Goal: Transaction & Acquisition: Purchase product/service

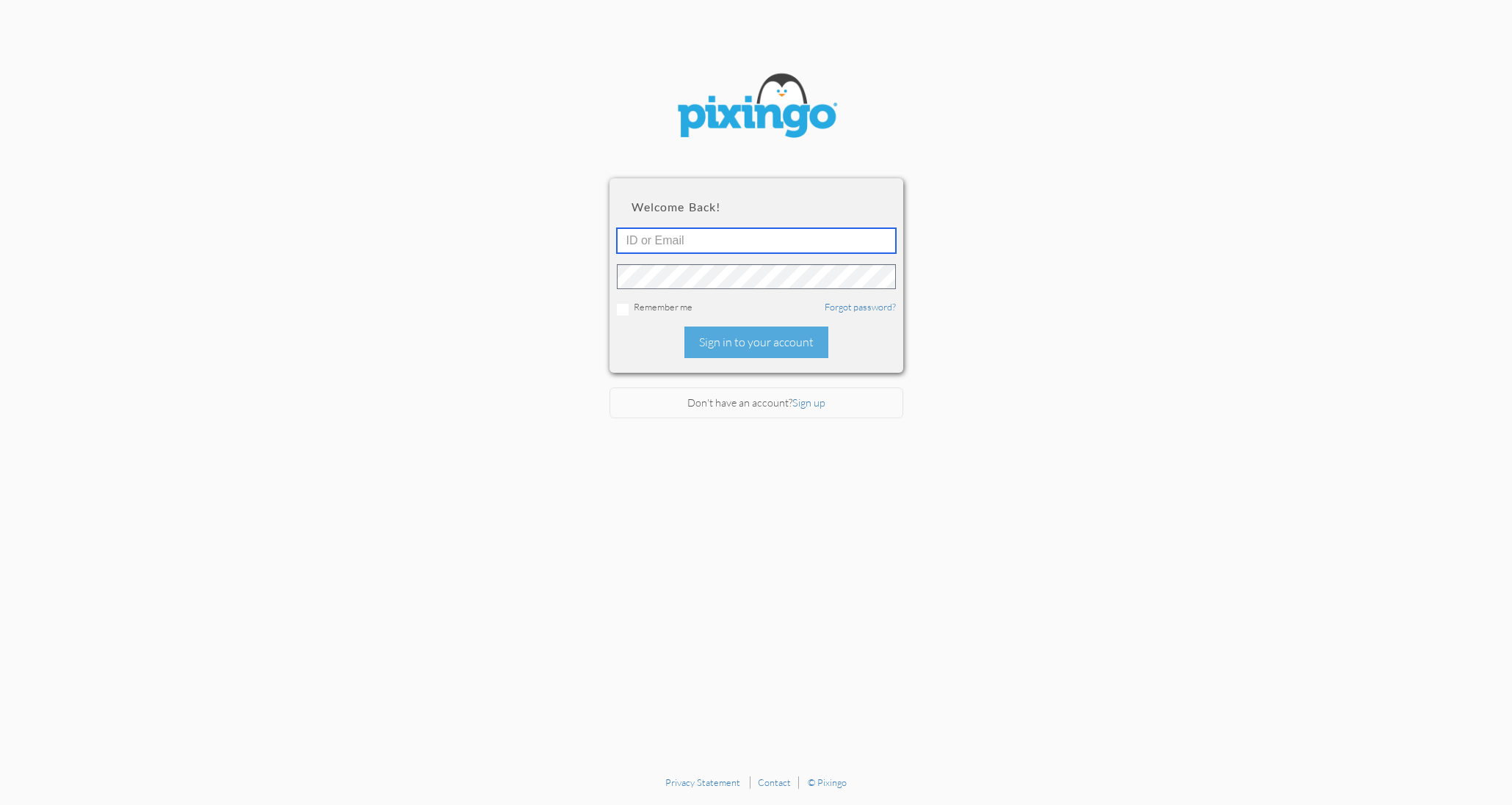
type input "1521"
click at [747, 340] on div "Sign in to your account" at bounding box center [756, 342] width 144 height 31
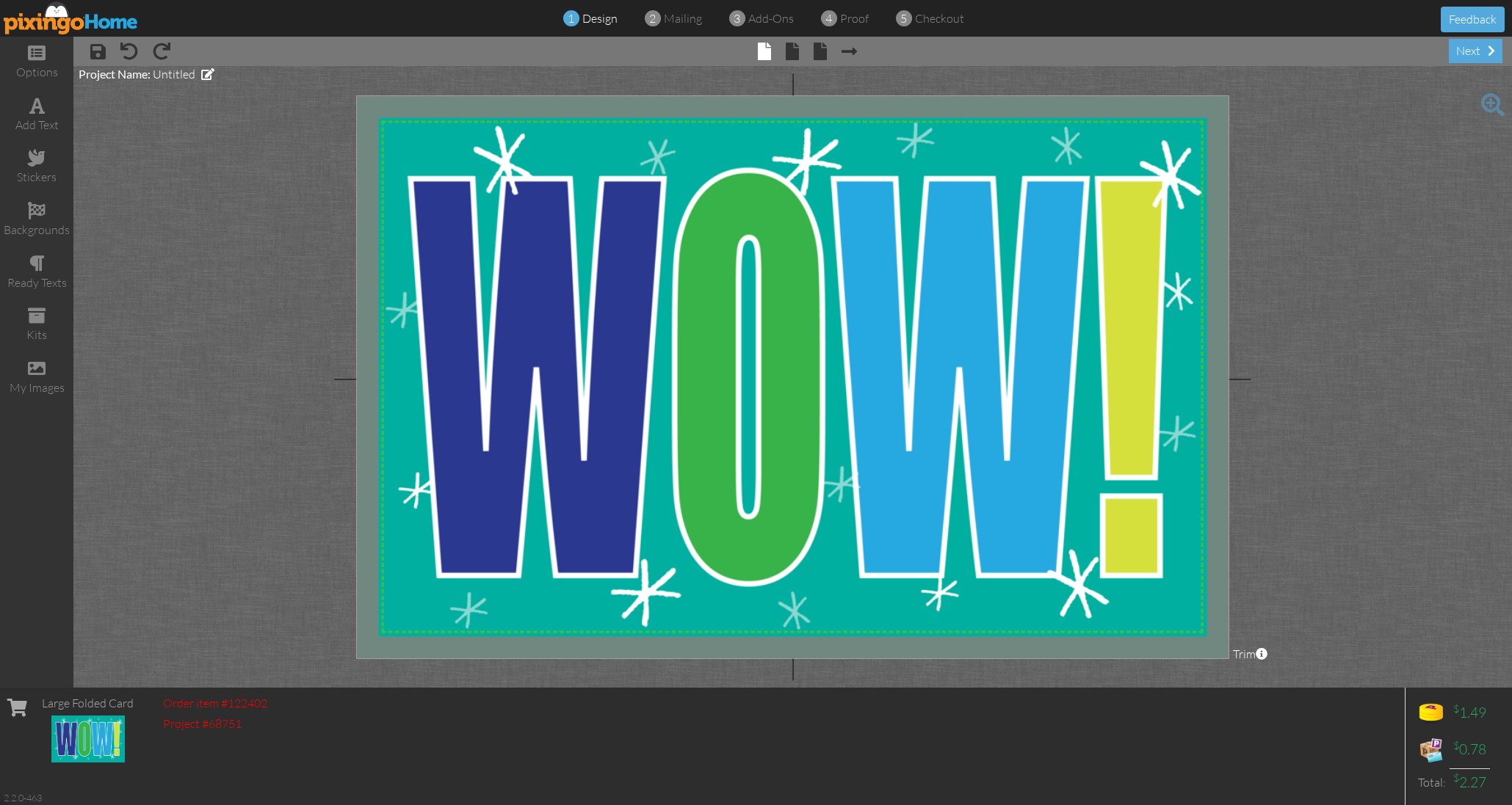
click at [74, 18] on img at bounding box center [71, 18] width 135 height 33
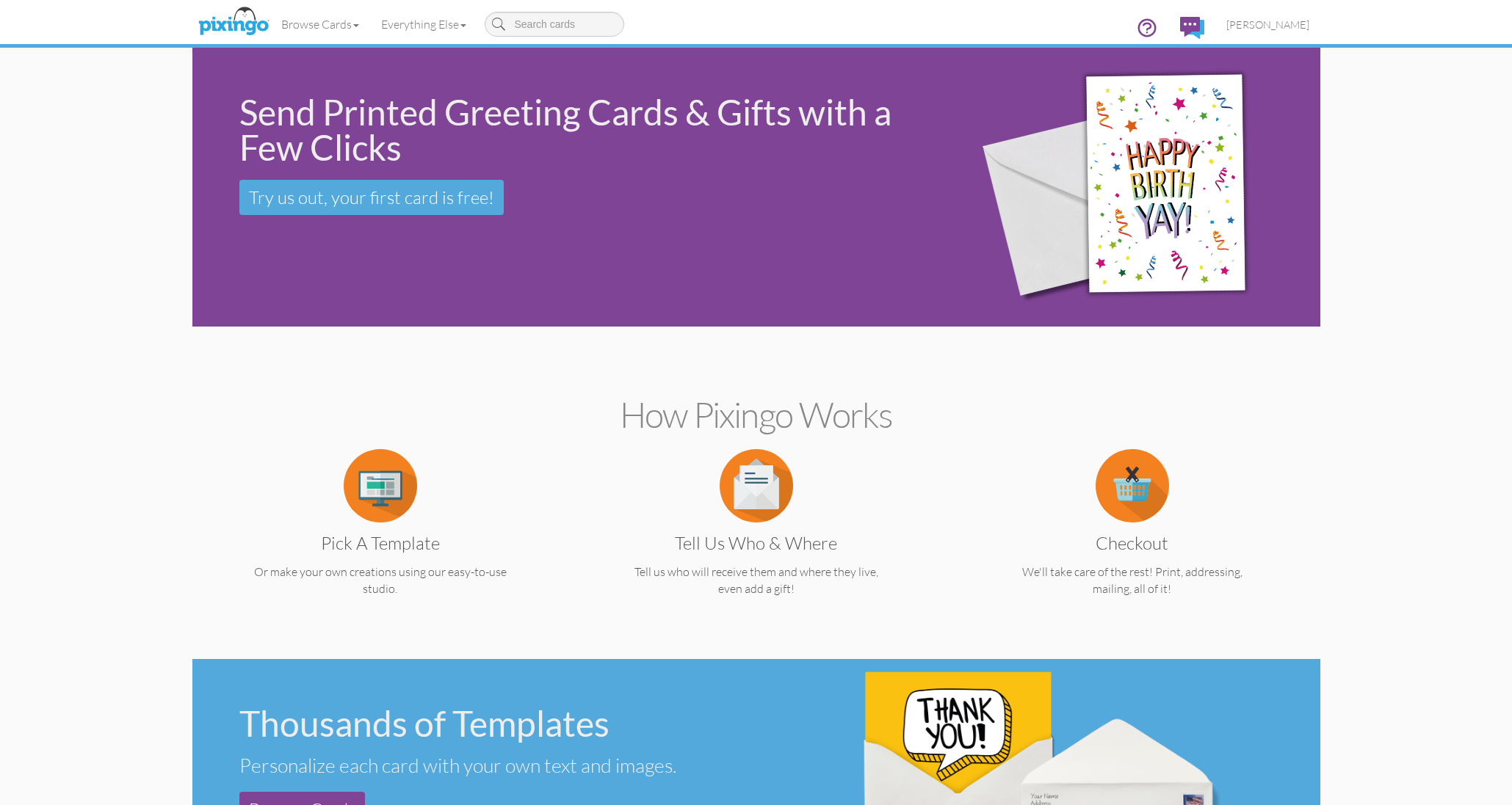
click at [381, 486] on img at bounding box center [381, 486] width 73 height 73
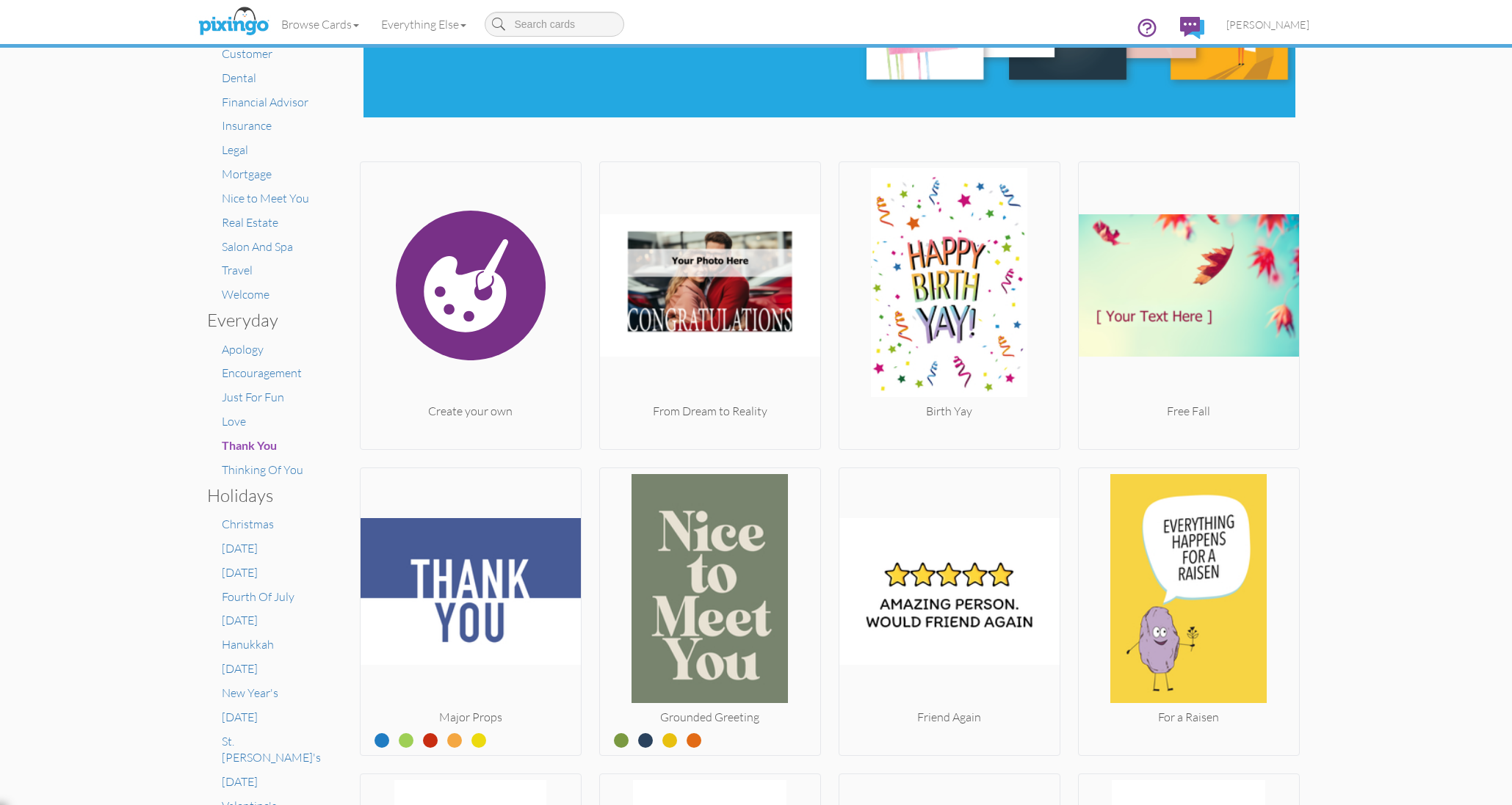
scroll to position [208, 0]
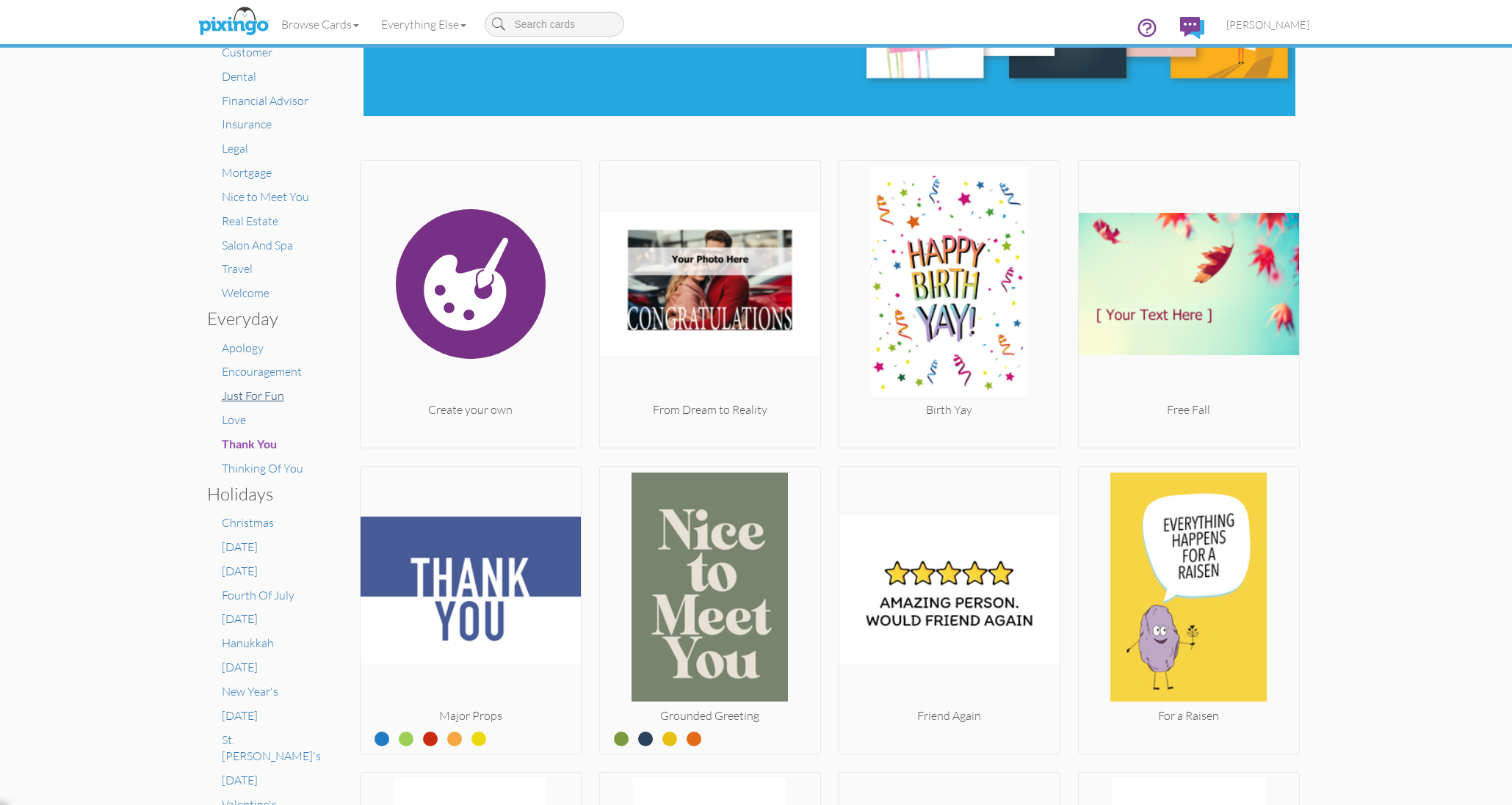
click at [272, 388] on span "Just For Fun" at bounding box center [252, 395] width 62 height 14
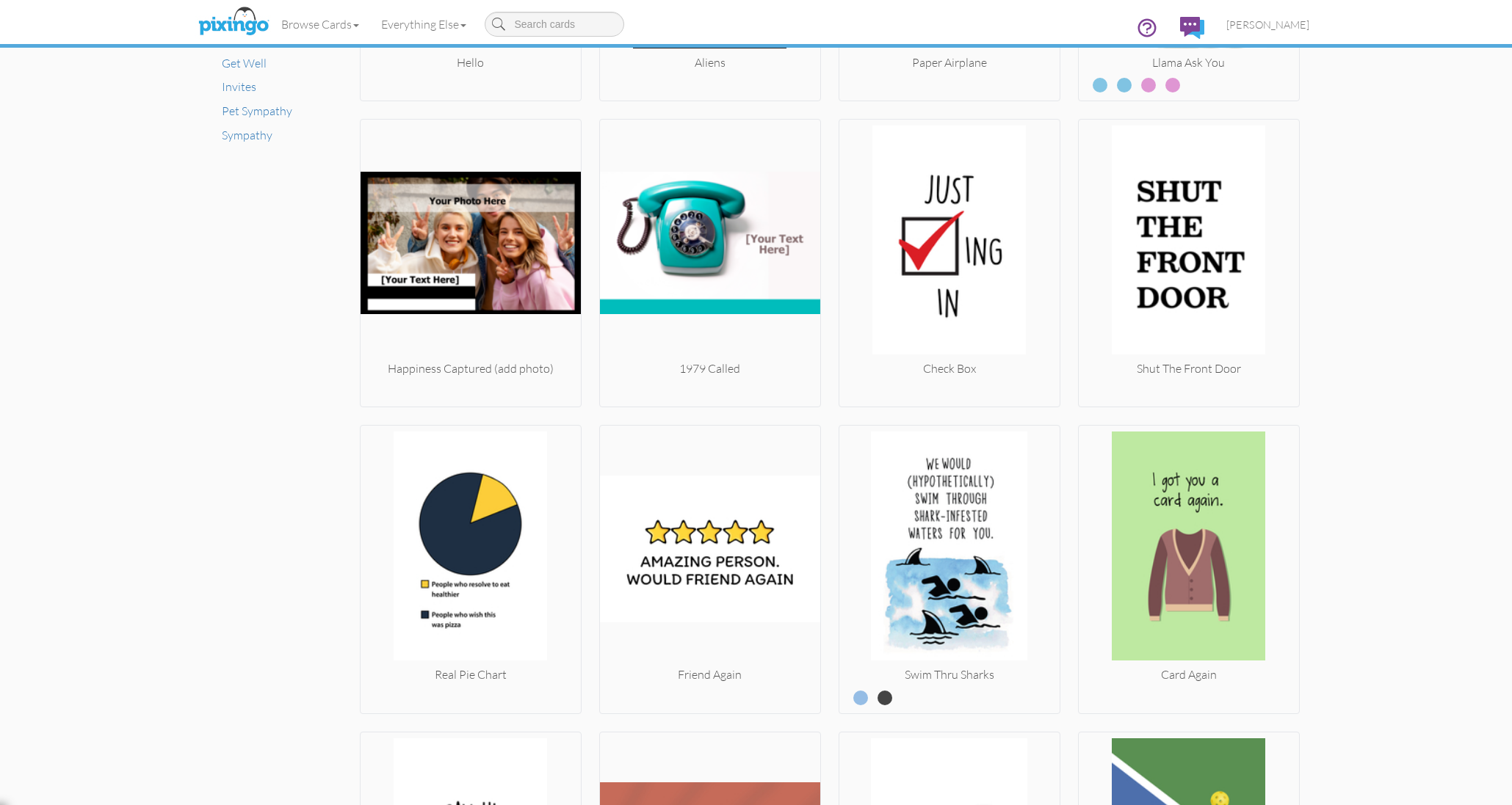
scroll to position [1127, 0]
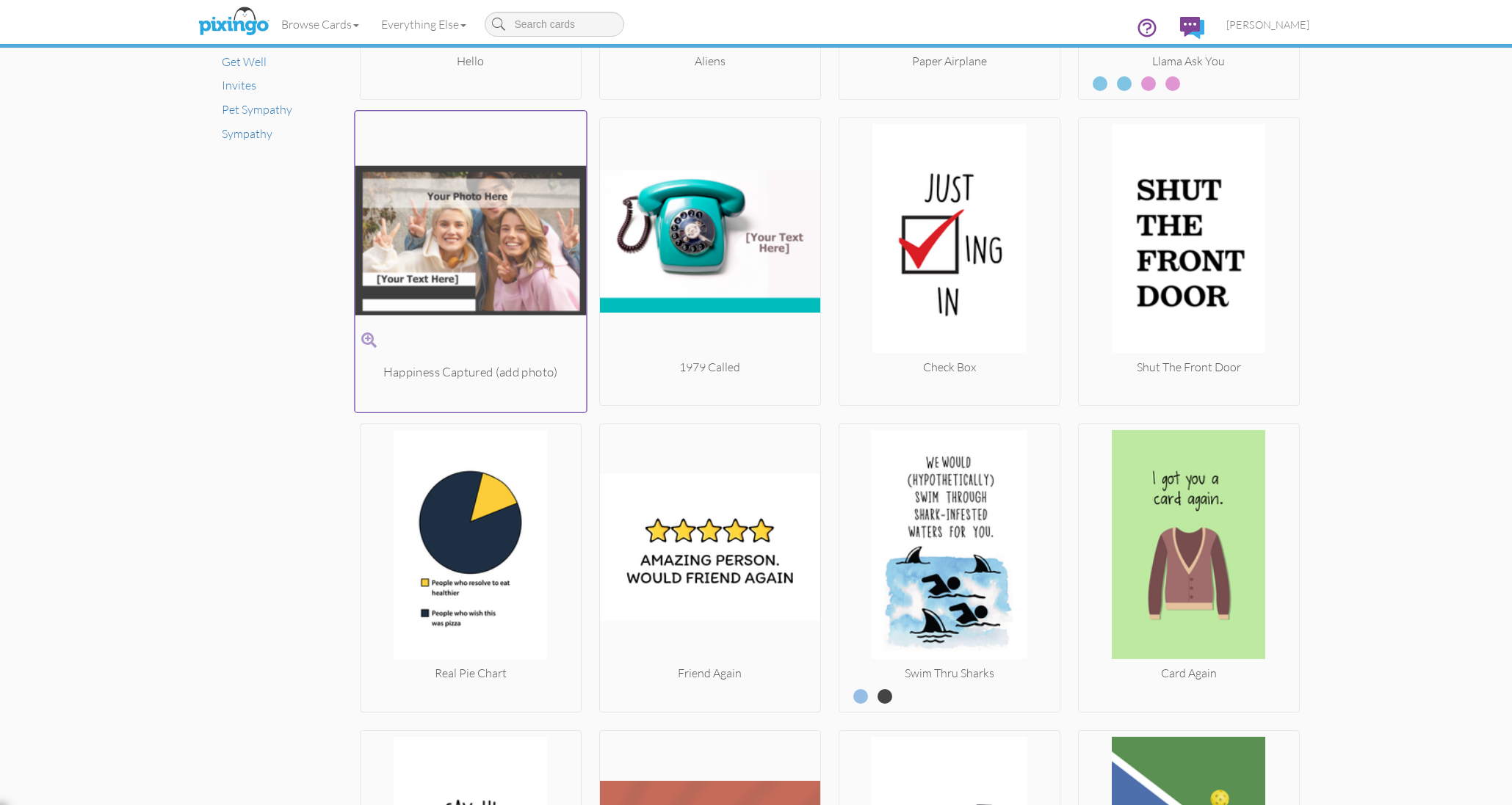
click at [431, 287] on img at bounding box center [470, 240] width 231 height 246
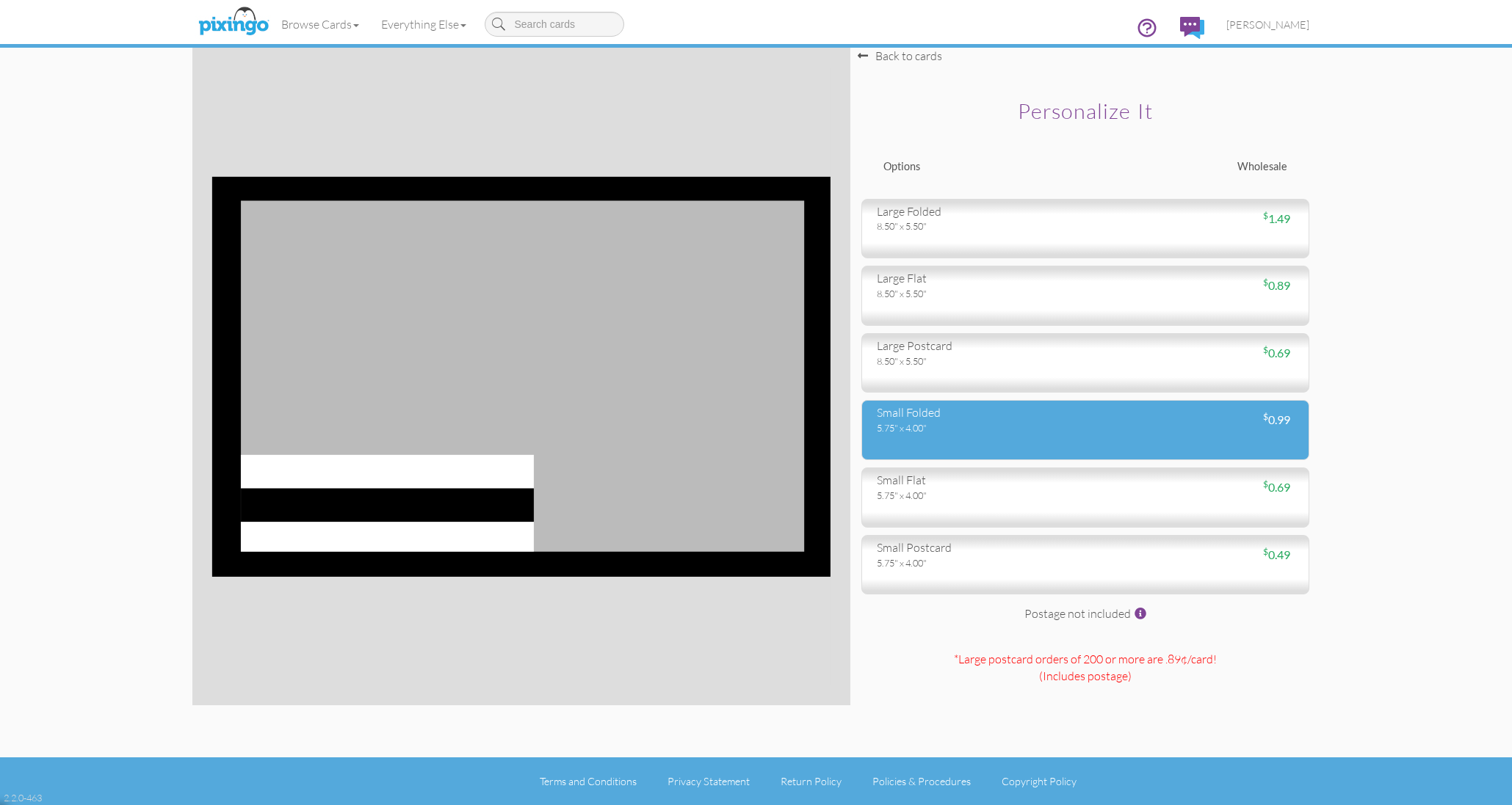
click at [991, 440] on div "small folded 5.75" x 4.00" $ 0.99" at bounding box center [1085, 430] width 448 height 60
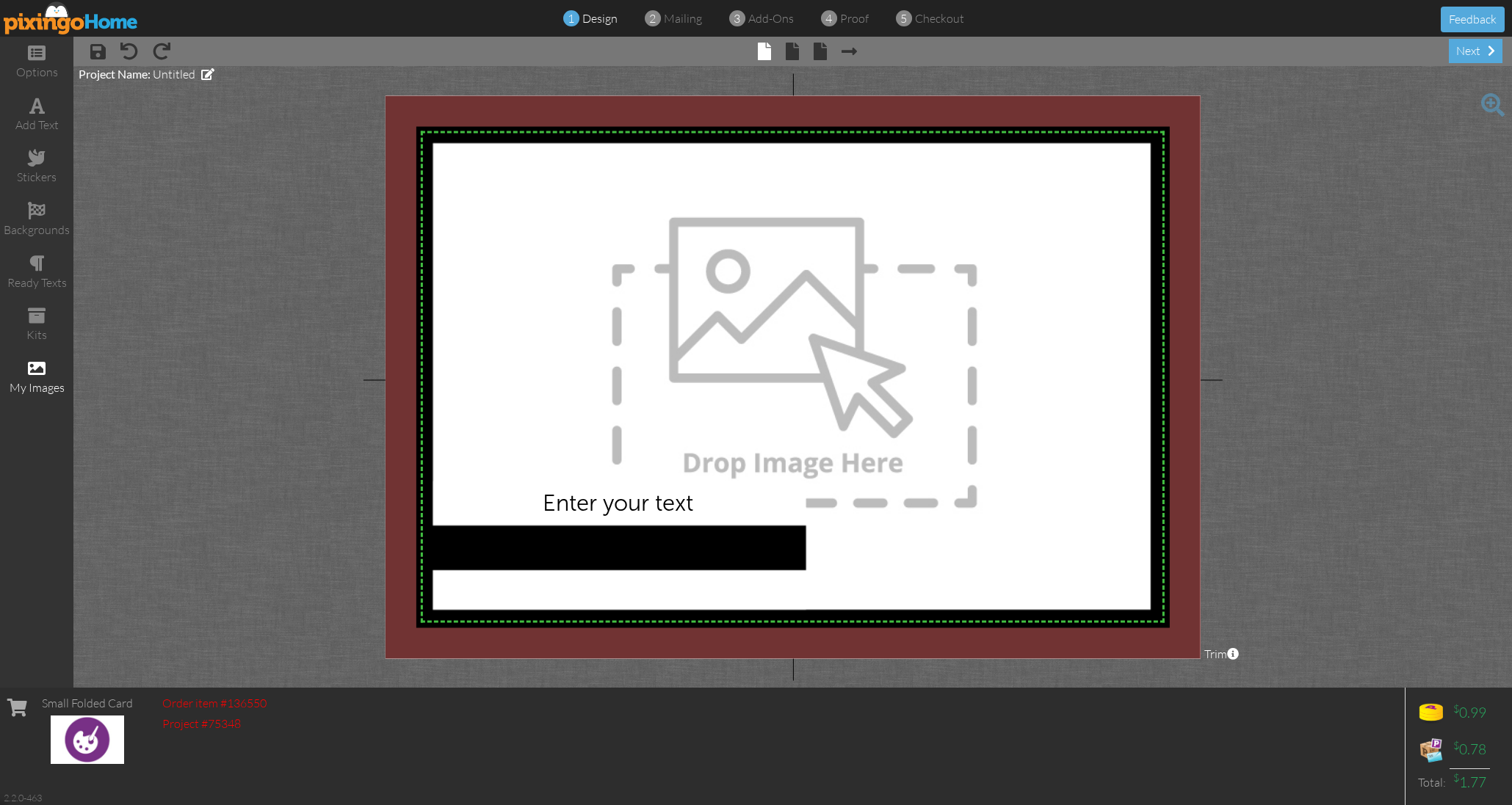
click at [49, 362] on div "my images" at bounding box center [37, 378] width 73 height 52
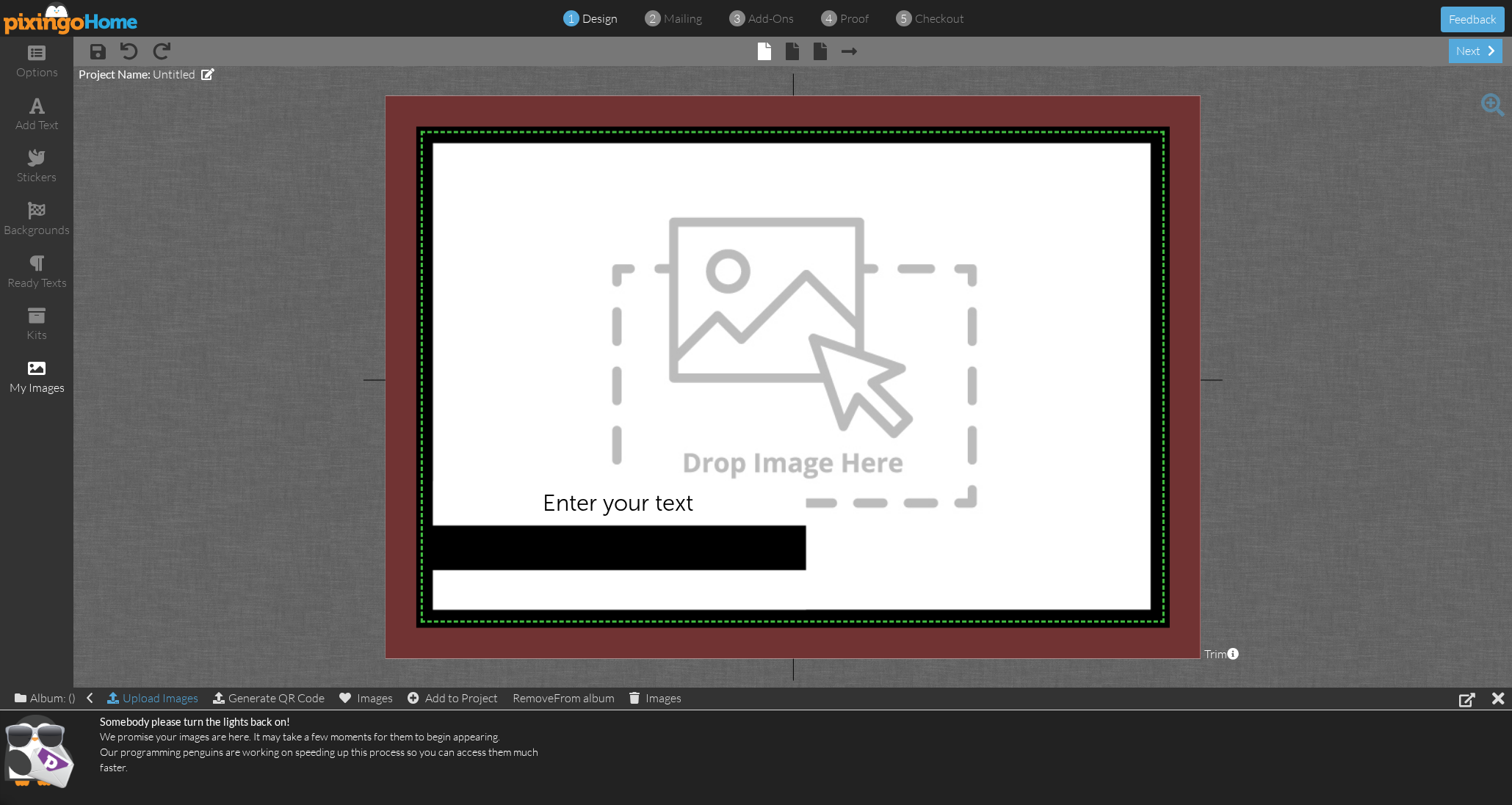
click at [189, 701] on div "Upload Images" at bounding box center [152, 698] width 91 height 21
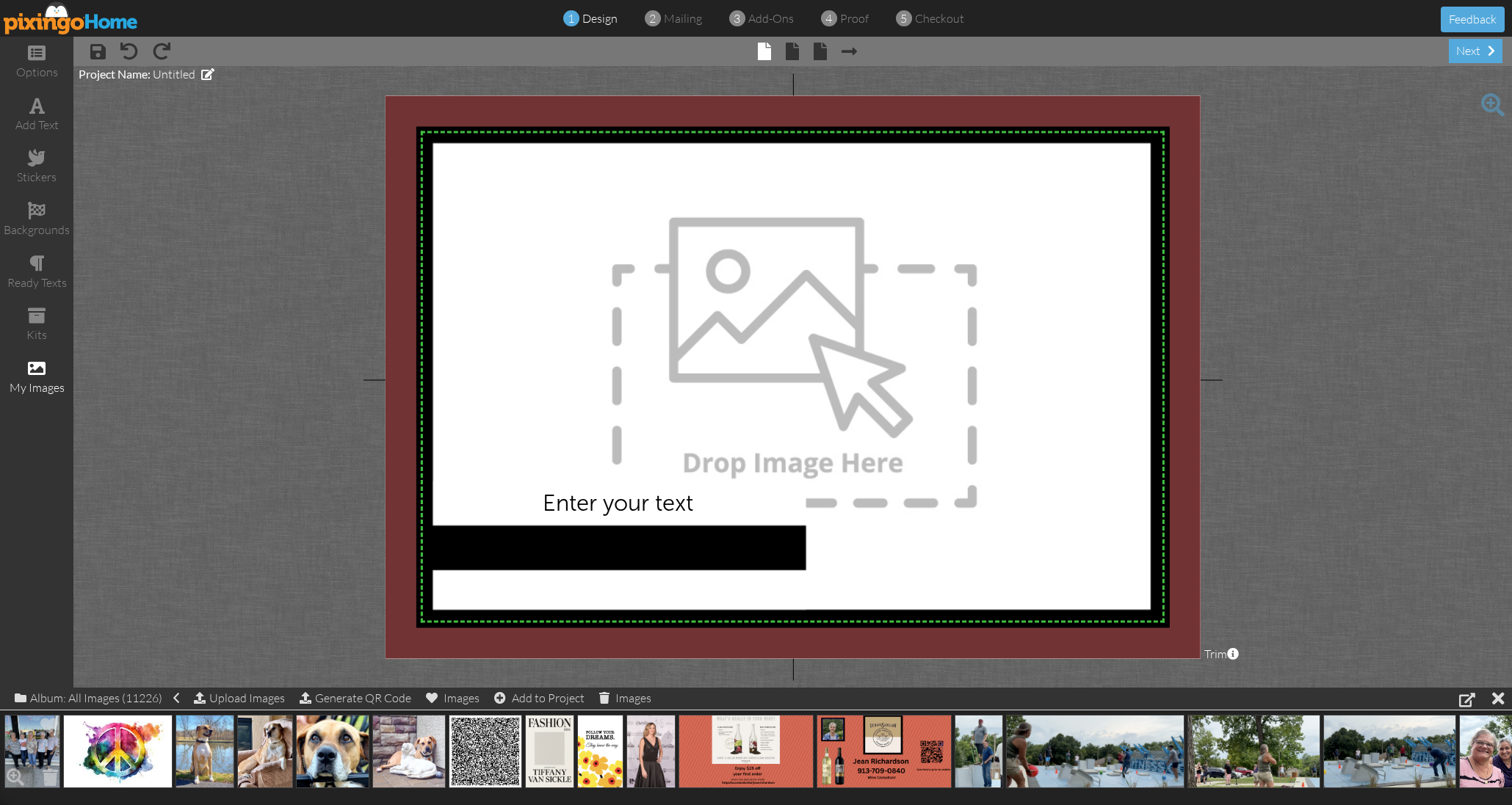
click at [32, 744] on img at bounding box center [32, 752] width 56 height 73
click at [32, 743] on img at bounding box center [32, 752] width 56 height 73
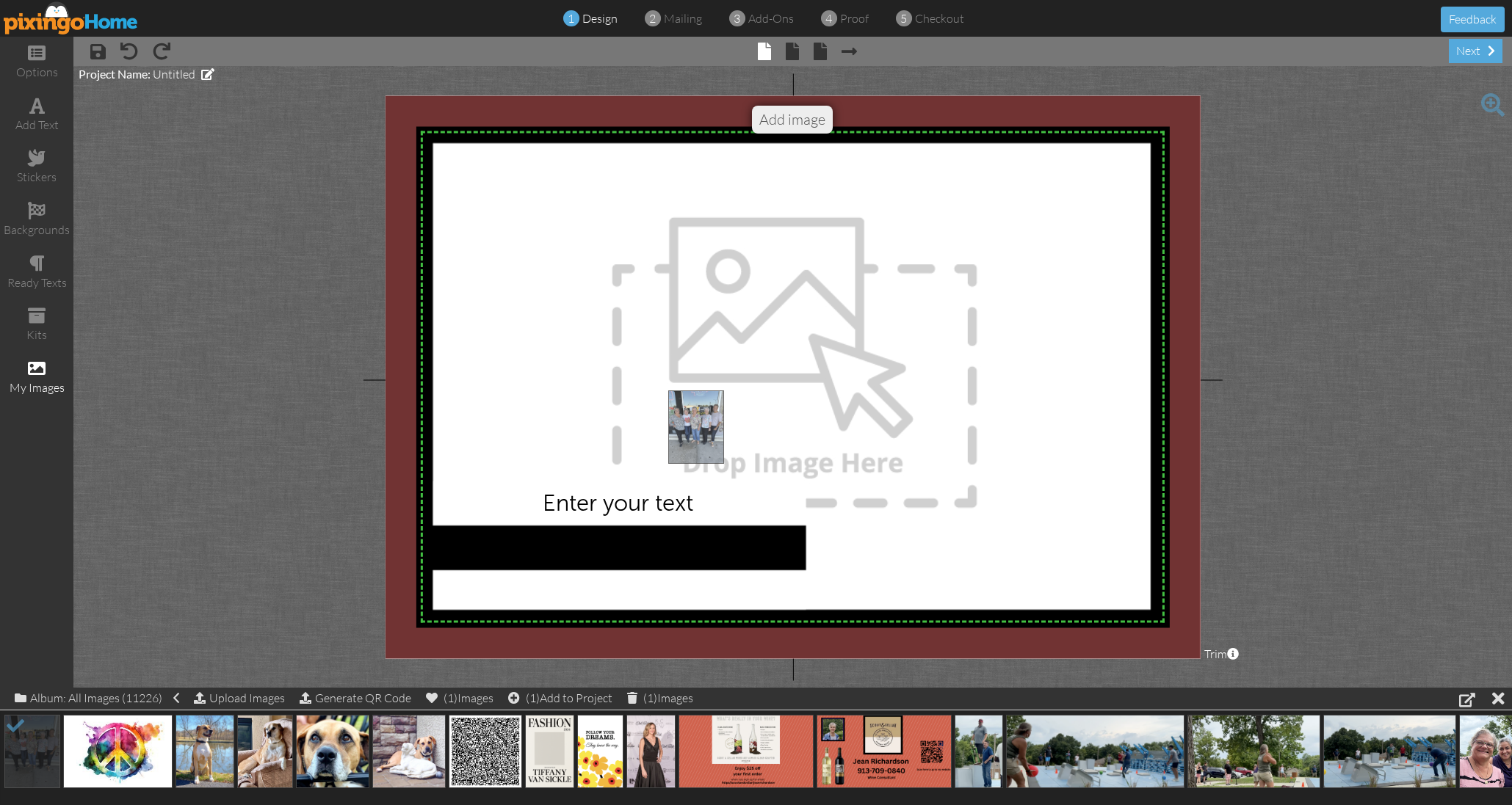
drag, startPoint x: 33, startPoint y: 743, endPoint x: 701, endPoint y: 414, distance: 744.6
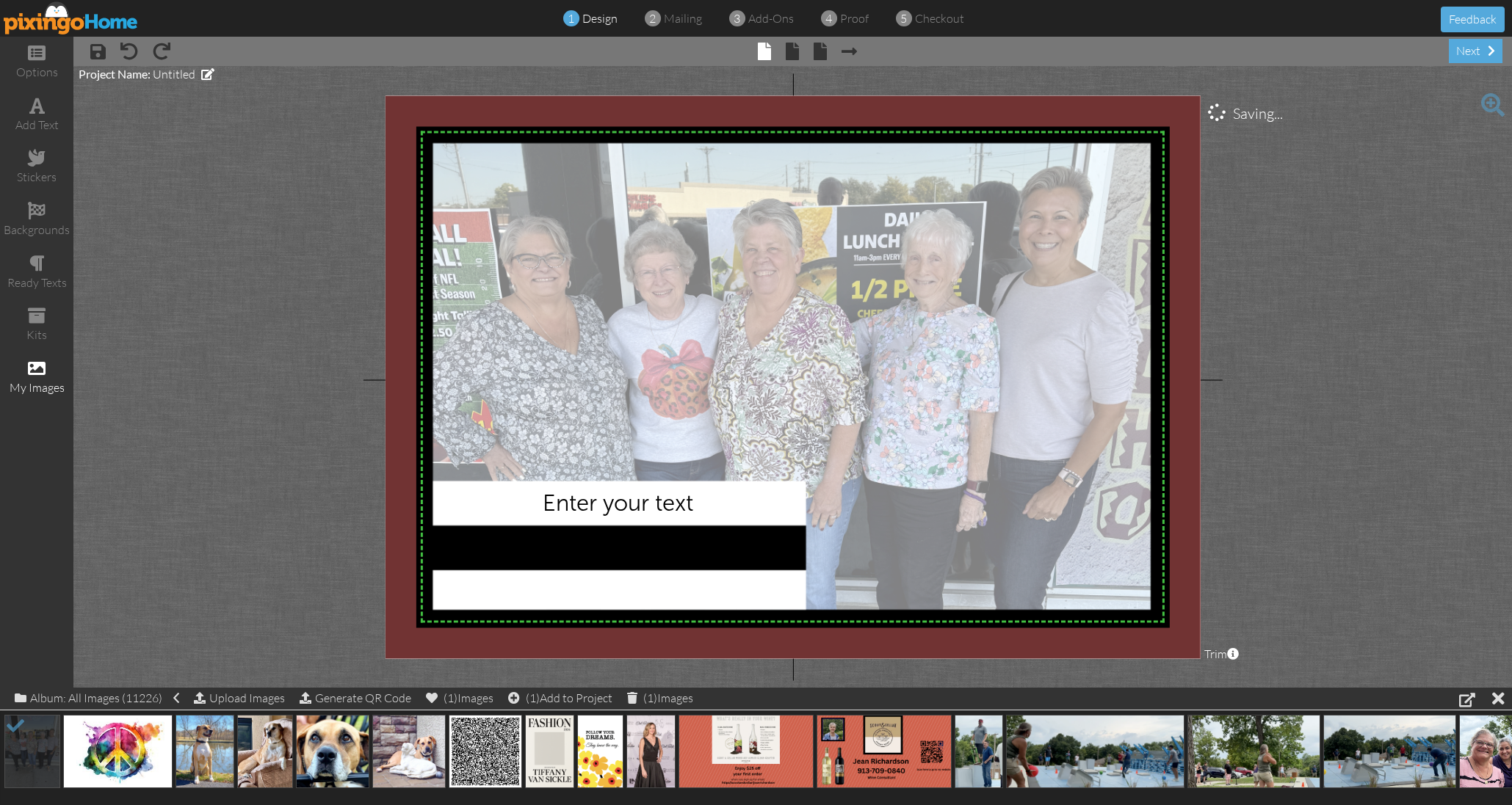
drag, startPoint x: 727, startPoint y: 339, endPoint x: 726, endPoint y: 439, distance: 100.0
click at [726, 439] on div at bounding box center [792, 377] width 729 height 478
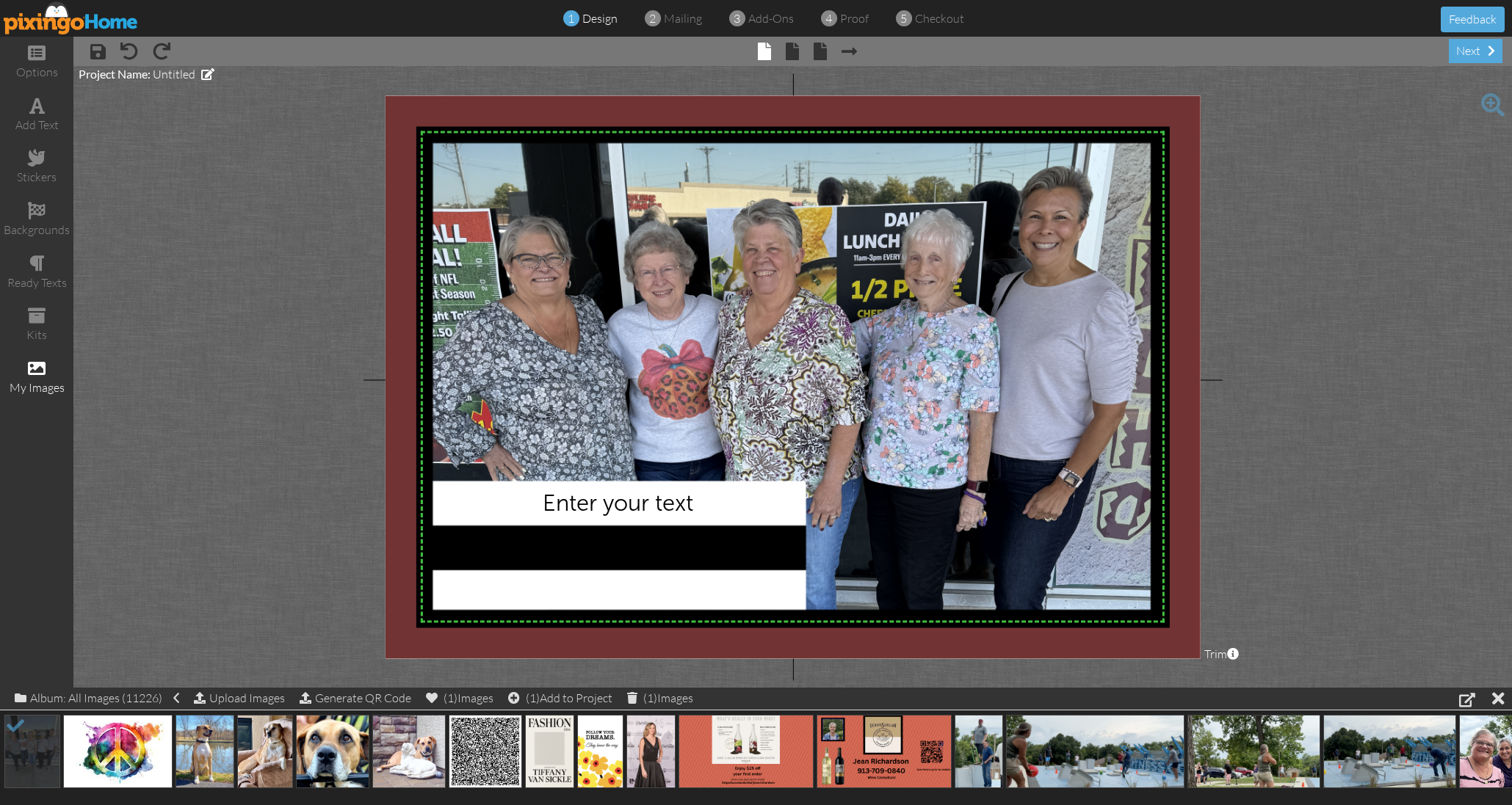
click at [295, 349] on project-studio-wrapper "X X X X X X X X X X X X X X X X X X X X X X X X X X X X X X X X X X X X X X X X…" at bounding box center [792, 377] width 1438 height 622
click at [624, 507] on span "Enter your text" at bounding box center [618, 504] width 150 height 27
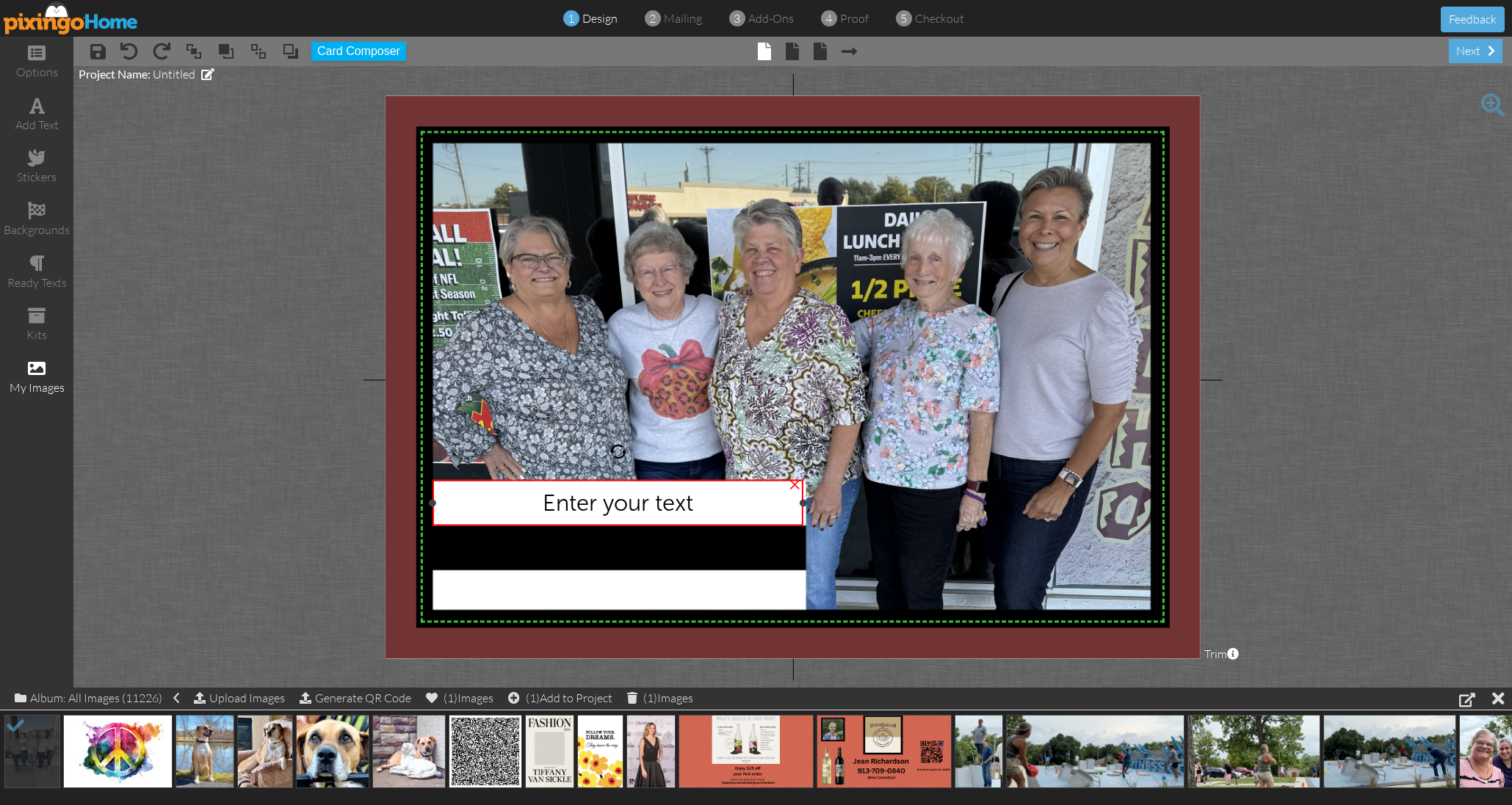
click at [624, 507] on span "Enter your text" at bounding box center [618, 504] width 150 height 27
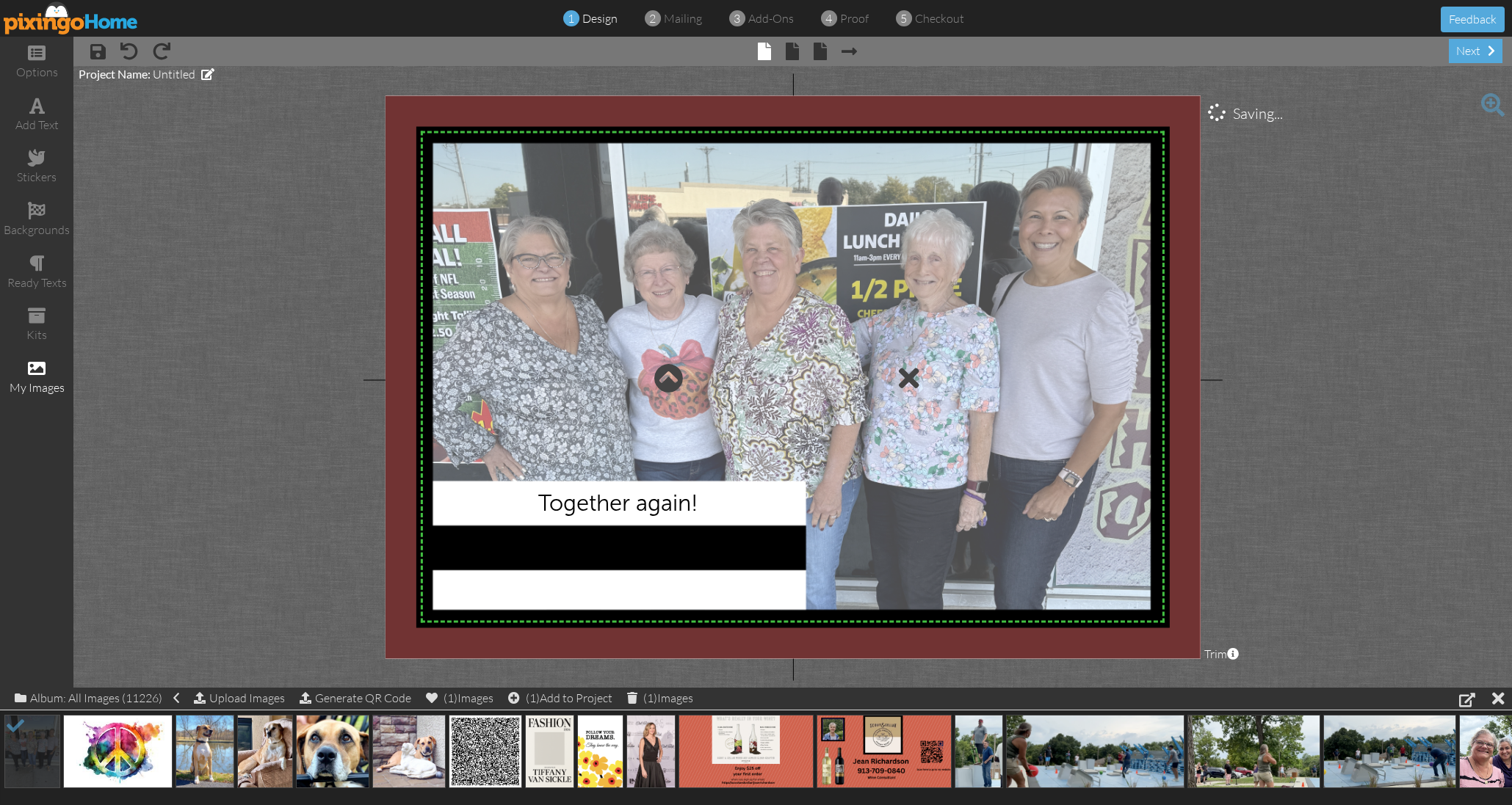
click at [658, 592] on div at bounding box center [792, 377] width 729 height 478
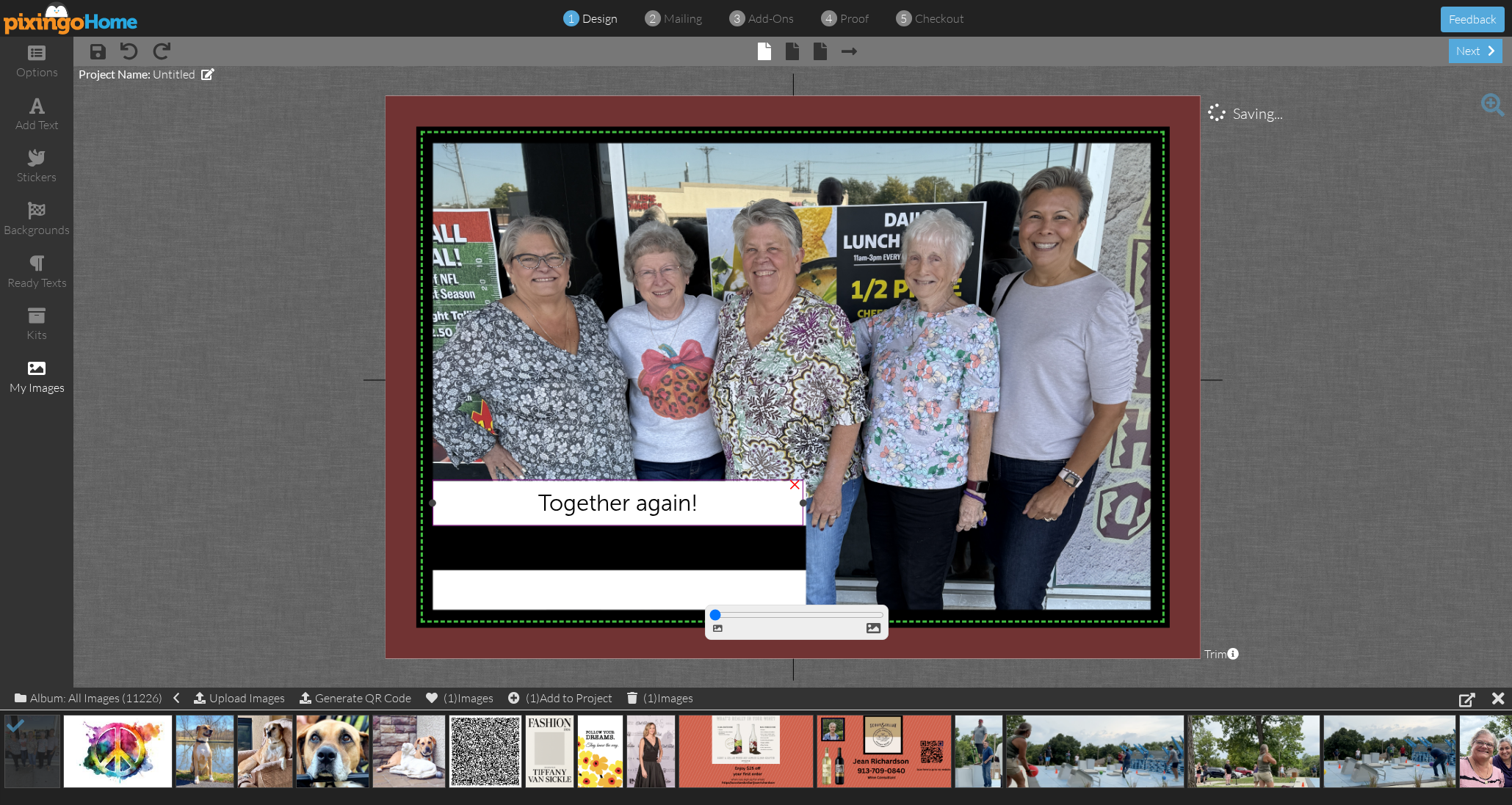
click at [697, 506] on span "Together again!" at bounding box center [618, 504] width 160 height 27
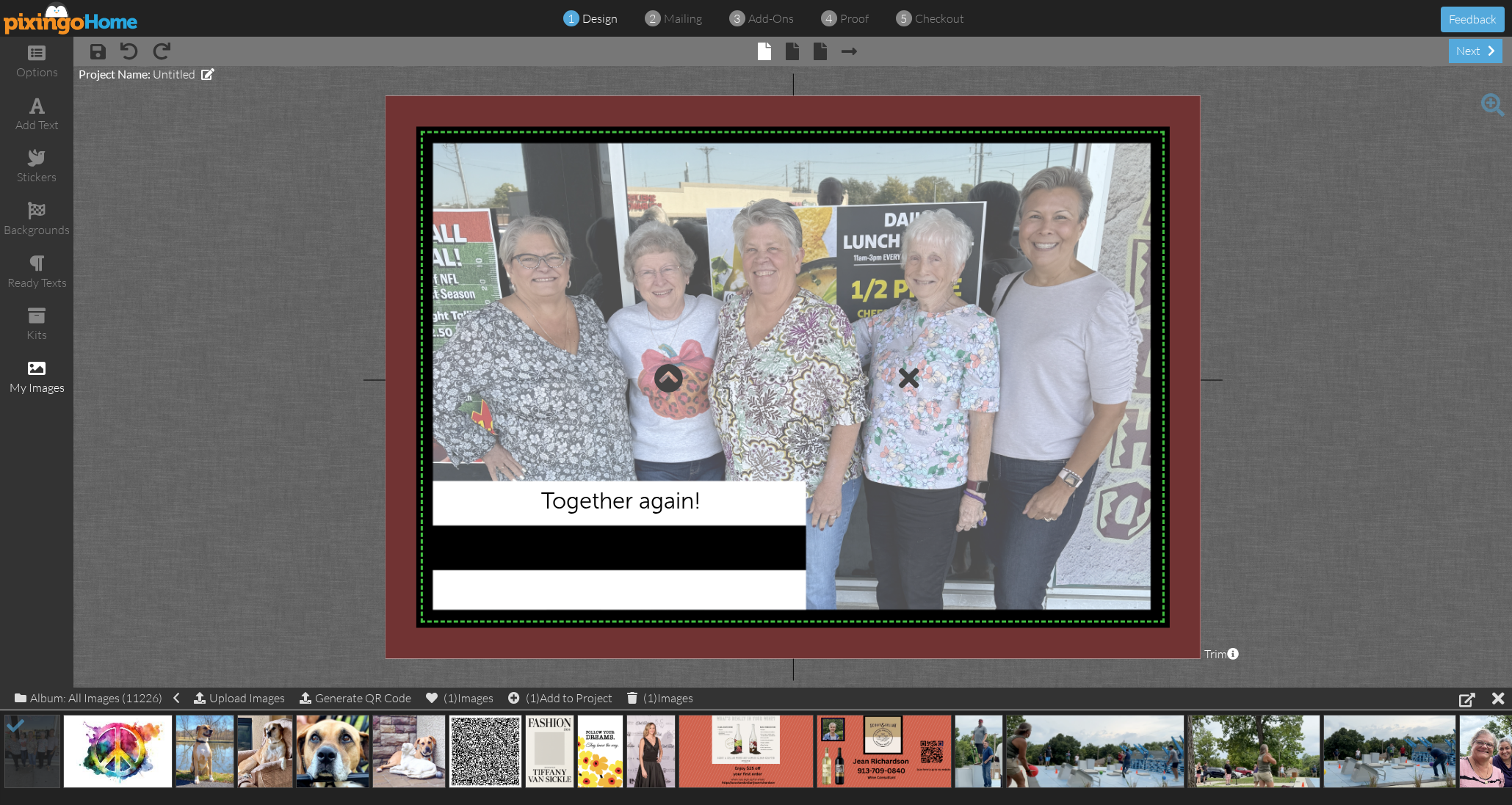
click at [598, 582] on div at bounding box center [792, 377] width 729 height 478
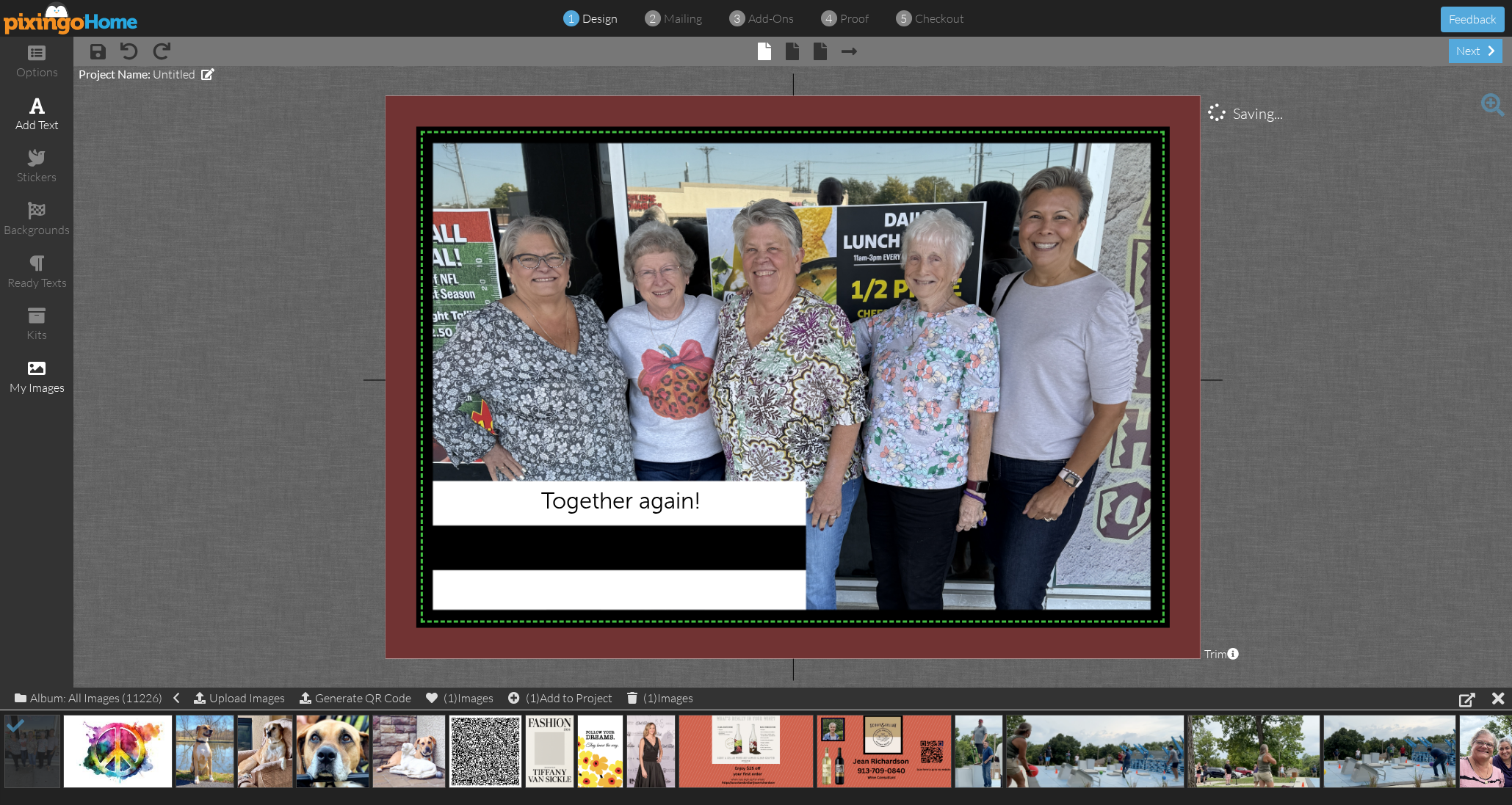
click at [43, 108] on span at bounding box center [37, 105] width 15 height 18
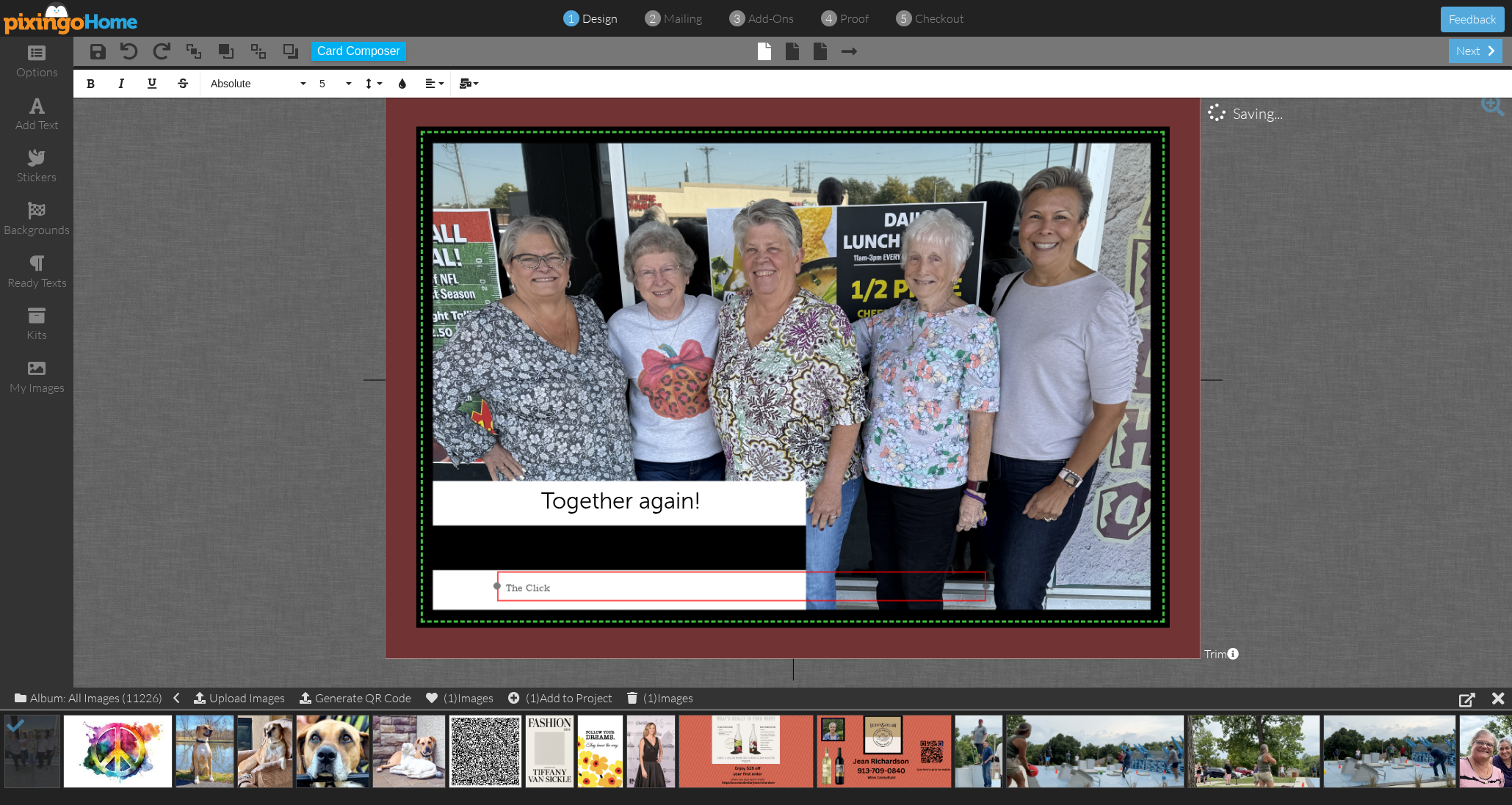
drag, startPoint x: 848, startPoint y: 547, endPoint x: 792, endPoint y: 595, distance: 73.8
click at [796, 595] on div "The Click" at bounding box center [741, 587] width 489 height 32
click at [562, 584] on div "The Click" at bounding box center [740, 588] width 470 height 14
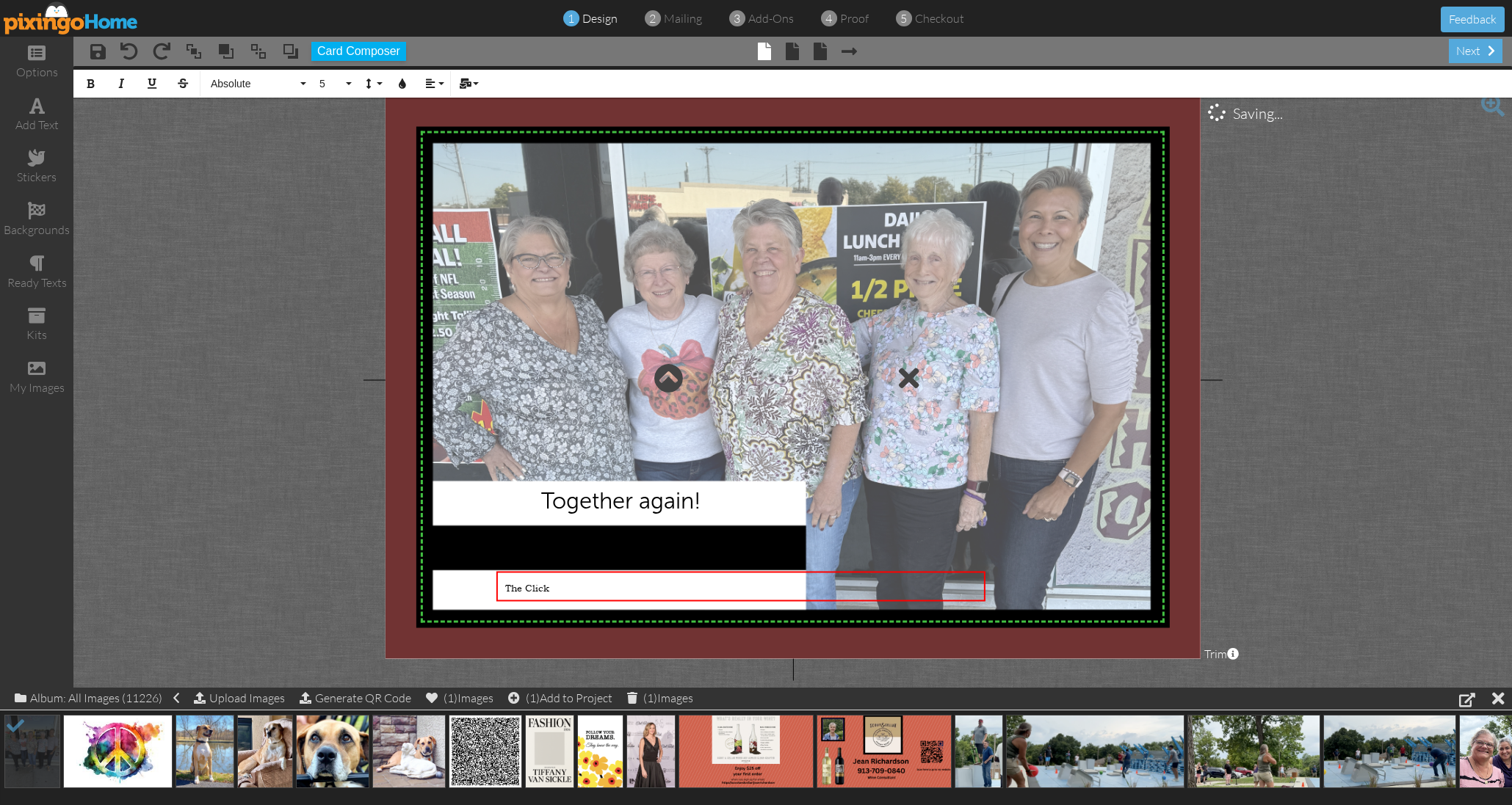
drag, startPoint x: 567, startPoint y: 584, endPoint x: 463, endPoint y: 574, distance: 104.5
click at [463, 574] on div "X X X X X X X X X X X X X X X X X X X X X X X X X X X X X X X X X X X X X X X X…" at bounding box center [792, 376] width 815 height 563
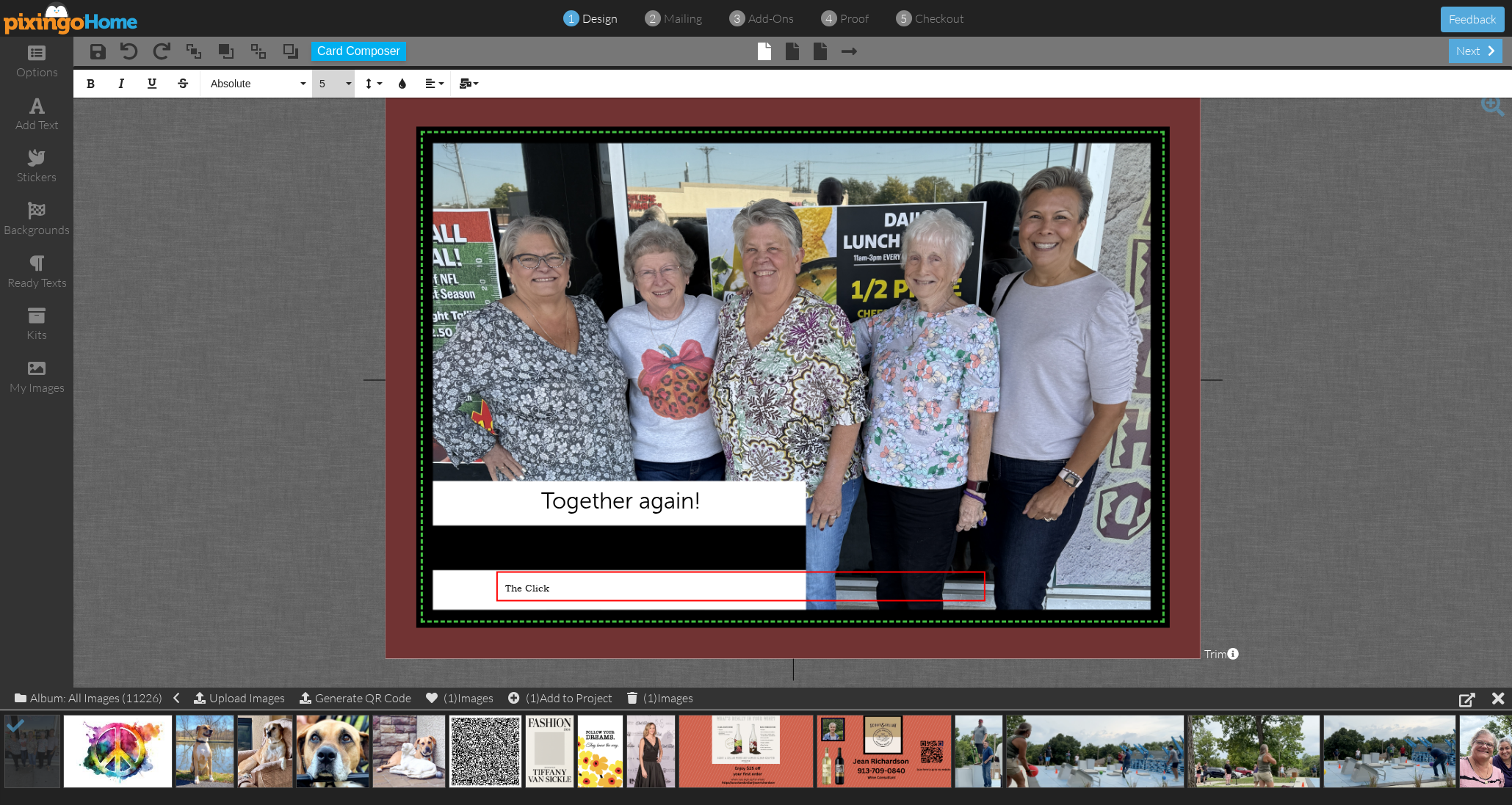
click at [338, 79] on span "5" at bounding box center [330, 84] width 25 height 13
click at [335, 260] on link "24" at bounding box center [336, 262] width 48 height 22
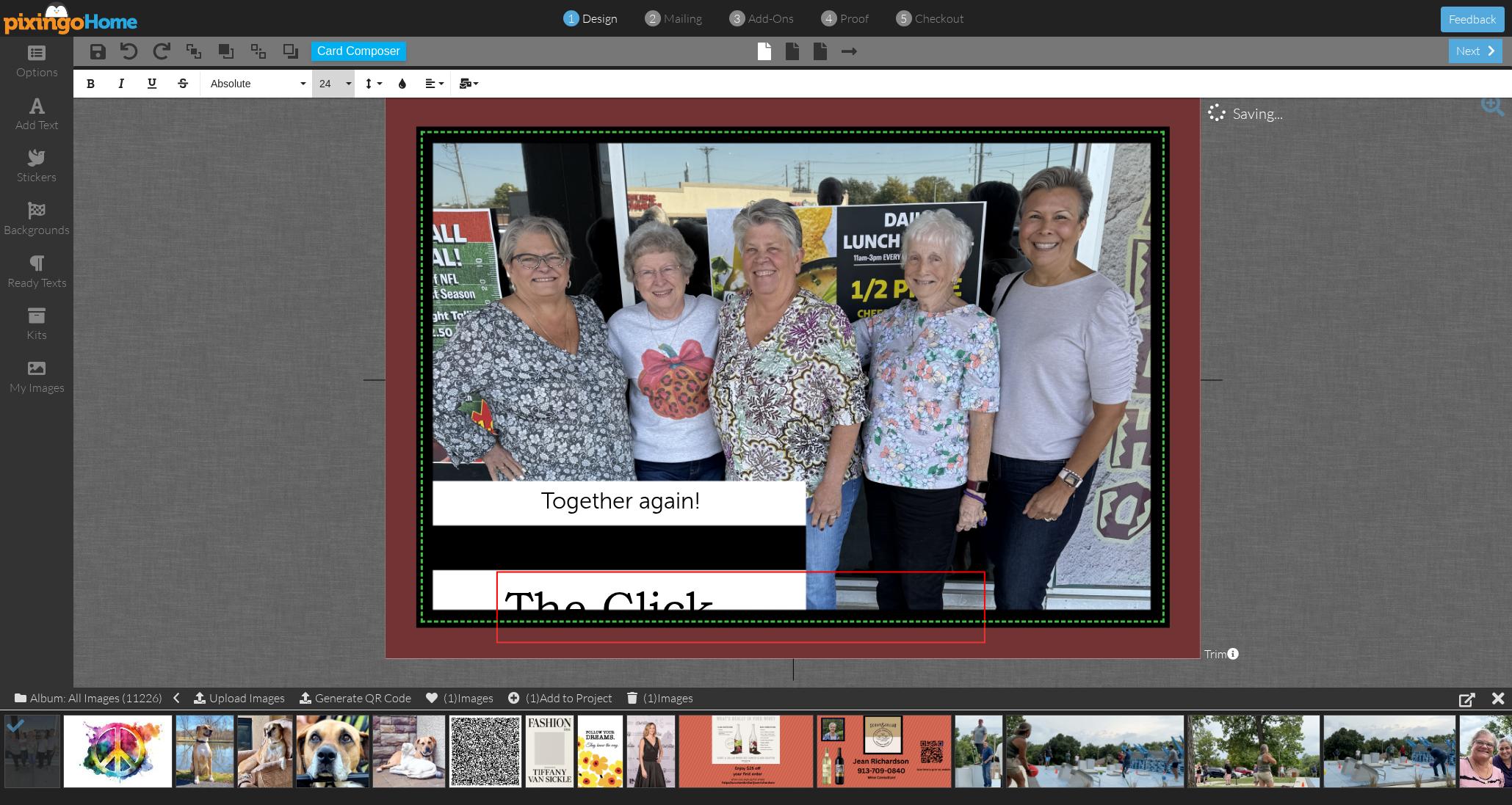
click at [347, 86] on button "24" at bounding box center [333, 83] width 42 height 28
click at [339, 267] on link "20" at bounding box center [336, 275] width 48 height 22
click at [271, 85] on span "Absolute" at bounding box center [253, 84] width 88 height 13
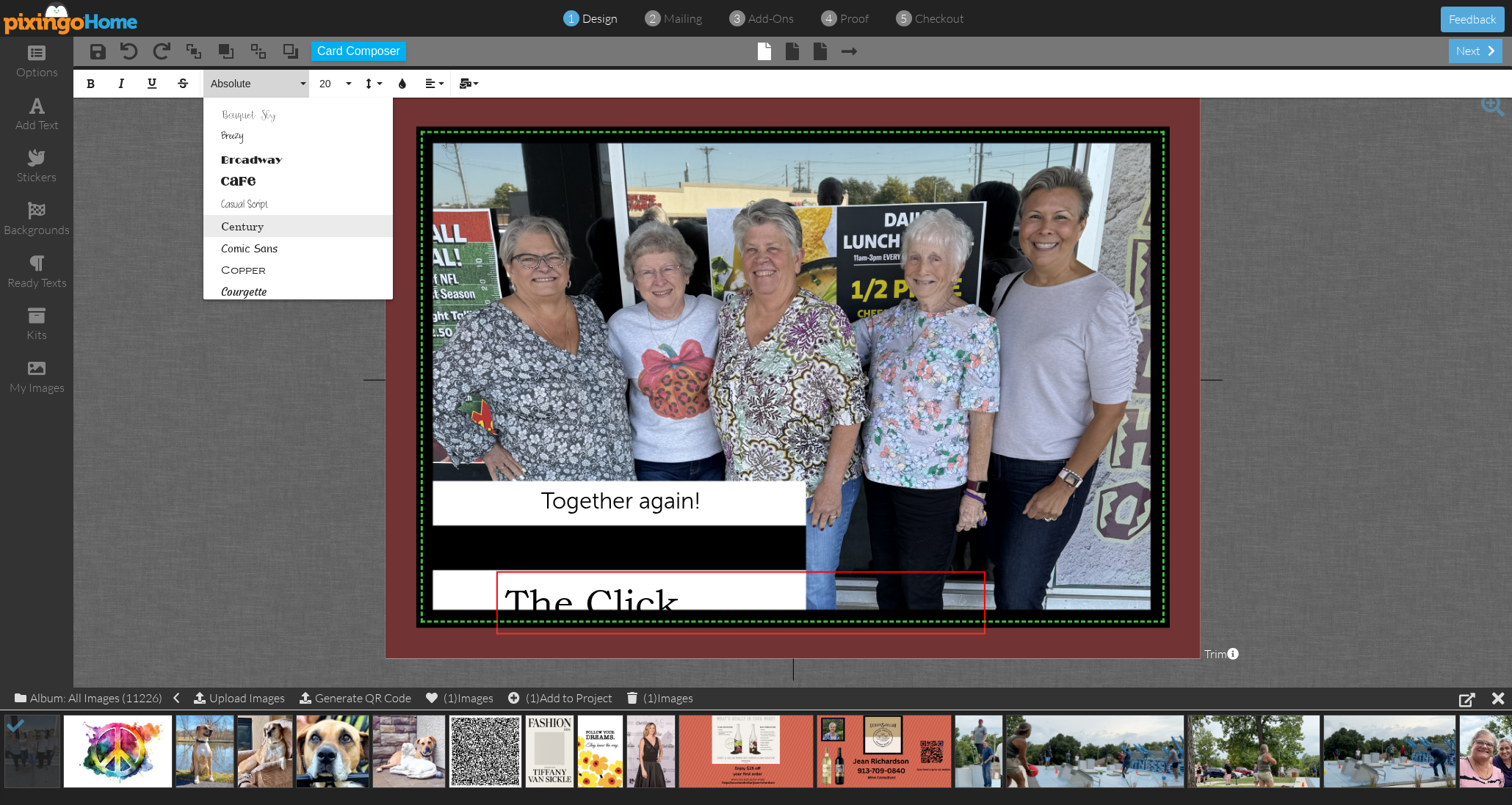
scroll to position [83, 0]
click at [257, 284] on link "Courgette" at bounding box center [297, 290] width 189 height 22
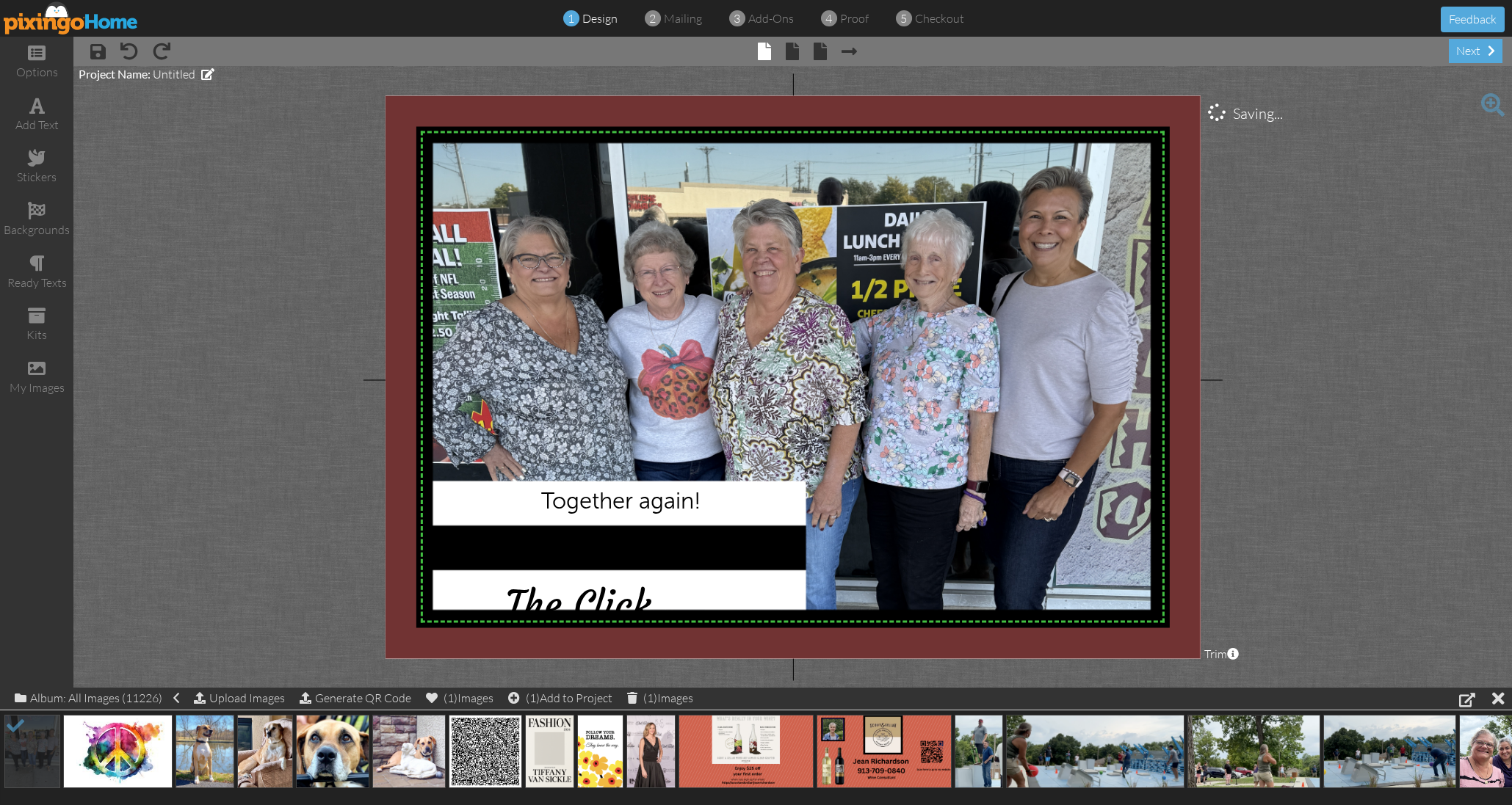
click at [227, 251] on project-studio-wrapper "X X X X X X X X X X X X X X X X X X X X X X X X X X X X X X X X X X X X X X X X…" at bounding box center [792, 377] width 1438 height 622
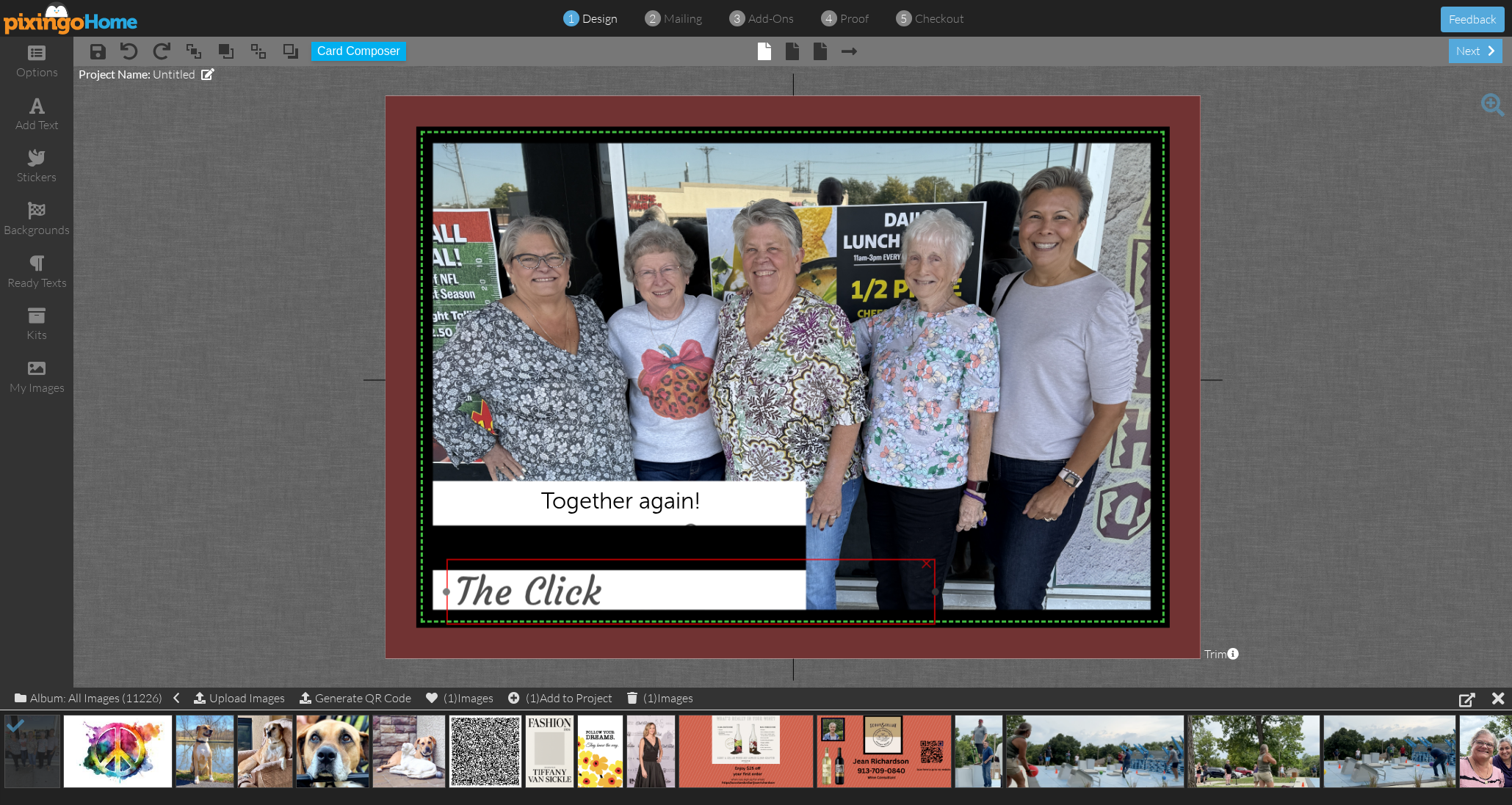
drag, startPoint x: 576, startPoint y: 601, endPoint x: 527, endPoint y: 588, distance: 50.7
click at [527, 588] on span "The Click" at bounding box center [528, 591] width 146 height 47
click at [624, 591] on div "The Click" at bounding box center [690, 591] width 470 height 47
click at [624, 591] on div "The Click" at bounding box center [690, 589] width 470 height 47
click at [625, 591] on div "The Click" at bounding box center [690, 589] width 470 height 47
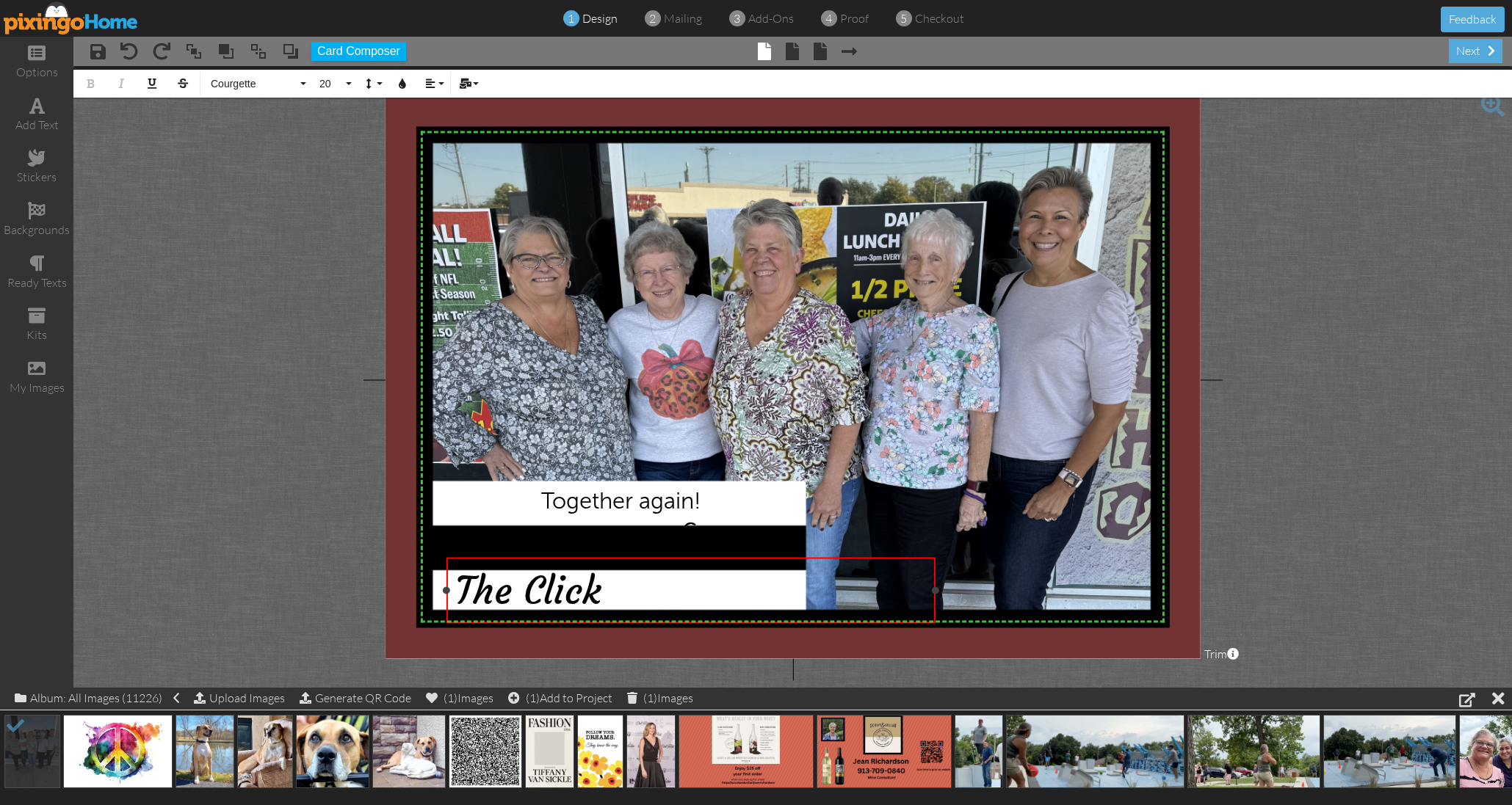
click at [624, 591] on div "The Click" at bounding box center [690, 589] width 470 height 47
click at [743, 593] on span "The Click- October 8, 2025" at bounding box center [599, 589] width 288 height 47
drag, startPoint x: 898, startPoint y: 591, endPoint x: 444, endPoint y: 586, distance: 454.0
click at [446, 587] on div "The Click- October 8, 2025 ×" at bounding box center [691, 590] width 489 height 66
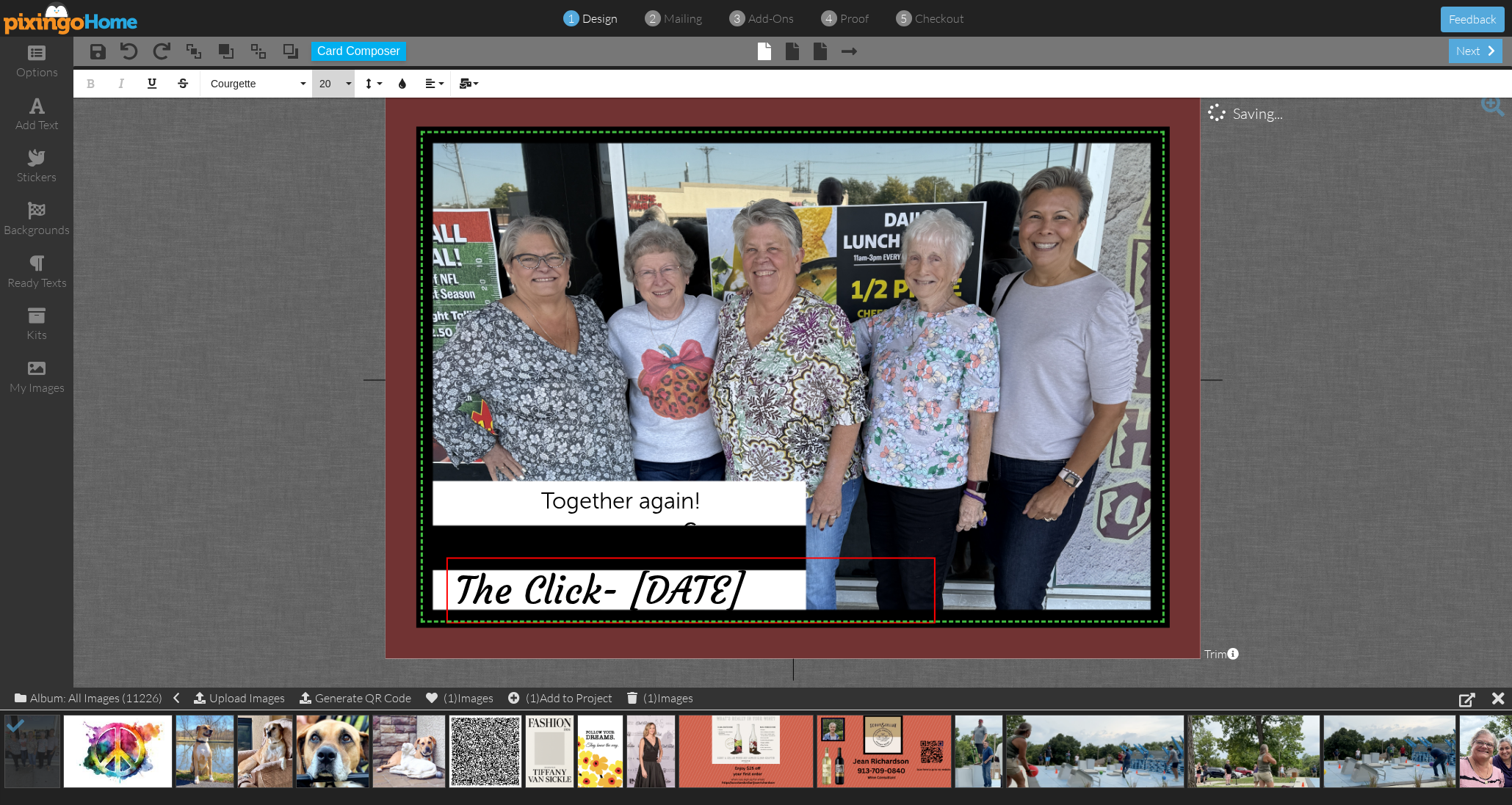
click at [351, 81] on button "20" at bounding box center [333, 83] width 42 height 28
click at [343, 134] on link "14" at bounding box center [336, 132] width 48 height 22
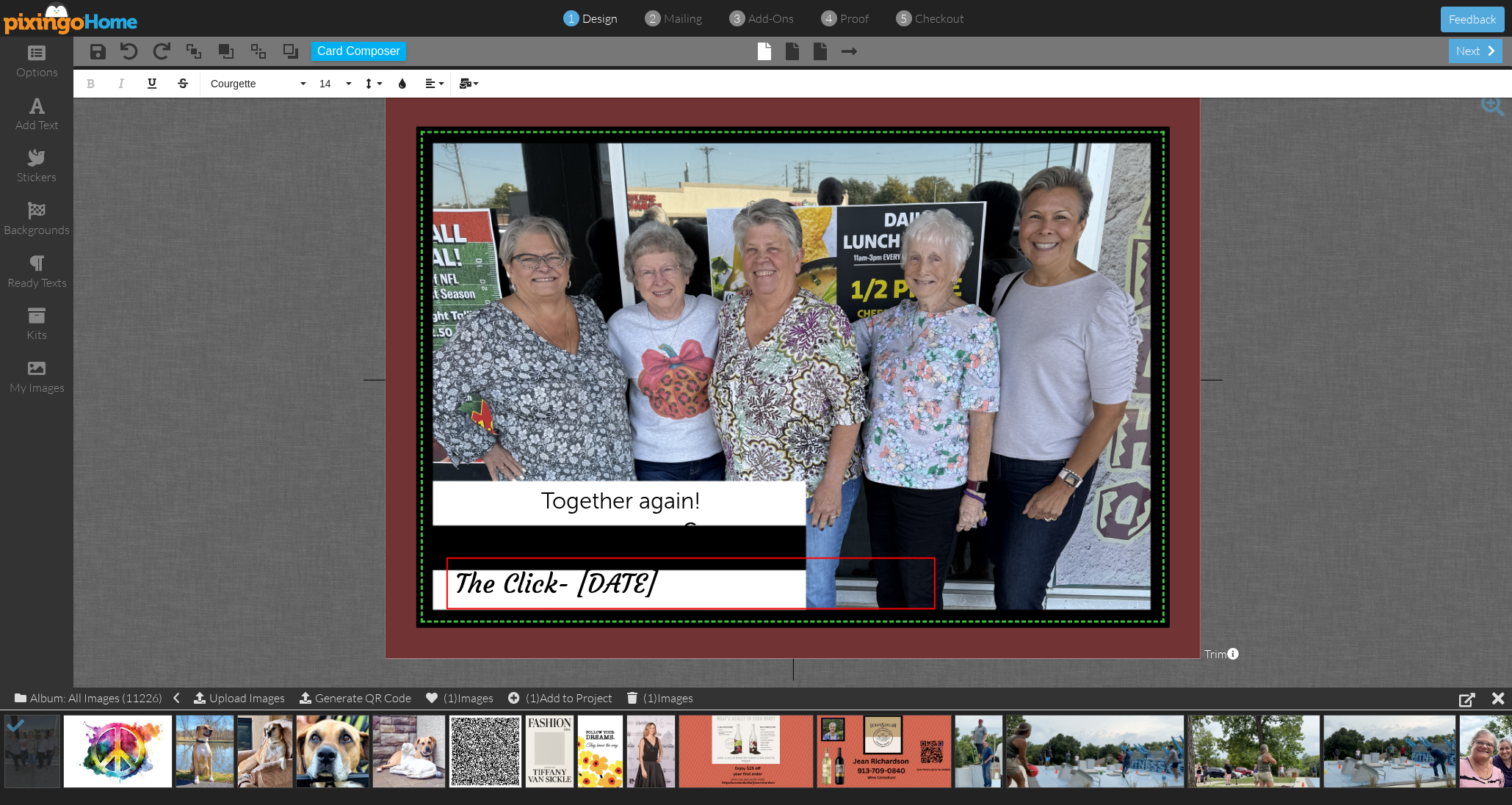
click at [315, 204] on project-studio-wrapper "X X X X X X X X X X X X X X X X X X X X X X X X X X X X X X X X X X X X X X X X…" at bounding box center [792, 377] width 1438 height 622
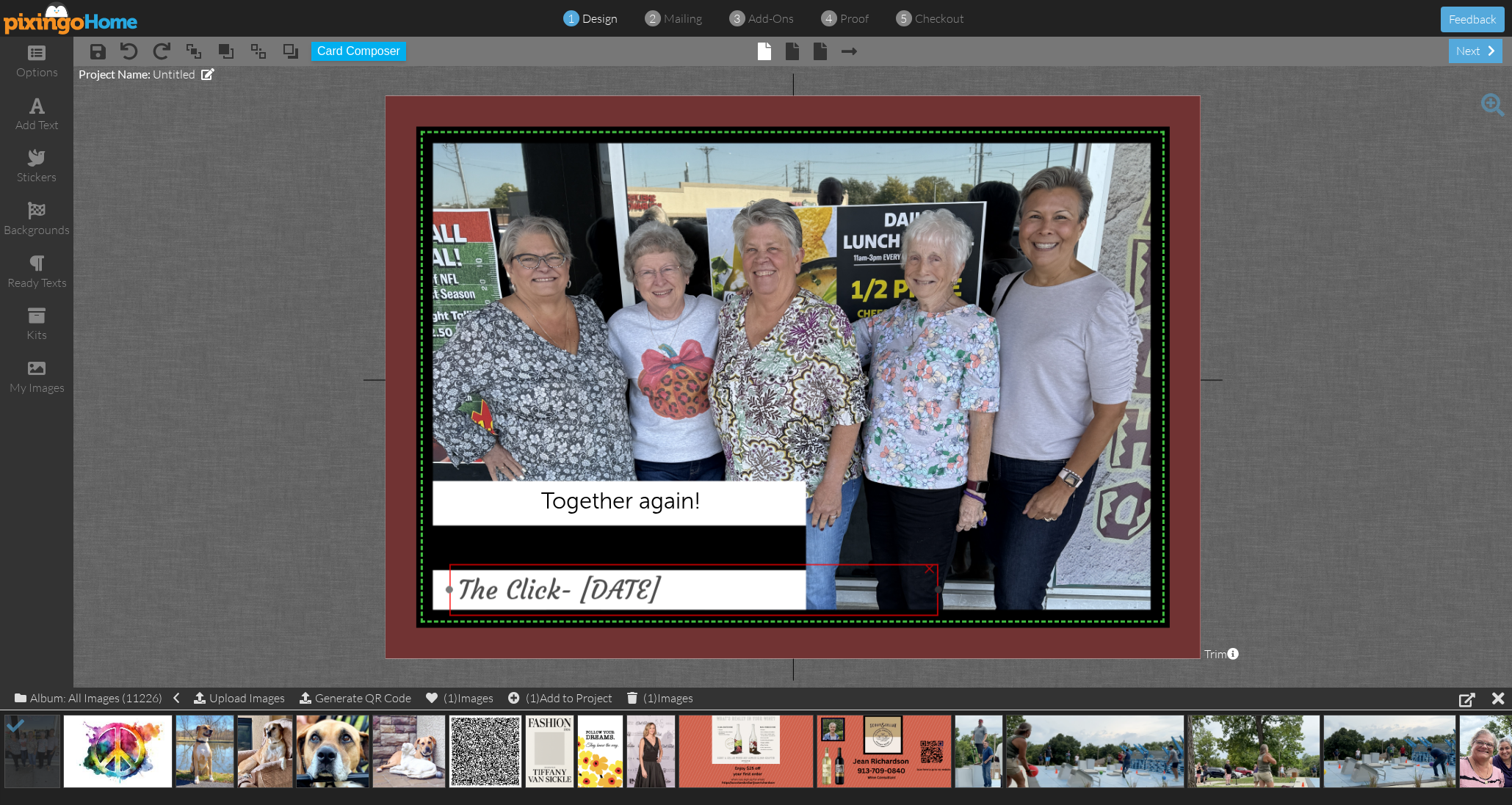
drag, startPoint x: 635, startPoint y: 593, endPoint x: 644, endPoint y: 589, distance: 9.8
click at [637, 599] on span "The Click- October 8, 2025" at bounding box center [558, 589] width 201 height 33
click at [685, 500] on span "Together again!" at bounding box center [621, 501] width 160 height 27
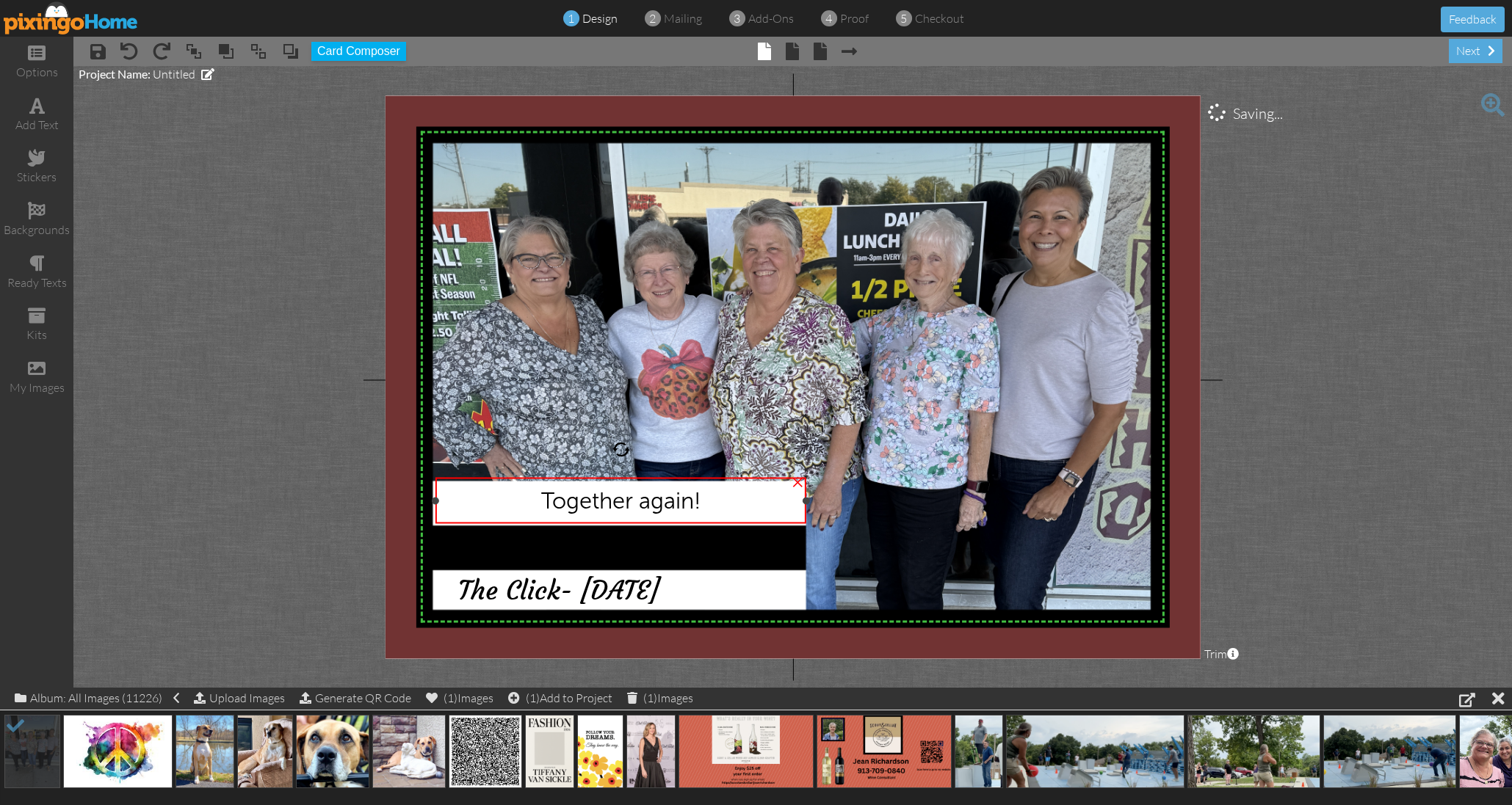
click at [685, 500] on span "Together again!" at bounding box center [621, 501] width 160 height 27
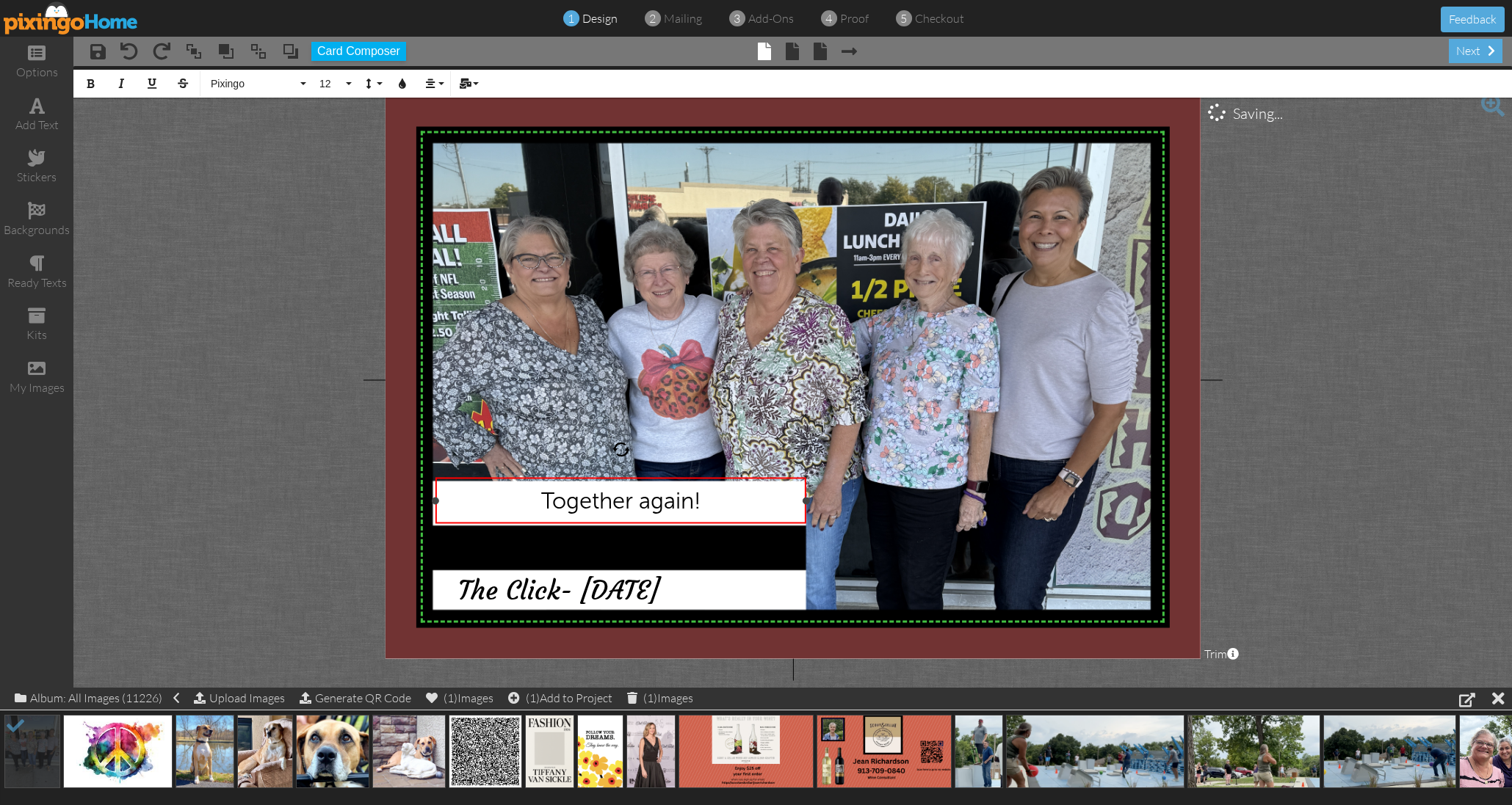
drag, startPoint x: 717, startPoint y: 500, endPoint x: 499, endPoint y: 499, distance: 218.0
click at [500, 499] on div "Together again!" at bounding box center [621, 501] width 353 height 27
drag, startPoint x: 97, startPoint y: 81, endPoint x: 147, endPoint y: 78, distance: 50.1
click at [98, 80] on button "Bold" at bounding box center [90, 83] width 28 height 28
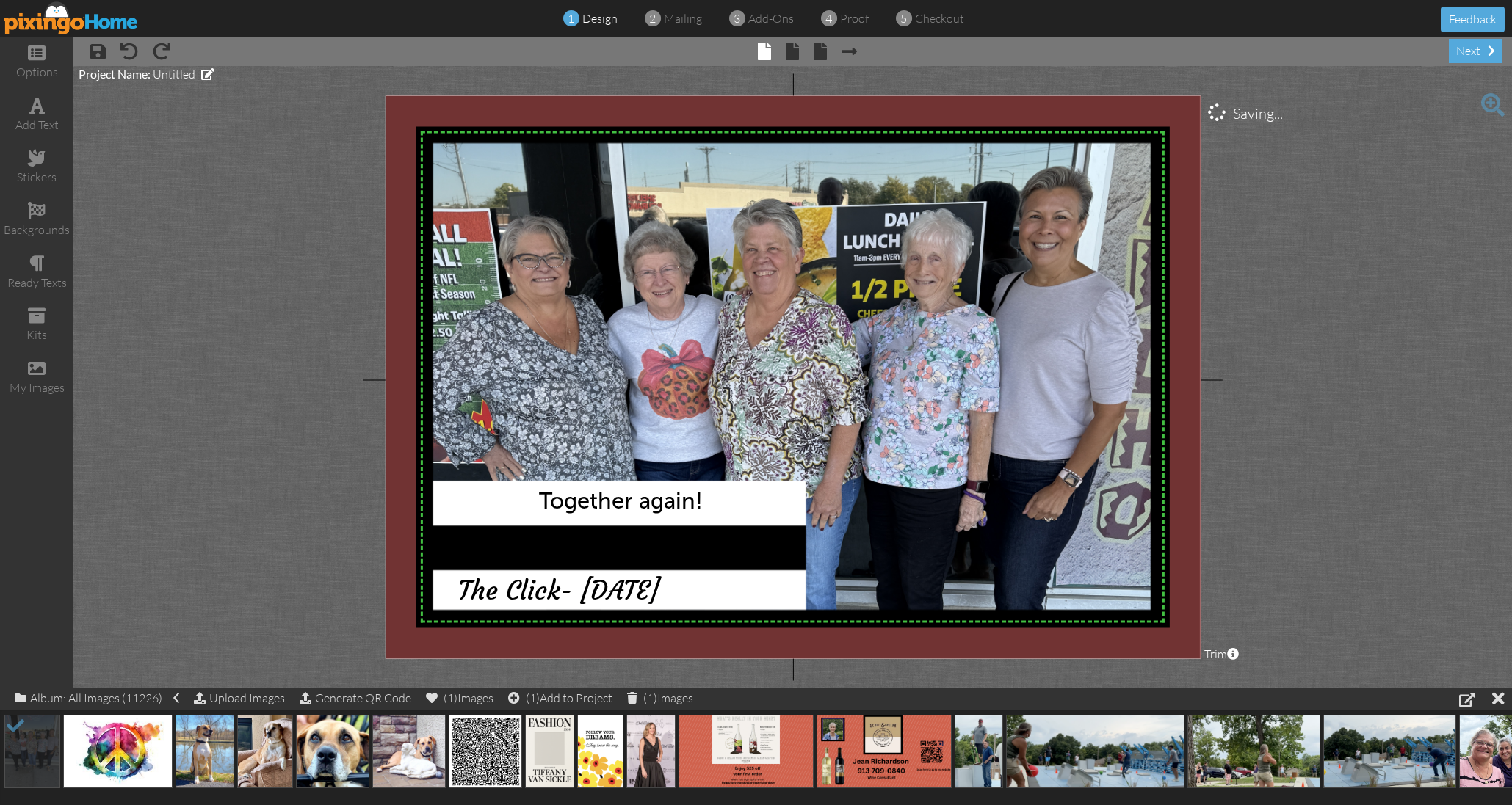
click at [295, 145] on project-studio-wrapper "X X X X X X X X X X X X X X X X X X X X X X X X X X X X X X X X X X X X X X X X…" at bounding box center [792, 377] width 1438 height 622
click at [792, 57] on span at bounding box center [793, 51] width 14 height 18
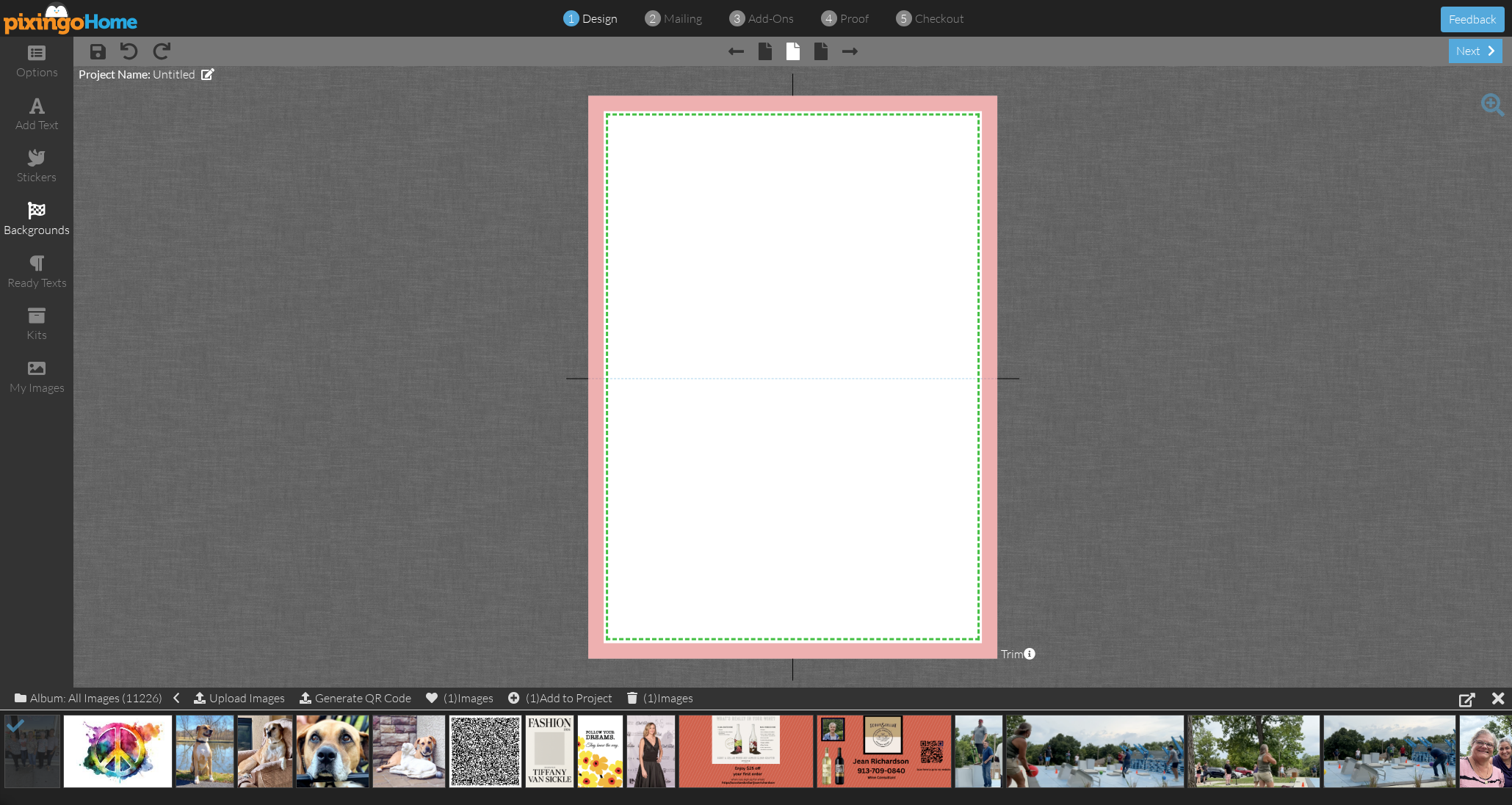
click at [43, 211] on span at bounding box center [37, 211] width 18 height 18
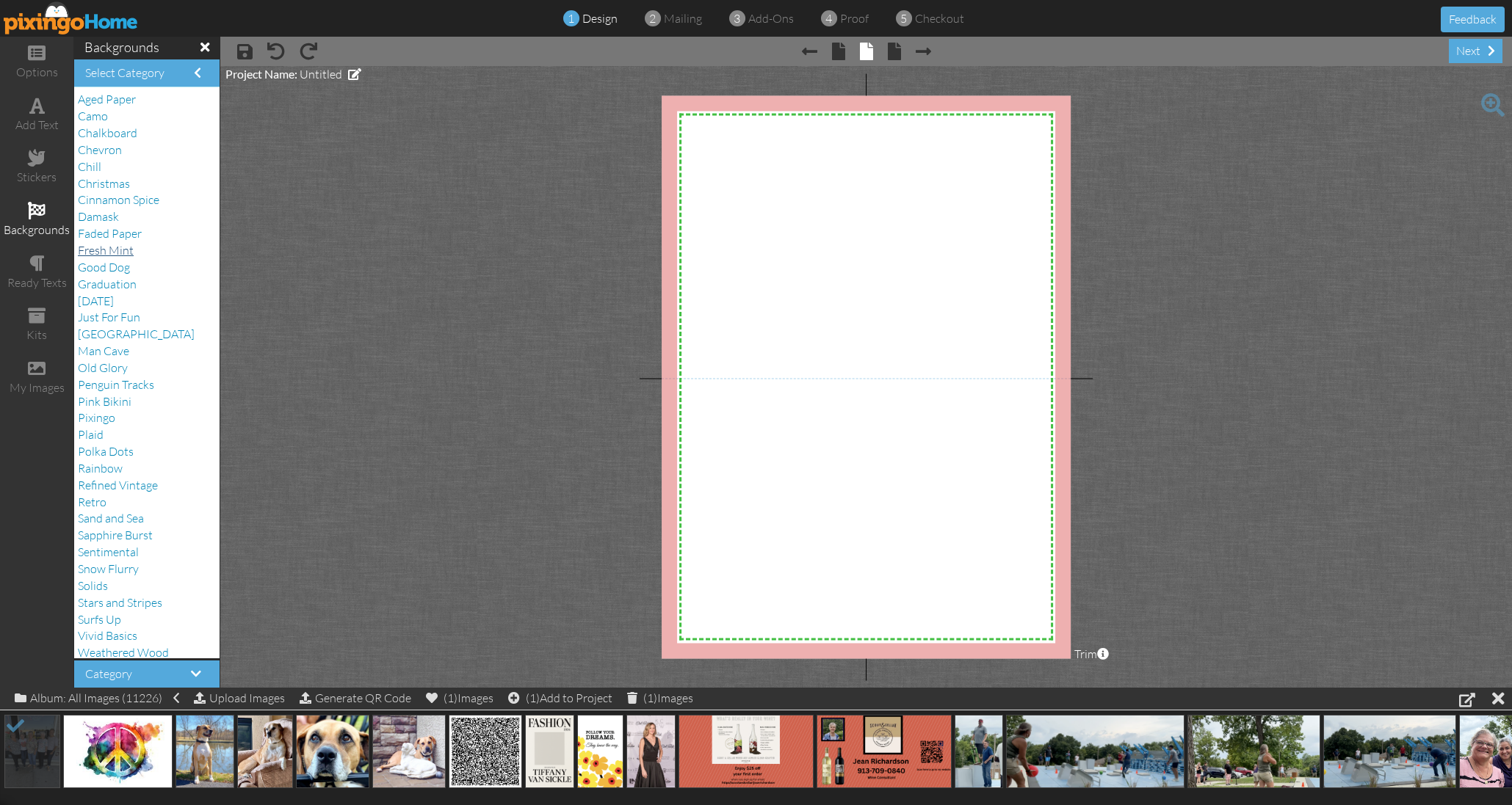
click at [127, 243] on span "Fresh Mint" at bounding box center [106, 250] width 56 height 14
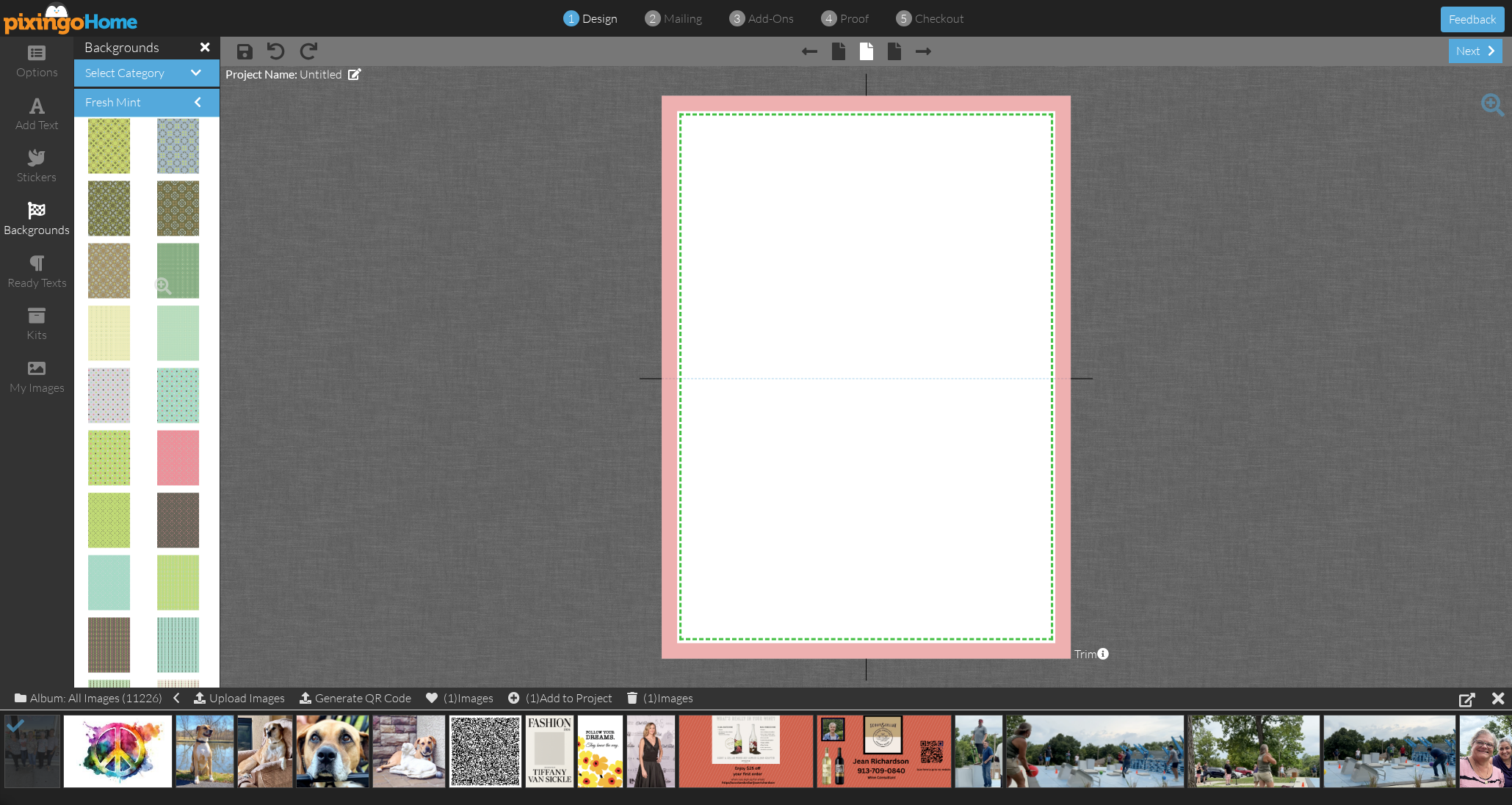
scroll to position [0, 1]
drag, startPoint x: 183, startPoint y: 254, endPoint x: 822, endPoint y: 251, distance: 639.0
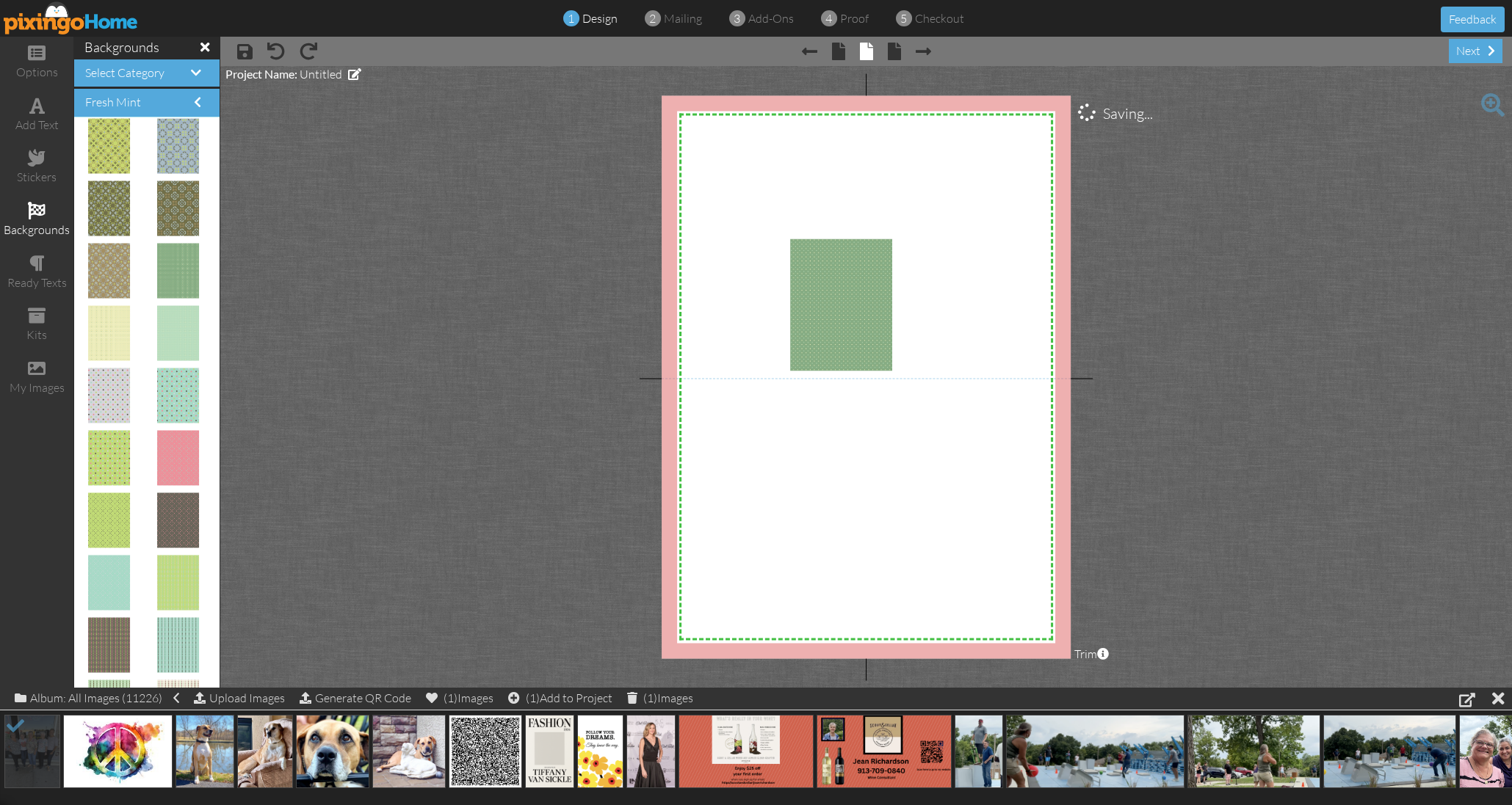
scroll to position [0, 0]
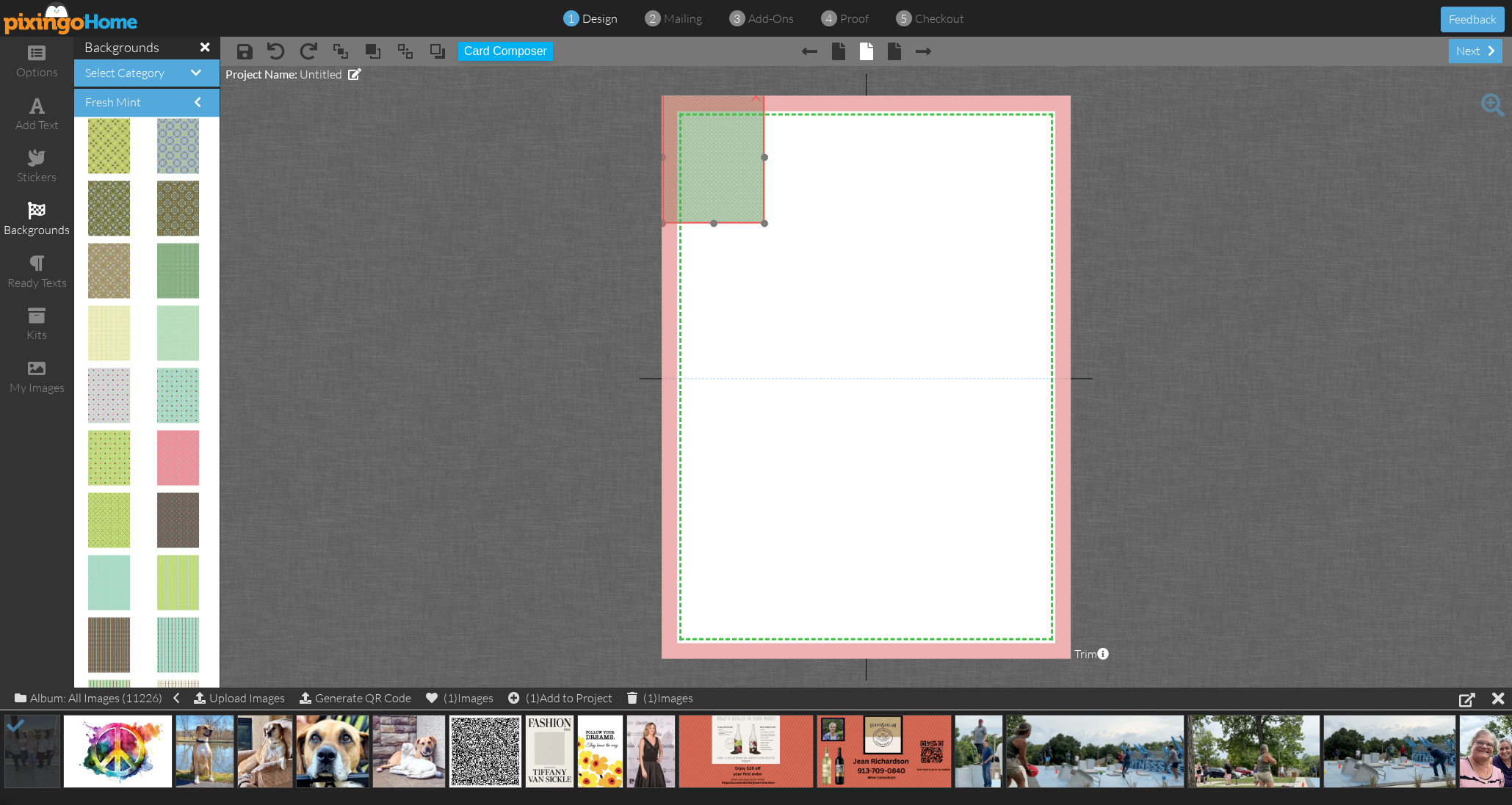
drag, startPoint x: 869, startPoint y: 307, endPoint x: 742, endPoint y: 160, distance: 194.3
click at [742, 160] on img at bounding box center [714, 157] width 102 height 132
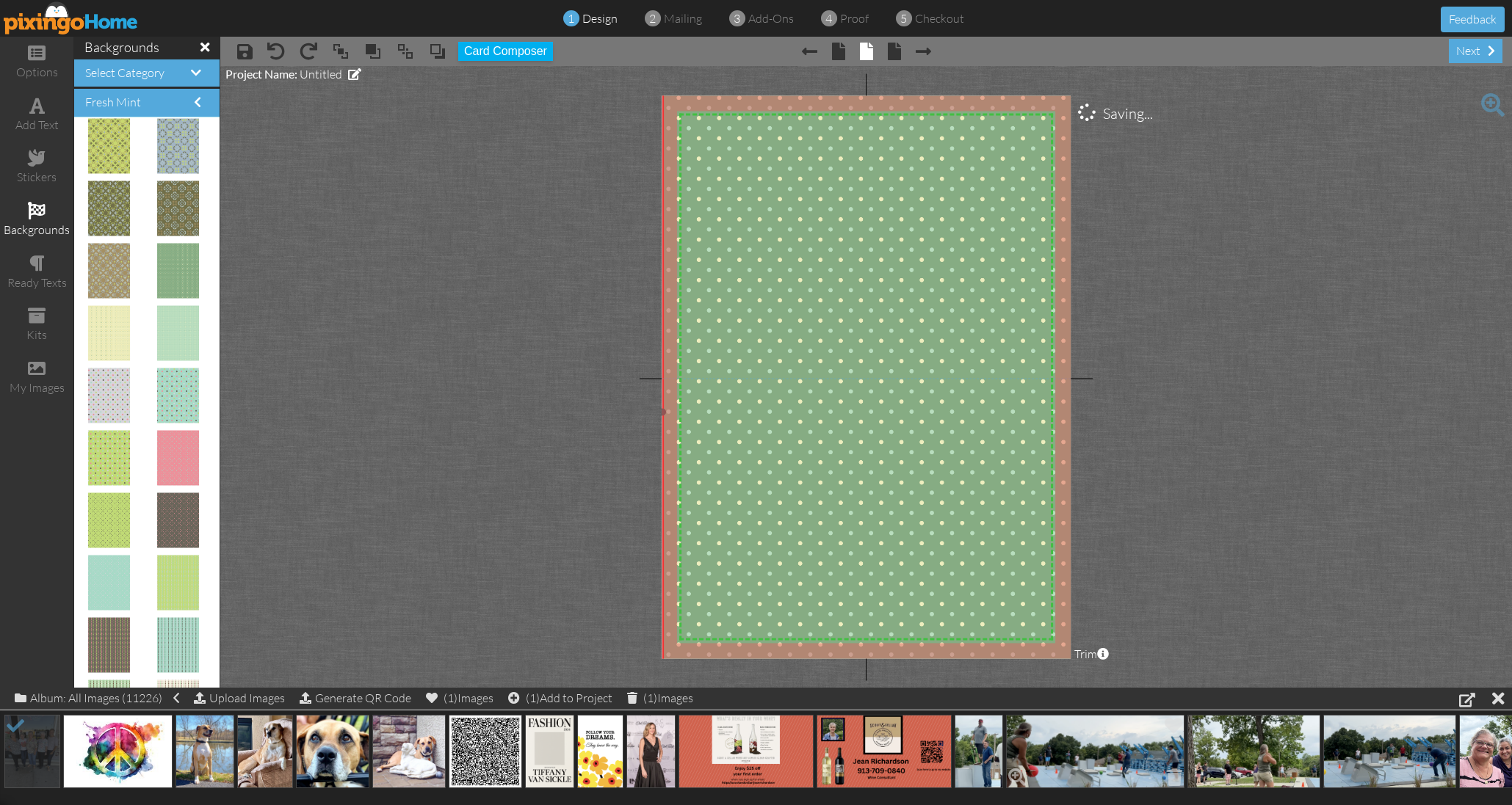
drag, startPoint x: 766, startPoint y: 222, endPoint x: 1085, endPoint y: 730, distance: 599.9
click at [1085, 688] on div "options add text stickers backgrounds ready texts kits my images backgrounds Se…" at bounding box center [756, 362] width 1512 height 651
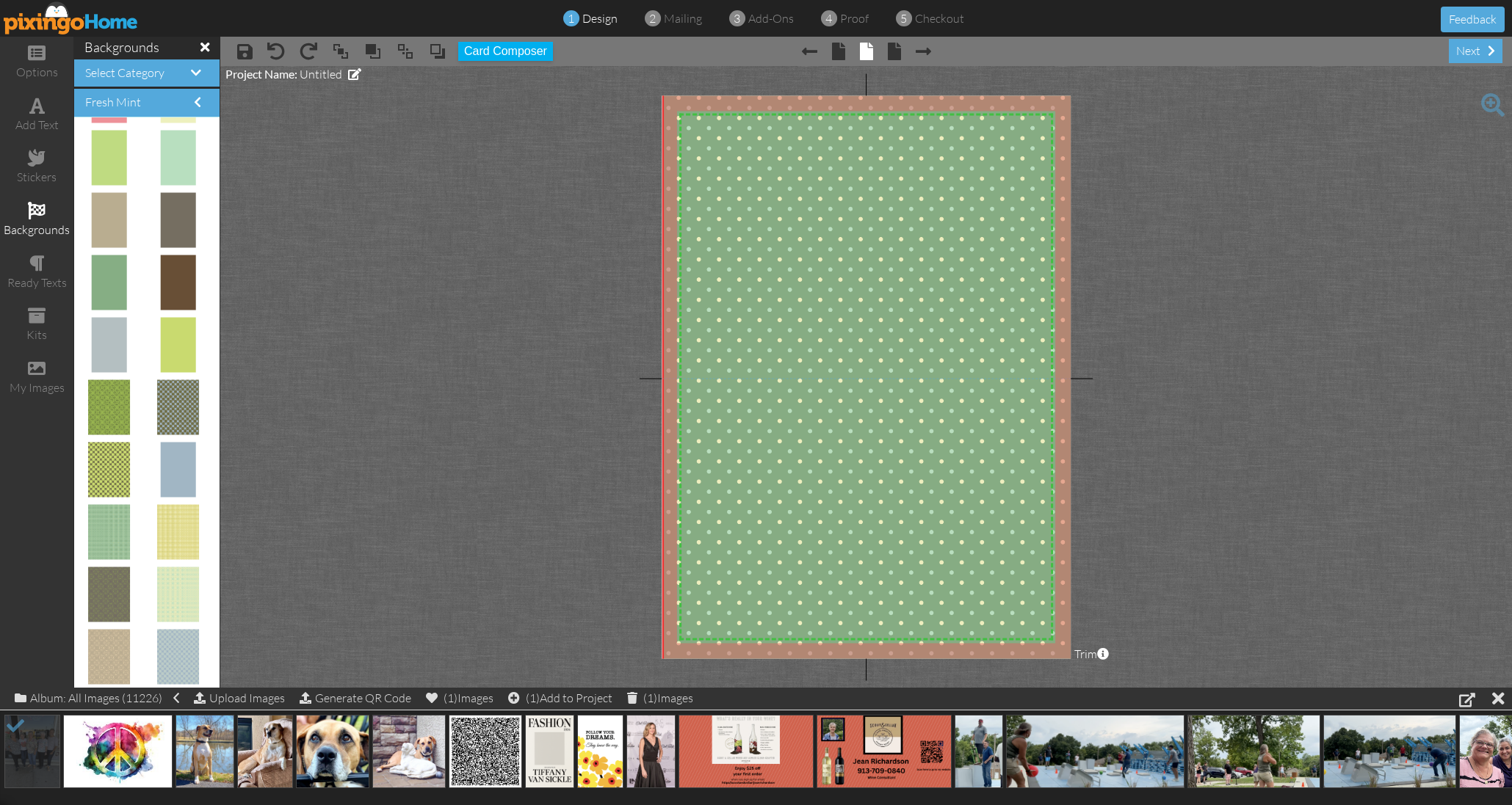
scroll to position [1682, 0]
drag, startPoint x: 111, startPoint y: 511, endPoint x: 781, endPoint y: 404, distance: 678.5
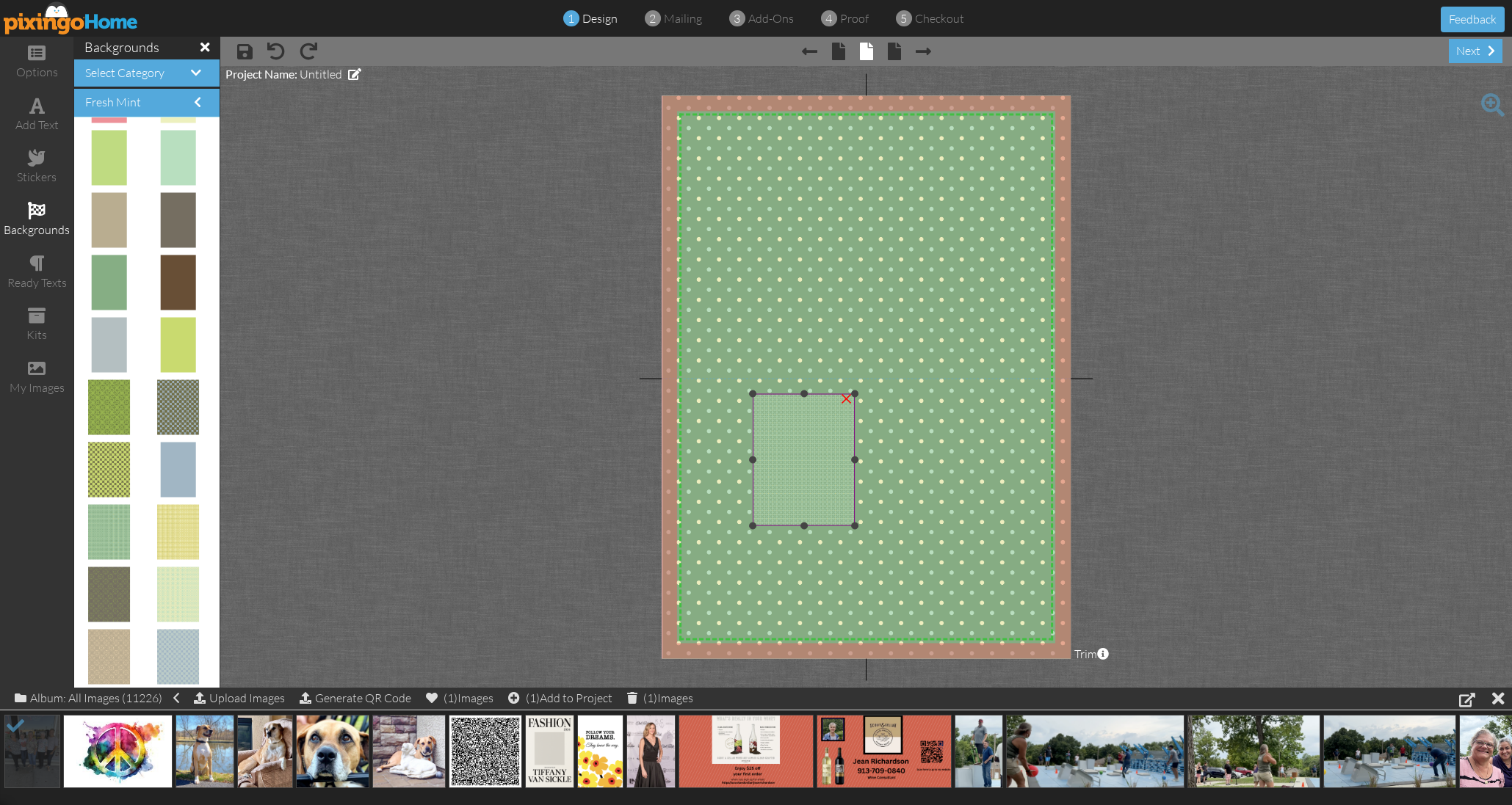
click at [791, 419] on img at bounding box center [804, 459] width 102 height 132
drag, startPoint x: 810, startPoint y: 362, endPoint x: 880, endPoint y: 463, distance: 122.9
click at [881, 459] on div "X X X X X X X X X X X X X X X X X X X X X X X X X X X X X X X X X X X X X X X X…" at bounding box center [866, 376] width 409 height 563
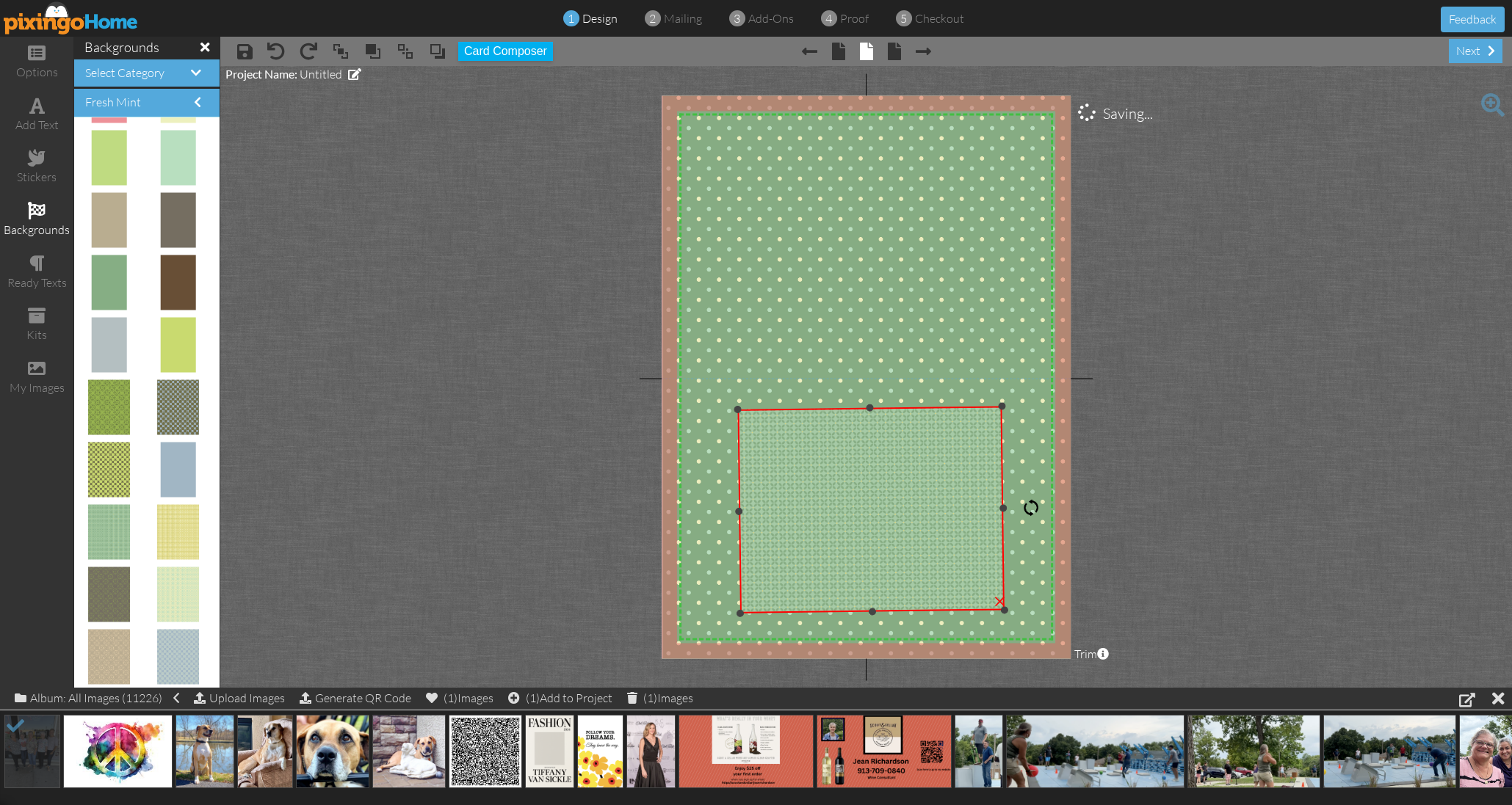
drag, startPoint x: 869, startPoint y: 511, endPoint x: 989, endPoint y: 706, distance: 229.0
click at [1007, 688] on div "options add text stickers backgrounds ready texts kits my images backgrounds Se…" at bounding box center [756, 362] width 1512 height 651
click at [1030, 510] on div at bounding box center [1034, 509] width 18 height 18
drag, startPoint x: 1006, startPoint y: 611, endPoint x: 1011, endPoint y: 636, distance: 25.5
click at [1023, 648] on div "X X X X X X X X X X X X X X X X X X X X X X X X X X X X X X X X X X X X X X X X…" at bounding box center [866, 376] width 409 height 563
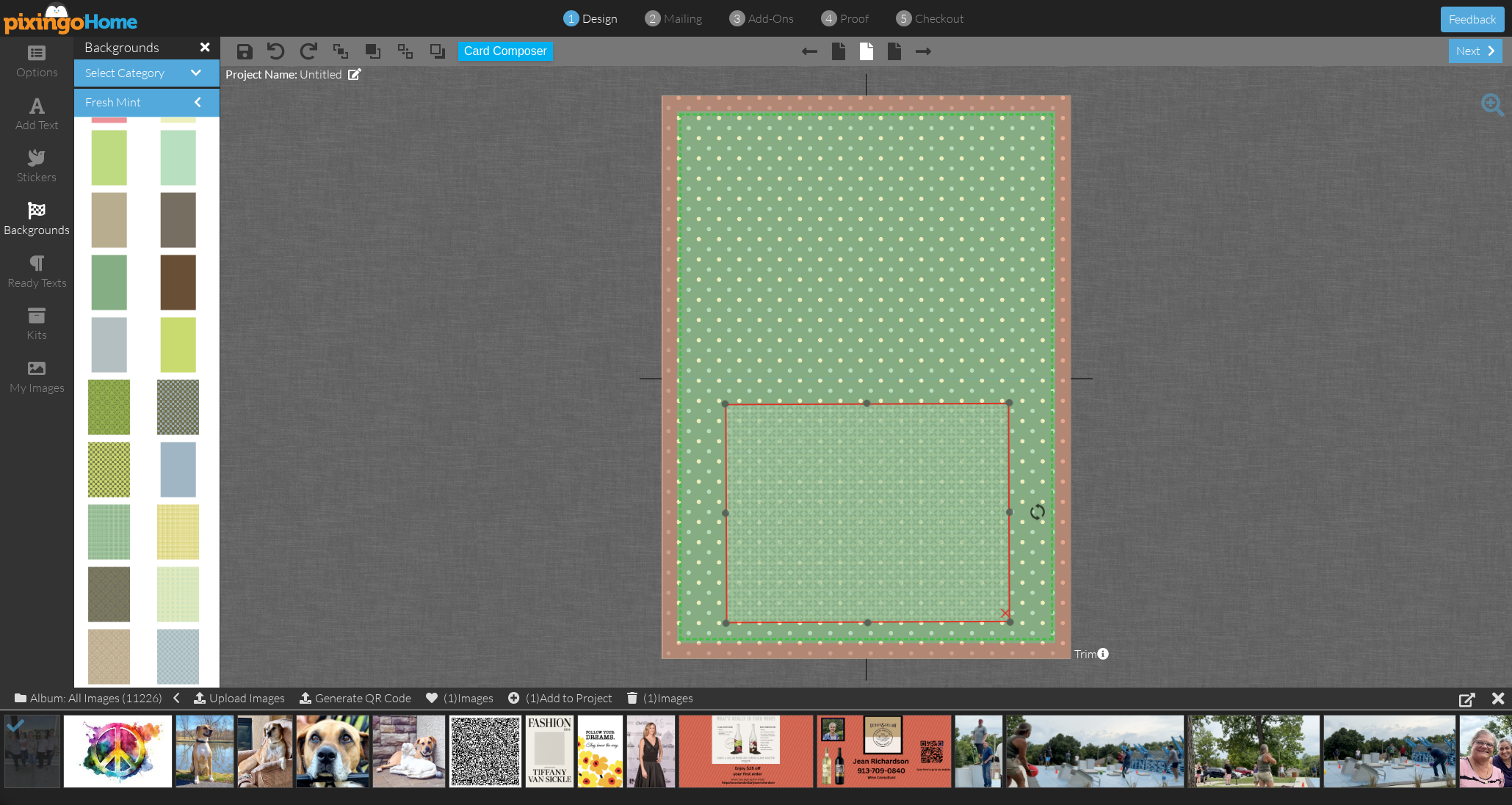
drag, startPoint x: 863, startPoint y: 536, endPoint x: 851, endPoint y: 532, distance: 12.6
click at [851, 532] on img at bounding box center [867, 513] width 285 height 220
click at [37, 111] on span at bounding box center [37, 105] width 15 height 18
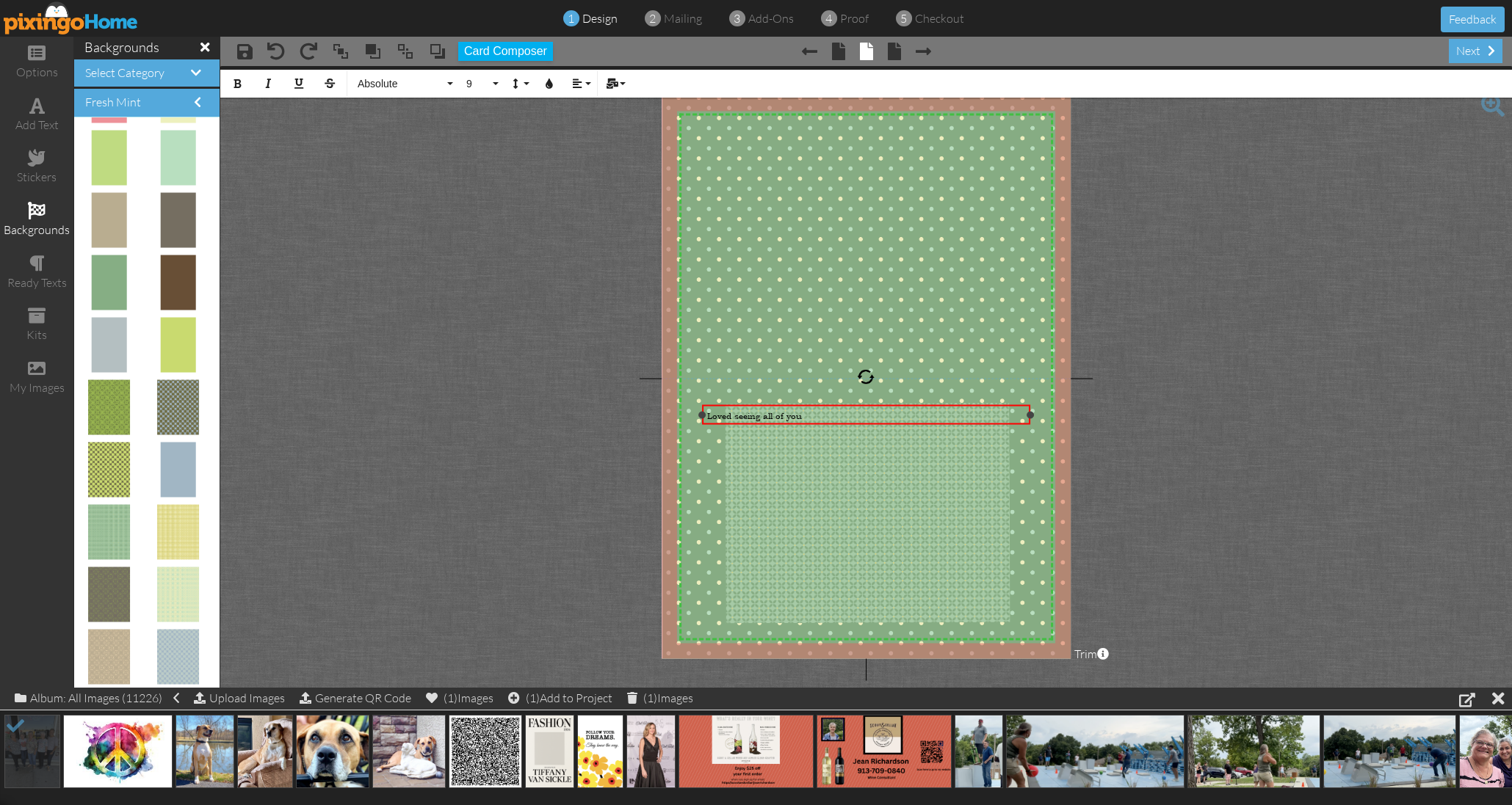
click at [817, 420] on div "Loved seeing all of you" at bounding box center [865, 415] width 327 height 21
click at [816, 419] on div "Loved seeing all of you" at bounding box center [865, 415] width 318 height 12
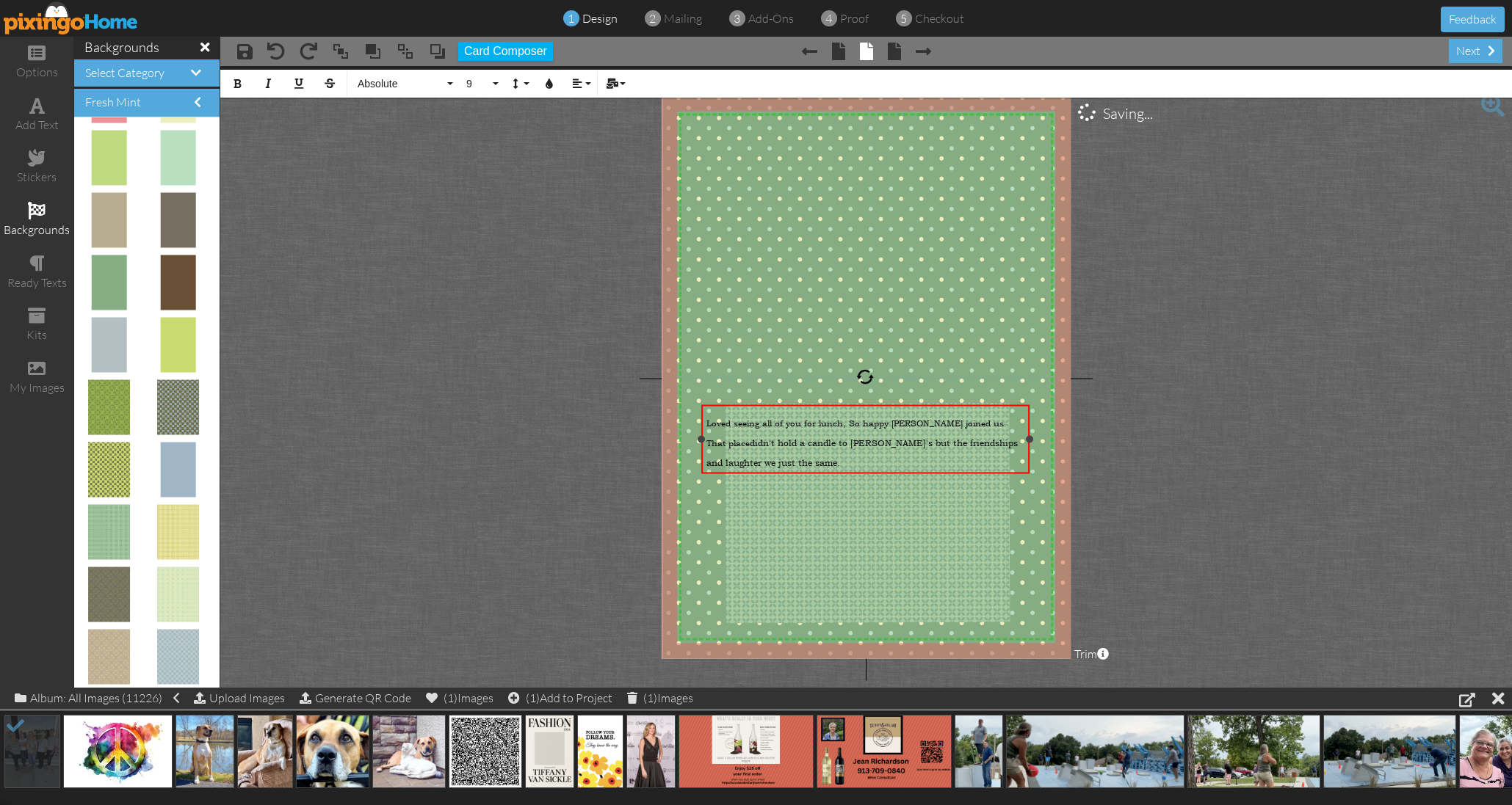
scroll to position [1, 0]
click at [1024, 457] on div "Loved seeing all of you for lunch, So happy Rixie joined us. That place didn't …" at bounding box center [865, 439] width 318 height 59
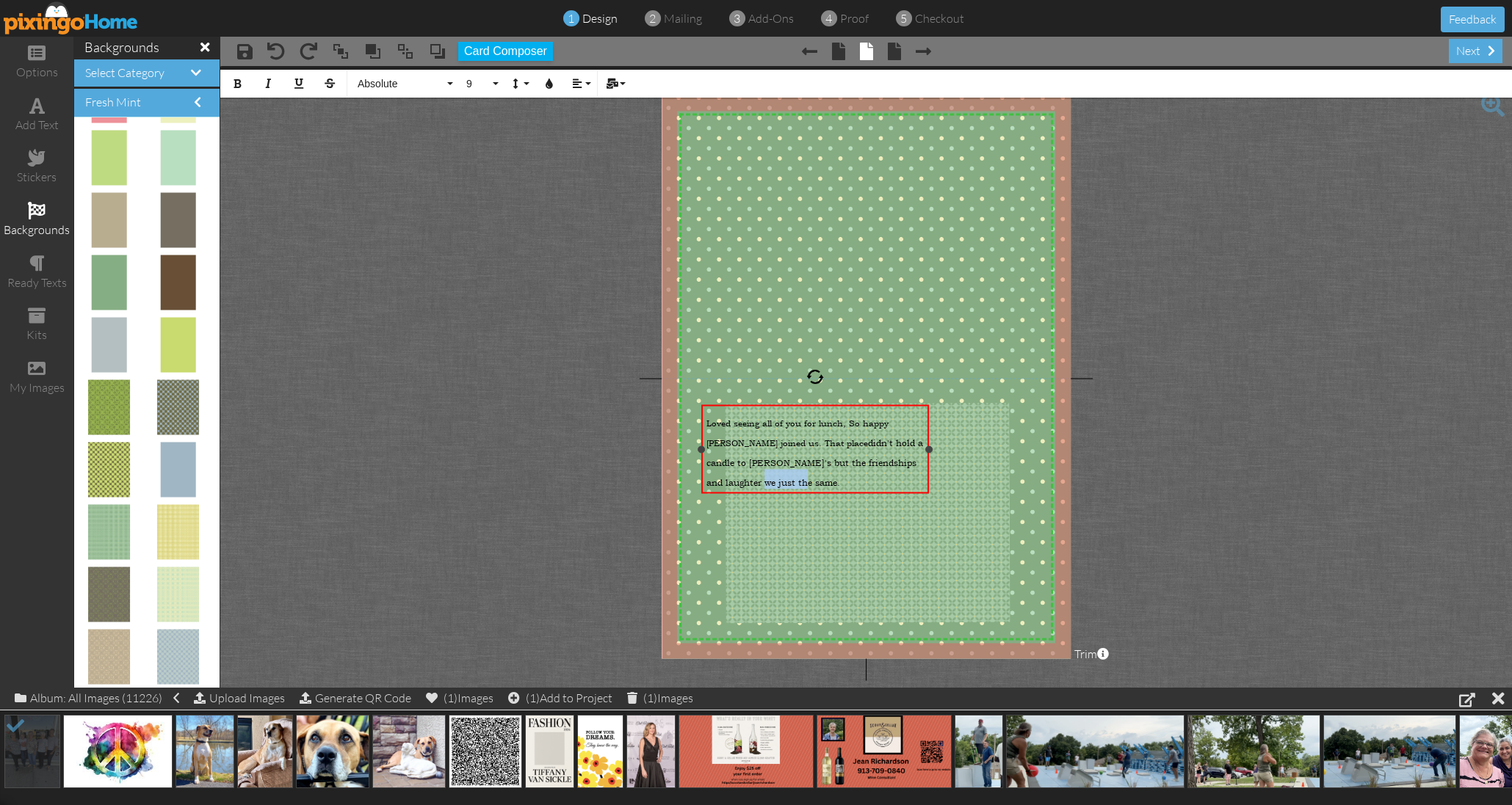
drag, startPoint x: 1026, startPoint y: 437, endPoint x: 925, endPoint y: 441, distance: 101.1
click at [925, 441] on div "Loved seeing all of you for lunch, So happy Rixie joined us. That place didn't …" at bounding box center [814, 449] width 227 height 89
drag, startPoint x: 900, startPoint y: 471, endPoint x: 936, endPoint y: 509, distance: 52.3
click at [936, 509] on div "X X X X X X X X X X X X X X X X X X X X X X X X X X X X X X X X X X X X X X X X…" at bounding box center [866, 376] width 409 height 563
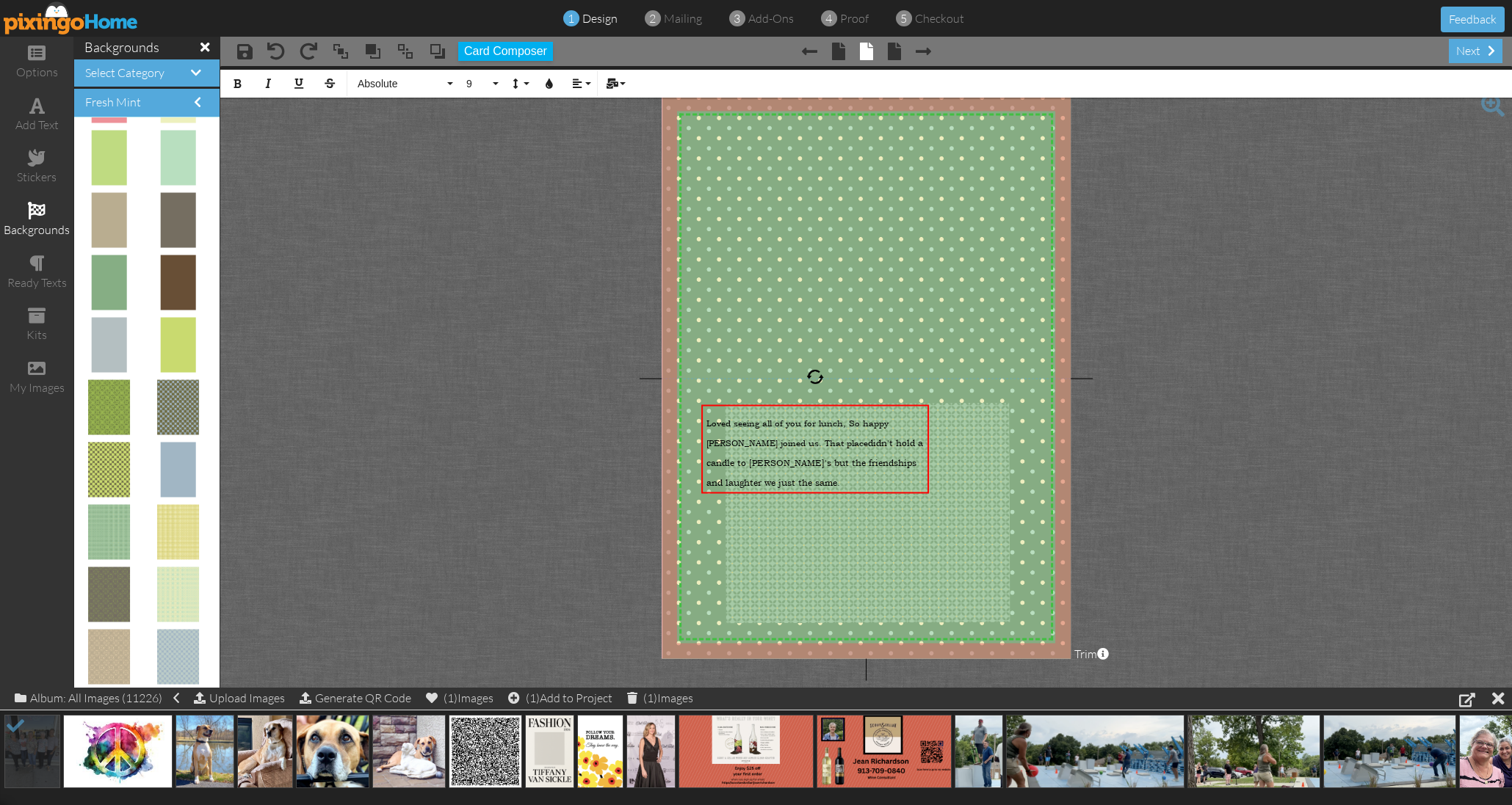
drag, startPoint x: 1278, startPoint y: 512, endPoint x: 1210, endPoint y: 506, distance: 68.3
click at [1278, 512] on project-studio-wrapper "X X X X X X X X X X X X X X X X X X X X X X X X X X X X X X X X X X X X X X X X…" at bounding box center [866, 377] width 1291 height 622
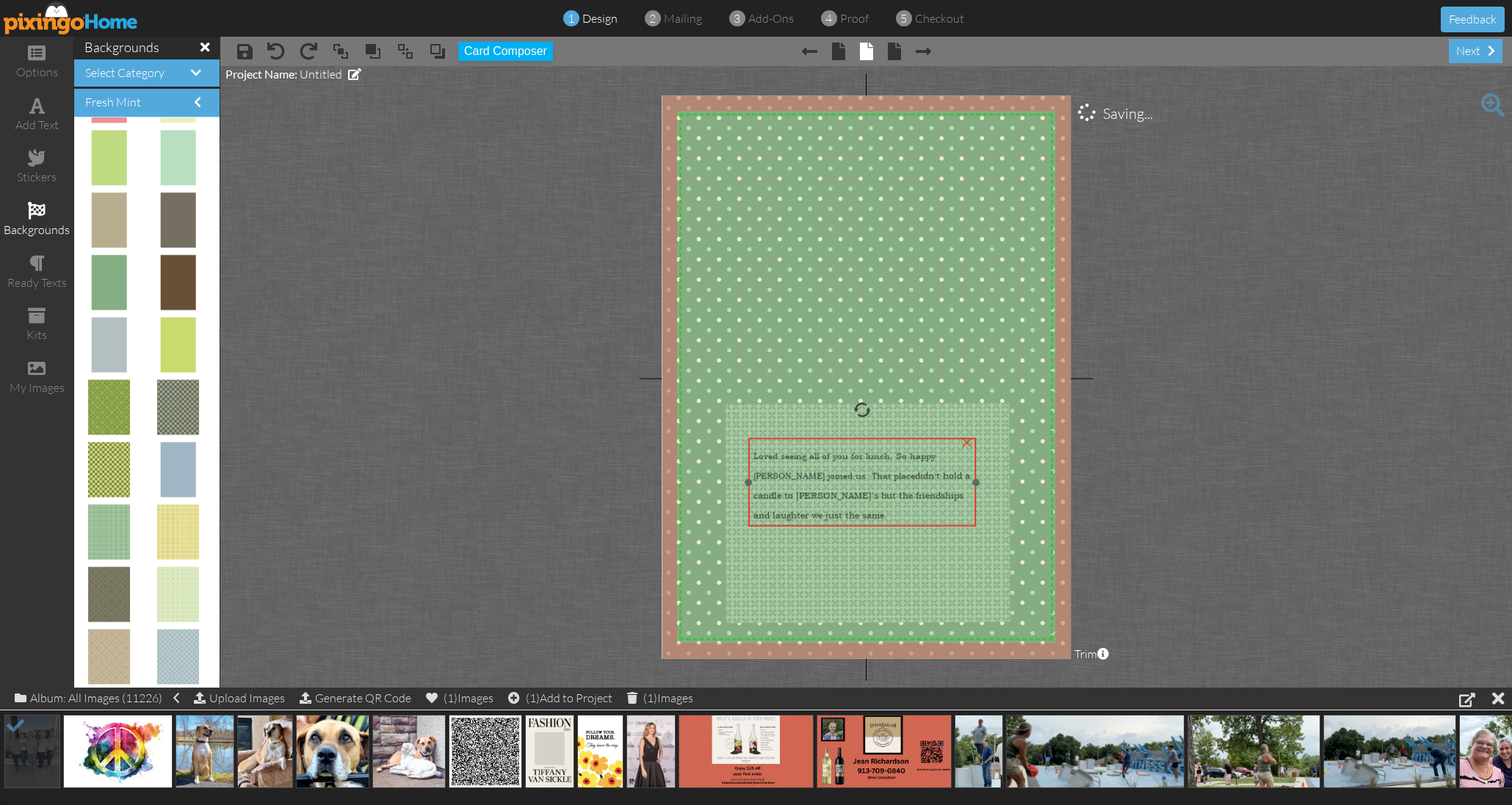
drag, startPoint x: 874, startPoint y: 446, endPoint x: 923, endPoint y: 476, distance: 57.5
click at [920, 477] on span "didn't hold a candle to Manny's but the friendships and laughter we just the sa…" at bounding box center [861, 495] width 217 height 52
click at [794, 511] on span "didn't hold a candle to Manny's but the friendships and laughter we just the sa…" at bounding box center [862, 495] width 217 height 52
click at [796, 511] on span "didn't hold a candle to Manny's but the friendships and laughter we just the sa…" at bounding box center [862, 495] width 217 height 52
click at [805, 511] on div "Loved seeing all of you for lunch, So happy Rixie joined us. That place didn't …" at bounding box center [863, 481] width 217 height 79
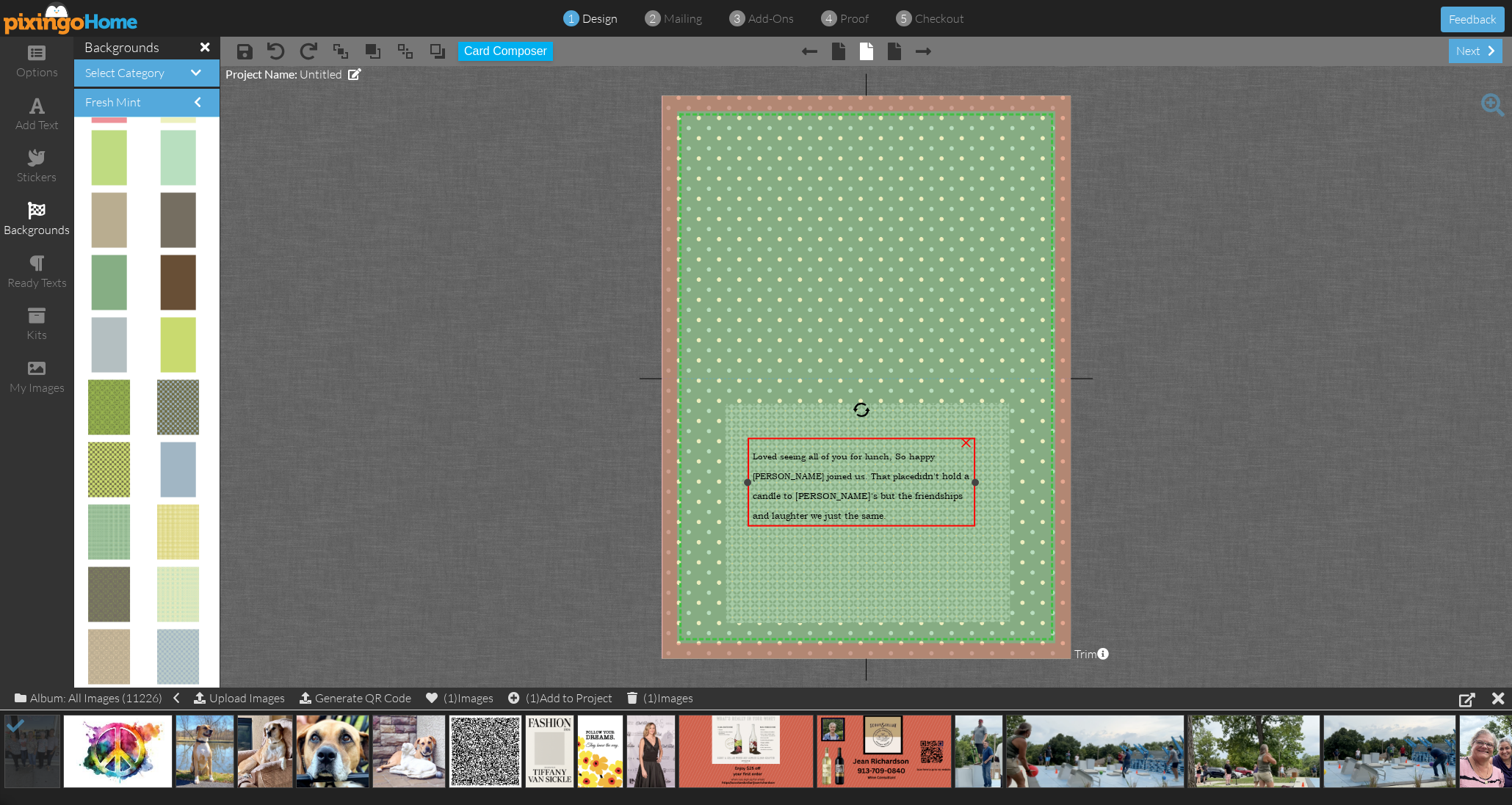
click at [805, 511] on div "Loved seeing all of you for lunch, So happy Rixie joined us. That place didn't …" at bounding box center [861, 481] width 217 height 79
click at [806, 511] on div "Loved seeing all of you for lunch, So happy Rixie joined us. That place didn't …" at bounding box center [861, 481] width 217 height 79
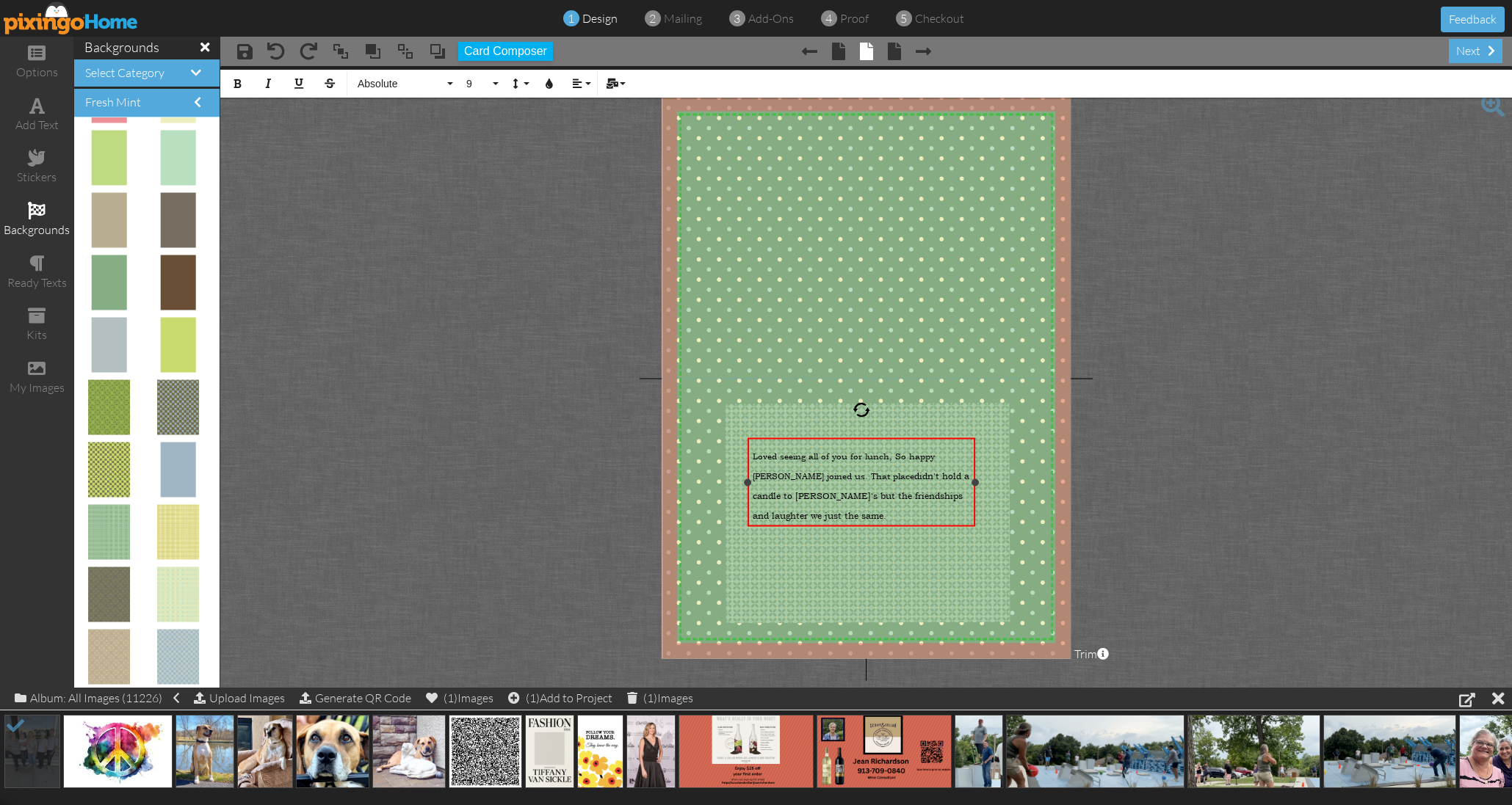
click at [806, 511] on div "Loved seeing all of you for lunch, So happy Rixie joined us. That place didn't …" at bounding box center [861, 481] width 217 height 79
drag, startPoint x: 806, startPoint y: 511, endPoint x: 755, endPoint y: 452, distance: 78.0
click at [754, 449] on div "Loved seeing all of you for lunch, So happy Rixie joined us. That place didn't …" at bounding box center [861, 481] width 217 height 79
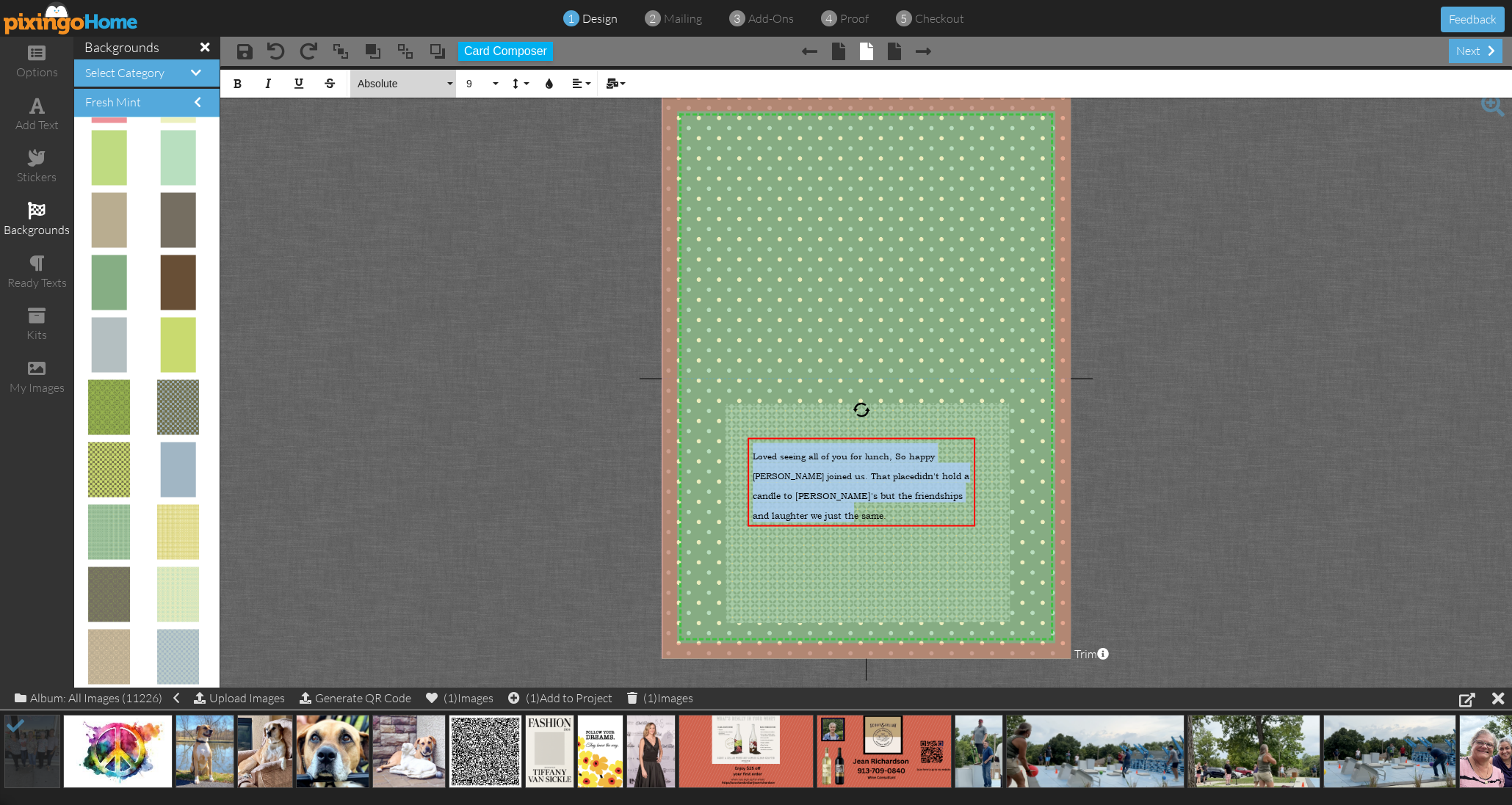
click at [401, 80] on span "Absolute" at bounding box center [400, 84] width 88 height 13
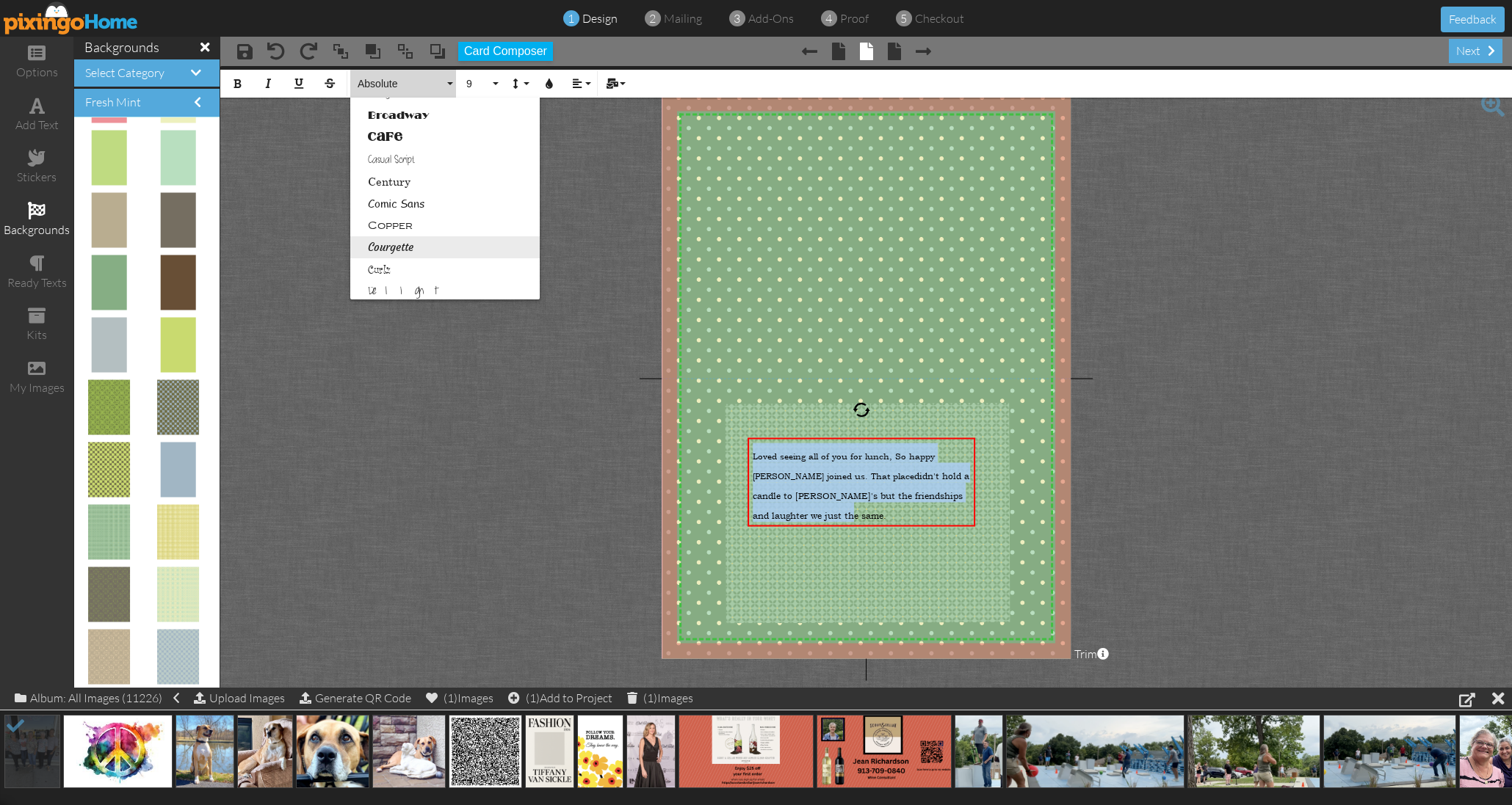
scroll to position [133, 0]
click at [407, 235] on link "Courgette" at bounding box center [444, 239] width 189 height 22
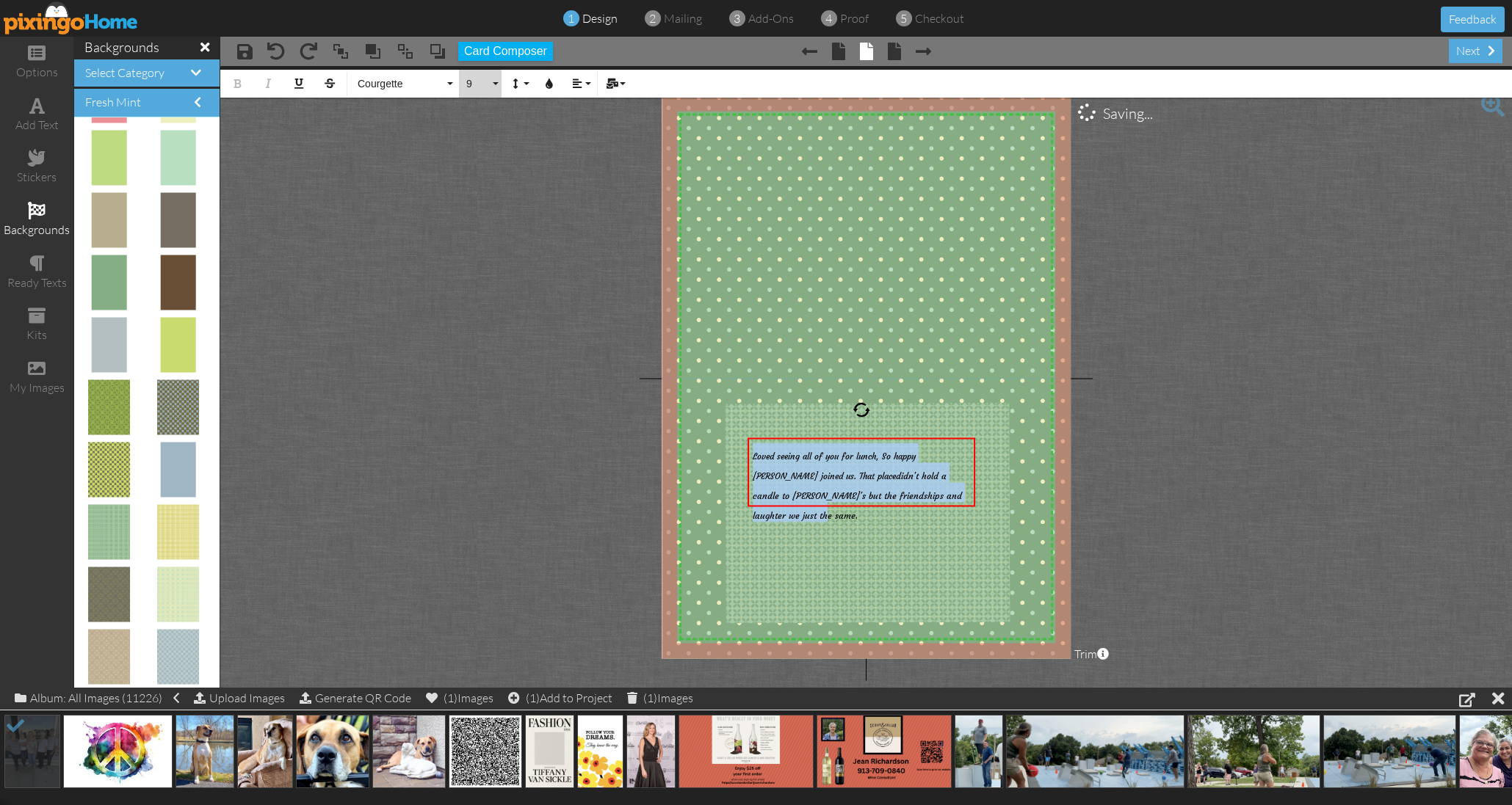
click at [495, 81] on button "9" at bounding box center [480, 83] width 42 height 28
click at [488, 284] on link "14" at bounding box center [482, 284] width 48 height 22
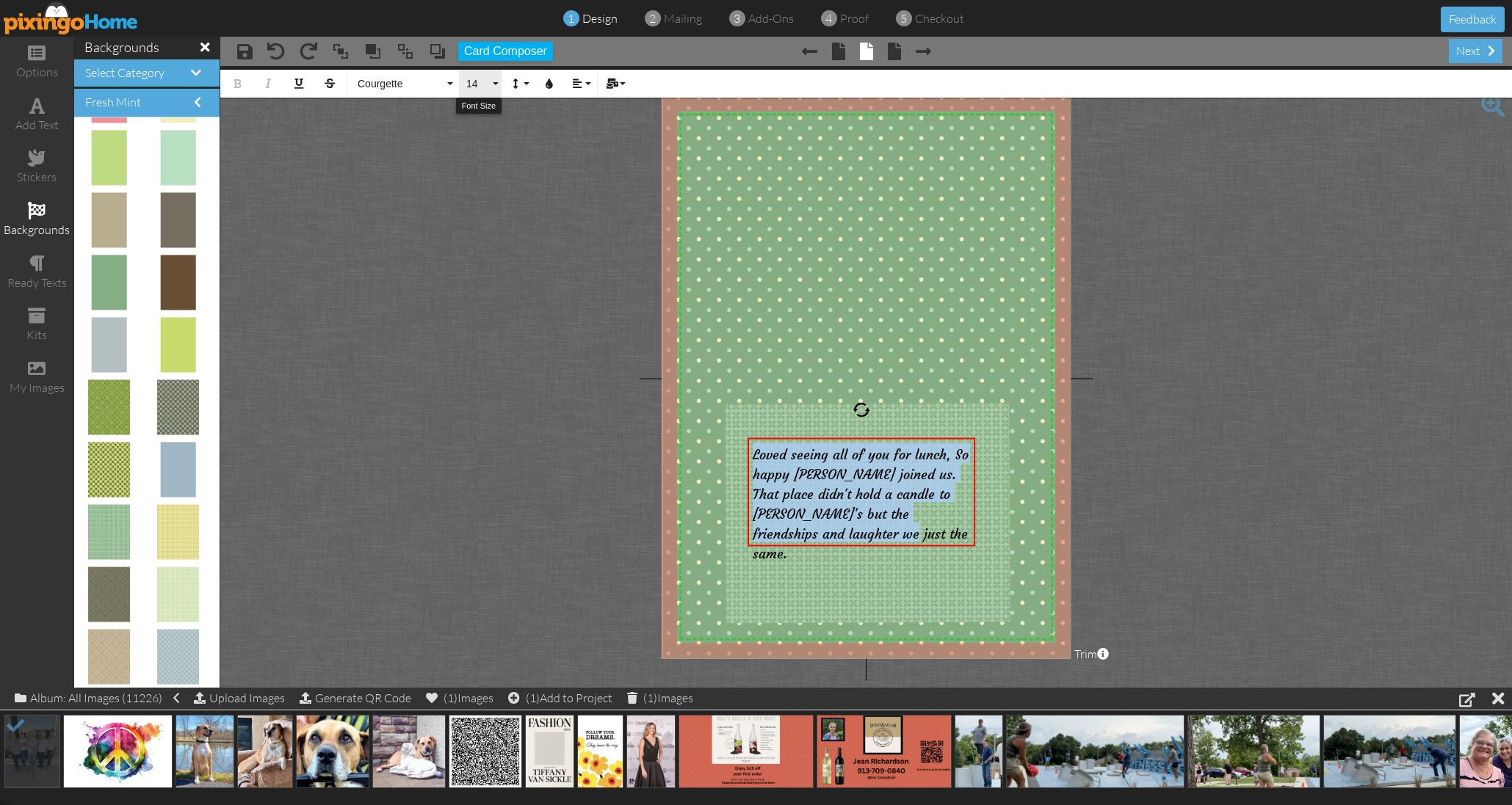
click at [494, 82] on button "14" at bounding box center [480, 83] width 42 height 28
click at [484, 219] on link "16" at bounding box center [482, 221] width 48 height 22
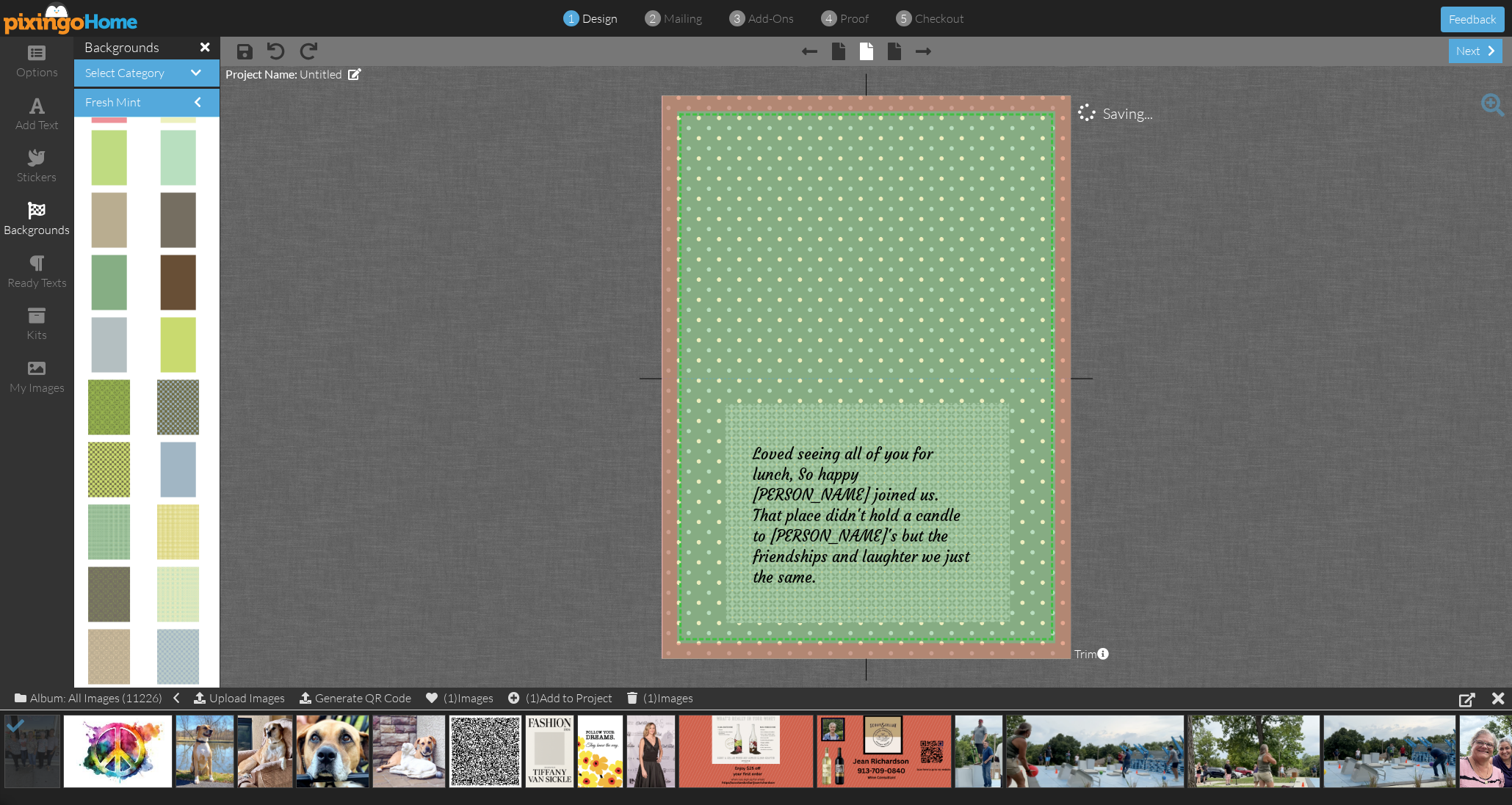
click at [452, 208] on project-studio-wrapper "X X X X X X X X X X X X X X X X X X X X X X X X X X X X X X X X X X X X X X X X…" at bounding box center [866, 377] width 1291 height 622
click at [869, 464] on span "Loved seeing all of you for lunch, So happy Rixie joined us. That place didn't …" at bounding box center [860, 515] width 217 height 143
click at [862, 533] on span "Loved seeing all of you for lunch, So happy Rixie joined us. That place didn't …" at bounding box center [860, 515] width 217 height 143
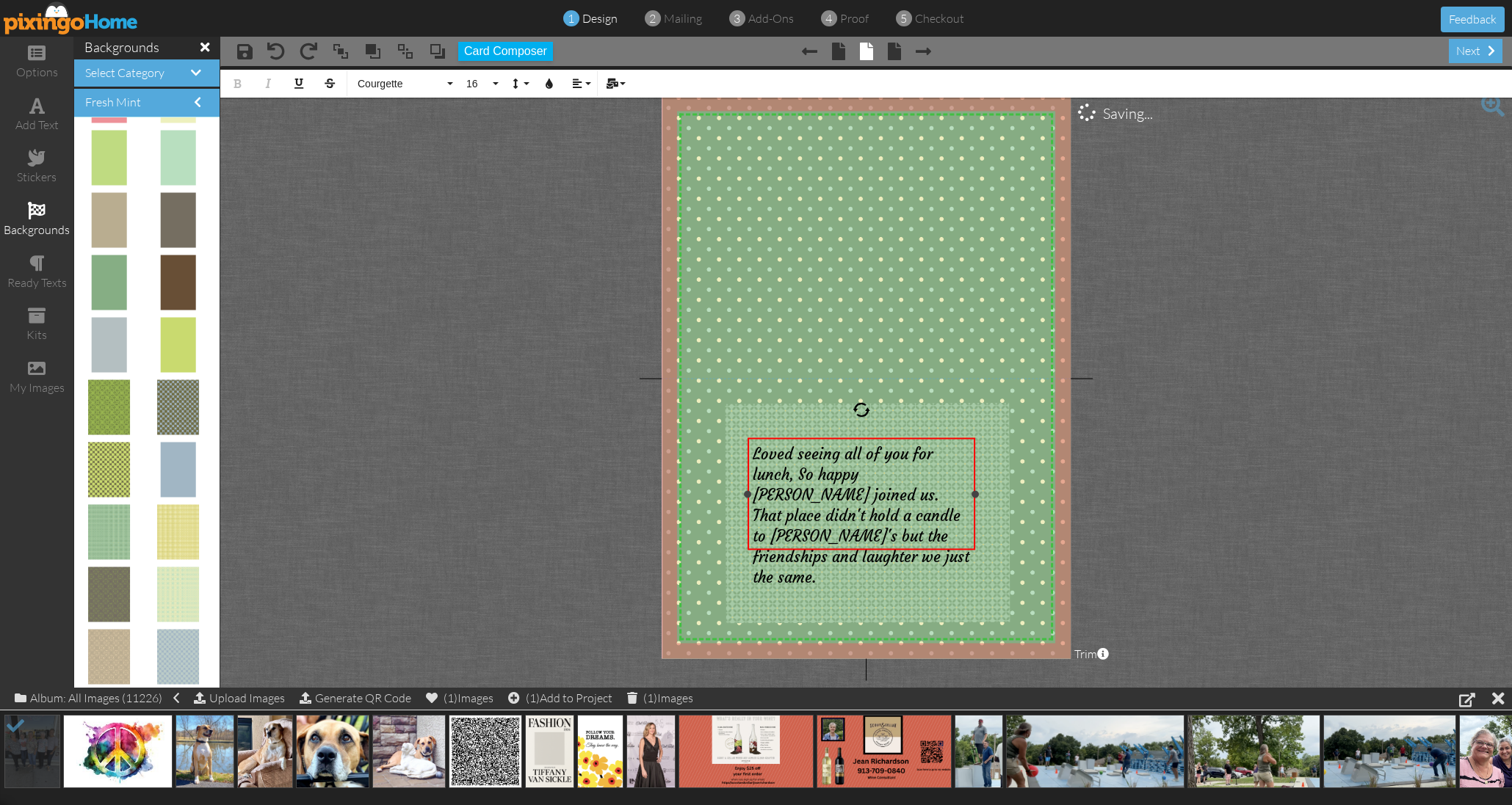
click at [862, 537] on span "Loved seeing all of you for lunch, So happy Rixie joined us. That place didn't …" at bounding box center [860, 515] width 217 height 143
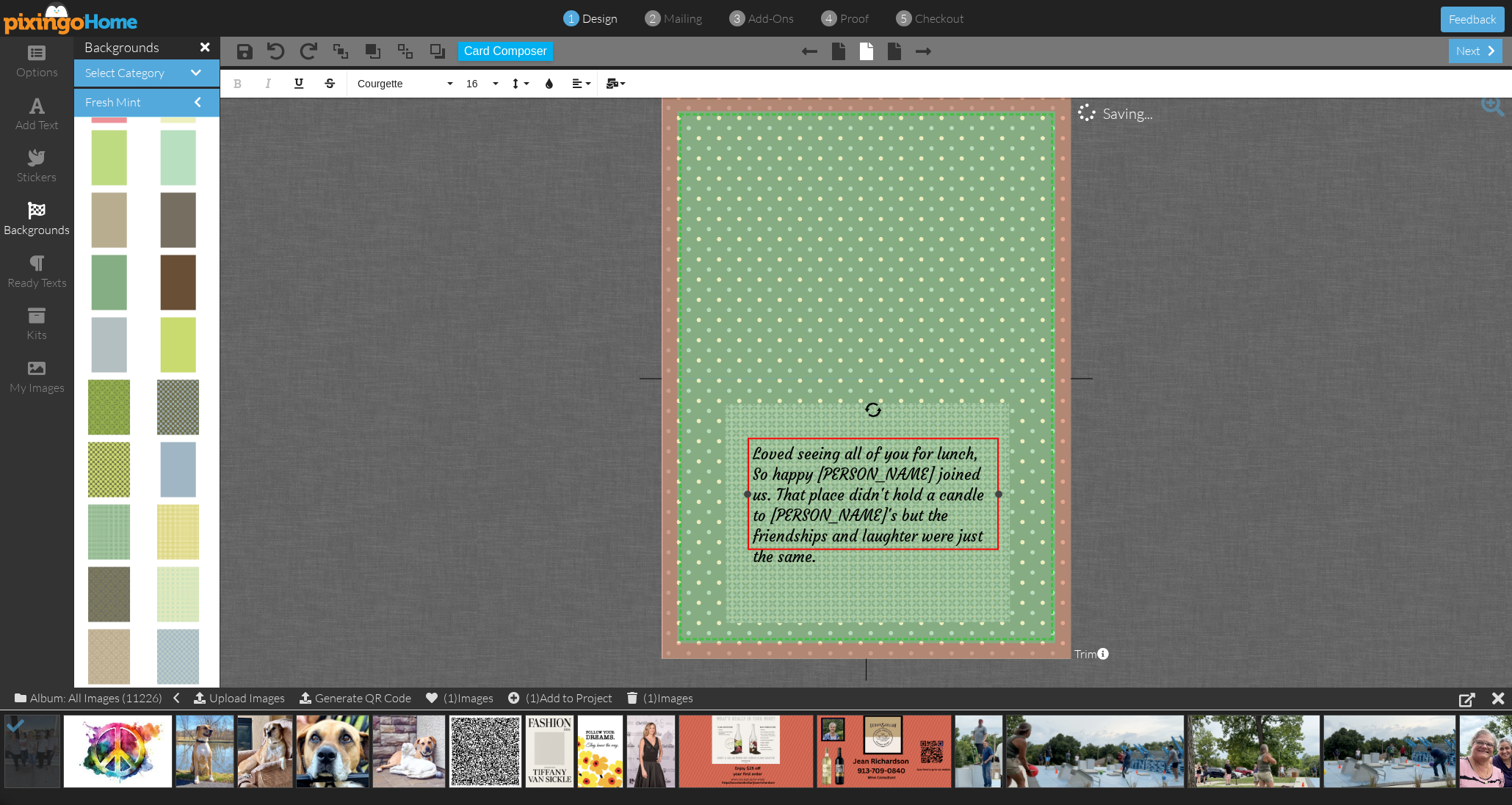
drag, startPoint x: 973, startPoint y: 504, endPoint x: 996, endPoint y: 503, distance: 23.0
click at [996, 503] on div "Loved seeing all of you for lunch, So happy Rixie joined us. That place didn't …" at bounding box center [872, 494] width 251 height 112
click at [865, 538] on div "Loved seeing all of you for lunch, So happy Rixie joined us. That place didn't …" at bounding box center [873, 504] width 241 height 123
click at [815, 473] on span "Loved seeing all of you for lunch, So happy Rixie joined us. That place didn't …" at bounding box center [868, 504] width 231 height 121
click at [951, 538] on div "Loved seeing all of you for lunch, So happy that Rixie joined us. That place di…" at bounding box center [873, 504] width 241 height 123
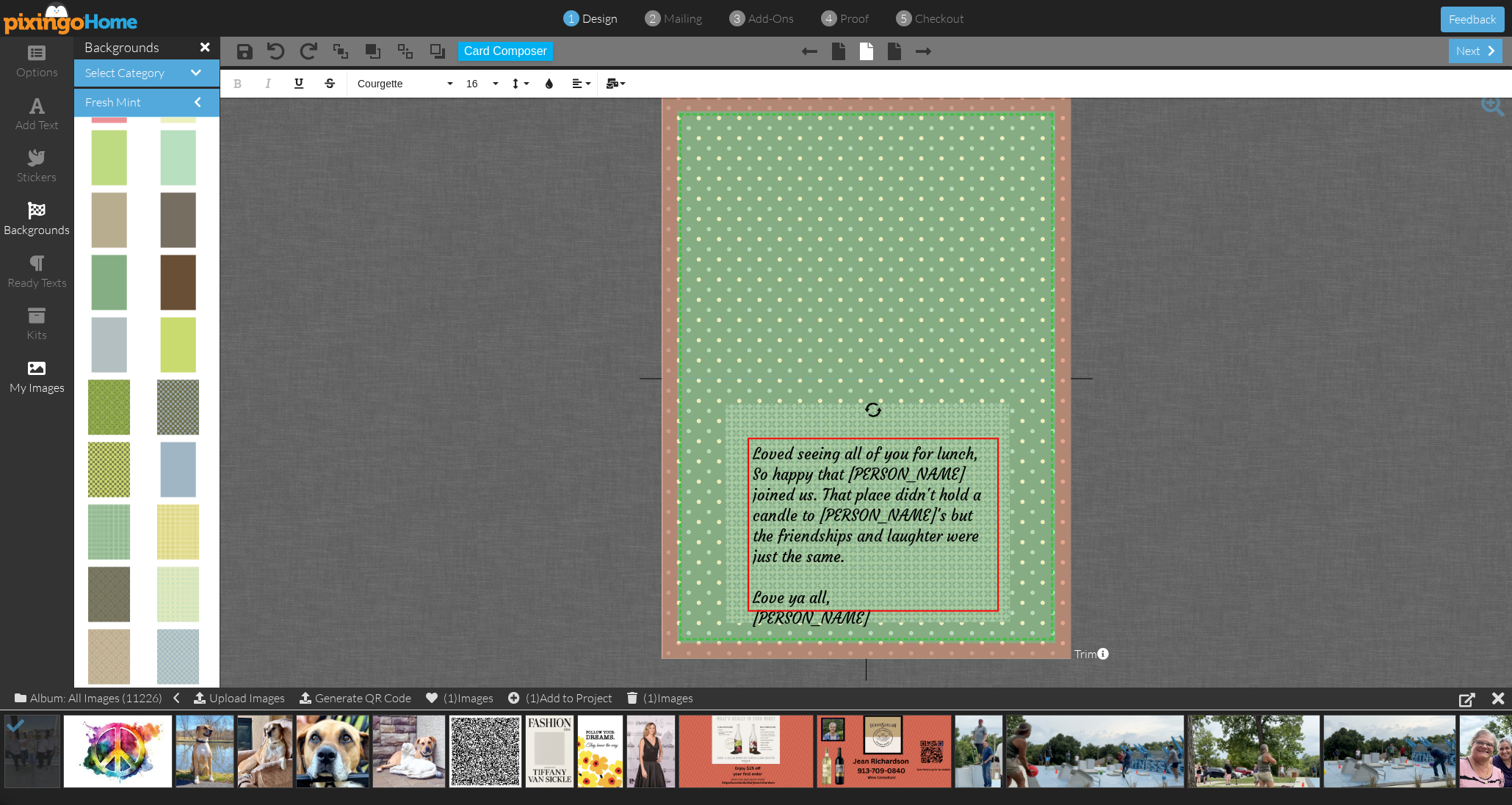
click at [34, 369] on div "my images" at bounding box center [37, 378] width 73 height 52
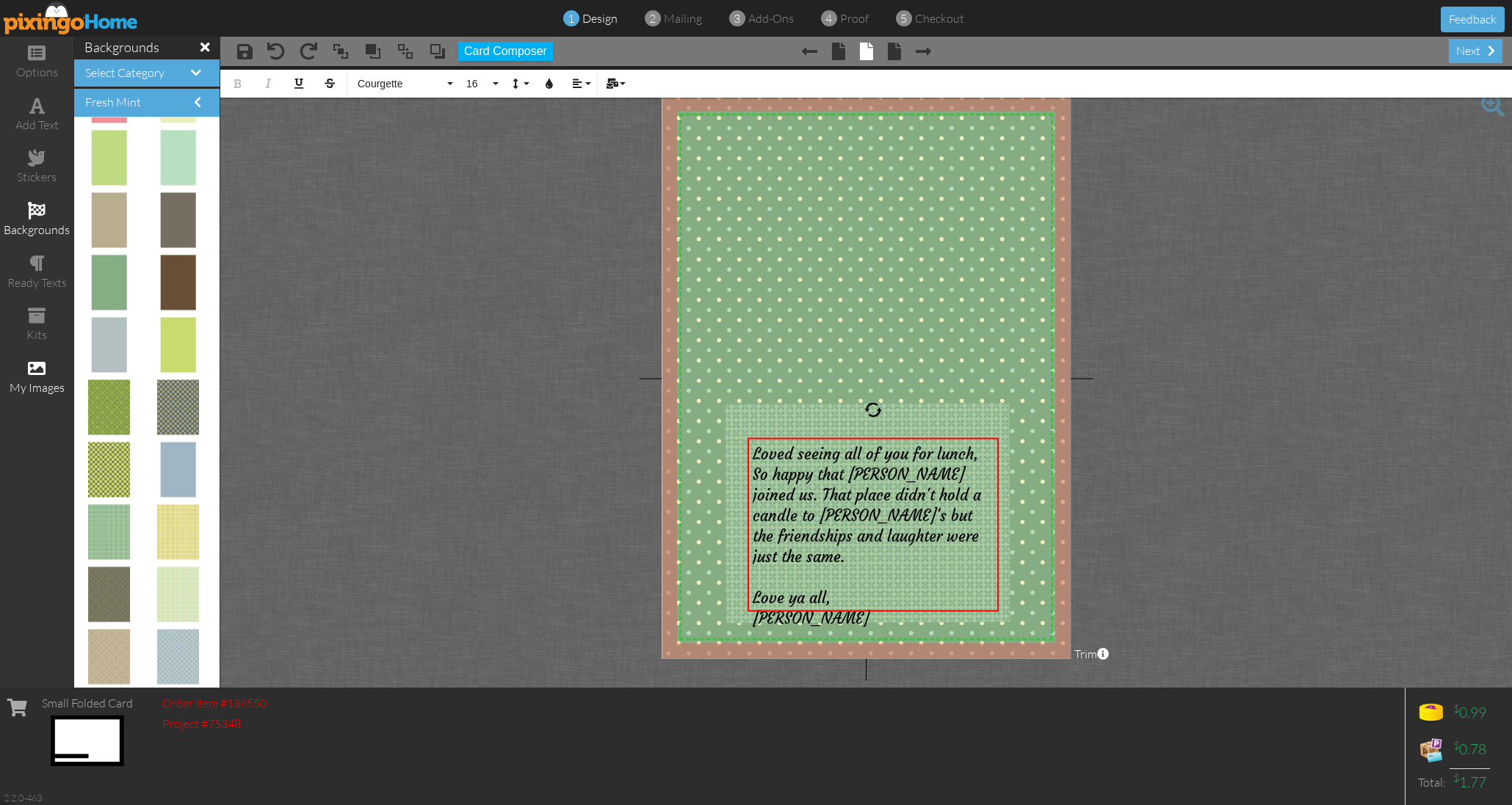
click at [35, 367] on span at bounding box center [37, 369] width 18 height 18
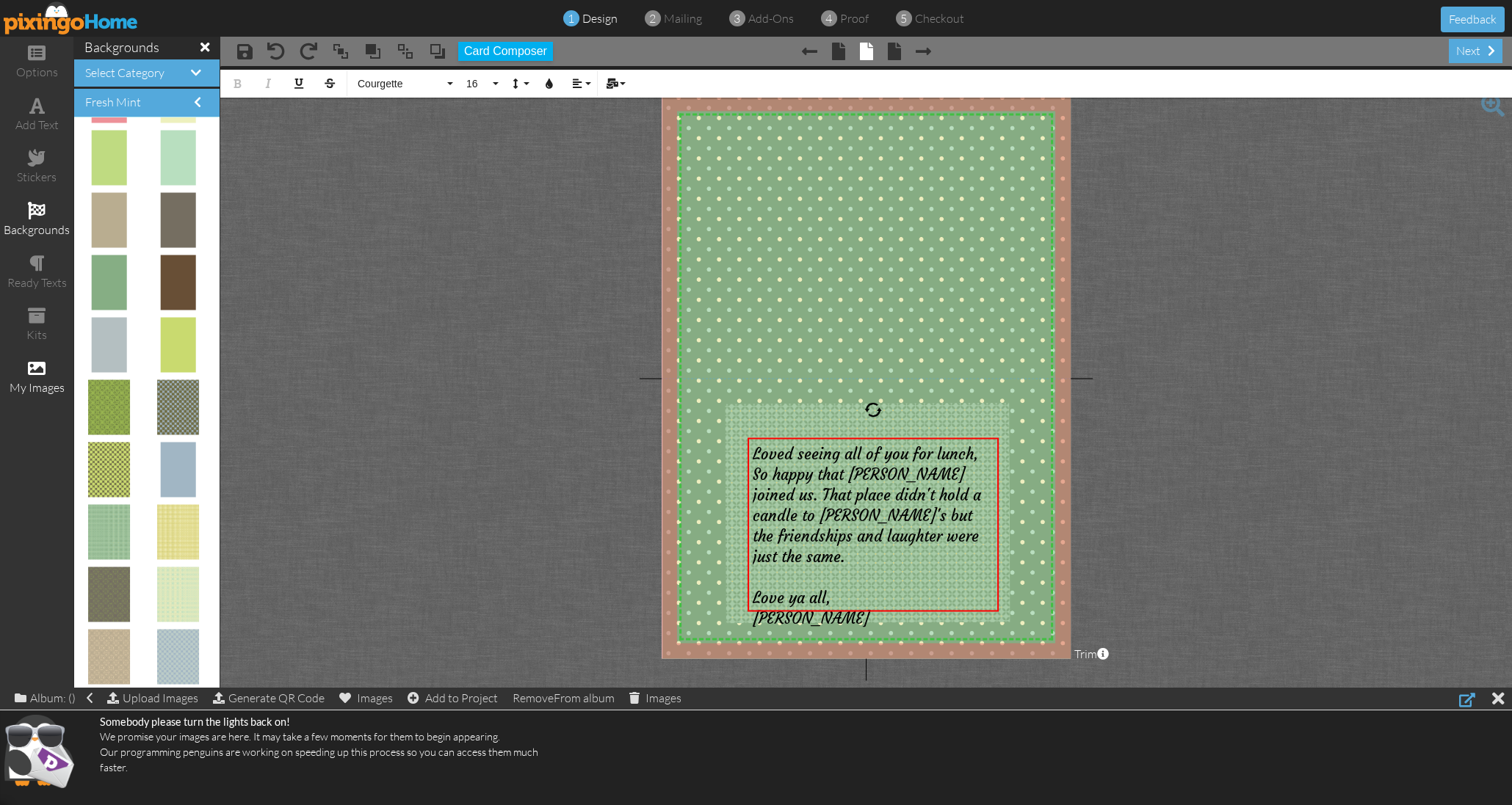
click at [1470, 696] on div at bounding box center [1466, 699] width 16 height 18
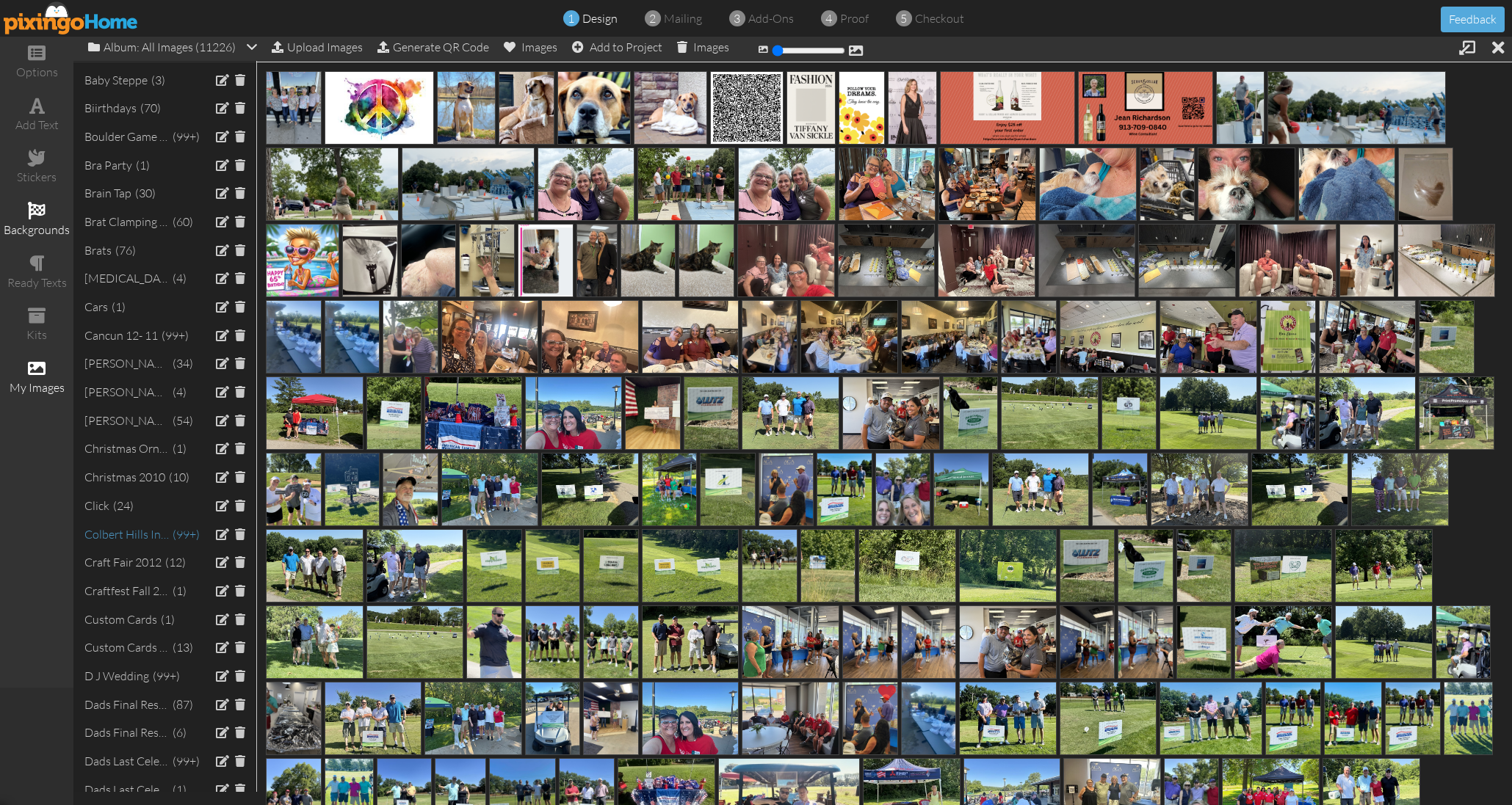
scroll to position [550, 0]
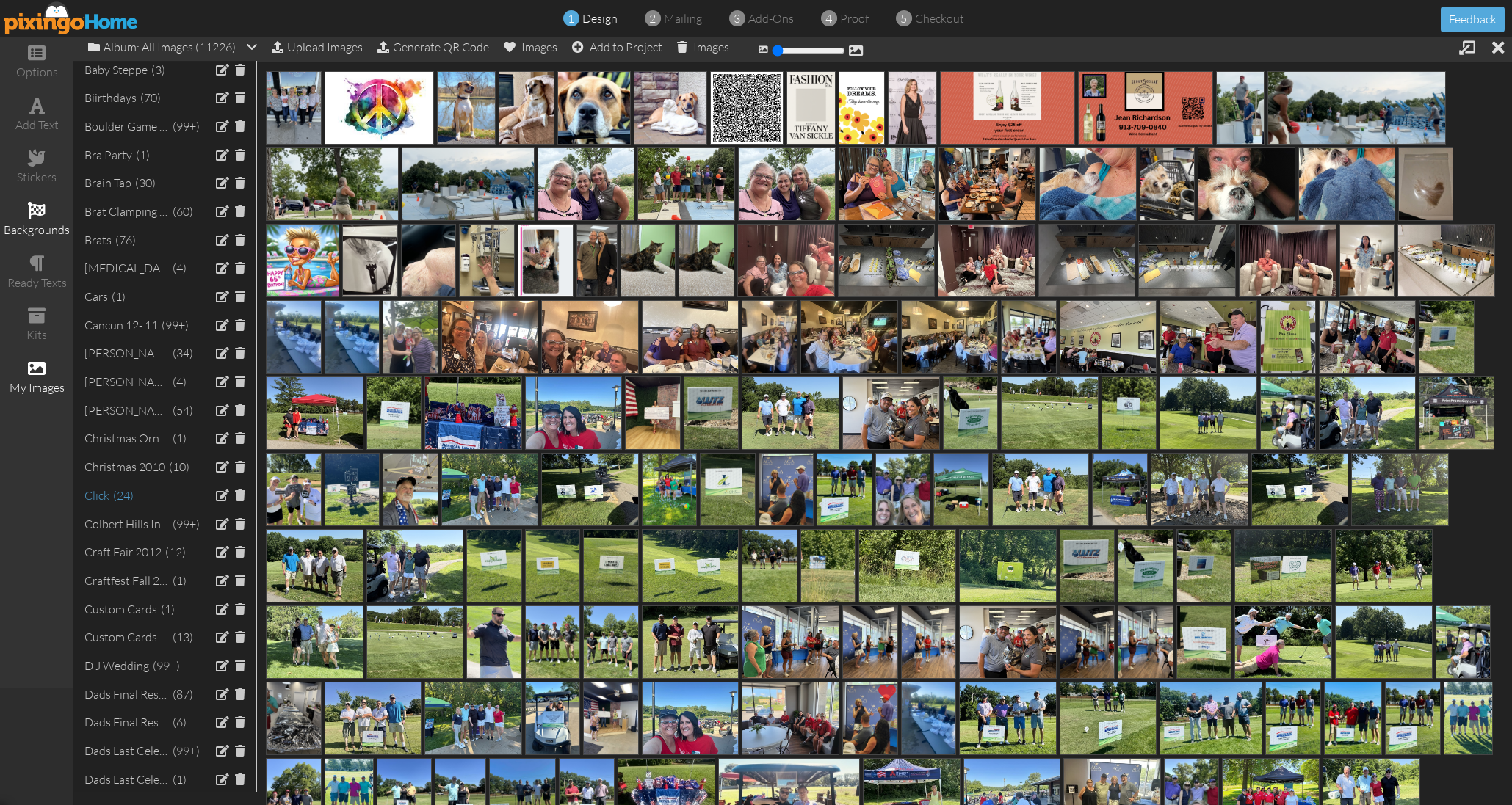
click at [112, 487] on div "click (24)" at bounding box center [109, 498] width 49 height 21
click at [103, 487] on div "click" at bounding box center [96, 496] width 25 height 17
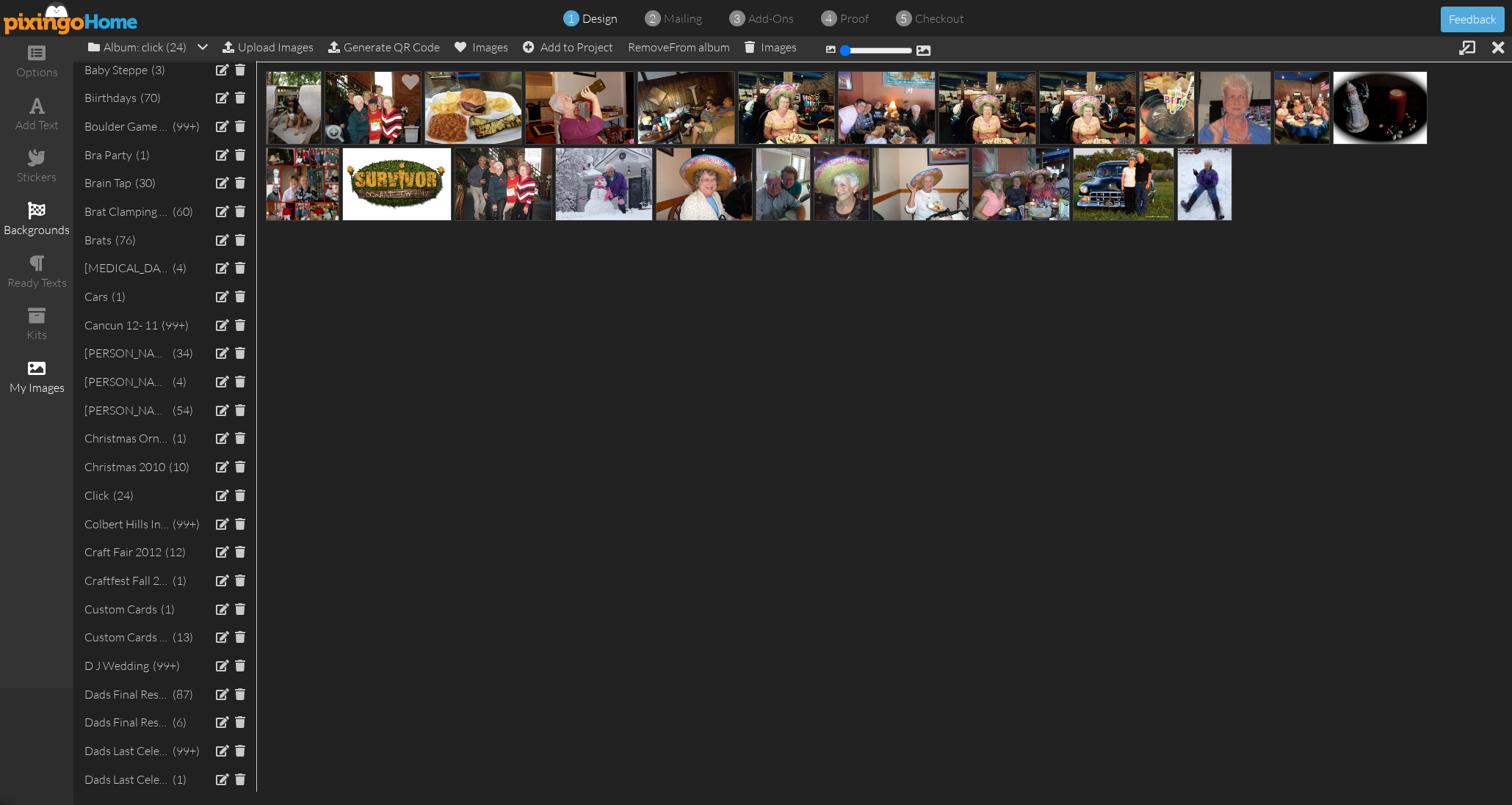
click at [371, 133] on img at bounding box center [373, 108] width 98 height 73
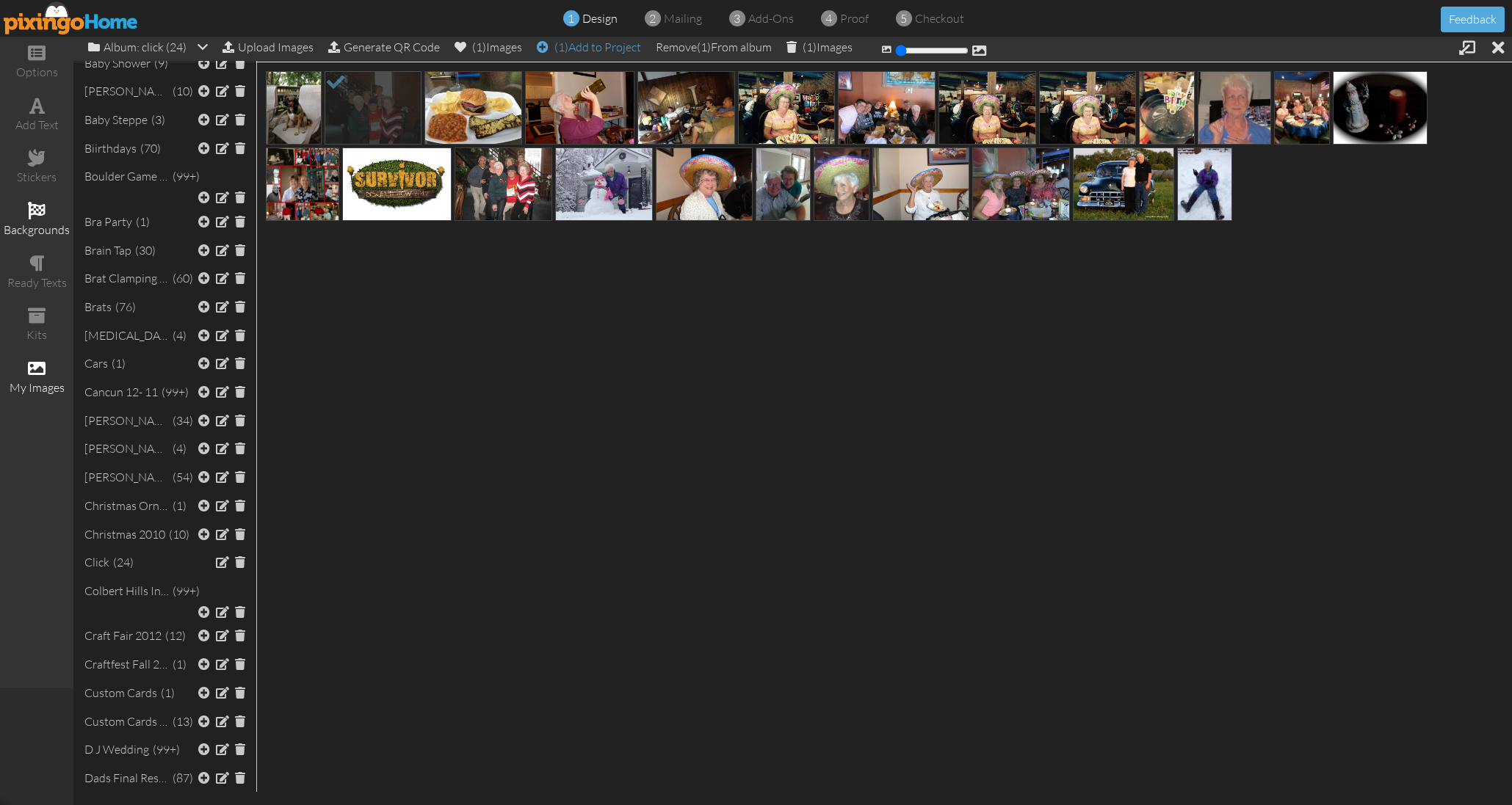
click at [613, 43] on div "(1) Add to Project" at bounding box center [589, 47] width 104 height 20
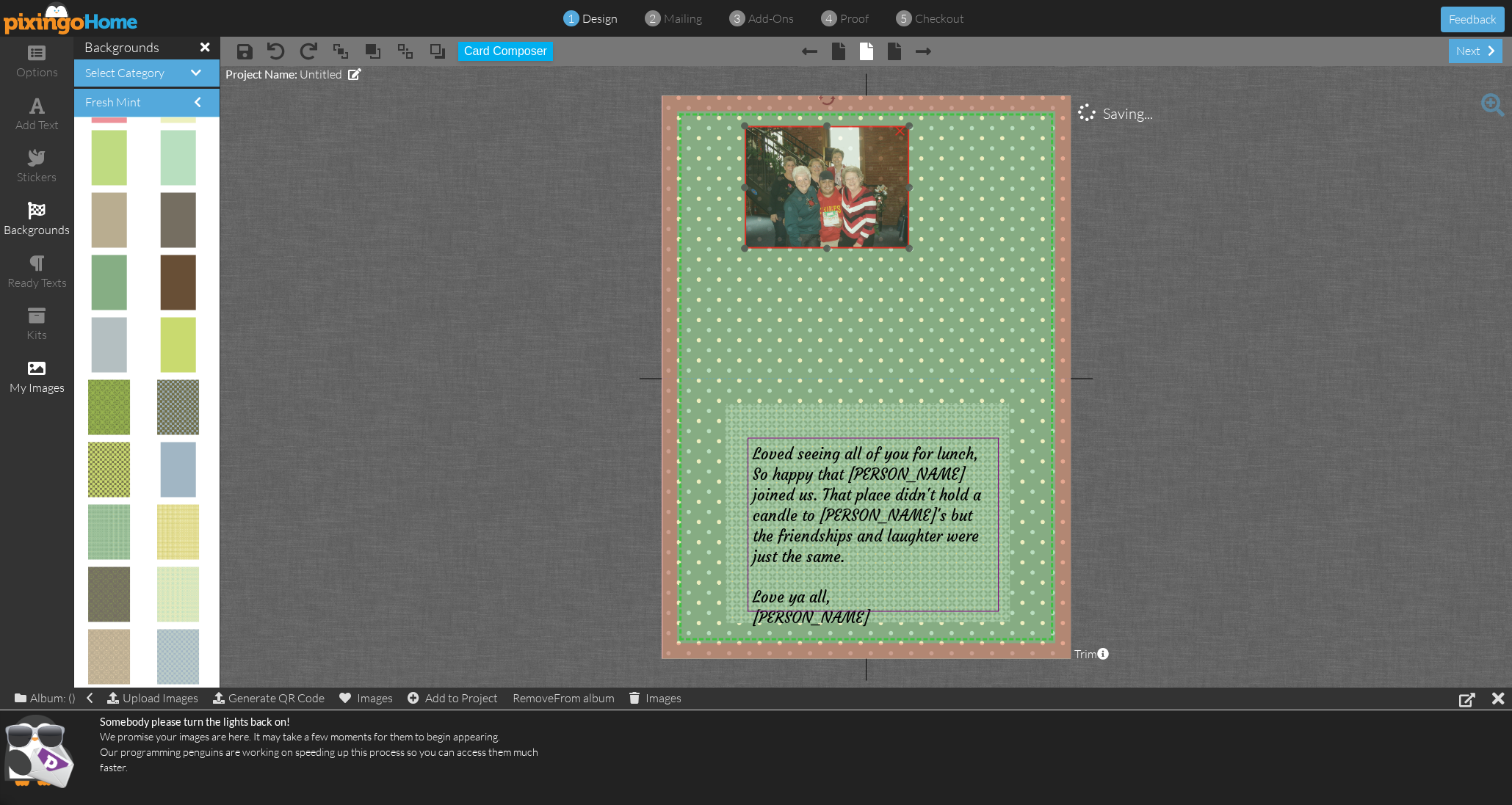
drag, startPoint x: 749, startPoint y: 206, endPoint x: 810, endPoint y: 208, distance: 61.0
click at [810, 208] on img at bounding box center [826, 187] width 164 height 122
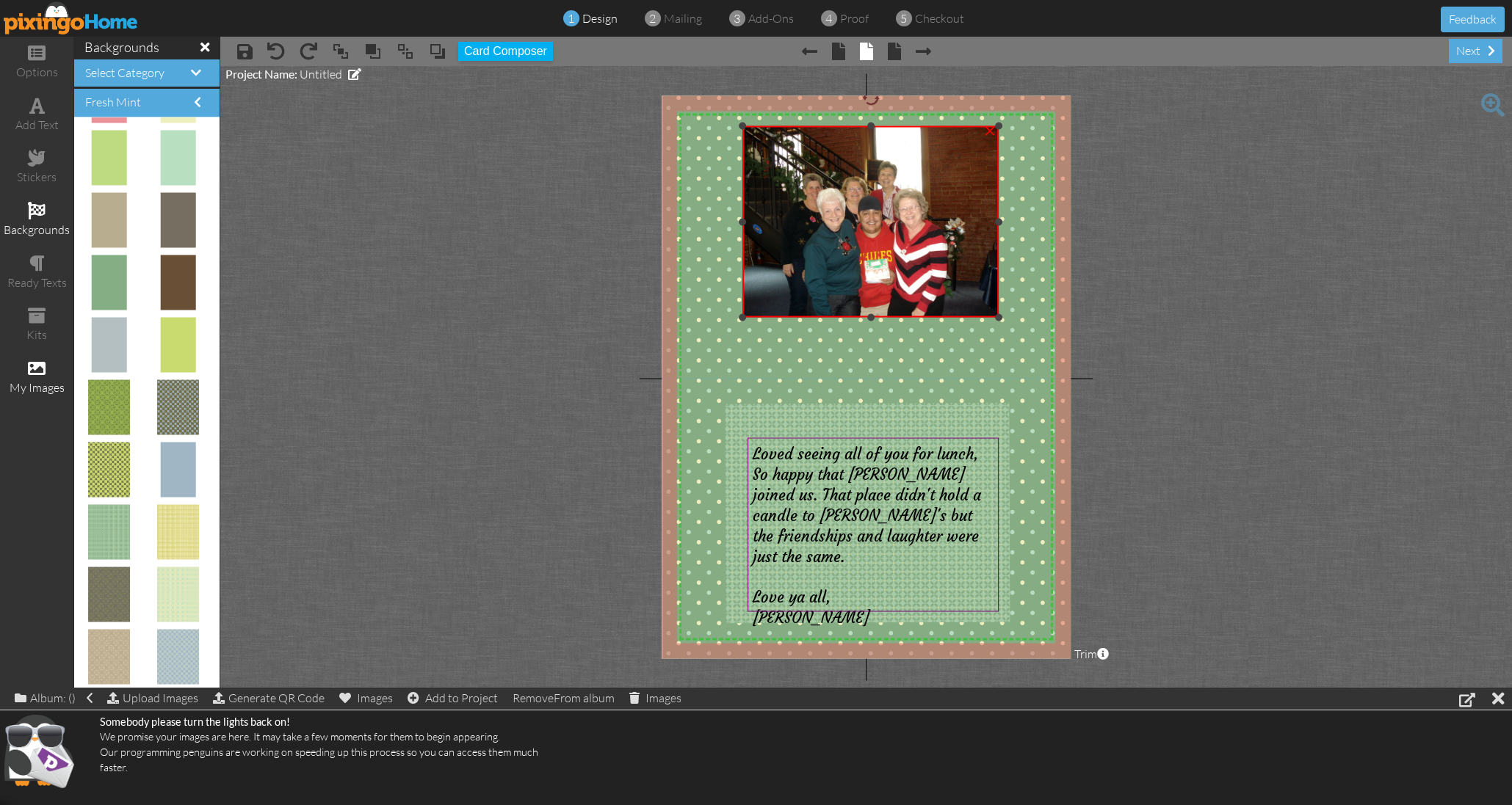
drag, startPoint x: 906, startPoint y: 248, endPoint x: 924, endPoint y: 311, distance: 65.5
click at [927, 317] on div "×" at bounding box center [870, 222] width 256 height 192
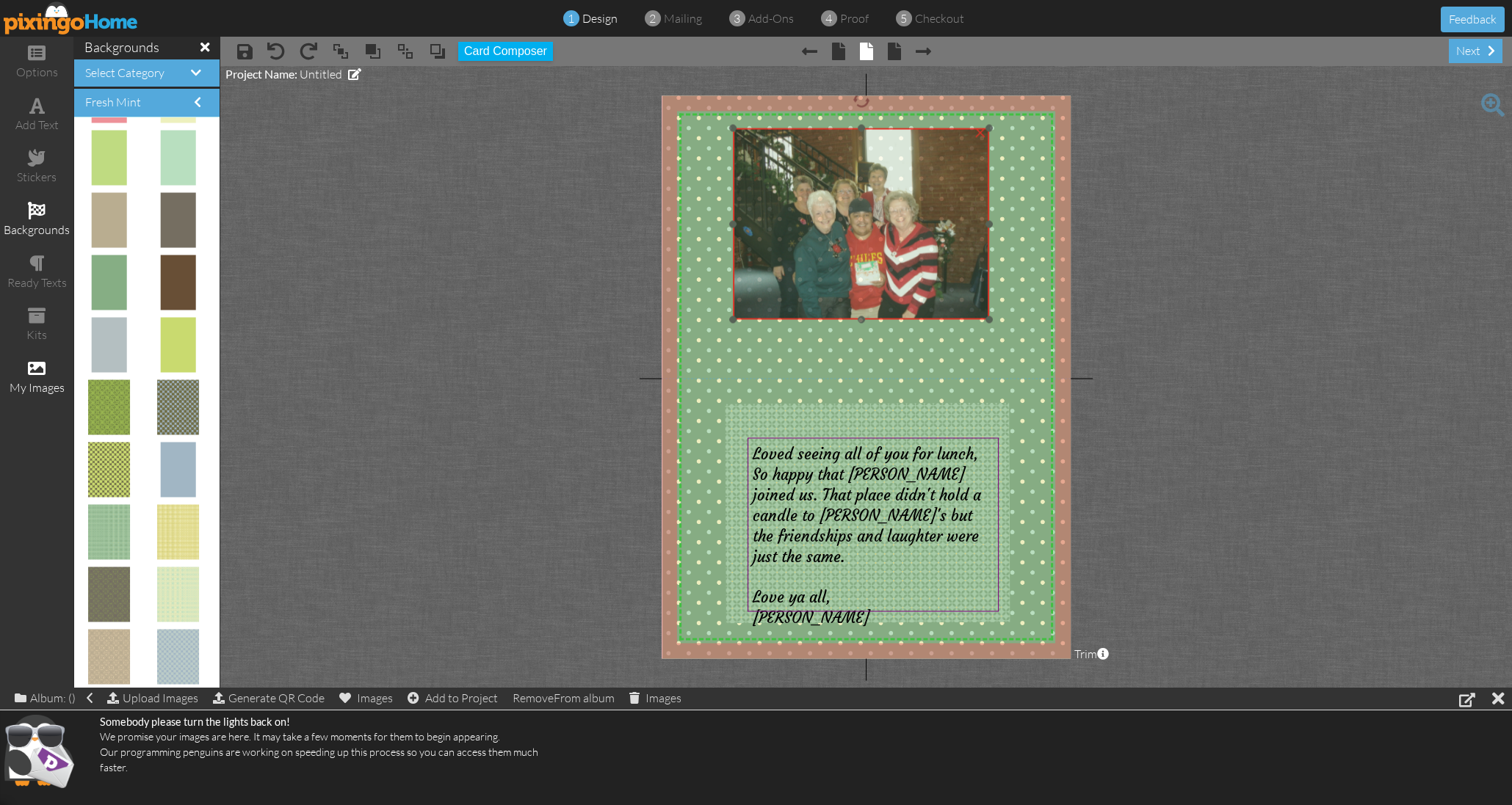
drag, startPoint x: 886, startPoint y: 243, endPoint x: 877, endPoint y: 245, distance: 9.2
click at [877, 245] on img at bounding box center [860, 223] width 256 height 192
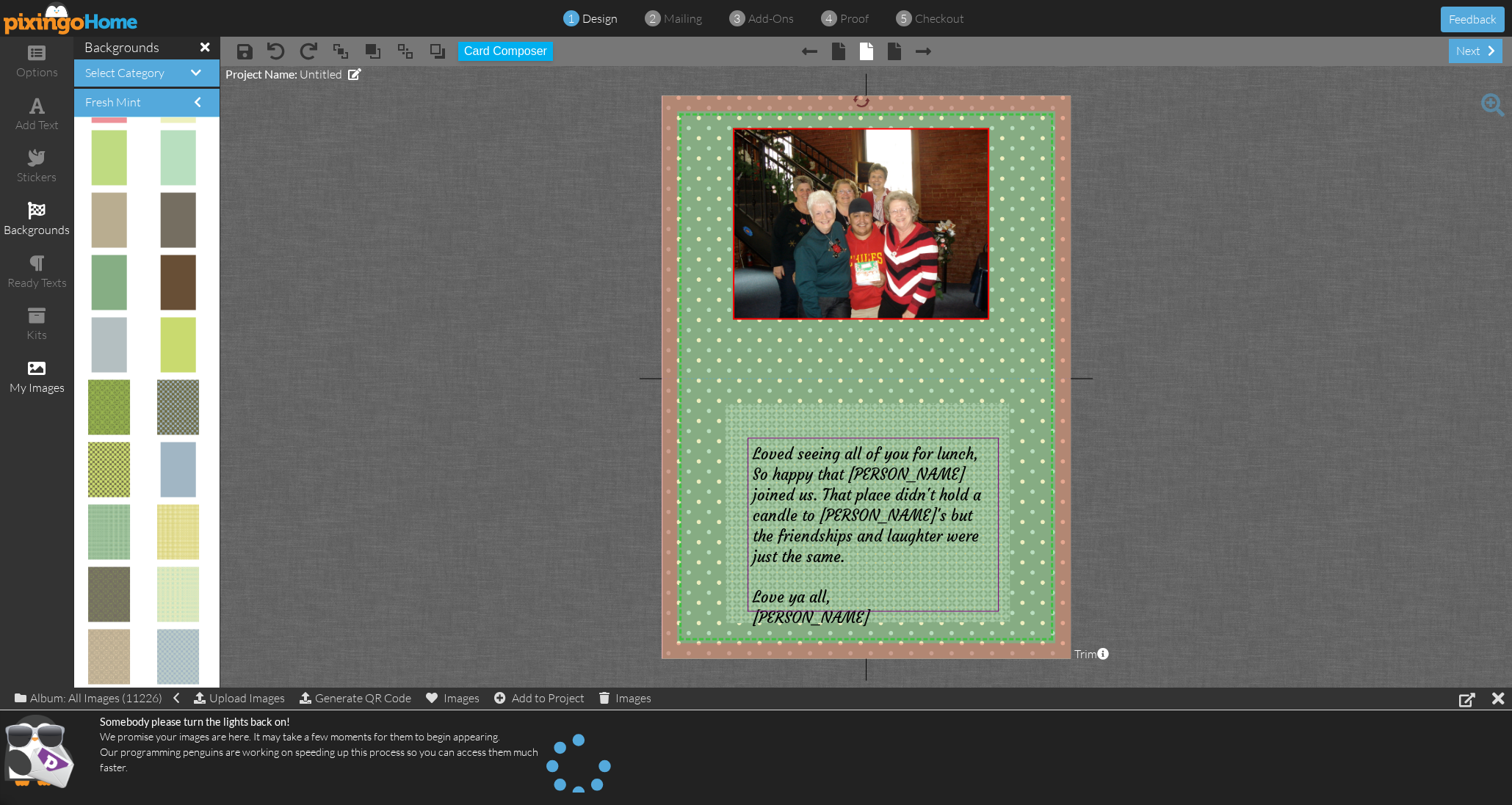
drag, startPoint x: 30, startPoint y: 106, endPoint x: 133, endPoint y: 130, distance: 105.8
click at [30, 106] on span at bounding box center [37, 105] width 15 height 18
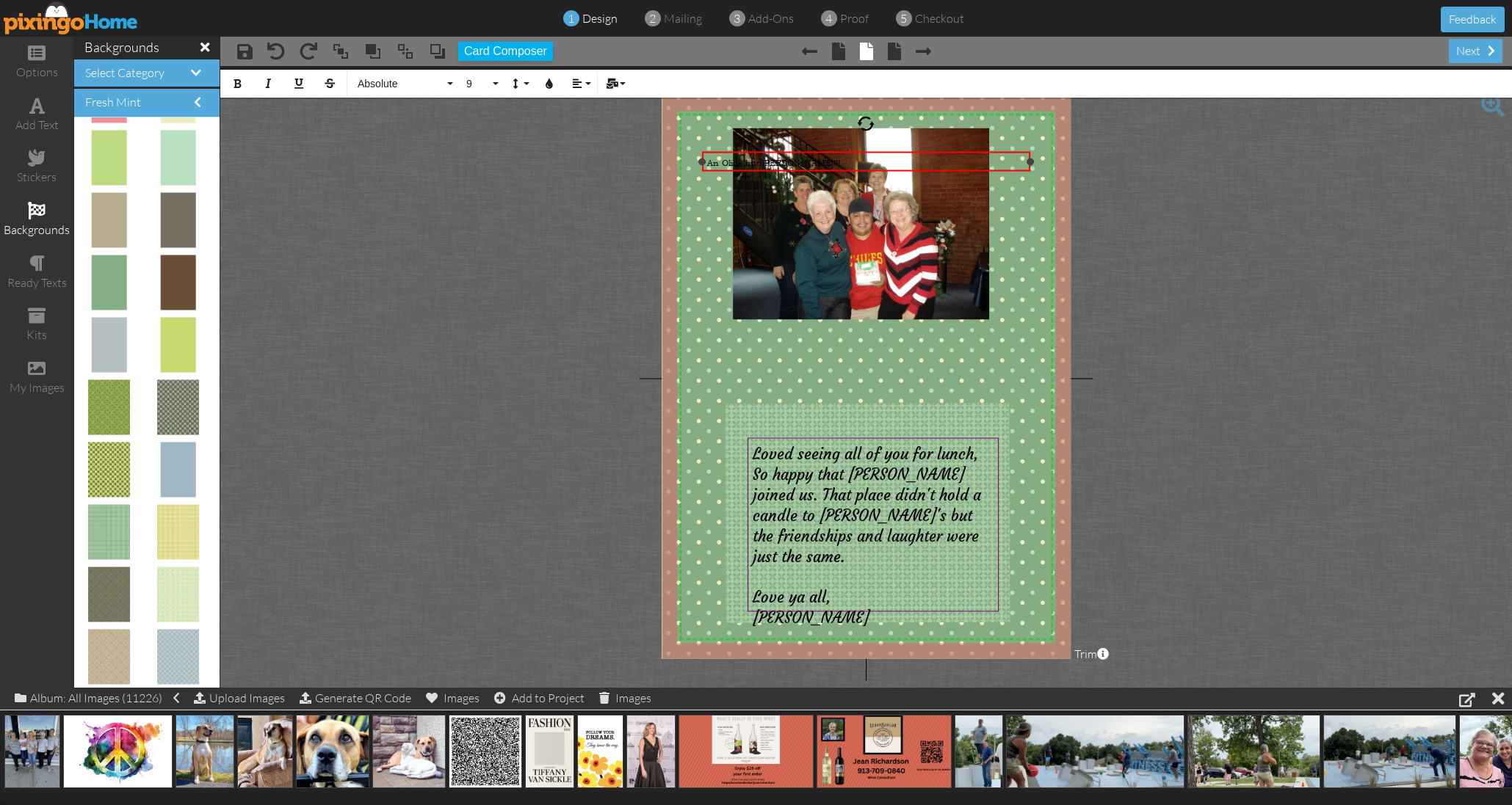
click at [783, 166] on span "An Olide but Goodie!!!" at bounding box center [773, 162] width 133 height 12
drag, startPoint x: 785, startPoint y: 162, endPoint x: 618, endPoint y: 152, distance: 167.3
click at [685, 157] on div "X X X X X X X X X X X X X X X X X X X X X X X X X X X X X X X X X X X X X X X X…" at bounding box center [866, 376] width 409 height 563
click at [450, 82] on button "Absolute" at bounding box center [403, 83] width 105 height 28
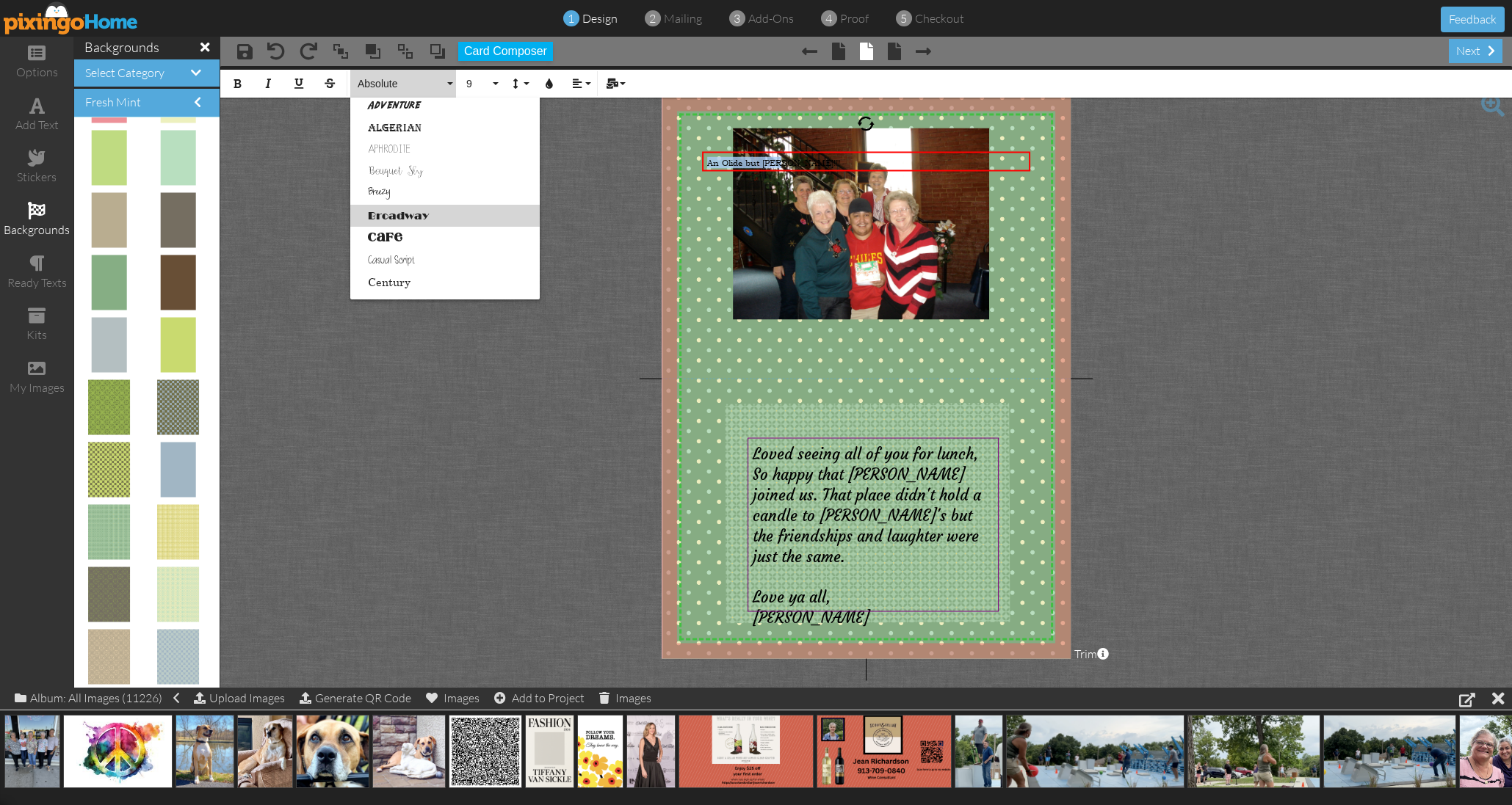
click at [397, 212] on link "Broadway" at bounding box center [444, 216] width 189 height 22
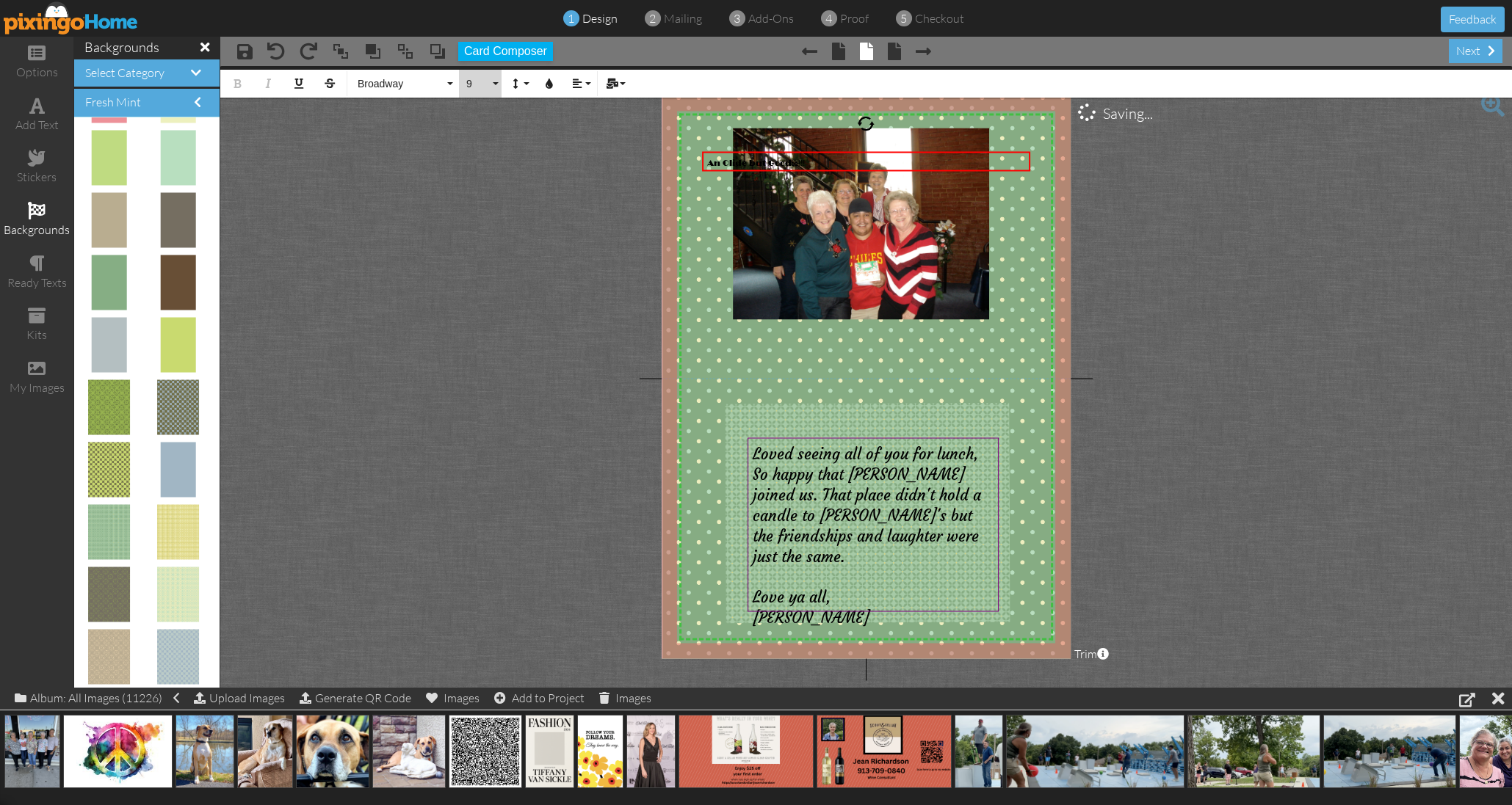
click at [491, 80] on button "9" at bounding box center [480, 83] width 42 height 28
click at [479, 267] on link "12" at bounding box center [482, 262] width 48 height 22
drag, startPoint x: 836, startPoint y: 162, endPoint x: 852, endPoint y: 214, distance: 54.4
click at [852, 214] on div "X X X X X X X X X X X X X X X X X X X X X X X X X X X X X X X X X X X X X X X X…" at bounding box center [866, 376] width 409 height 563
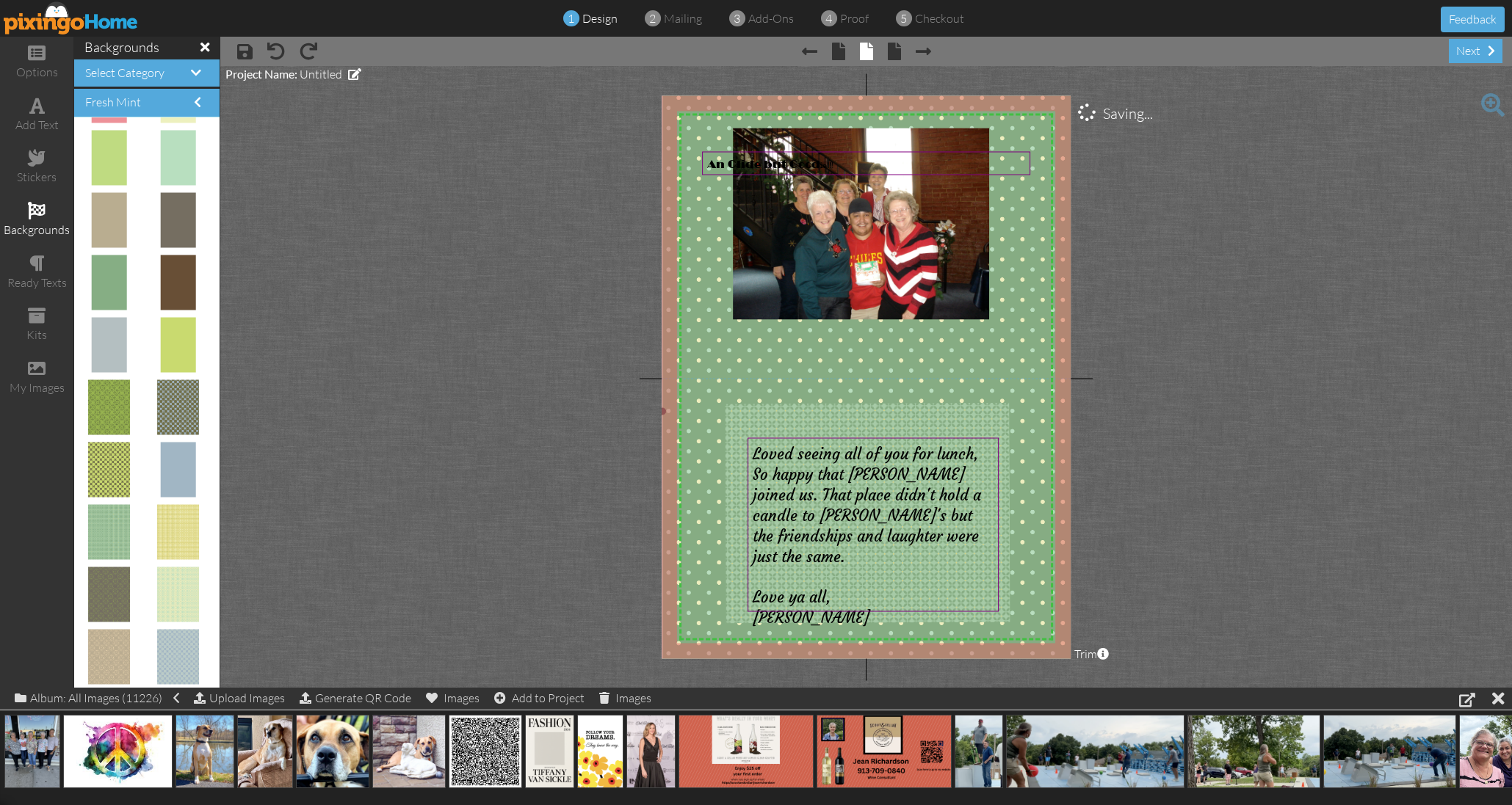
drag, startPoint x: 691, startPoint y: 157, endPoint x: 706, endPoint y: 158, distance: 15.0
click at [691, 157] on img at bounding box center [910, 411] width 495 height 641
drag, startPoint x: 712, startPoint y: 159, endPoint x: 767, endPoint y: 347, distance: 195.9
click at [770, 346] on span "An Olide but Good" at bounding box center [821, 352] width 113 height 13
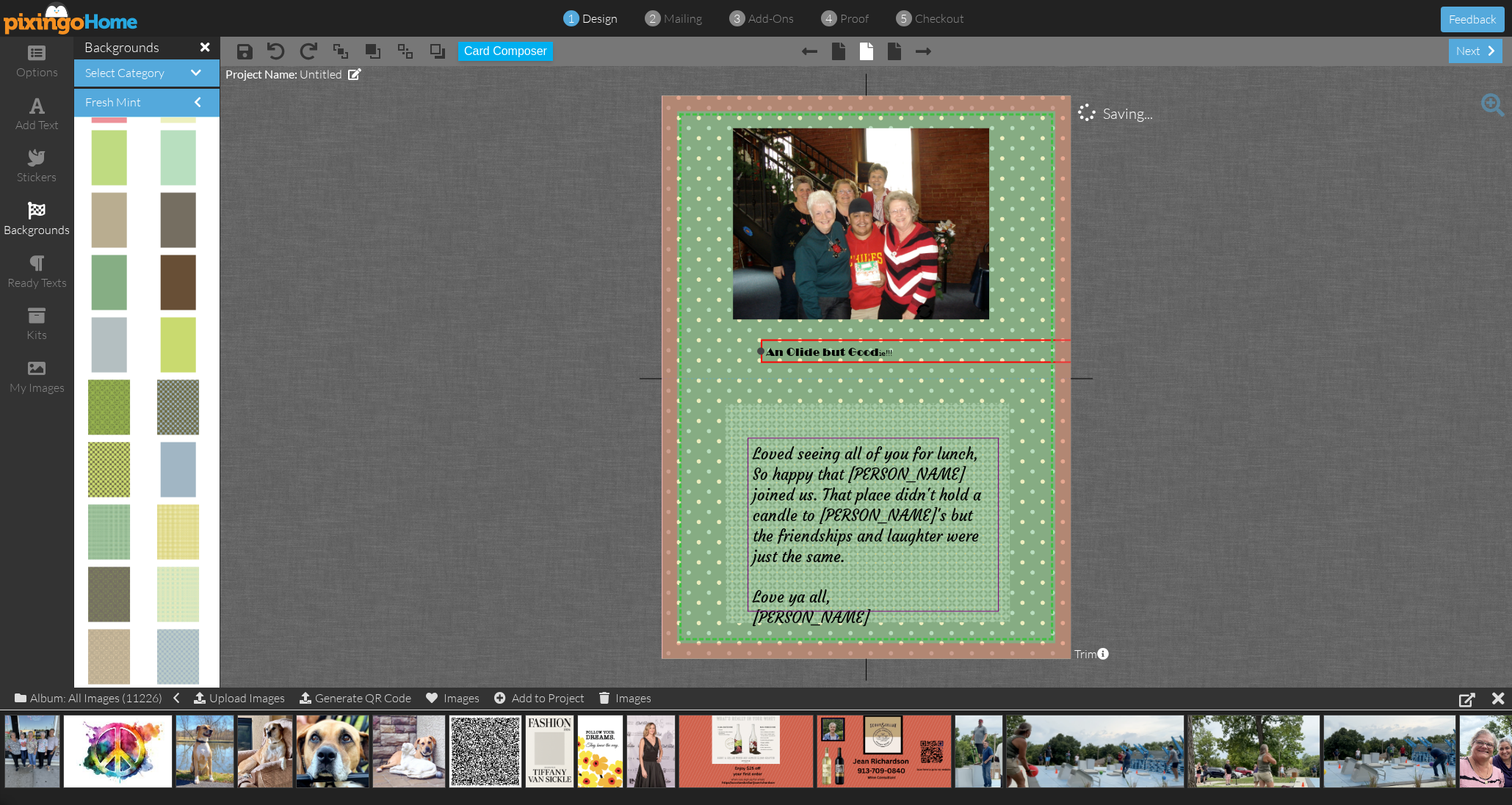
click at [874, 346] on span "An Olide but Good" at bounding box center [822, 351] width 113 height 13
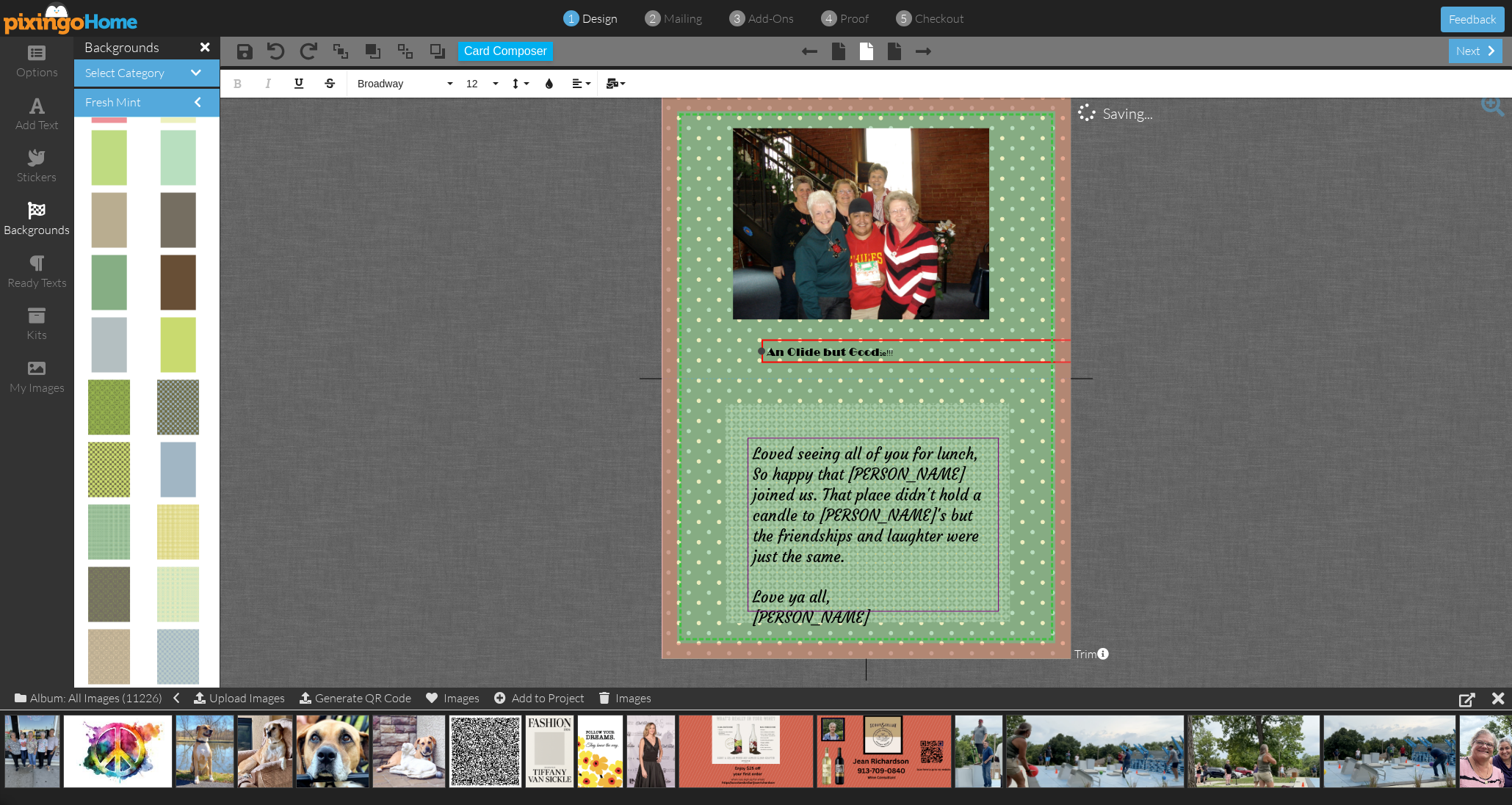
click at [815, 348] on span "An Olide but Good" at bounding box center [822, 351] width 113 height 13
drag, startPoint x: 909, startPoint y: 351, endPoint x: 747, endPoint y: 349, distance: 162.0
click at [747, 349] on div "X X X X X X X X X X X X X X X X X X X X X X X X X X X X X X X X X X X X X X X X…" at bounding box center [866, 376] width 409 height 563
click at [495, 83] on button "12" at bounding box center [480, 83] width 42 height 28
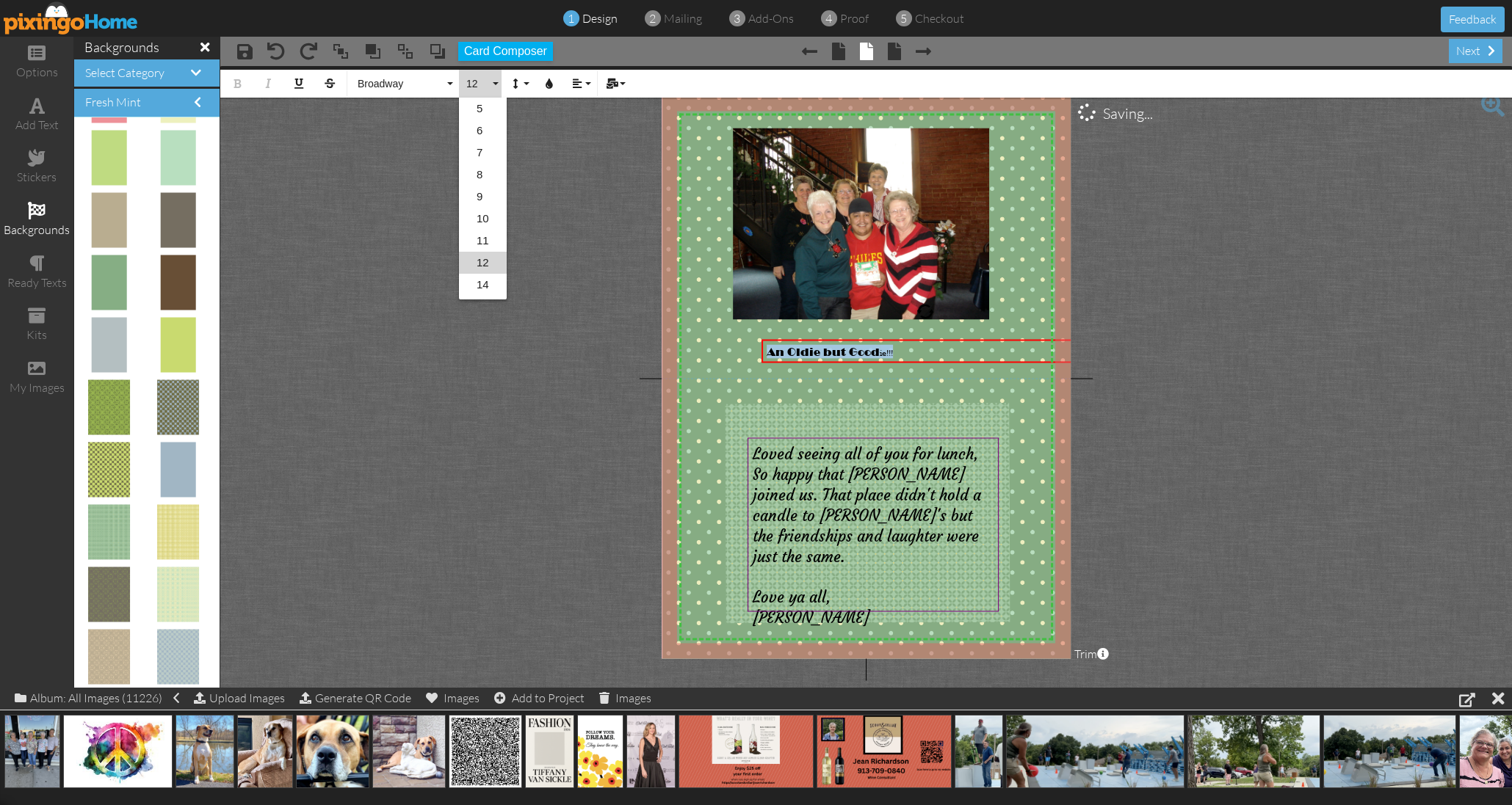
scroll to position [64, 0]
click at [483, 196] on link "12" at bounding box center [482, 199] width 48 height 22
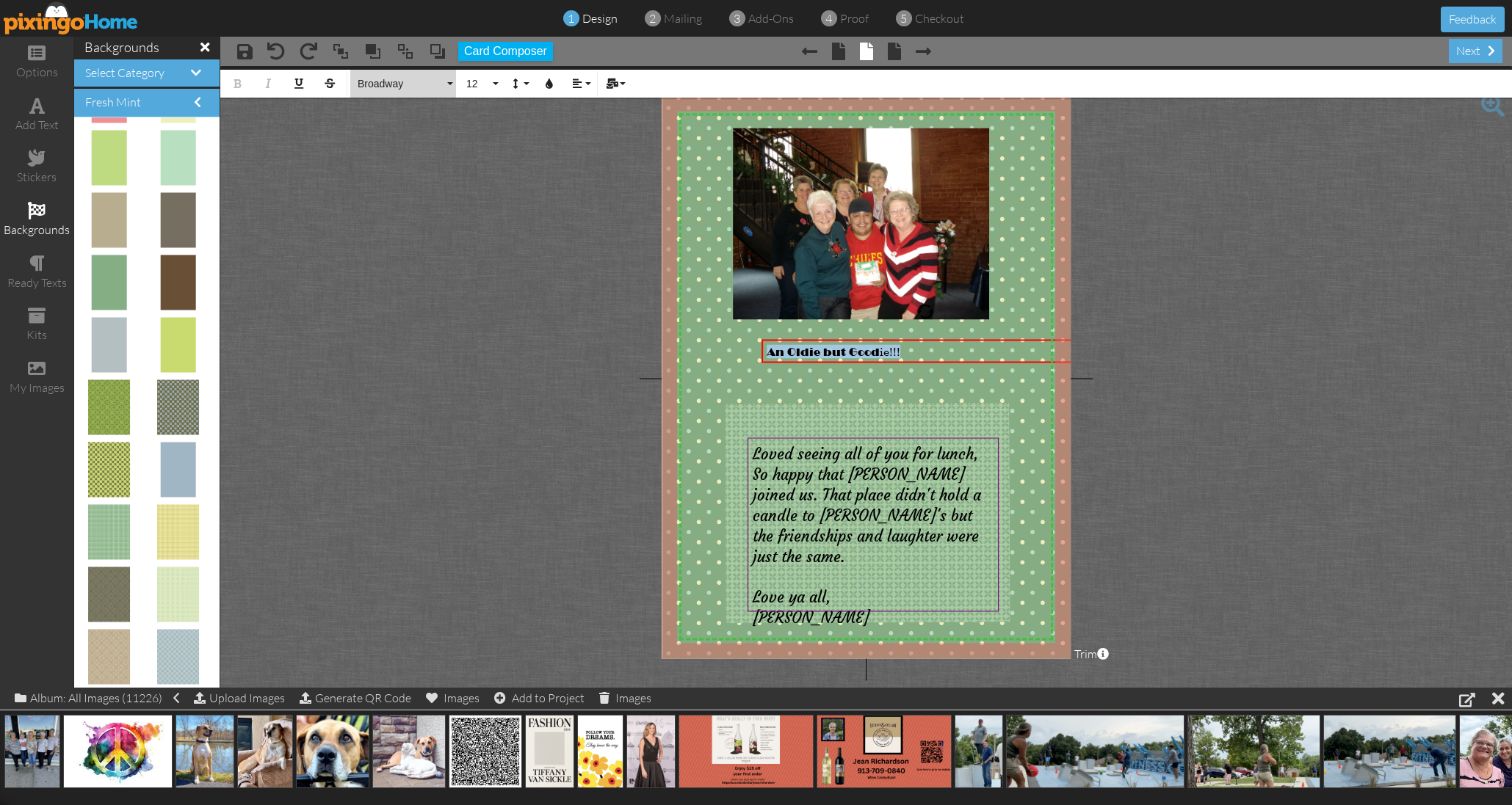
click at [387, 84] on span "Broadway" at bounding box center [400, 84] width 88 height 13
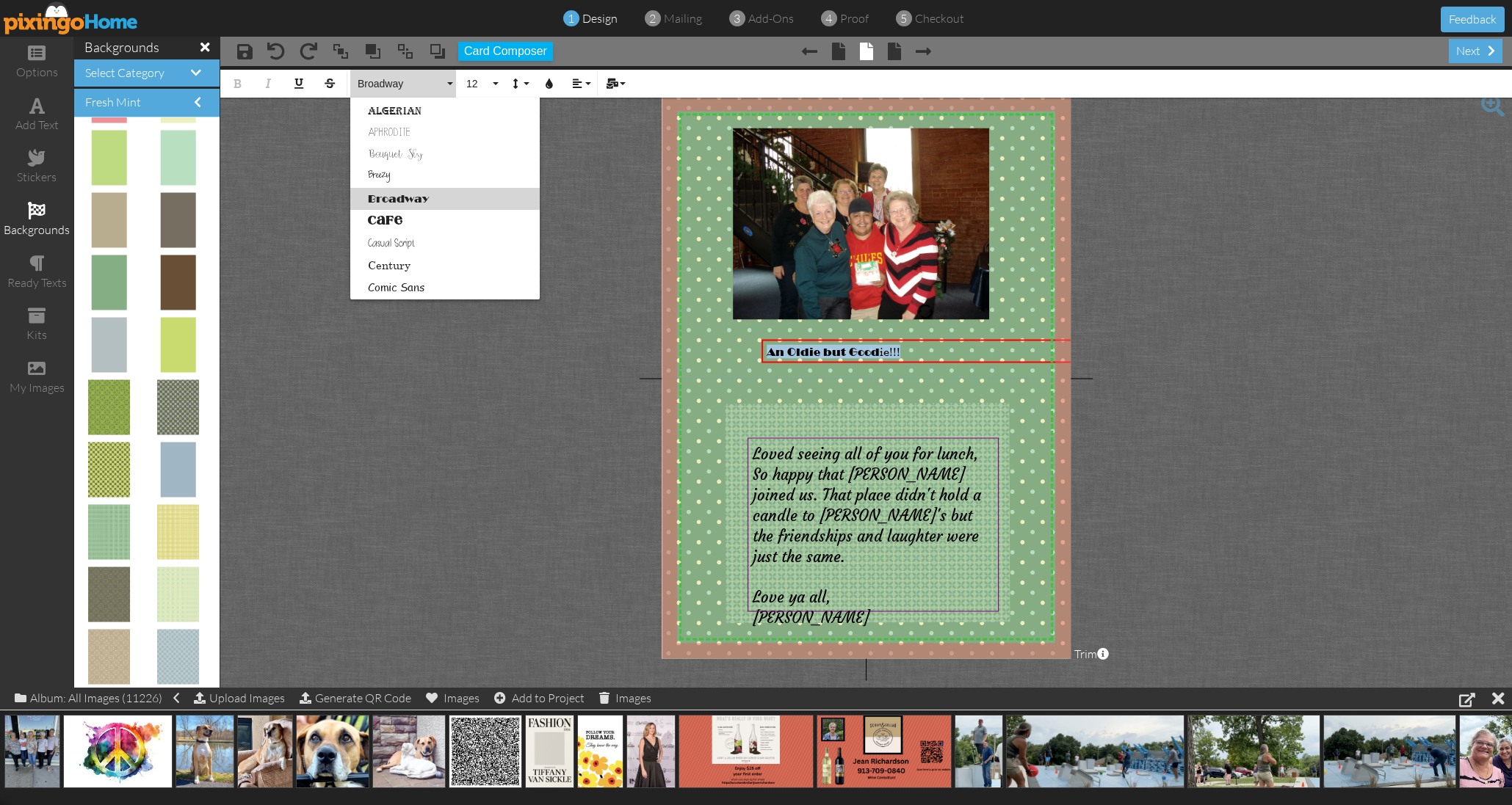
click at [398, 197] on link "Broadway" at bounding box center [444, 199] width 189 height 22
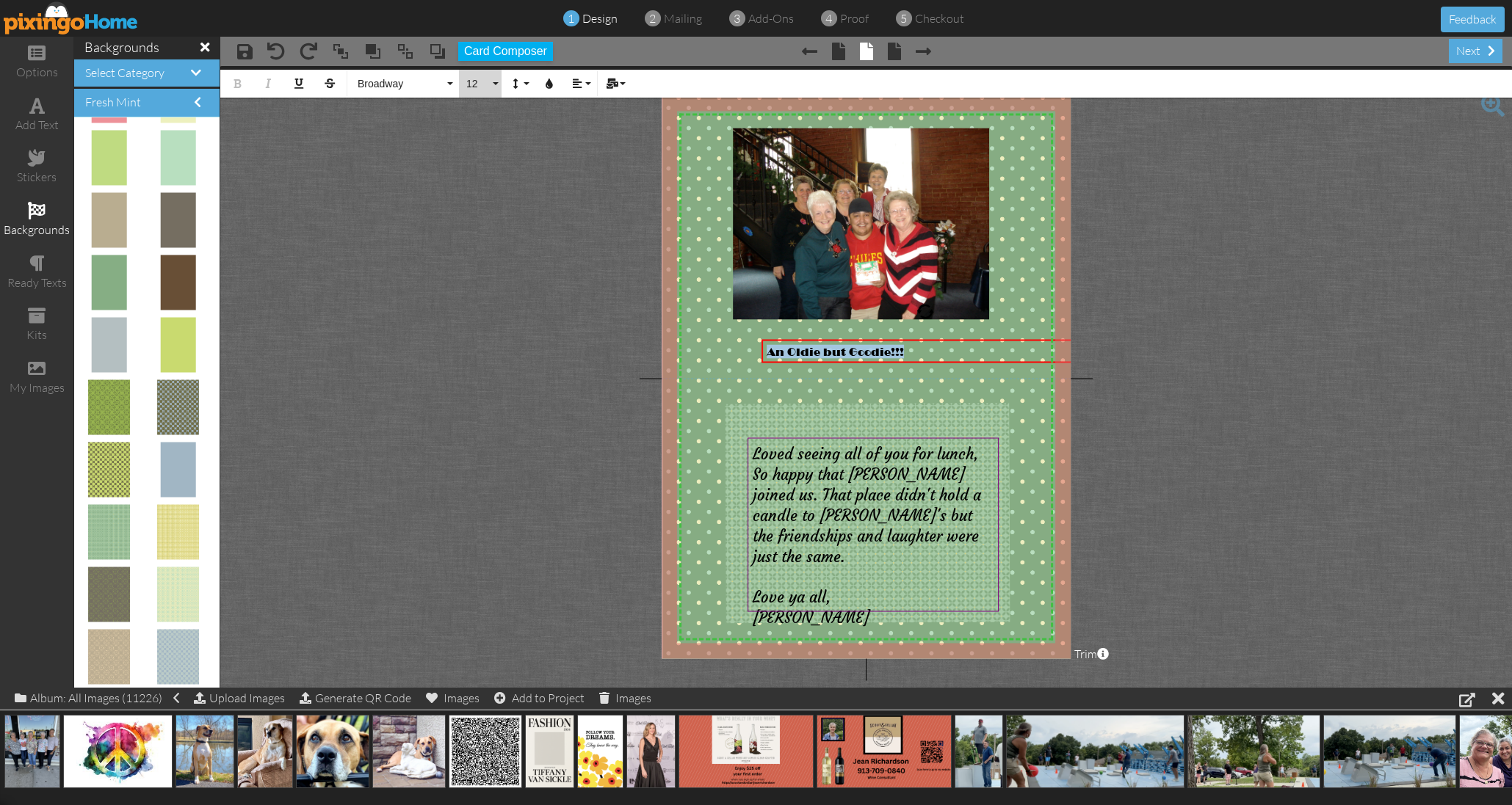
click at [495, 81] on button "12" at bounding box center [480, 83] width 42 height 28
click at [484, 279] on link "20" at bounding box center [482, 287] width 48 height 22
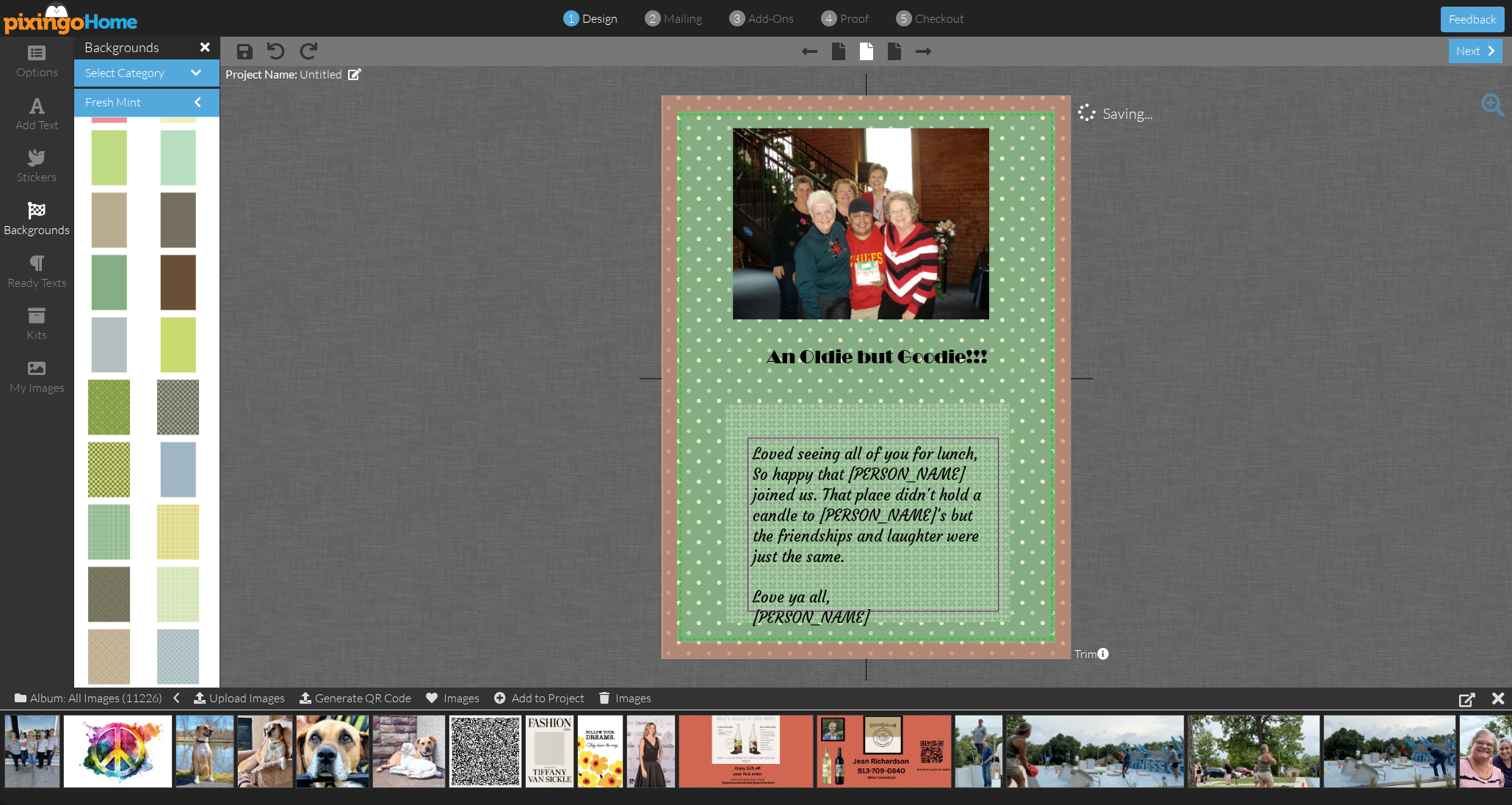
click at [415, 271] on project-studio-wrapper "X X X X X X X X X X X X X X X X X X X X X X X X X X X X X X X X X X X X X X X X…" at bounding box center [866, 377] width 1291 height 622
click at [1114, 299] on project-studio-wrapper "X X X X X X X X X X X X X X X X X X X X X X X X X X X X X X X X X X X X X X X X…" at bounding box center [866, 377] width 1291 height 622
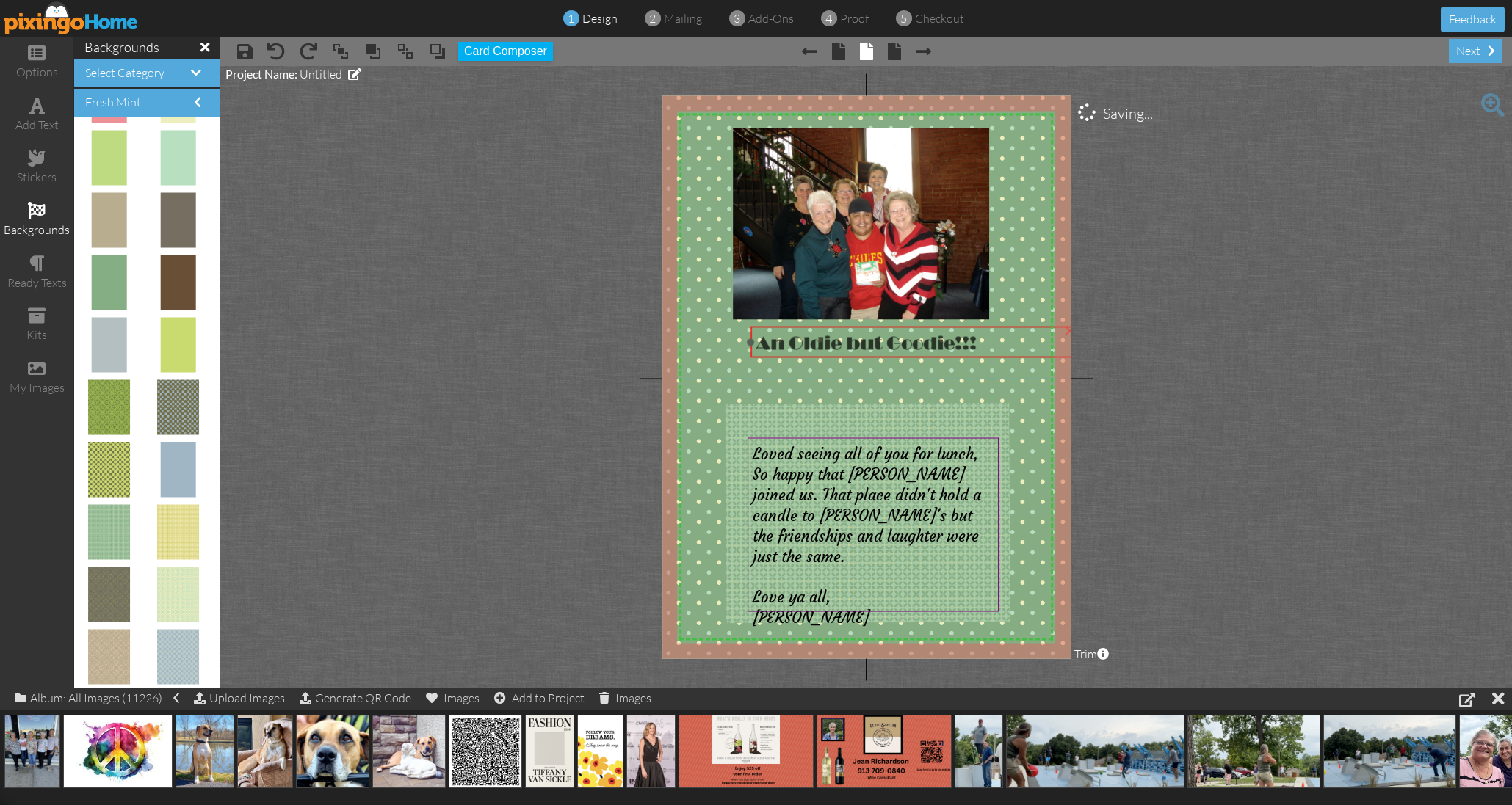
drag, startPoint x: 939, startPoint y: 362, endPoint x: 927, endPoint y: 349, distance: 17.7
click at [928, 349] on span "An Oldie but Good" at bounding box center [845, 343] width 181 height 22
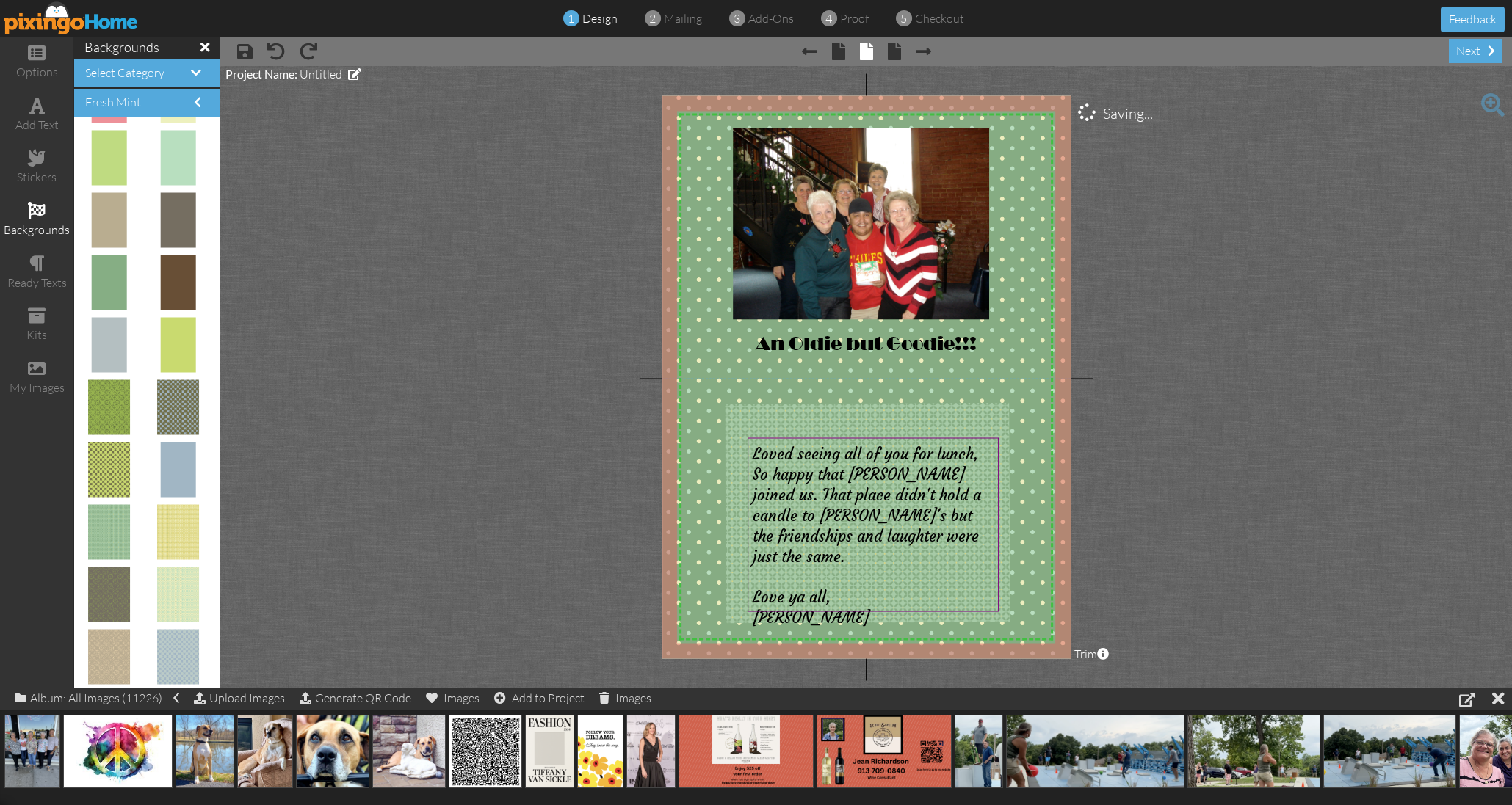
click at [595, 293] on project-studio-wrapper "X X X X X X X X X X X X X X X X X X X X X X X X X X X X X X X X X X X X X X X X…" at bounding box center [866, 377] width 1291 height 622
click at [1477, 52] on div "next" at bounding box center [1475, 51] width 54 height 25
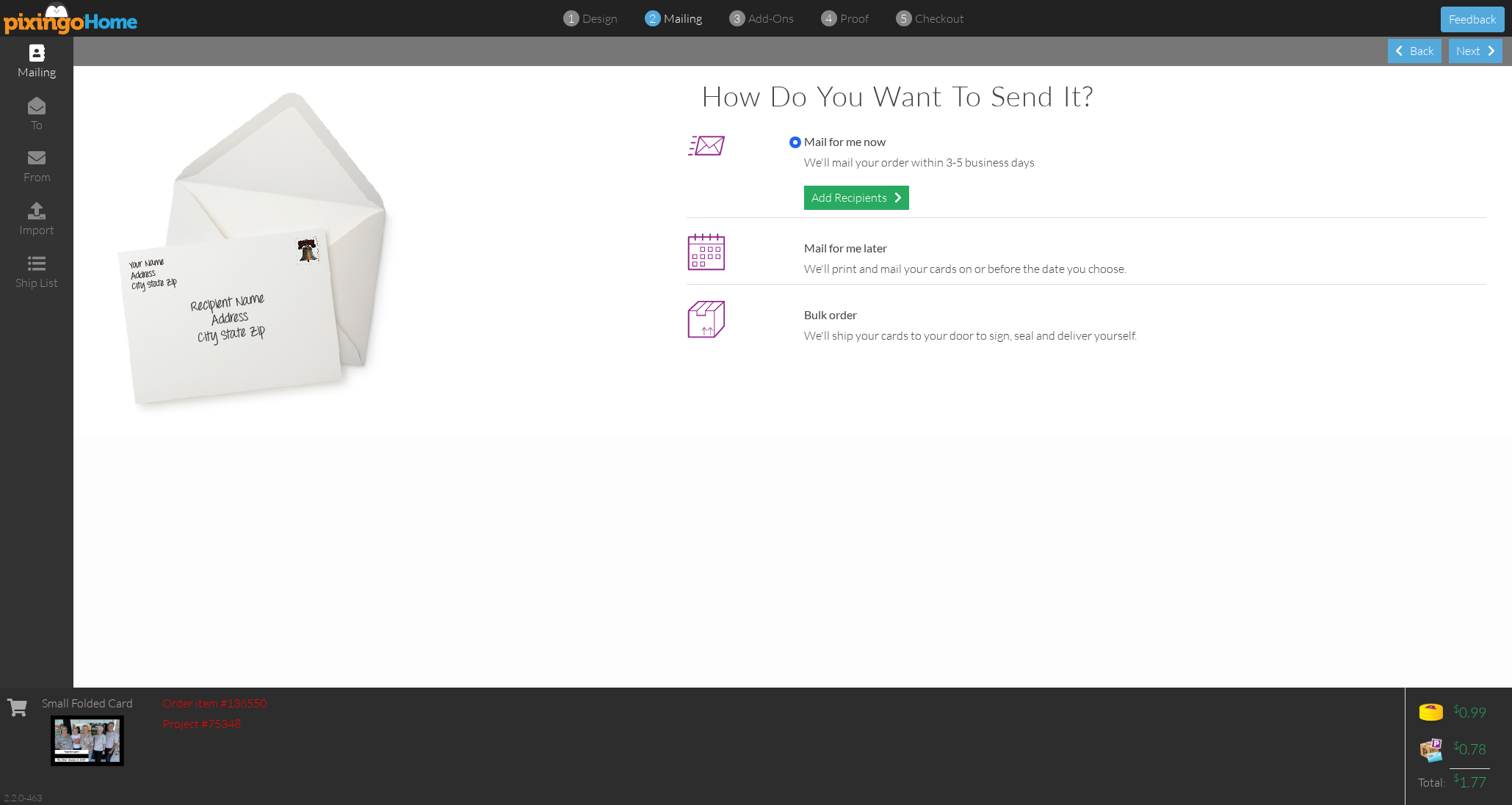
click at [847, 195] on div "Add Recipients" at bounding box center [856, 198] width 105 height 25
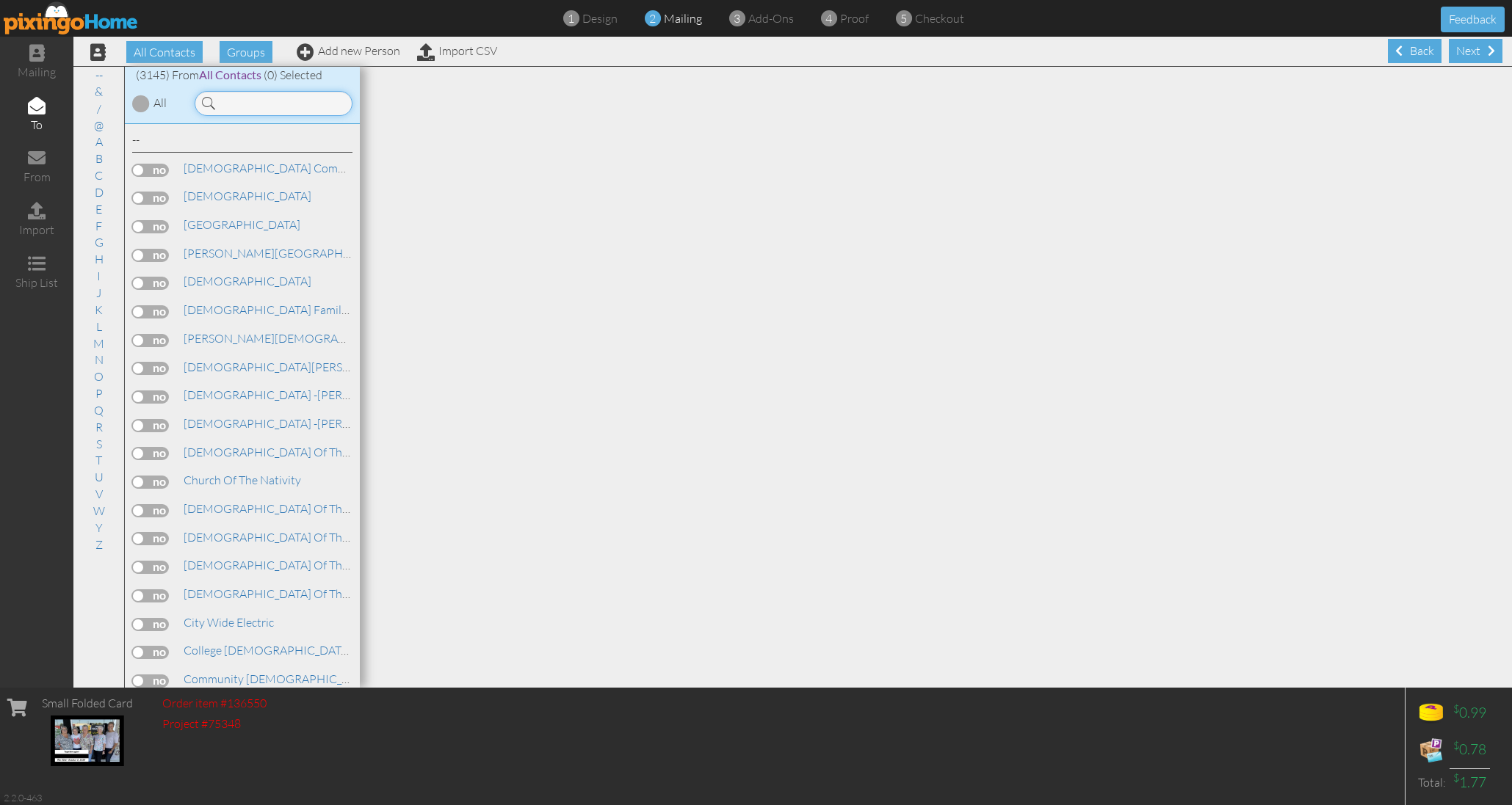
click at [292, 105] on input at bounding box center [274, 103] width 158 height 25
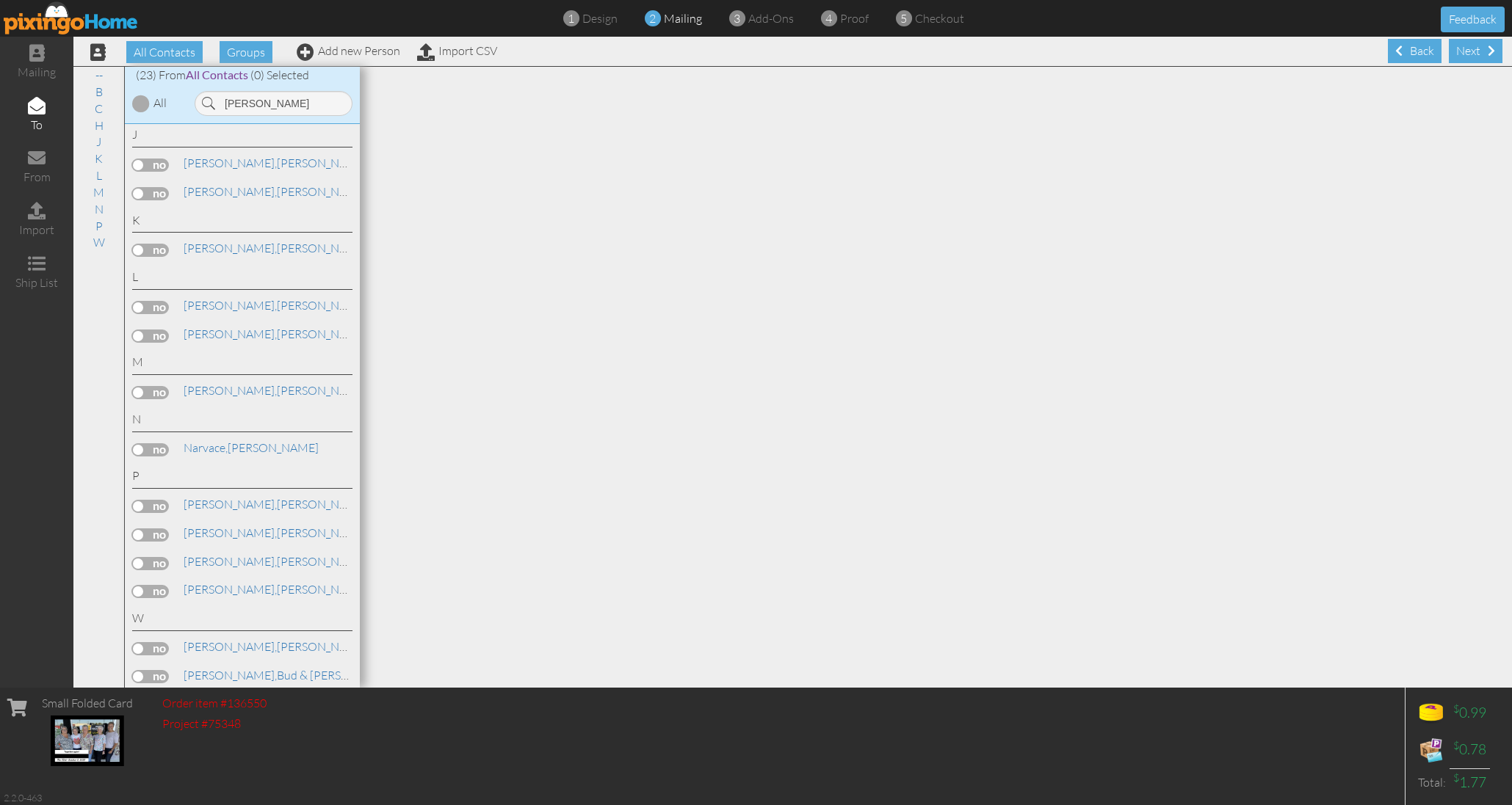
click at [165, 528] on label at bounding box center [150, 535] width 37 height 14
click at [0, 0] on input "checkbox" at bounding box center [0, 0] width 0 height 0
click at [226, 524] on link "Proctor, Beth" at bounding box center [275, 532] width 187 height 18
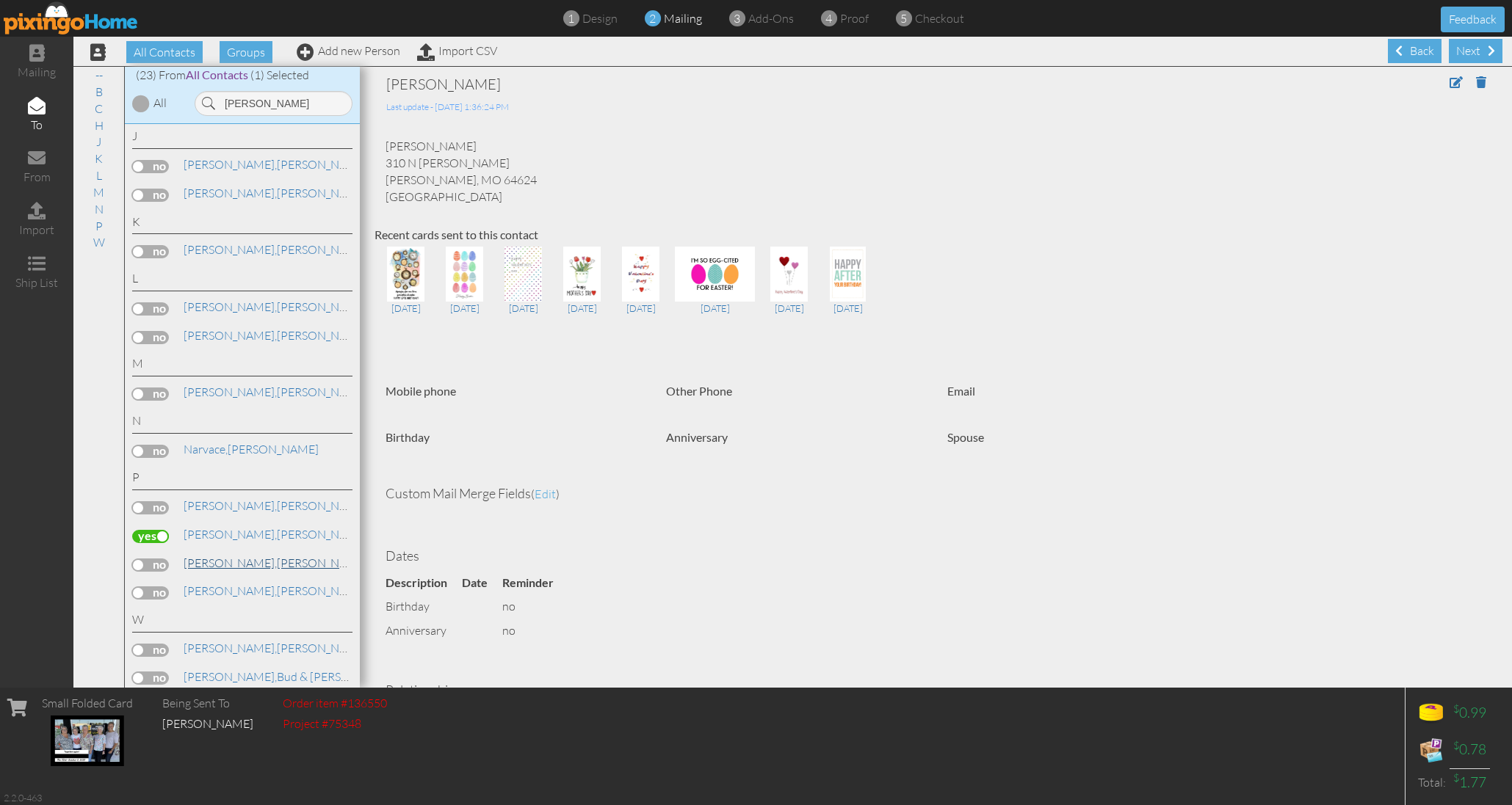
click at [232, 554] on link "Proctor, Beth & Steve United States" at bounding box center [383, 563] width 403 height 18
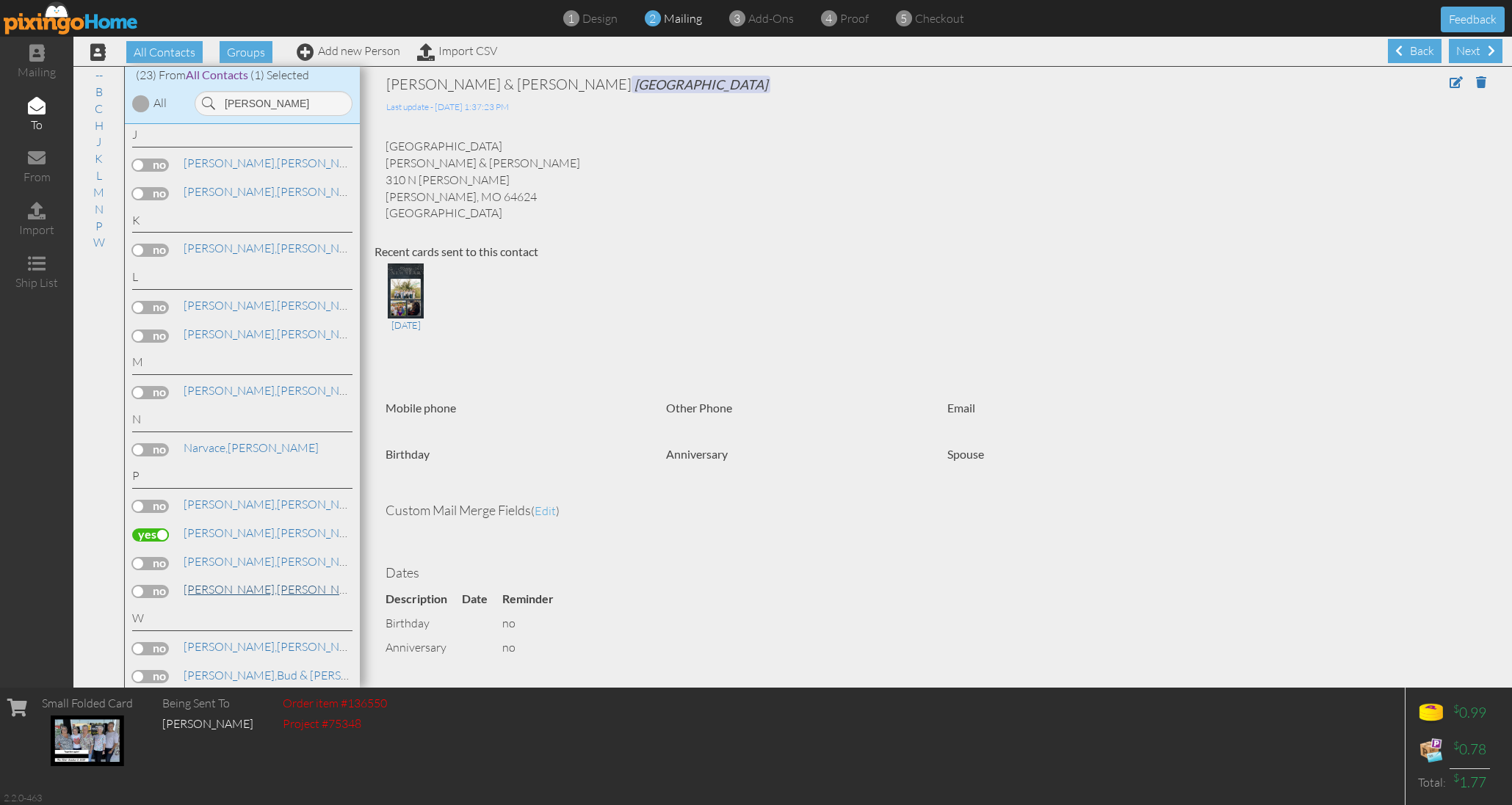
scroll to position [1, 0]
click at [232, 581] on link "Proctor, Steve and Beth" at bounding box center [333, 589] width 303 height 18
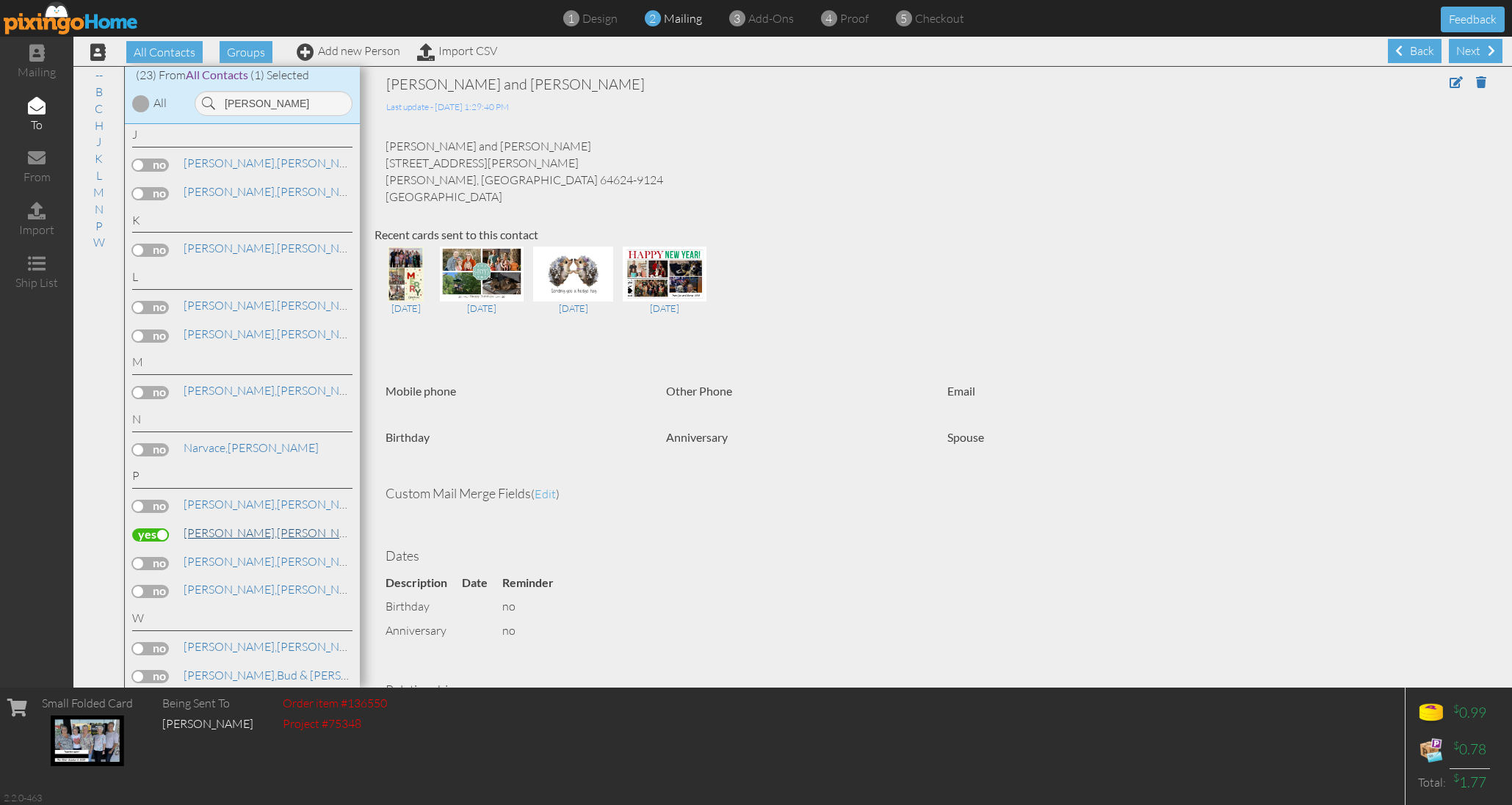
scroll to position [374, 0]
click at [228, 498] on span "[PERSON_NAME]," at bounding box center [230, 504] width 93 height 14
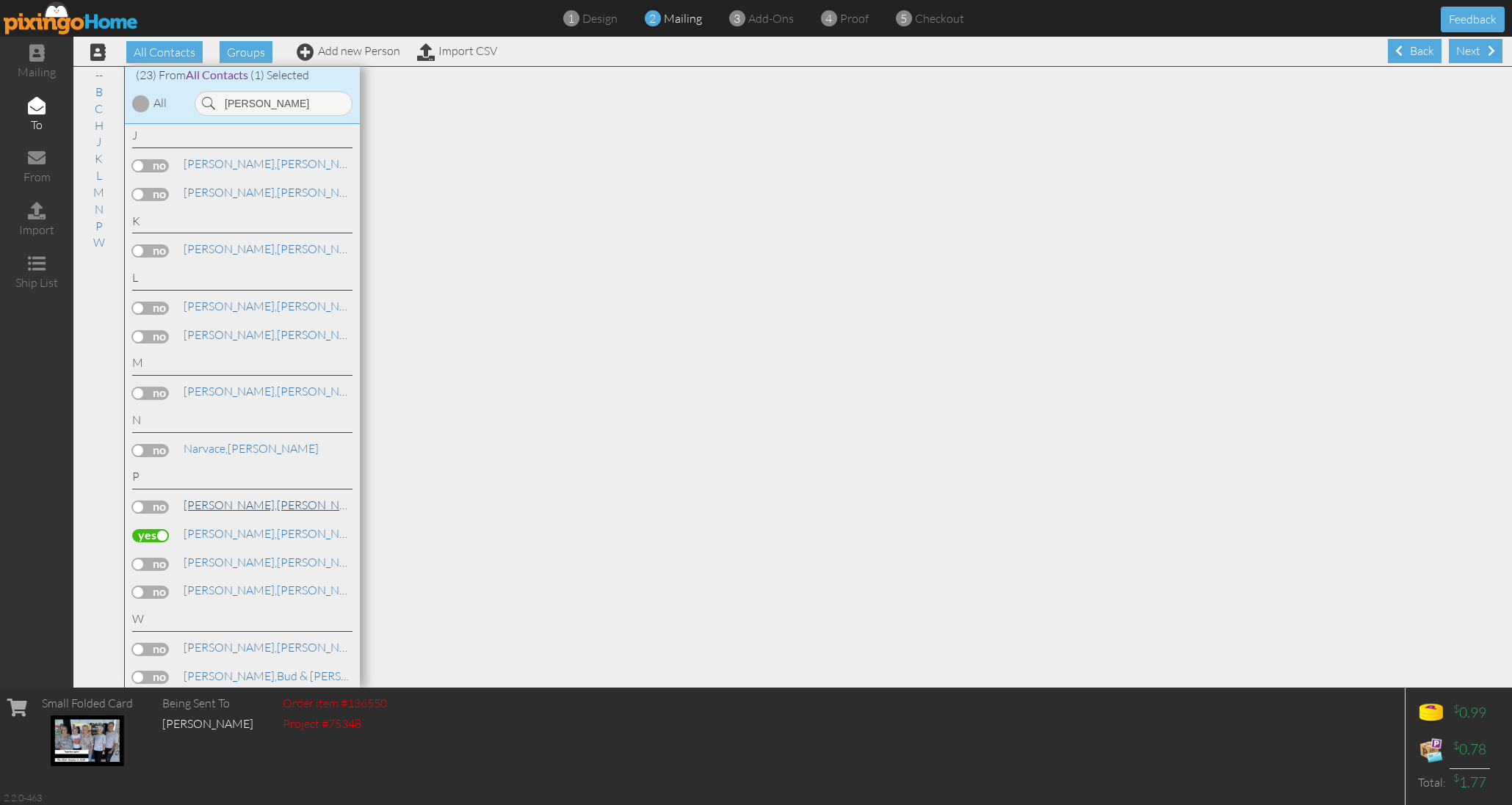
scroll to position [374, 0]
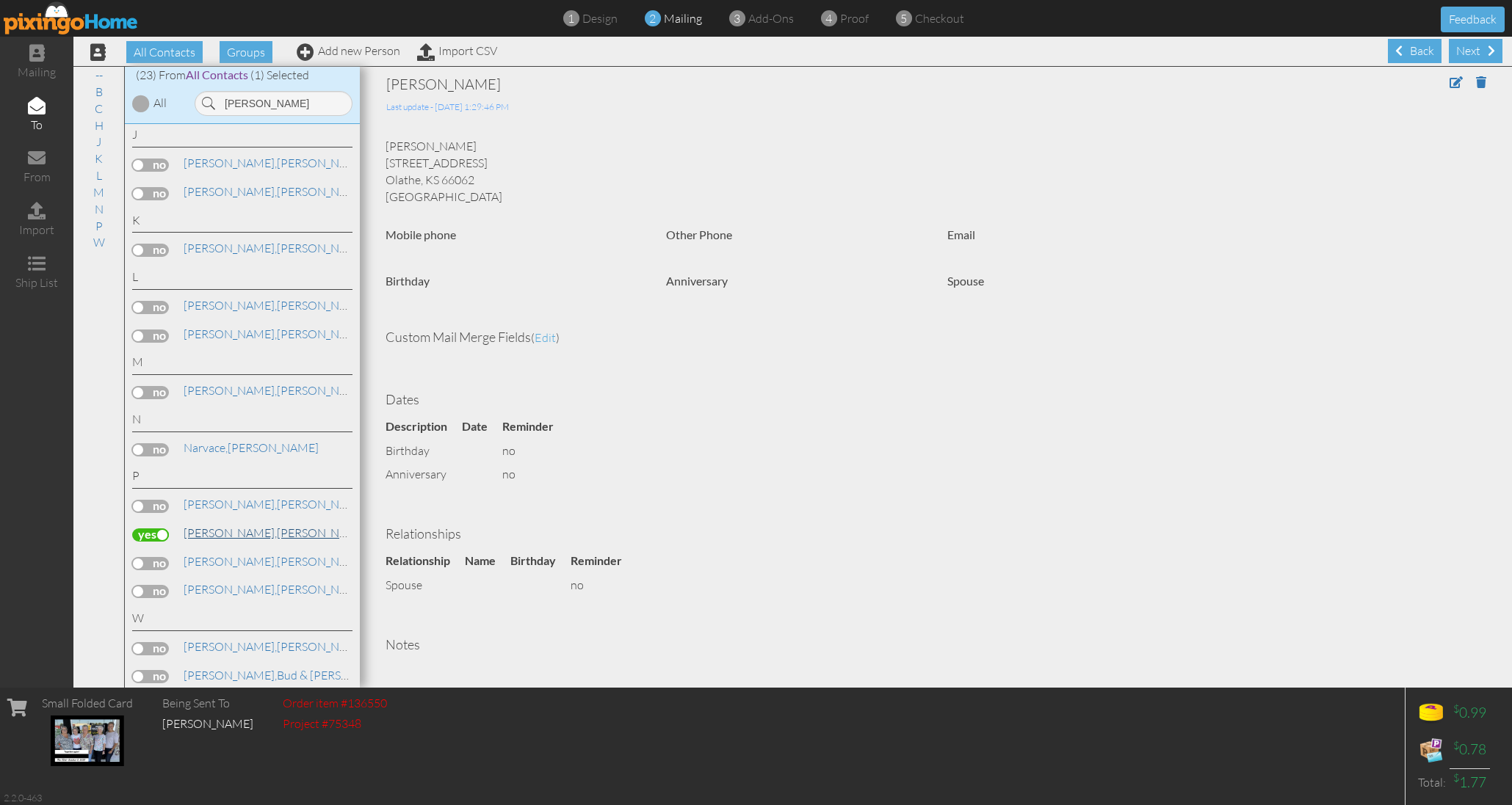
click at [210, 526] on span "Proctor," at bounding box center [230, 532] width 93 height 14
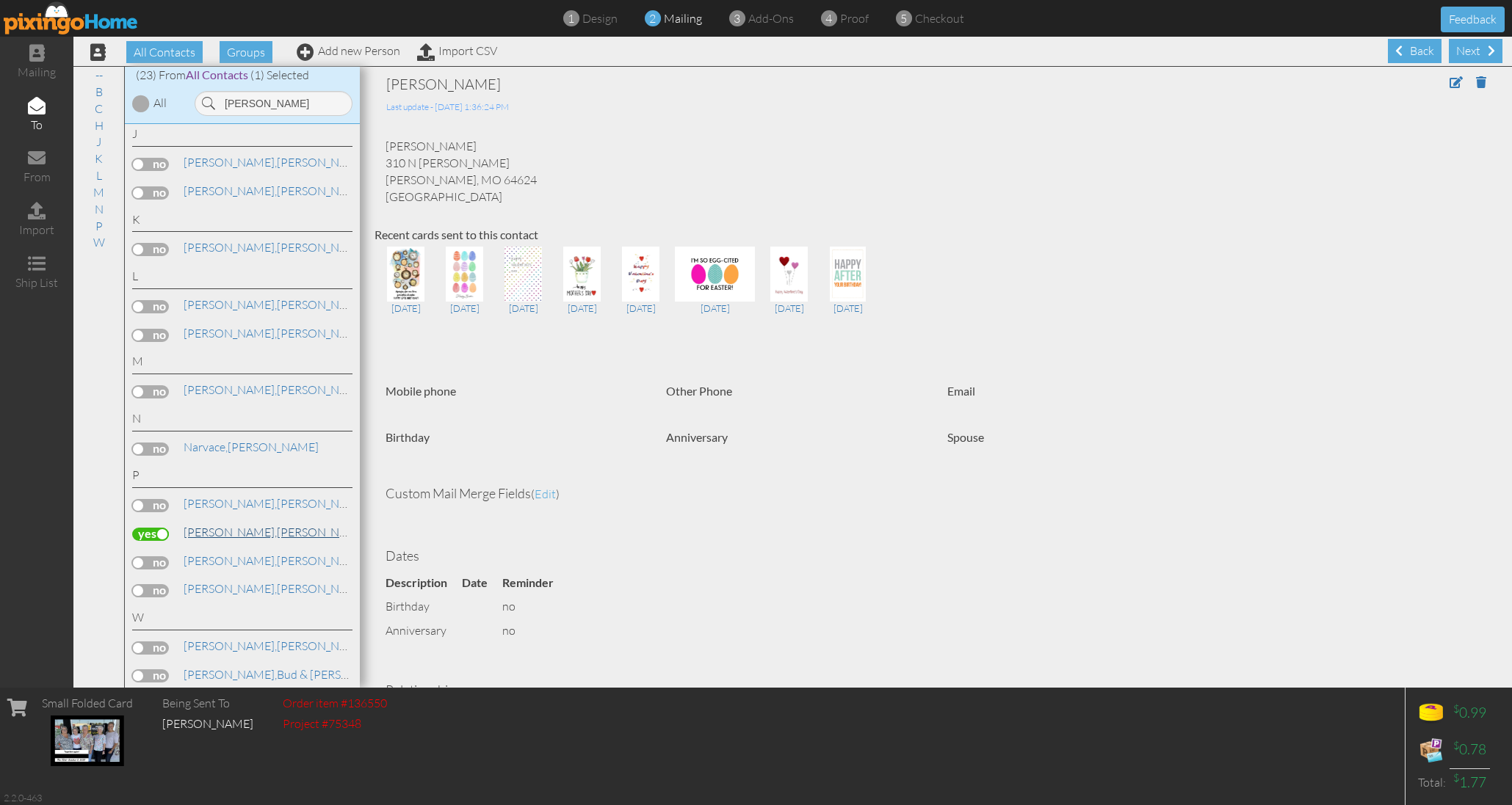
scroll to position [374, 0]
drag, startPoint x: 252, startPoint y: 103, endPoint x: 199, endPoint y: 105, distance: 53.0
click at [199, 105] on input "[PERSON_NAME]" at bounding box center [274, 103] width 158 height 25
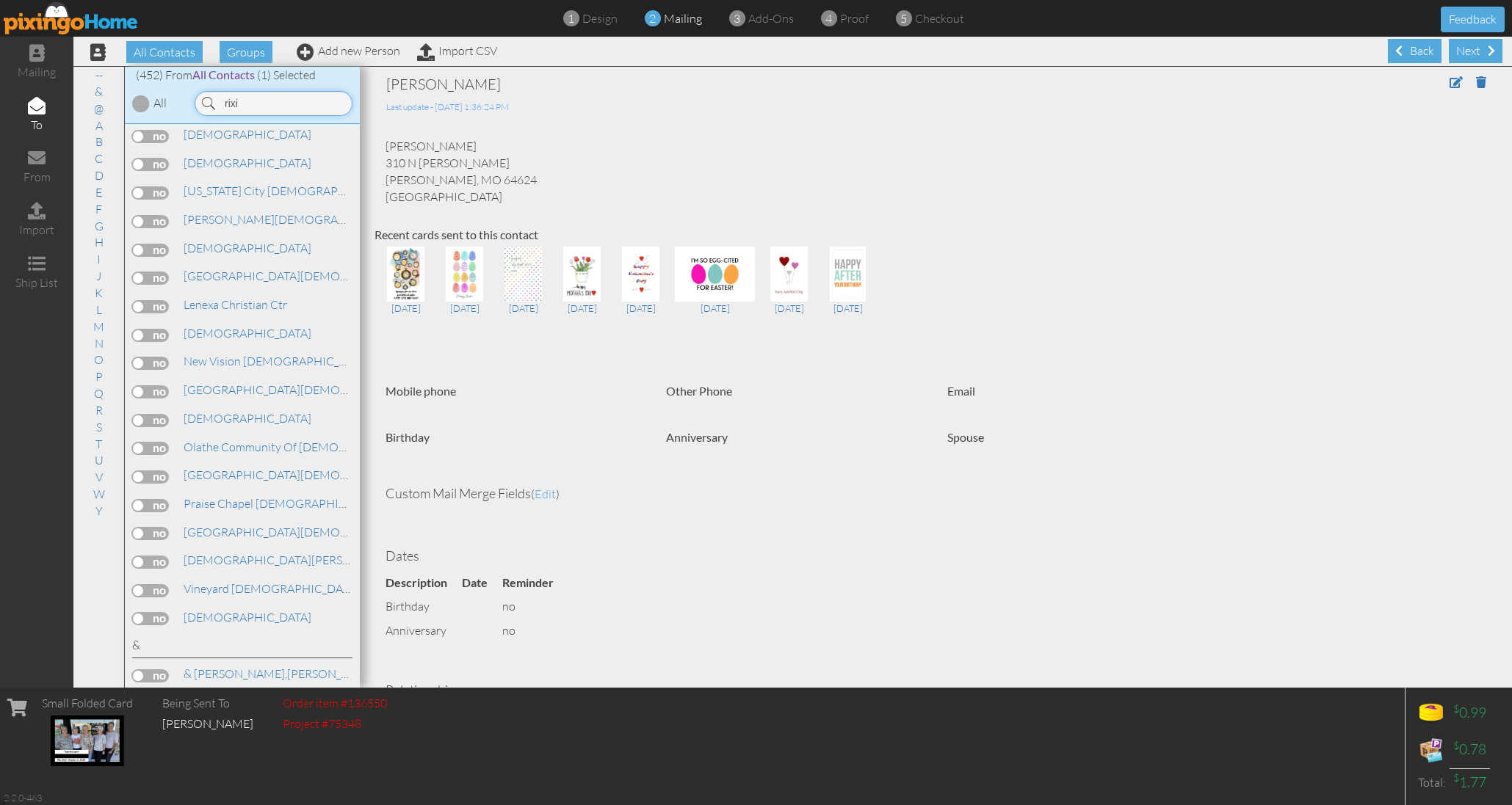
scroll to position [0, 0]
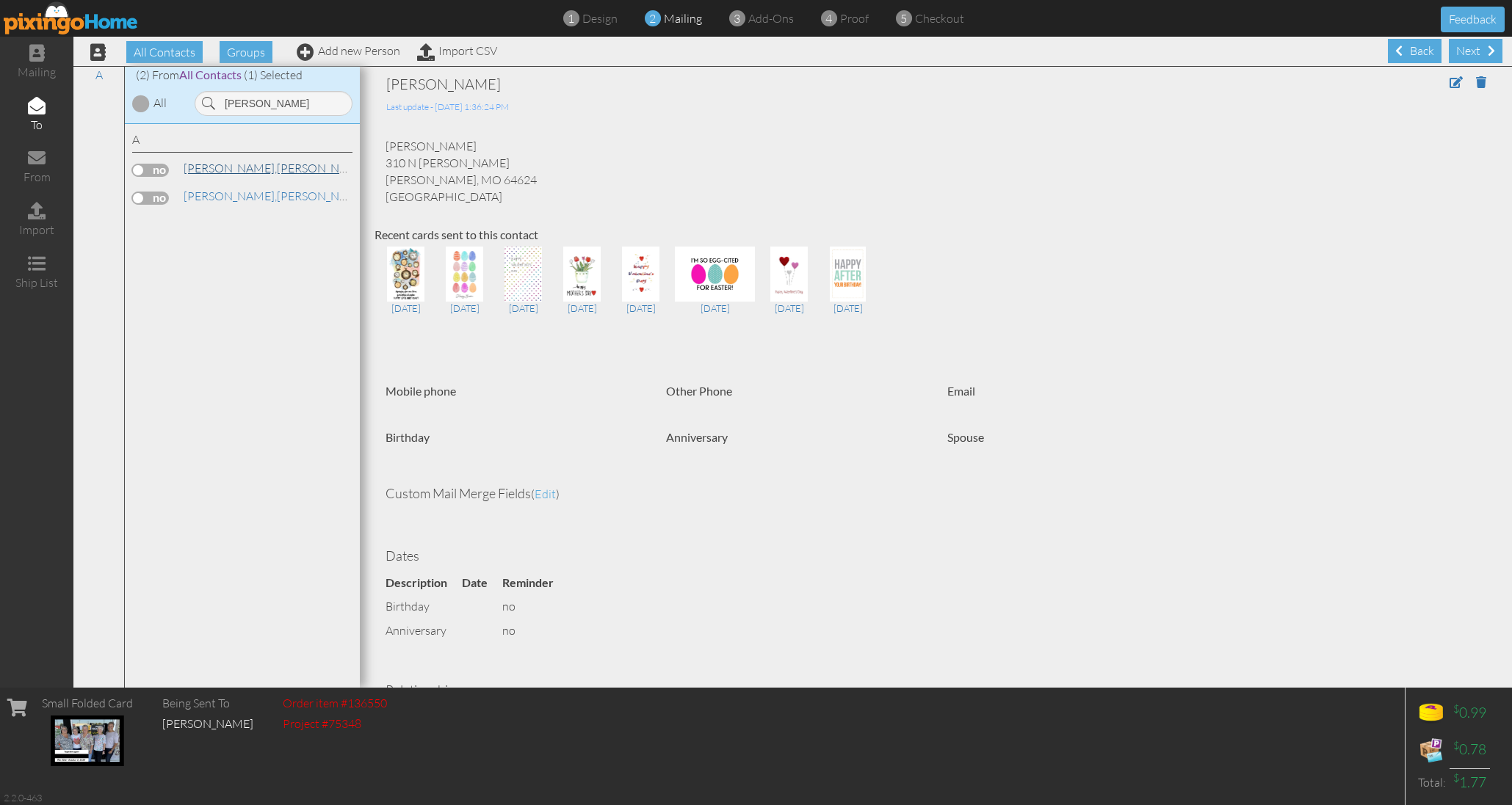
drag, startPoint x: 199, startPoint y: 105, endPoint x: 214, endPoint y: 167, distance: 63.8
click at [214, 167] on span "[PERSON_NAME]," at bounding box center [230, 167] width 93 height 14
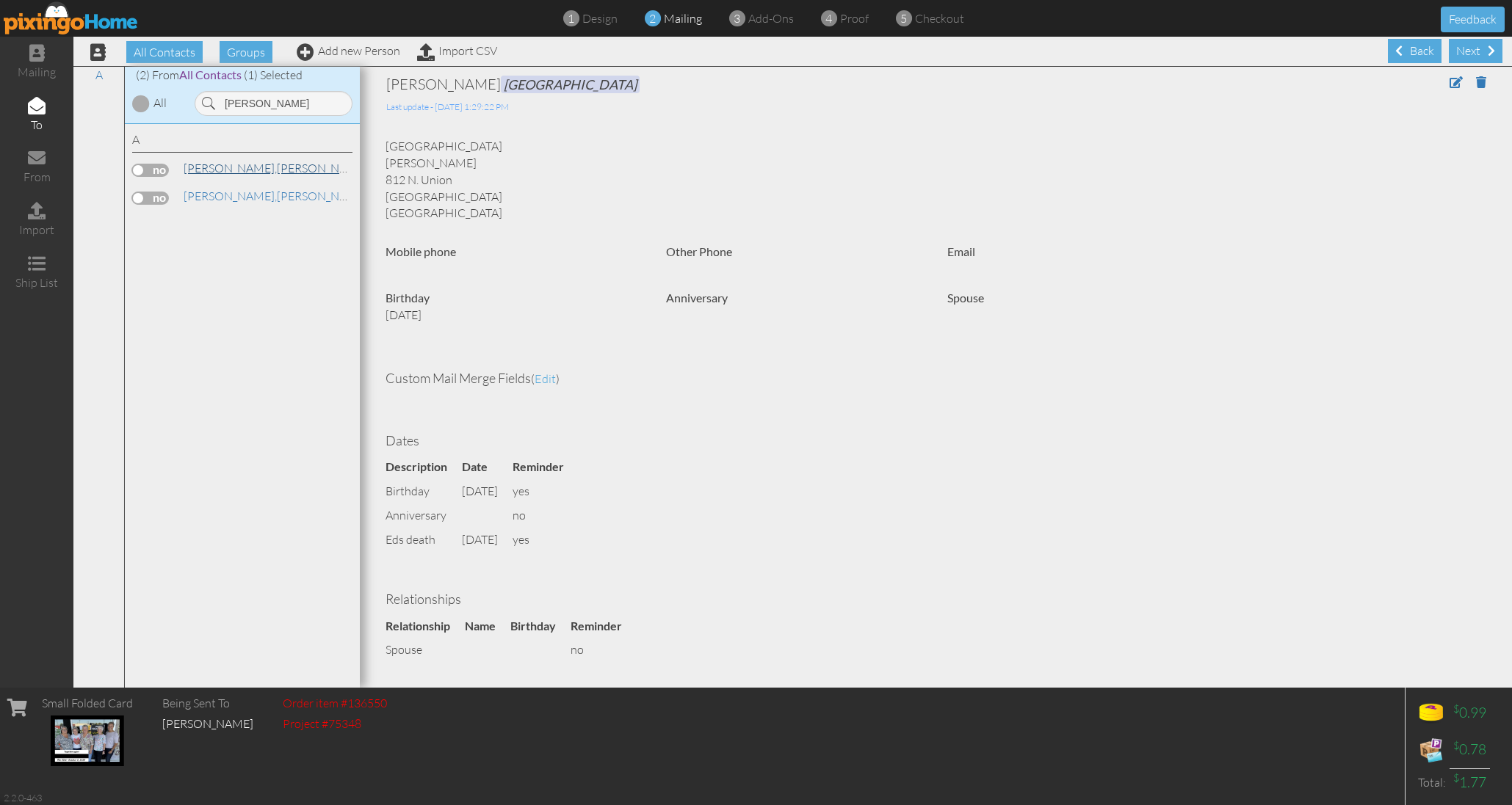
click at [214, 167] on span "[PERSON_NAME]," at bounding box center [230, 167] width 93 height 14
click at [207, 189] on span "[PERSON_NAME]," at bounding box center [230, 195] width 93 height 14
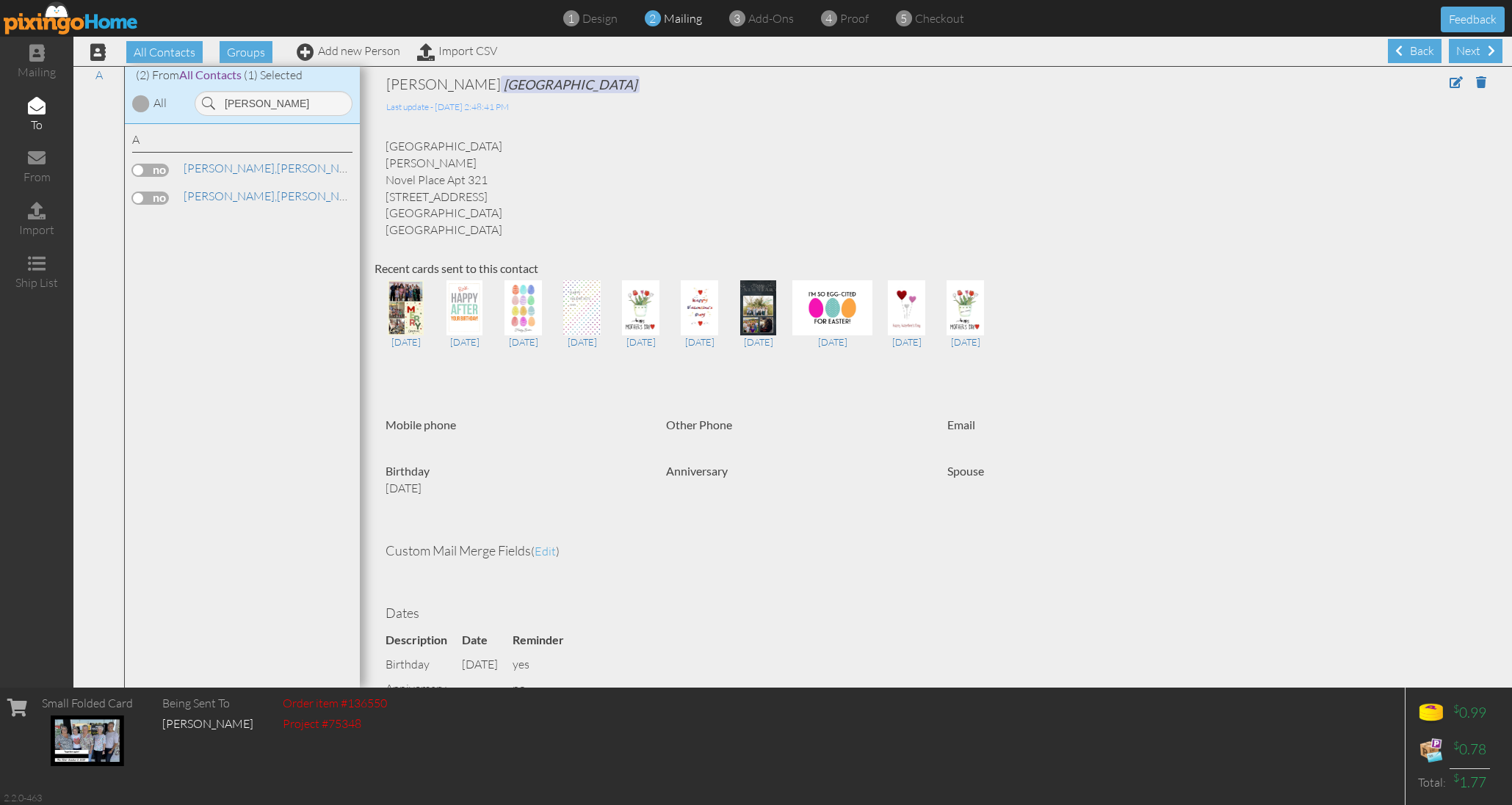
click at [165, 193] on label at bounding box center [150, 199] width 37 height 14
click at [0, 0] on input "checkbox" at bounding box center [0, 0] width 0 height 0
drag, startPoint x: 254, startPoint y: 108, endPoint x: 206, endPoint y: 105, distance: 48.1
click at [206, 105] on div "Rixie" at bounding box center [274, 103] width 158 height 25
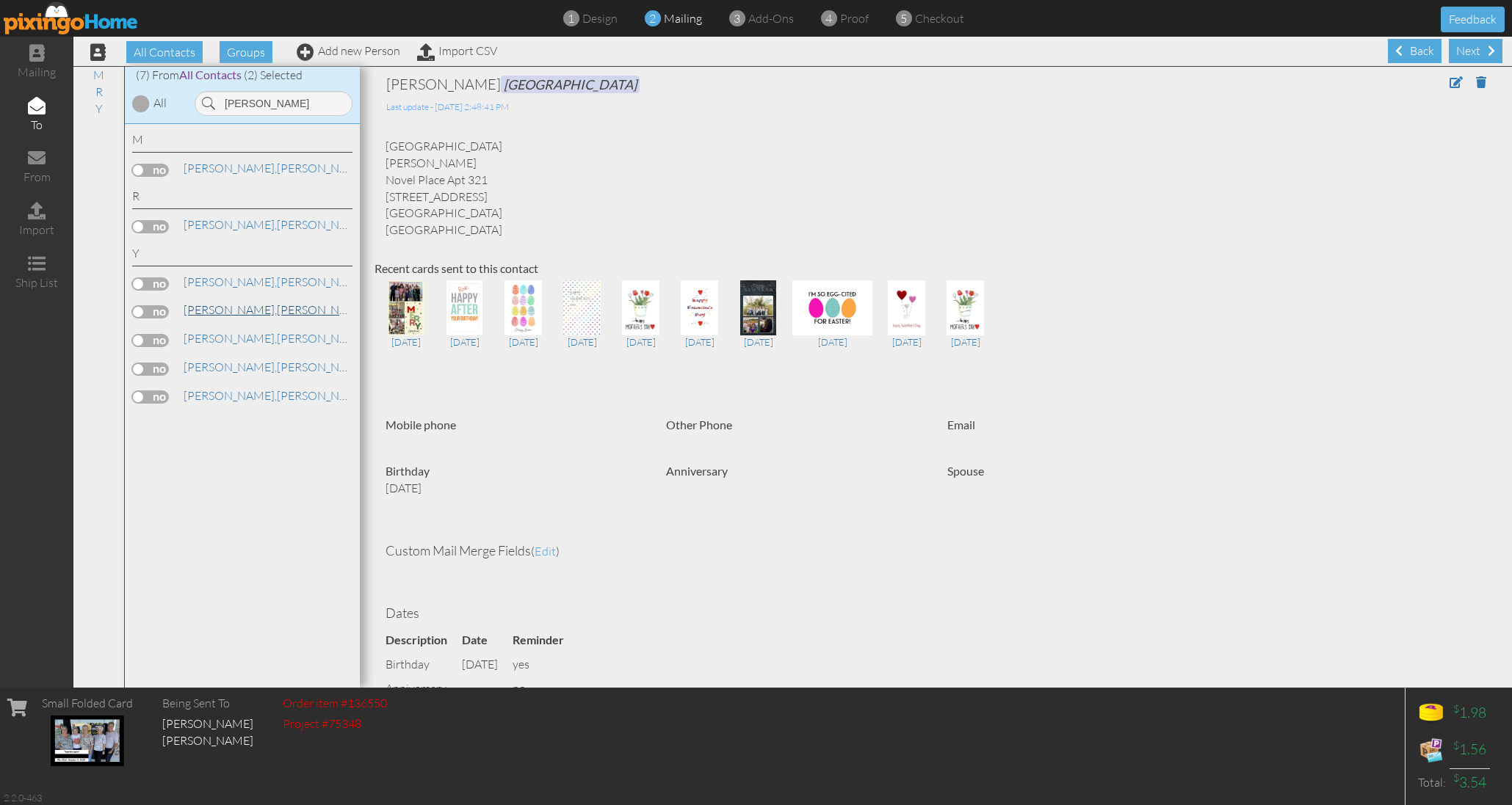
click at [201, 302] on span "Yost," at bounding box center [230, 309] width 93 height 14
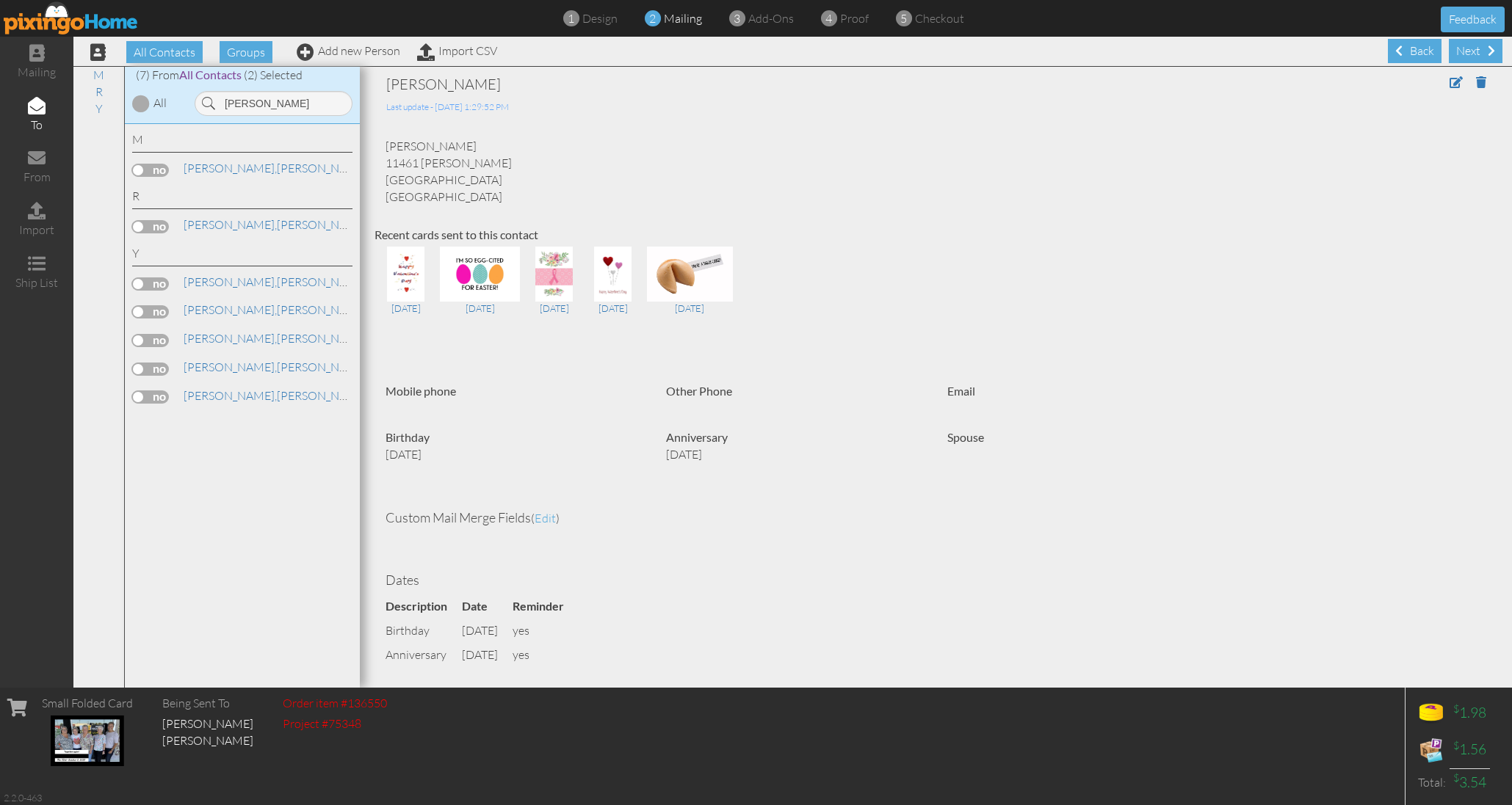
click at [159, 306] on label at bounding box center [150, 312] width 37 height 14
click at [0, 0] on input "checkbox" at bounding box center [0, 0] width 0 height 0
drag, startPoint x: 262, startPoint y: 104, endPoint x: 216, endPoint y: 102, distance: 46.0
click at [216, 102] on input "leann" at bounding box center [274, 103] width 158 height 25
type input "r"
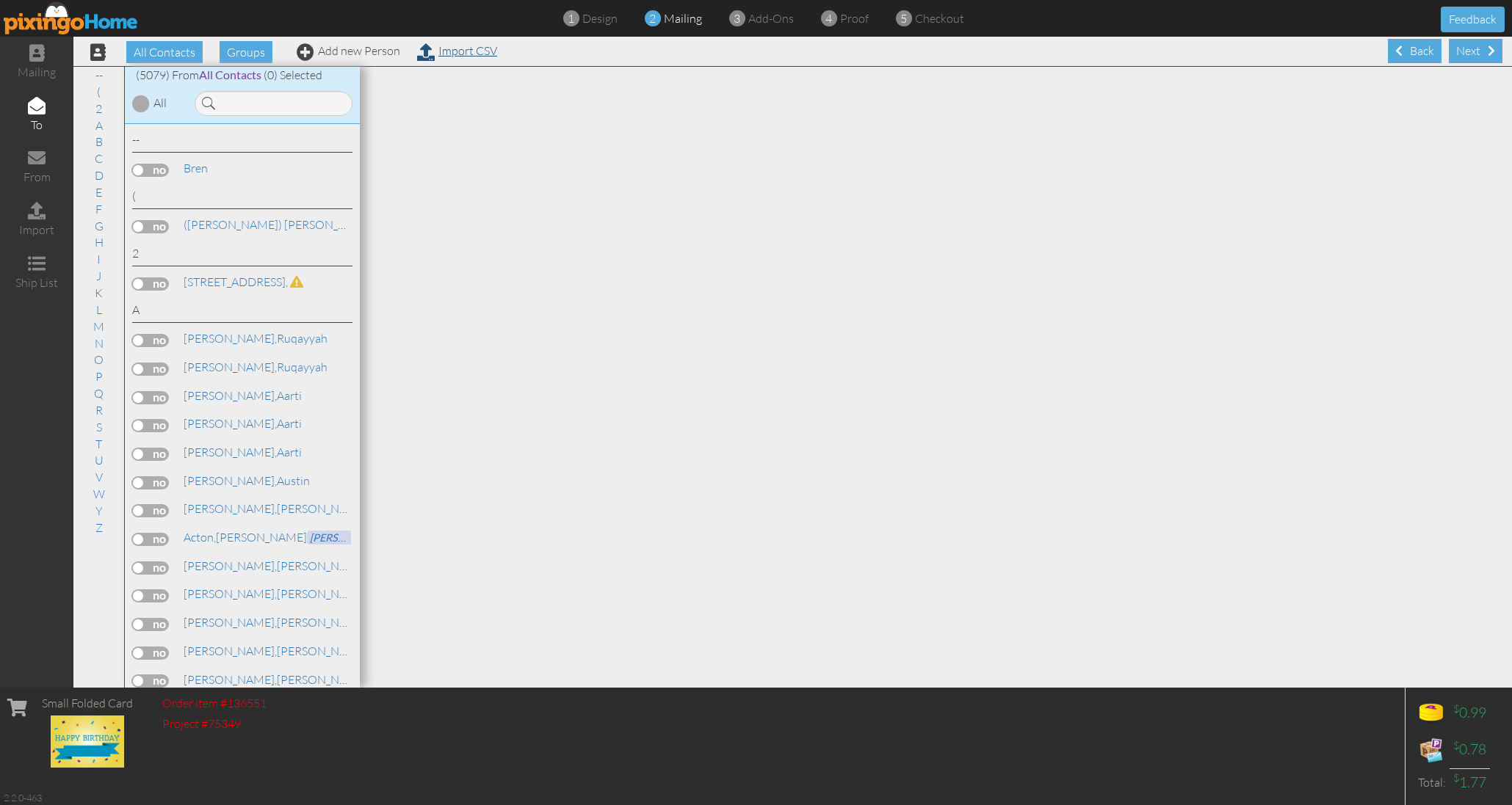
click at [476, 52] on link "Import CSV" at bounding box center [457, 50] width 80 height 14
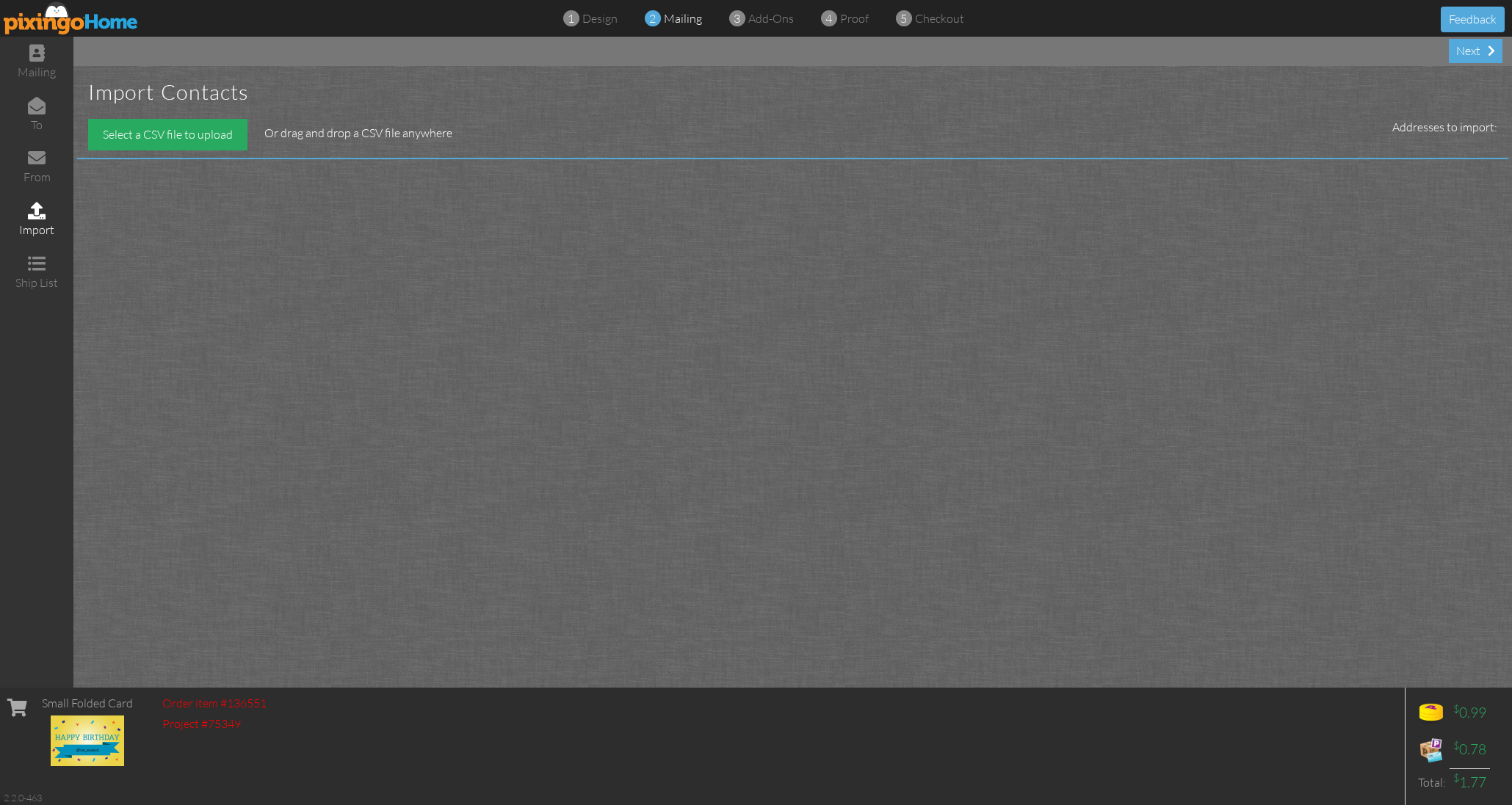
click at [215, 132] on div "Select a CSV file to upload" at bounding box center [168, 134] width 160 height 31
click at [191, 138] on div "Select a CSV file to upload" at bounding box center [168, 134] width 160 height 31
type input "C:\fakepath\october b days.csv"
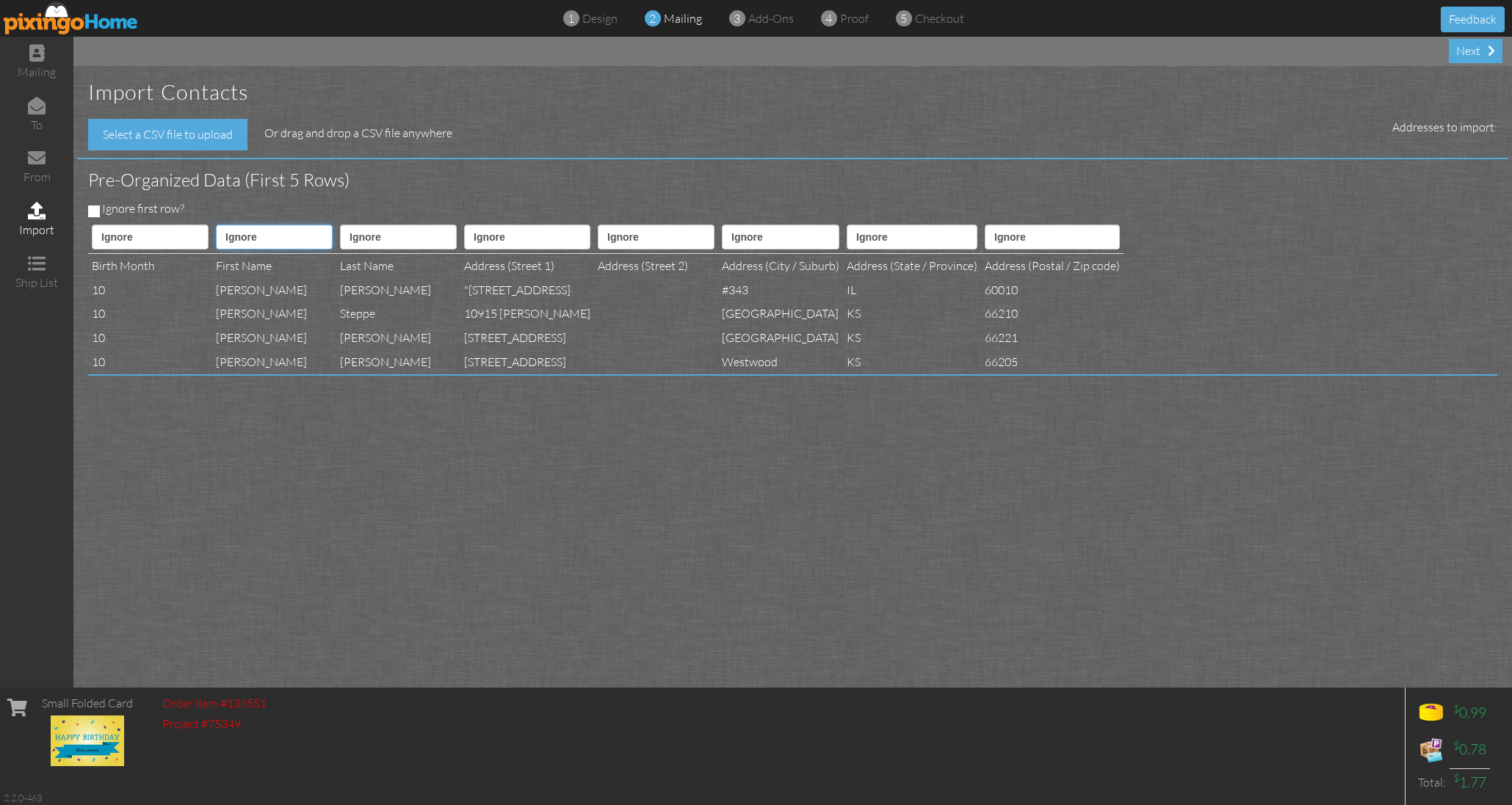
select select "object:51790"
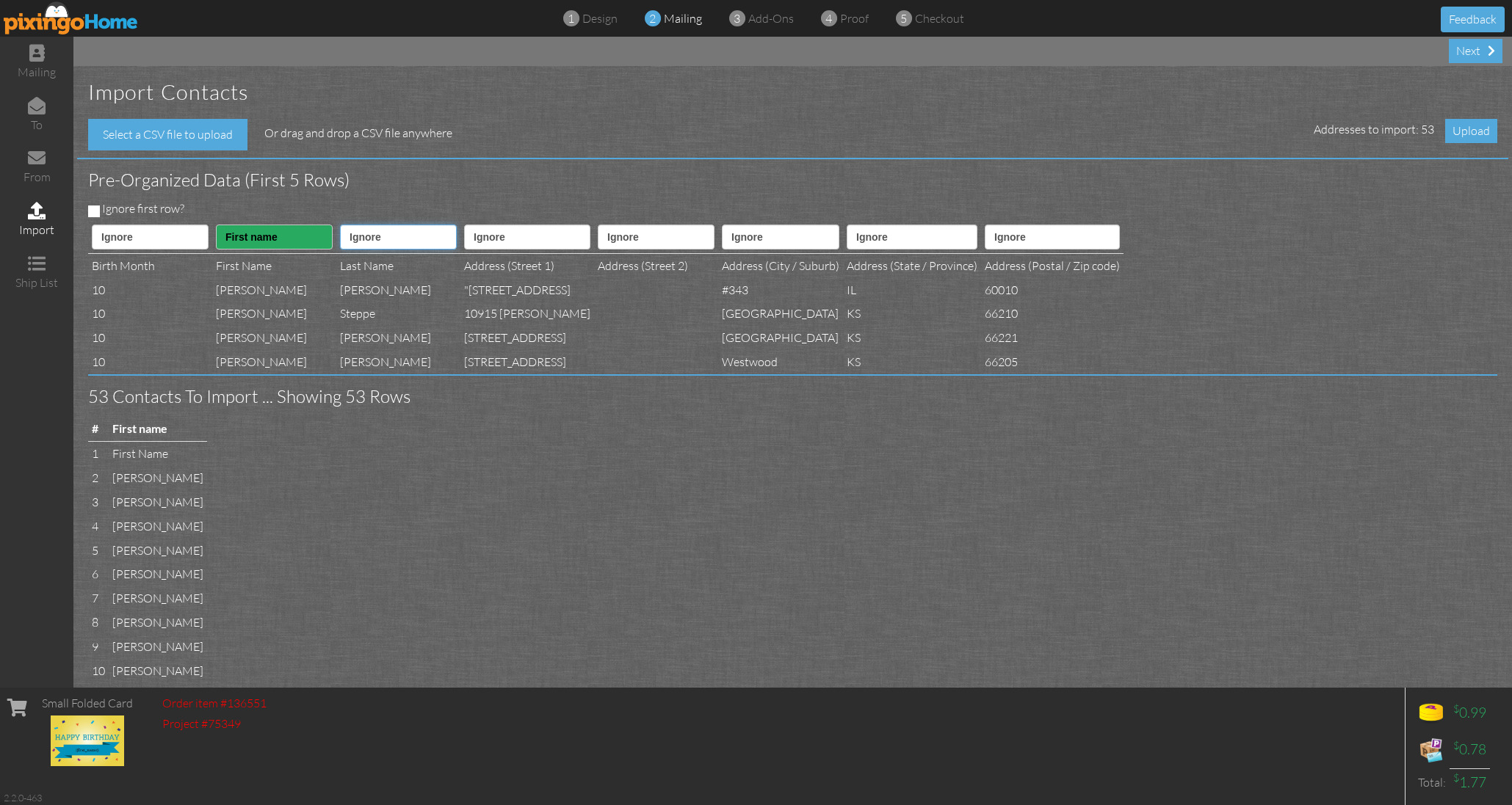
select select "object:51791"
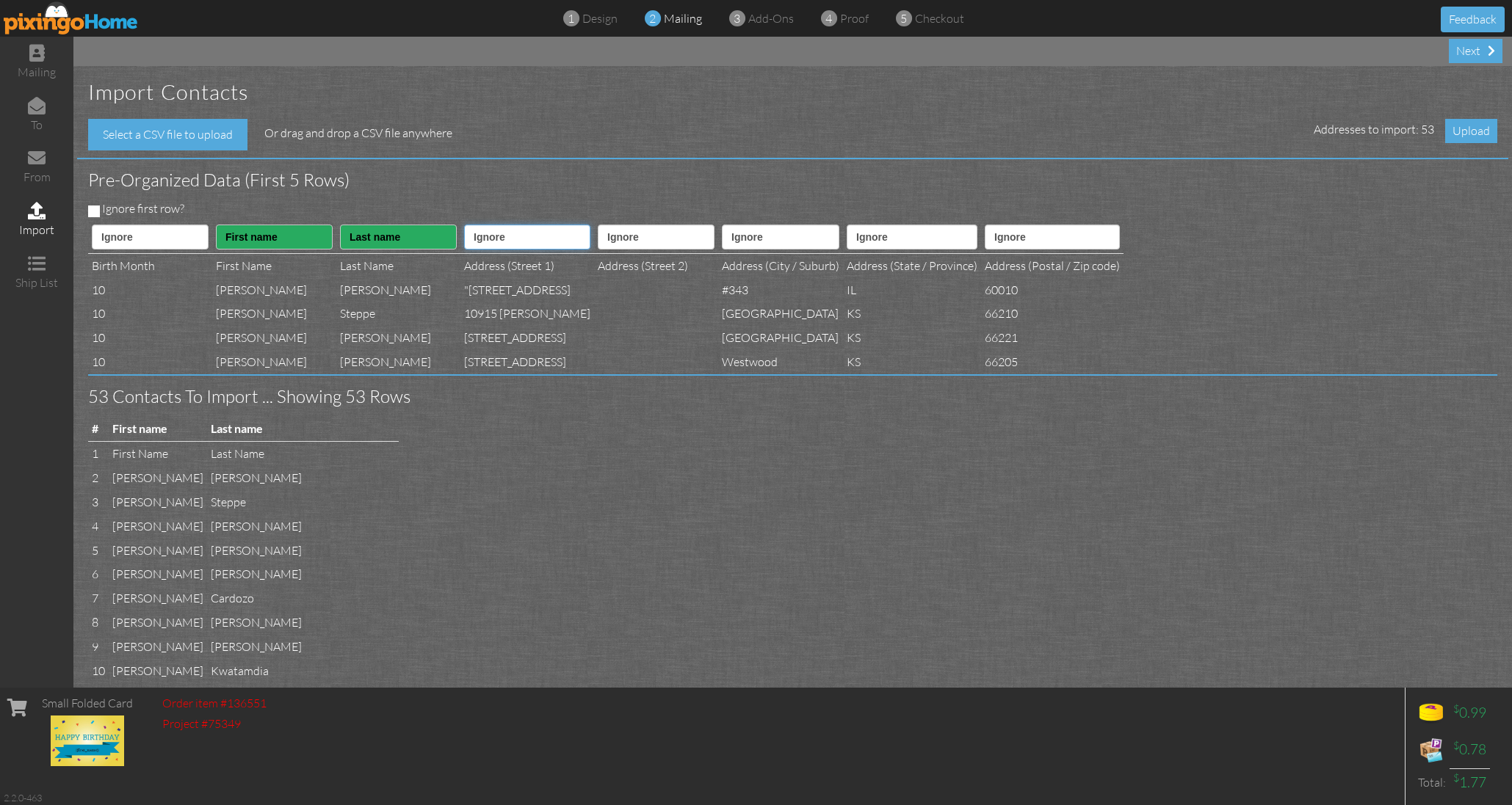
select select "object:51793"
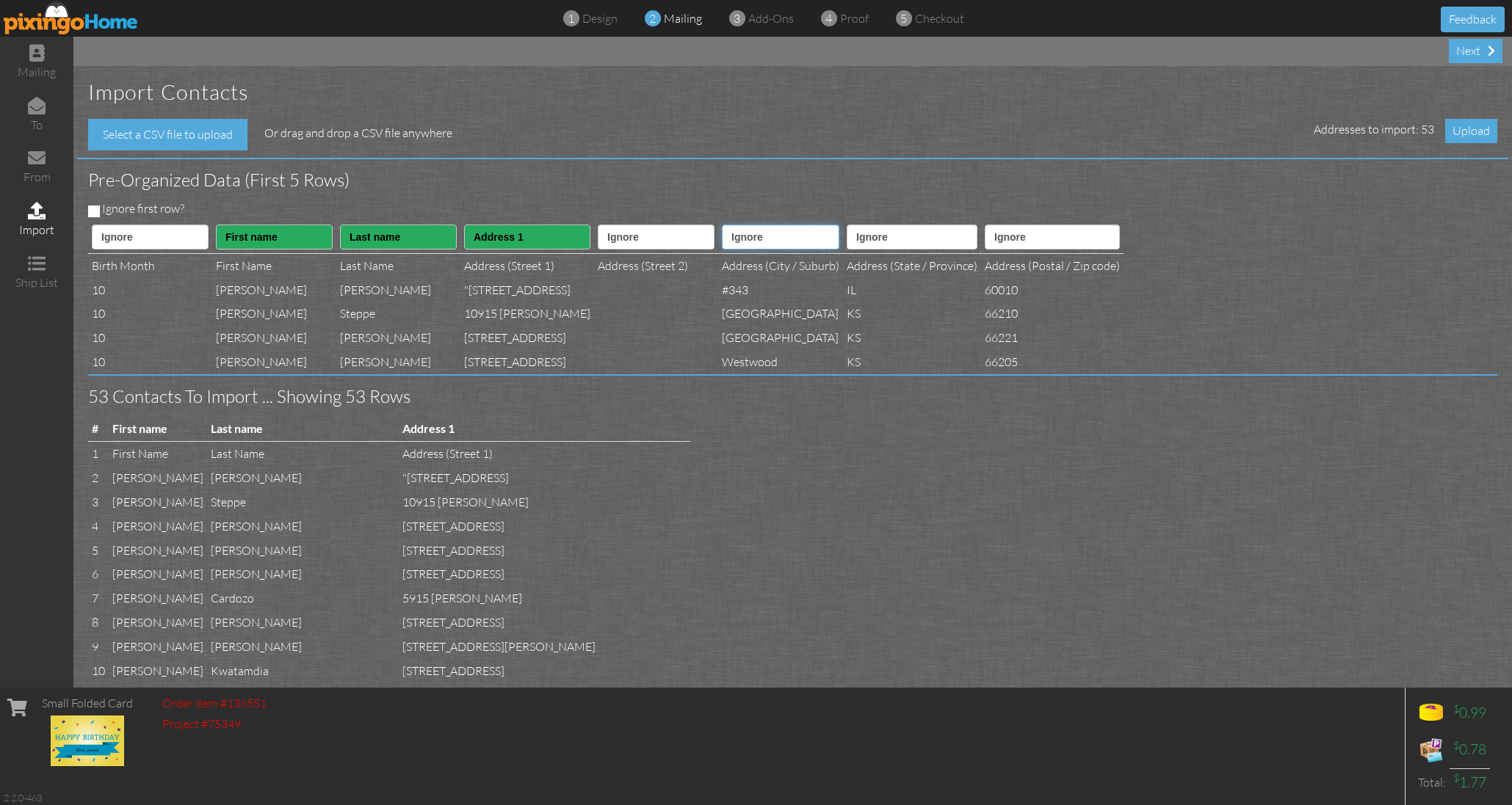
select select "object:51795"
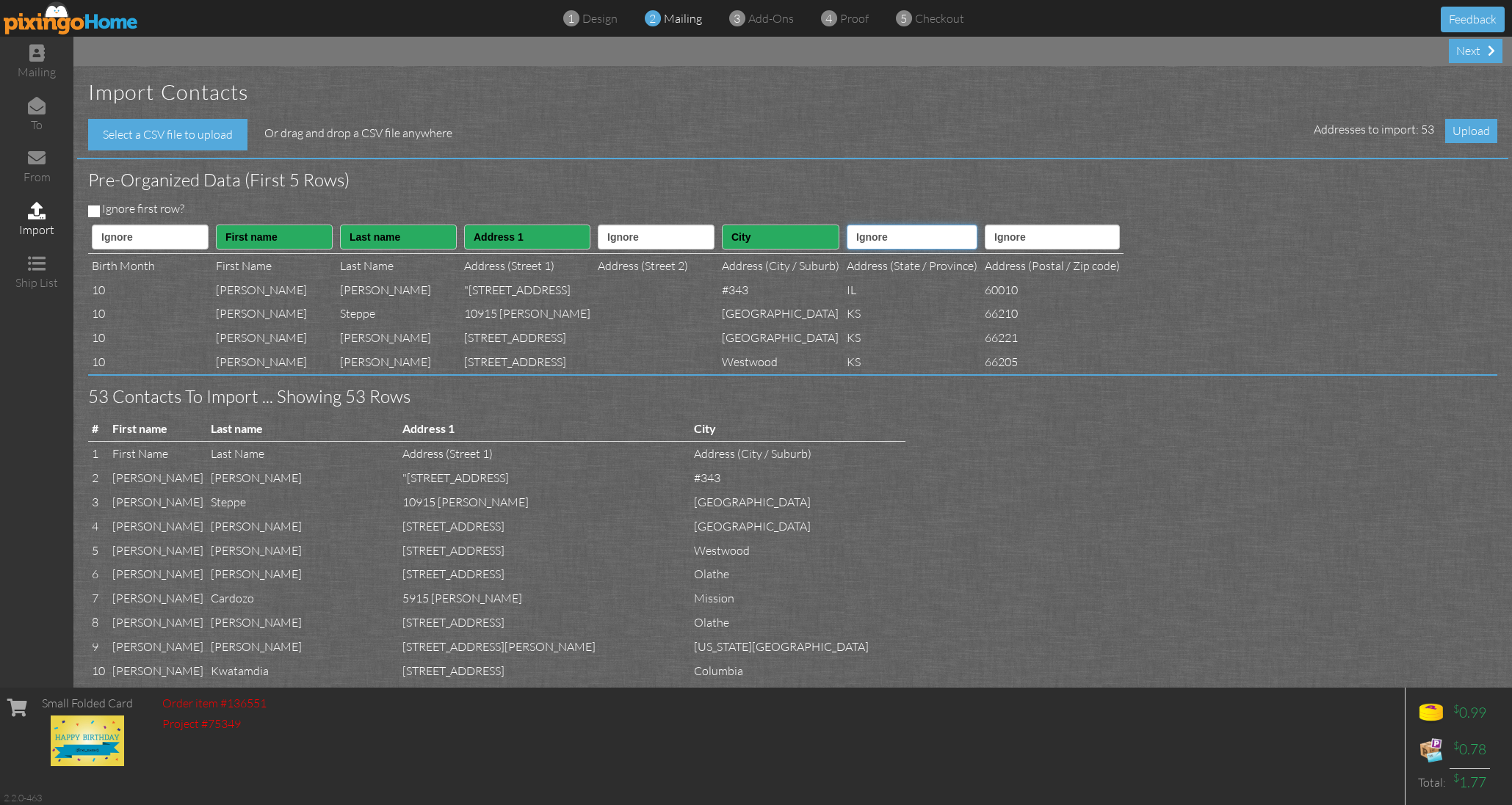
select select "object:51796"
select select "object:51797"
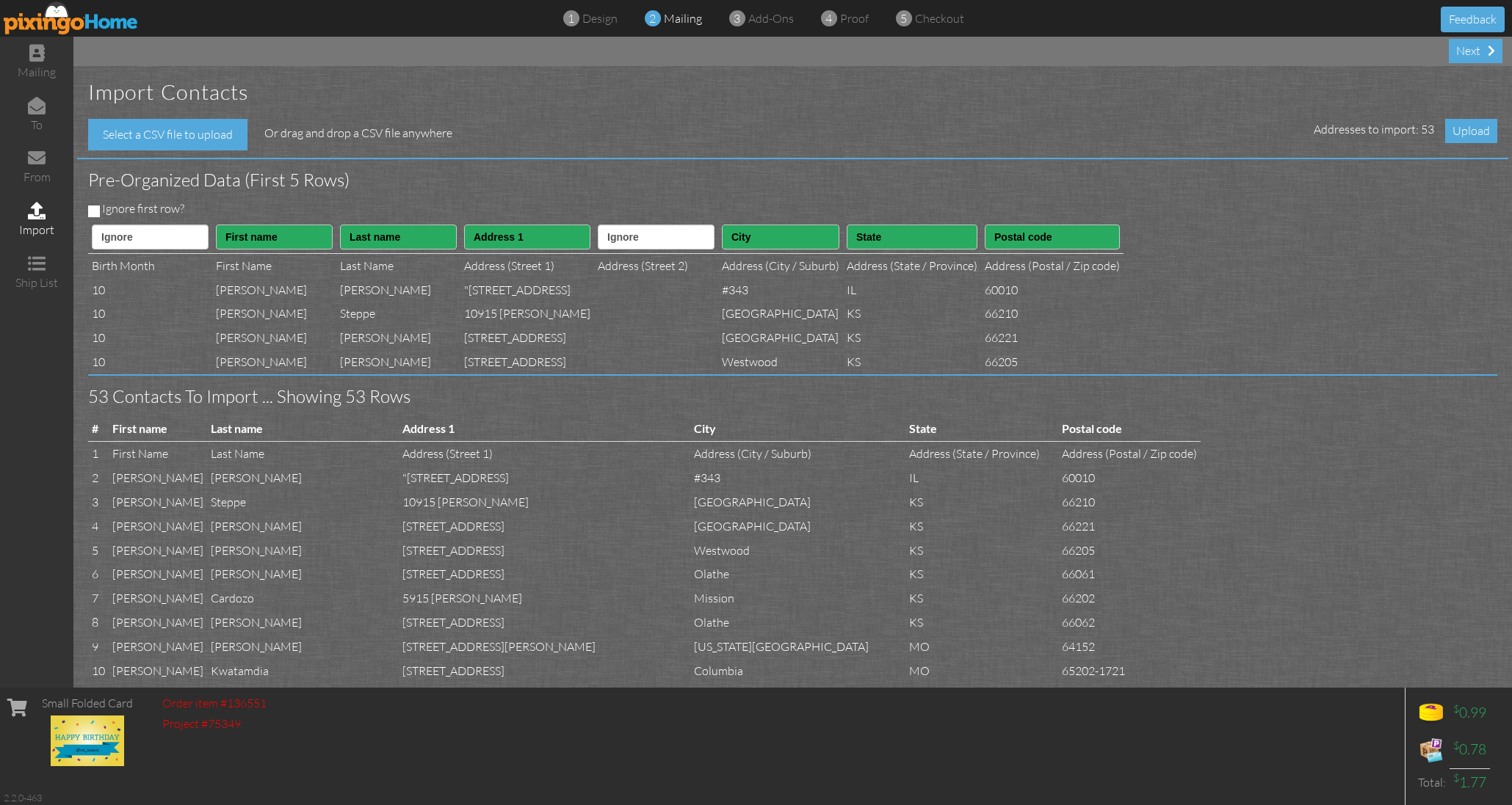
click at [91, 209] on input "Ignore first row?" at bounding box center [94, 211] width 12 height 12
checkbox input "true"
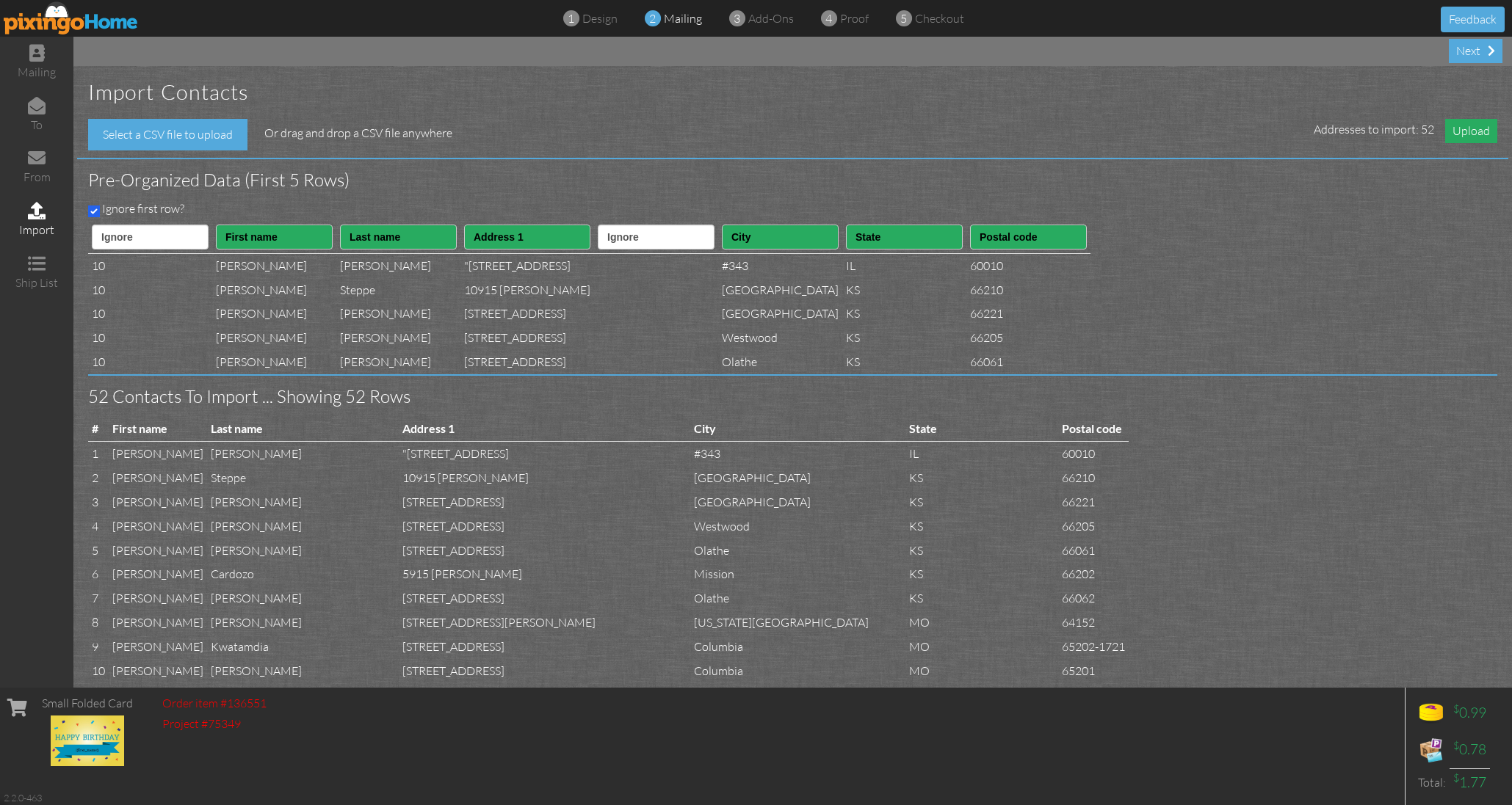
click at [1461, 129] on span "Upload" at bounding box center [1470, 131] width 52 height 25
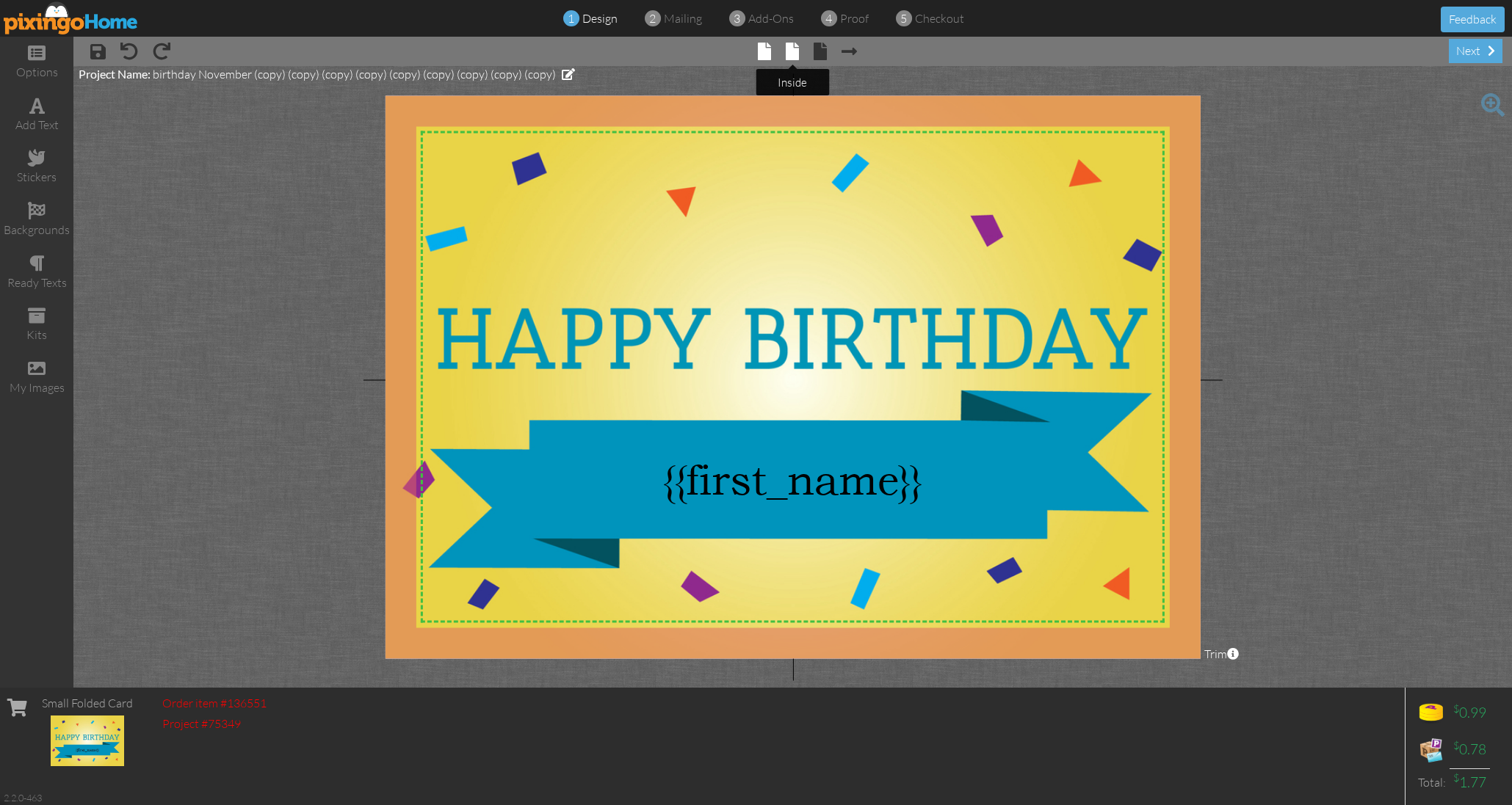
click at [790, 53] on span at bounding box center [793, 51] width 14 height 18
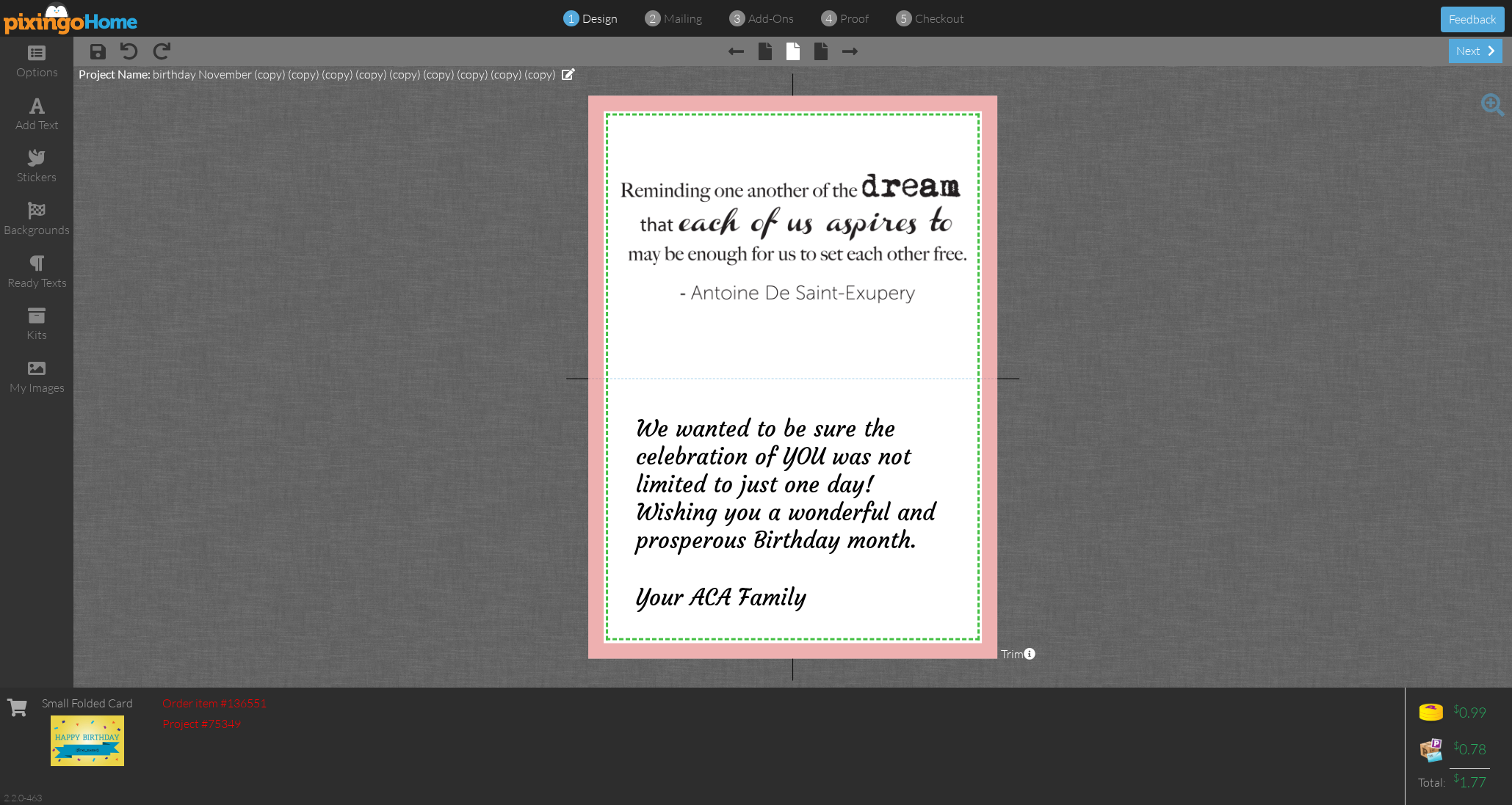
click at [835, 49] on span "× Next page" at bounding box center [842, 51] width 30 height 24
click at [1489, 50] on span at bounding box center [1491, 51] width 8 height 12
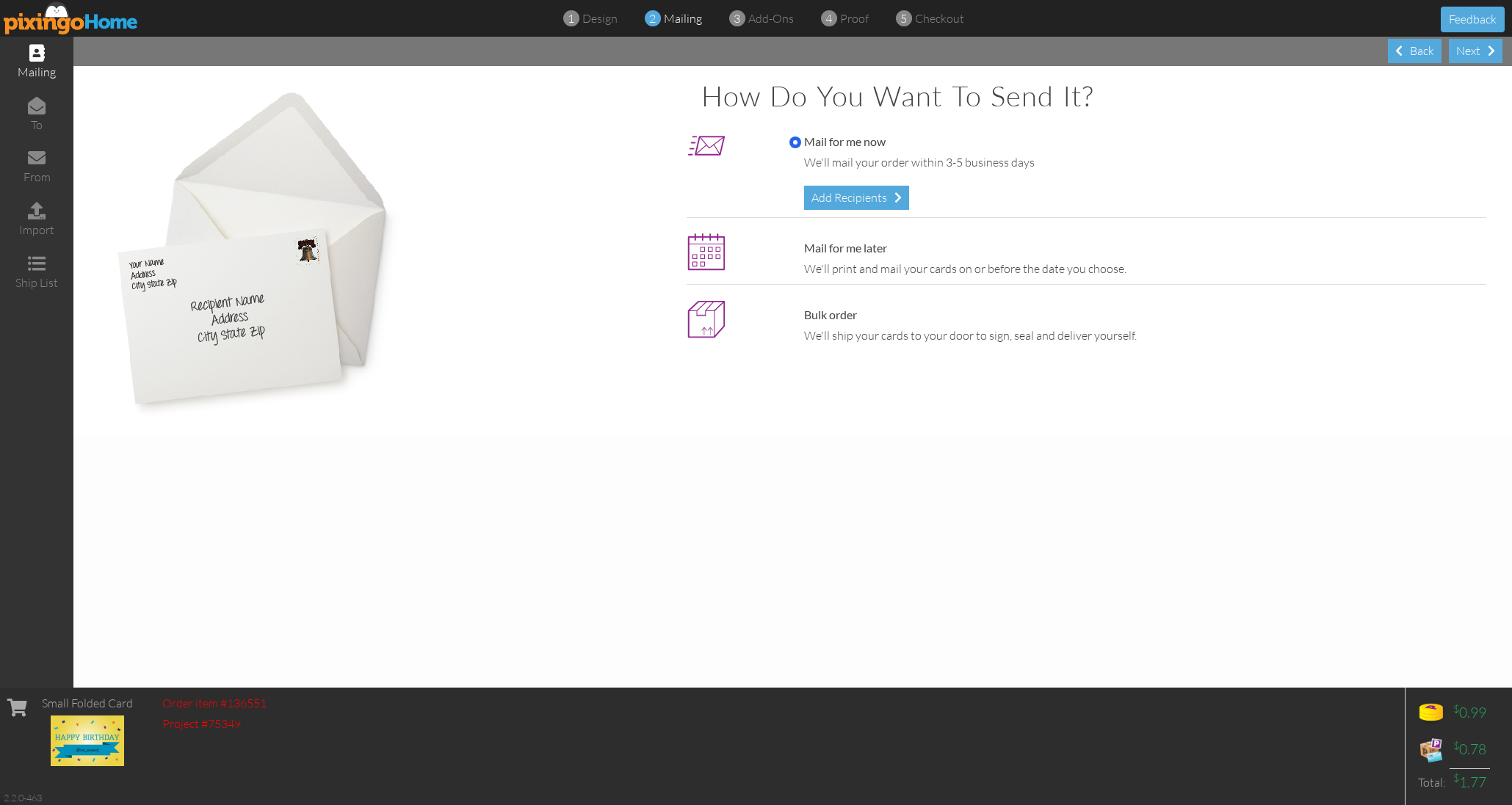
drag, startPoint x: 876, startPoint y: 190, endPoint x: 241, endPoint y: 30, distance: 654.8
click at [877, 189] on div "Add Recipients" at bounding box center [856, 198] width 105 height 25
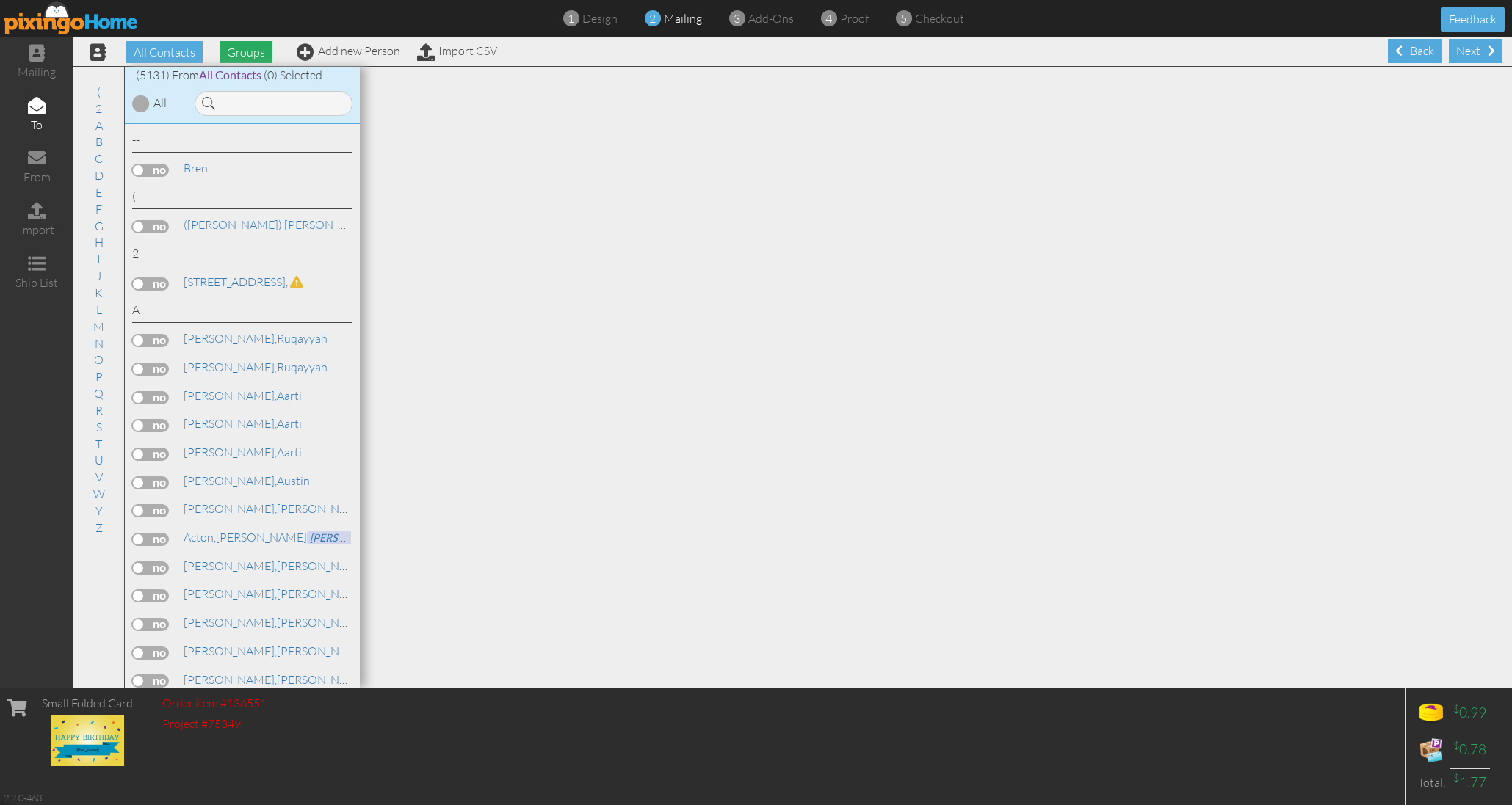
click at [250, 45] on span "Groups" at bounding box center [245, 52] width 53 height 22
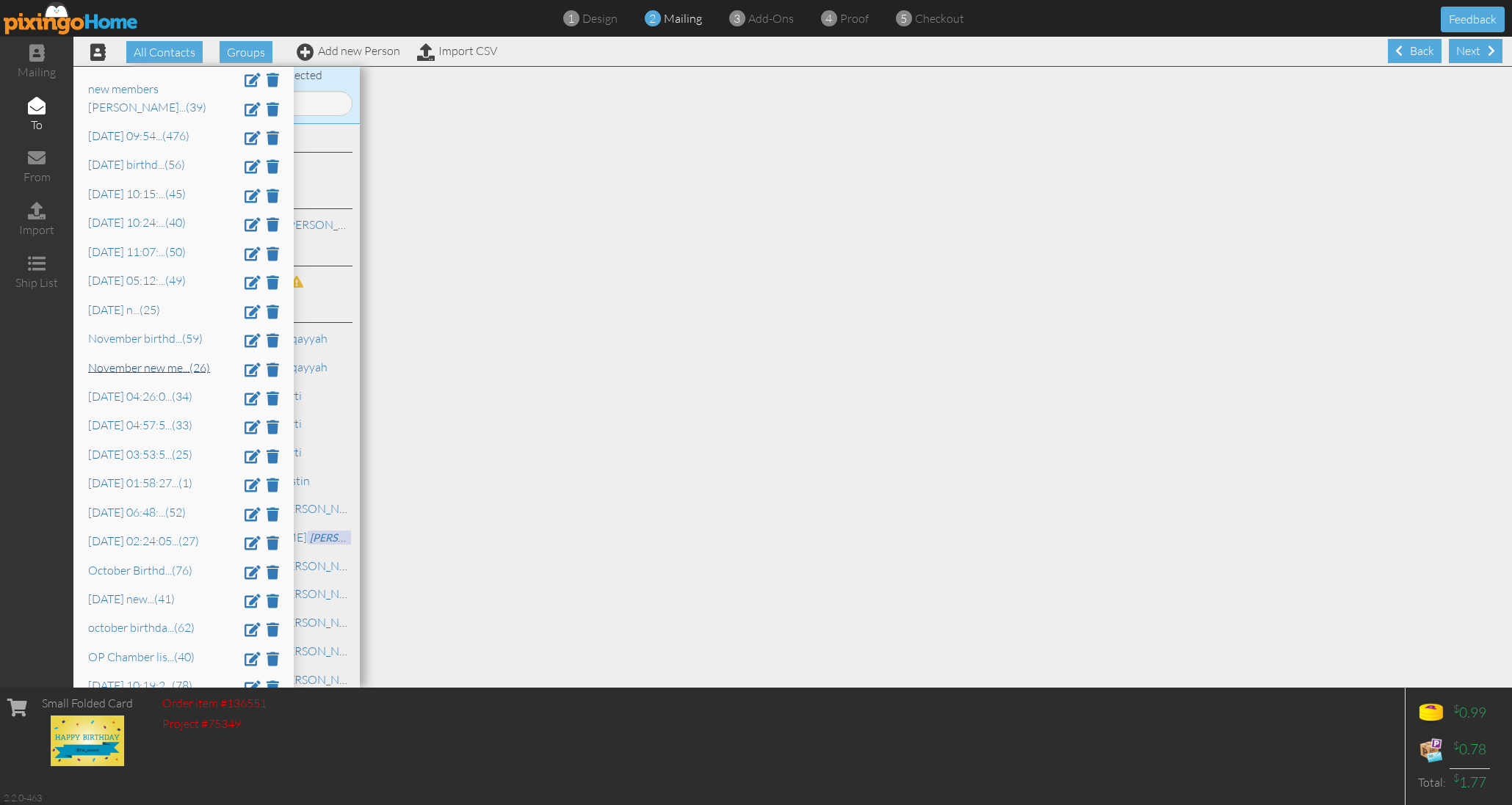
scroll to position [1934, 0]
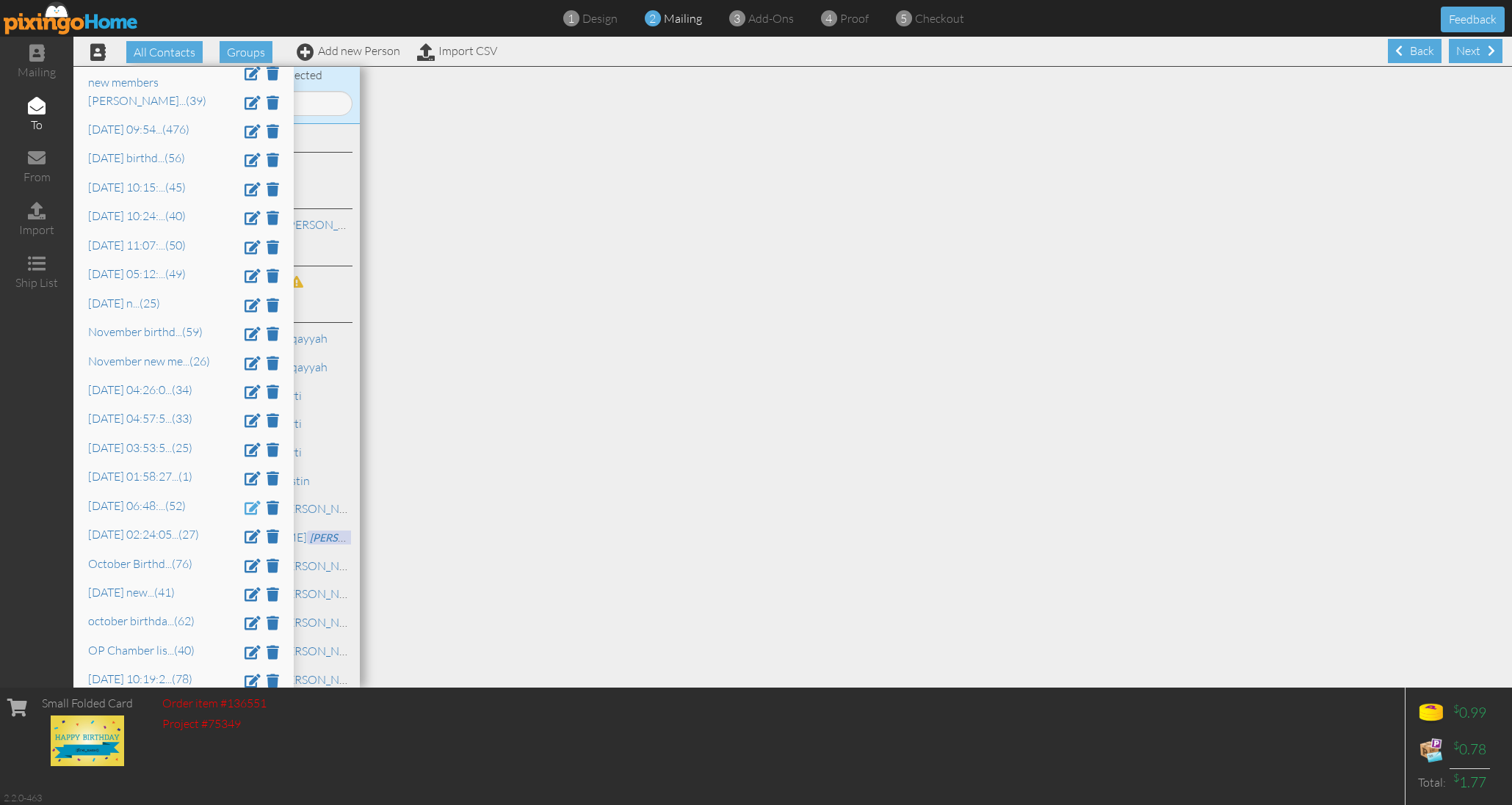
click at [251, 500] on span at bounding box center [252, 507] width 16 height 14
click at [251, 496] on input "Oct 8 at 06:48:07 PM" at bounding box center [183, 508] width 191 height 25
click at [314, 446] on div "Abrol, Aarti" at bounding box center [264, 453] width 172 height 17
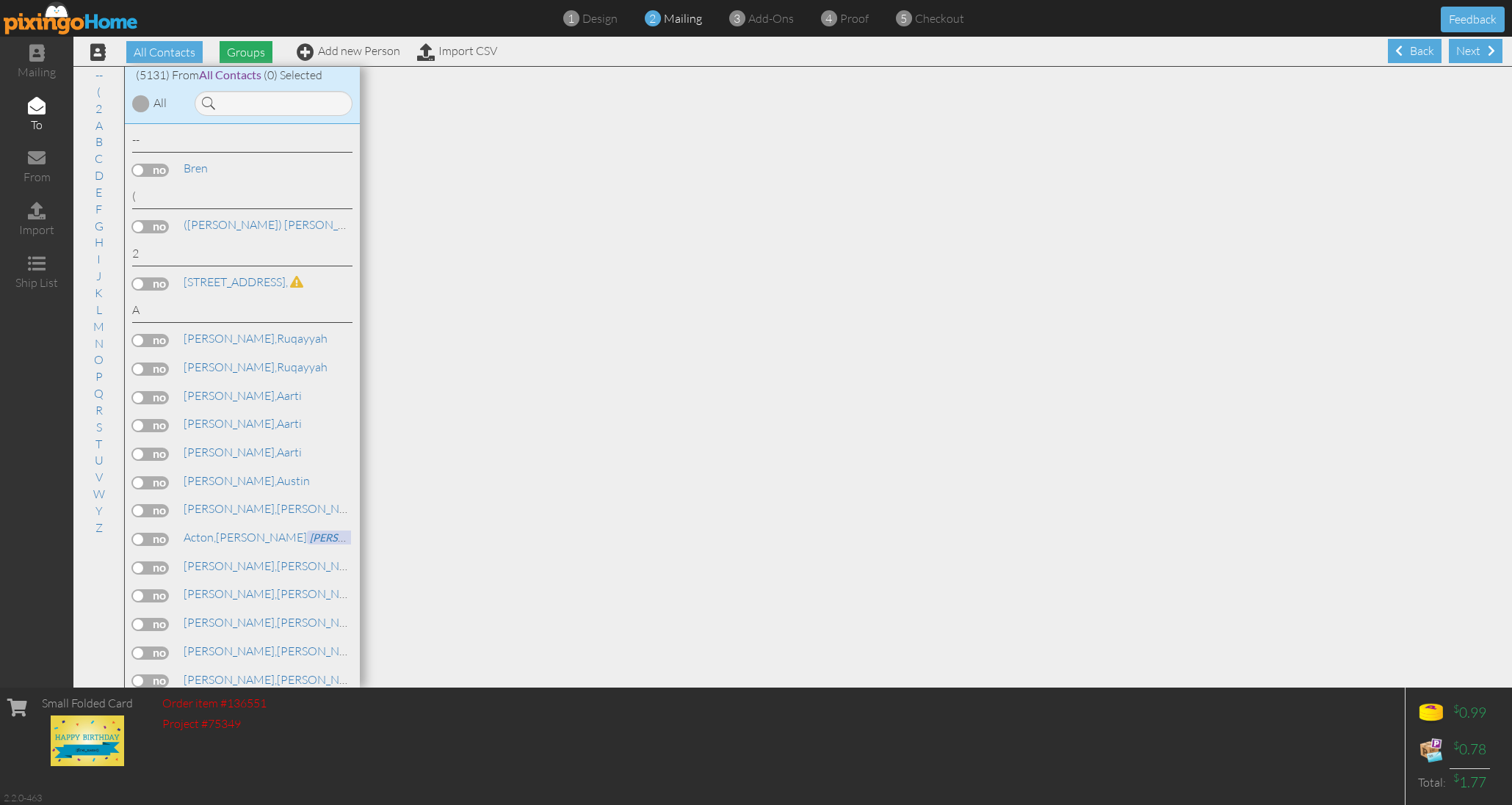
click at [245, 52] on span "Groups" at bounding box center [245, 52] width 53 height 22
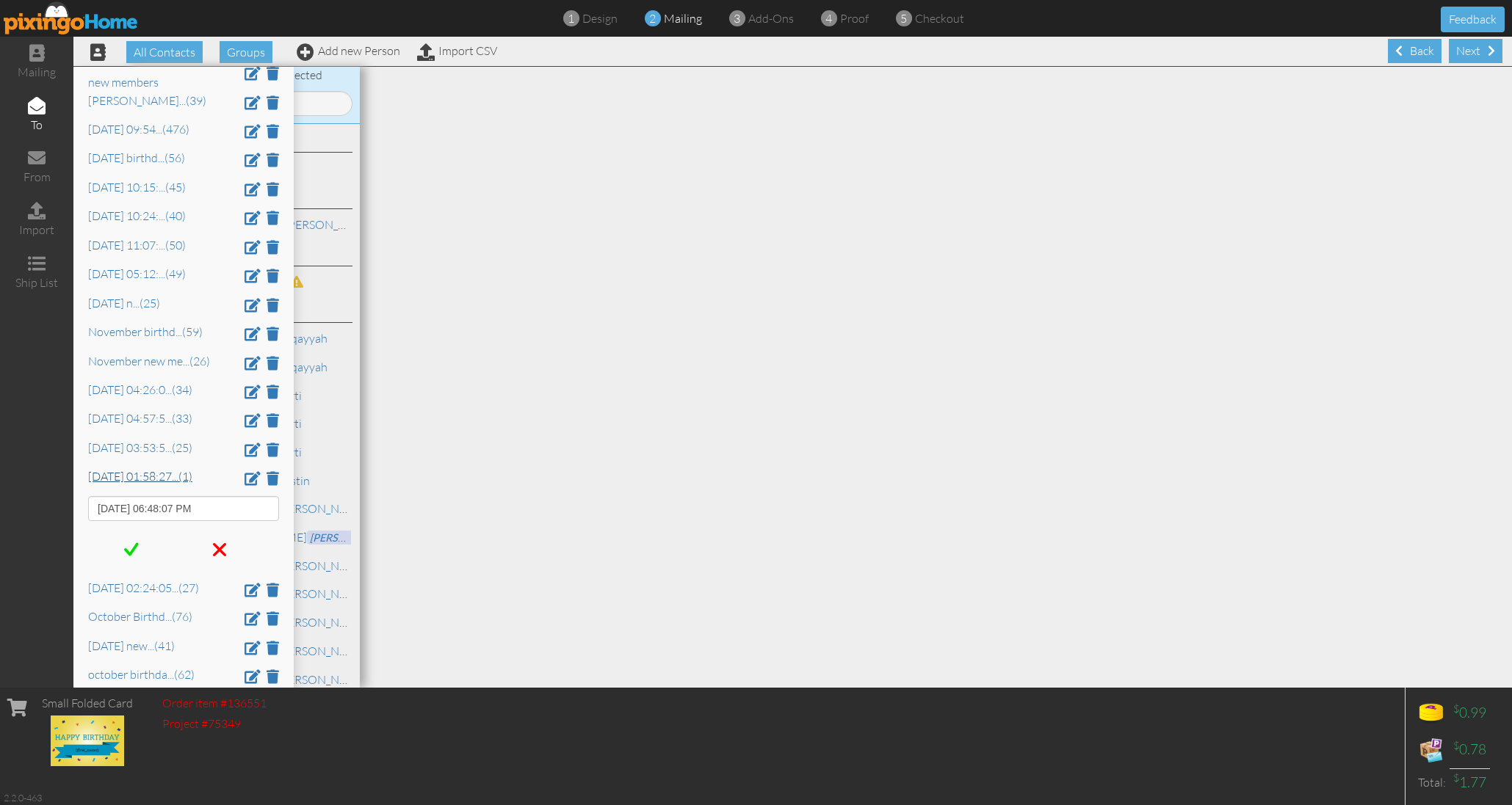
click at [156, 469] on link "Oct 6, 01:58:27 ... (1)" at bounding box center [140, 476] width 104 height 14
click at [156, 418] on div "All Contacts (5131) My Groups 2021 New Years ... (476) ACA KC (0) ACA Overland …" at bounding box center [792, 377] width 1438 height 622
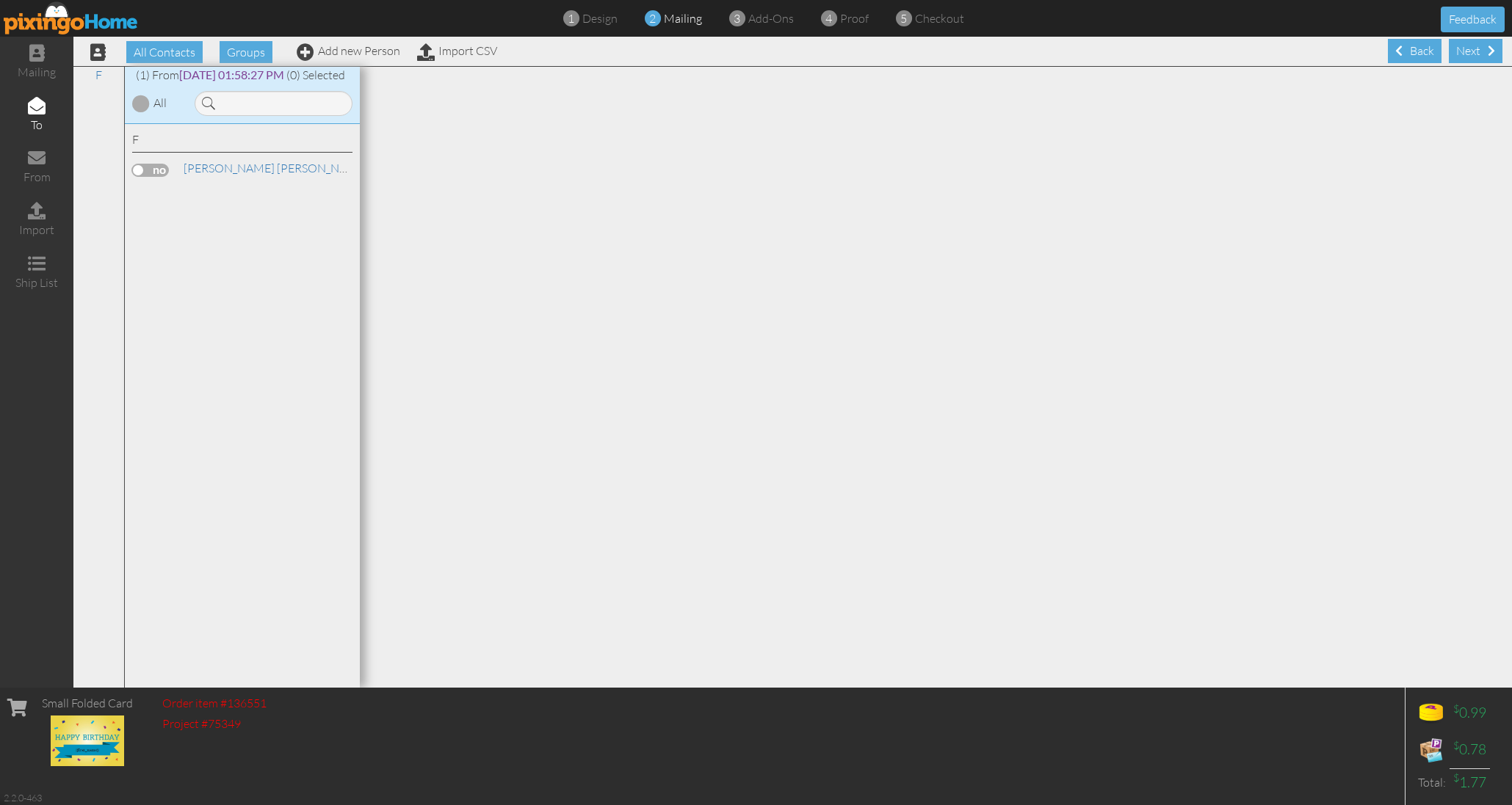
click at [156, 418] on div "F Faria Da Cunha , Xiao" at bounding box center [242, 406] width 235 height 565
click at [251, 49] on span "Groups" at bounding box center [245, 52] width 53 height 22
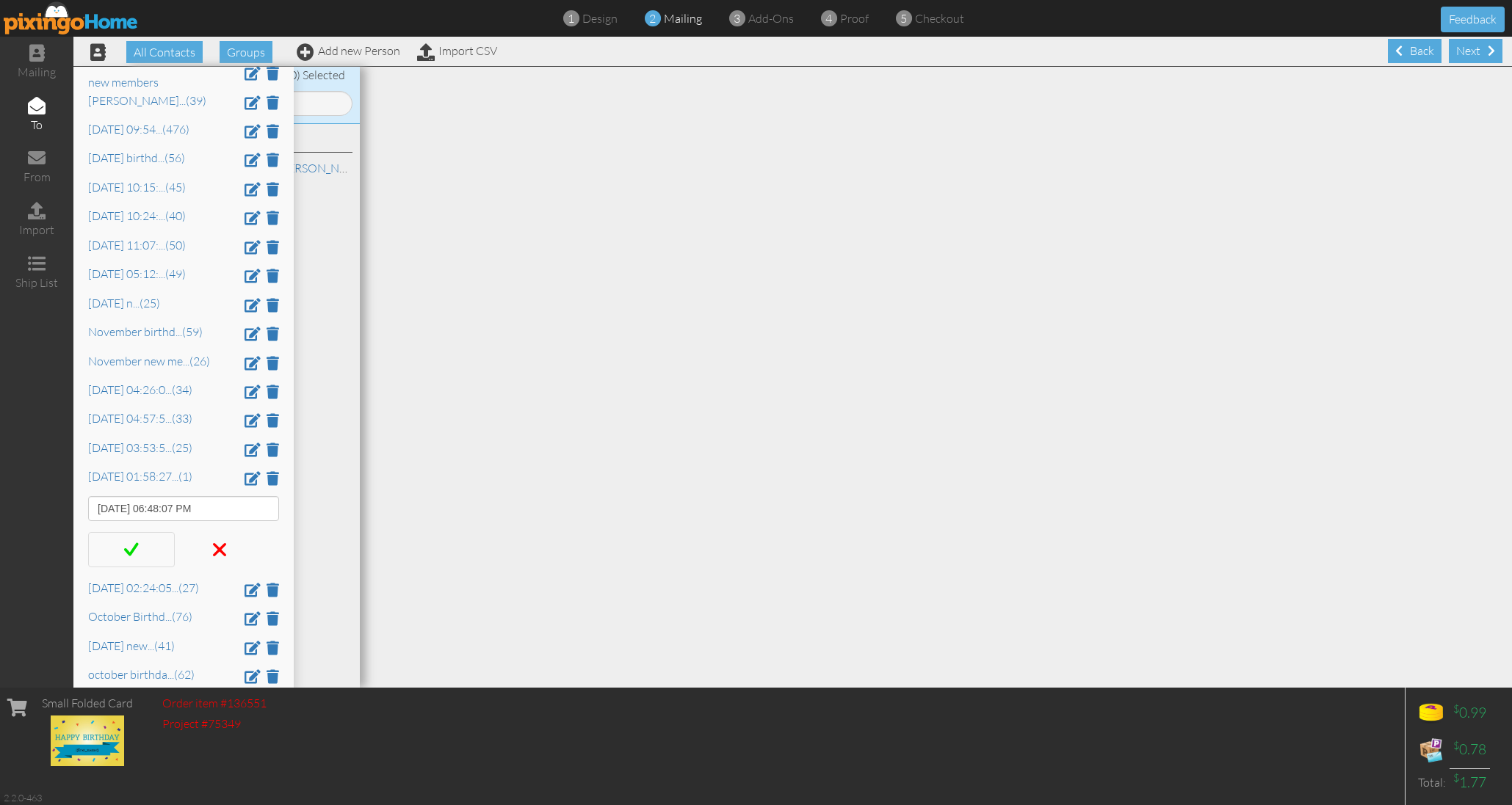
click at [136, 538] on span at bounding box center [131, 549] width 14 height 22
click at [155, 498] on link "Oct 8 at 06:48: ... (52)" at bounding box center [137, 504] width 98 height 14
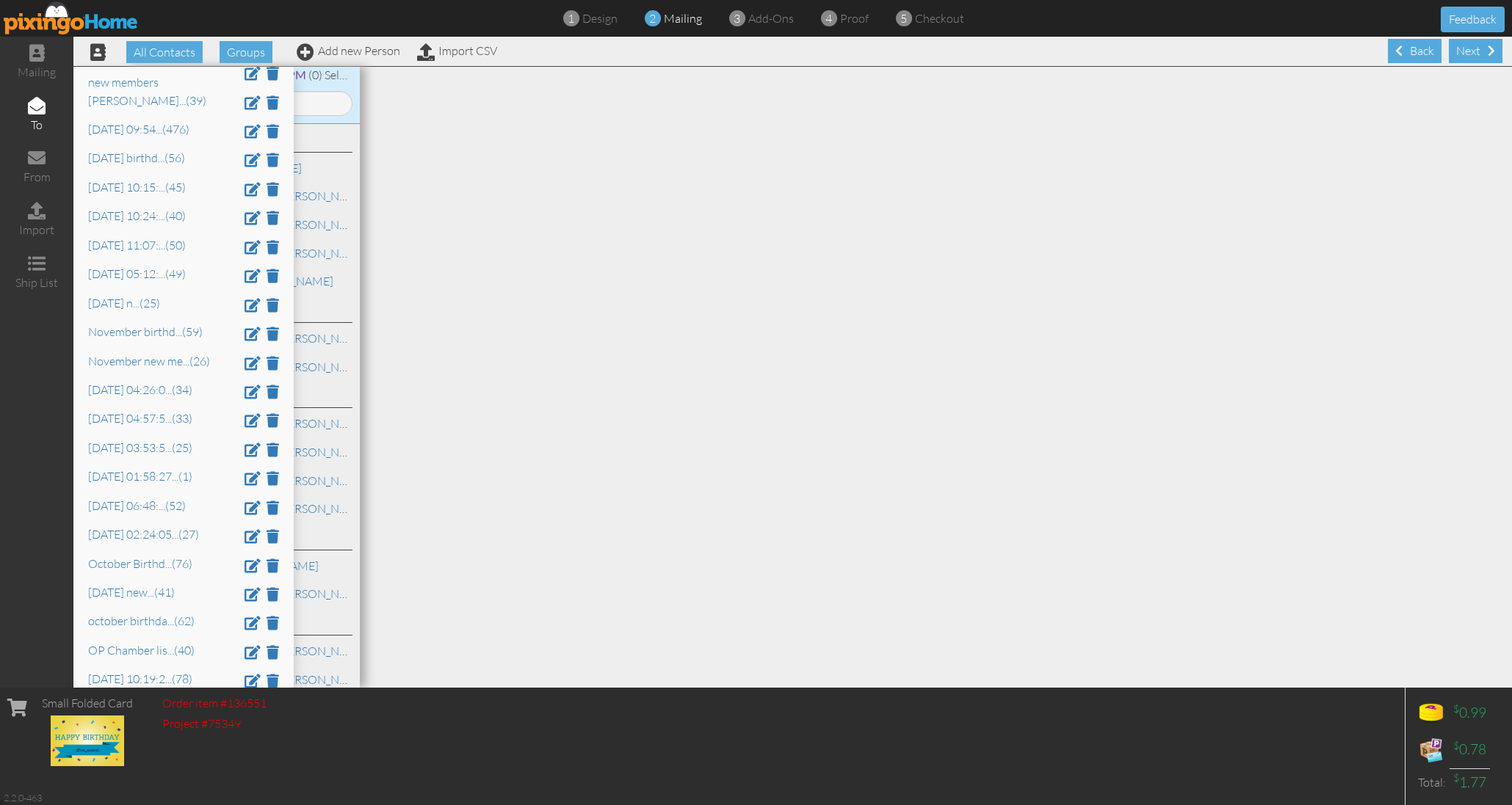
click at [155, 448] on label at bounding box center [150, 454] width 37 height 14
click at [0, 0] on input "checkbox" at bounding box center [0, 0] width 0 height 0
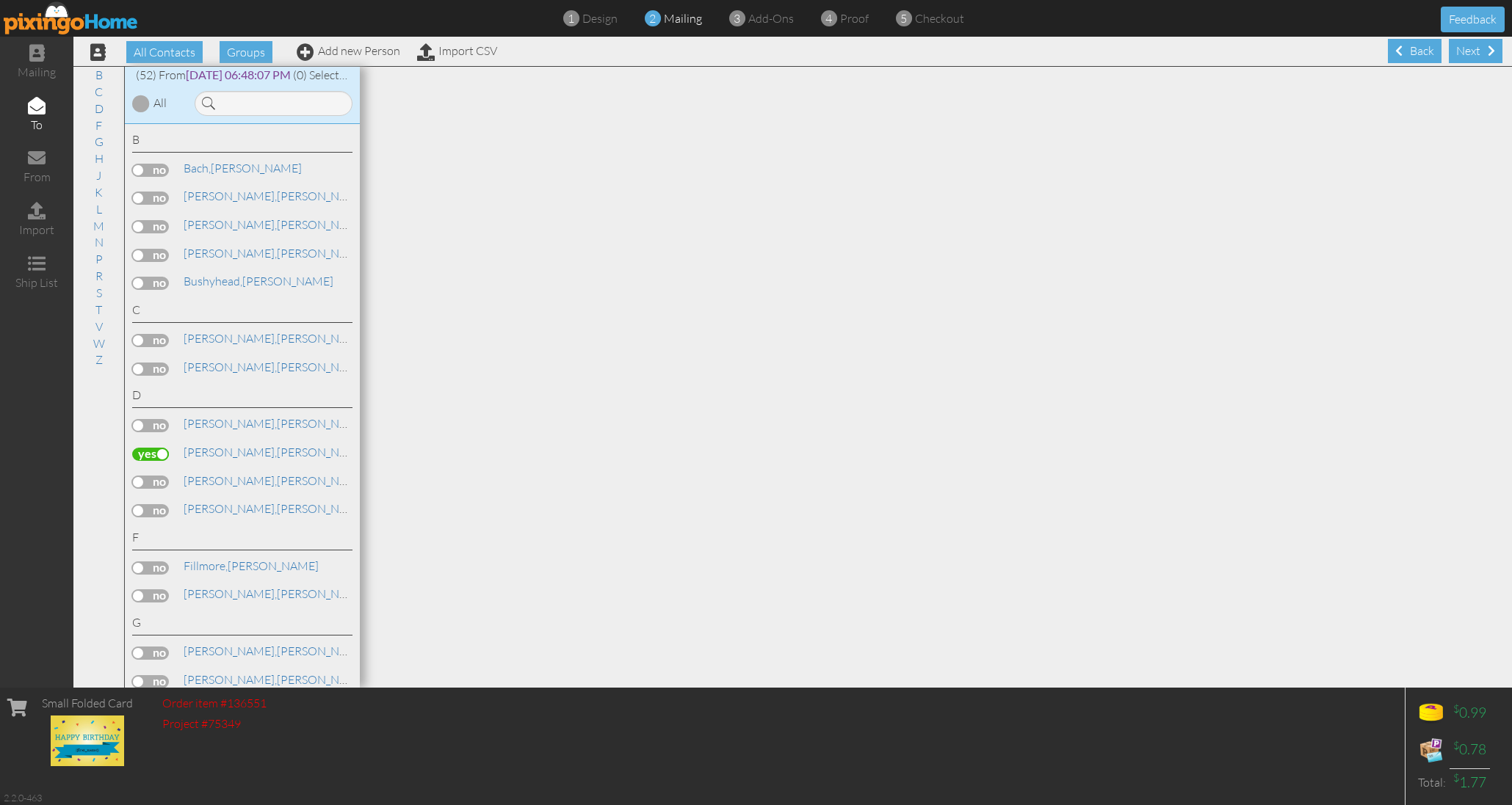
click at [155, 448] on label at bounding box center [150, 454] width 37 height 14
click at [0, 0] on input "checkbox" at bounding box center [0, 0] width 0 height 0
click at [153, 164] on label at bounding box center [150, 171] width 37 height 14
click at [0, 0] on input "checkbox" at bounding box center [0, 0] width 0 height 0
click at [157, 192] on label at bounding box center [150, 199] width 37 height 14
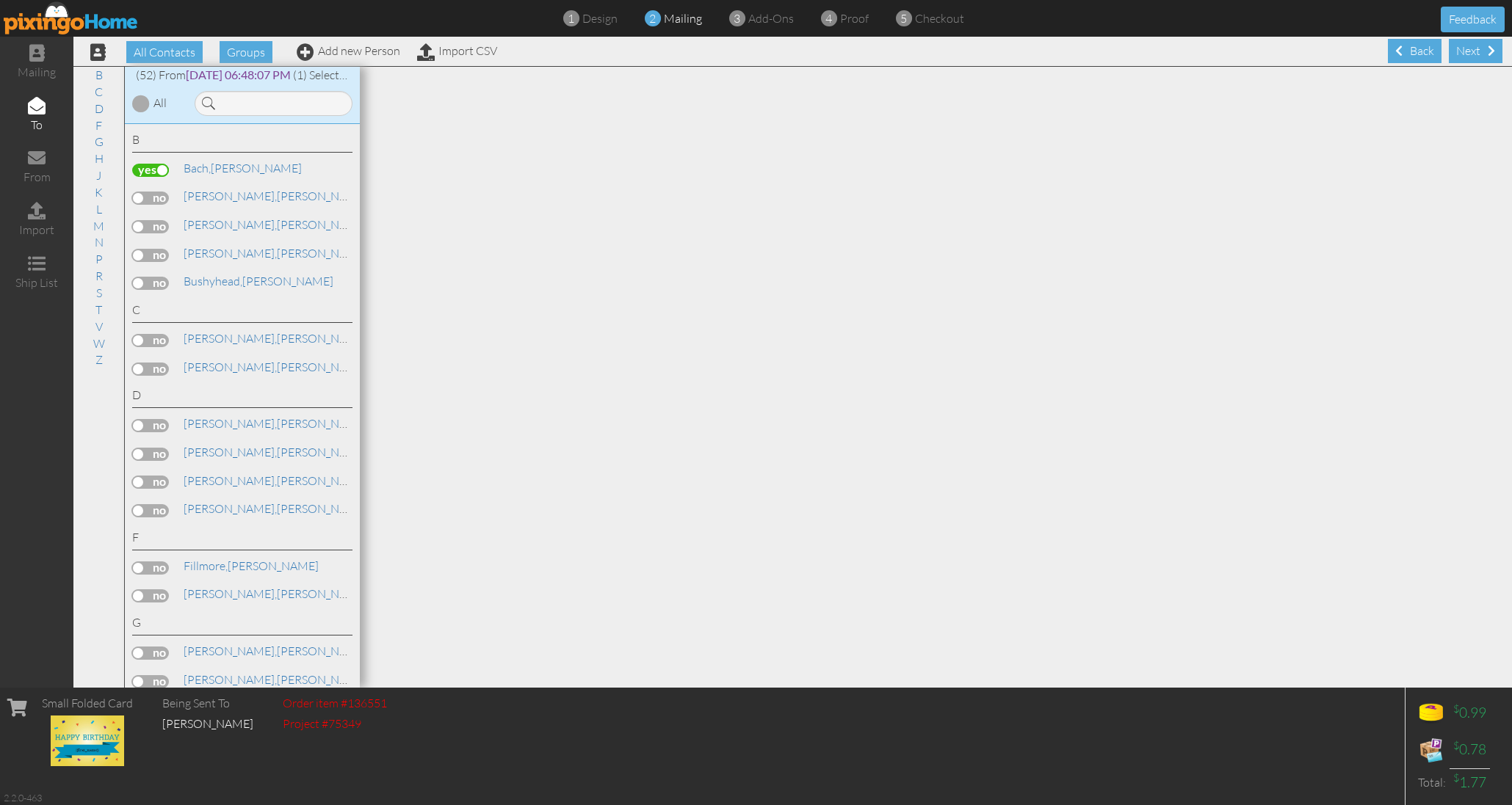
click at [0, 0] on input "checkbox" at bounding box center [0, 0] width 0 height 0
click at [162, 222] on label at bounding box center [150, 227] width 37 height 14
click at [0, 0] on input "checkbox" at bounding box center [0, 0] width 0 height 0
click at [155, 249] on label at bounding box center [150, 256] width 37 height 14
click at [0, 0] on input "checkbox" at bounding box center [0, 0] width 0 height 0
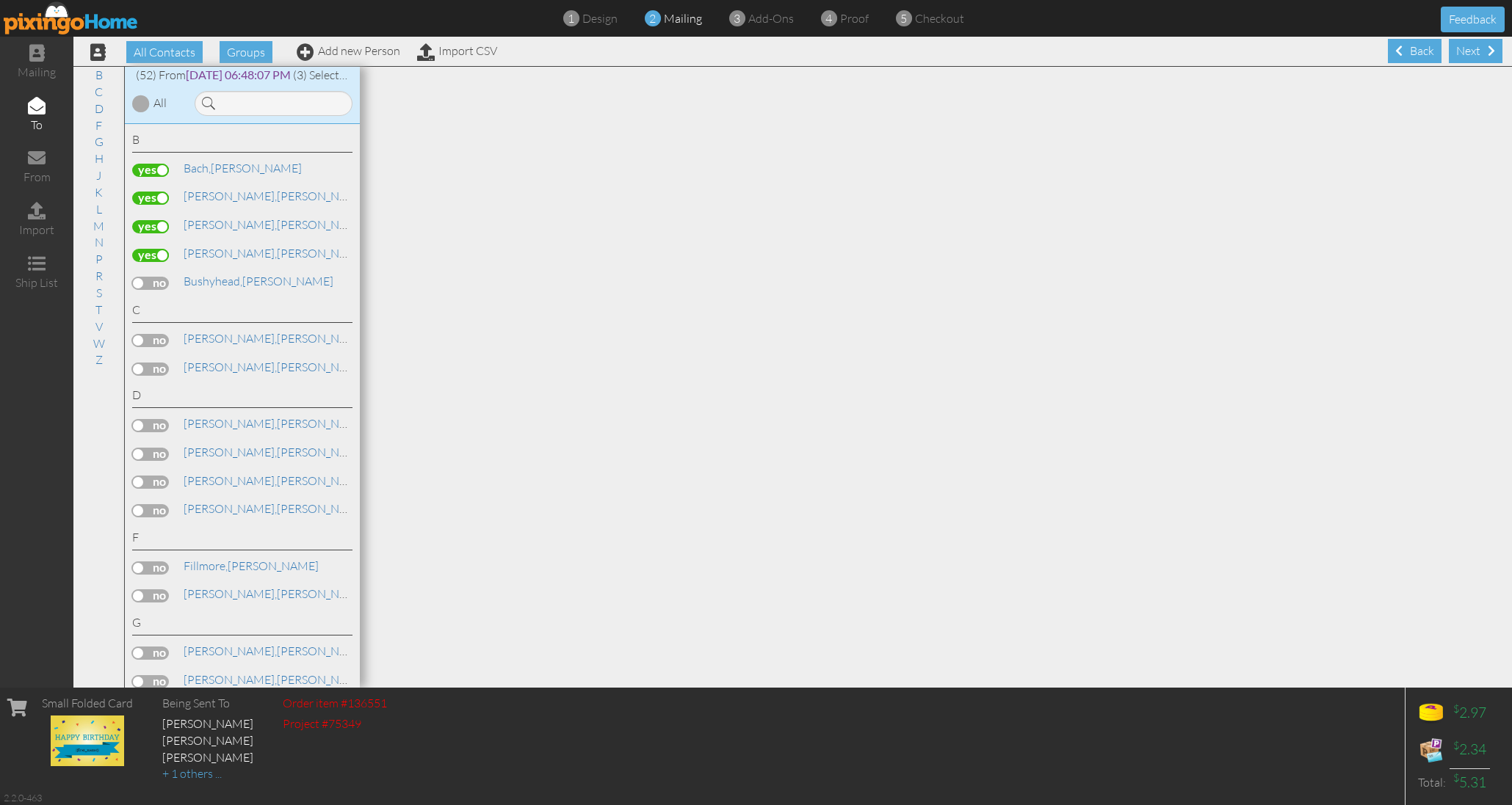
click at [155, 277] on label at bounding box center [150, 284] width 37 height 14
click at [0, 0] on input "checkbox" at bounding box center [0, 0] width 0 height 0
click at [157, 334] on label at bounding box center [150, 341] width 37 height 14
click at [0, 0] on input "checkbox" at bounding box center [0, 0] width 0 height 0
click at [159, 363] on label at bounding box center [150, 369] width 37 height 14
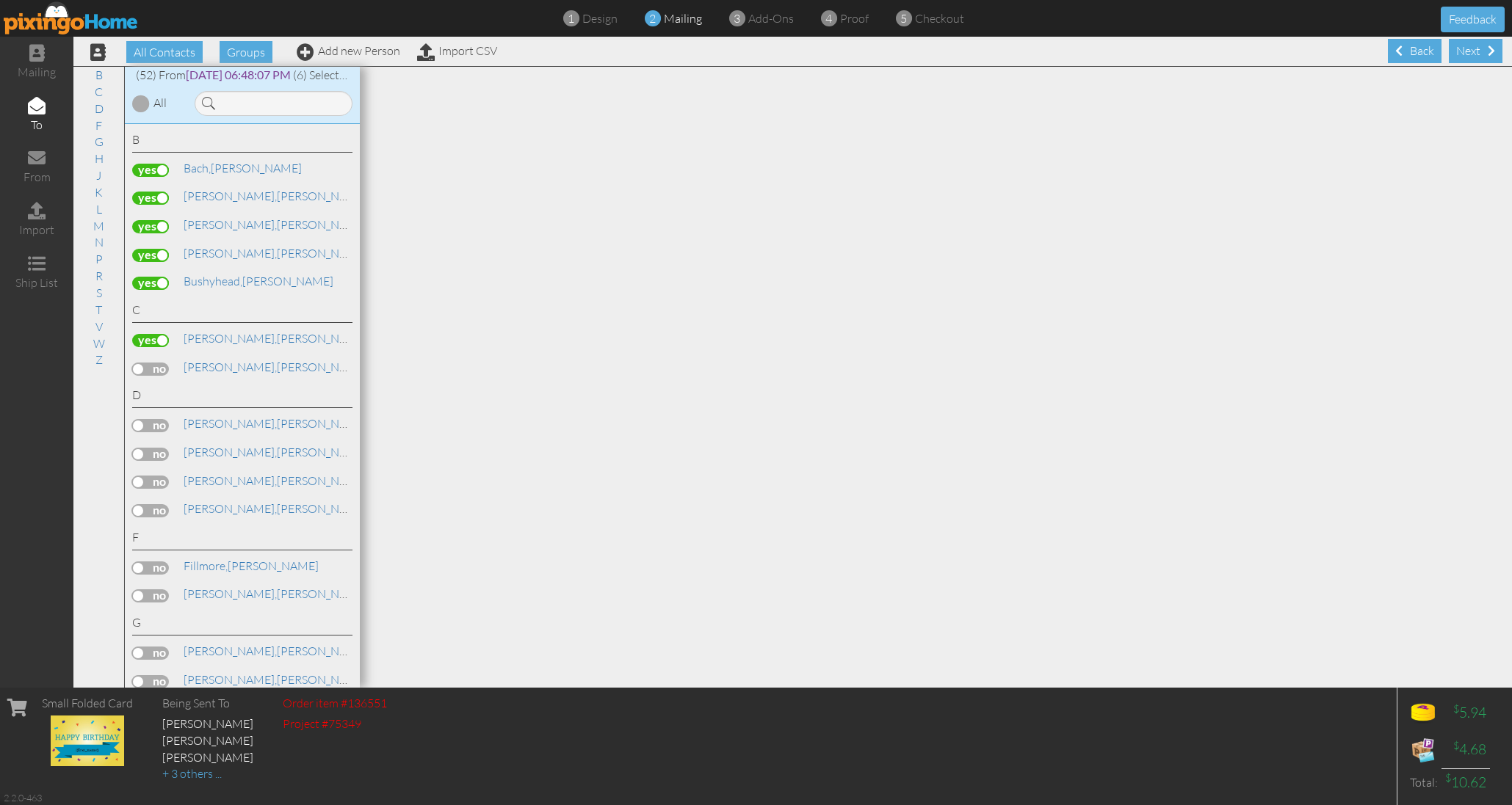
click at [0, 0] on input "checkbox" at bounding box center [0, 0] width 0 height 0
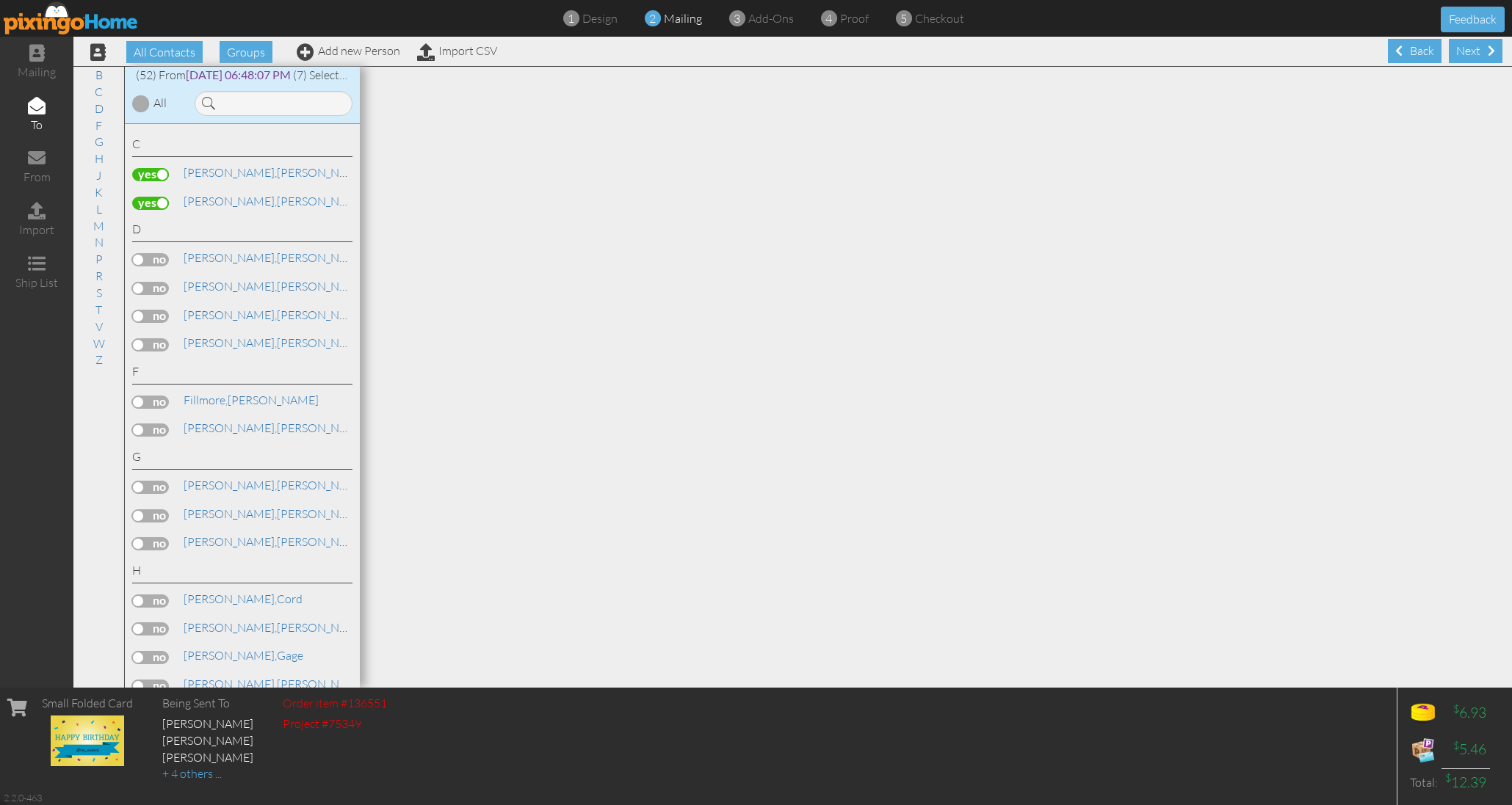
scroll to position [167, 0]
click at [161, 251] on label at bounding box center [150, 258] width 37 height 14
click at [0, 0] on input "checkbox" at bounding box center [0, 0] width 0 height 0
click at [159, 280] on label at bounding box center [150, 287] width 37 height 14
click at [0, 0] on input "checkbox" at bounding box center [0, 0] width 0 height 0
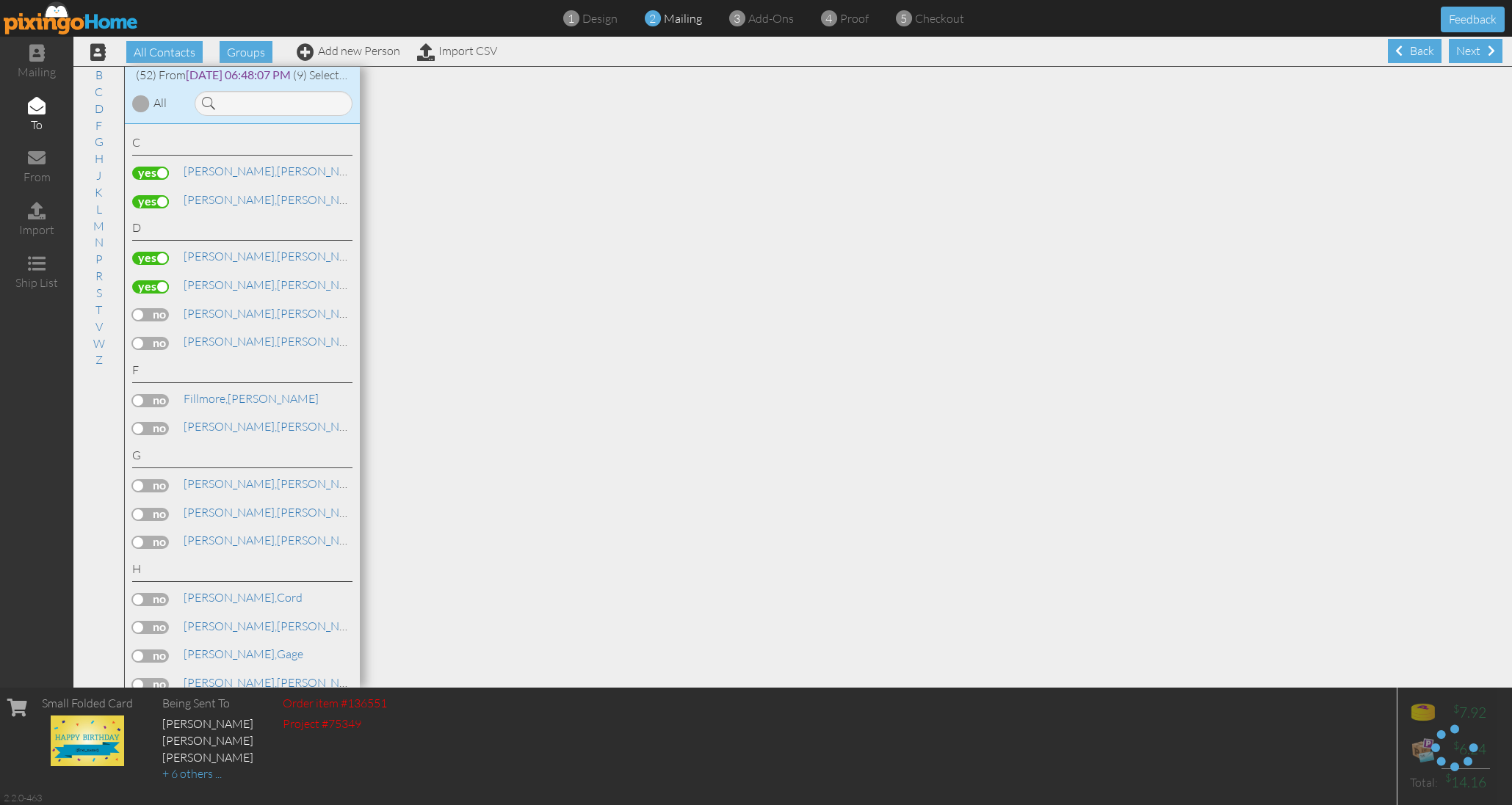
click at [159, 308] on label at bounding box center [150, 315] width 37 height 14
click at [0, 0] on input "checkbox" at bounding box center [0, 0] width 0 height 0
click at [160, 337] on label at bounding box center [150, 344] width 37 height 14
click at [0, 0] on input "checkbox" at bounding box center [0, 0] width 0 height 0
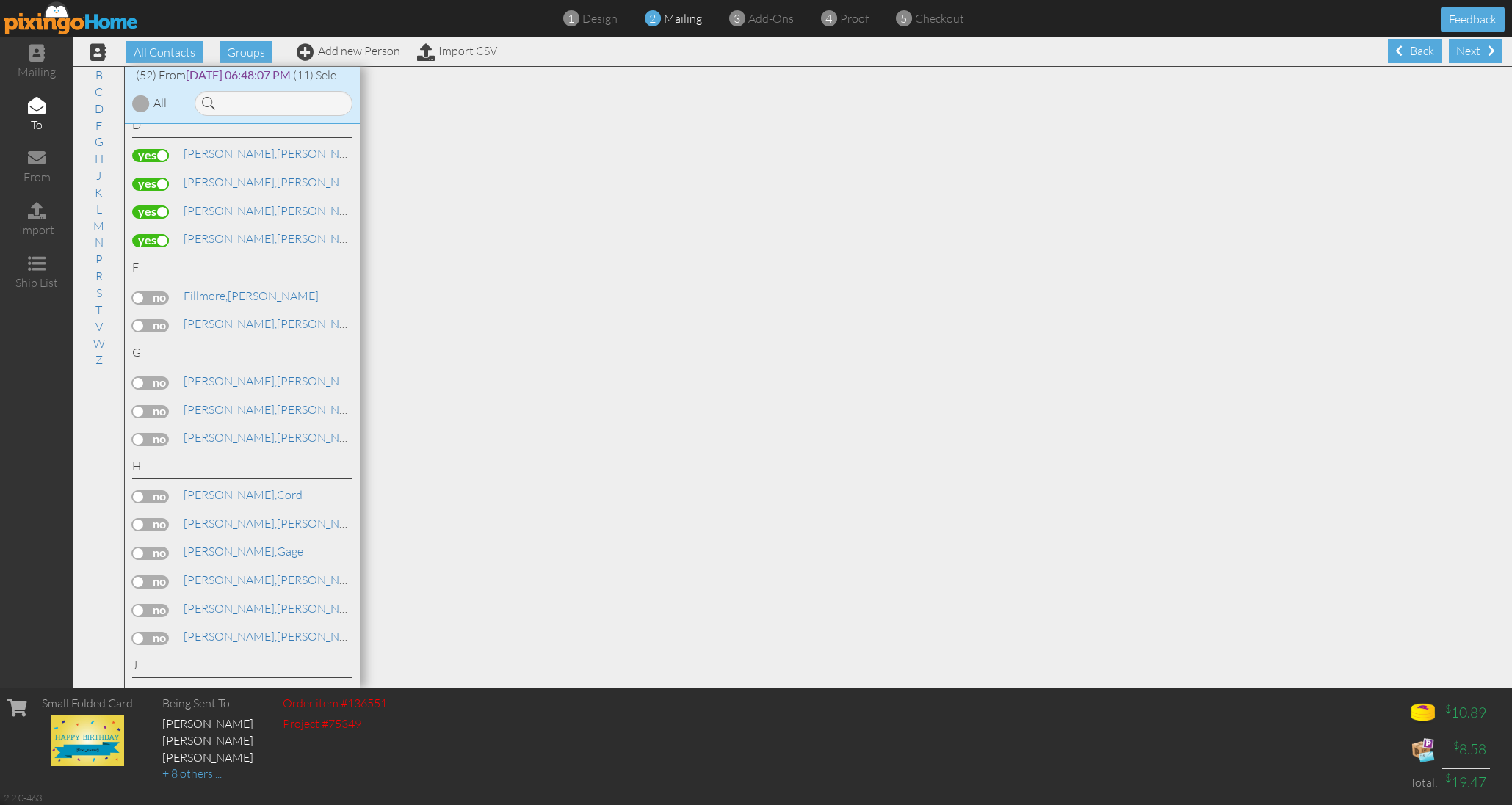
scroll to position [272, 0]
click at [160, 290] on label at bounding box center [150, 296] width 37 height 14
click at [0, 0] on input "checkbox" at bounding box center [0, 0] width 0 height 0
click at [159, 318] on label at bounding box center [150, 324] width 37 height 14
click at [0, 0] on input "checkbox" at bounding box center [0, 0] width 0 height 0
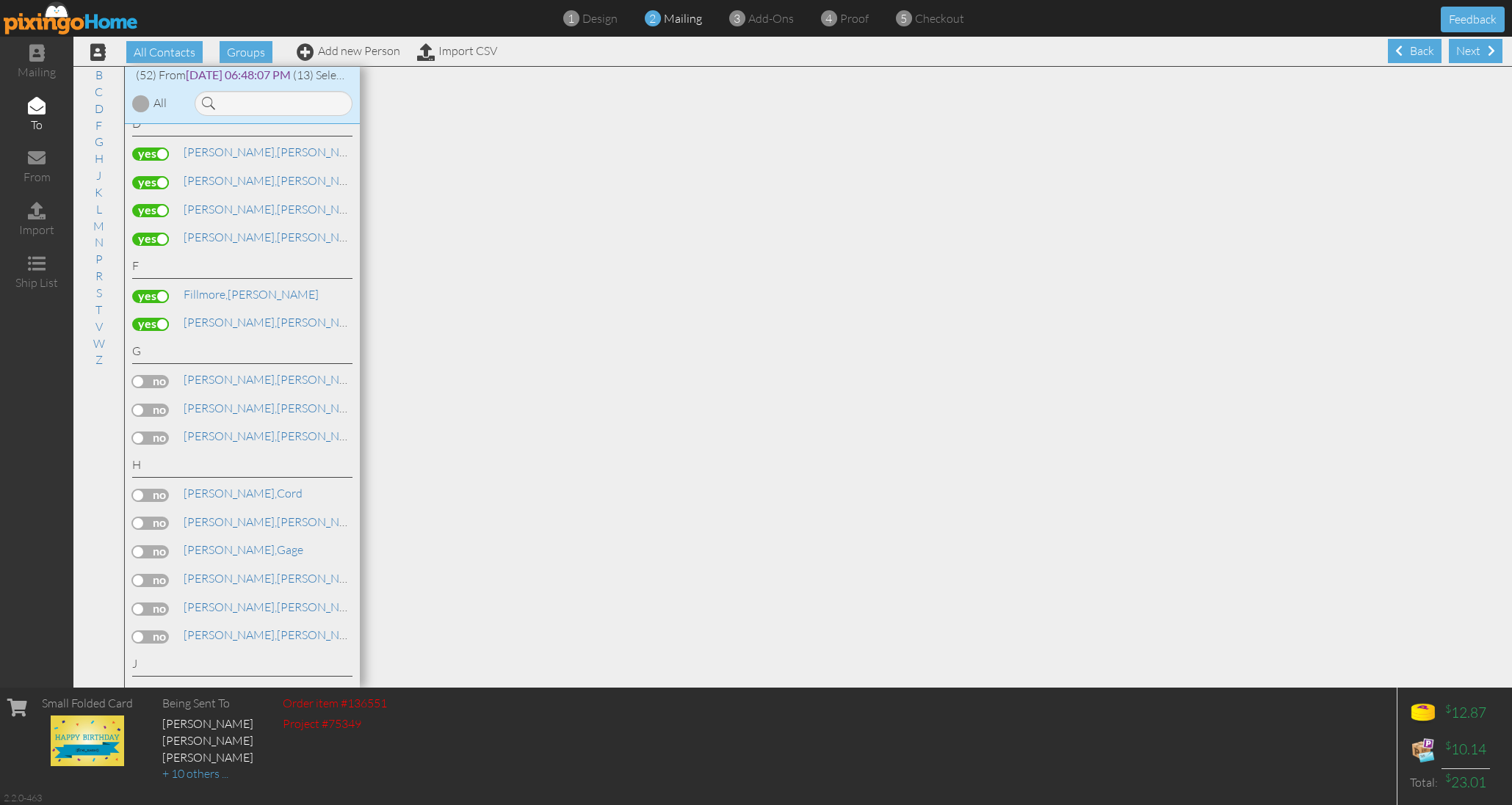
click at [163, 375] on label at bounding box center [150, 382] width 37 height 14
click at [0, 0] on input "checkbox" at bounding box center [0, 0] width 0 height 0
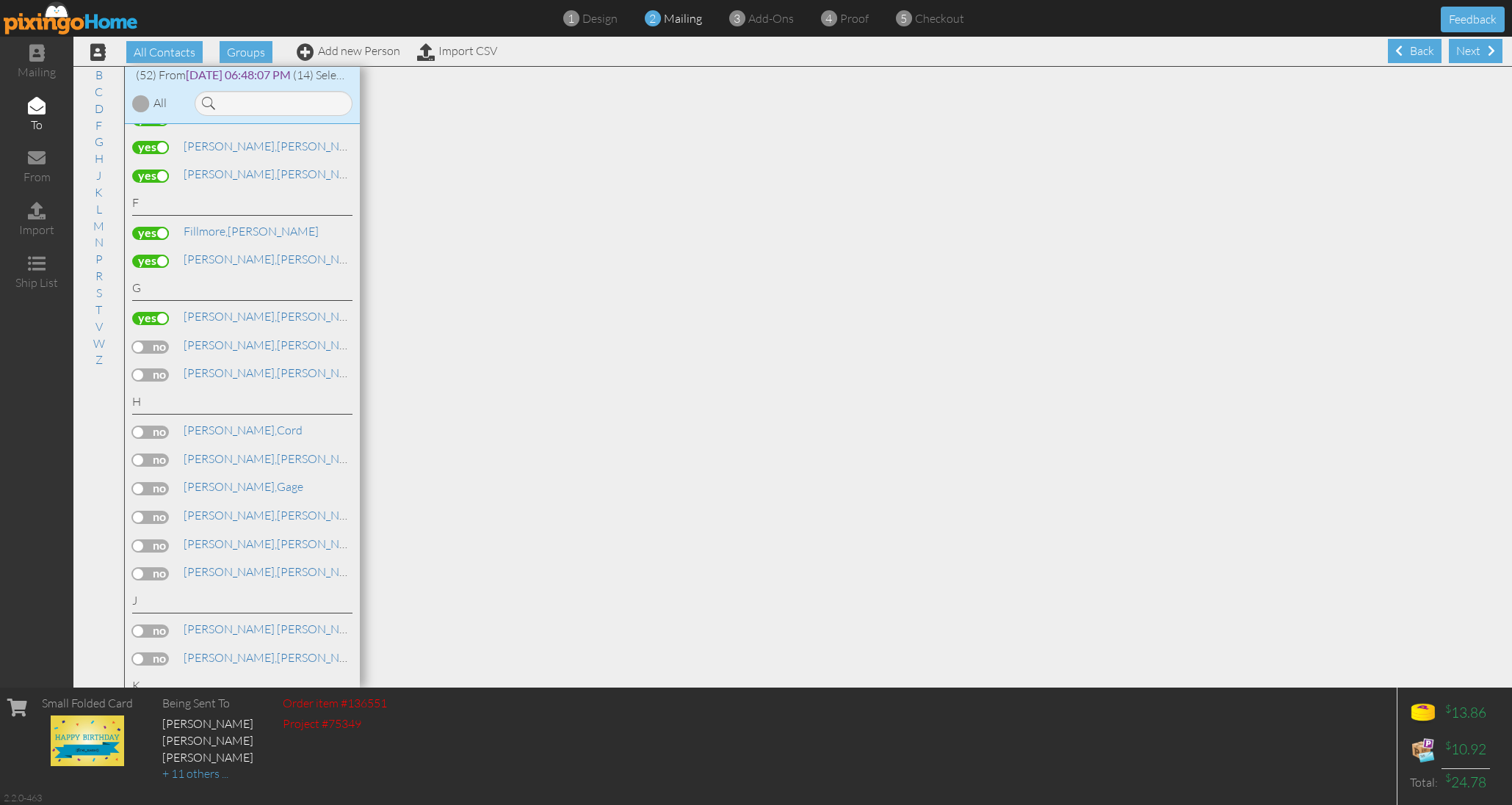
scroll to position [344, 0]
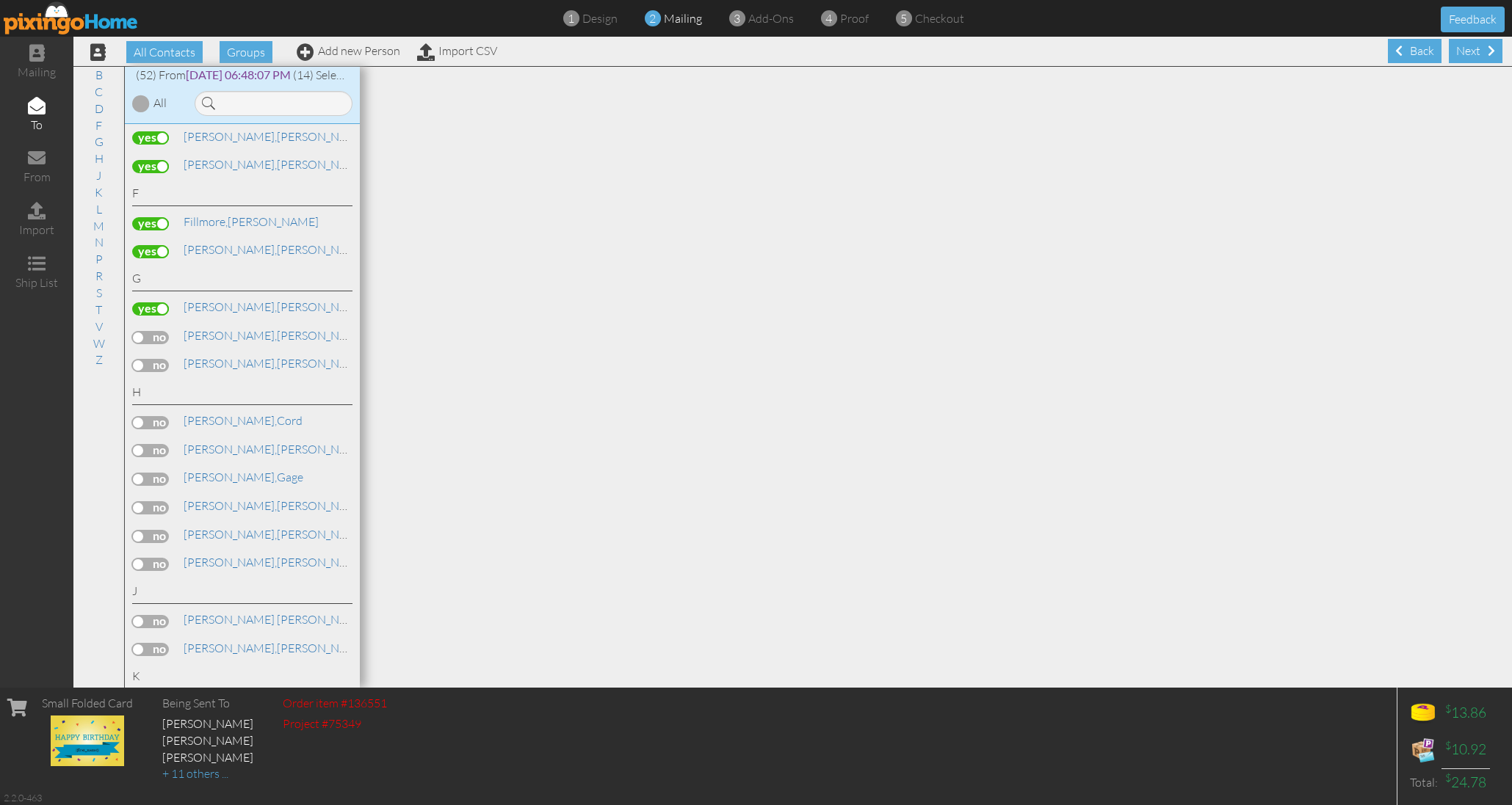
click at [153, 331] on label at bounding box center [150, 338] width 37 height 14
click at [0, 0] on input "checkbox" at bounding box center [0, 0] width 0 height 0
click at [160, 359] on label at bounding box center [150, 366] width 37 height 14
click at [0, 0] on input "checkbox" at bounding box center [0, 0] width 0 height 0
click at [153, 416] on label at bounding box center [150, 423] width 37 height 14
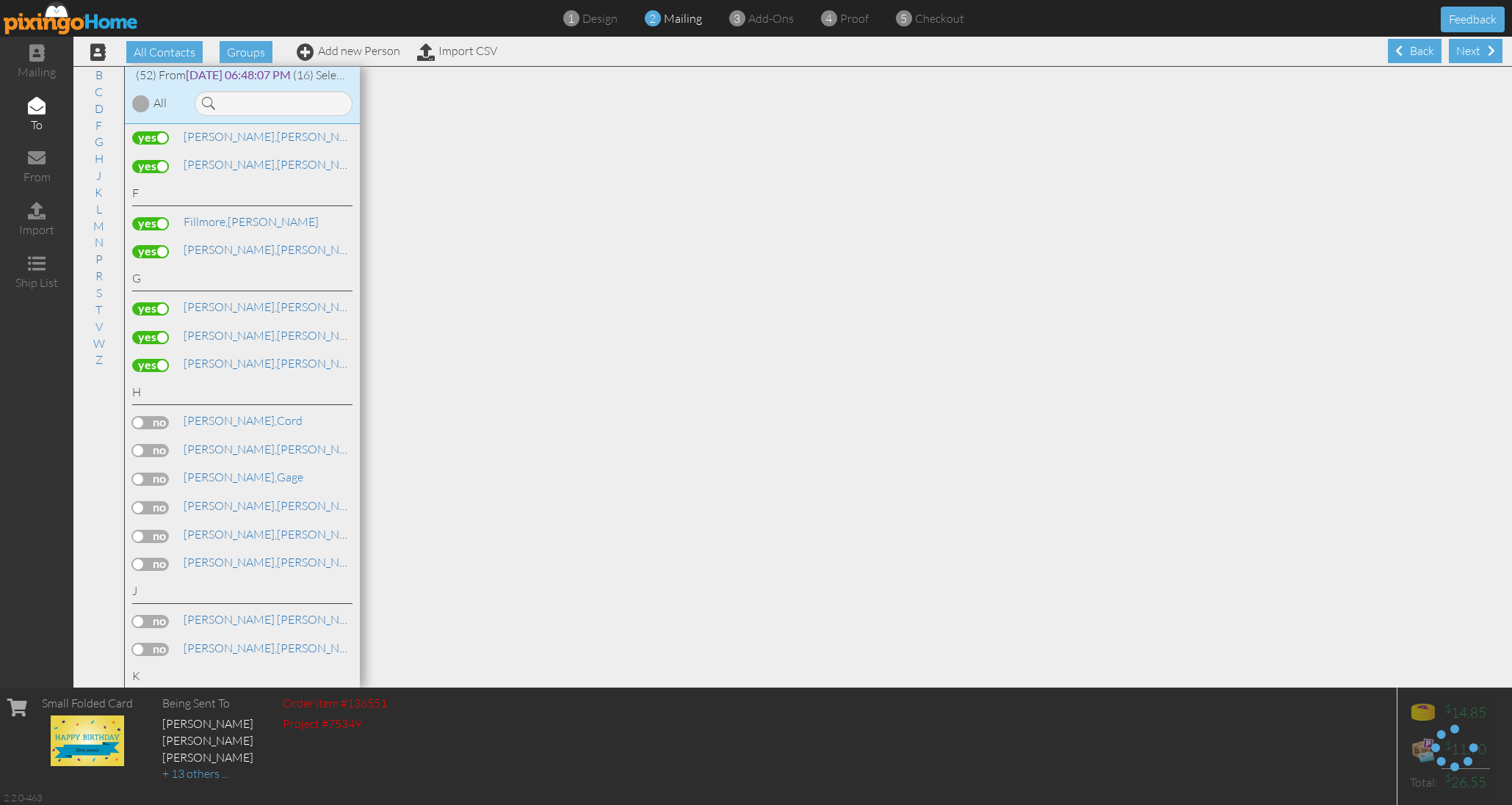
click at [0, 0] on input "checkbox" at bounding box center [0, 0] width 0 height 0
click at [150, 444] on label at bounding box center [150, 451] width 37 height 14
click at [0, 0] on input "checkbox" at bounding box center [0, 0] width 0 height 0
click at [149, 473] on label at bounding box center [150, 480] width 37 height 14
click at [0, 0] on input "checkbox" at bounding box center [0, 0] width 0 height 0
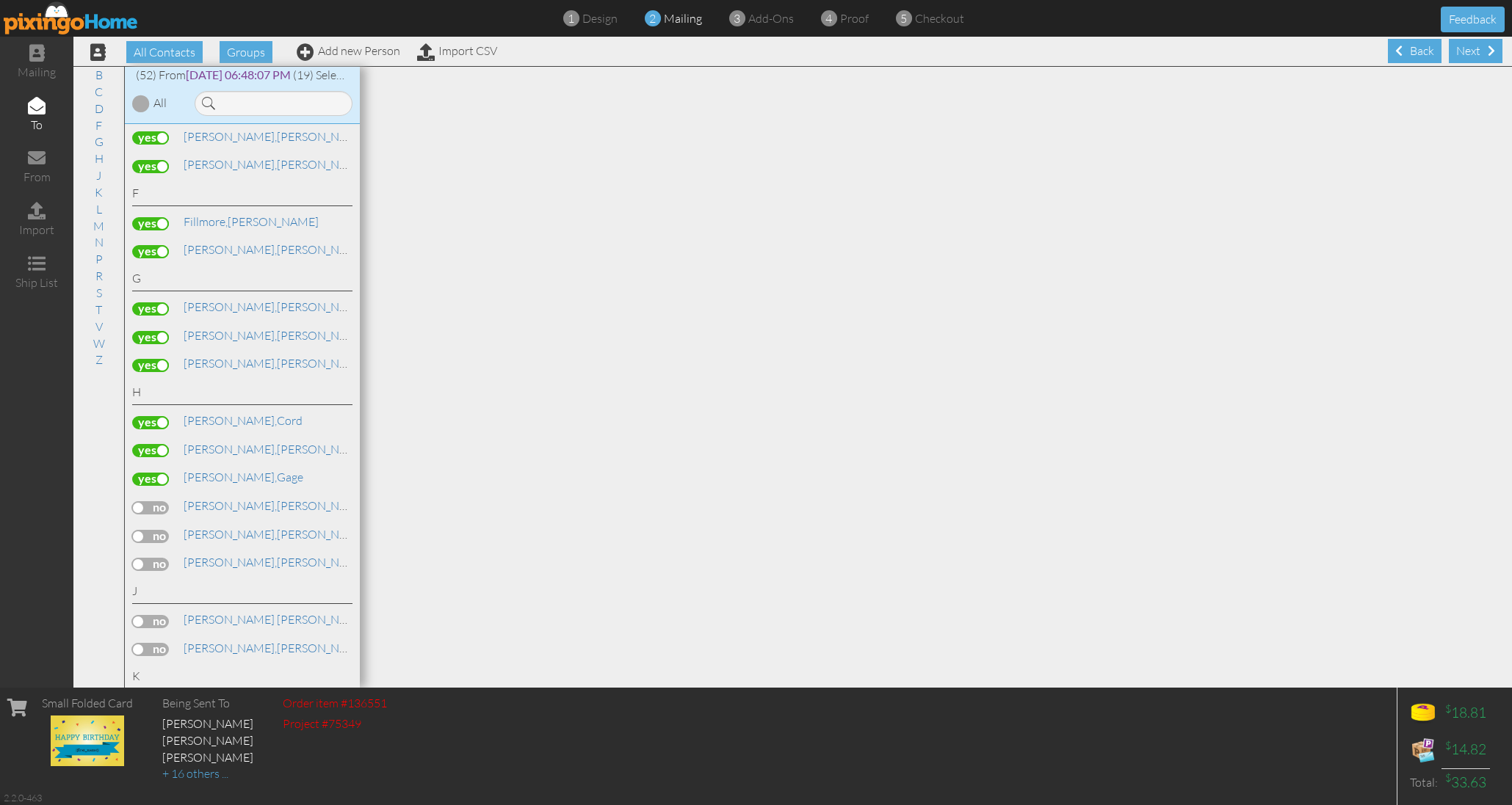
drag, startPoint x: 152, startPoint y: 474, endPoint x: 152, endPoint y: 489, distance: 15.0
click at [152, 501] on label at bounding box center [150, 508] width 37 height 14
click at [0, 0] on input "checkbox" at bounding box center [0, 0] width 0 height 0
click at [152, 530] on label at bounding box center [150, 537] width 37 height 14
click at [0, 0] on input "checkbox" at bounding box center [0, 0] width 0 height 0
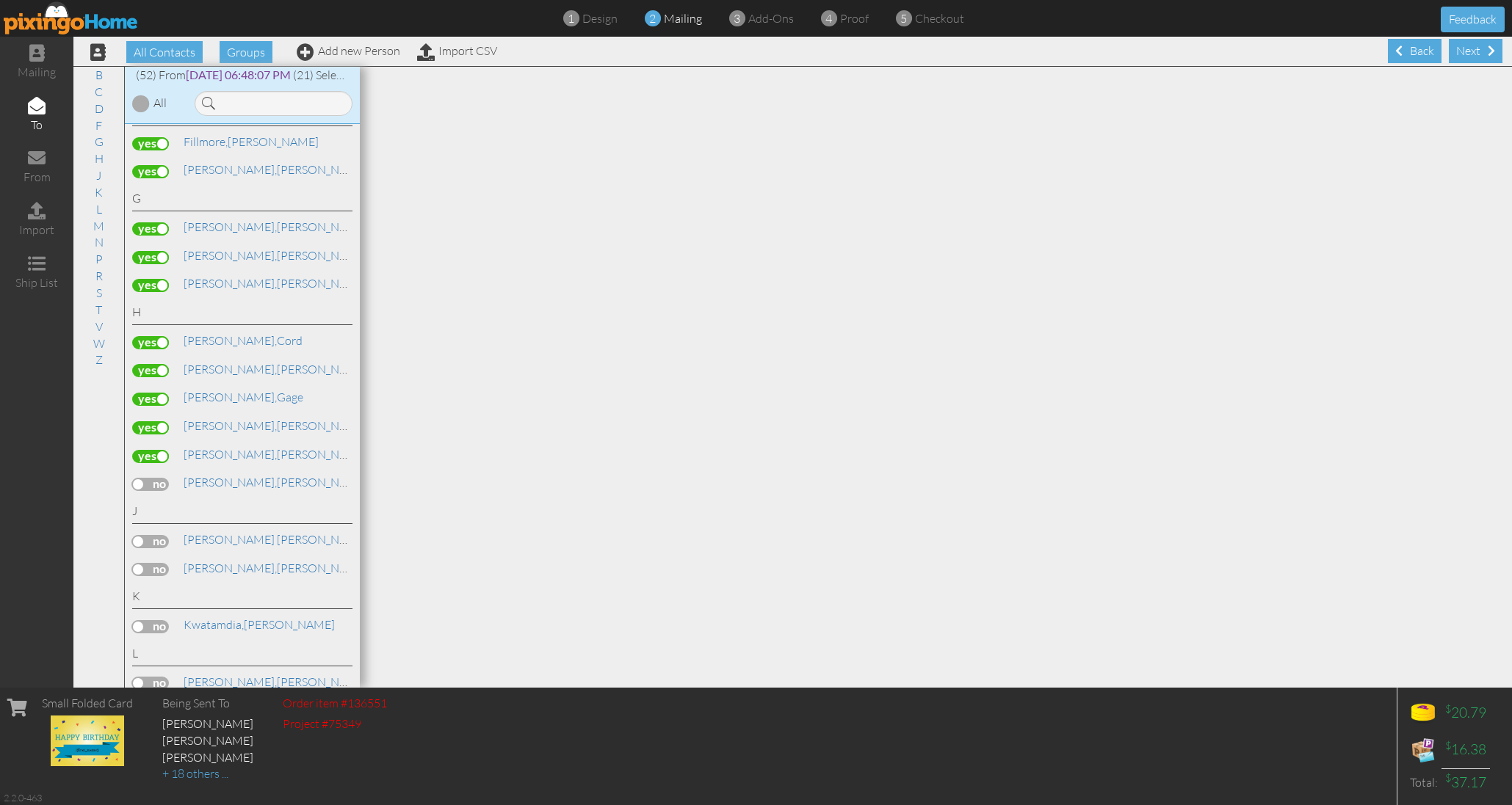
scroll to position [428, 0]
click at [157, 474] on label at bounding box center [150, 481] width 37 height 14
click at [0, 0] on input "checkbox" at bounding box center [0, 0] width 0 height 0
click at [156, 532] on label at bounding box center [150, 538] width 37 height 14
click at [0, 0] on input "checkbox" at bounding box center [0, 0] width 0 height 0
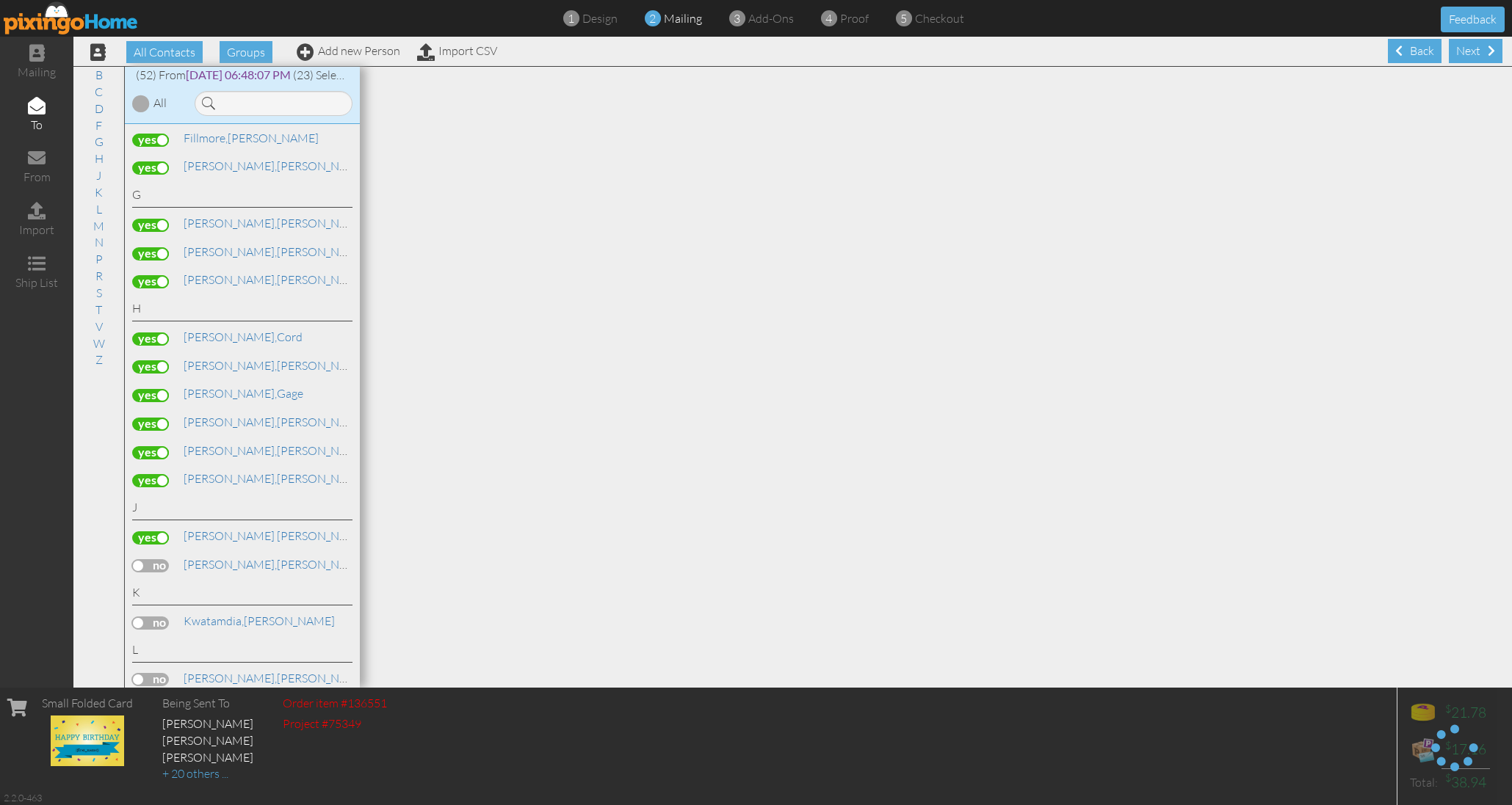
click at [160, 560] on label at bounding box center [150, 566] width 37 height 14
click at [0, 0] on input "checkbox" at bounding box center [0, 0] width 0 height 0
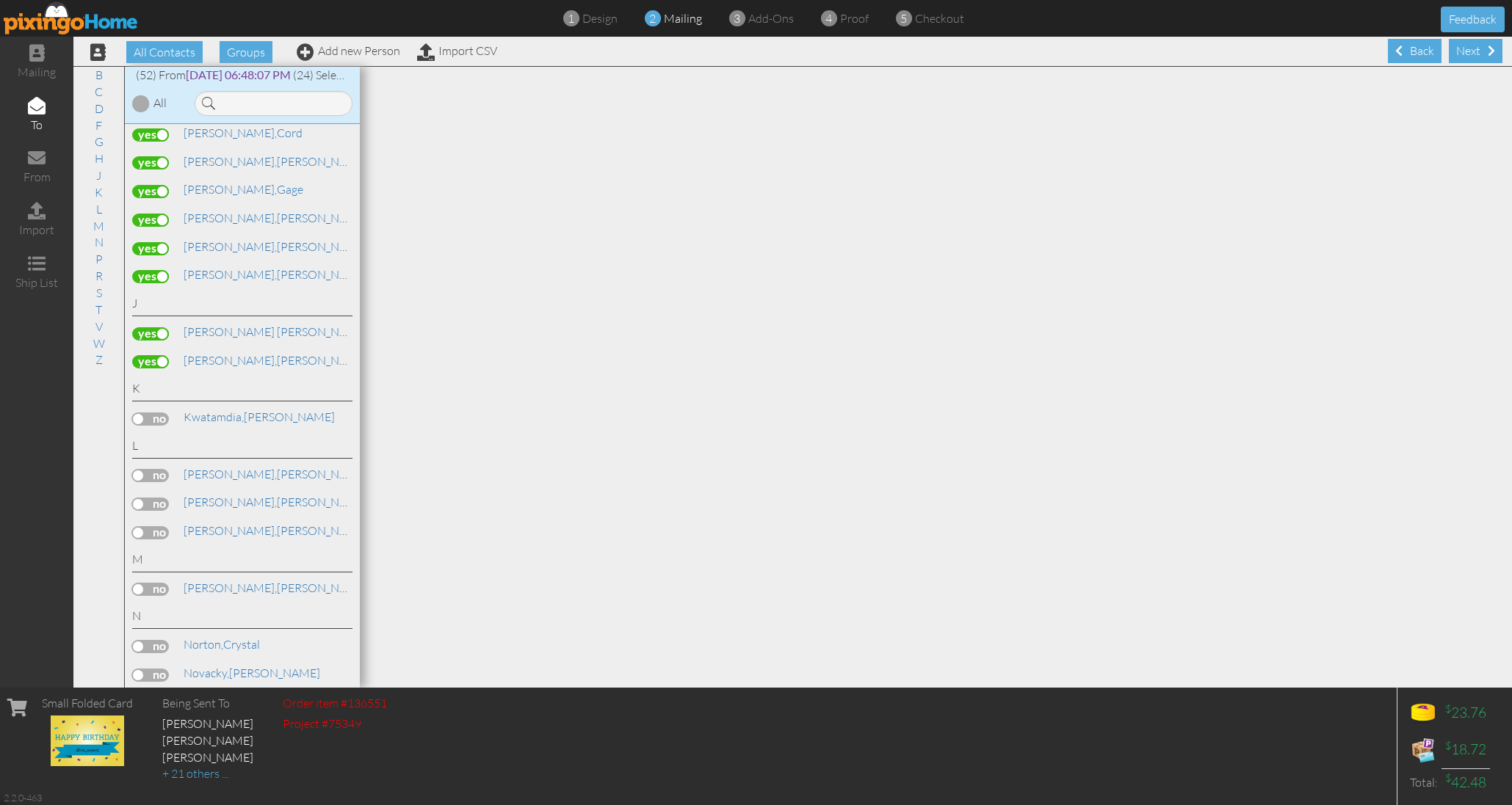
scroll to position [658, 0]
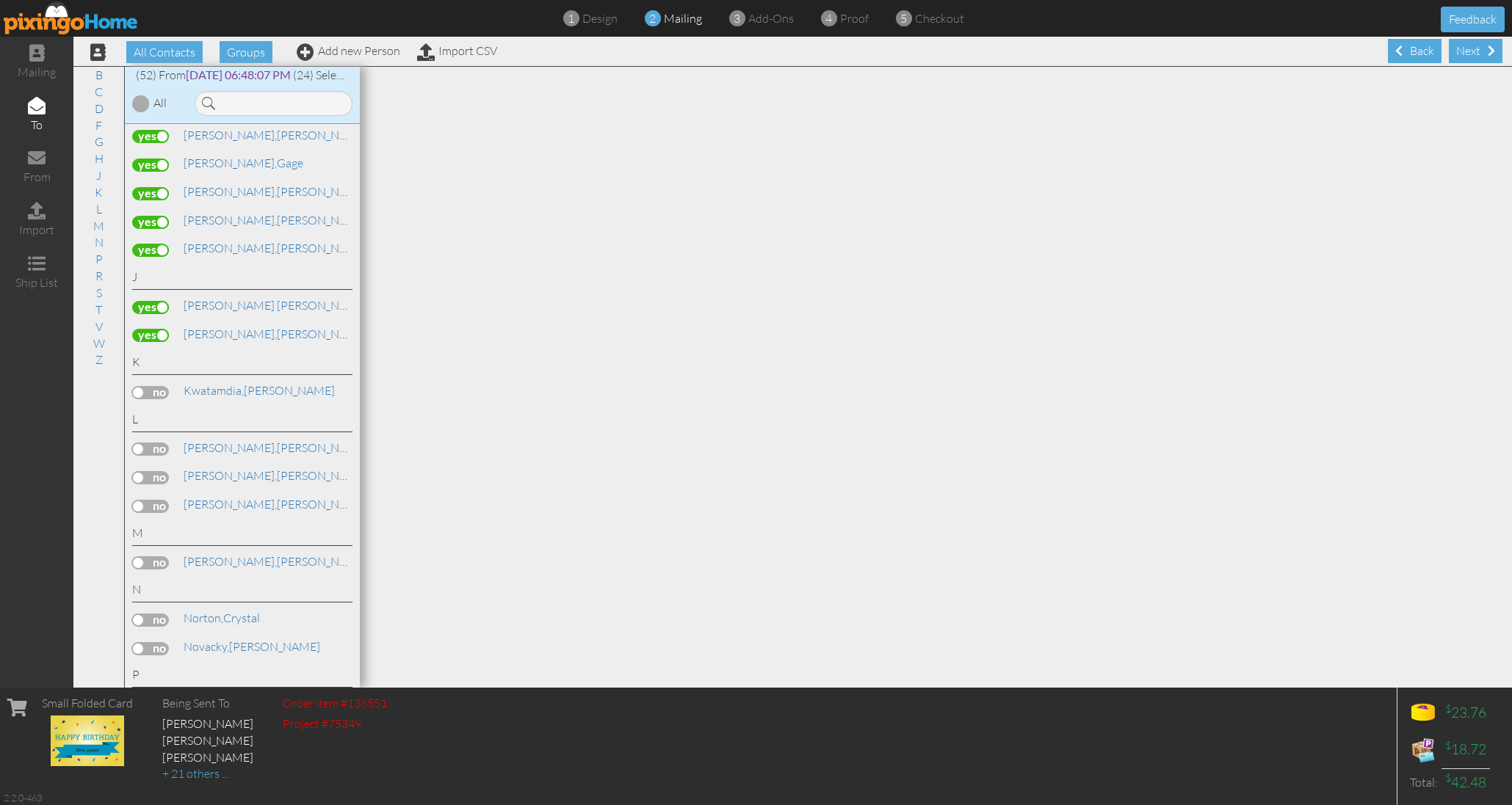
click at [158, 386] on label at bounding box center [150, 393] width 37 height 14
click at [0, 0] on input "checkbox" at bounding box center [0, 0] width 0 height 0
click at [157, 442] on label at bounding box center [150, 449] width 37 height 14
click at [0, 0] on input "checkbox" at bounding box center [0, 0] width 0 height 0
drag, startPoint x: 158, startPoint y: 436, endPoint x: 161, endPoint y: 447, distance: 11.4
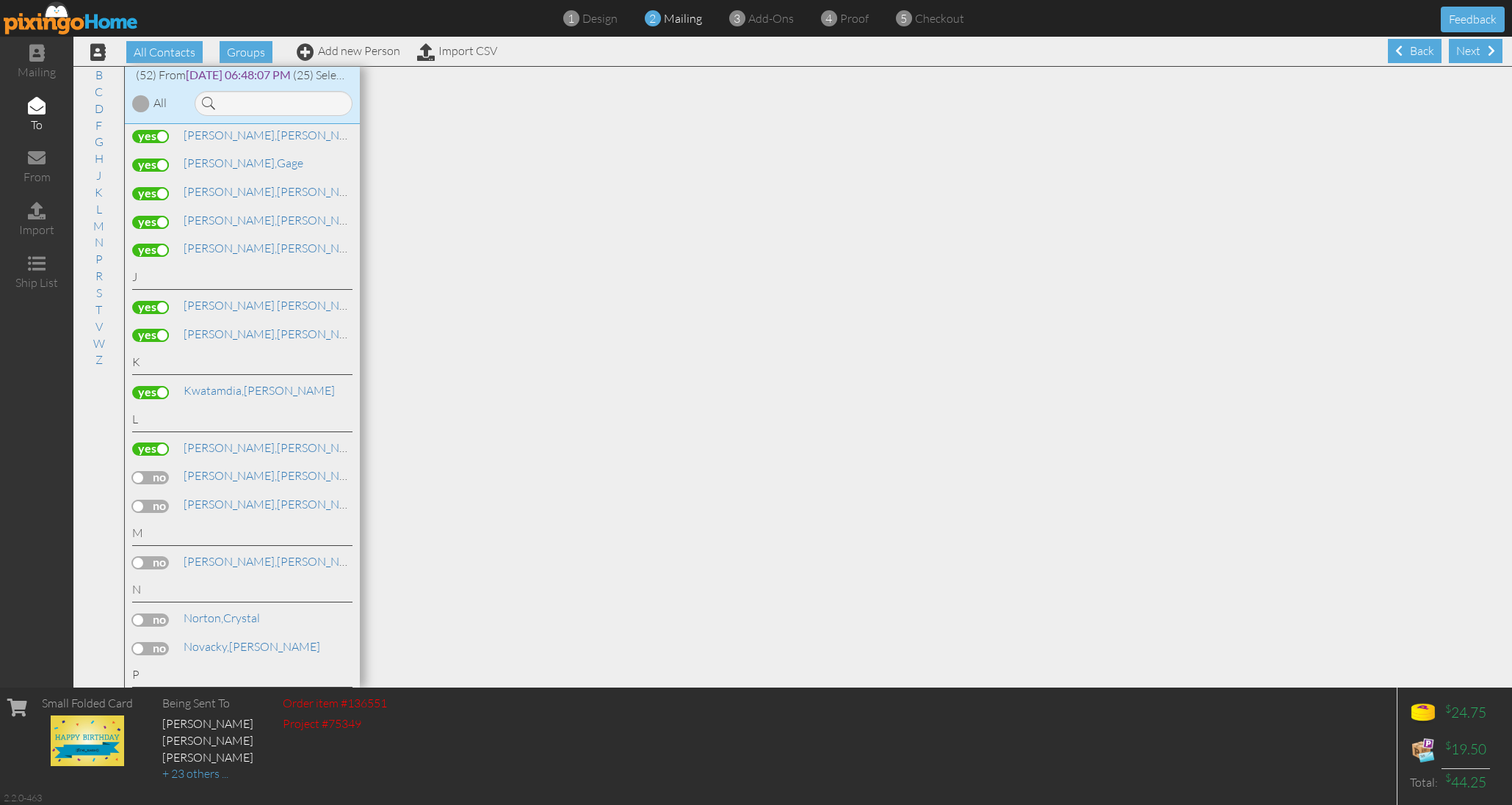
click at [158, 471] on label at bounding box center [150, 478] width 37 height 14
click at [0, 0] on input "checkbox" at bounding box center [0, 0] width 0 height 0
click at [161, 500] on label at bounding box center [150, 507] width 37 height 14
click at [0, 0] on input "checkbox" at bounding box center [0, 0] width 0 height 0
click at [155, 556] on label at bounding box center [150, 563] width 37 height 14
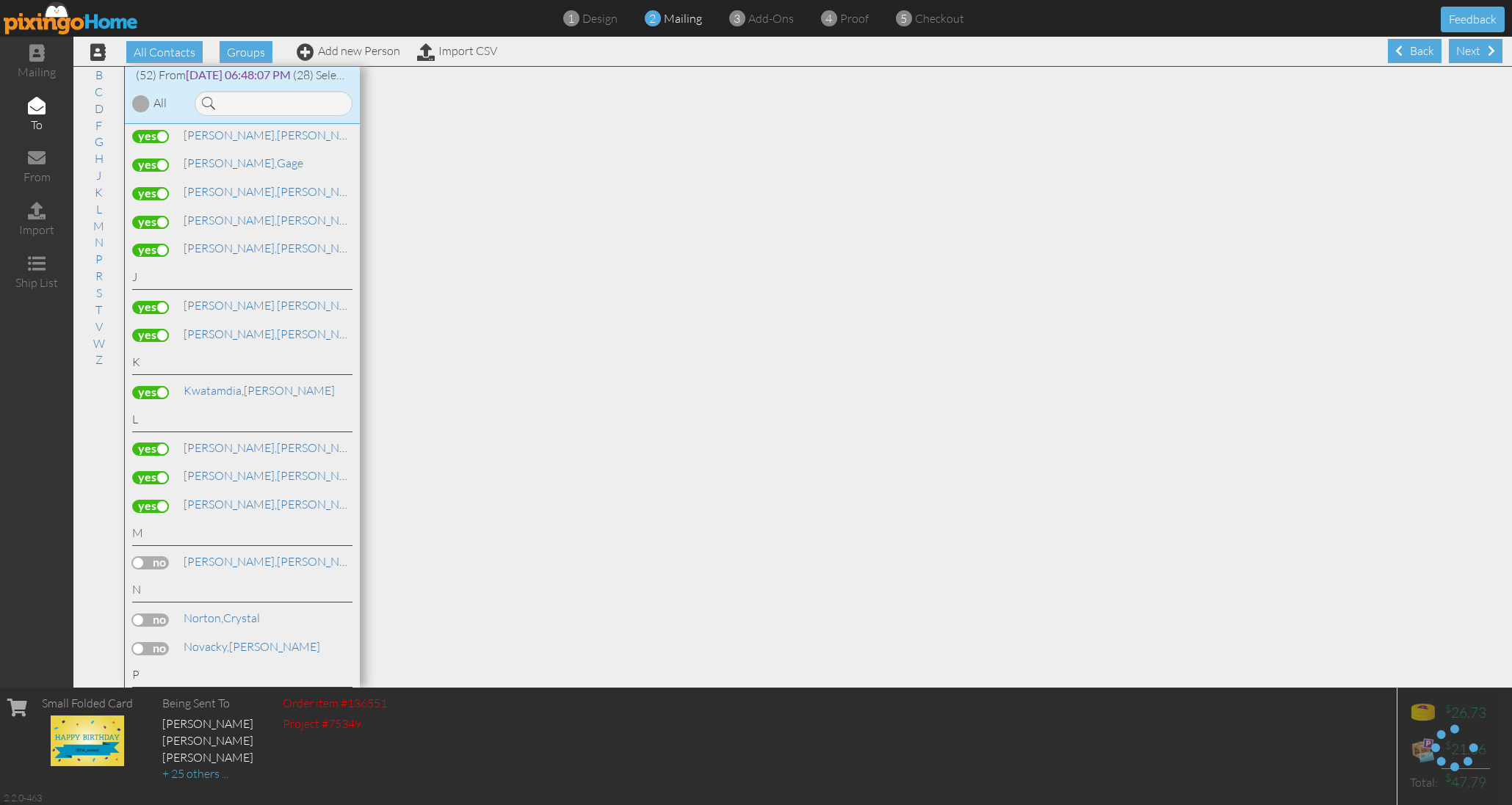
click at [0, 0] on input "checkbox" at bounding box center [0, 0] width 0 height 0
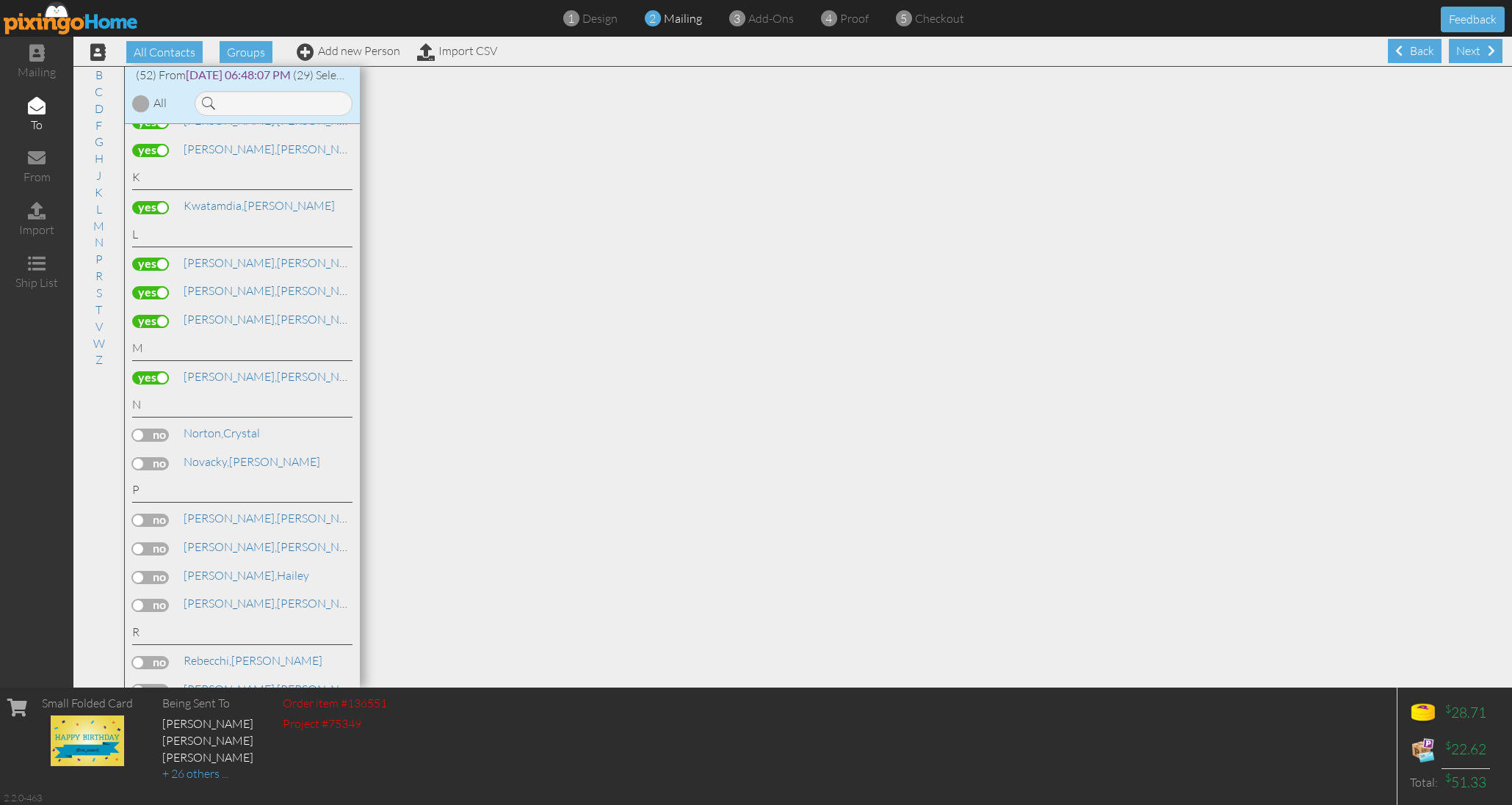
scroll to position [864, 0]
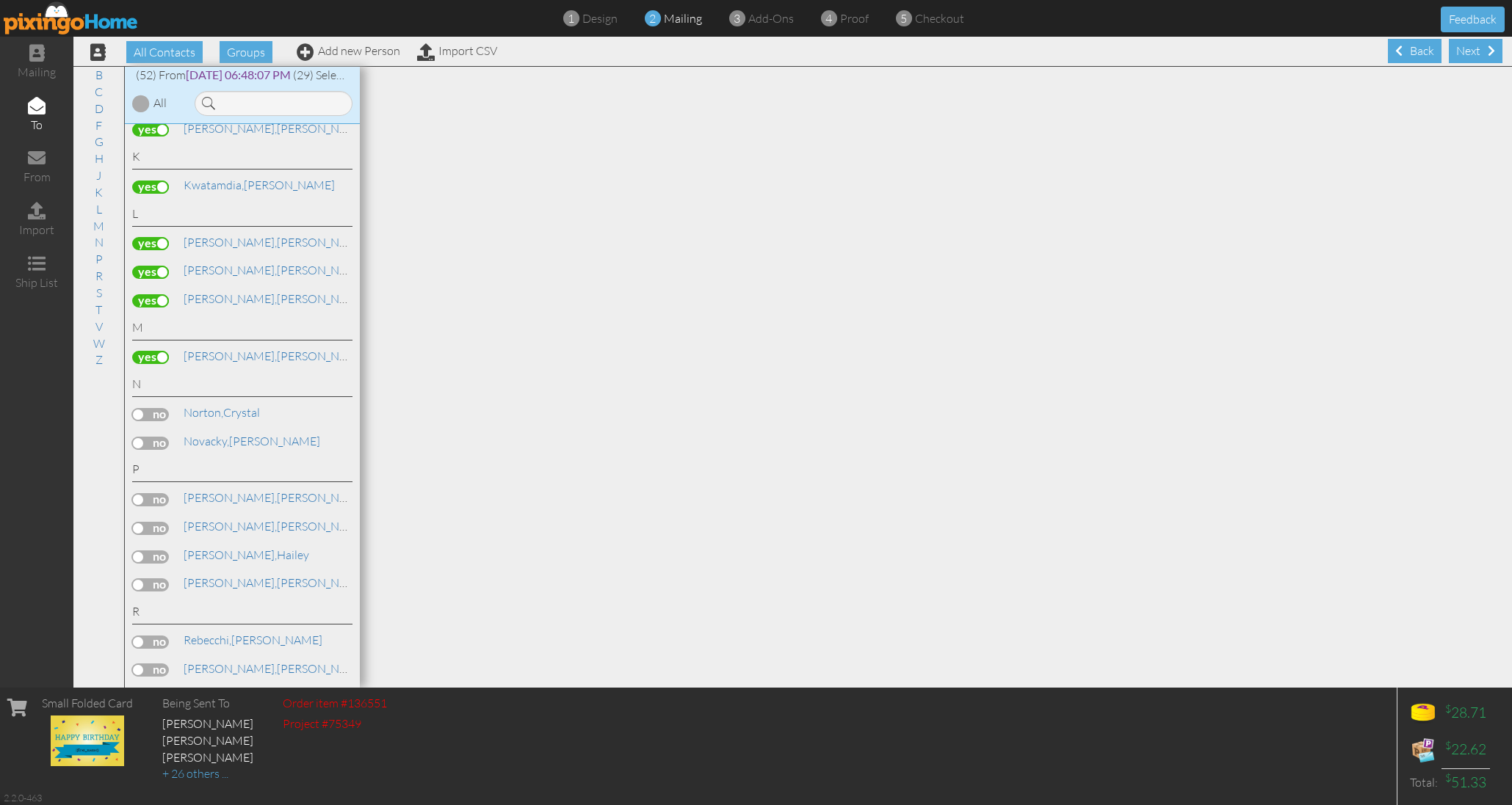
click at [165, 408] on label at bounding box center [150, 415] width 37 height 14
click at [0, 0] on input "checkbox" at bounding box center [0, 0] width 0 height 0
click at [165, 436] on label at bounding box center [150, 443] width 37 height 14
click at [0, 0] on input "checkbox" at bounding box center [0, 0] width 0 height 0
click at [162, 493] on label at bounding box center [150, 500] width 37 height 14
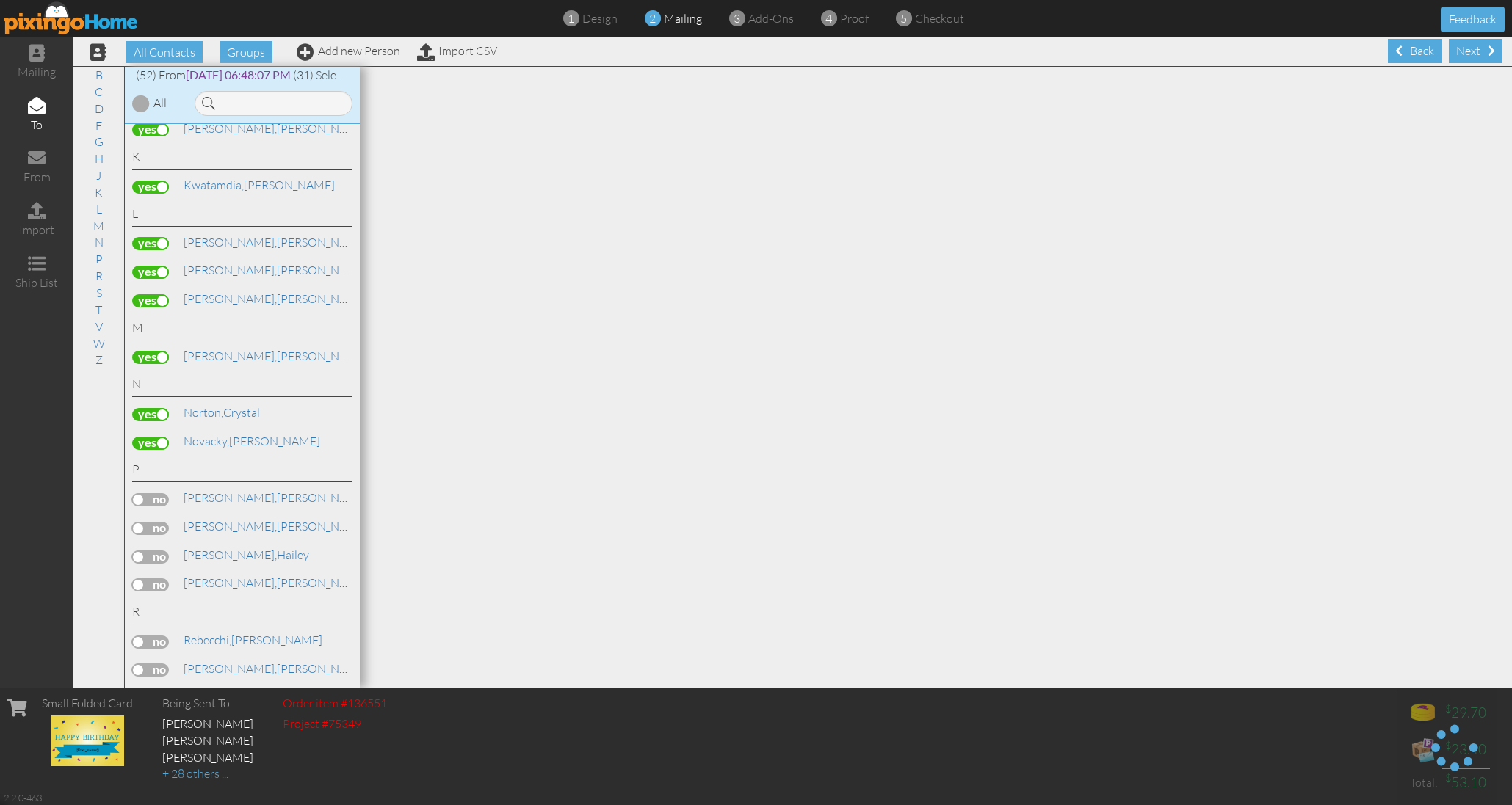
click at [0, 0] on input "checkbox" at bounding box center [0, 0] width 0 height 0
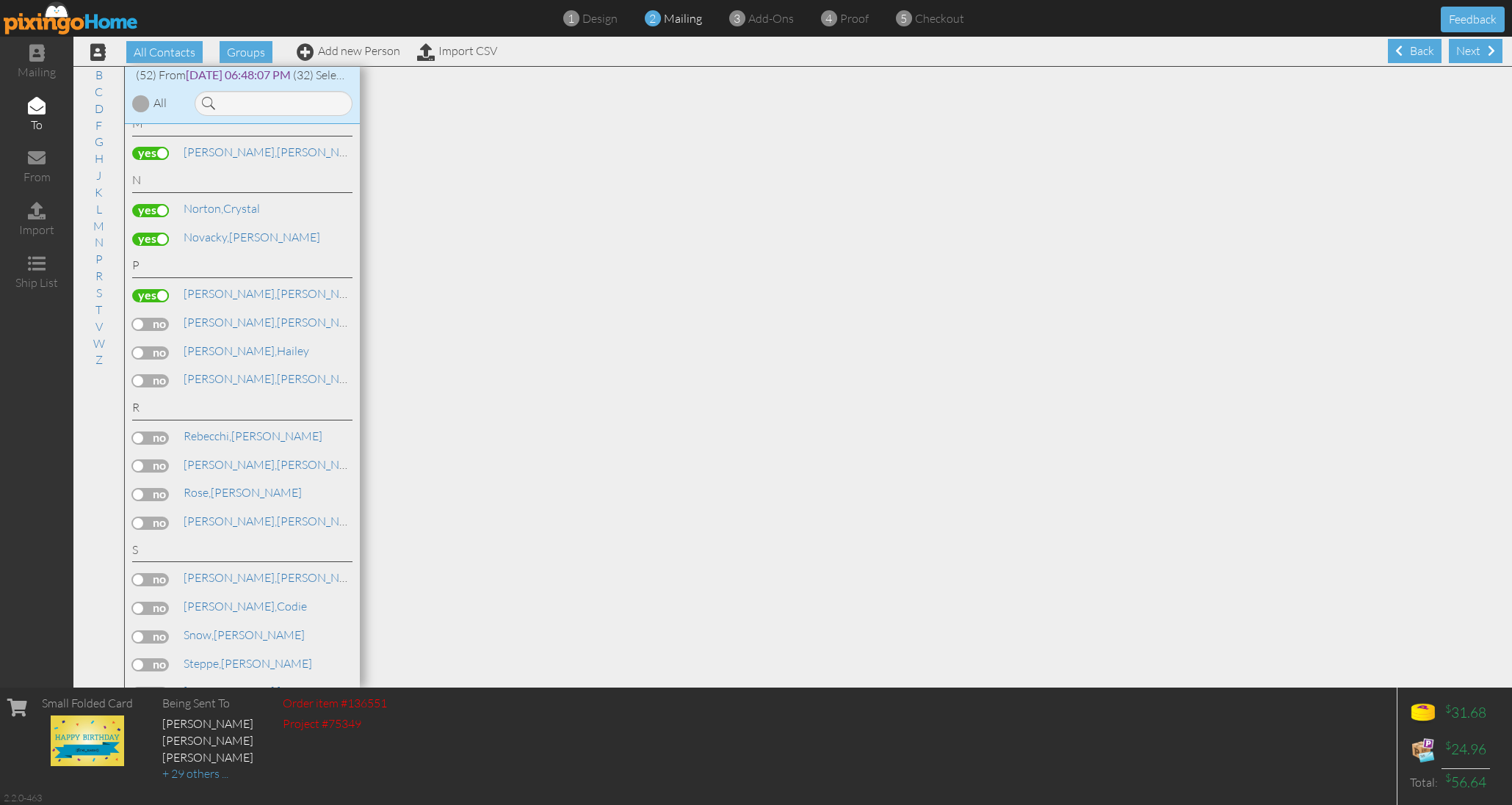
scroll to position [1092, 0]
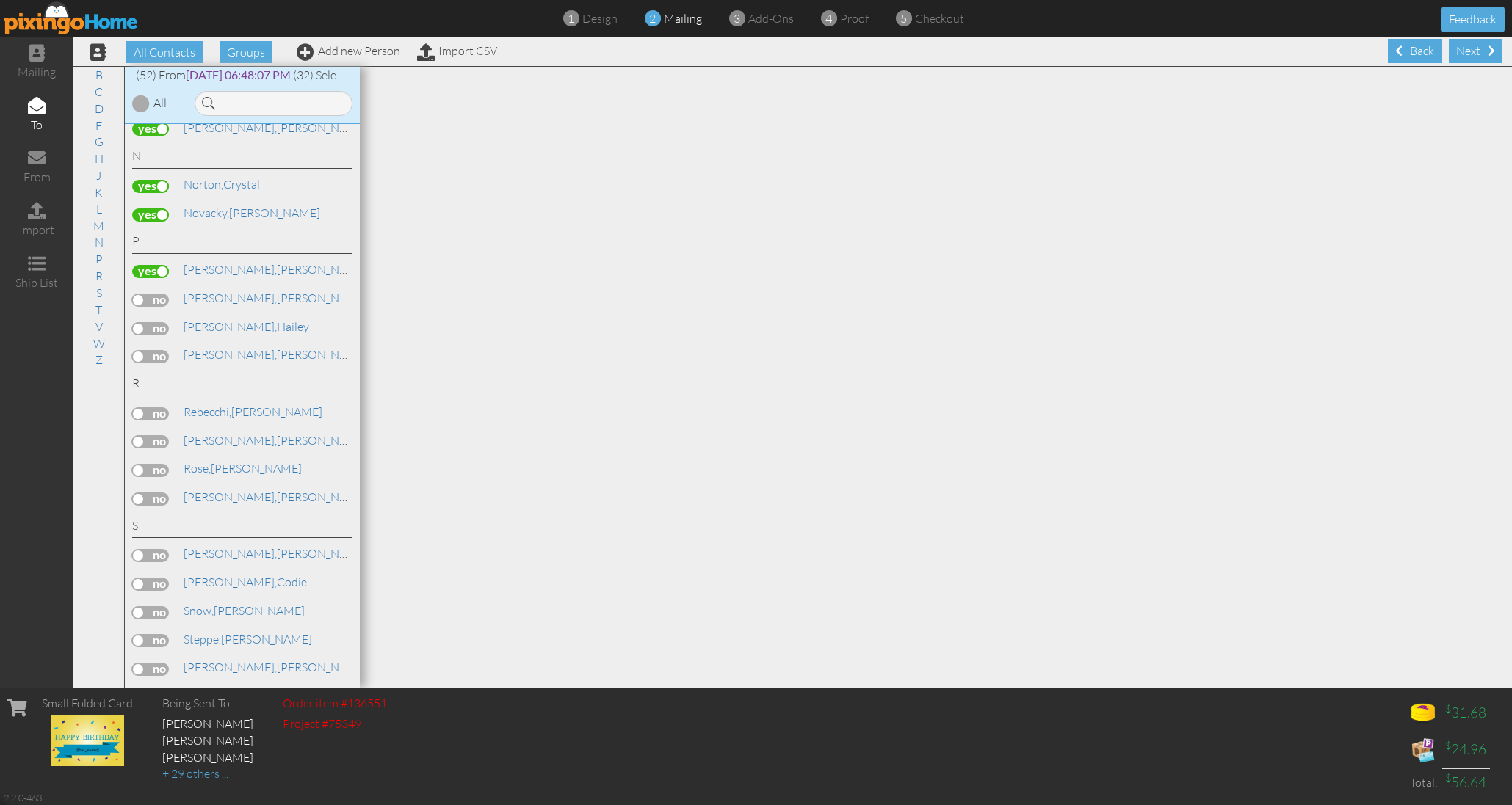
click at [144, 100] on div at bounding box center [141, 103] width 18 height 18
click at [153, 662] on label at bounding box center [150, 669] width 37 height 14
click at [0, 0] on input "checkbox" at bounding box center [0, 0] width 0 height 0
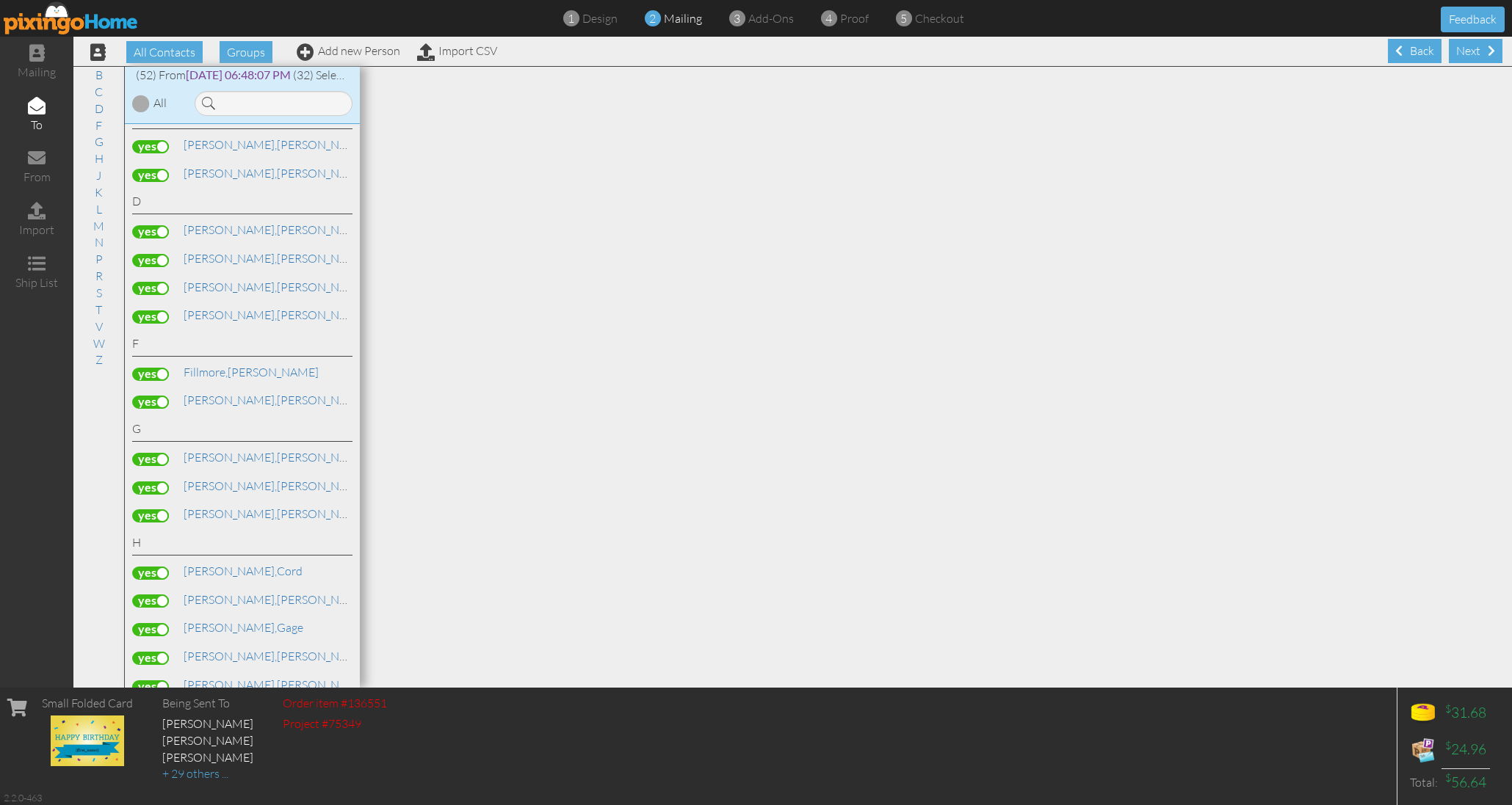
scroll to position [170, 0]
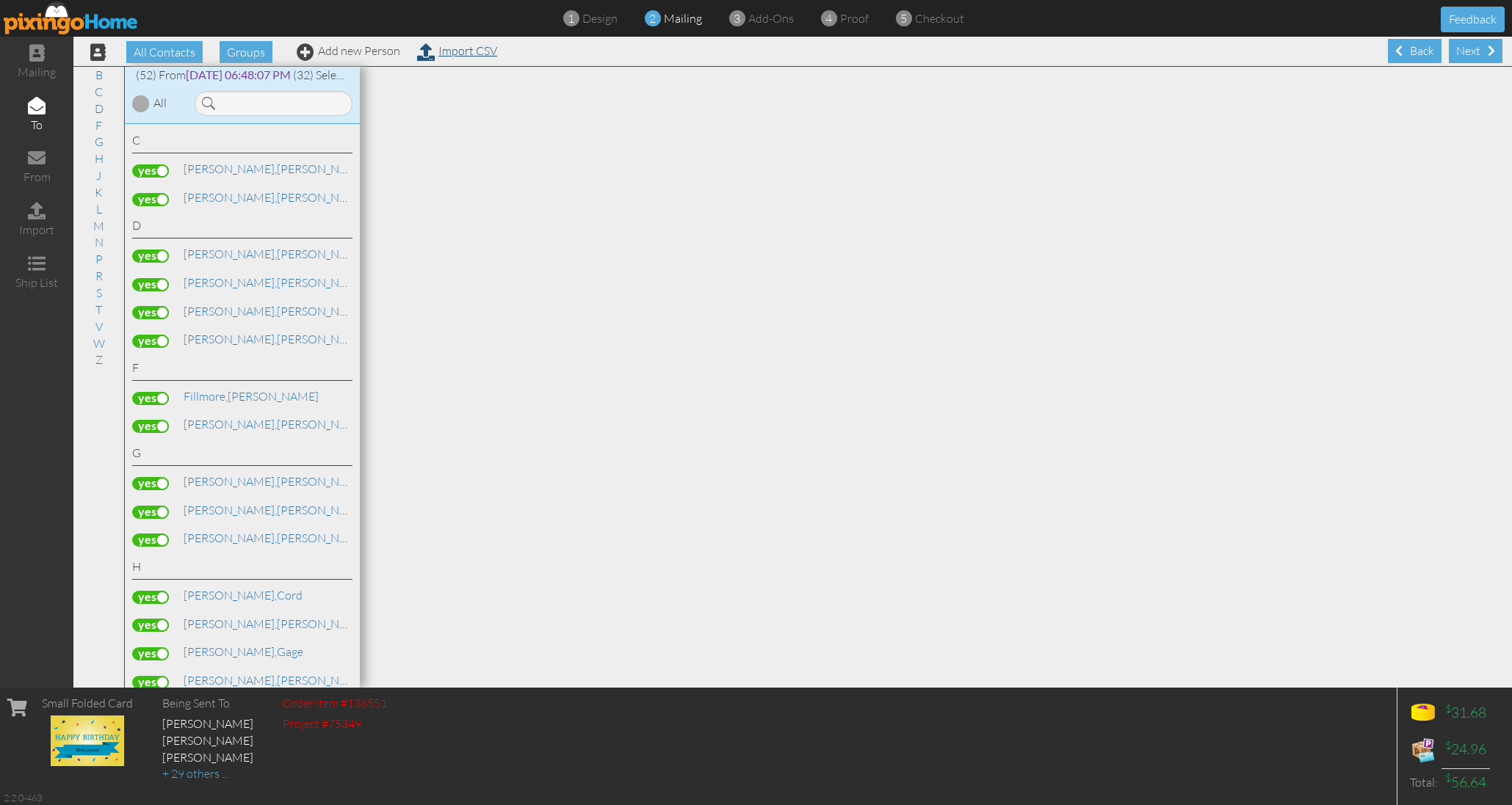
click at [477, 51] on link "Import CSV" at bounding box center [457, 50] width 80 height 14
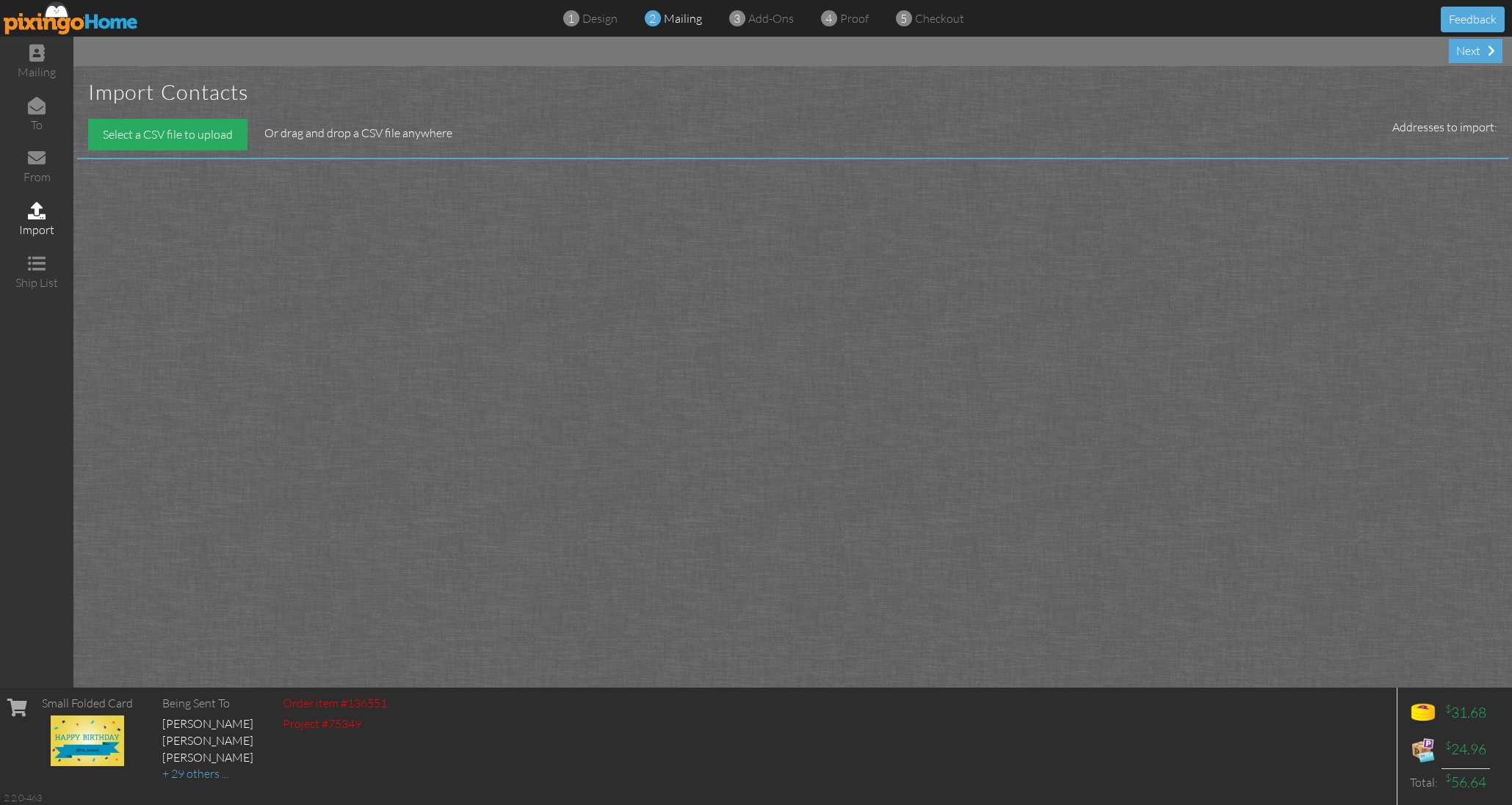
click at [203, 123] on div "Select a CSV file to upload" at bounding box center [168, 134] width 160 height 31
type input "C:\fakepath\october b days.csv"
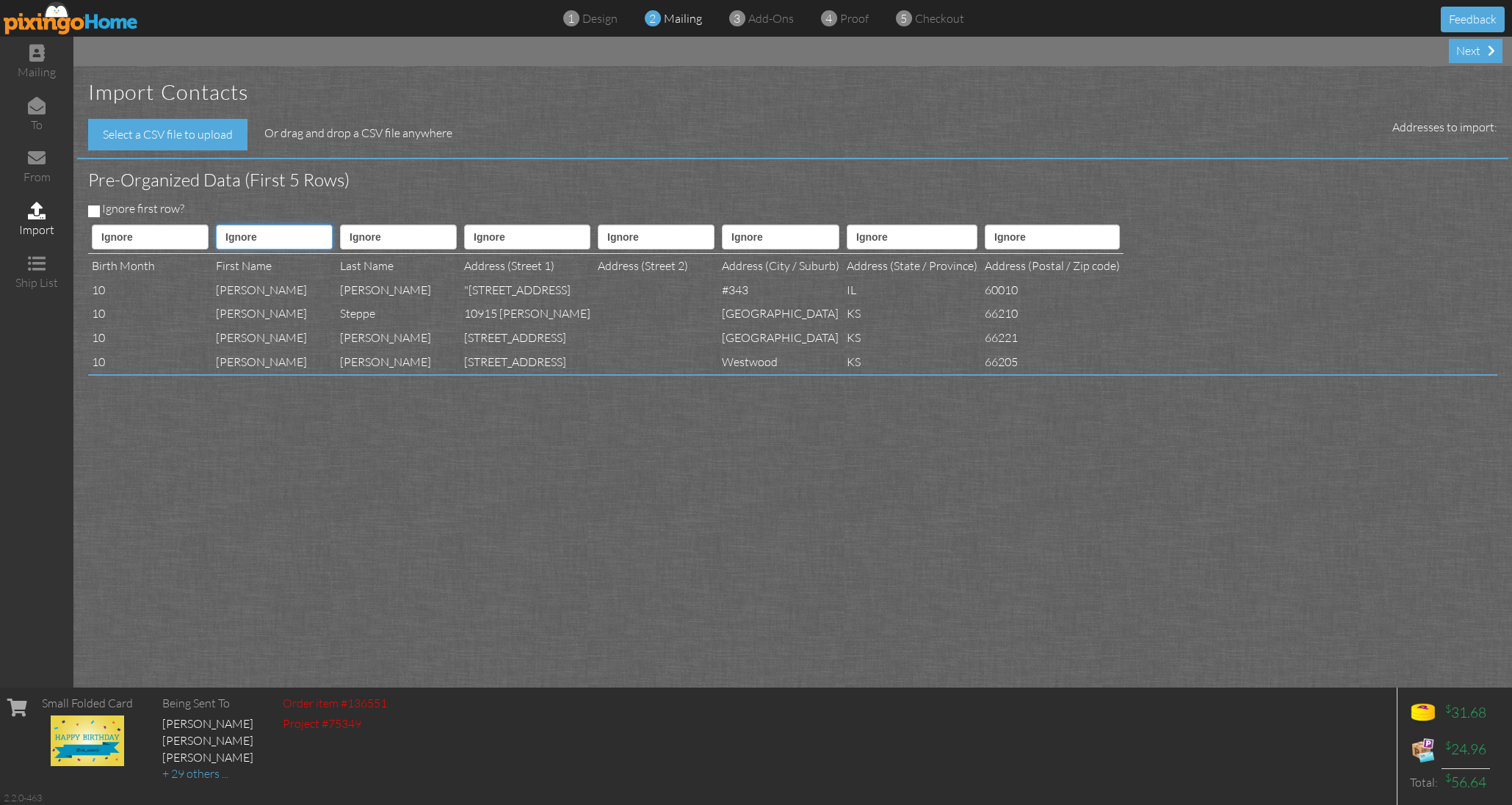
select select "object:17607"
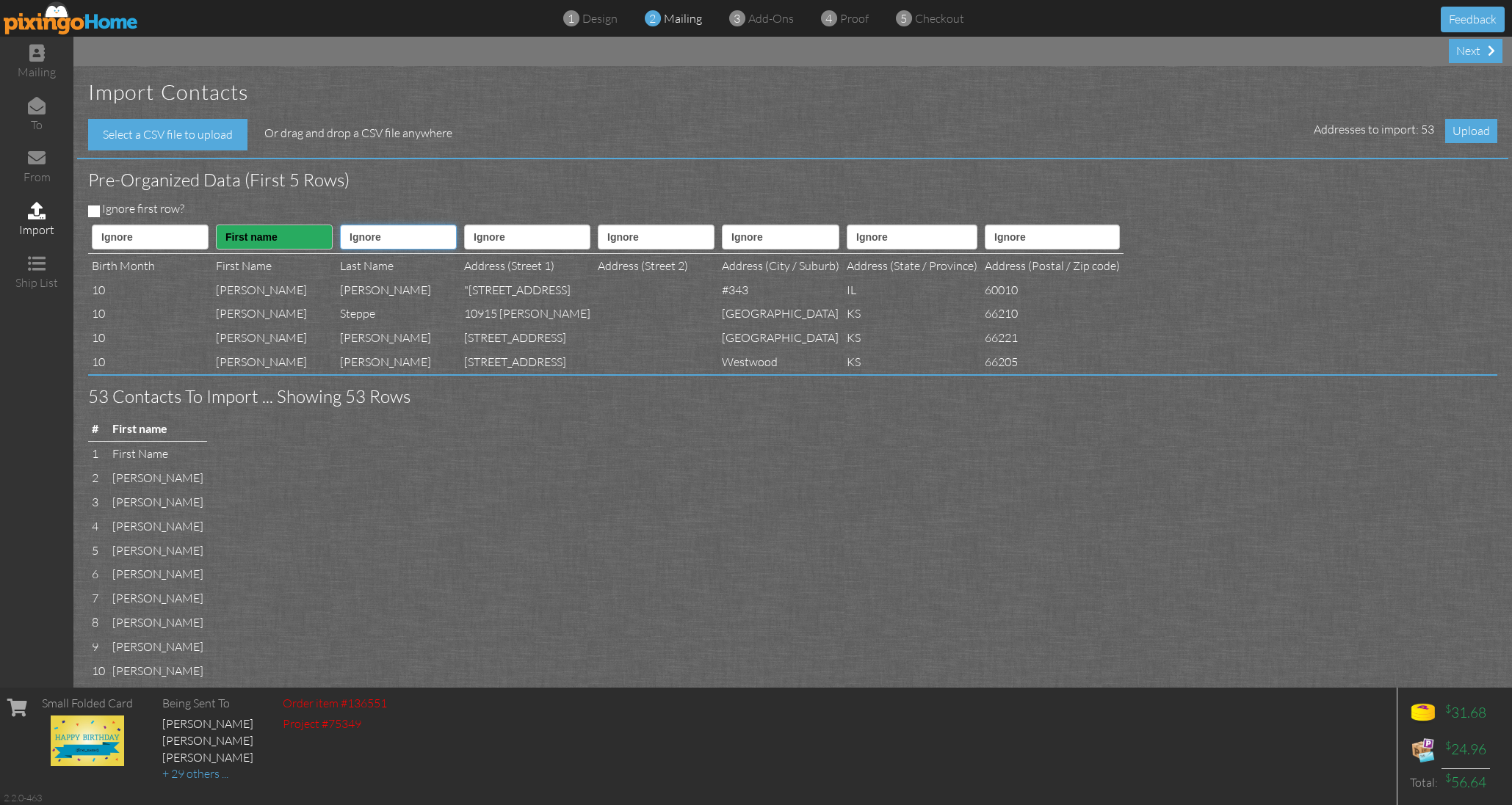
select select "object:17608"
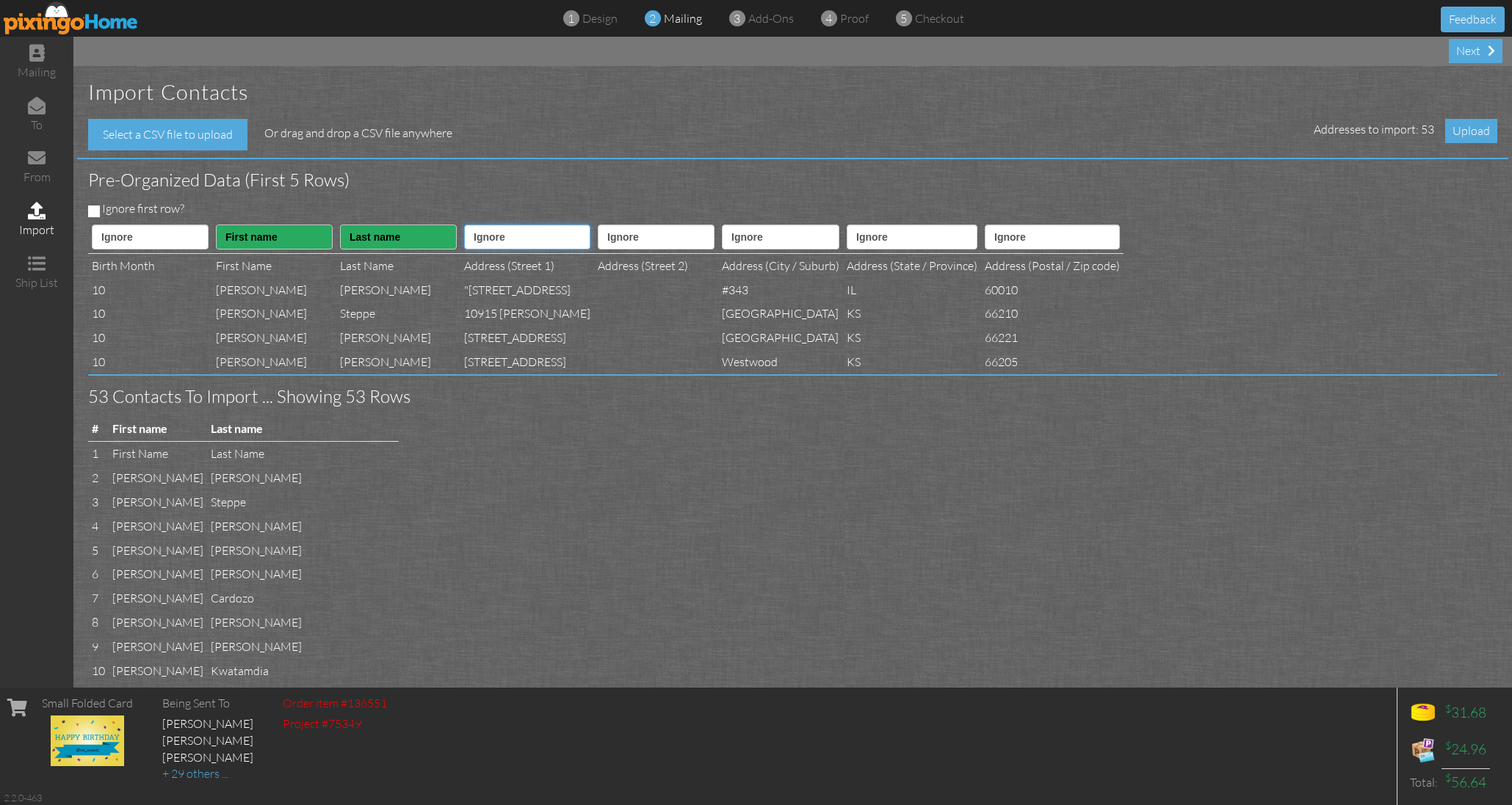
select select "object:17610"
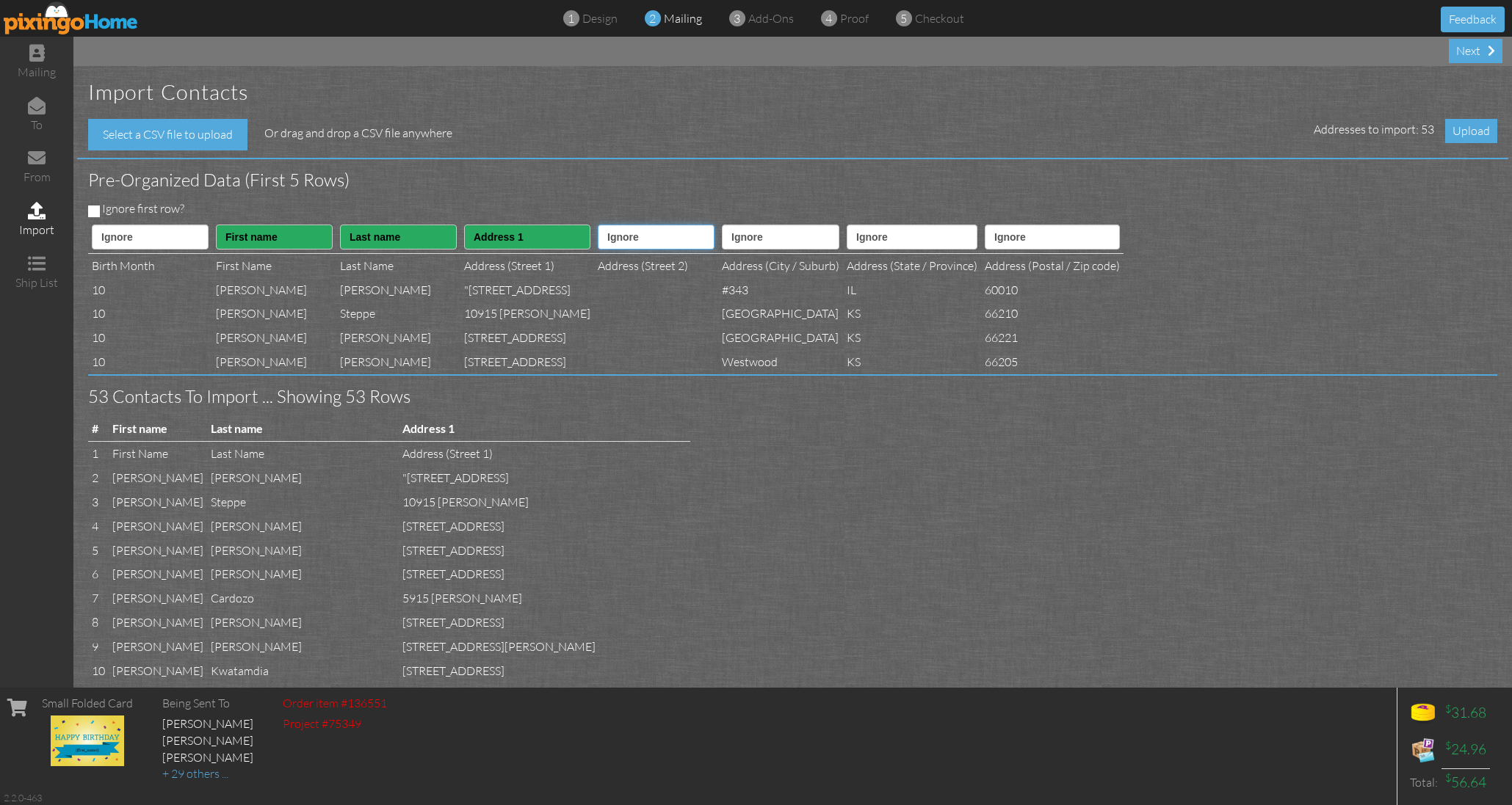
select select "object:17611"
select select "object:17612"
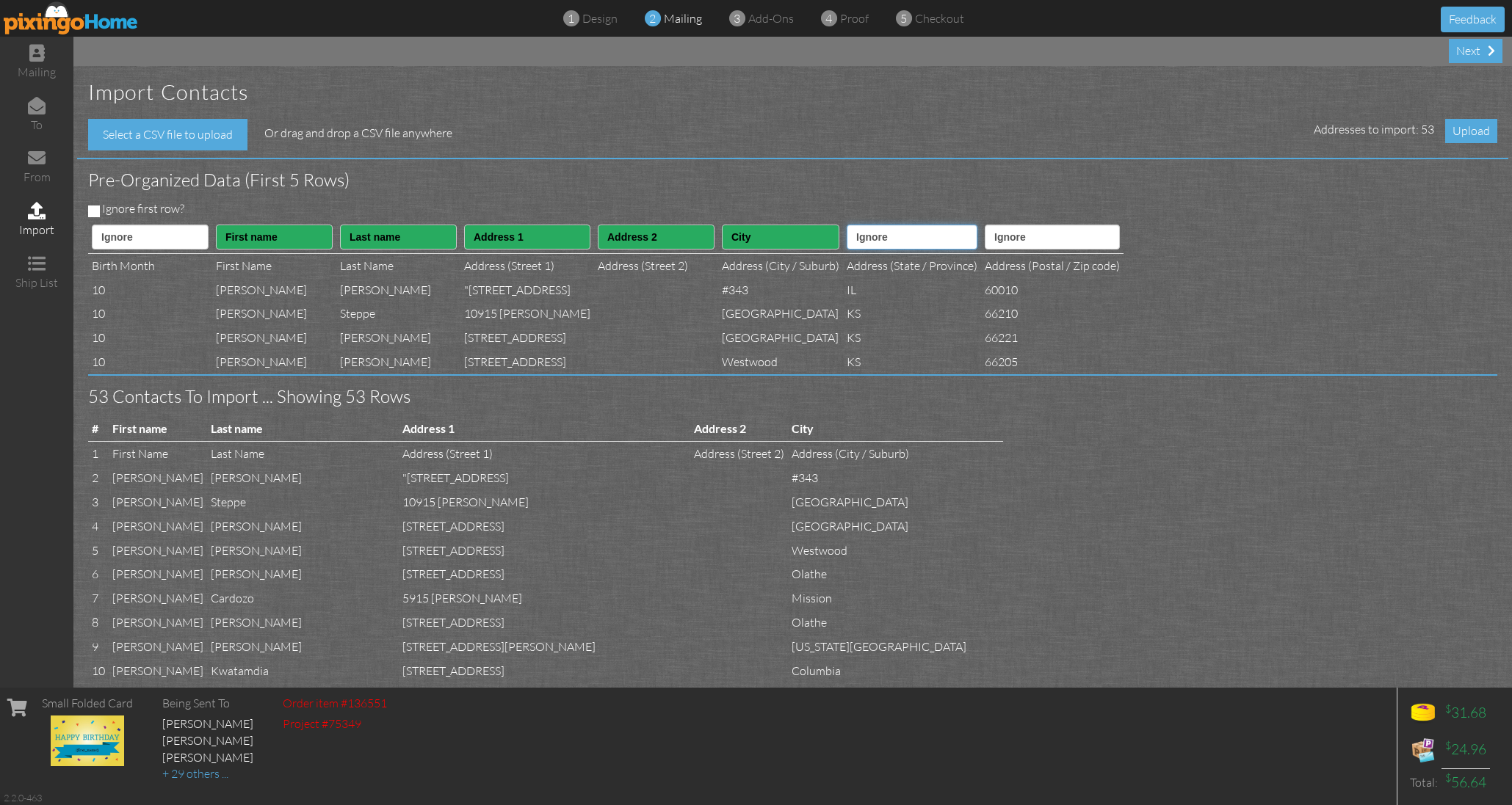
select select "object:17613"
select select "object:17614"
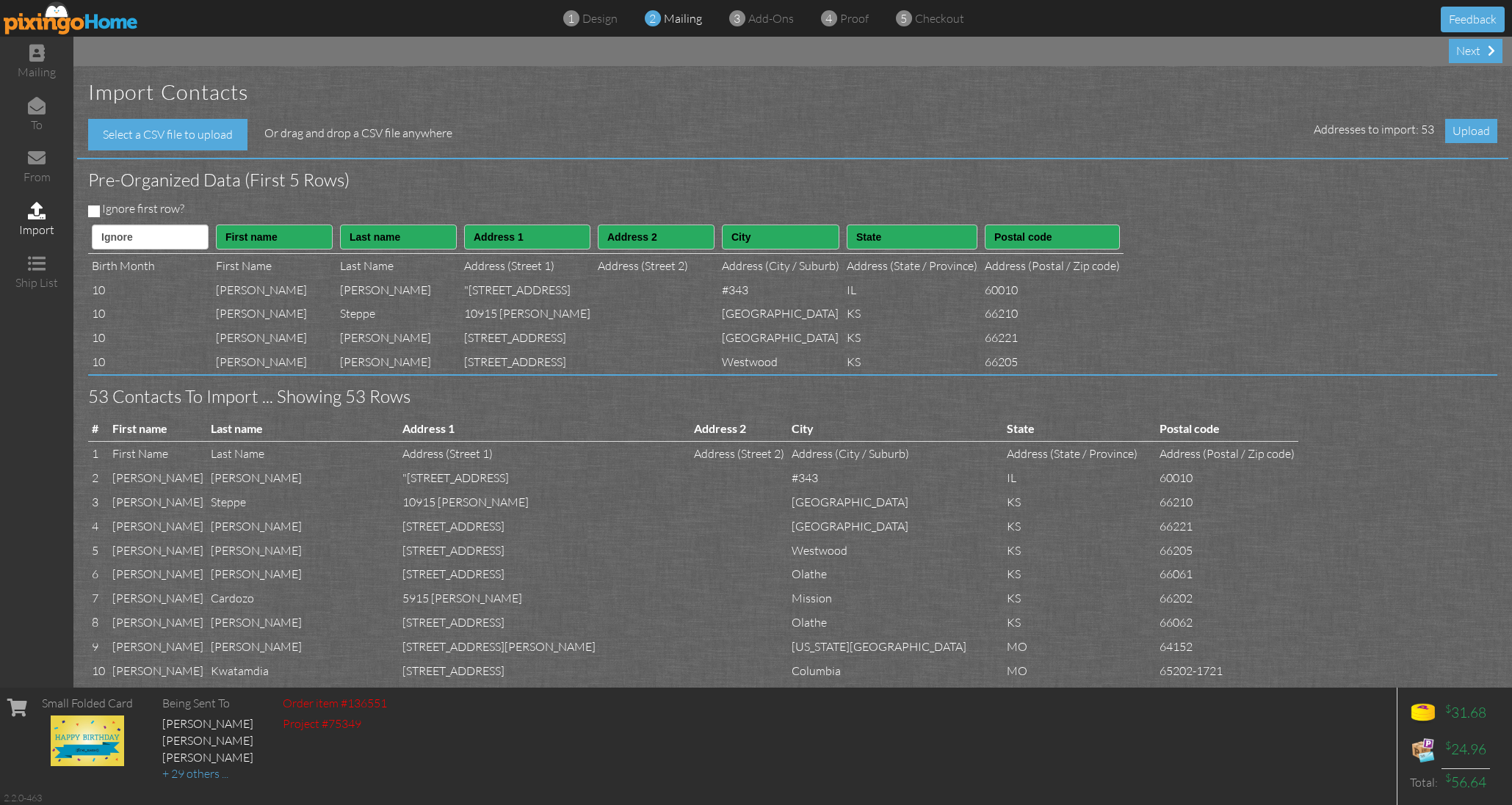
click at [90, 209] on input "Ignore first row?" at bounding box center [94, 211] width 12 height 12
checkbox input "true"
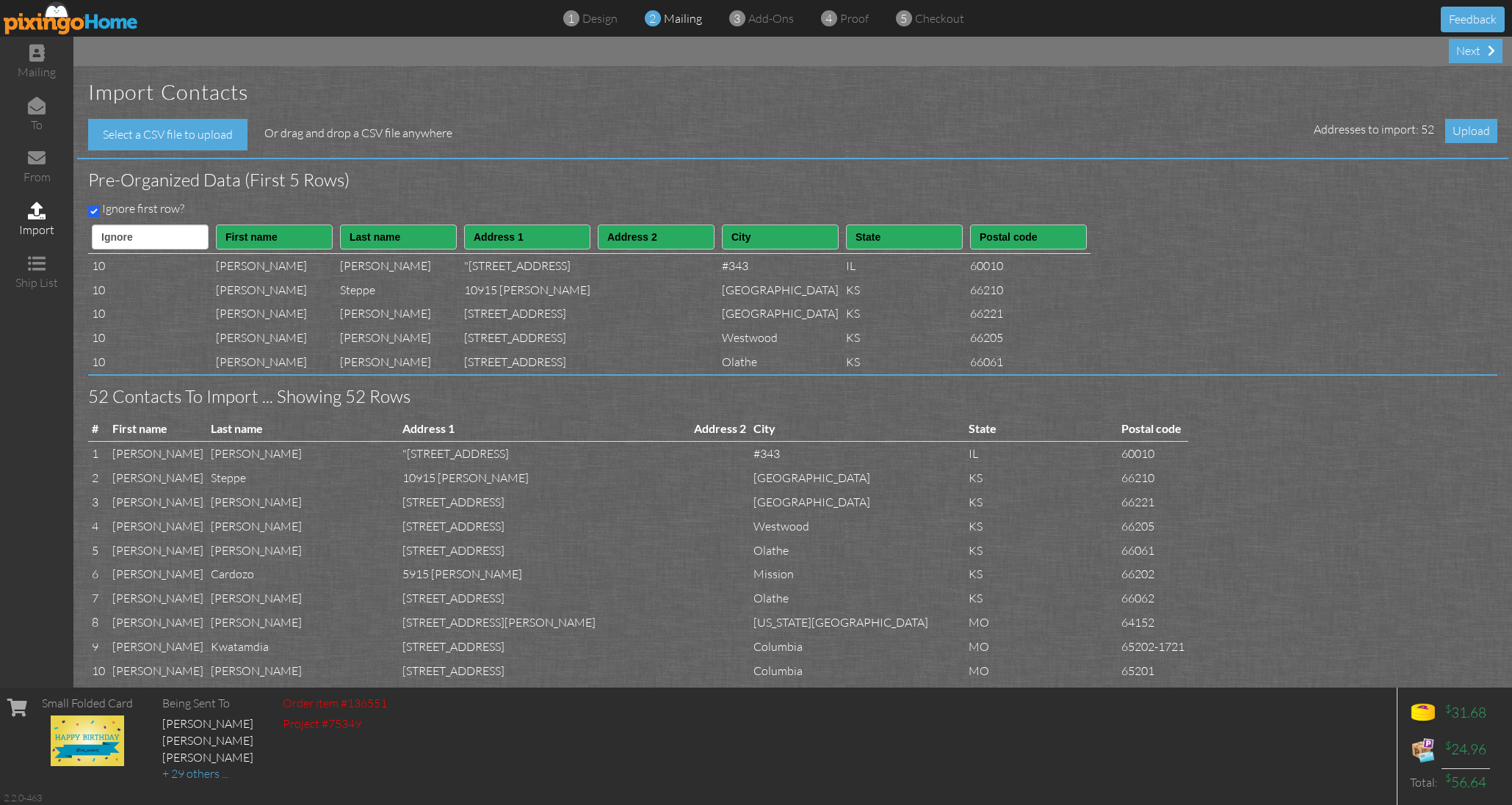
click at [1470, 127] on span "Upload" at bounding box center [1470, 131] width 52 height 25
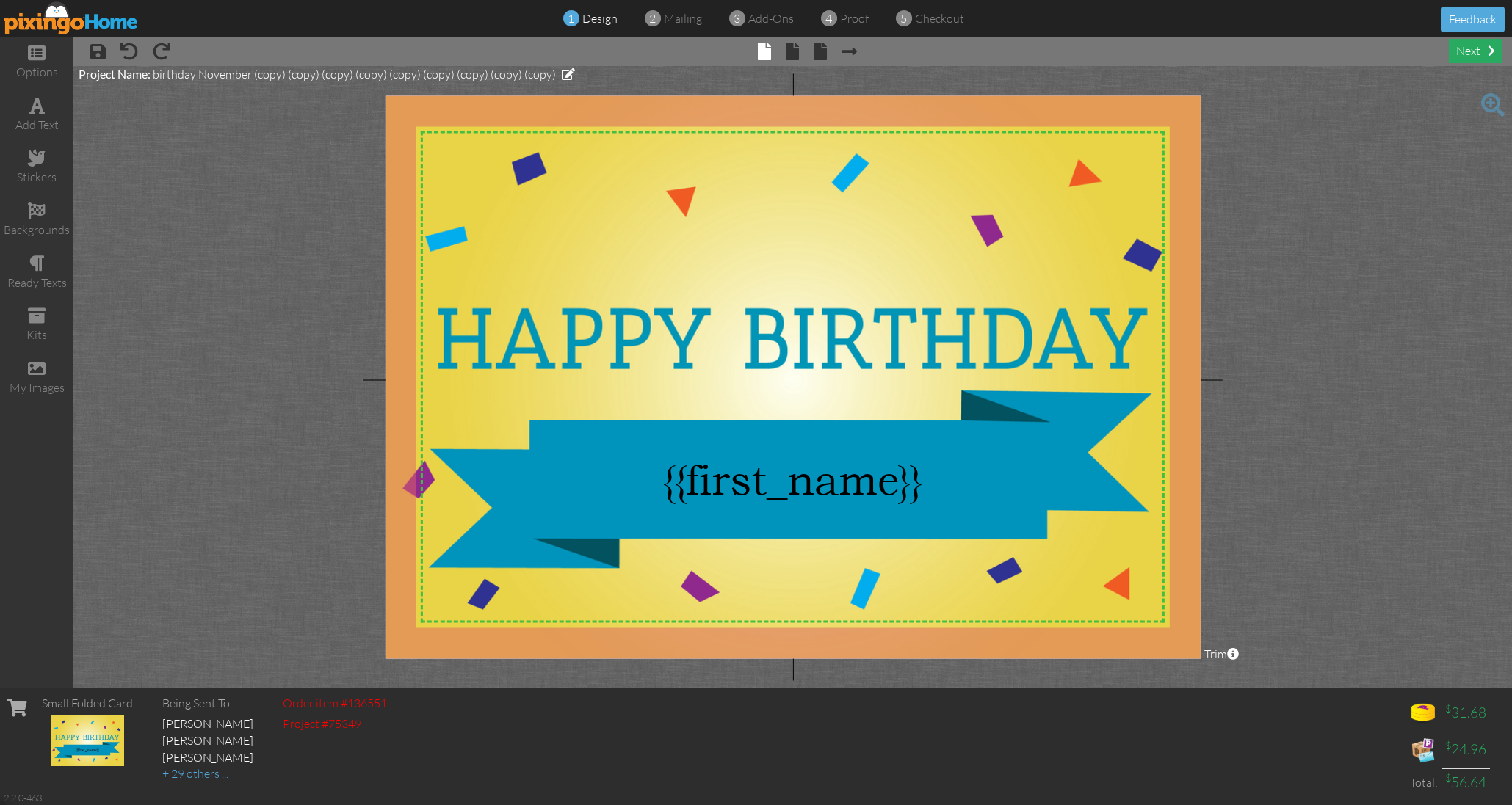
click at [1478, 52] on div "next" at bounding box center [1475, 51] width 54 height 25
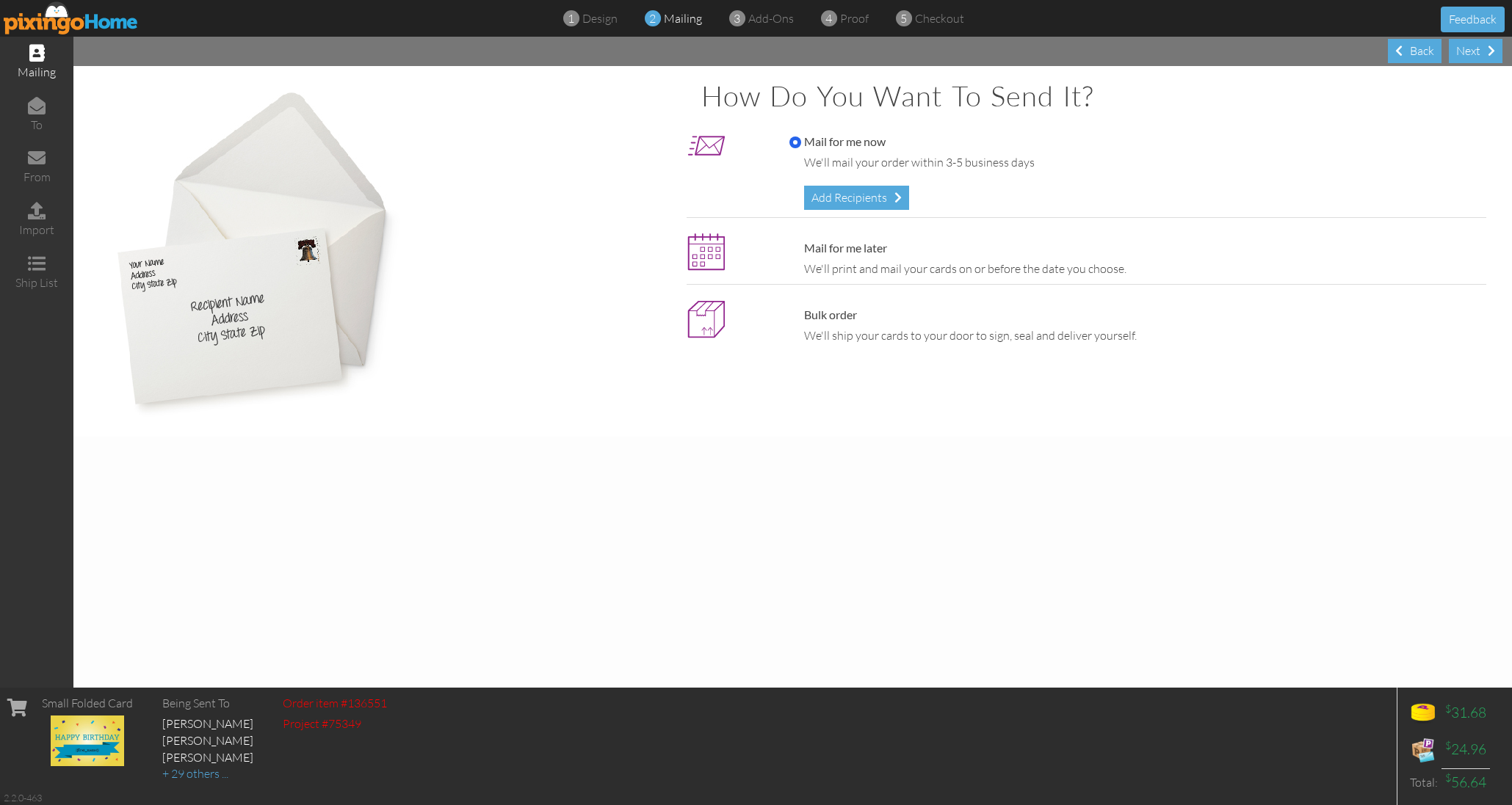
click at [879, 189] on div "Add Recipients" at bounding box center [856, 198] width 105 height 25
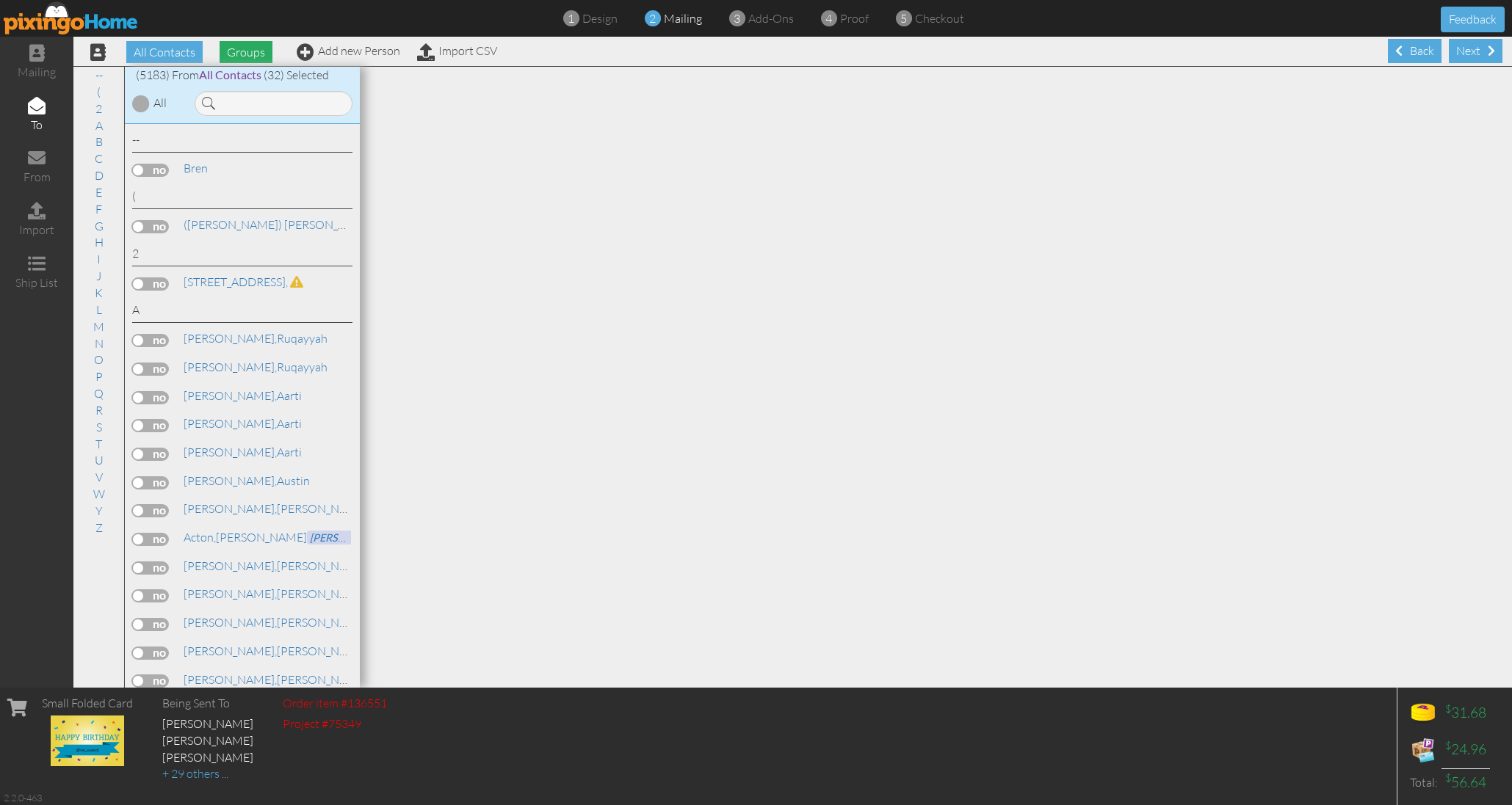
click at [257, 57] on span "Groups" at bounding box center [245, 52] width 53 height 22
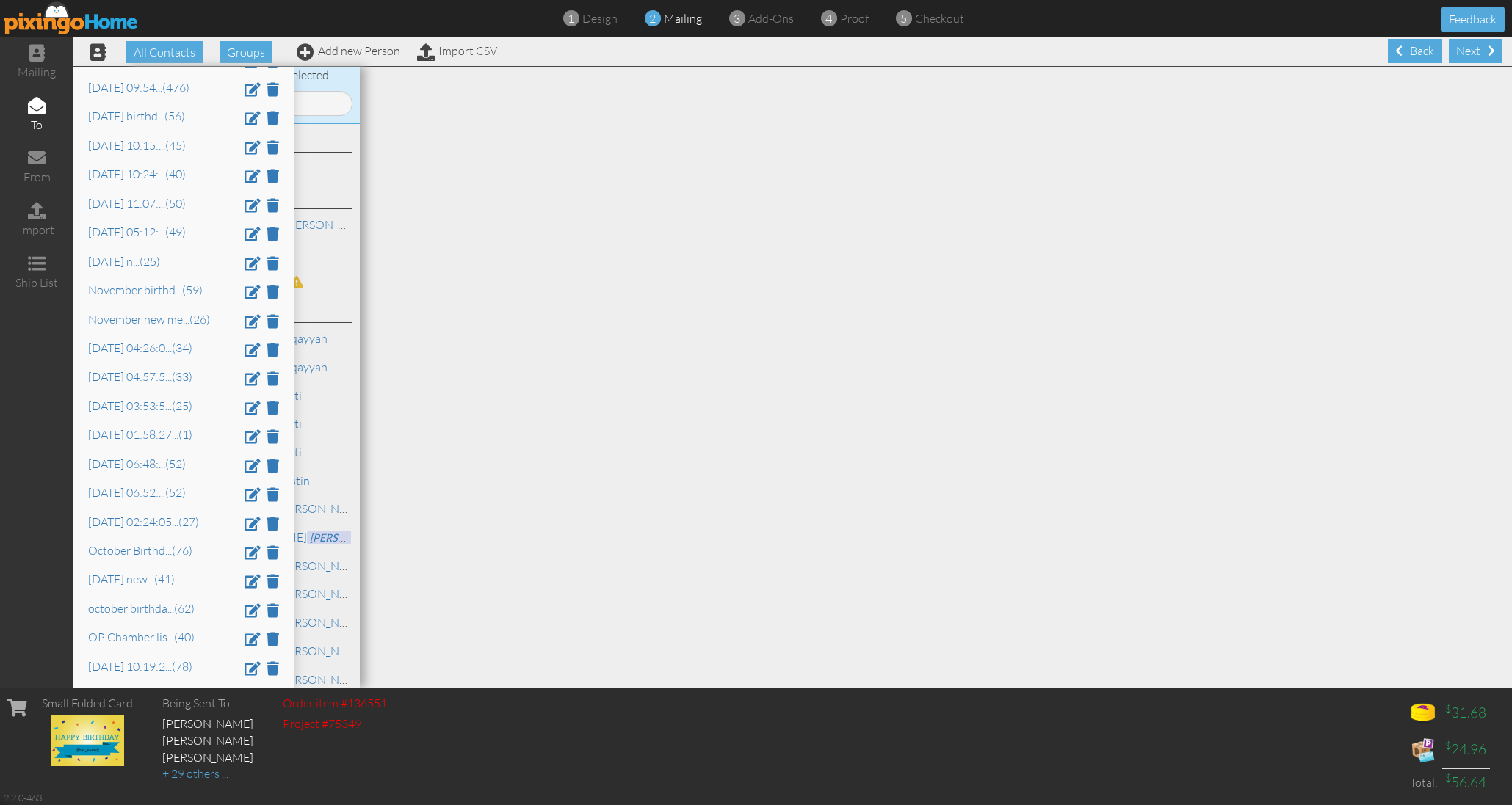
scroll to position [1982, 0]
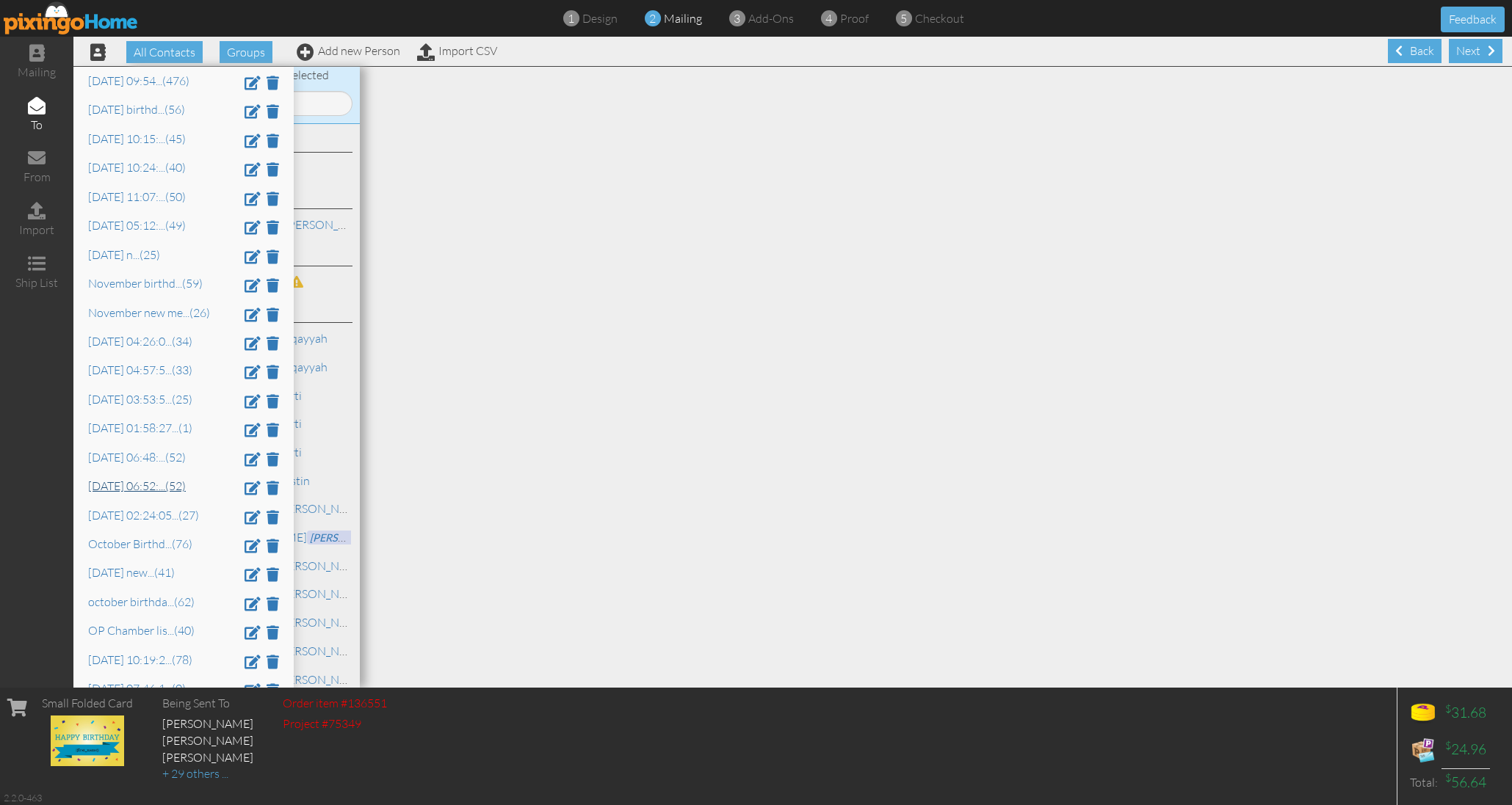
click at [149, 479] on link "Oct 8 at 06:52: ... (52)" at bounding box center [137, 486] width 98 height 14
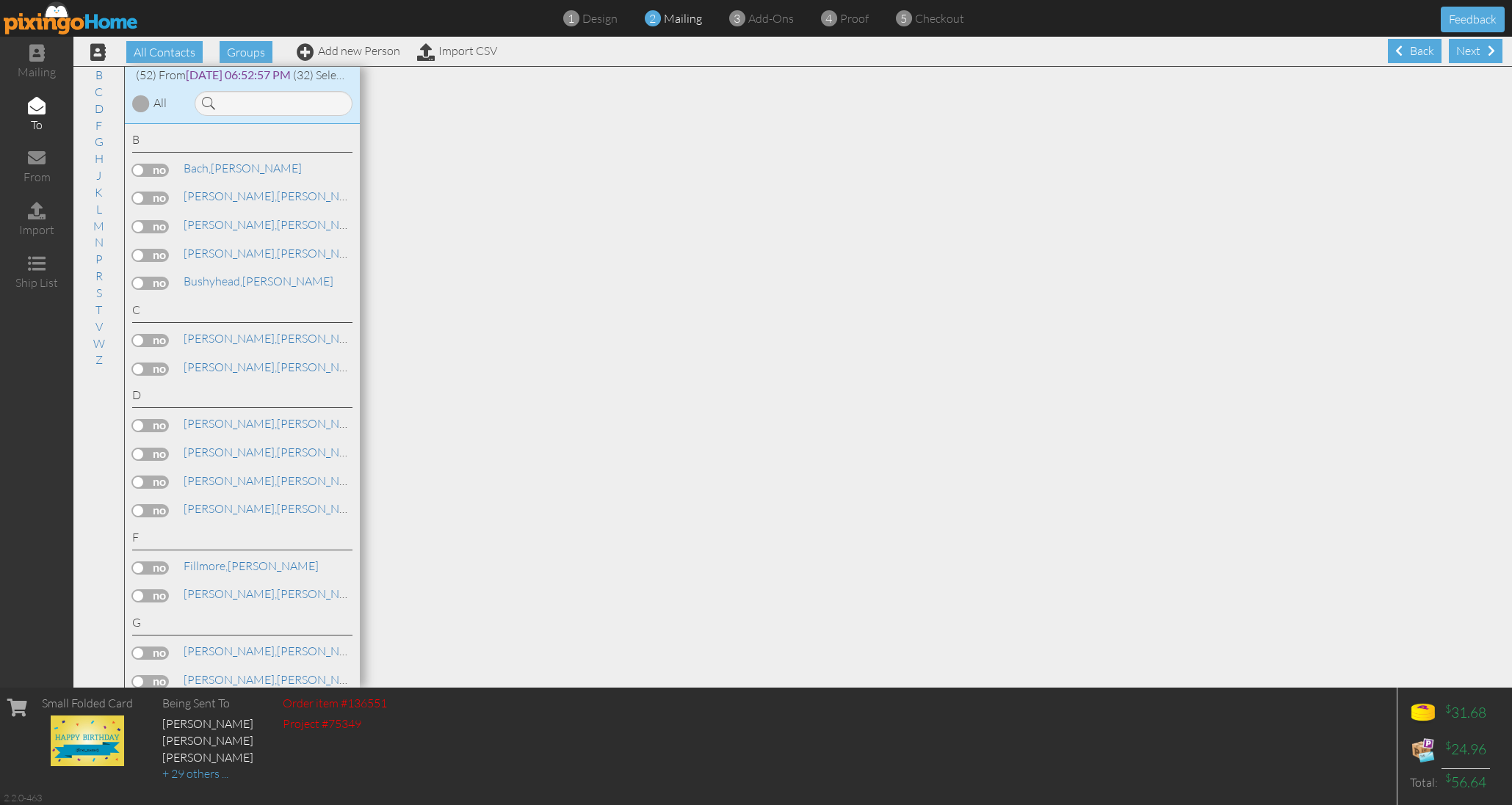
click at [138, 99] on div at bounding box center [141, 103] width 18 height 18
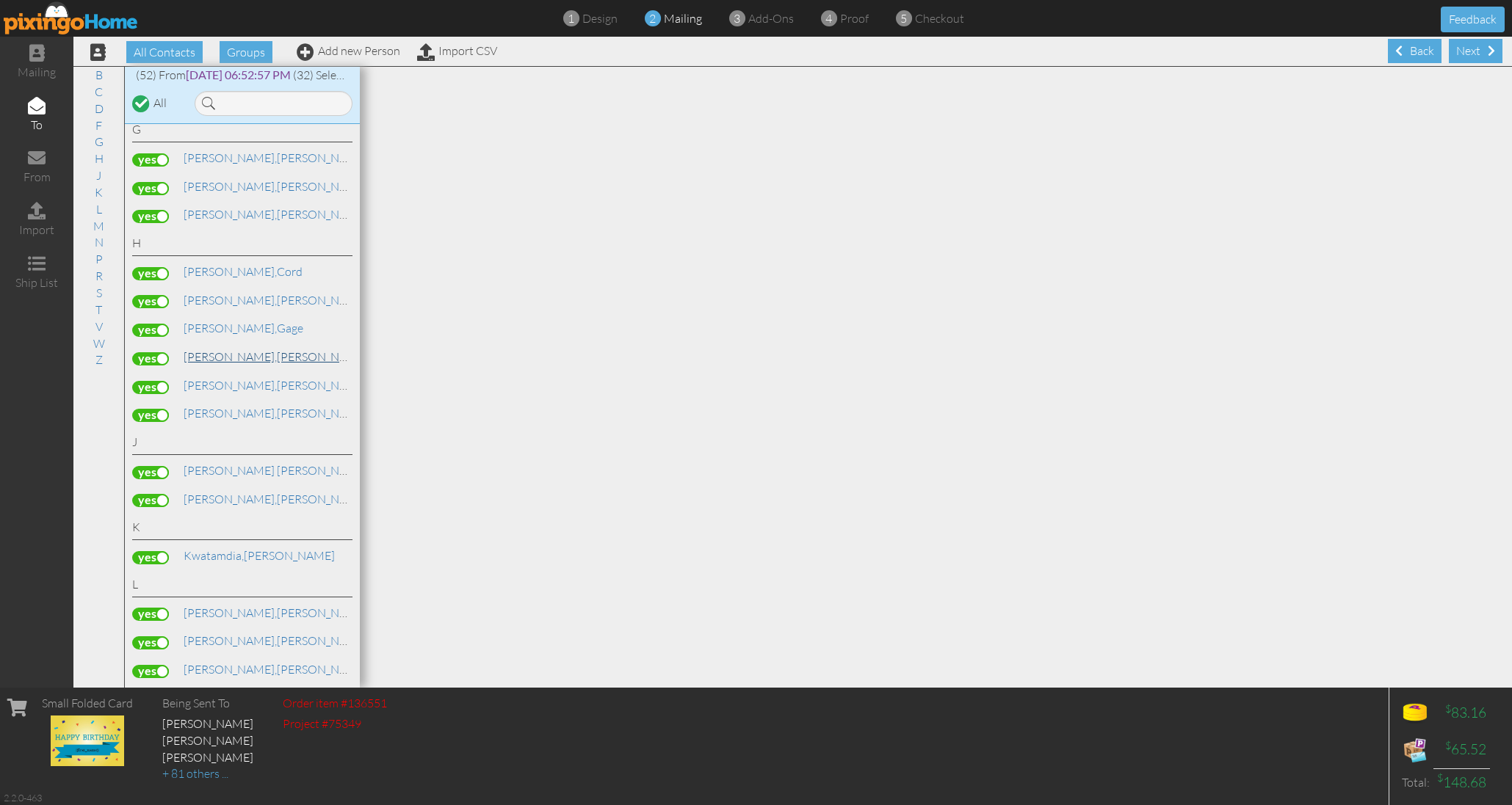
scroll to position [495, 0]
click at [202, 376] on span "[PERSON_NAME]," at bounding box center [230, 383] width 93 height 14
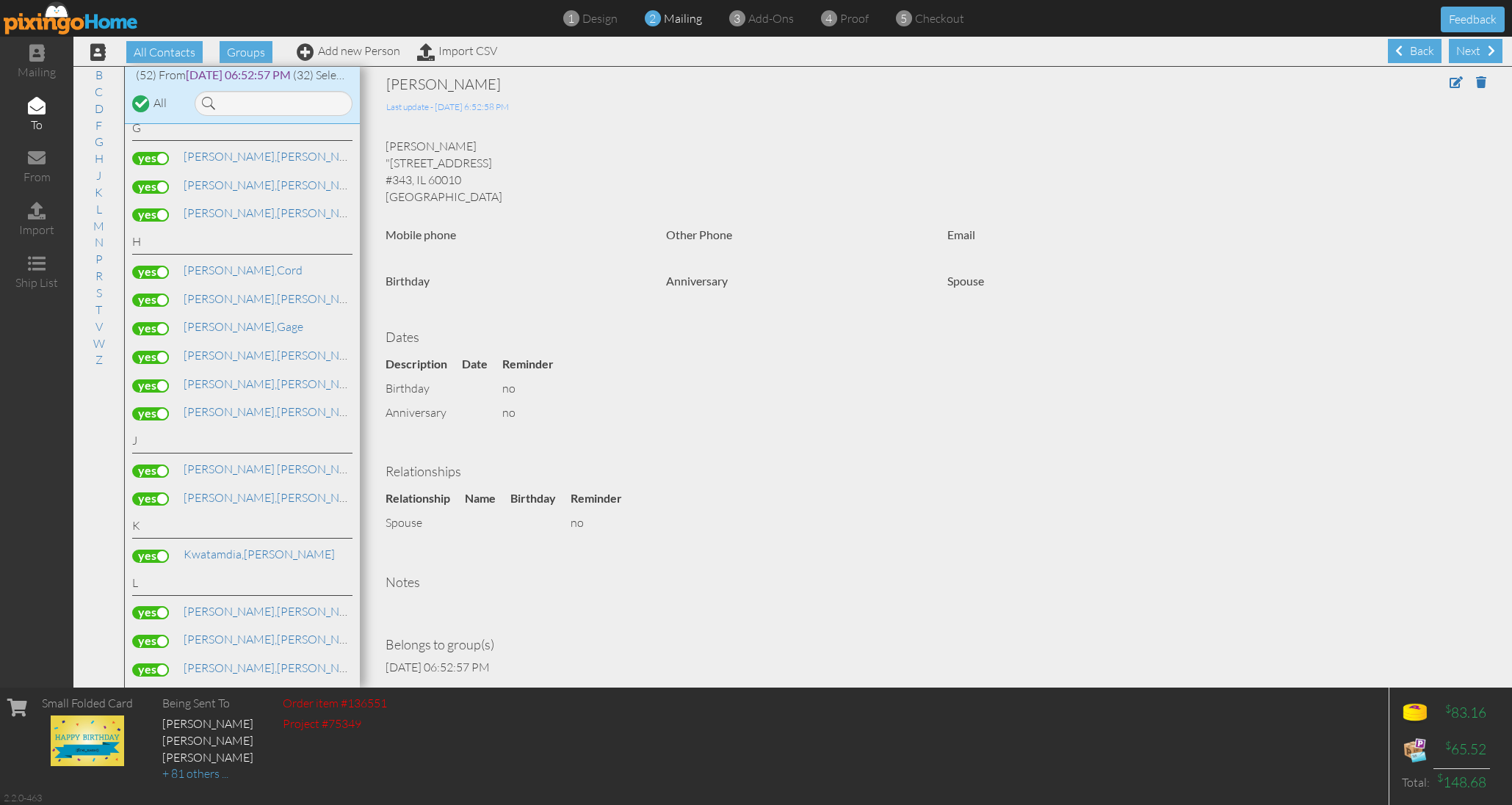
click at [155, 380] on label at bounding box center [150, 386] width 37 height 14
click at [0, 0] on input "checkbox" at bounding box center [0, 0] width 0 height 0
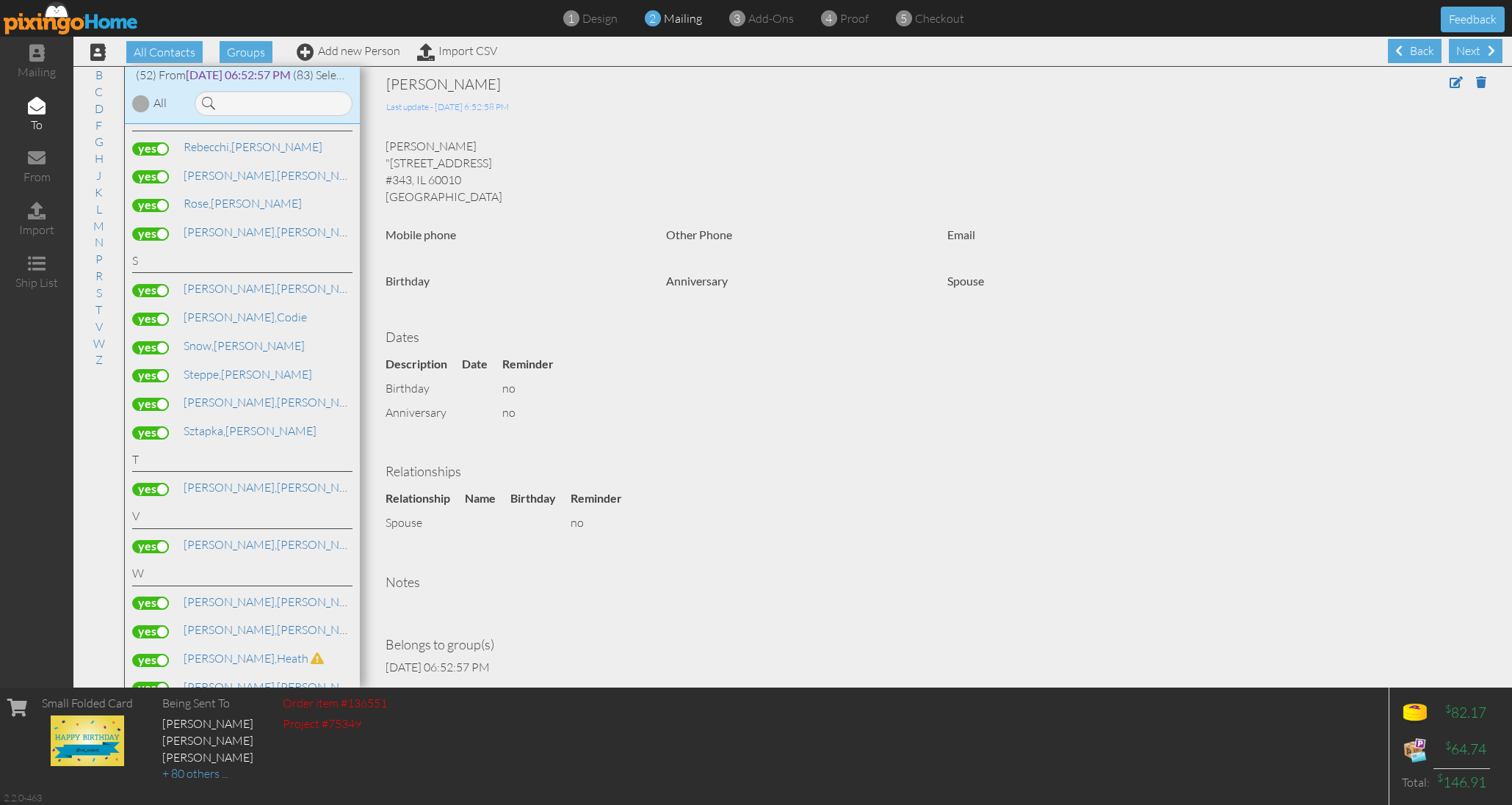
click at [152, 654] on label at bounding box center [150, 661] width 37 height 14
click at [0, 0] on input "checkbox" at bounding box center [0, 0] width 0 height 0
click at [149, 397] on label at bounding box center [150, 404] width 37 height 14
click at [0, 0] on input "checkbox" at bounding box center [0, 0] width 0 height 0
click at [1476, 51] on div "Next" at bounding box center [1475, 51] width 54 height 25
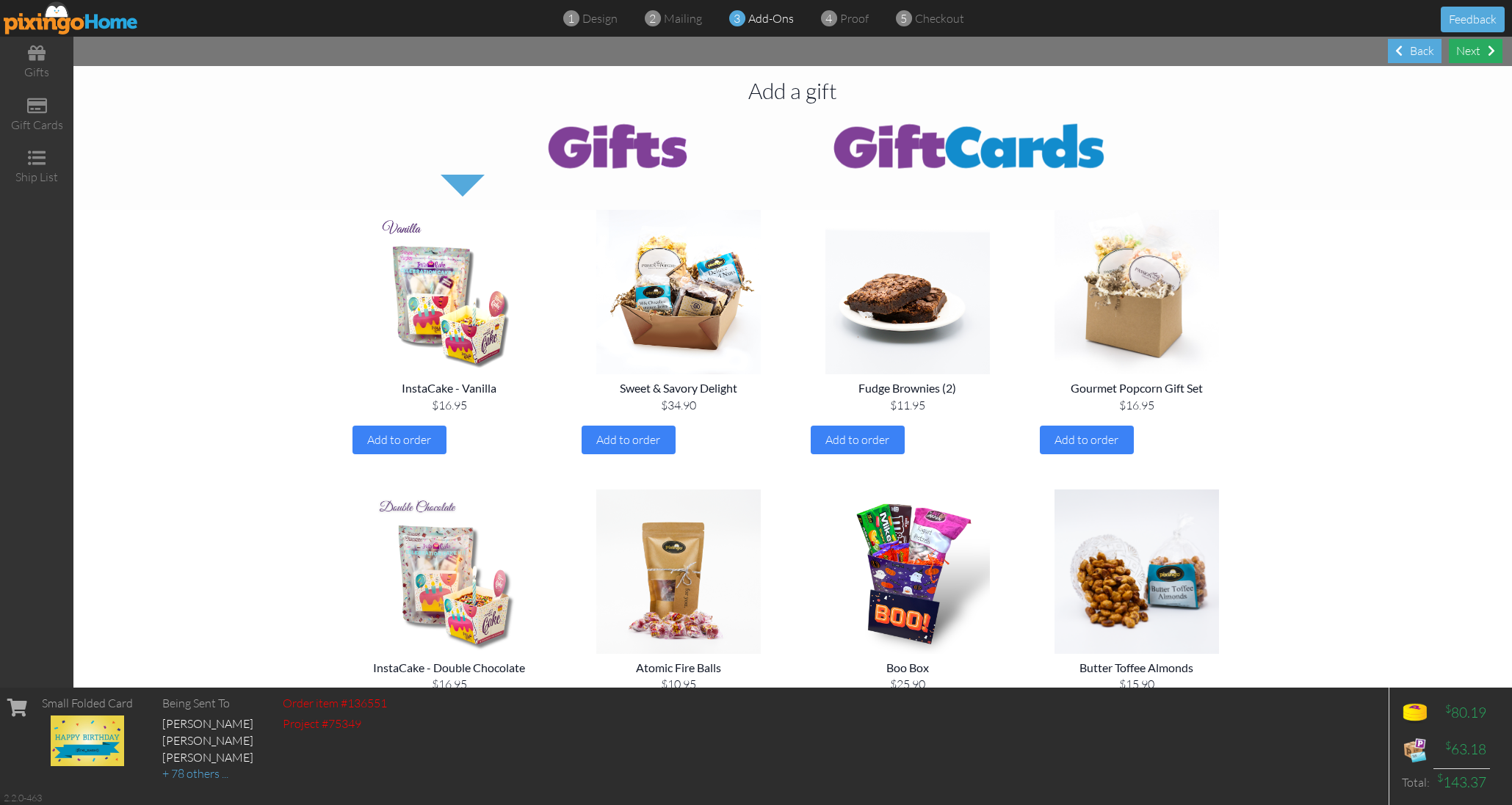
click at [1476, 56] on div "Next" at bounding box center [1475, 51] width 54 height 25
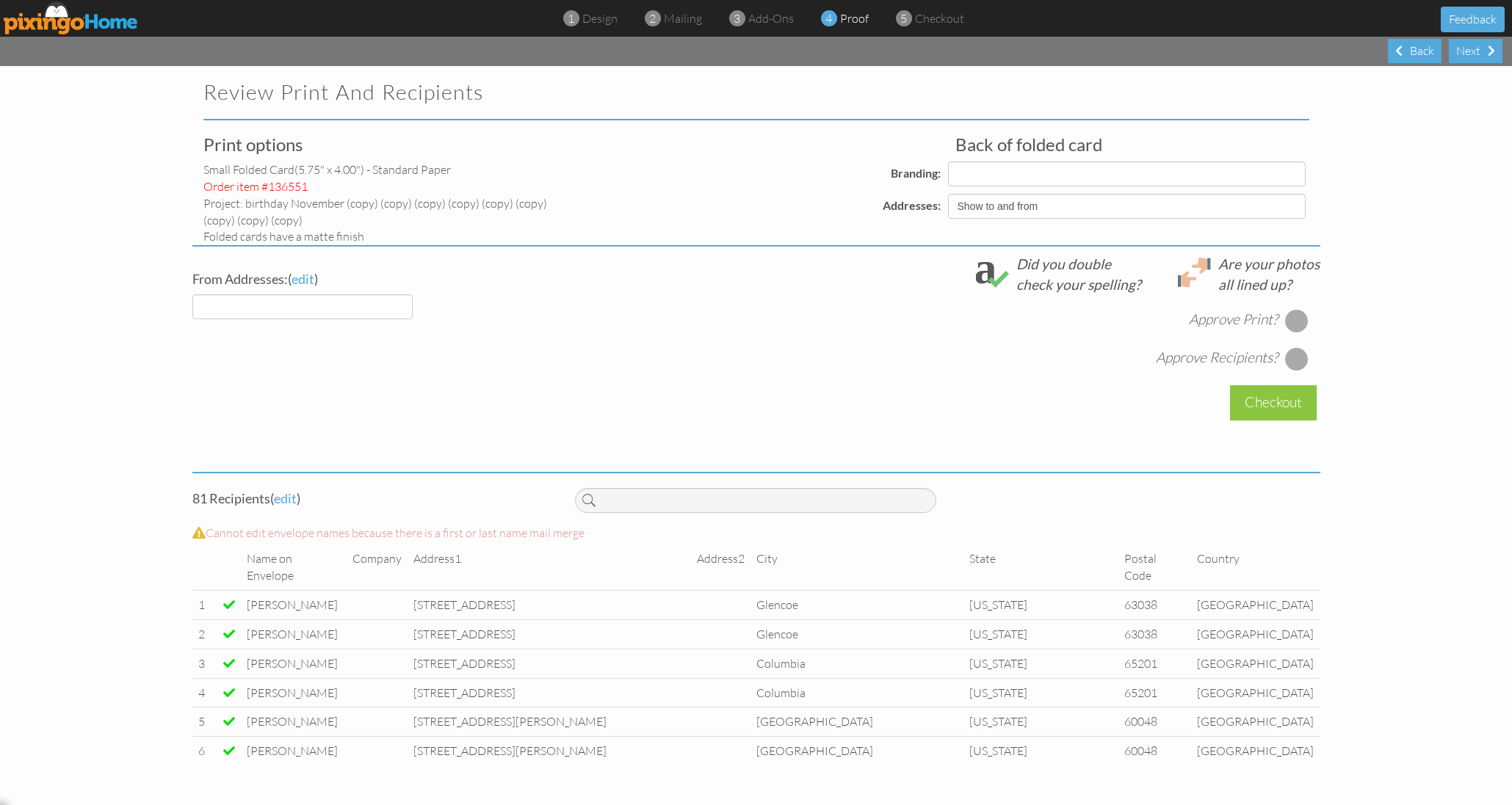
select select "object:18077"
select select "object:18089"
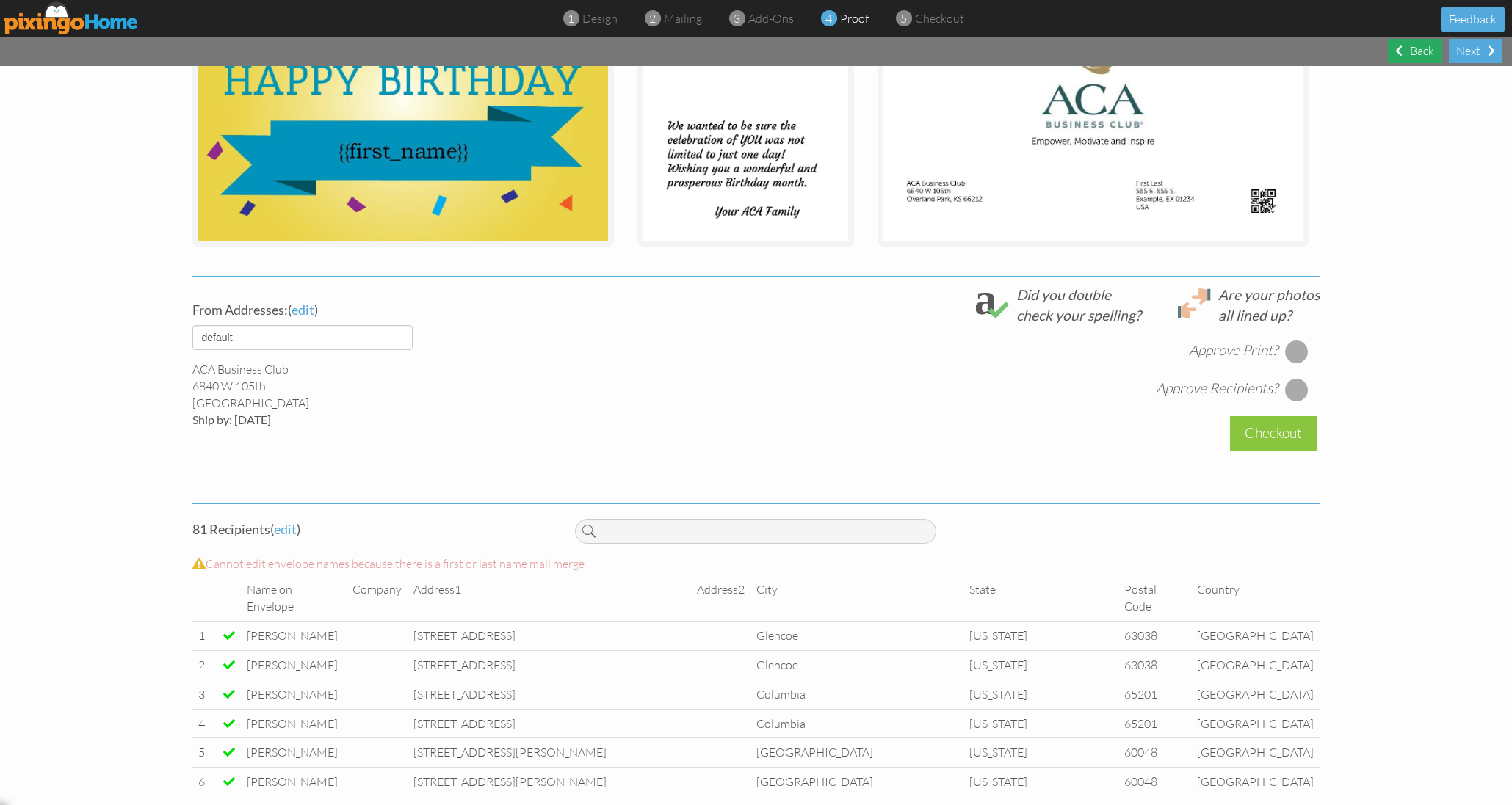
click at [1404, 52] on div "Back" at bounding box center [1414, 51] width 54 height 25
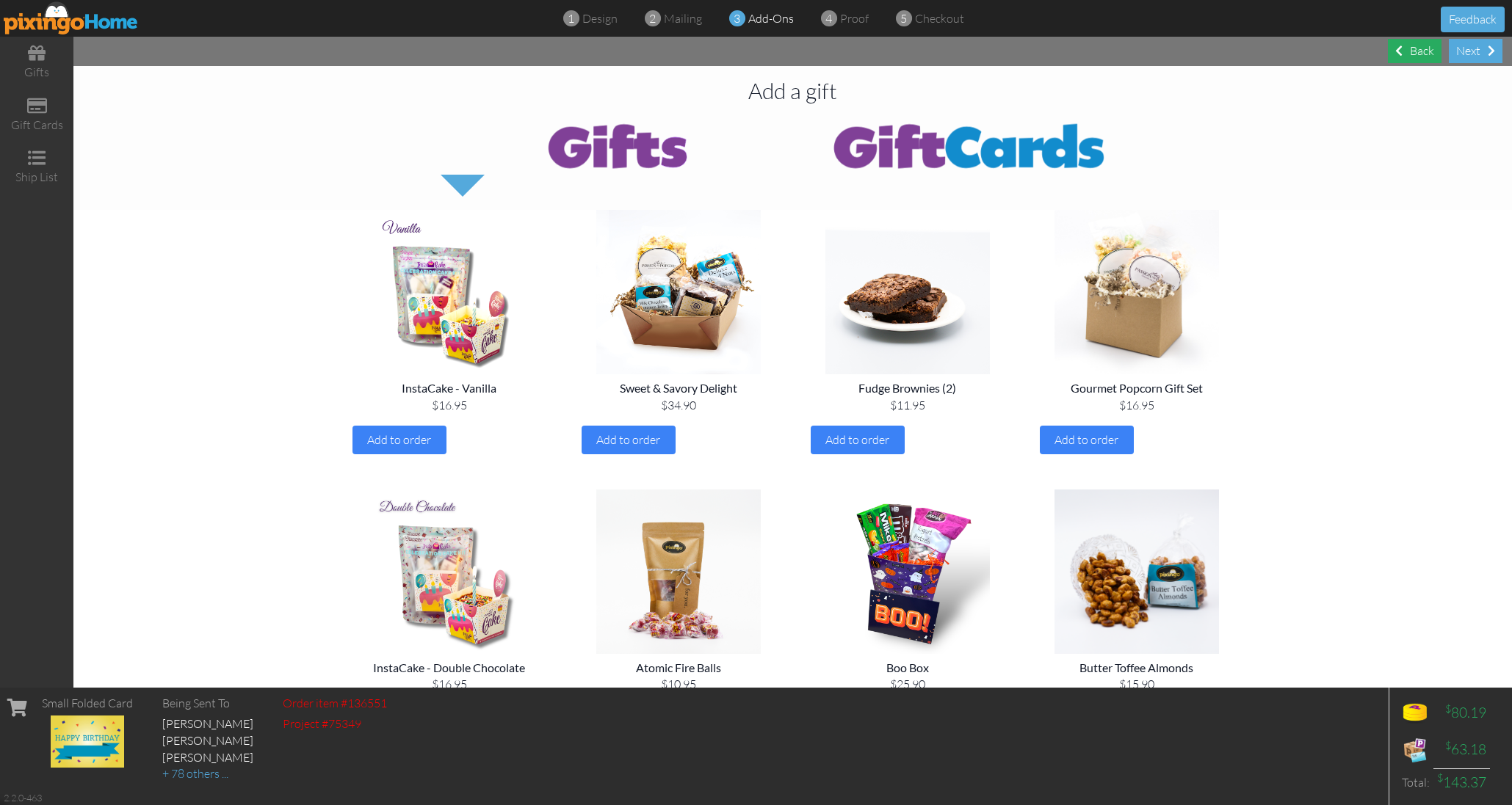
click at [1404, 51] on div "Back" at bounding box center [1414, 51] width 54 height 25
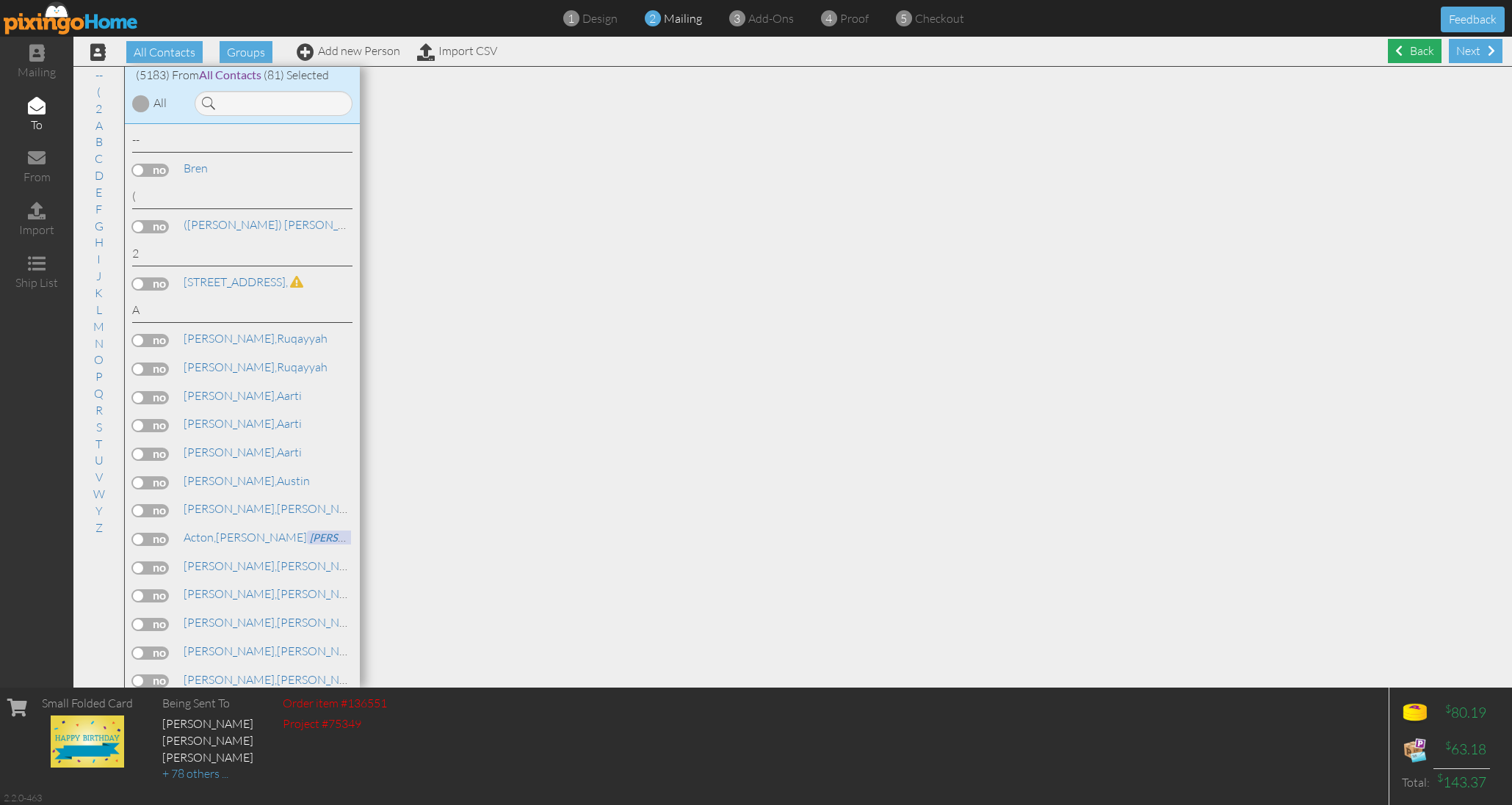
click at [1404, 51] on div "Back" at bounding box center [1414, 51] width 54 height 25
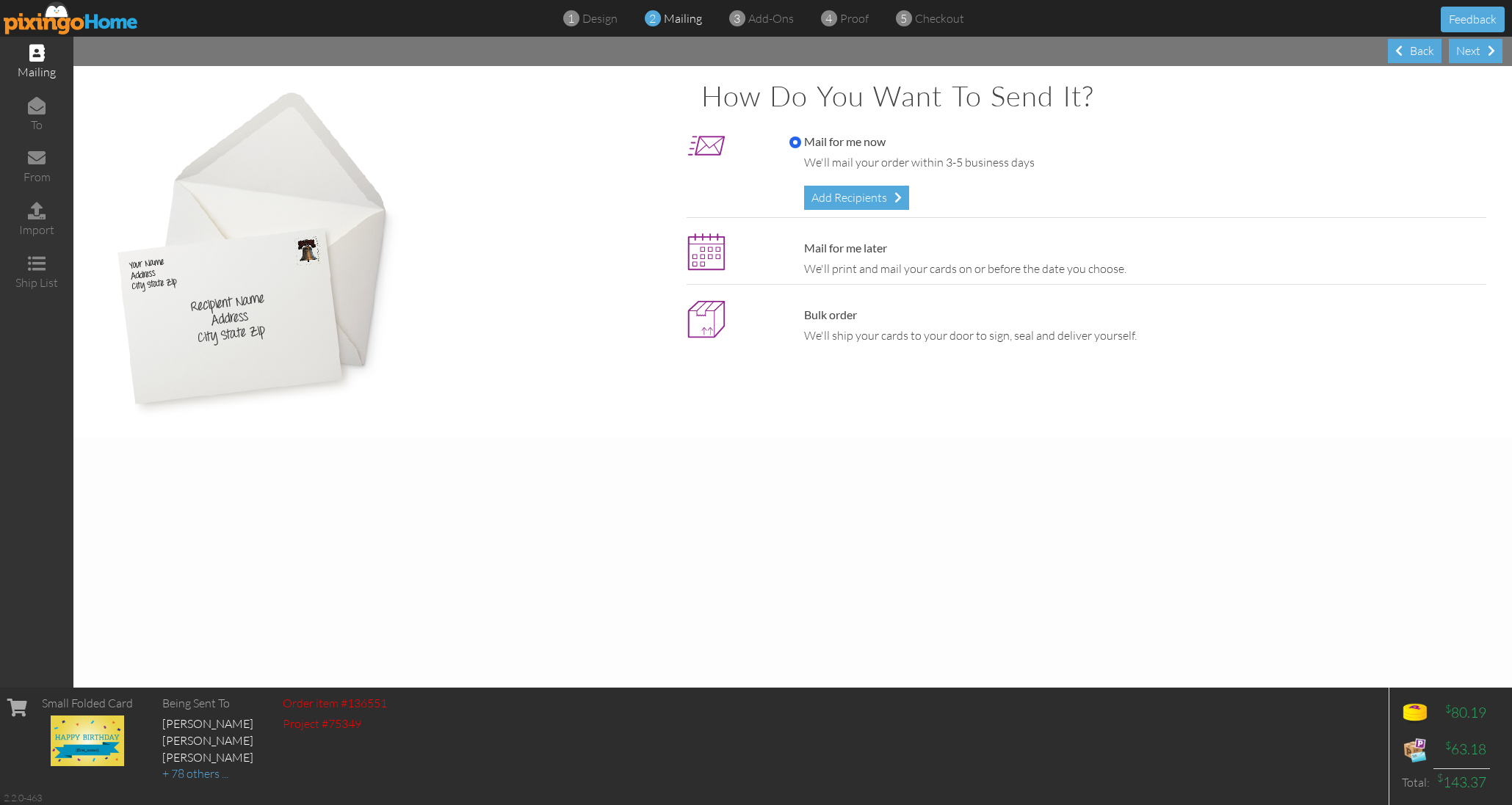
click at [1404, 51] on div "Back" at bounding box center [1414, 51] width 54 height 25
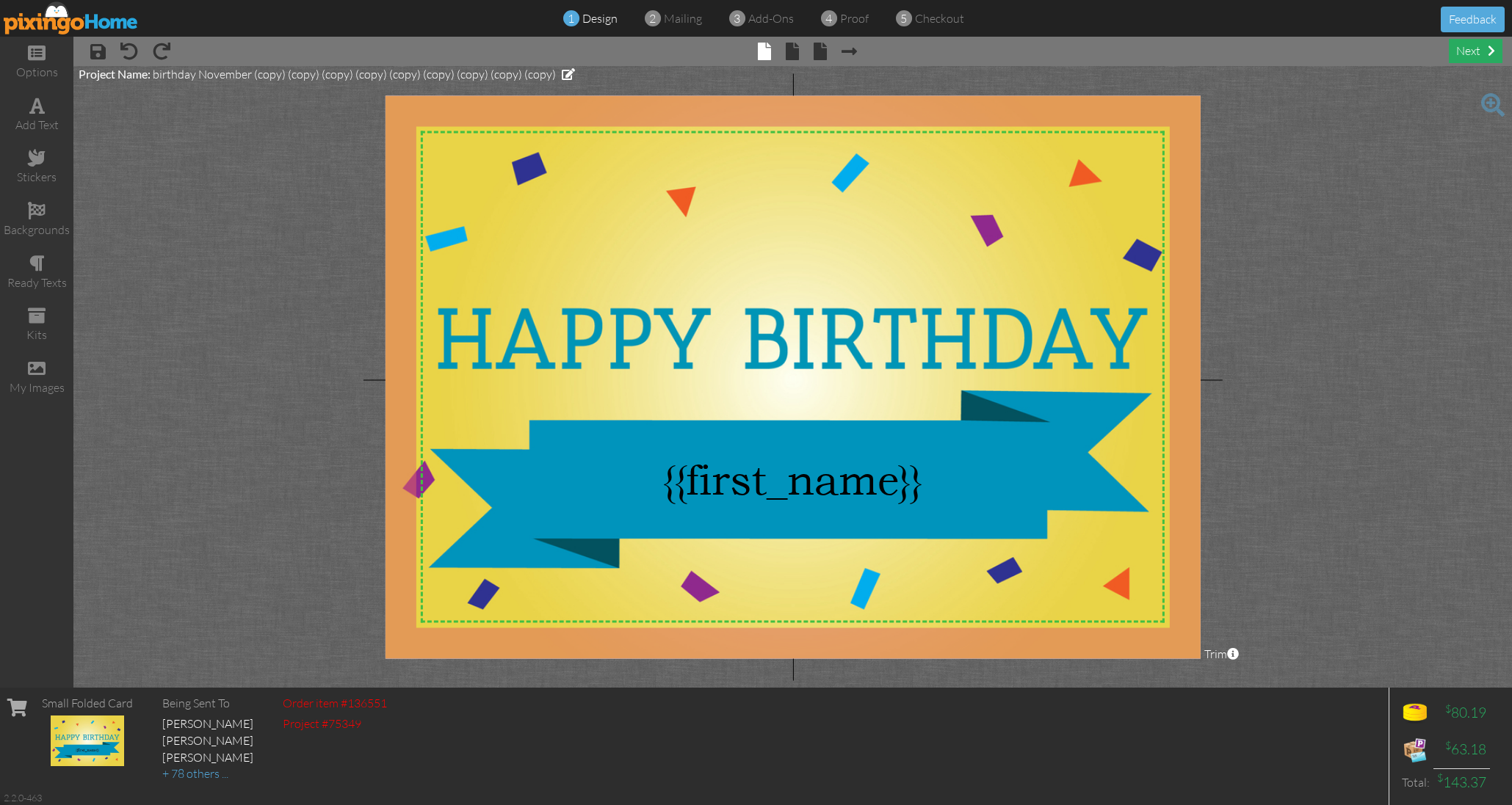
click at [1474, 50] on div "next" at bounding box center [1475, 51] width 54 height 25
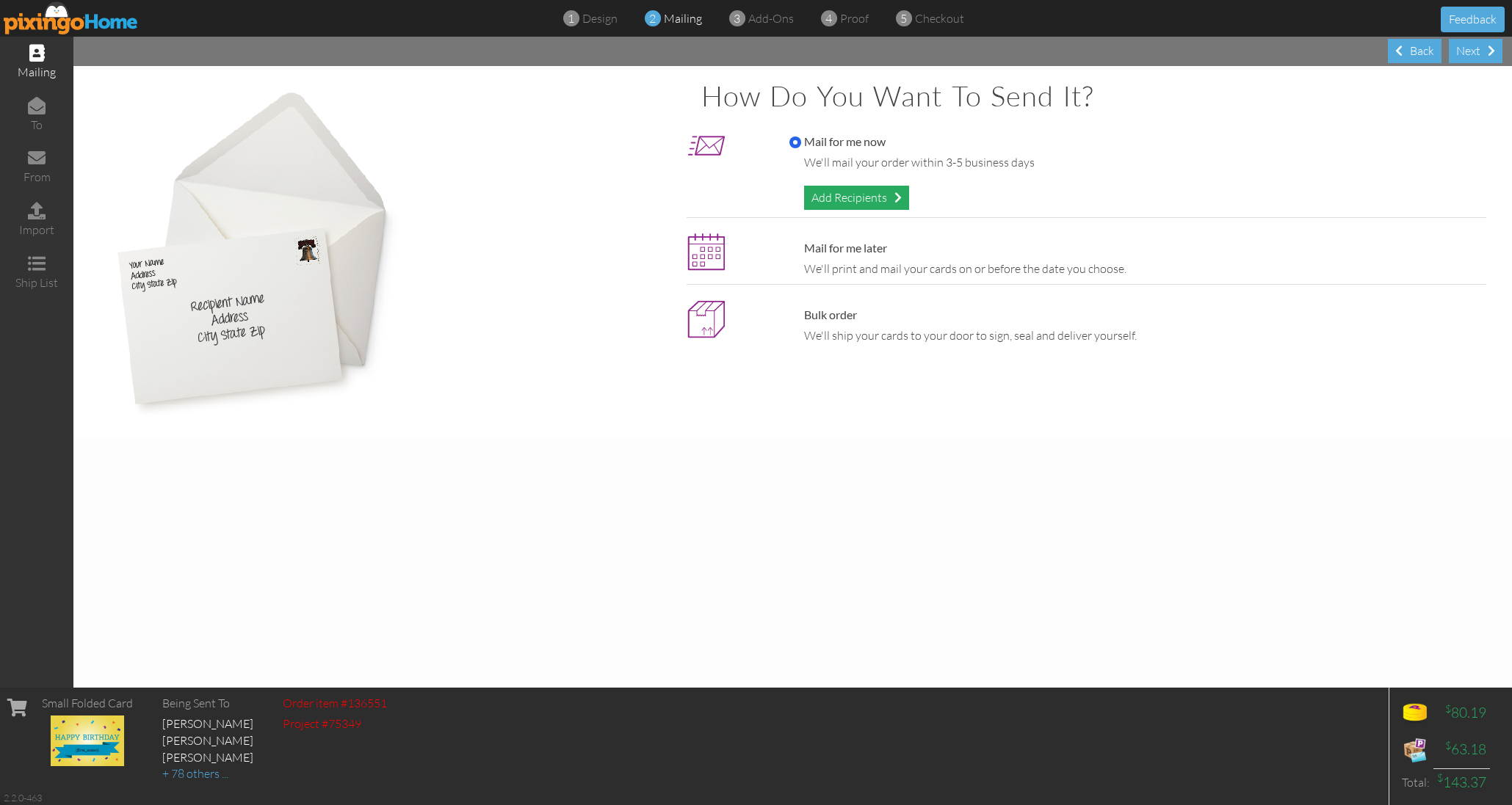
click at [842, 195] on div "Add Recipients" at bounding box center [856, 198] width 105 height 25
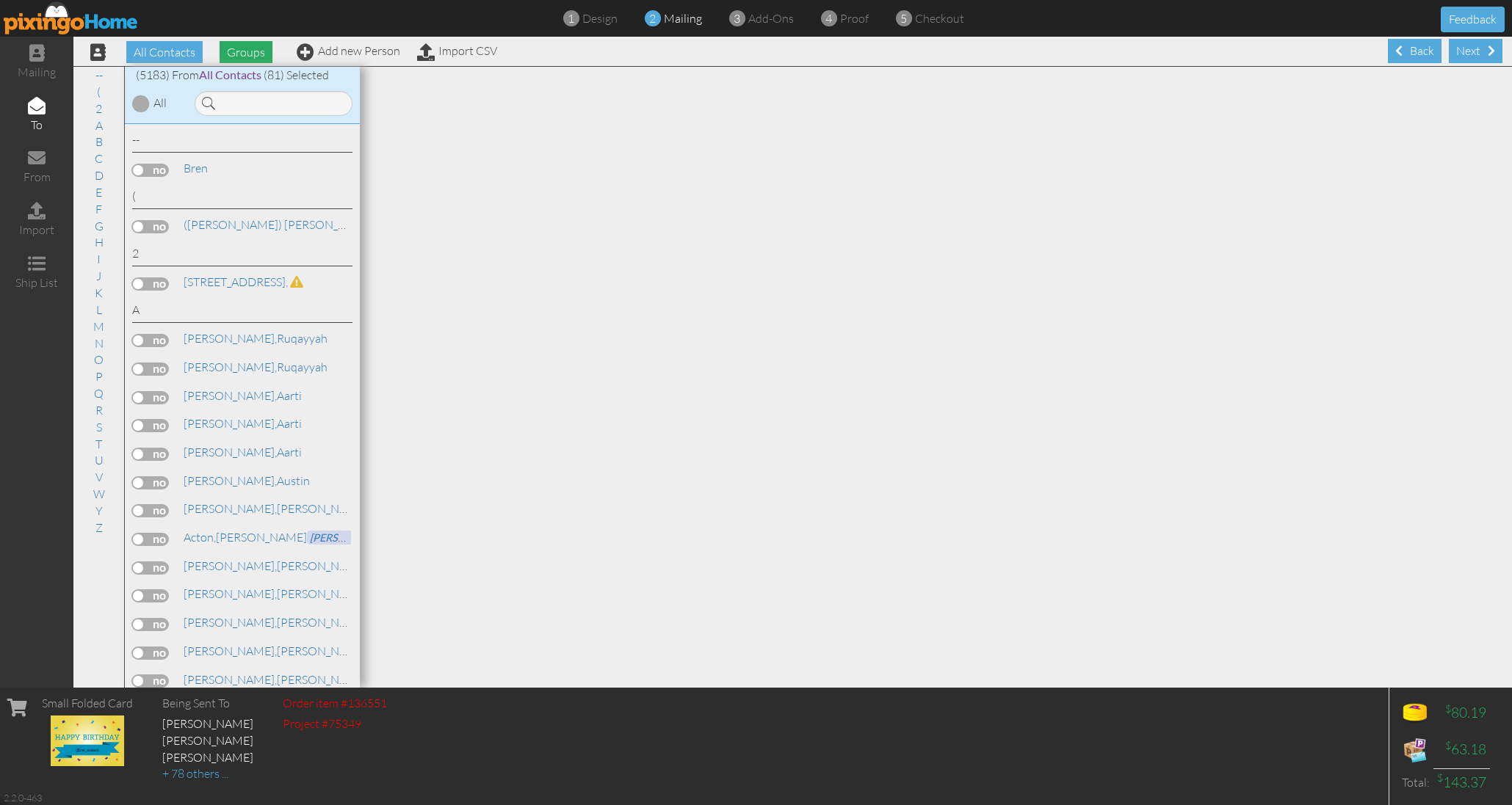
click at [251, 48] on span "Groups" at bounding box center [245, 52] width 53 height 22
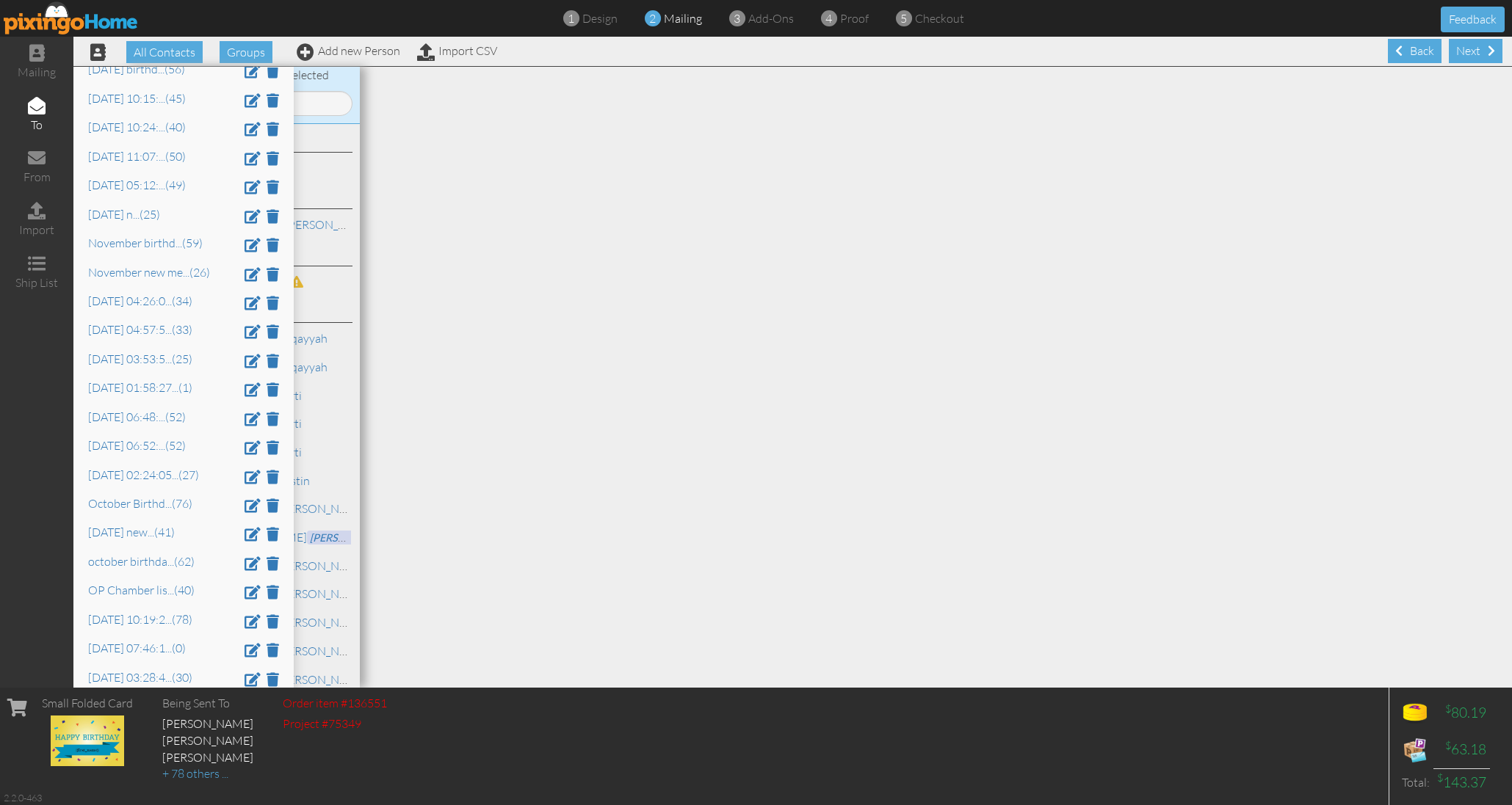
scroll to position [2026, 0]
click at [131, 434] on link "Oct 8 at 06:52: ... (52)" at bounding box center [137, 441] width 98 height 14
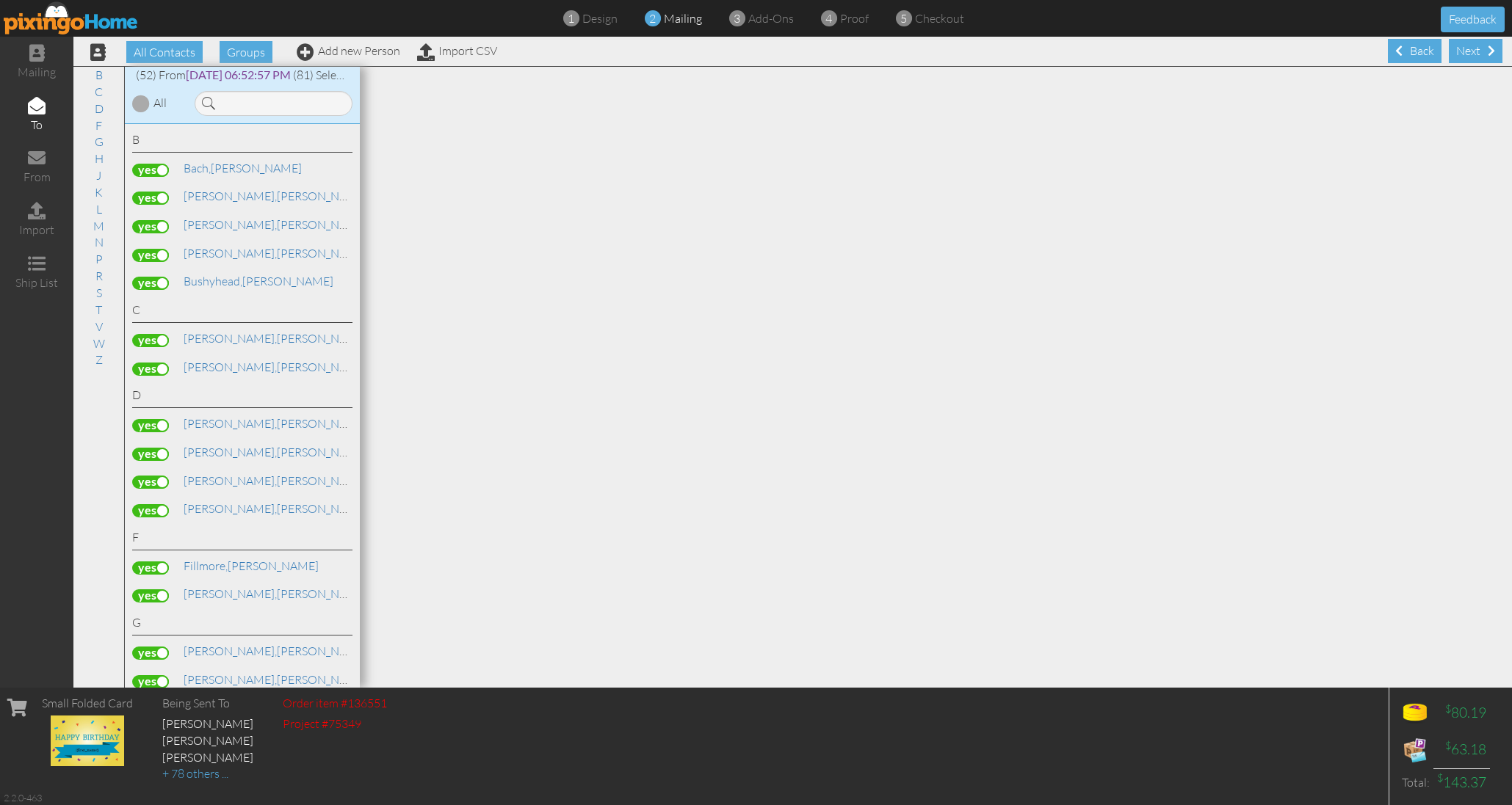
click at [141, 104] on div at bounding box center [141, 103] width 18 height 18
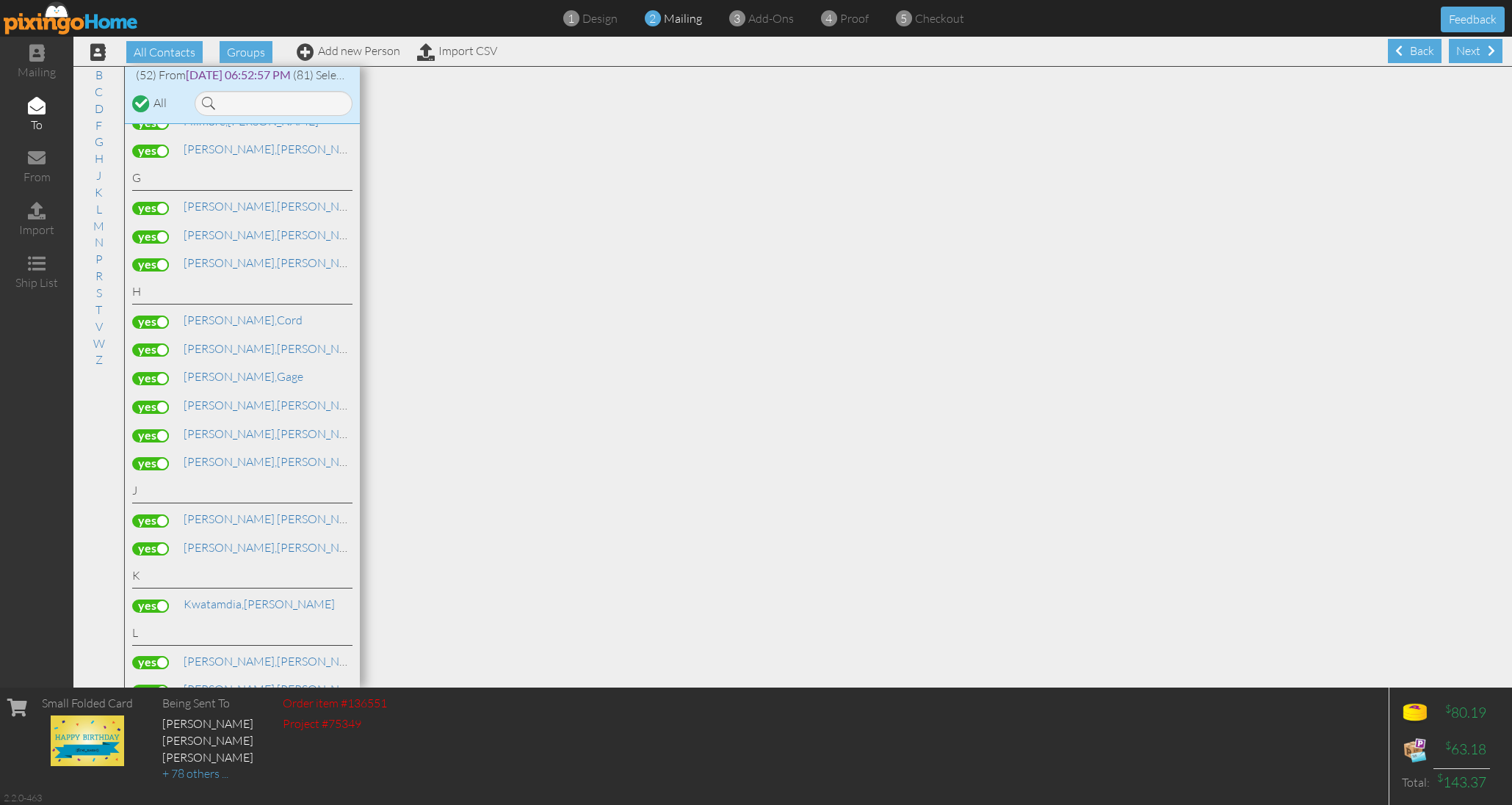
scroll to position [0, 0]
click at [148, 430] on label at bounding box center [150, 436] width 37 height 14
click at [0, 0] on input "checkbox" at bounding box center [0, 0] width 0 height 0
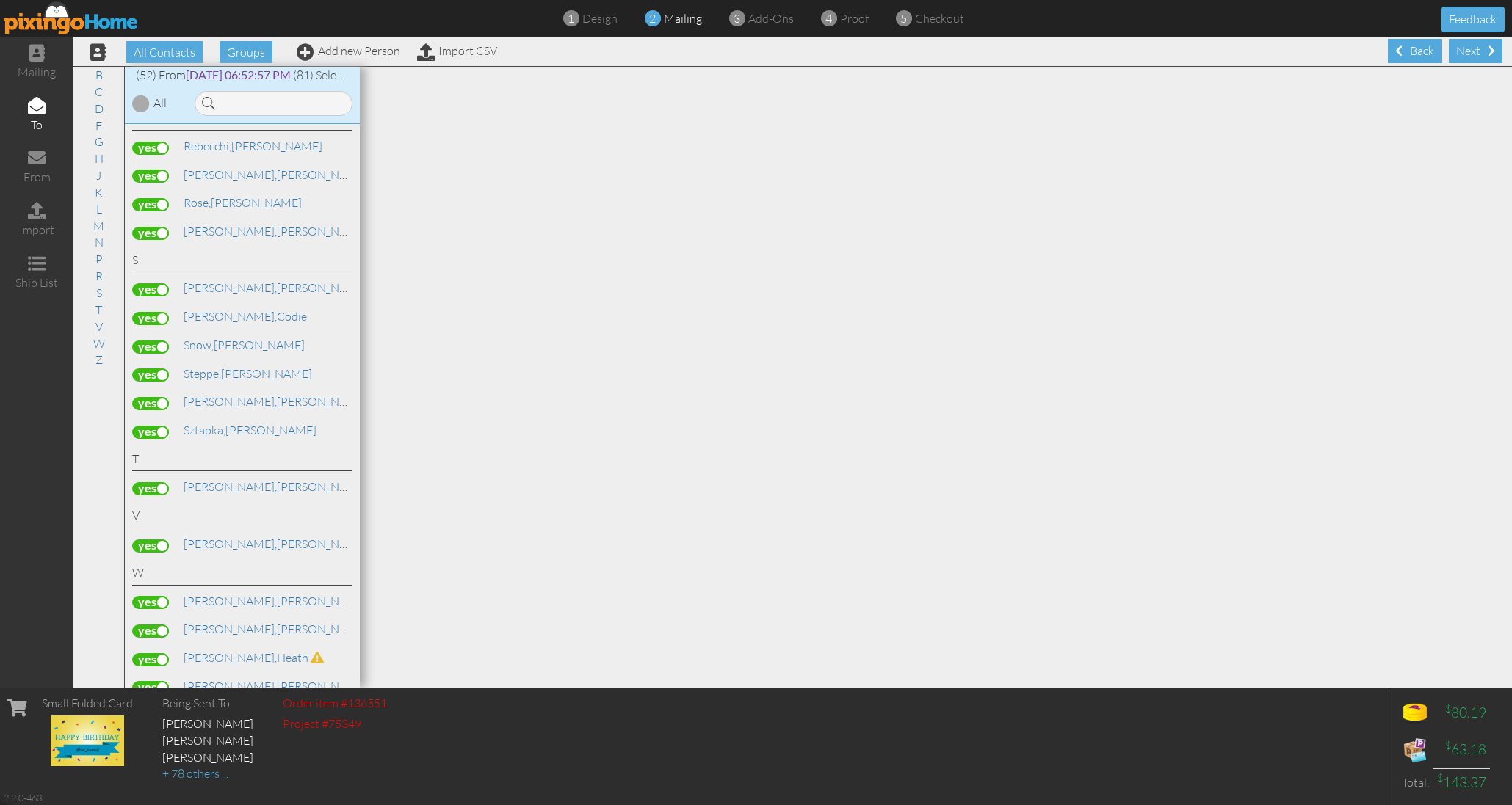
scroll to position [1357, 0]
click at [149, 654] on label at bounding box center [150, 661] width 37 height 14
click at [0, 0] on input "checkbox" at bounding box center [0, 0] width 0 height 0
click at [150, 397] on label at bounding box center [150, 404] width 37 height 14
click at [0, 0] on input "checkbox" at bounding box center [0, 0] width 0 height 0
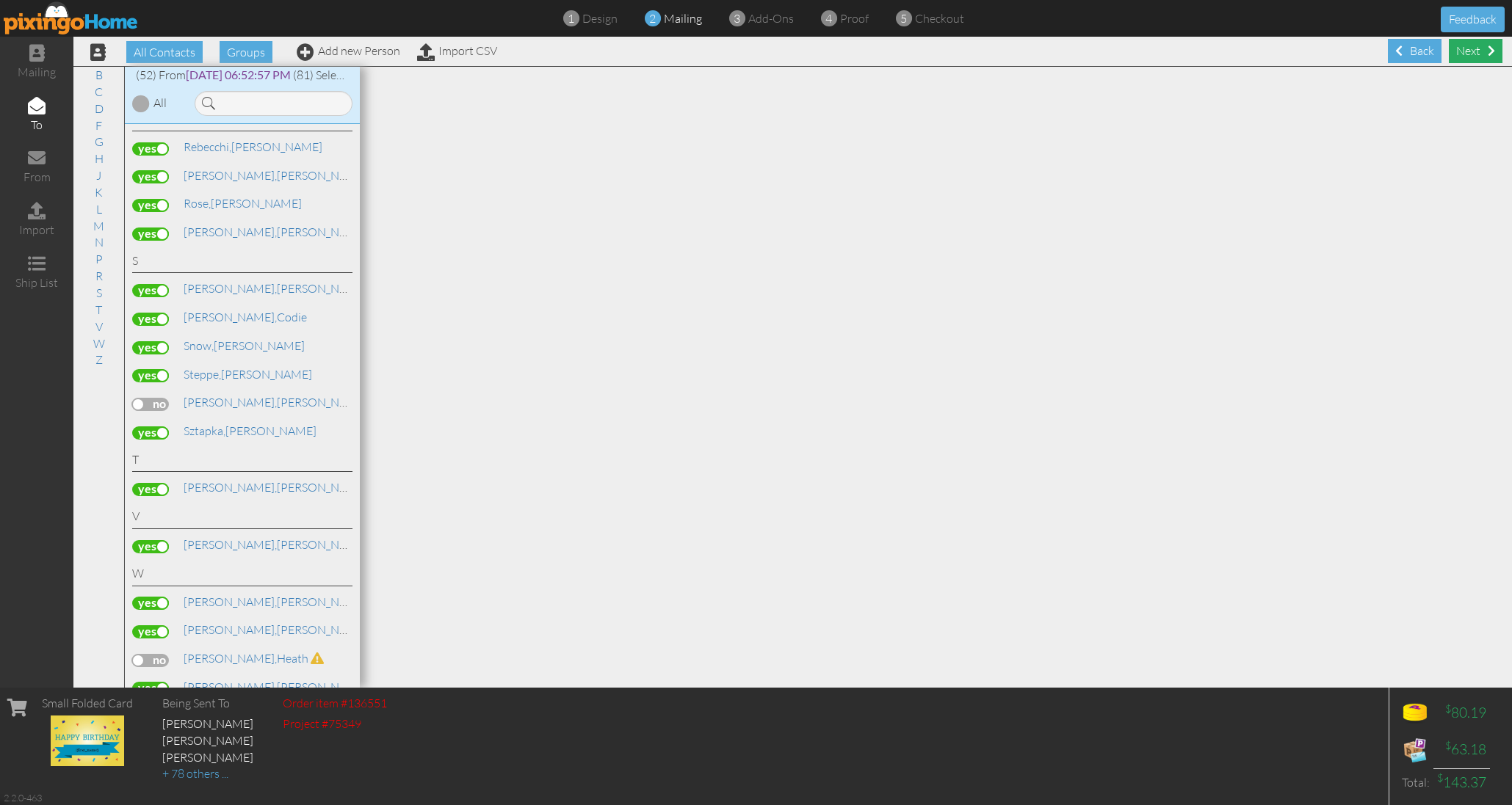
click at [1470, 48] on div "Next" at bounding box center [1475, 51] width 54 height 25
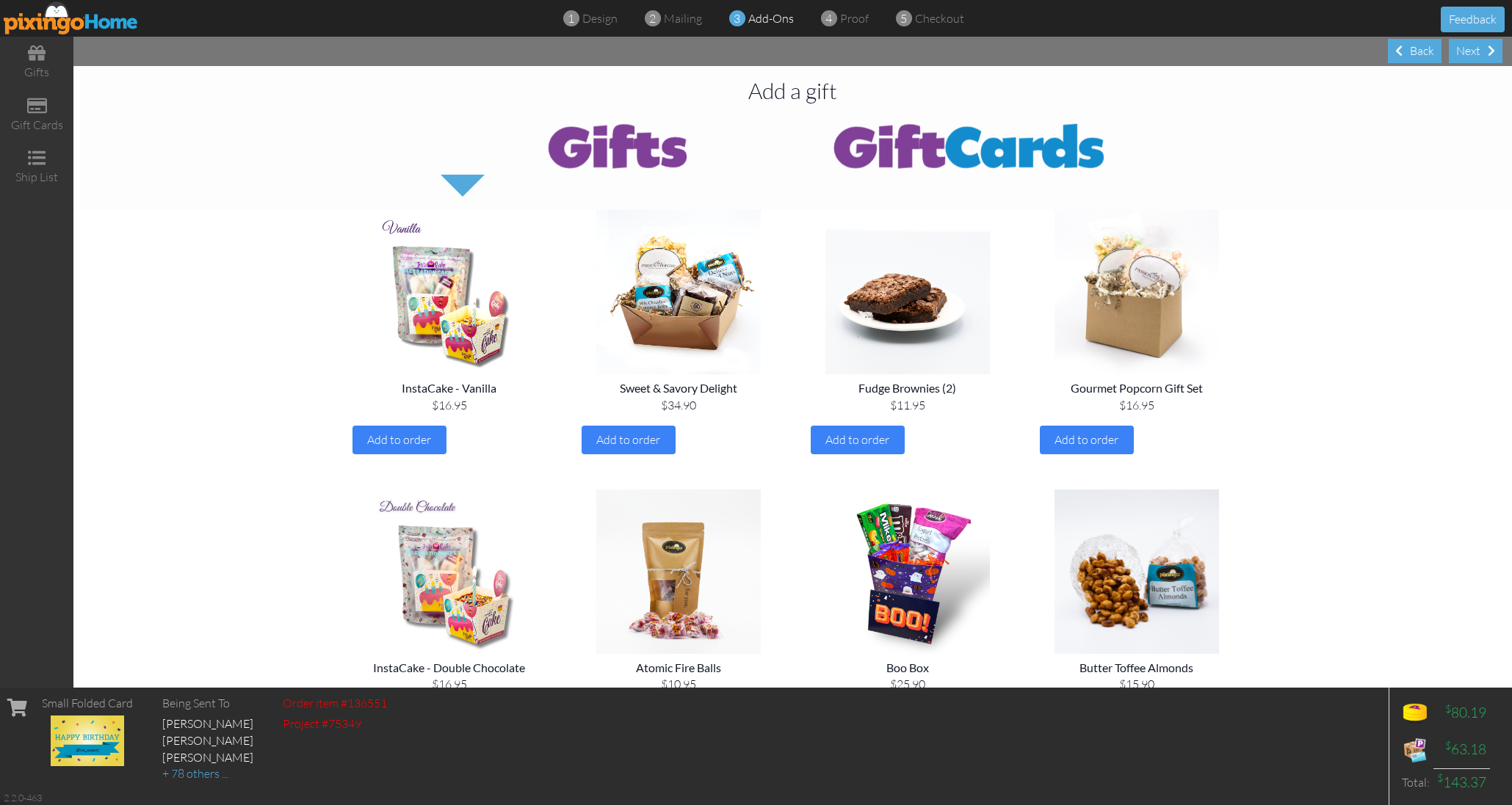
click at [1470, 48] on div "Next" at bounding box center [1475, 51] width 54 height 25
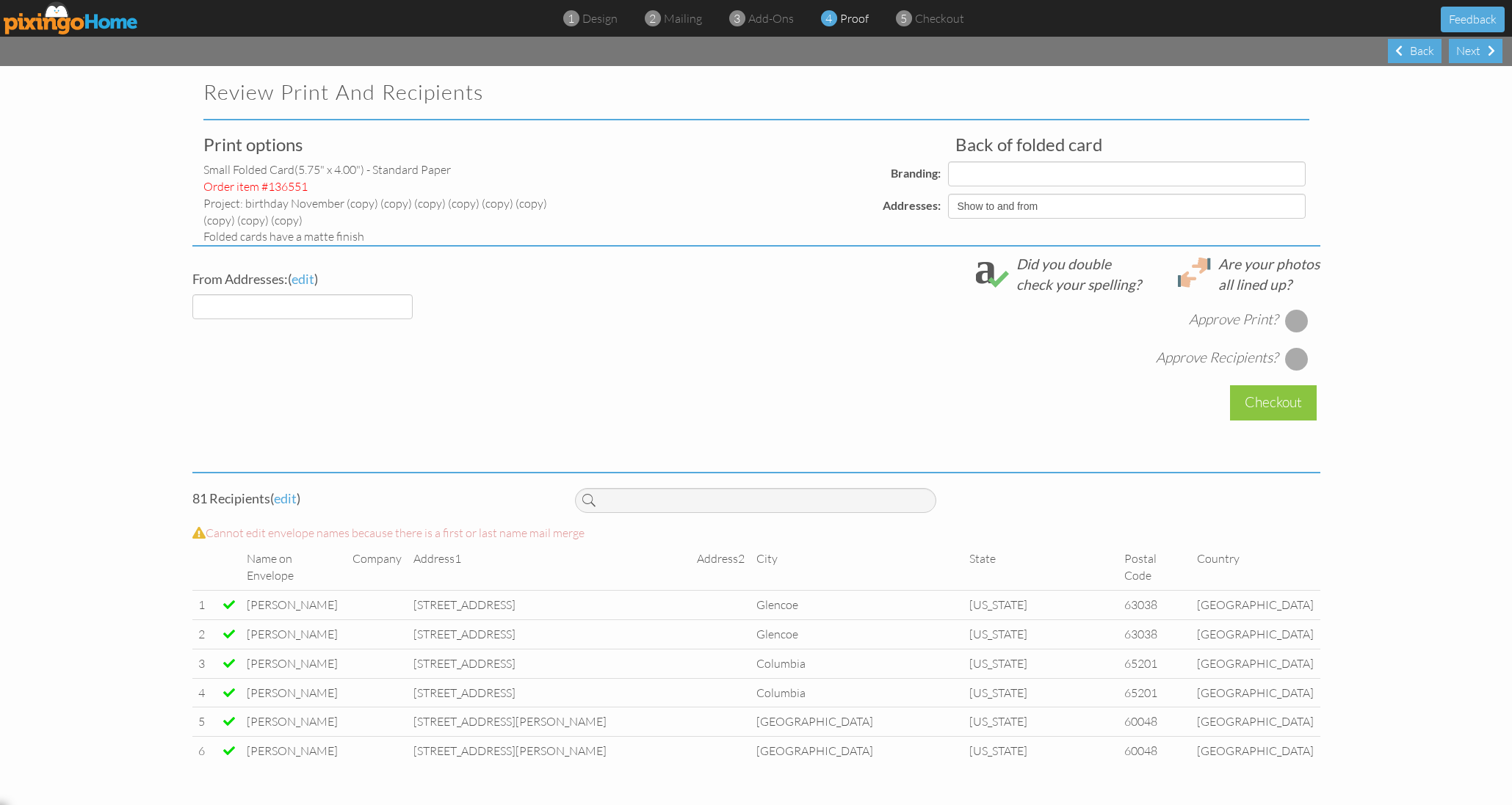
select select "object:43203"
select select "object:43205"
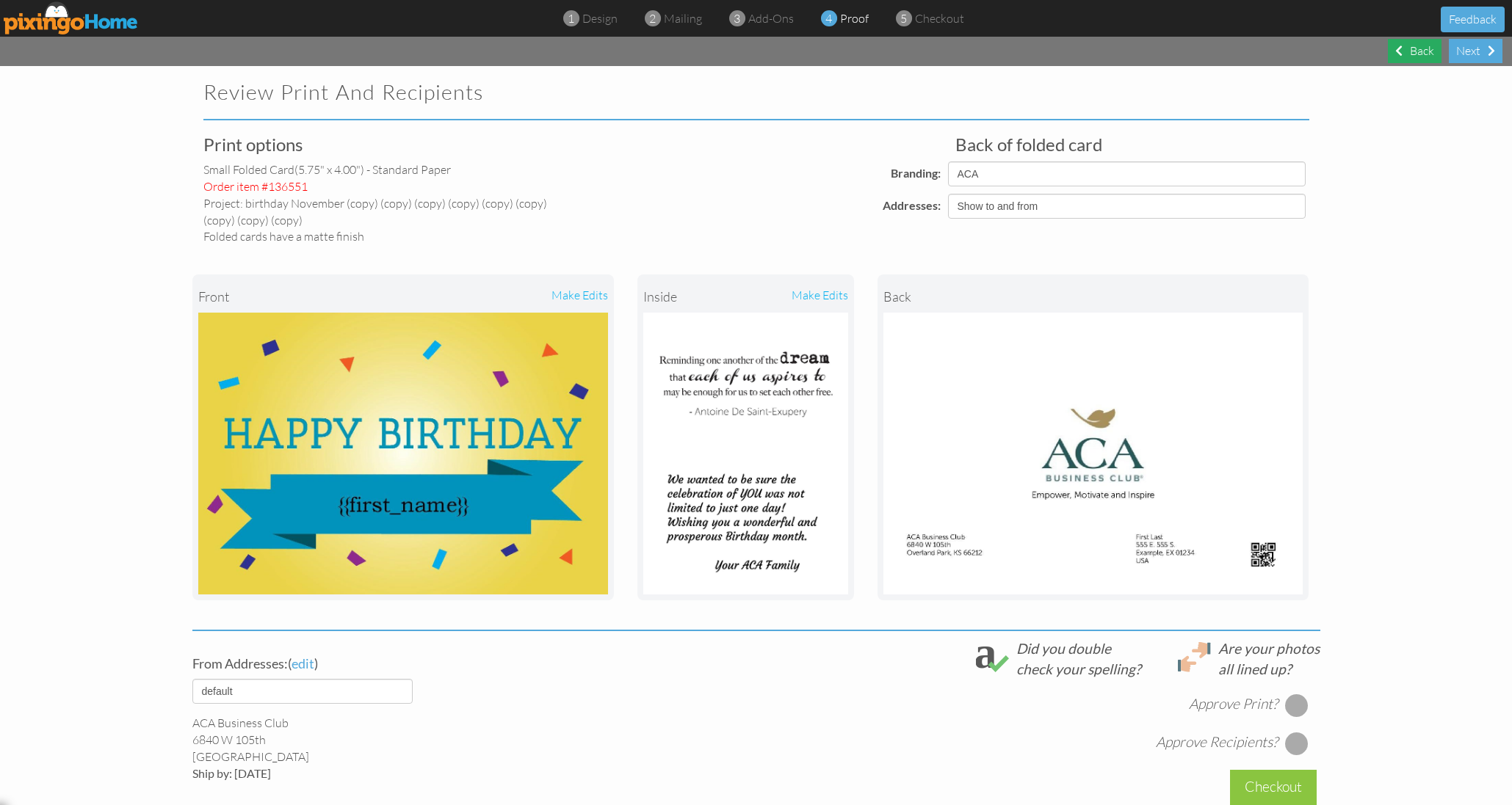
click at [1430, 51] on div "Back" at bounding box center [1414, 51] width 54 height 25
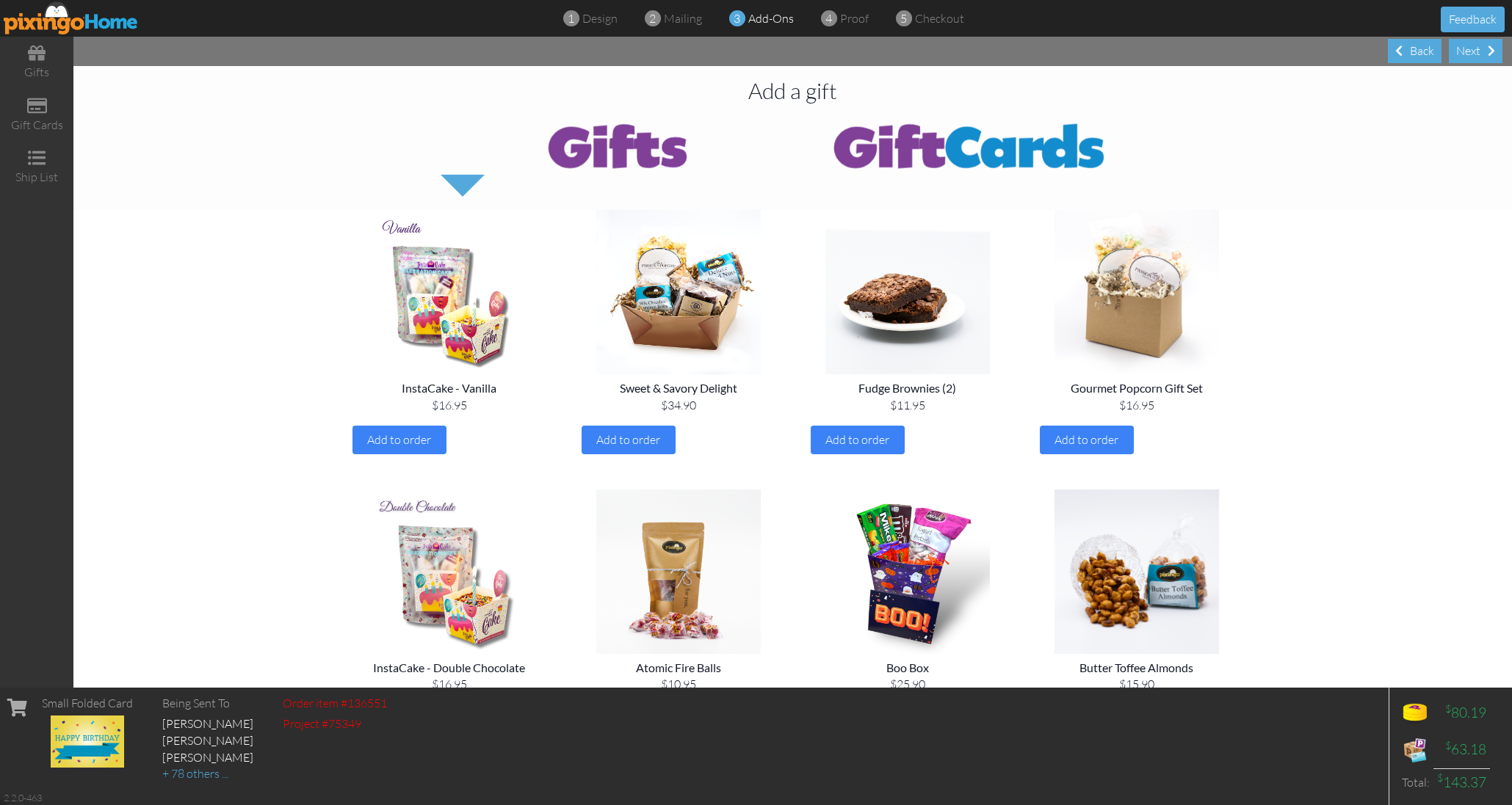
click at [87, 21] on img at bounding box center [71, 18] width 135 height 33
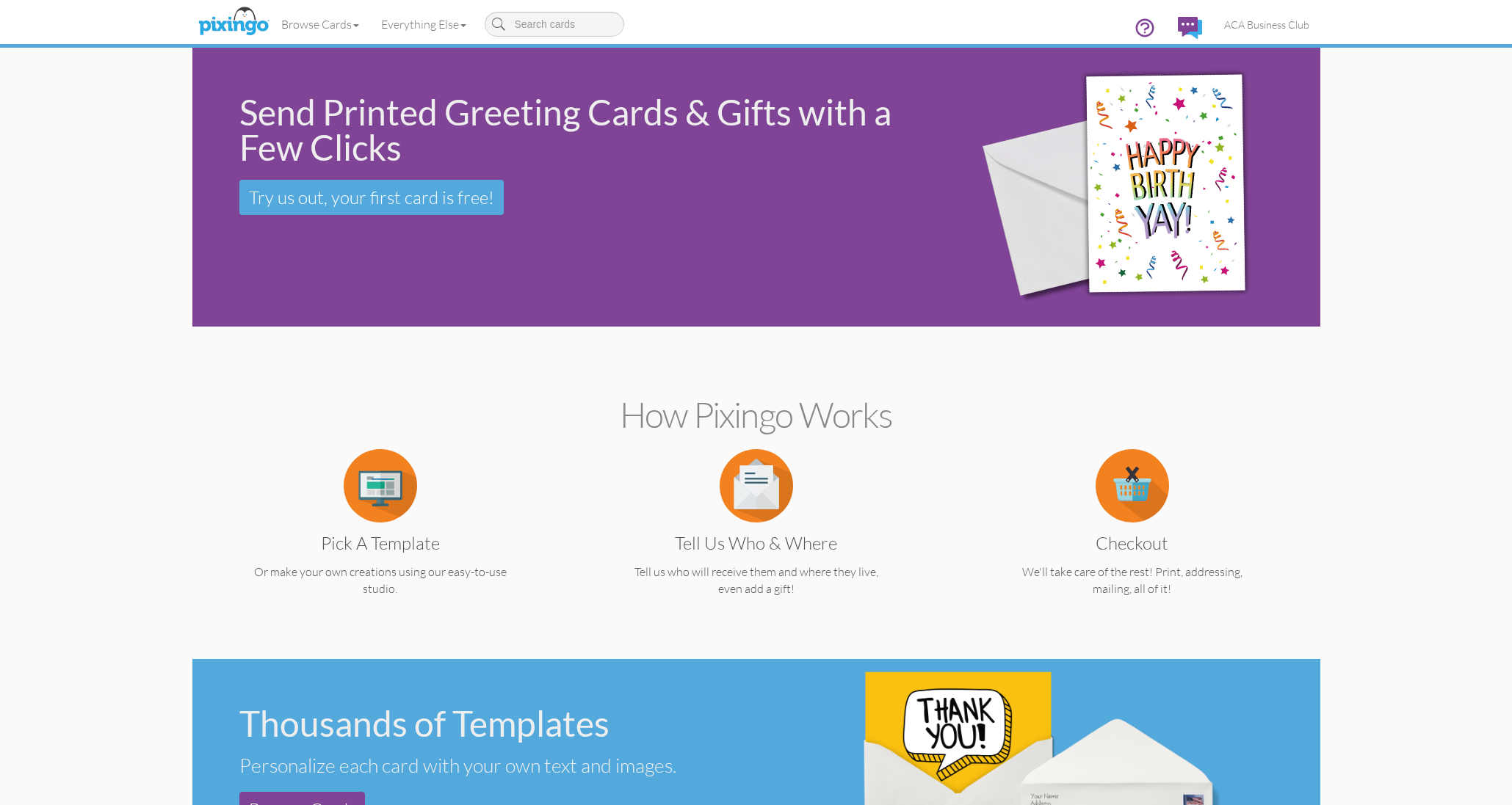
click at [388, 478] on img at bounding box center [381, 486] width 73 height 73
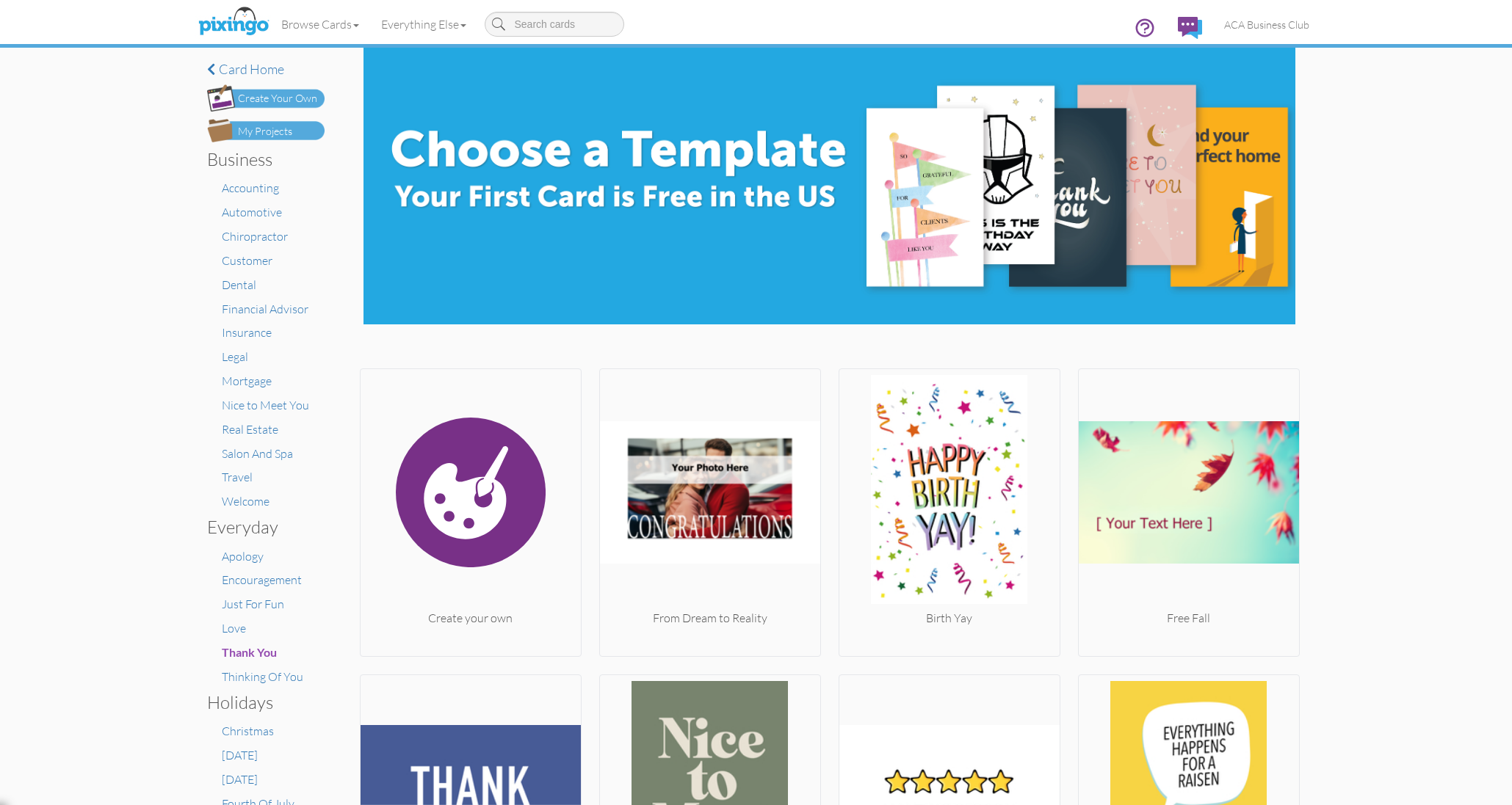
click at [252, 127] on div "My Projects" at bounding box center [265, 132] width 54 height 15
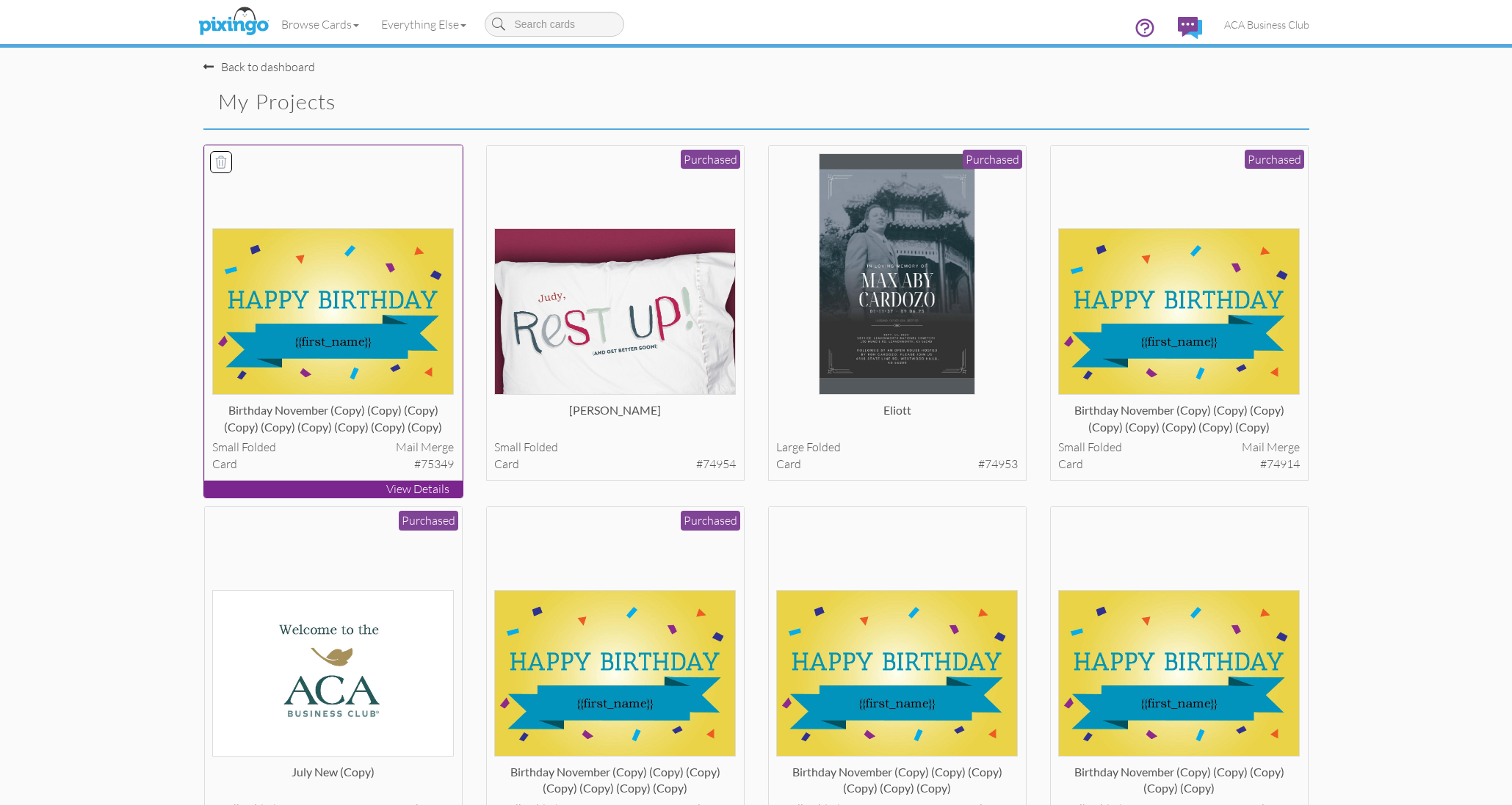
click at [326, 315] on img at bounding box center [333, 312] width 241 height 166
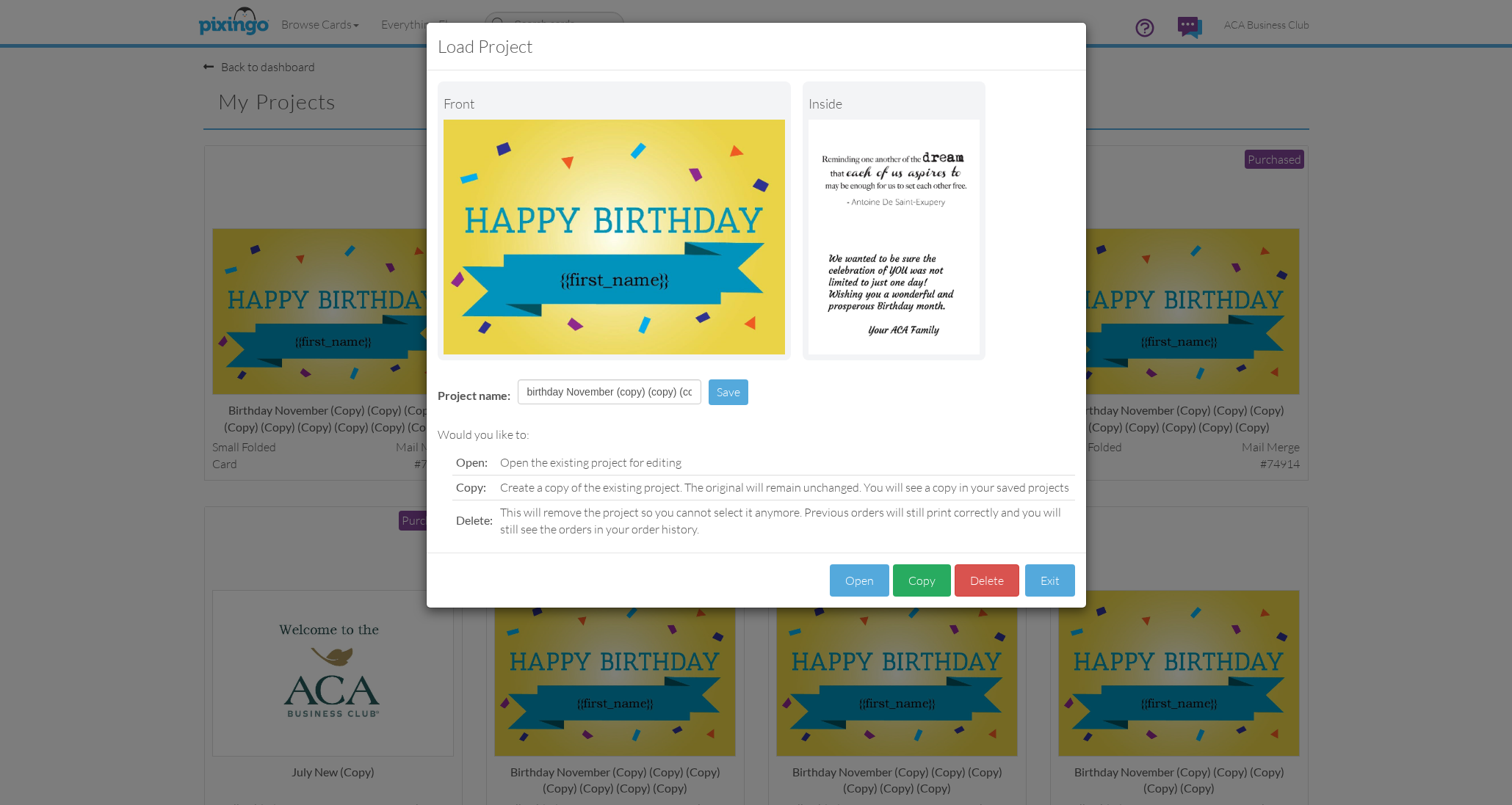
click at [908, 576] on button "Copy" at bounding box center [922, 581] width 58 height 33
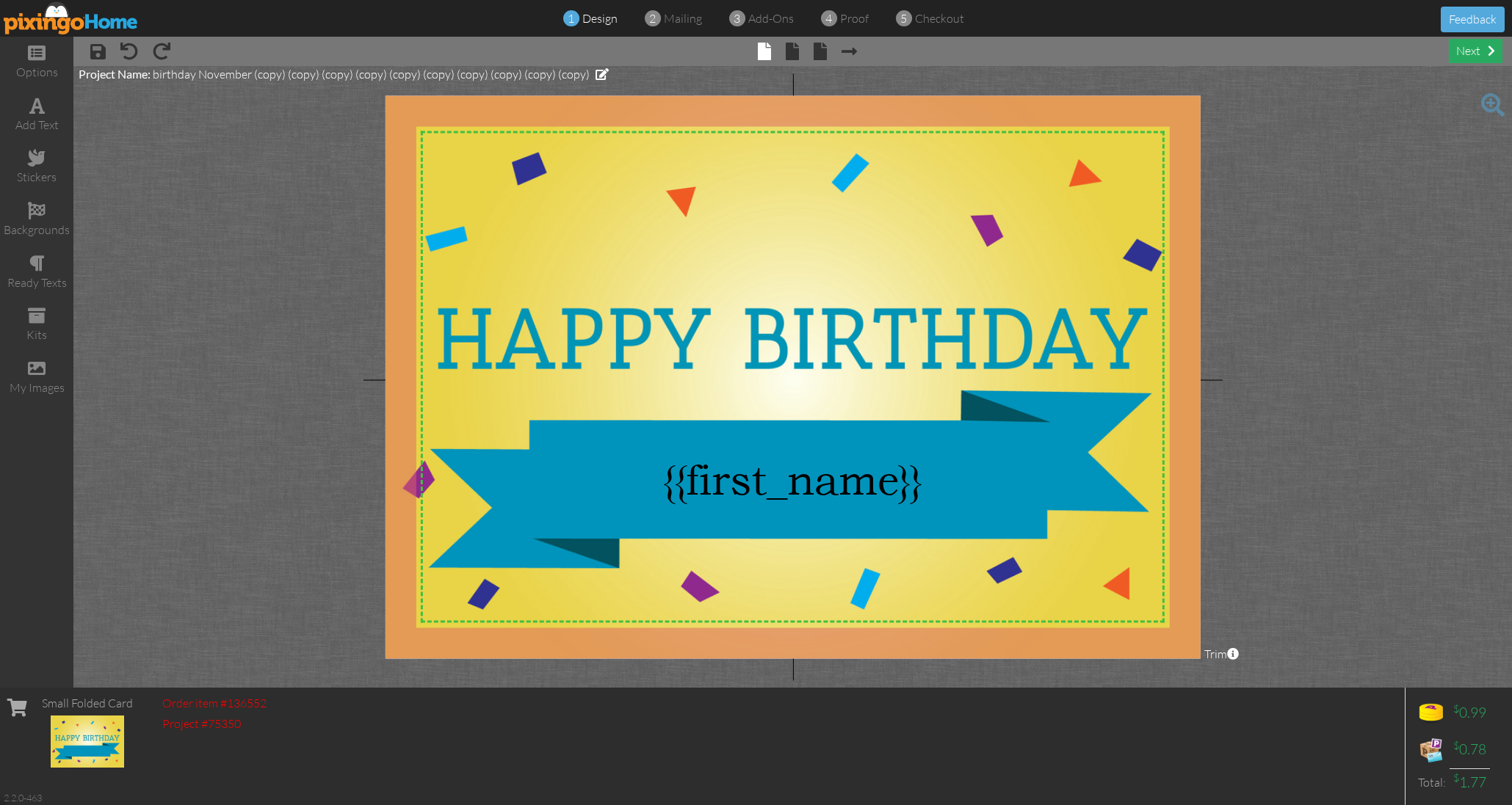
click at [1461, 50] on div "next" at bounding box center [1475, 51] width 54 height 25
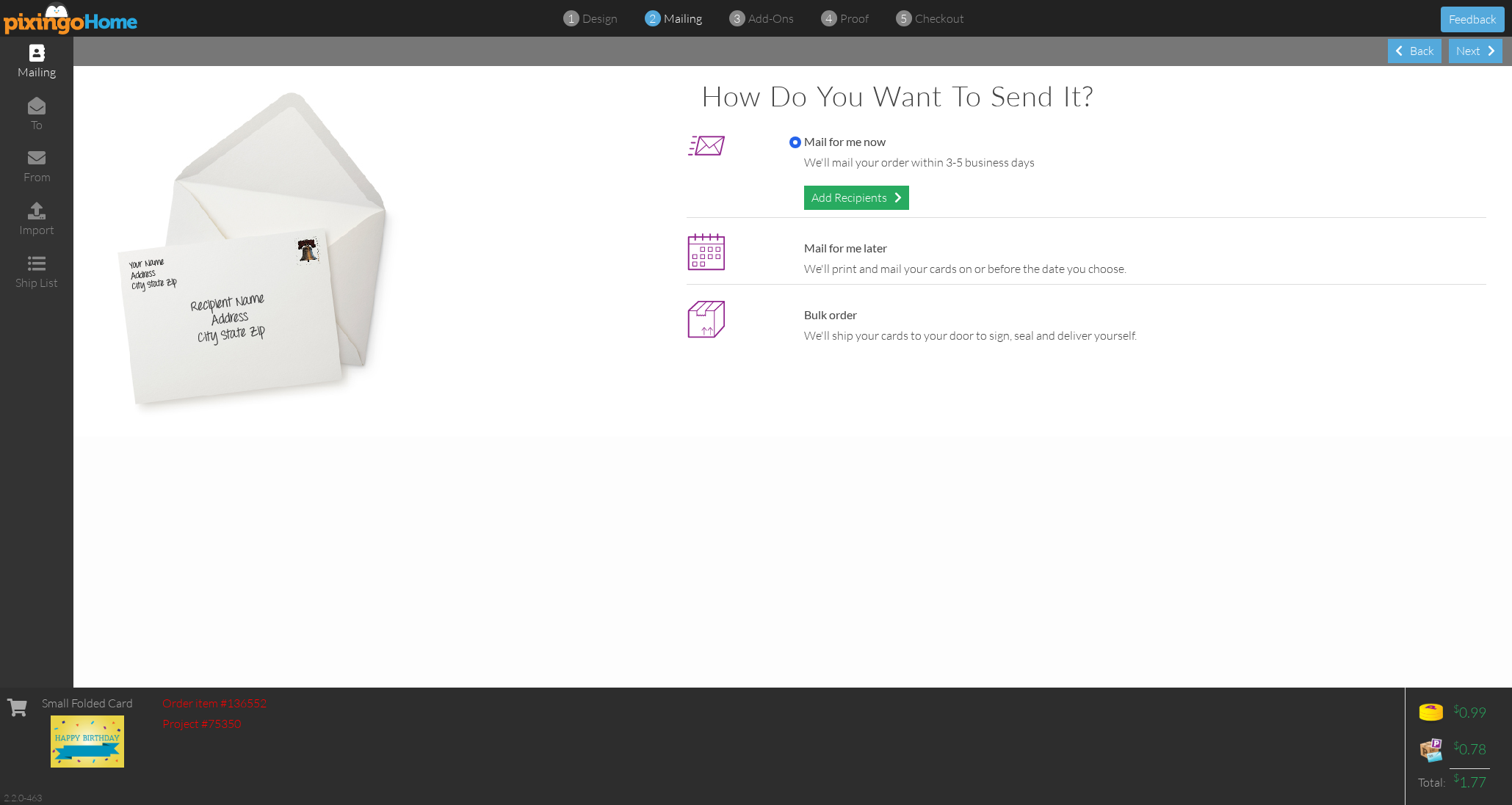
click at [846, 193] on div "Add Recipients" at bounding box center [856, 198] width 105 height 25
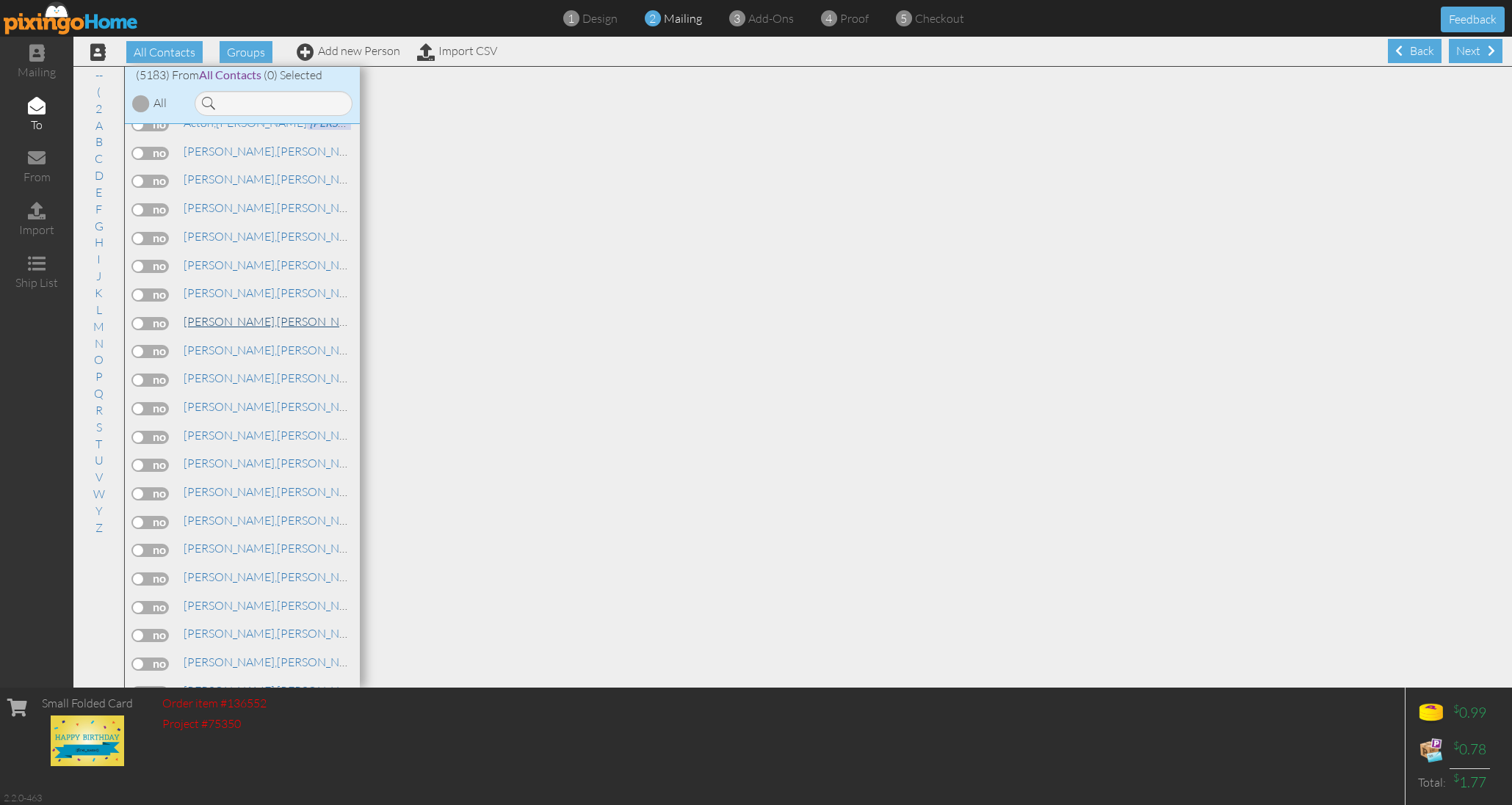
scroll to position [419, 0]
click at [246, 52] on span "Groups" at bounding box center [245, 52] width 53 height 22
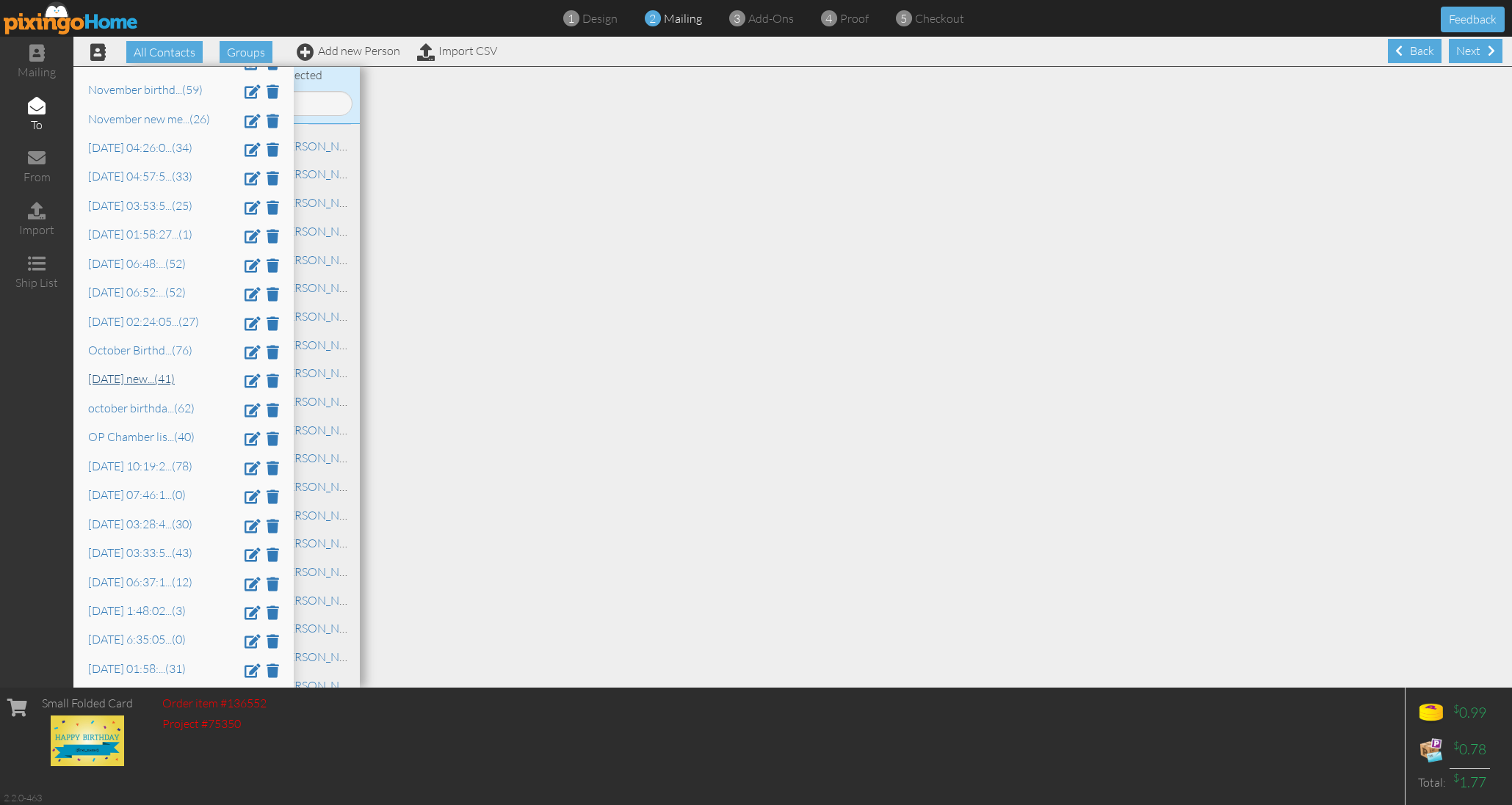
scroll to position [2172, 0]
click at [116, 289] on link "Oct 8 at 06:52: ... (52)" at bounding box center [137, 296] width 98 height 14
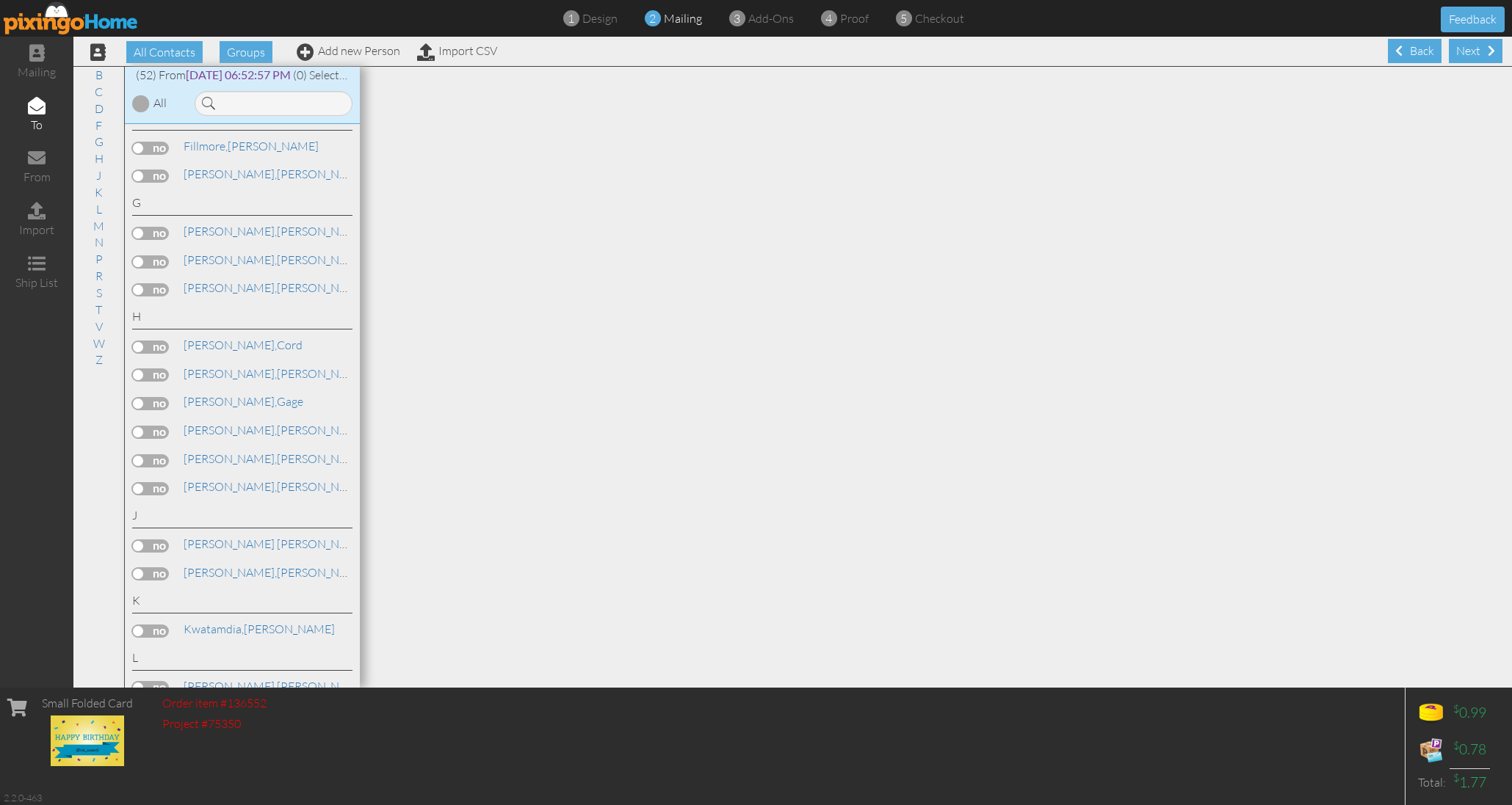
click at [138, 101] on div at bounding box center [141, 103] width 18 height 18
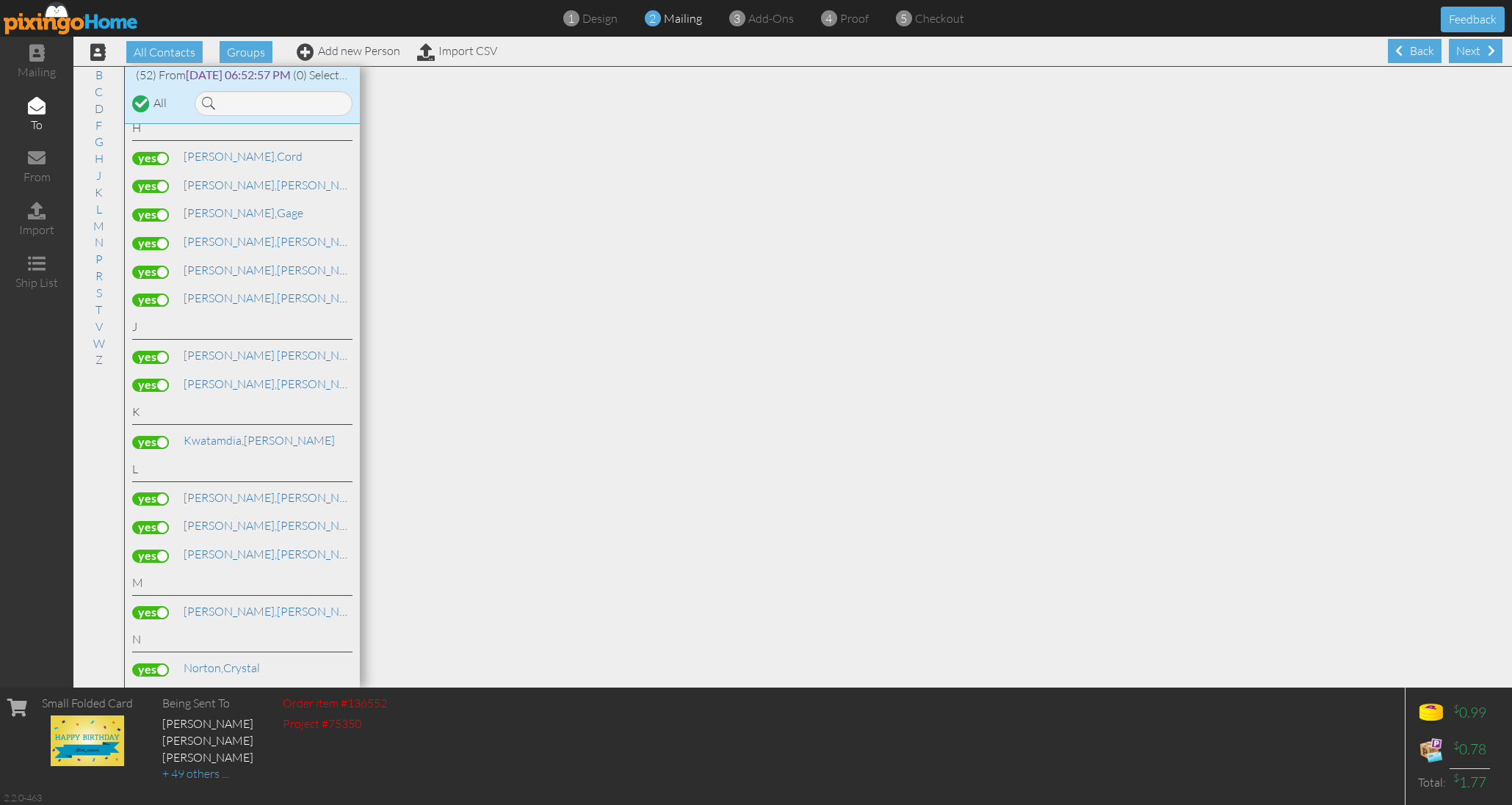
scroll to position [609, 0]
click at [154, 265] on label at bounding box center [150, 272] width 37 height 14
click at [0, 0] on input "checkbox" at bounding box center [0, 0] width 0 height 0
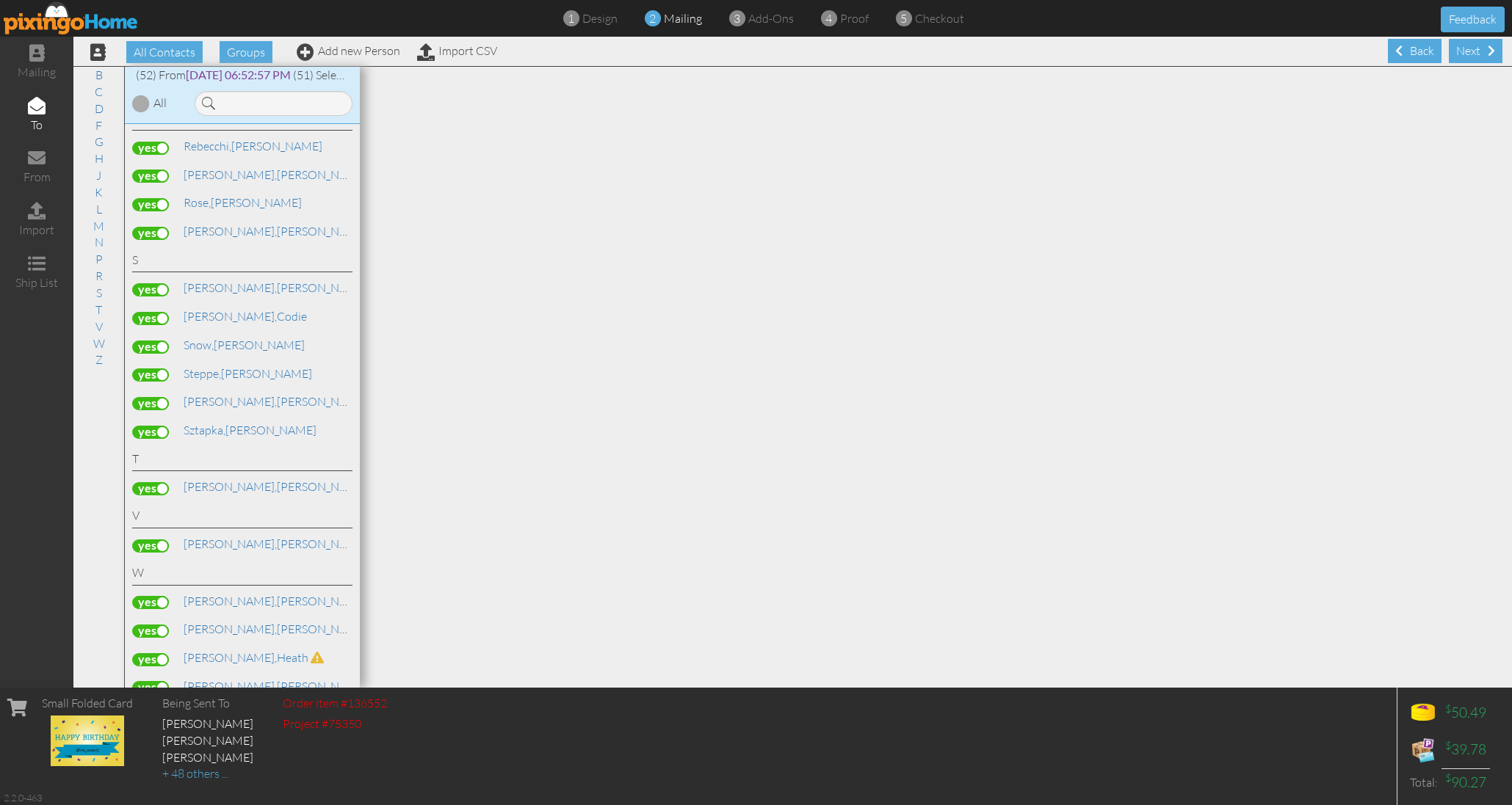
scroll to position [1357, 0]
click at [154, 397] on label at bounding box center [150, 404] width 37 height 14
click at [0, 0] on input "checkbox" at bounding box center [0, 0] width 0 height 0
click at [155, 654] on label at bounding box center [150, 661] width 37 height 14
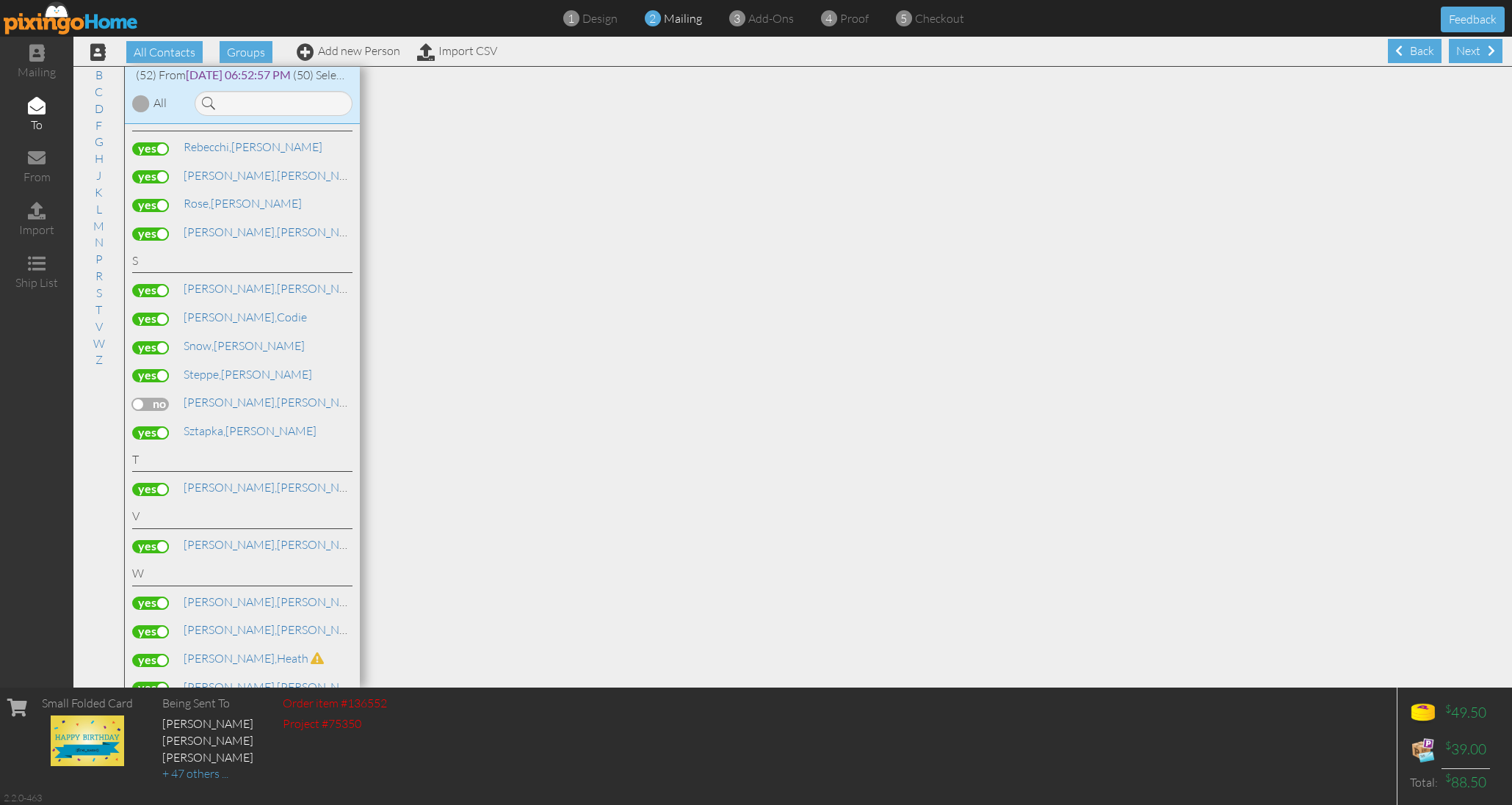
click at [0, 0] on input "checkbox" at bounding box center [0, 0] width 0 height 0
click at [1475, 48] on div "Next" at bounding box center [1475, 51] width 54 height 25
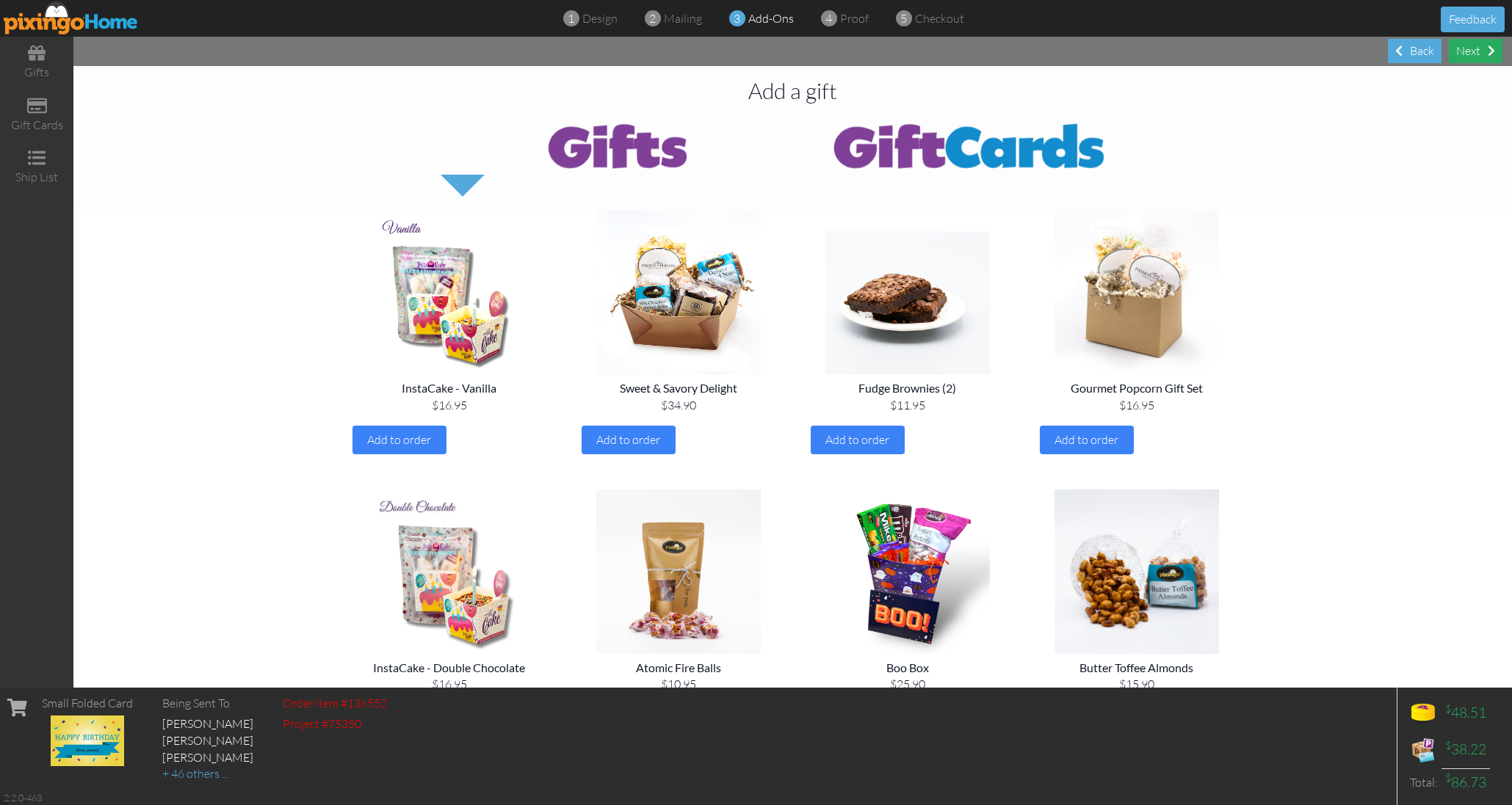
click at [1470, 50] on div "Next" at bounding box center [1475, 51] width 54 height 25
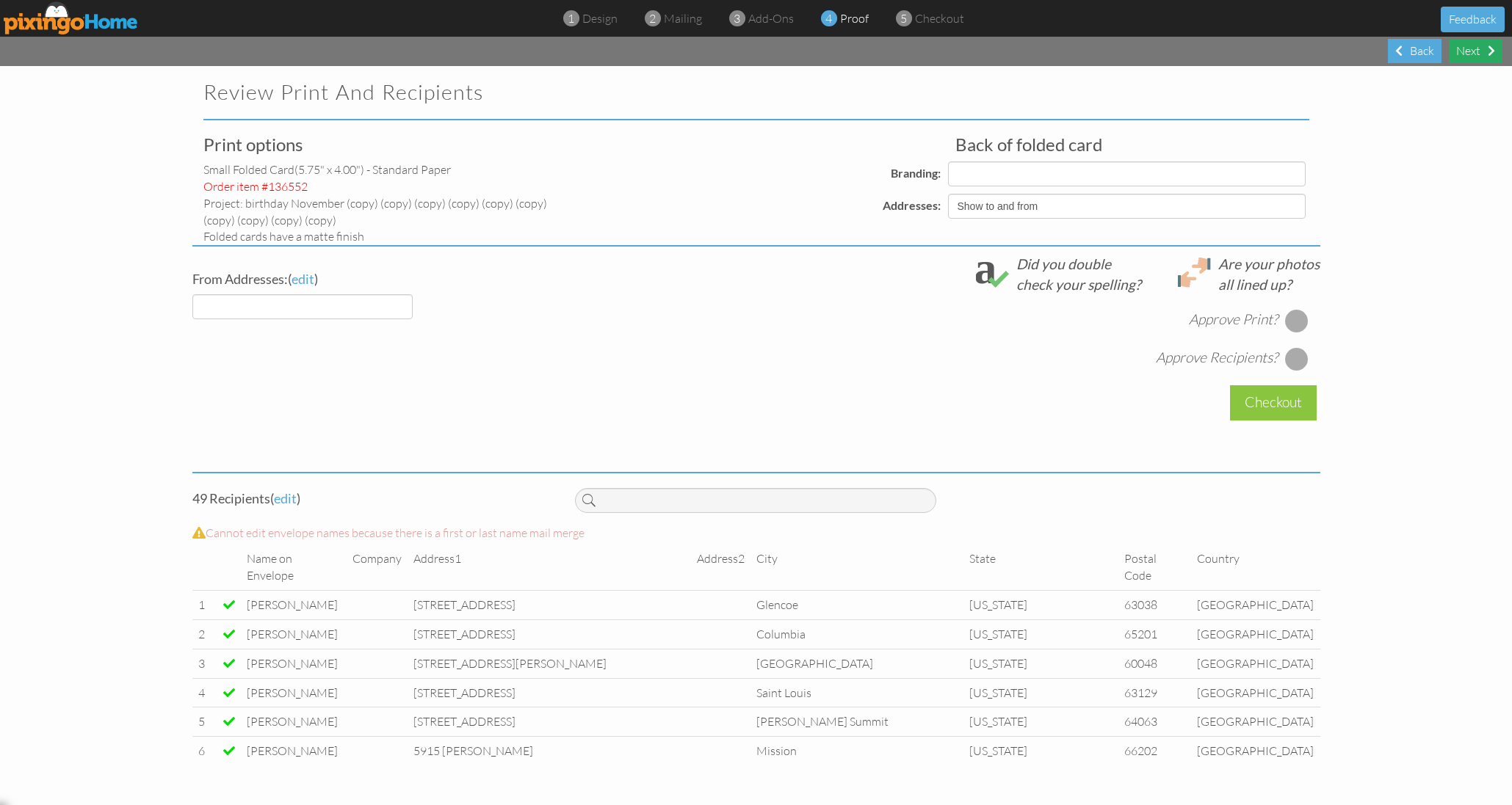
select select "object:57225"
select select "object:57237"
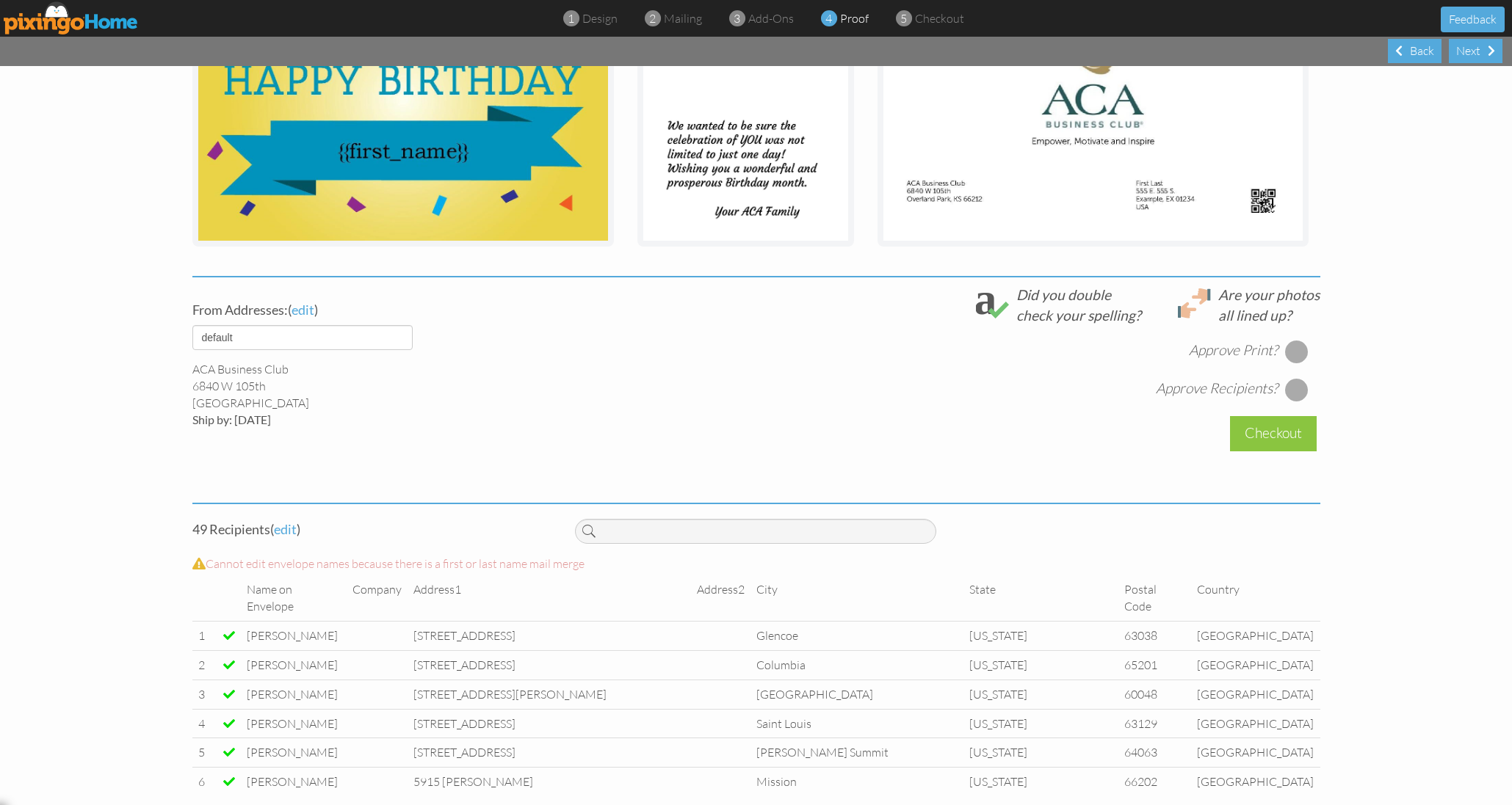
click at [1296, 343] on div at bounding box center [1297, 352] width 24 height 24
click at [1296, 380] on div at bounding box center [1297, 390] width 24 height 24
click at [1280, 424] on div "Checkout" at bounding box center [1273, 433] width 87 height 35
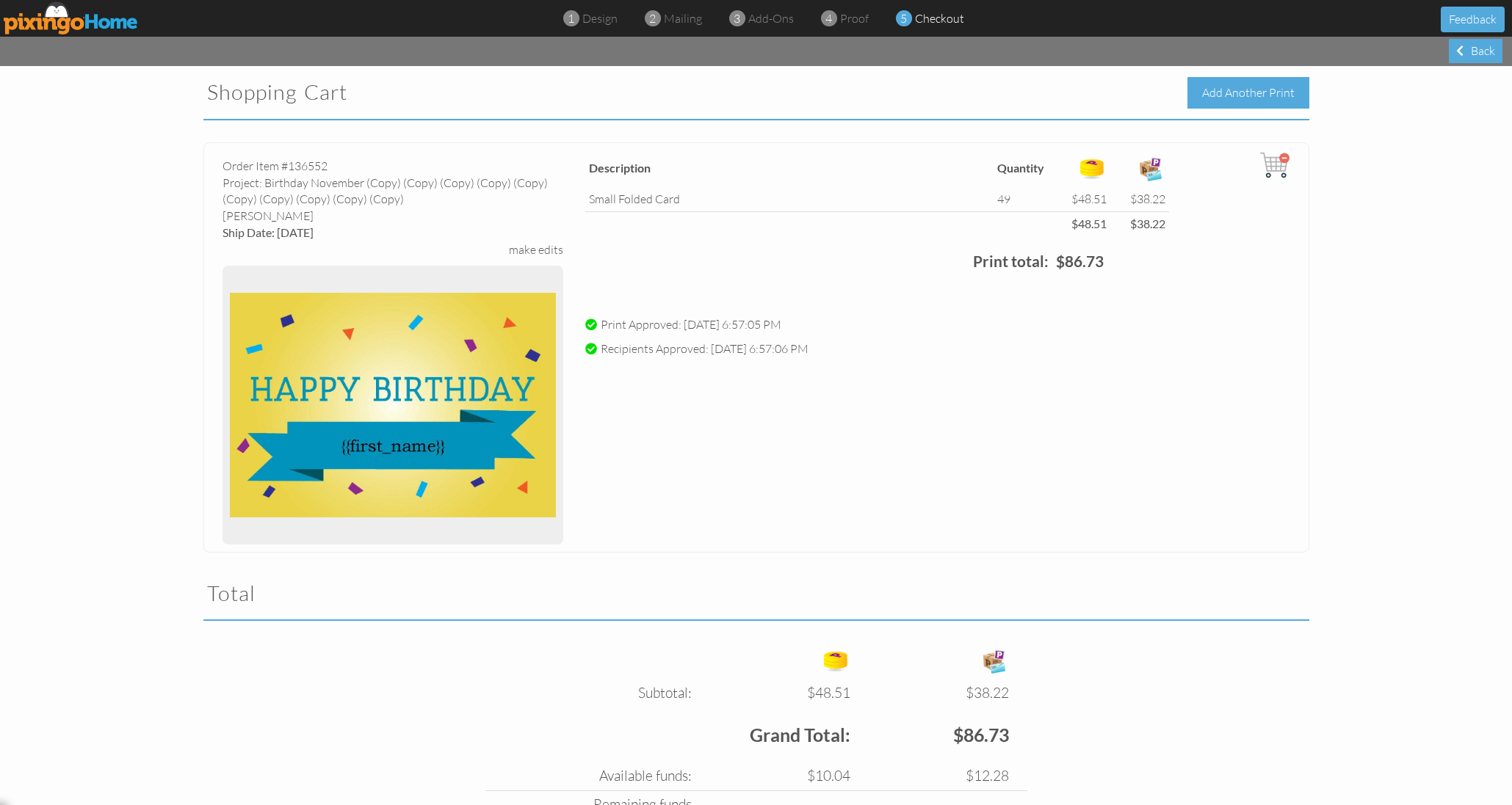
click at [1232, 85] on div "Add Another Print" at bounding box center [1248, 93] width 121 height 31
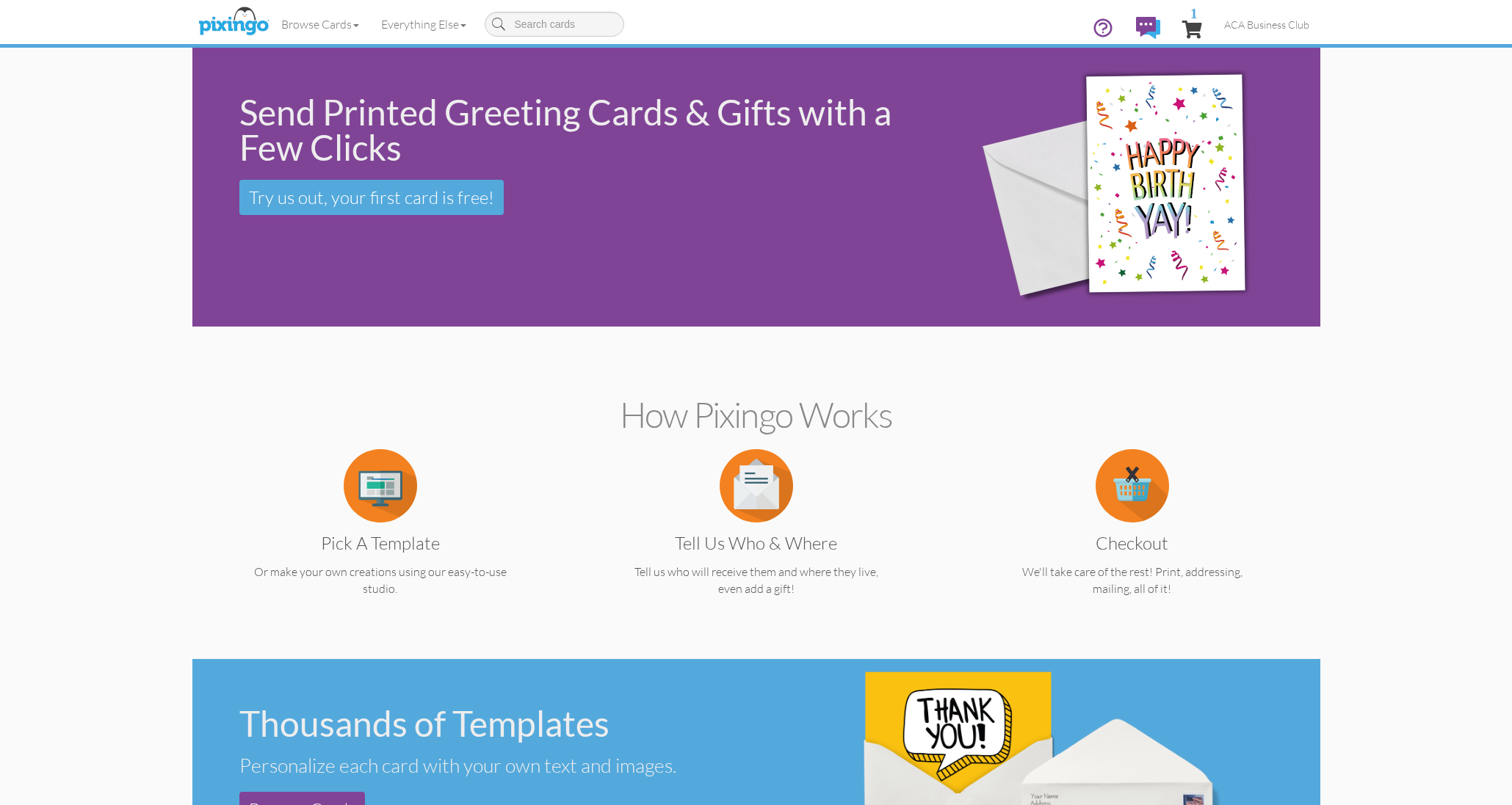
click at [382, 481] on img at bounding box center [381, 486] width 73 height 73
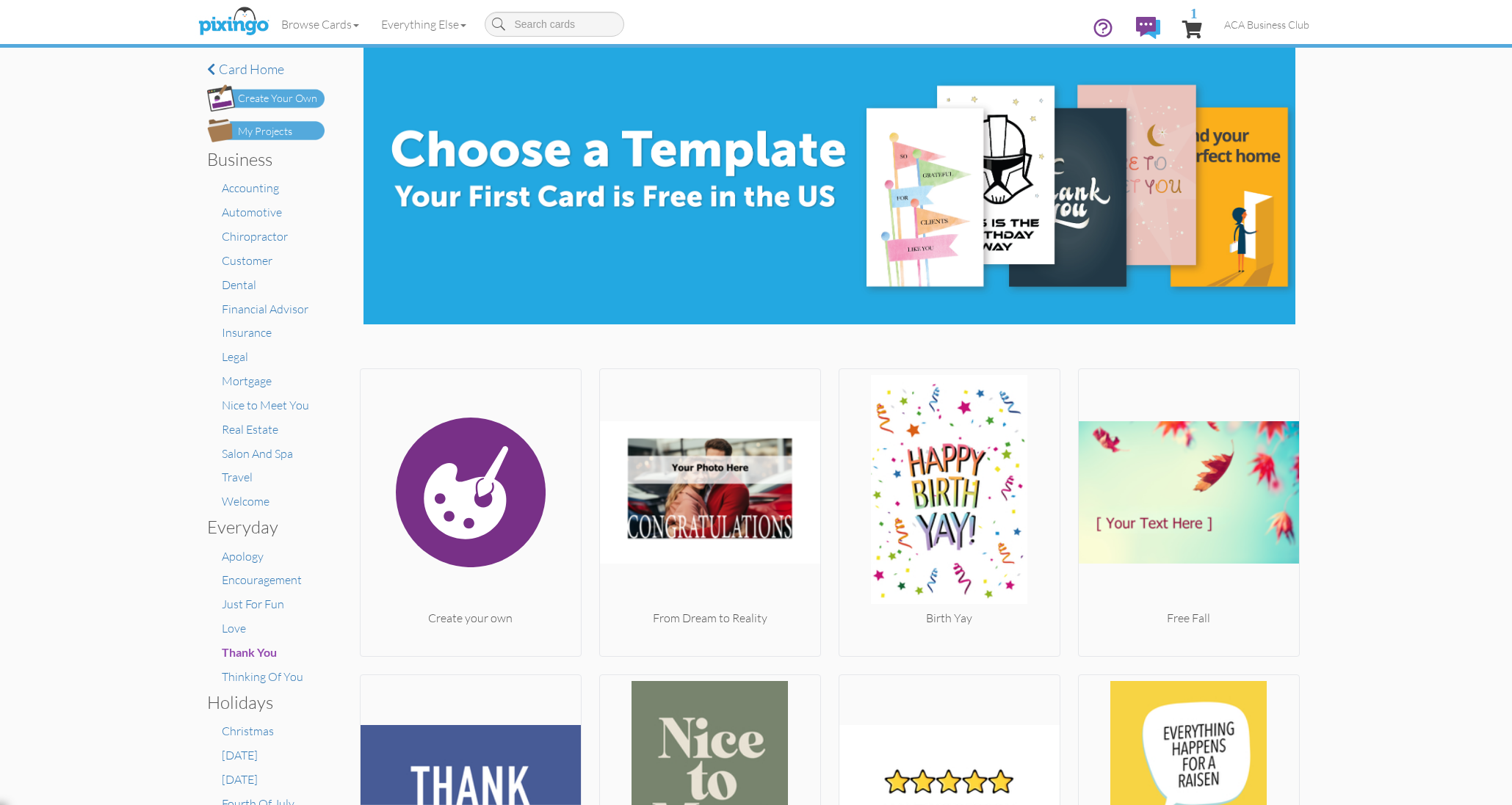
click at [254, 93] on div "Create Your Own" at bounding box center [277, 99] width 79 height 15
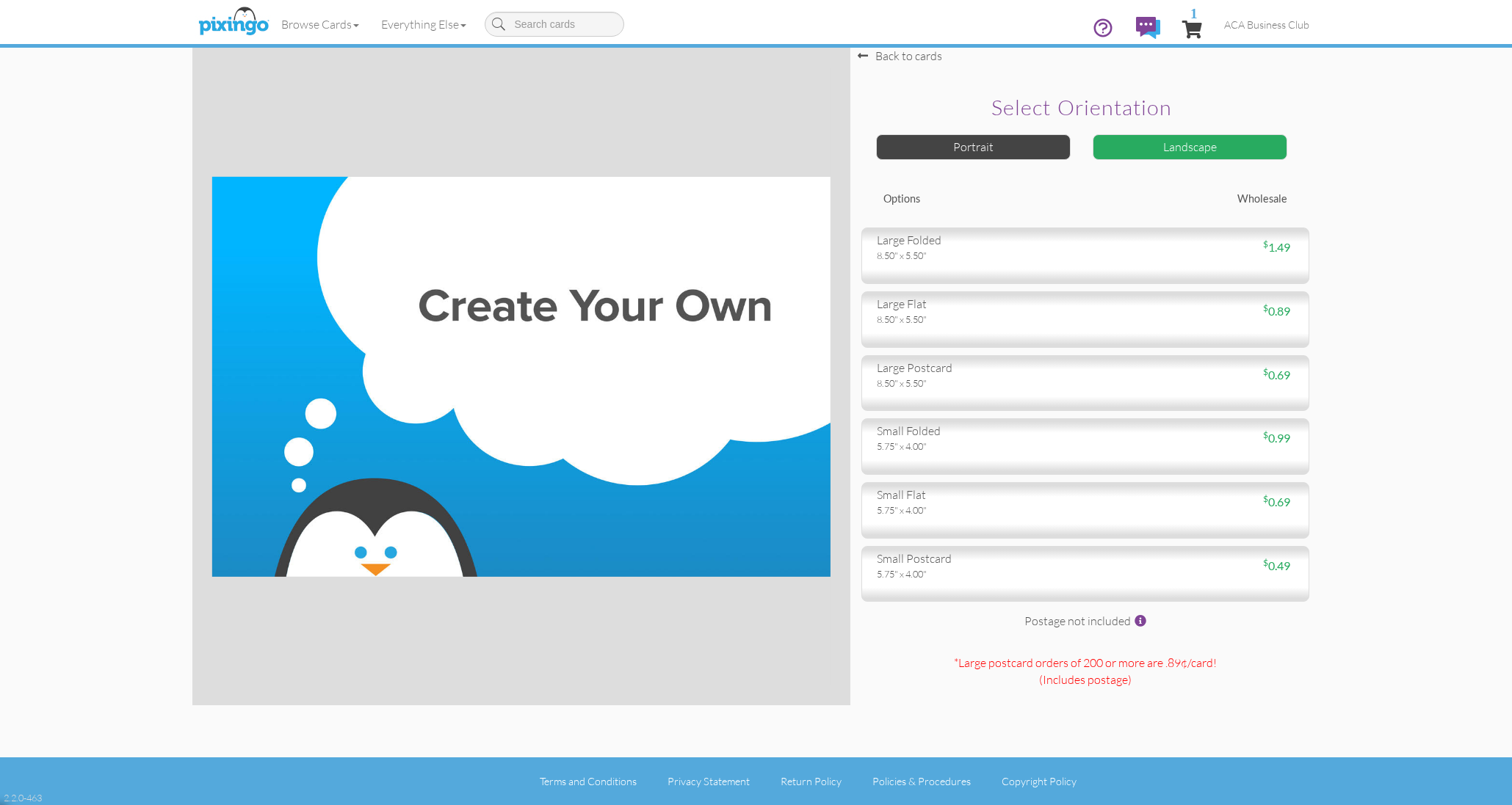
click at [244, 18] on img at bounding box center [234, 21] width 78 height 37
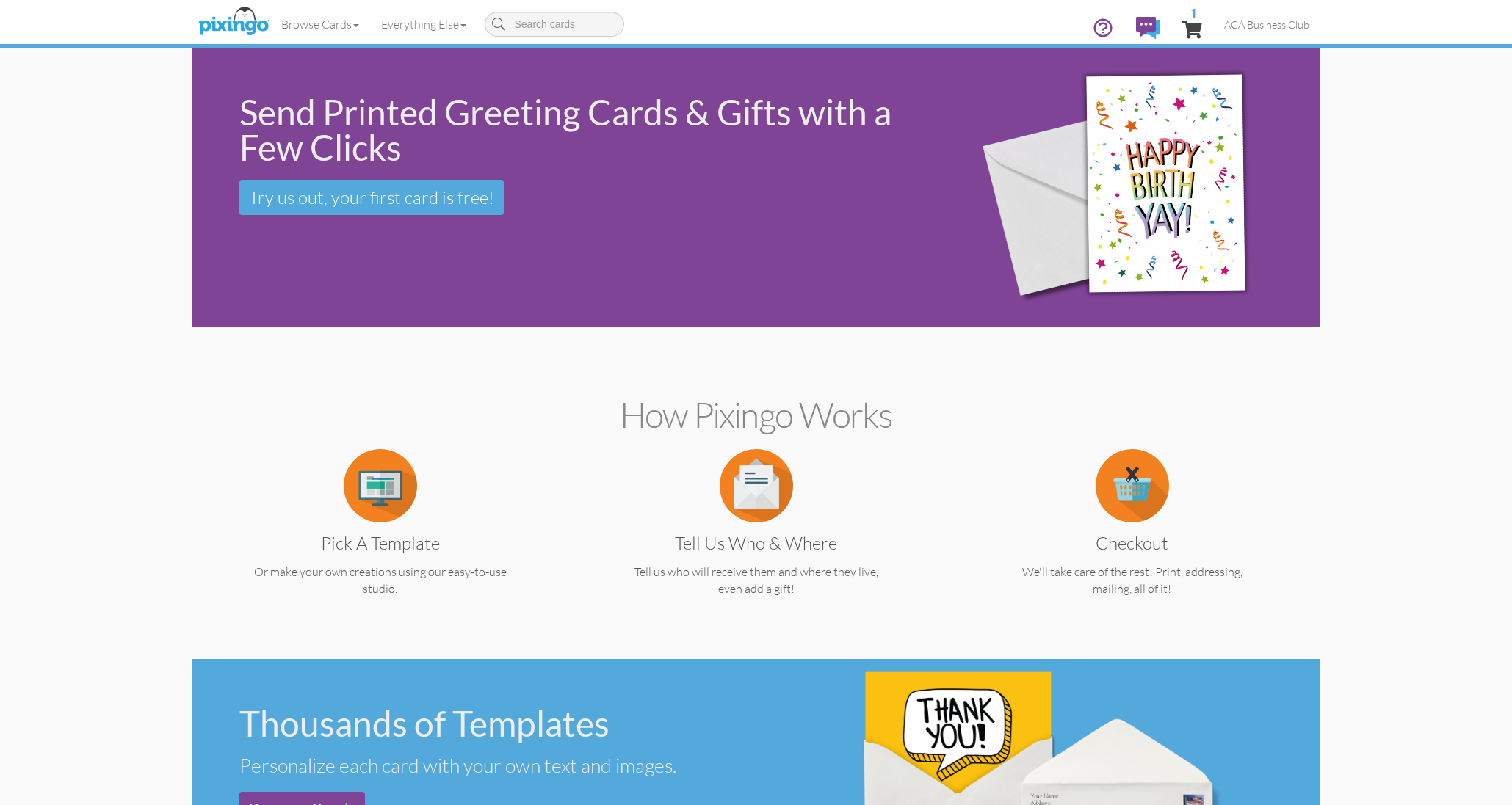
click at [382, 475] on img at bounding box center [381, 486] width 73 height 73
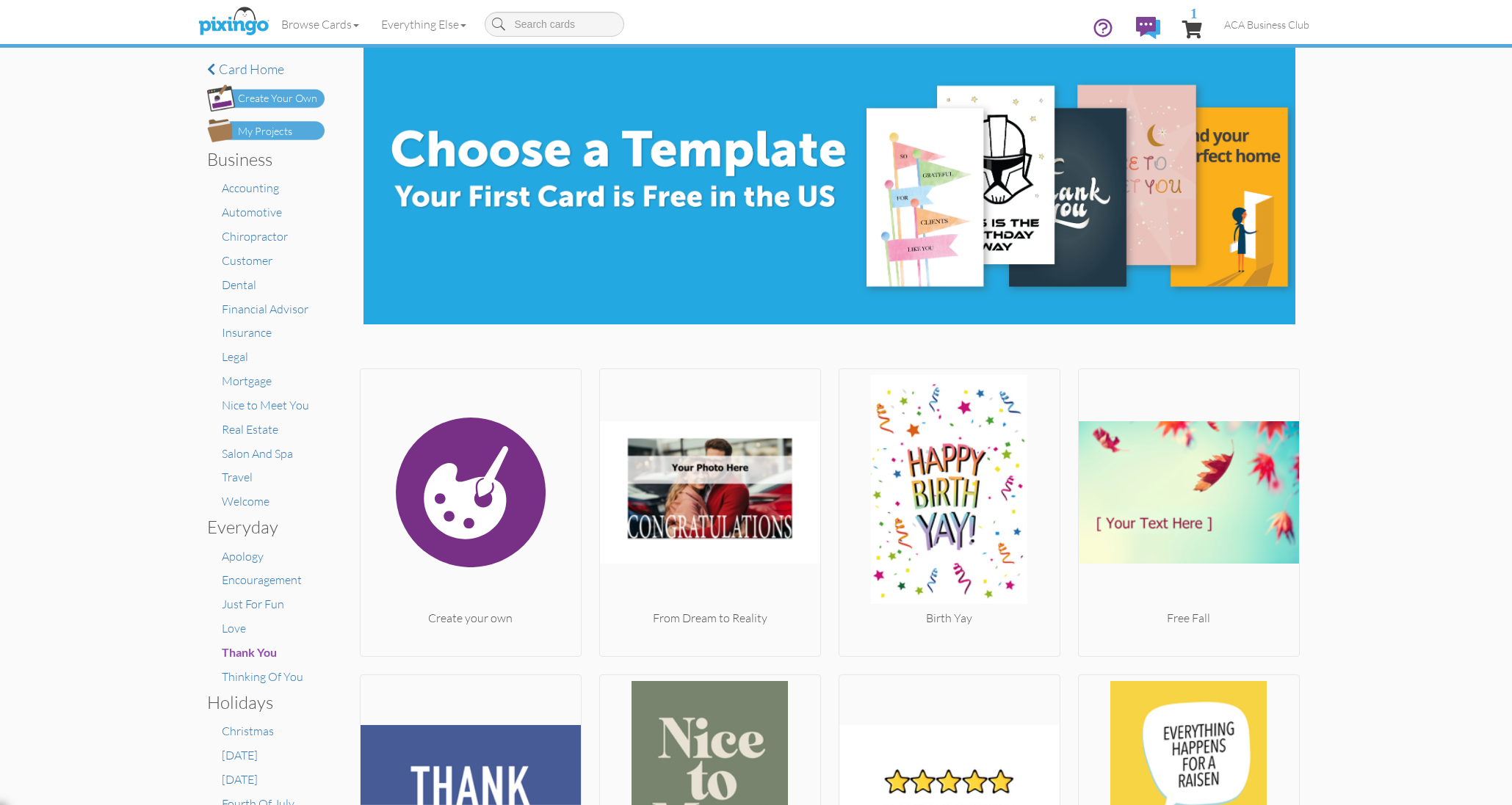
click at [290, 128] on div "My Projects" at bounding box center [265, 132] width 54 height 15
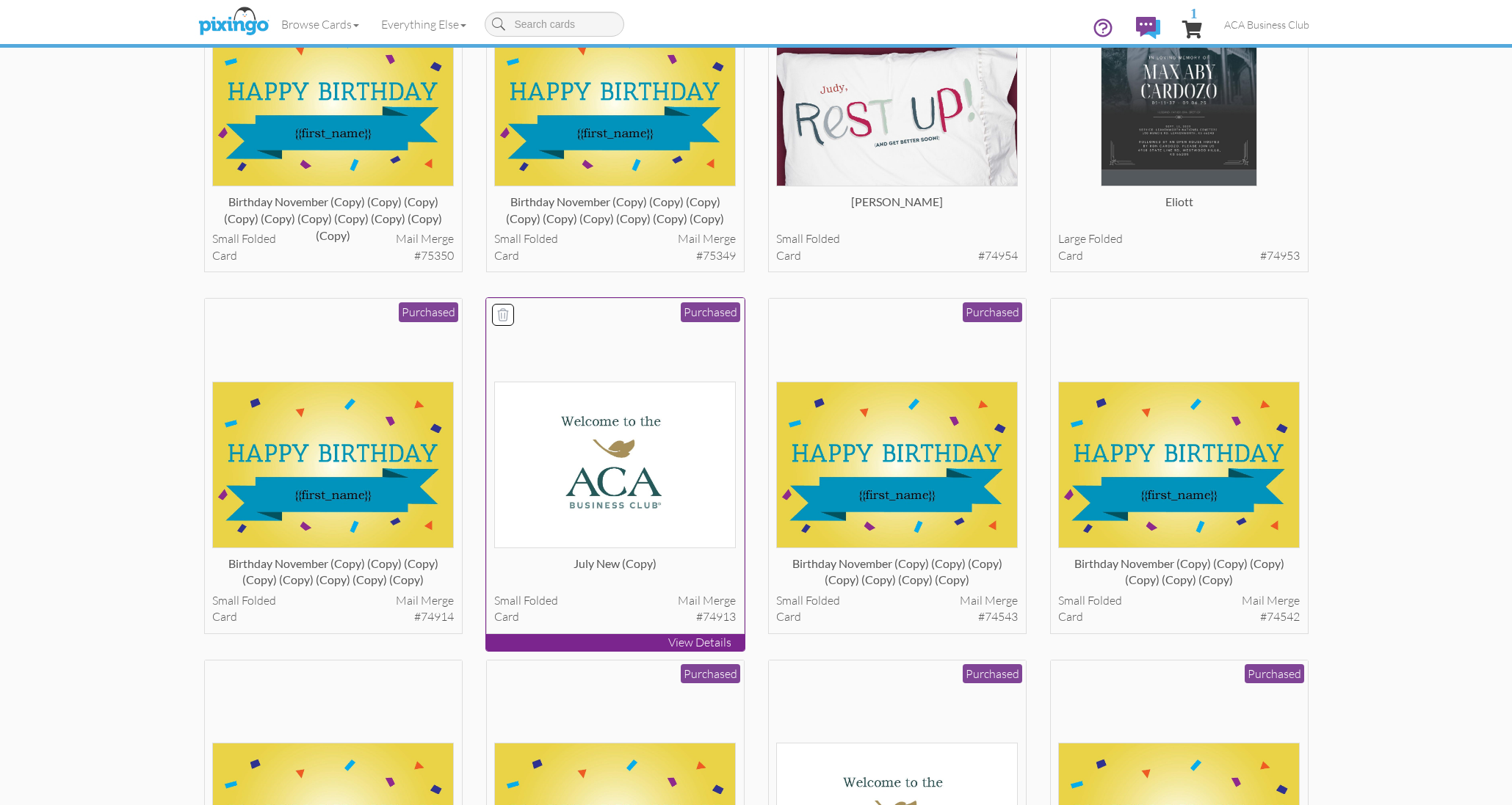
scroll to position [224, 0]
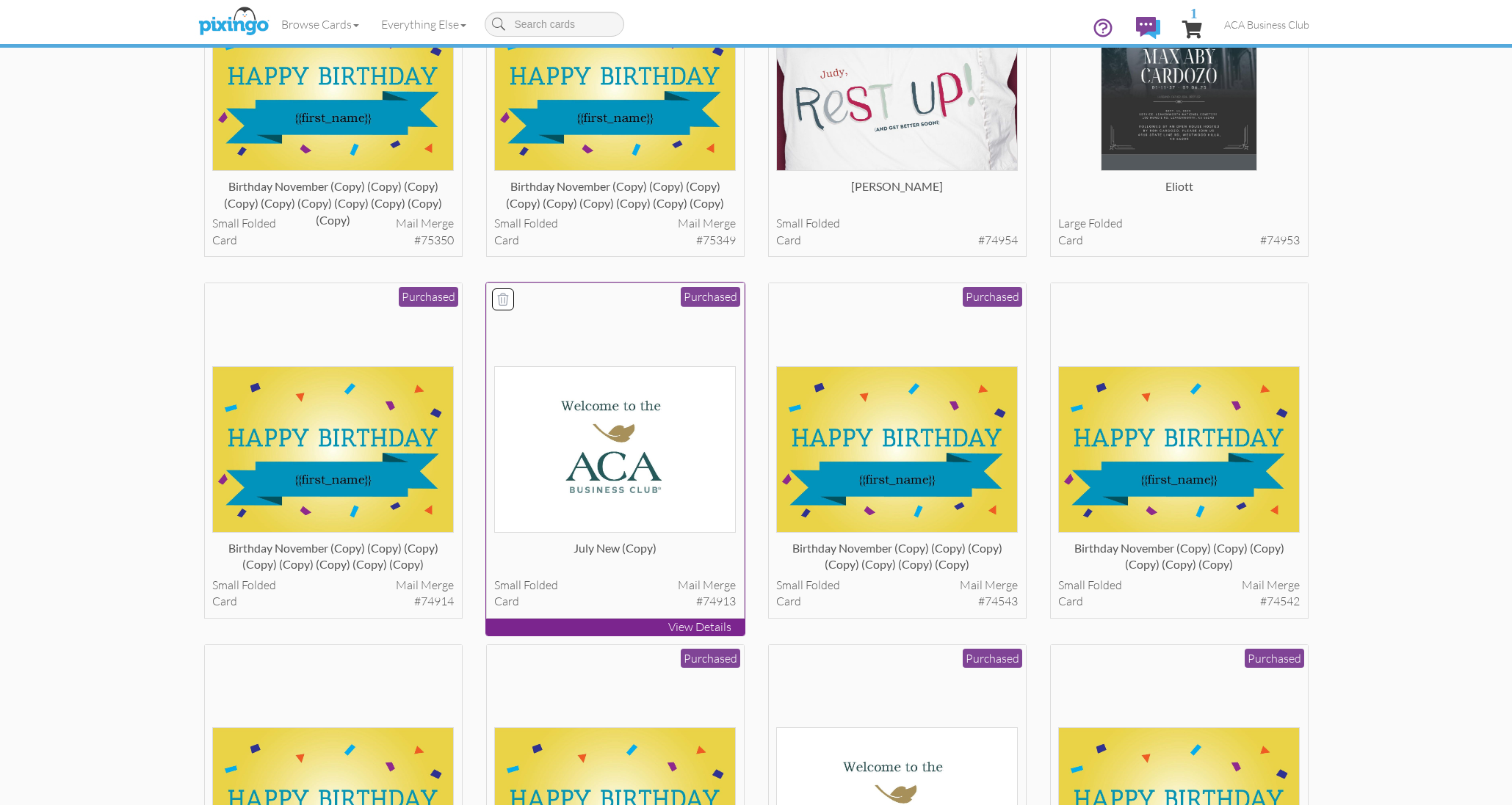
click at [560, 406] on img at bounding box center [615, 449] width 241 height 166
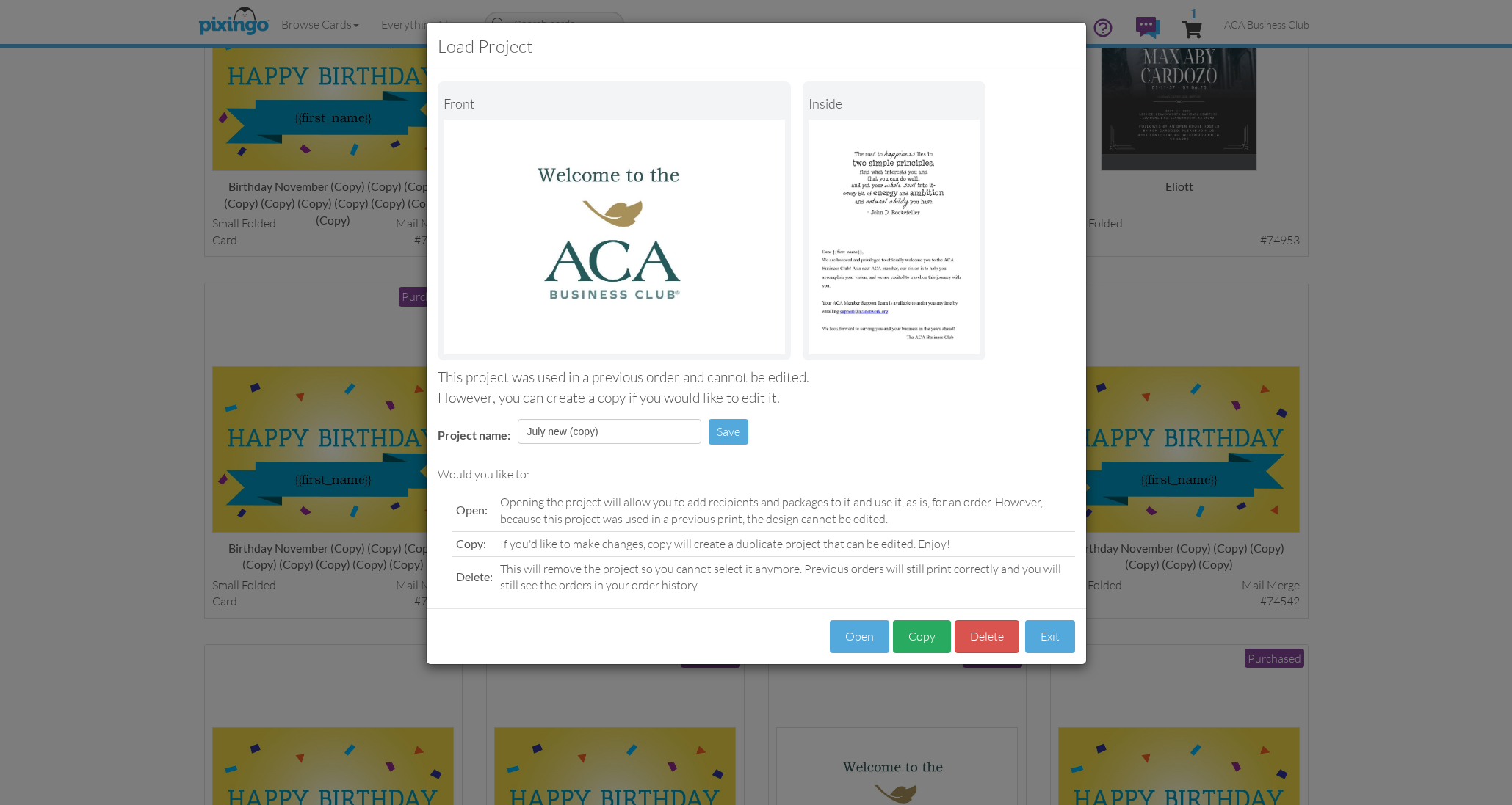
click at [930, 628] on button "Copy" at bounding box center [922, 636] width 58 height 33
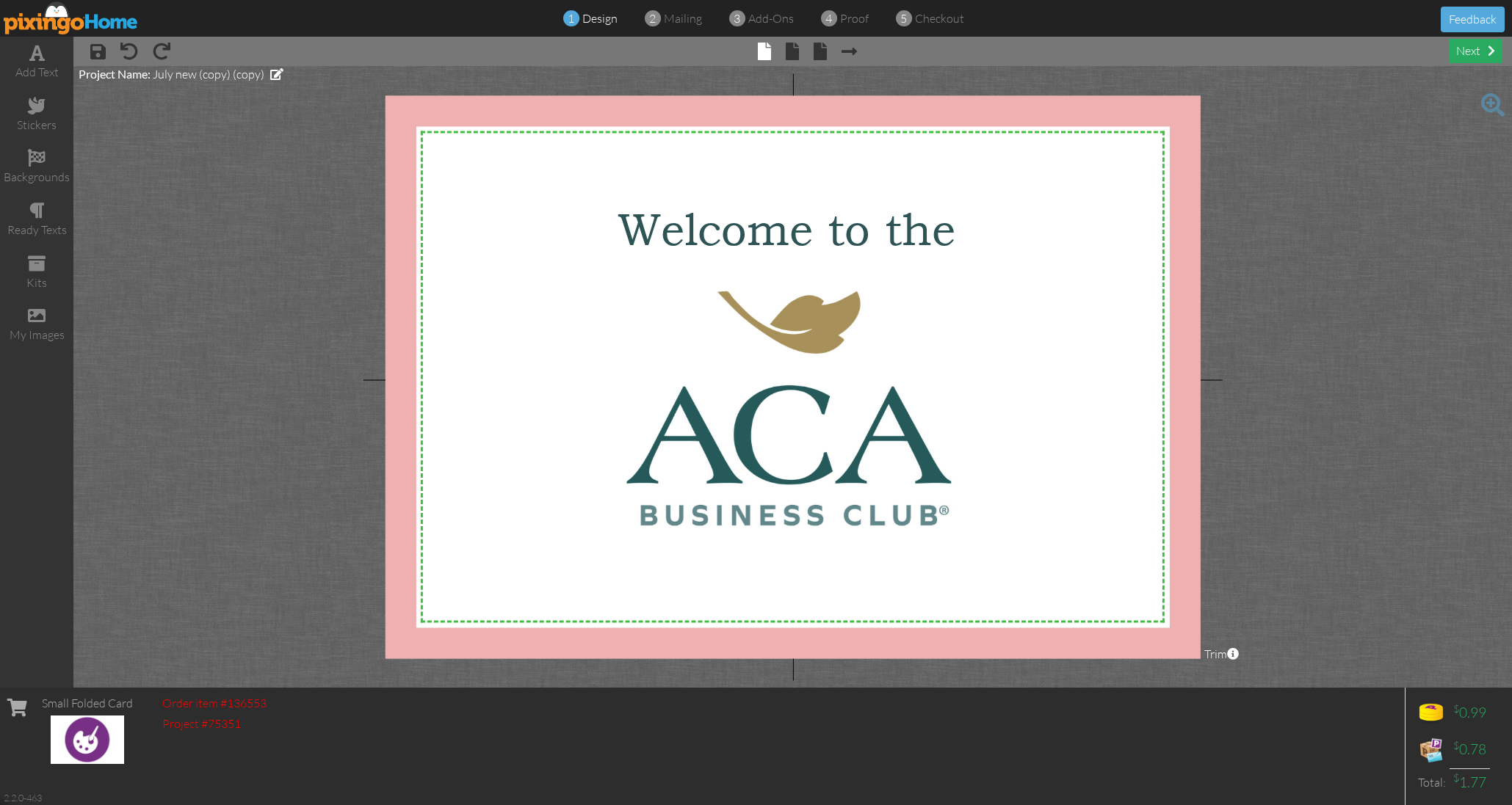
click at [1467, 49] on div "next" at bounding box center [1475, 51] width 54 height 25
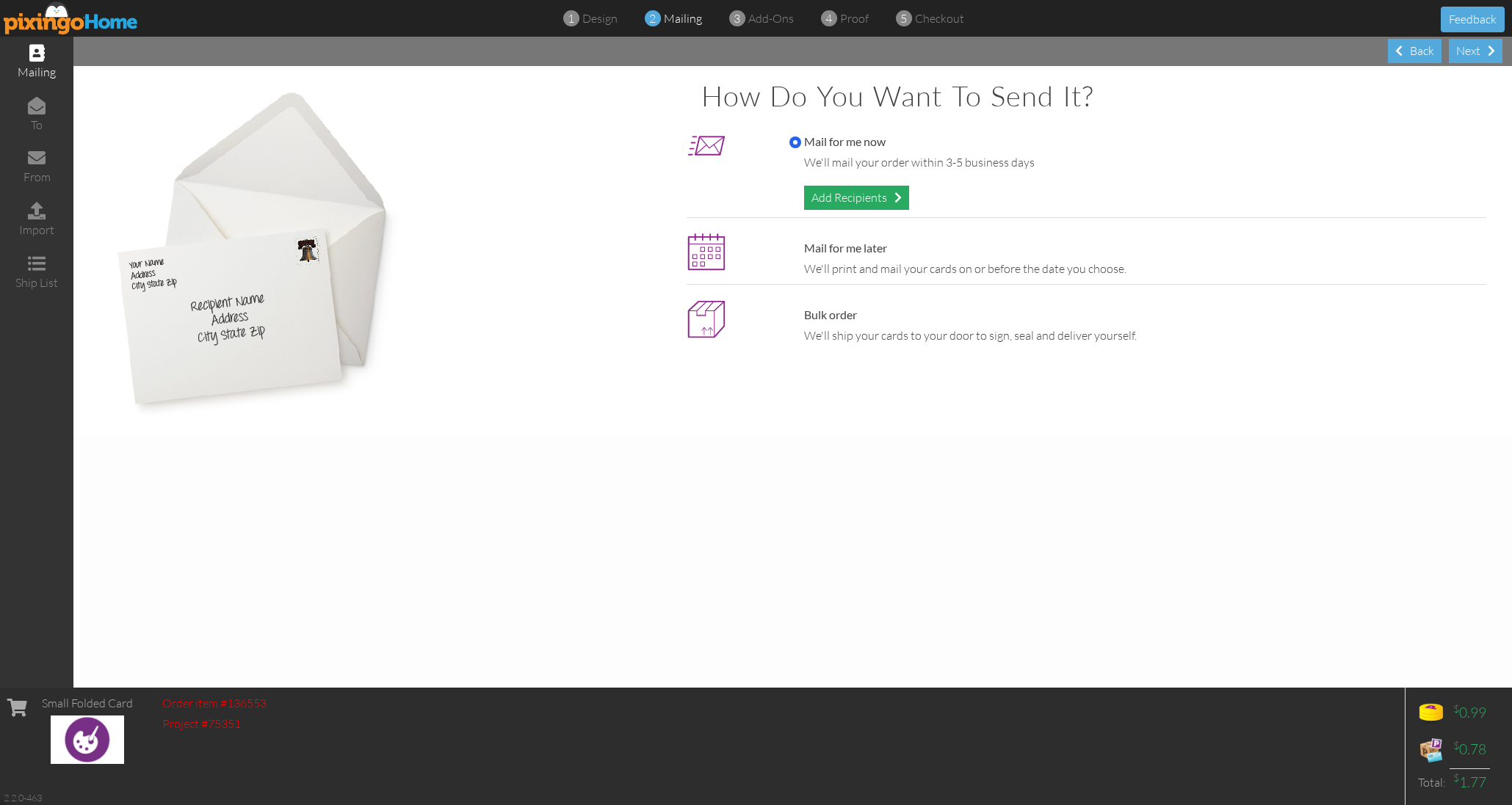
click at [870, 191] on div "Add Recipients" at bounding box center [856, 198] width 105 height 25
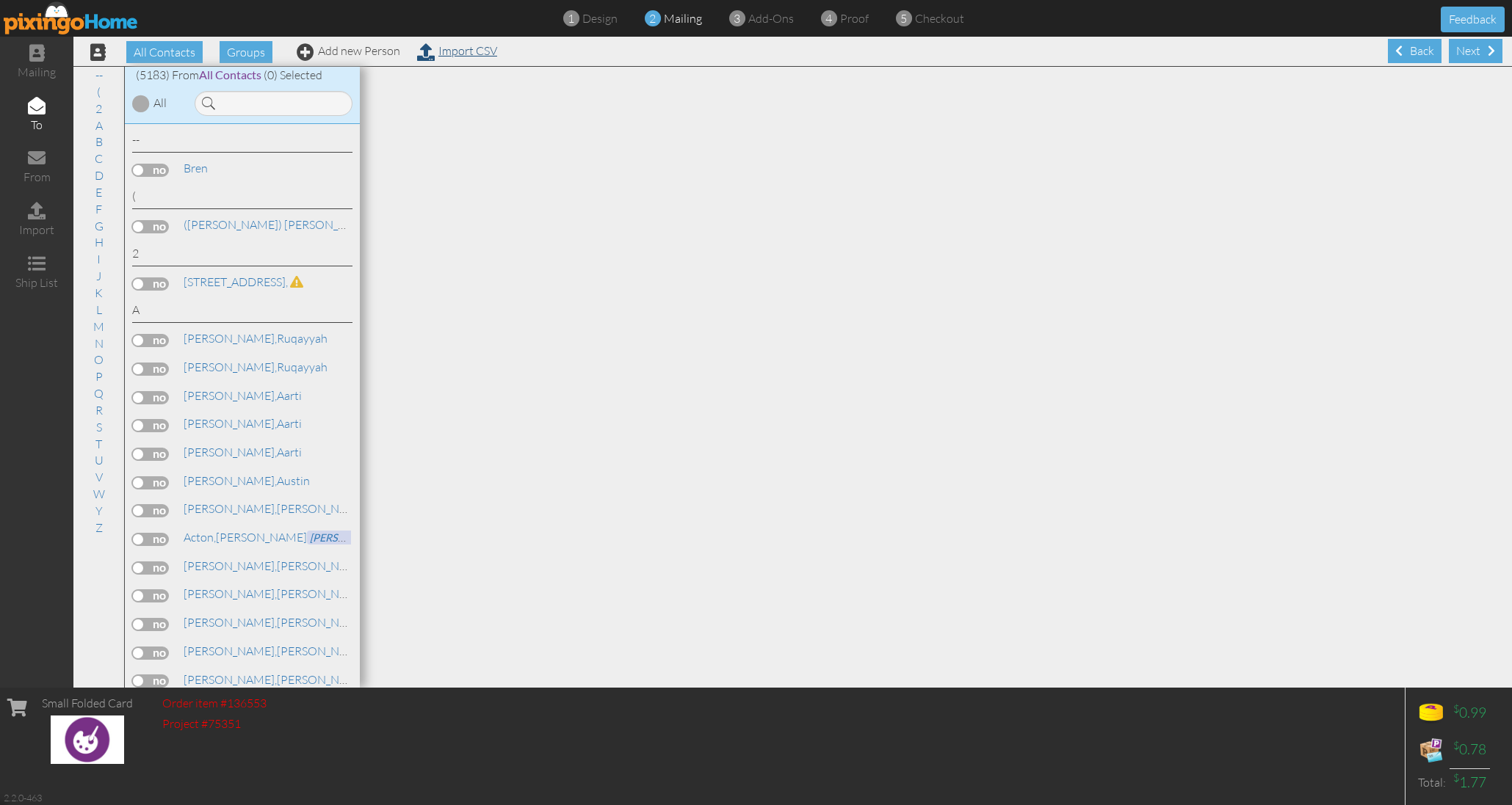
click at [469, 44] on link "Import CSV" at bounding box center [457, 50] width 80 height 14
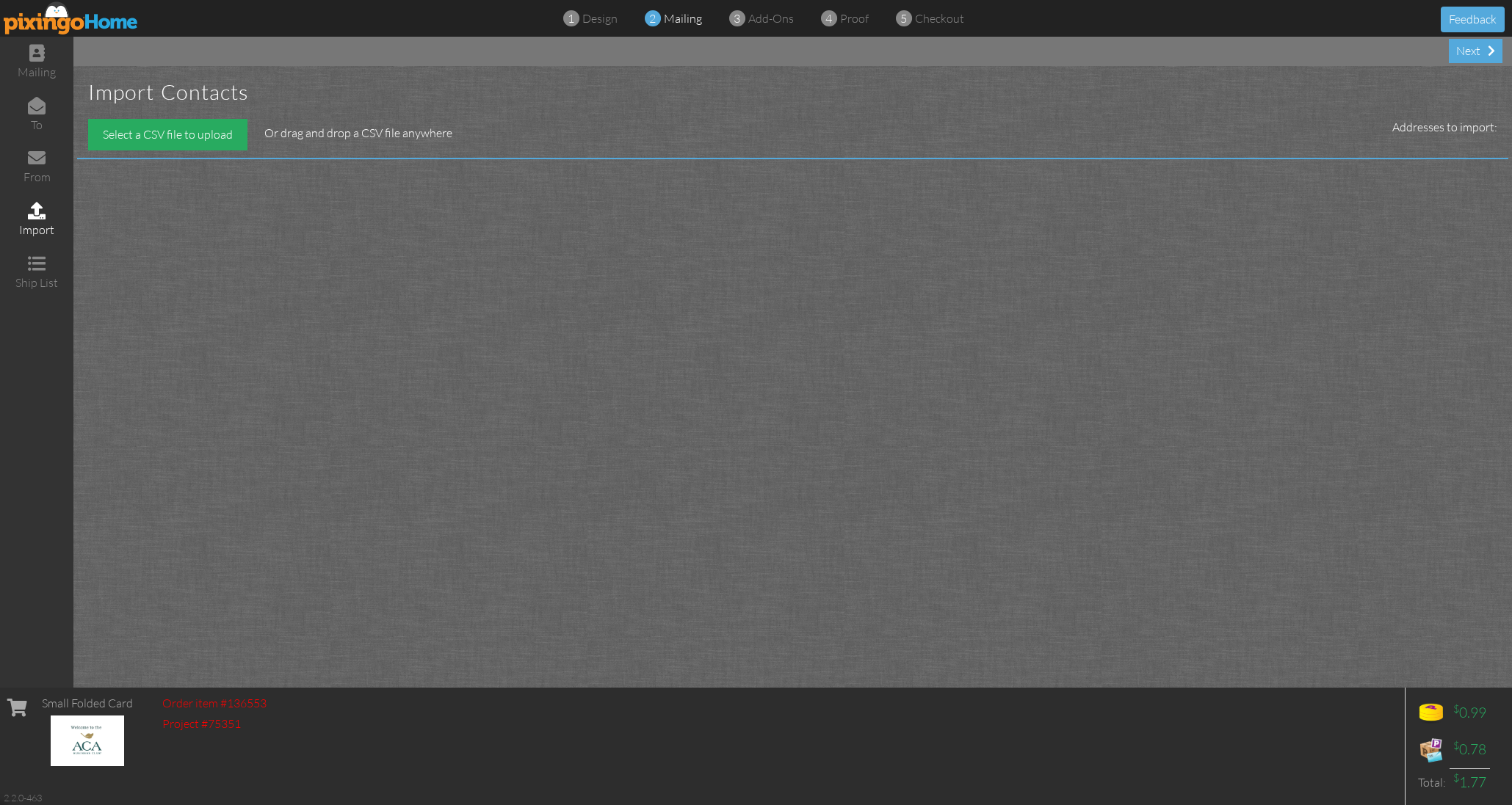
click at [164, 140] on div "Select a CSV file to upload" at bounding box center [168, 134] width 160 height 31
type input "C:\fakepath\september. new members.csv"
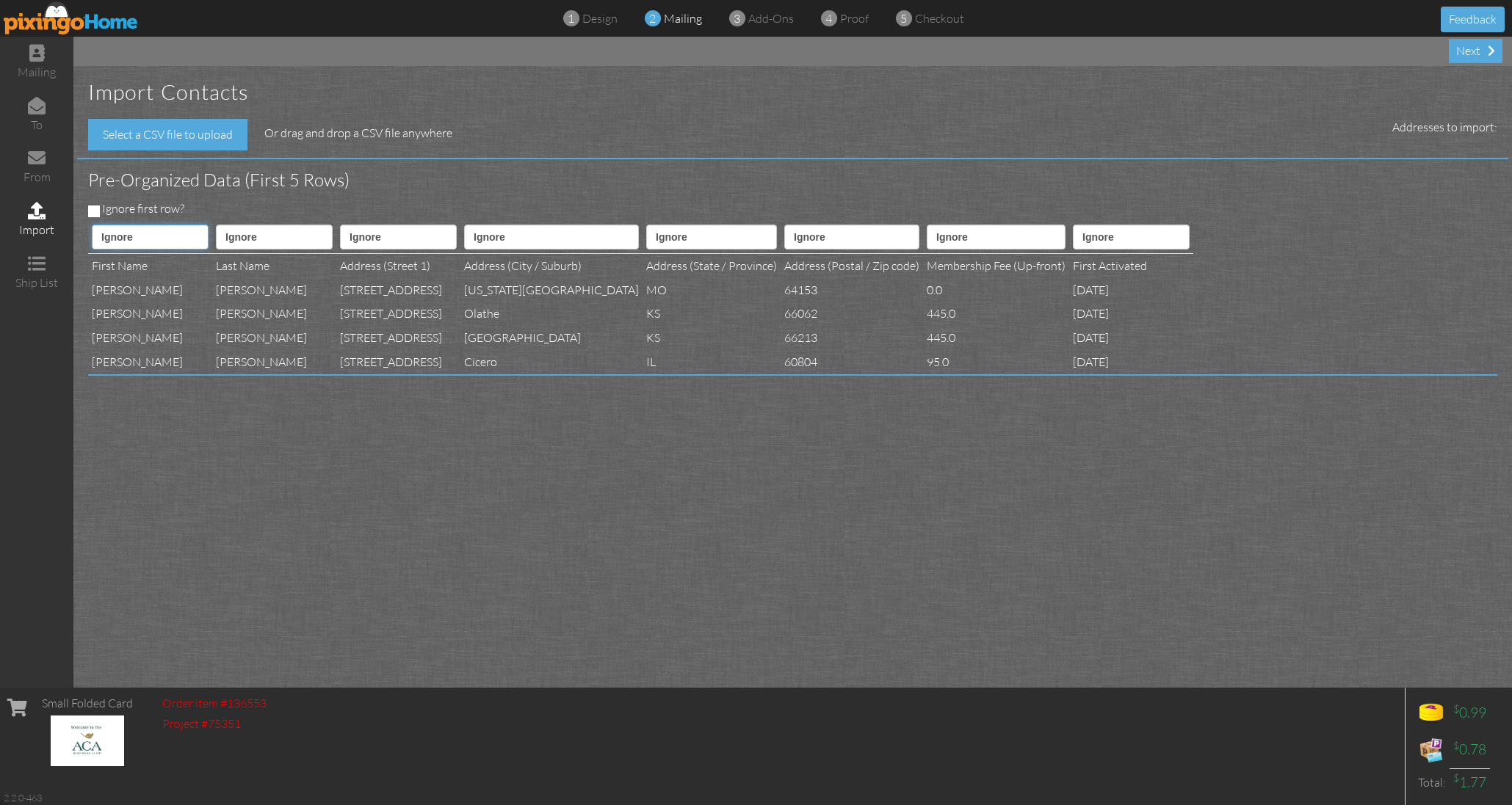
select select "object:71629"
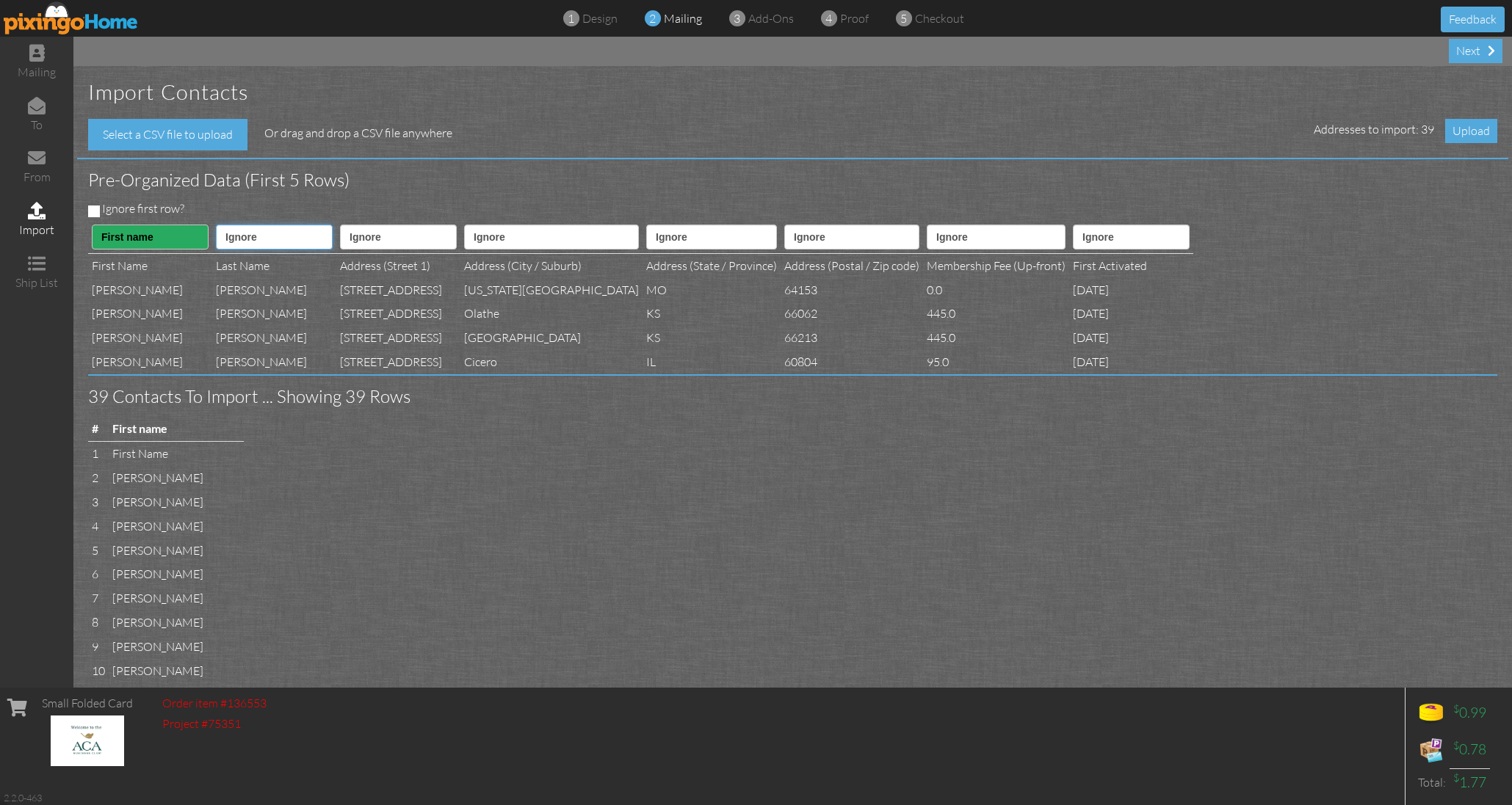
select select "object:71630"
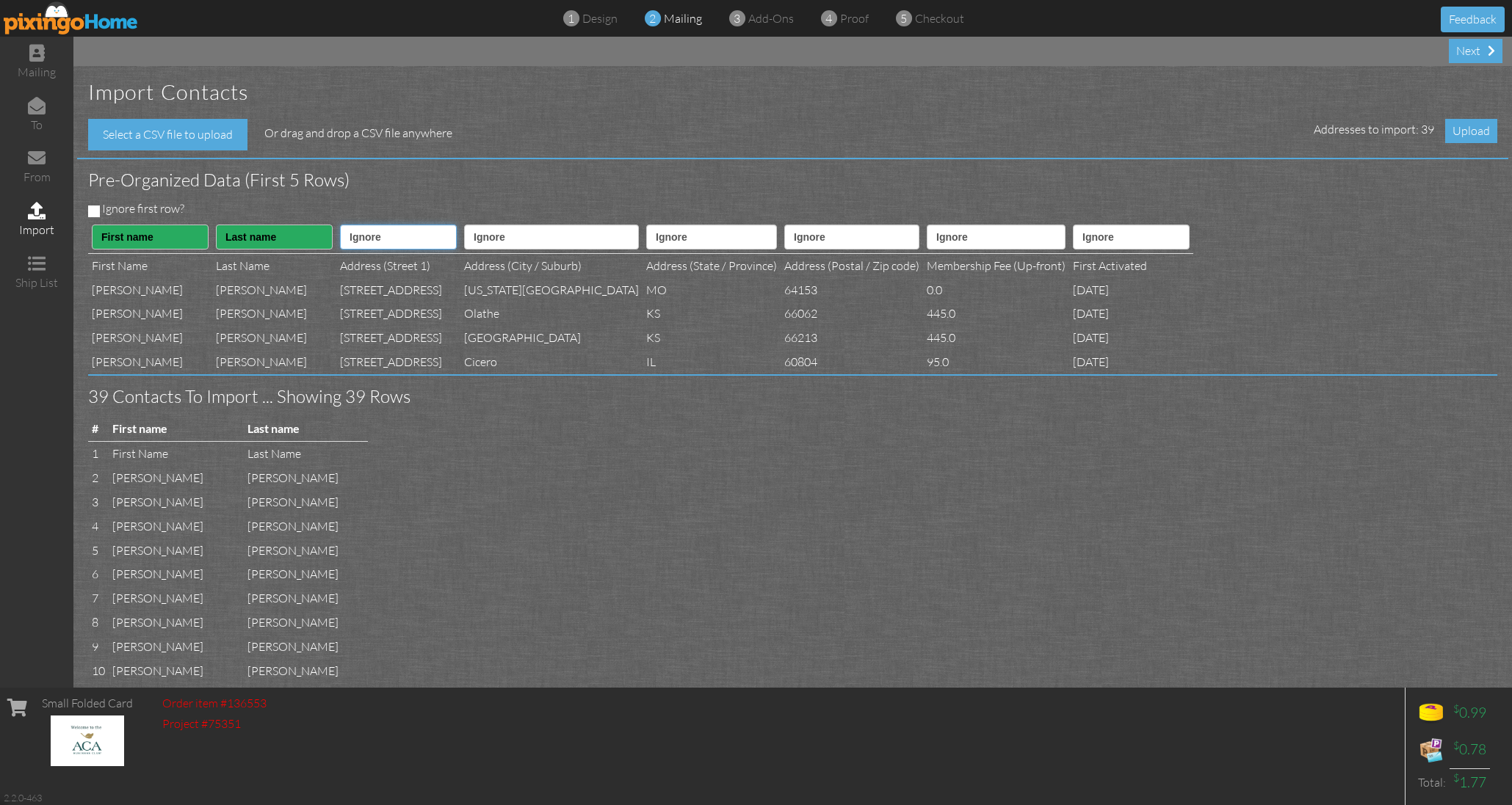
select select "object:71632"
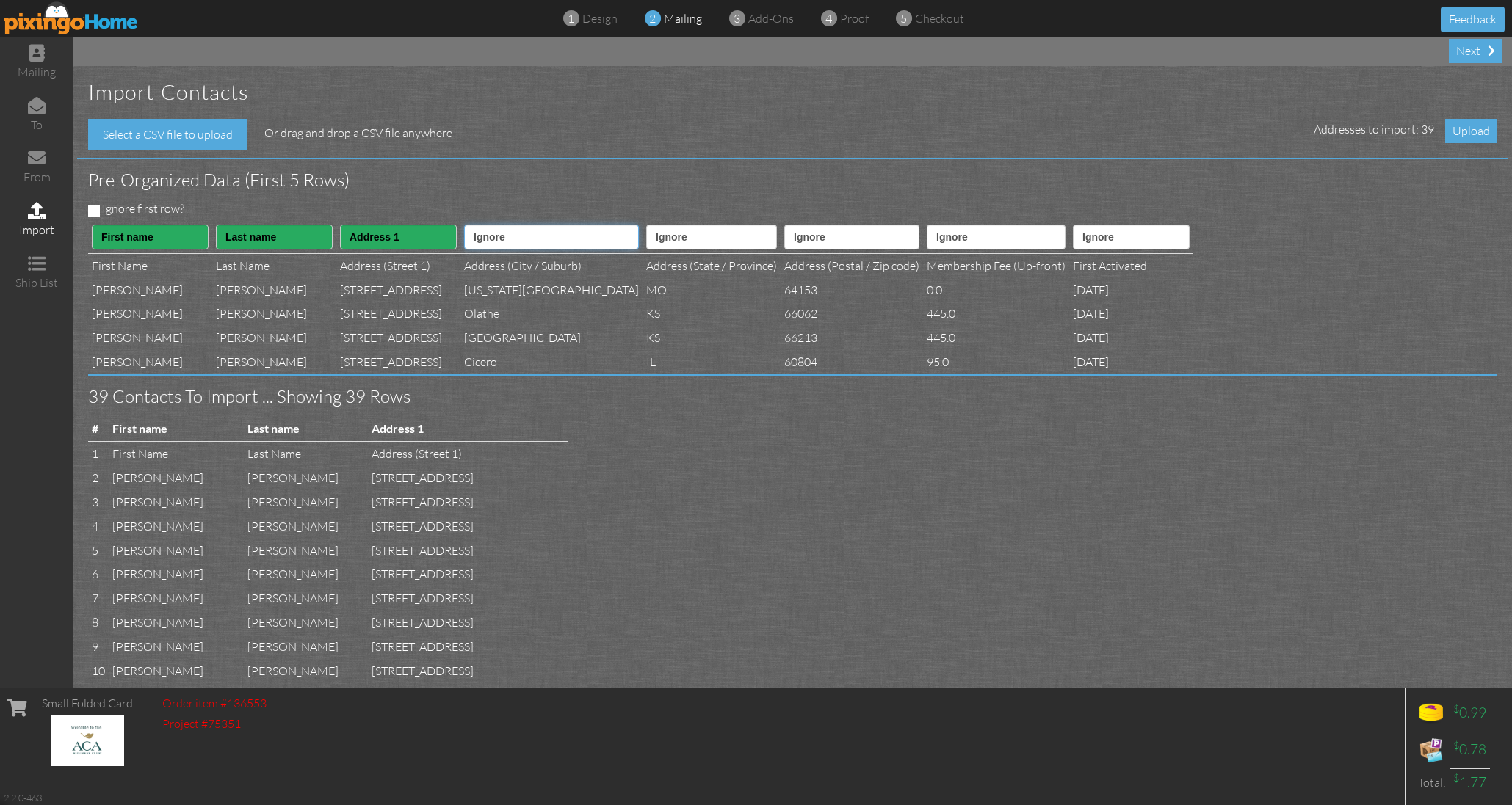
select select "object:71634"
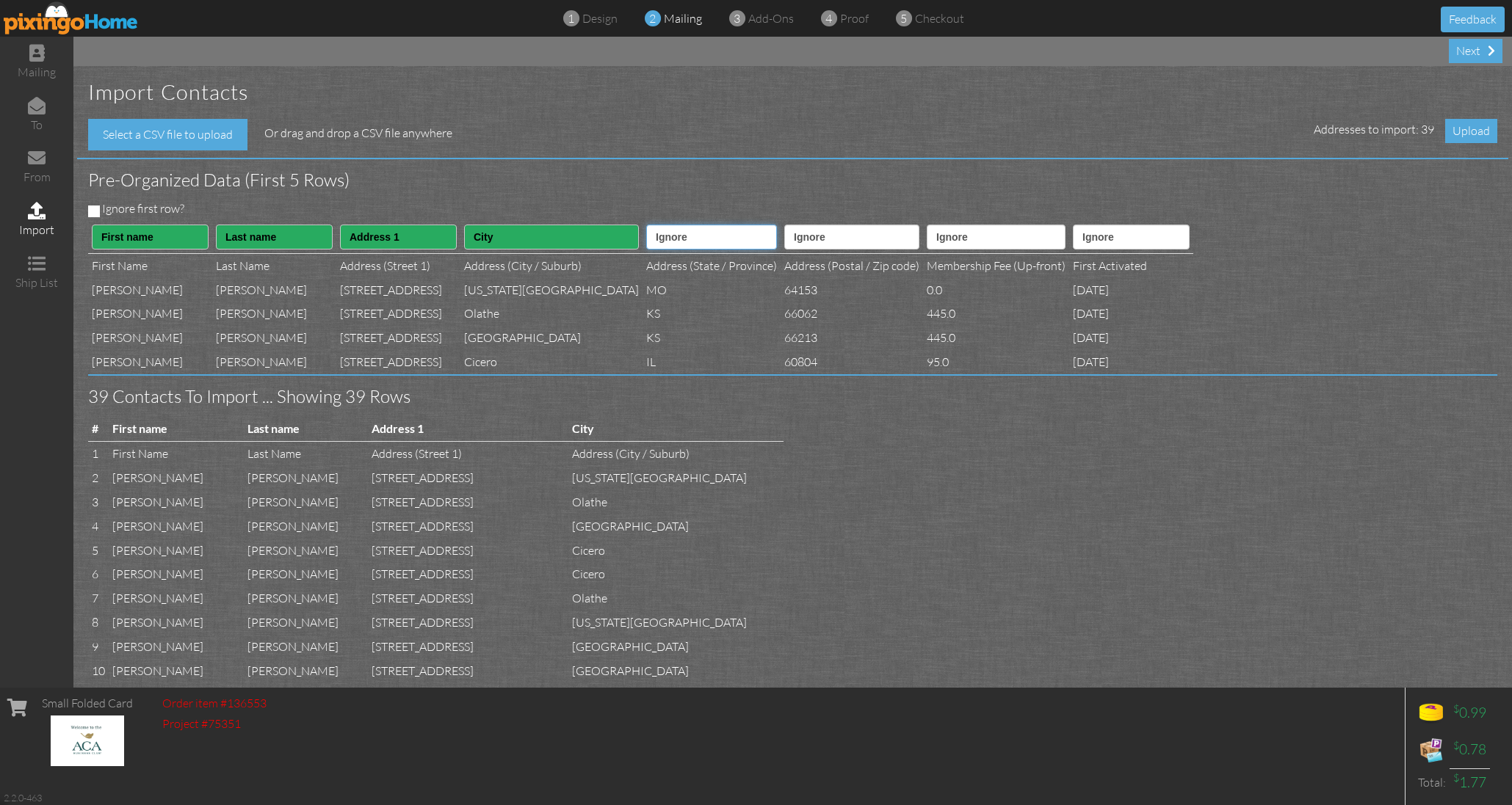
select select "object:71635"
select select "object:71636"
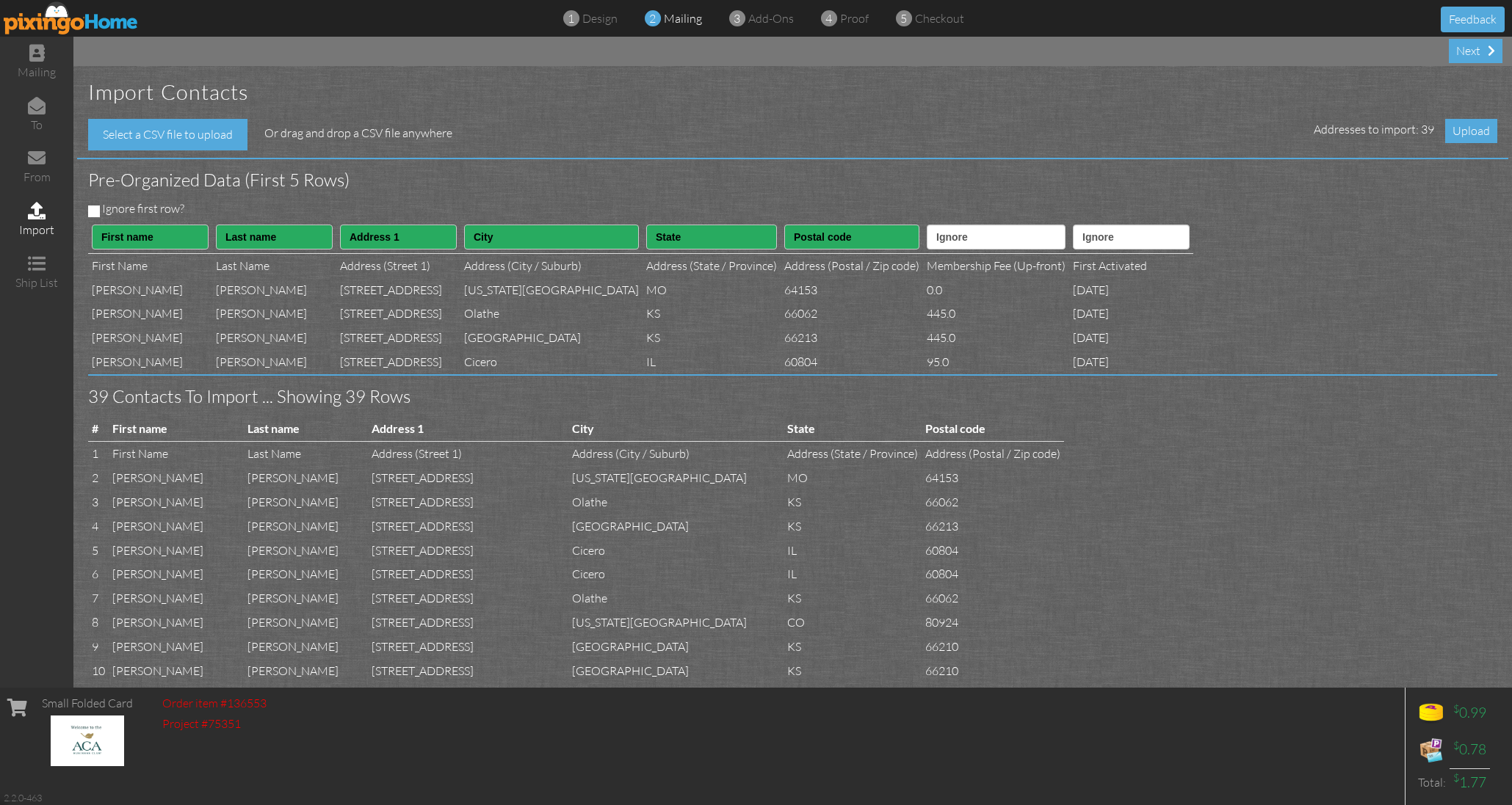
click at [91, 207] on input "Ignore first row?" at bounding box center [94, 211] width 12 height 12
checkbox input "true"
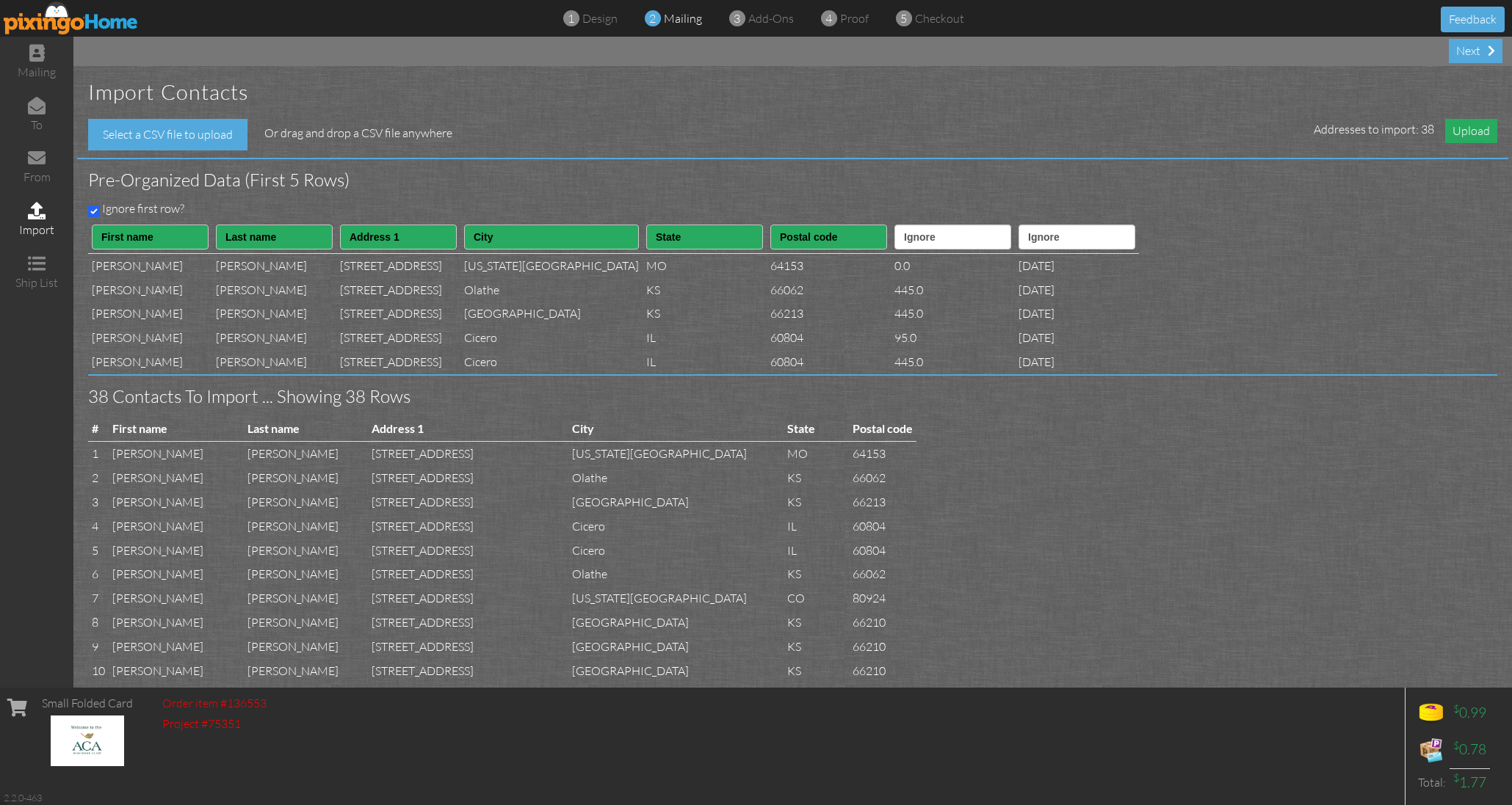
click at [1475, 129] on span "Upload" at bounding box center [1470, 131] width 52 height 25
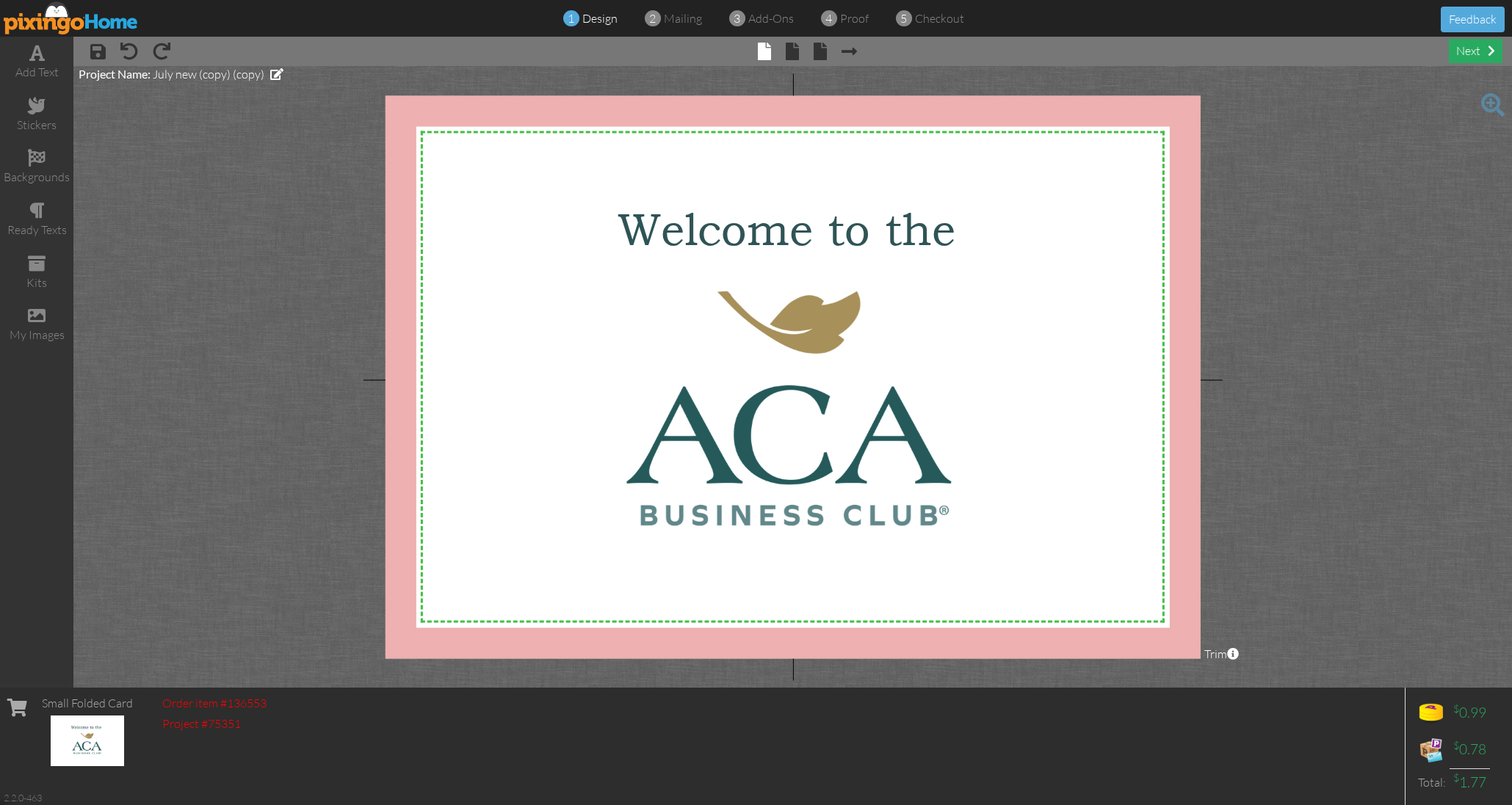
click at [1460, 46] on div "next" at bounding box center [1475, 51] width 54 height 25
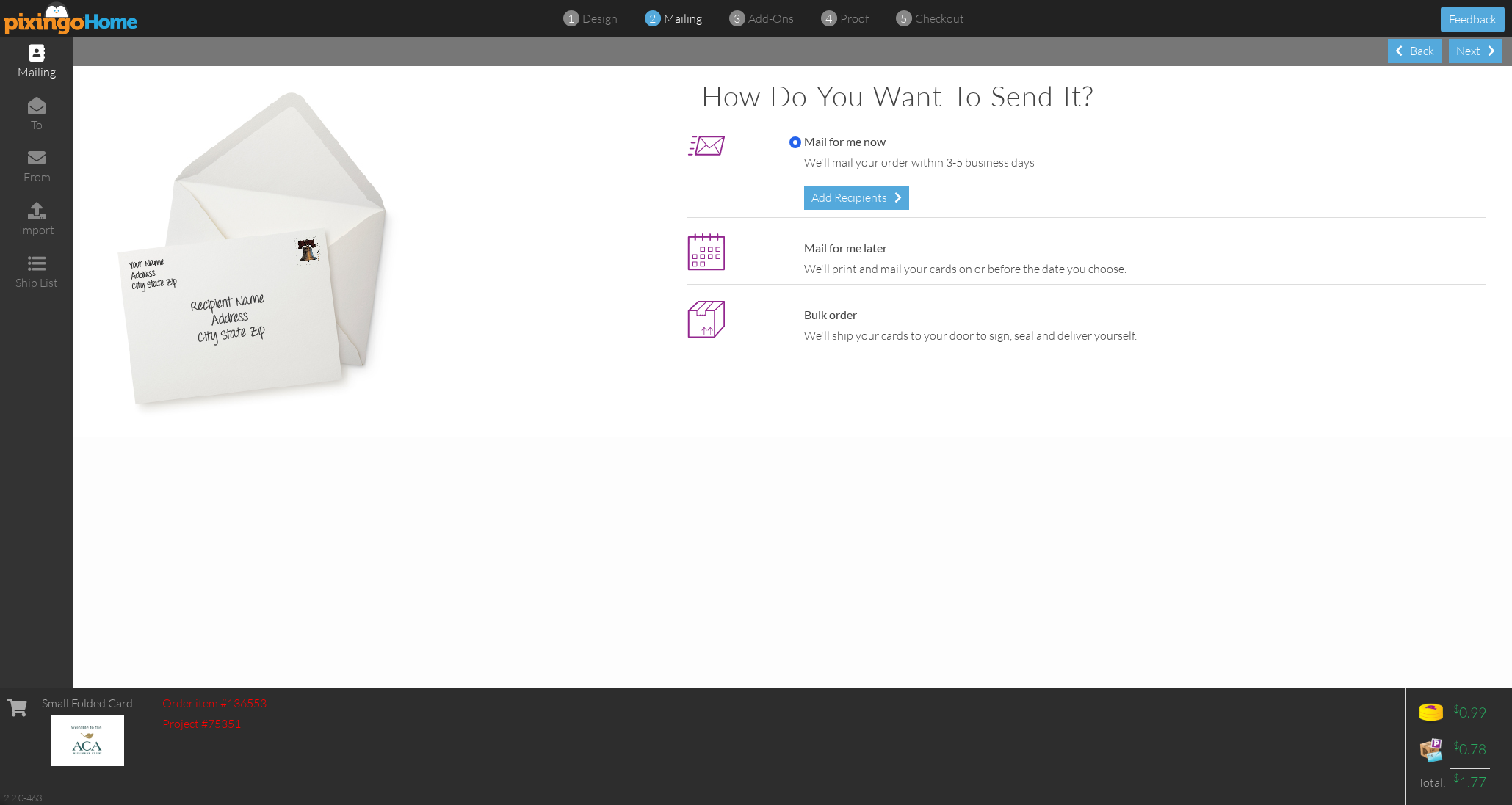
click at [844, 197] on div "Add Recipients" at bounding box center [856, 198] width 105 height 25
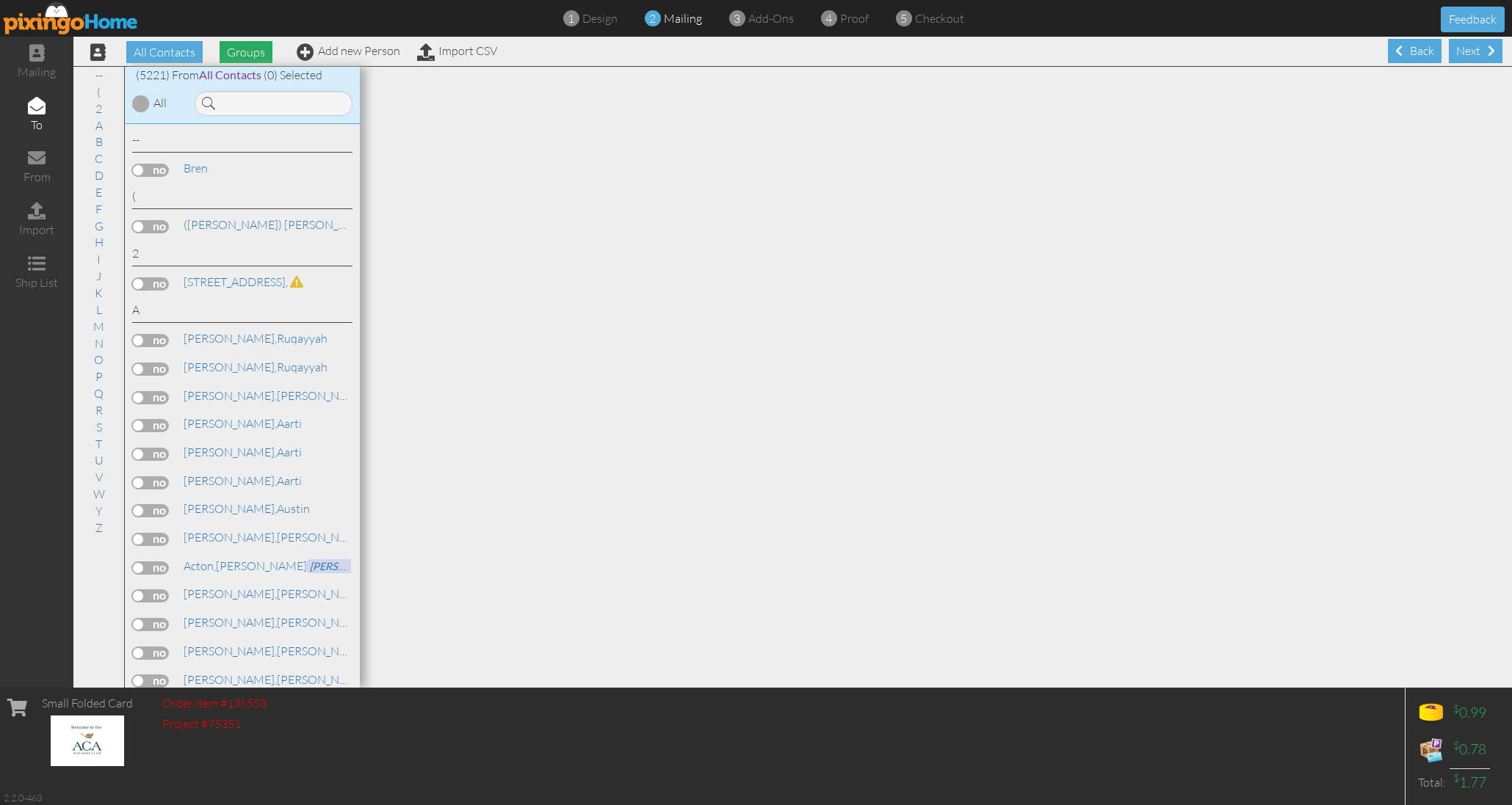
click at [251, 53] on span "Groups" at bounding box center [245, 52] width 53 height 22
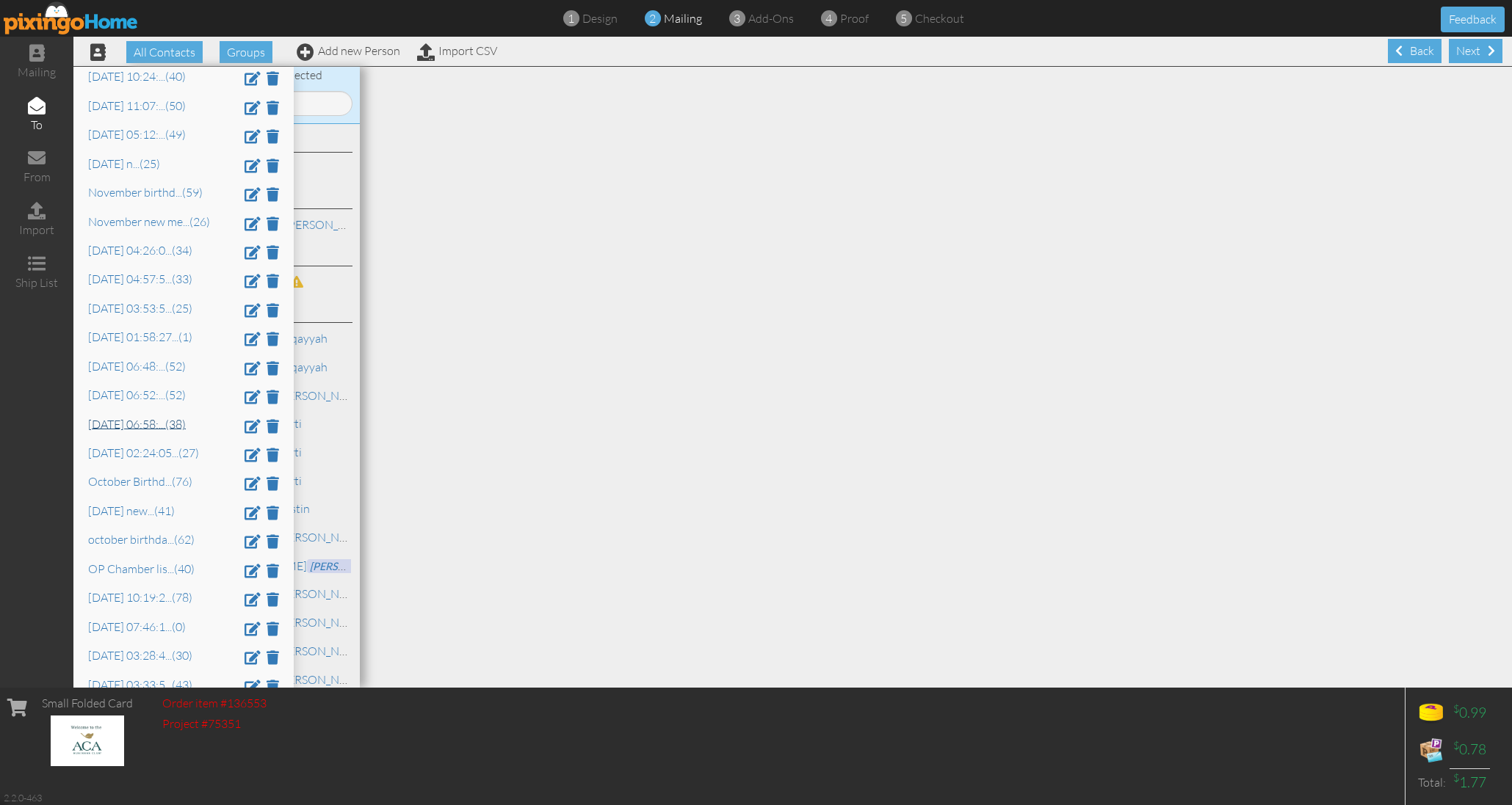
click at [108, 416] on link "[DATE] 06:58: ... (38)" at bounding box center [137, 423] width 98 height 14
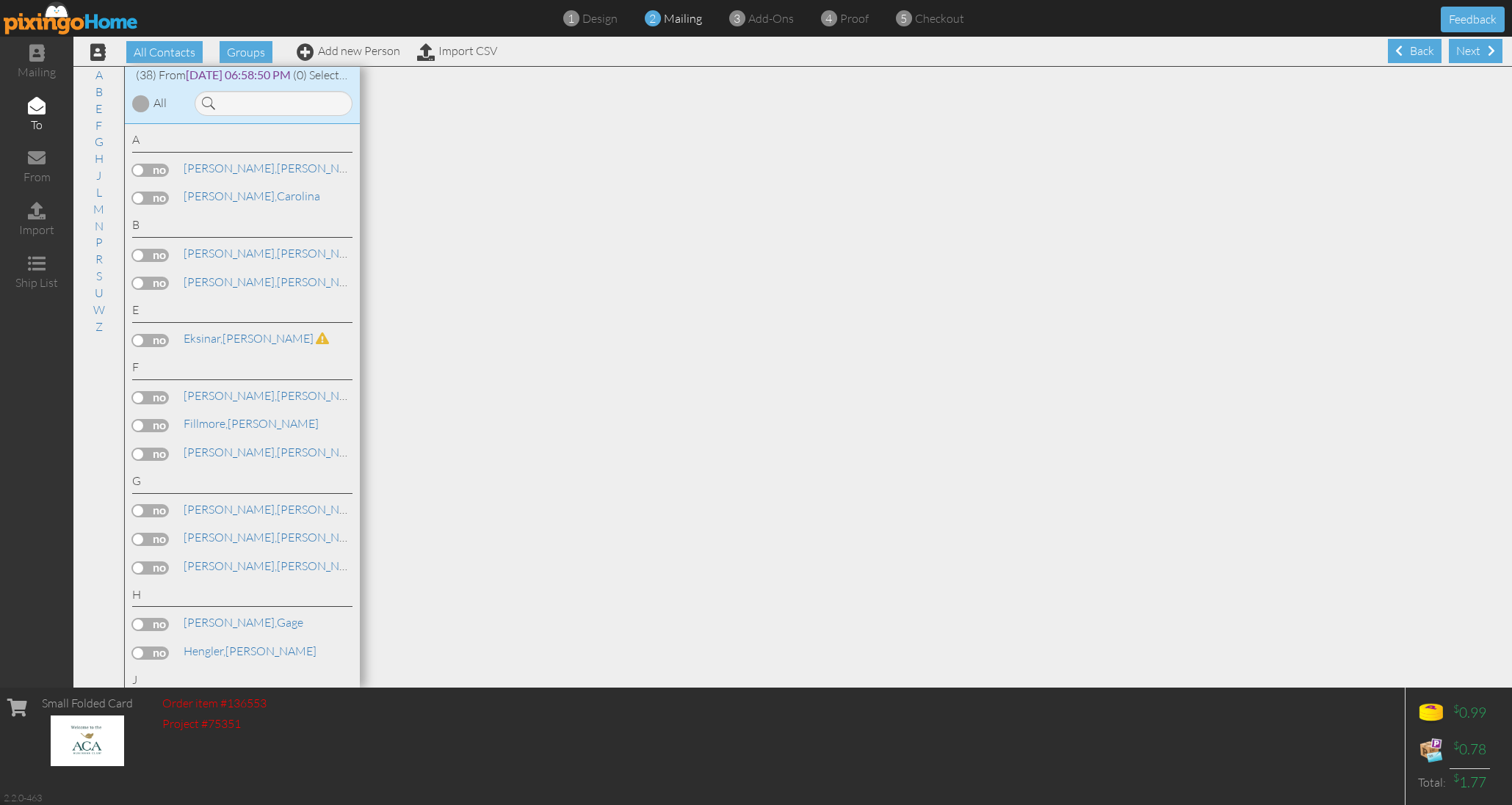
click at [162, 334] on label at bounding box center [150, 341] width 37 height 14
click at [0, 0] on input "checkbox" at bounding box center [0, 0] width 0 height 0
click at [140, 94] on div at bounding box center [141, 103] width 18 height 18
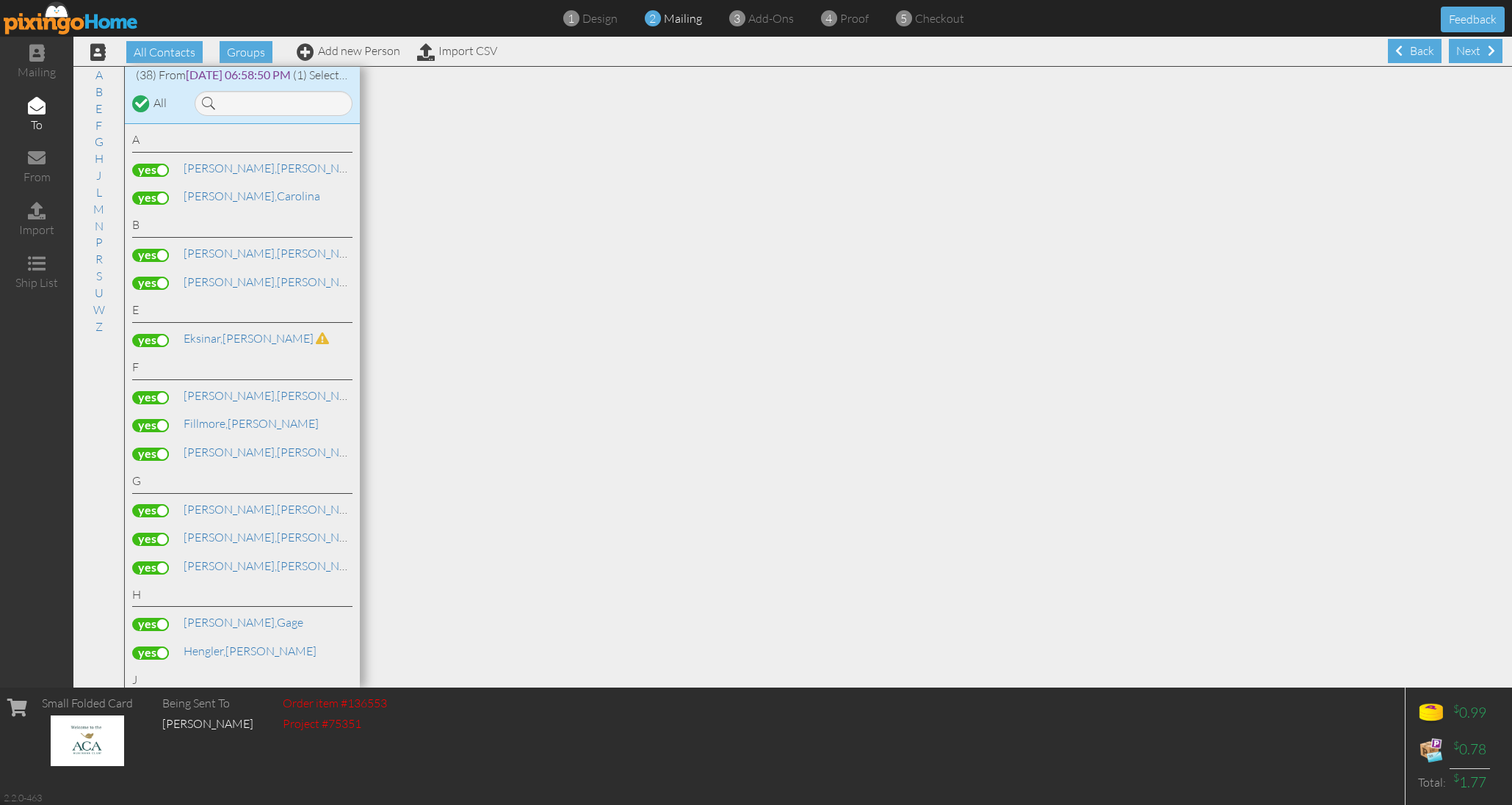
click at [161, 334] on label at bounding box center [150, 341] width 37 height 14
click at [0, 0] on input "checkbox" at bounding box center [0, 0] width 0 height 0
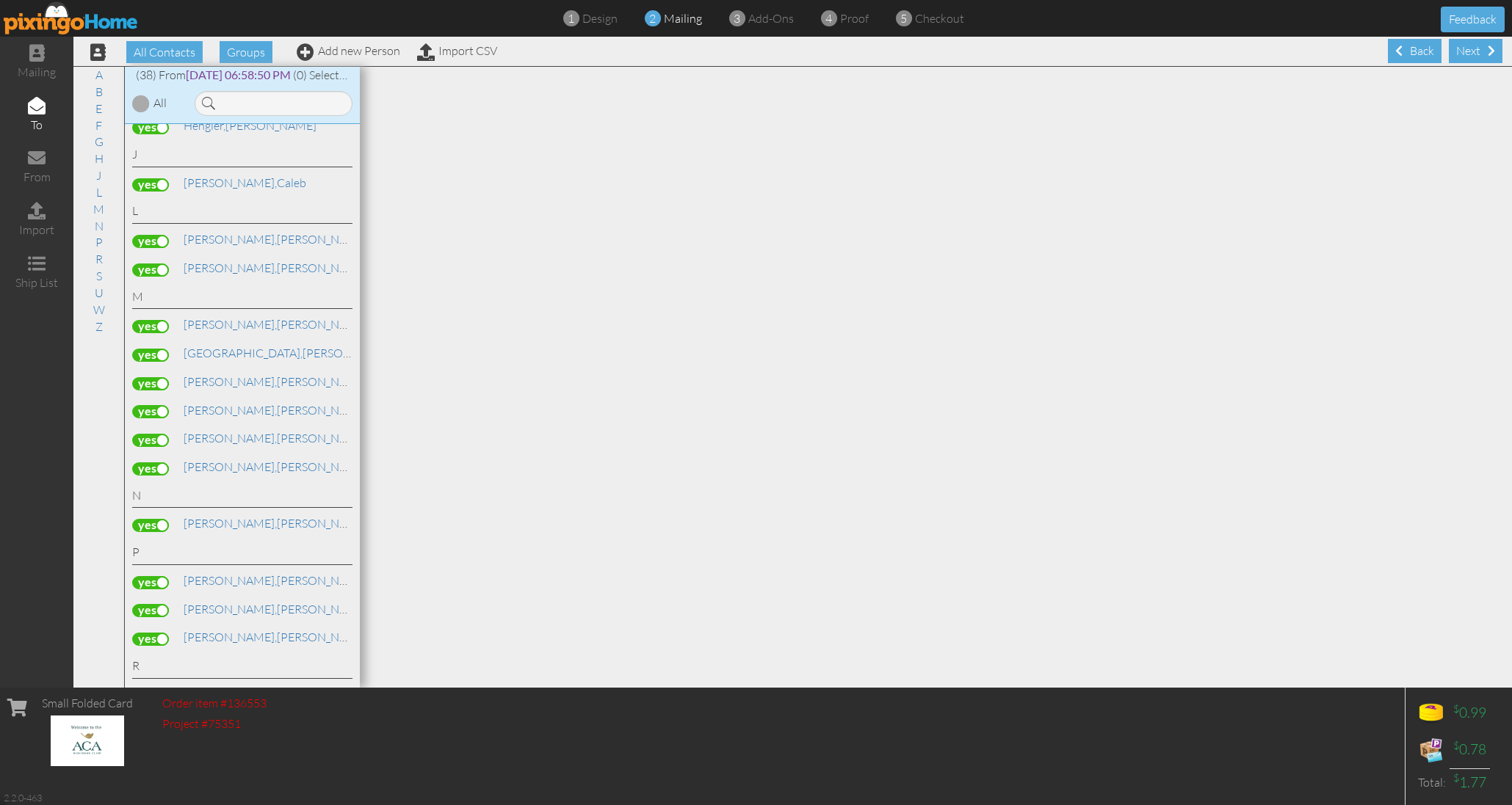
scroll to position [526, 0]
click at [149, 404] on label at bounding box center [150, 411] width 37 height 14
click at [0, 0] on input "checkbox" at bounding box center [0, 0] width 0 height 0
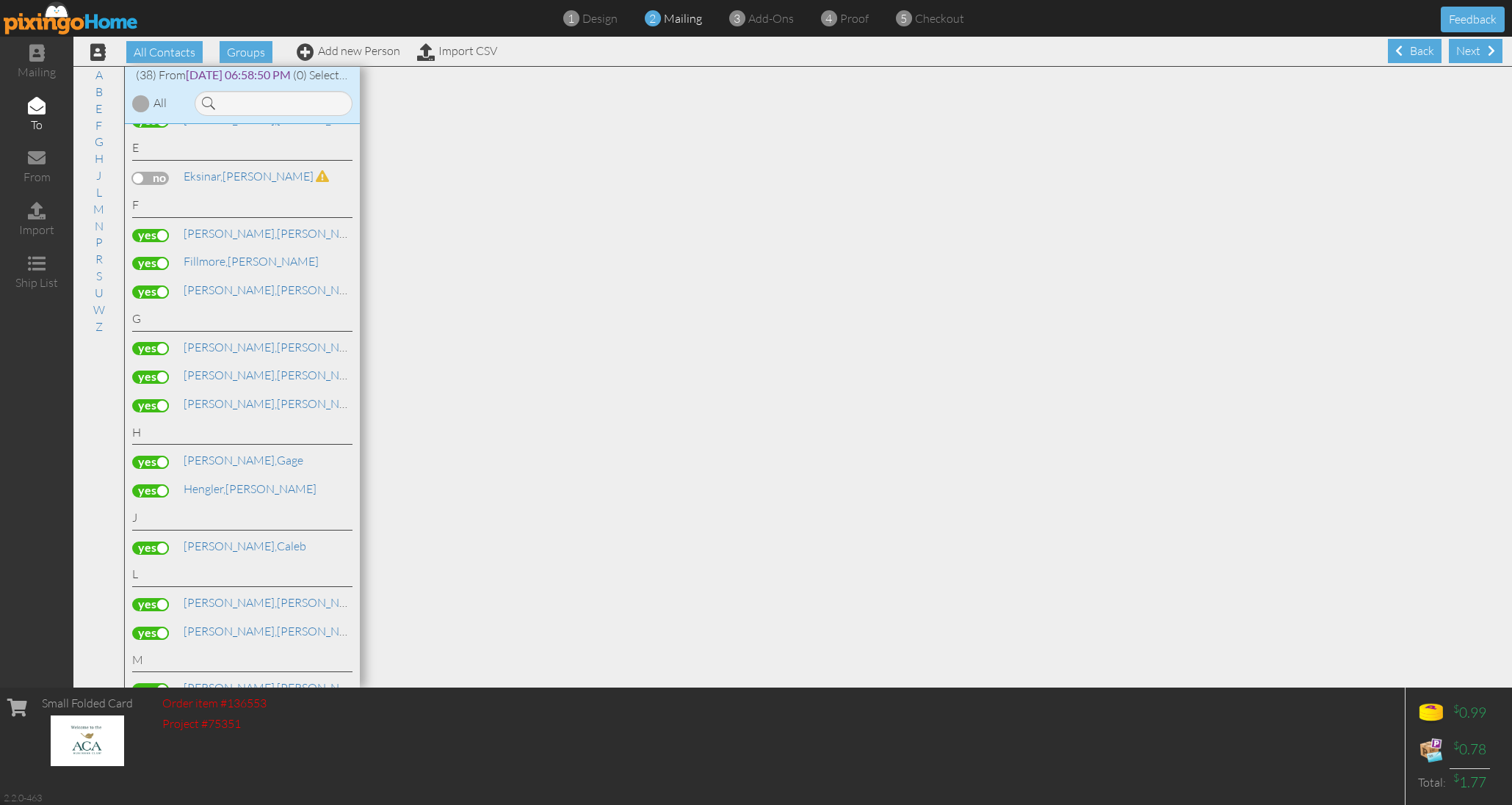
scroll to position [161, 0]
click at [150, 257] on label at bounding box center [150, 264] width 37 height 14
click at [0, 0] on input "checkbox" at bounding box center [0, 0] width 0 height 0
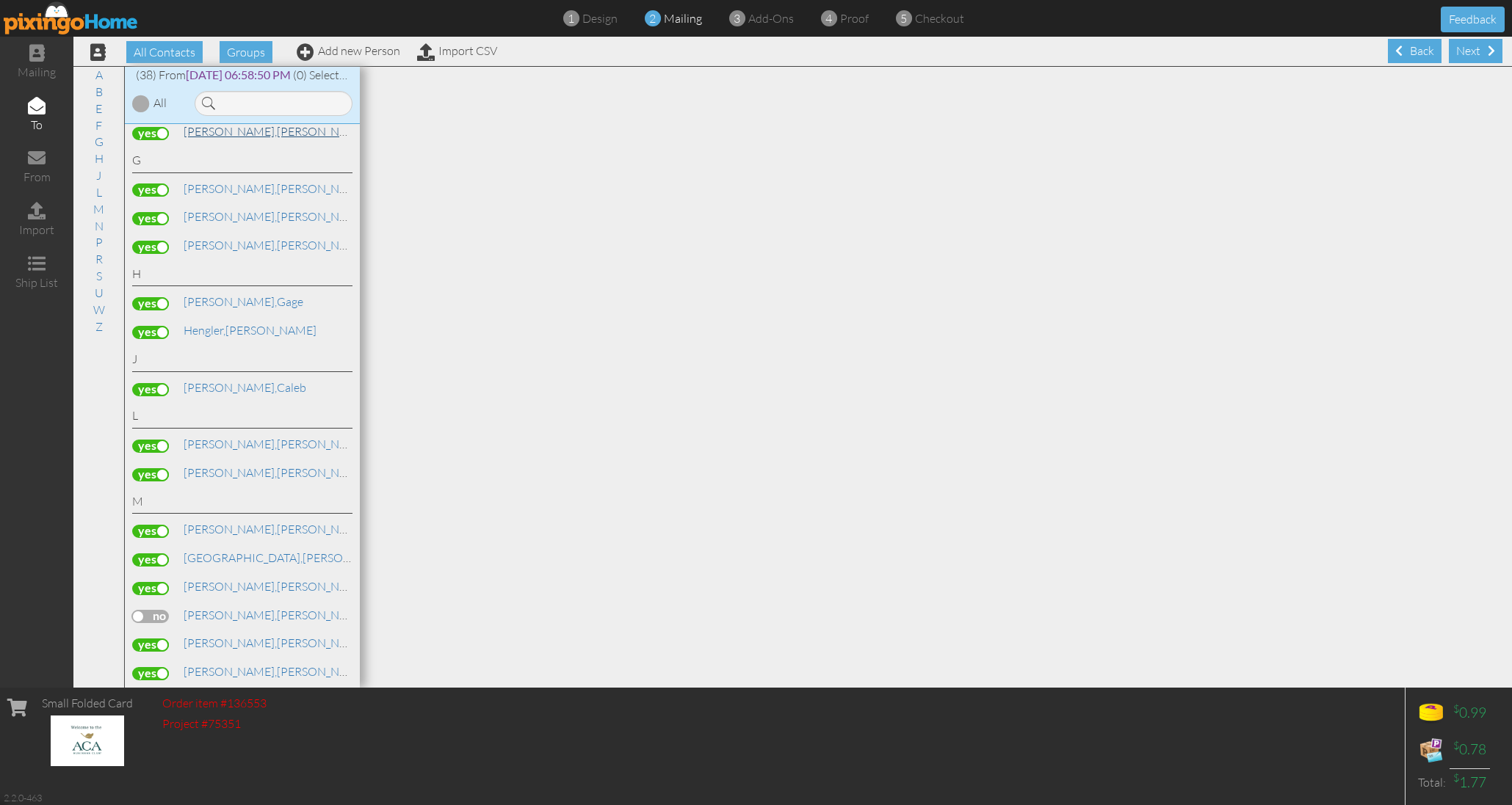
scroll to position [329, 0]
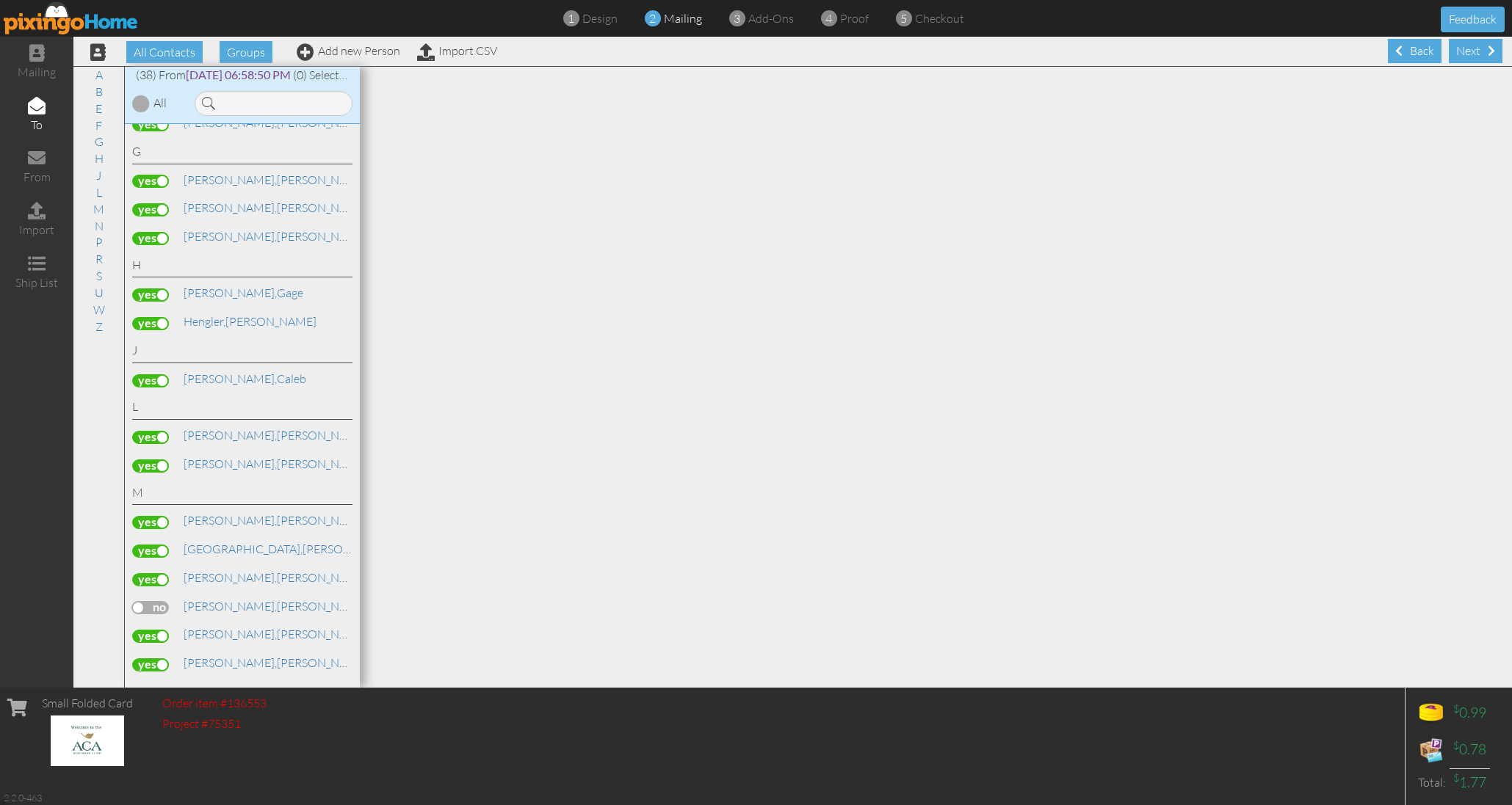
click at [145, 289] on label at bounding box center [150, 296] width 37 height 14
click at [0, 0] on input "checkbox" at bounding box center [0, 0] width 0 height 0
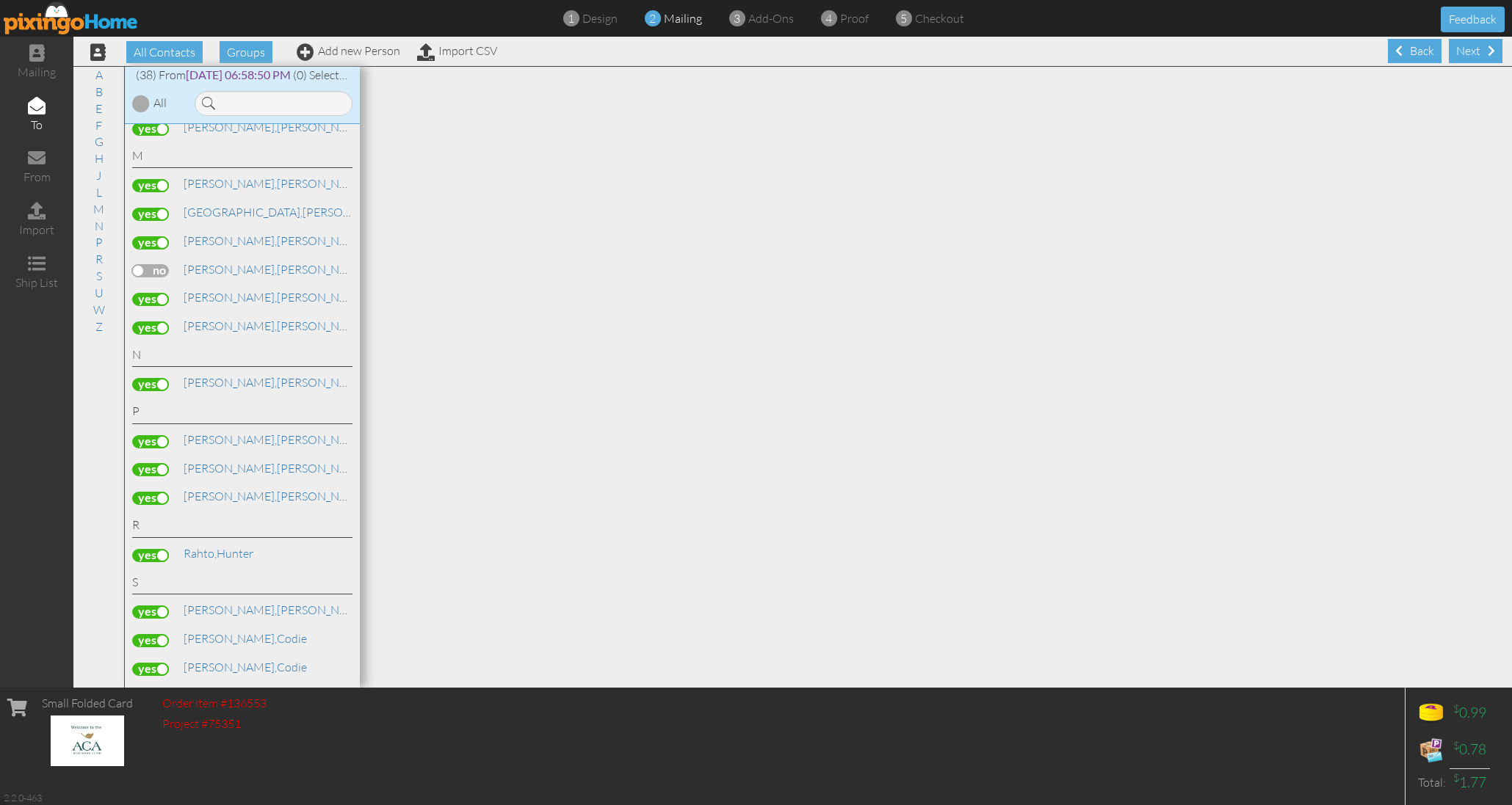
scroll to position [667, 0]
click at [151, 207] on label at bounding box center [150, 214] width 37 height 14
click at [0, 0] on input "checkbox" at bounding box center [0, 0] width 0 height 0
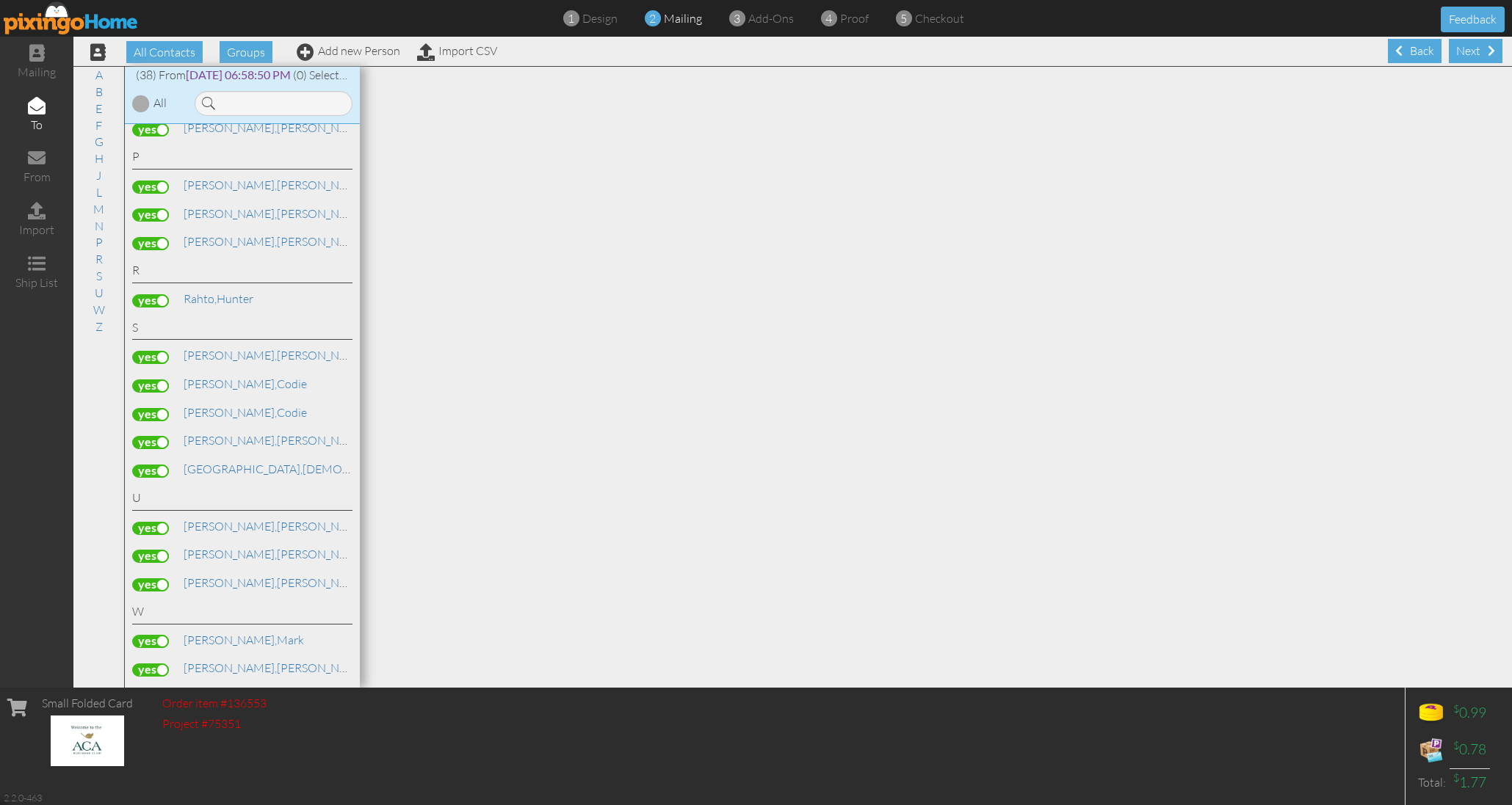
scroll to position [0, 0]
click at [1473, 52] on div "Next" at bounding box center [1475, 51] width 54 height 25
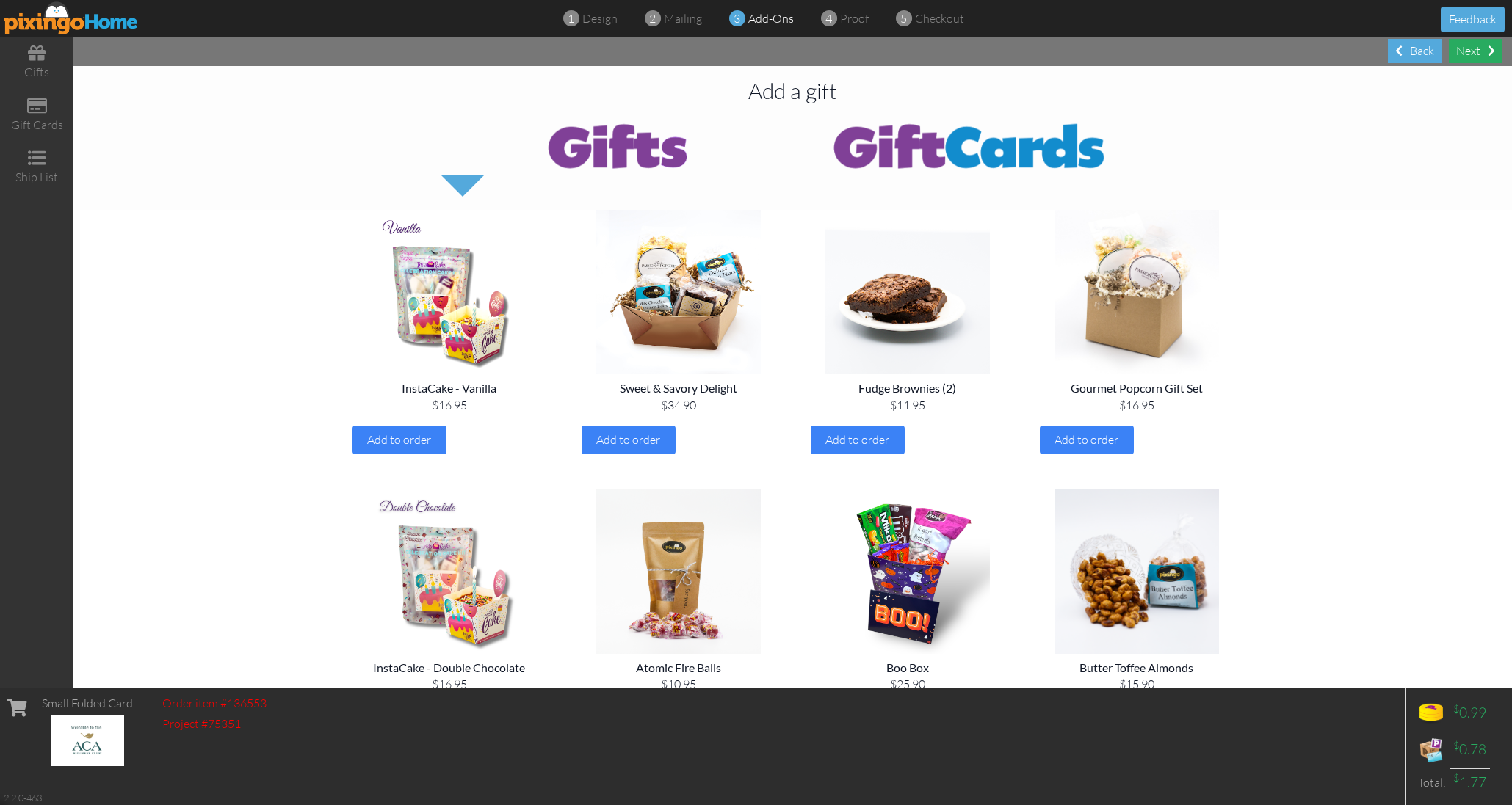
click at [1471, 51] on div "Next" at bounding box center [1475, 51] width 54 height 25
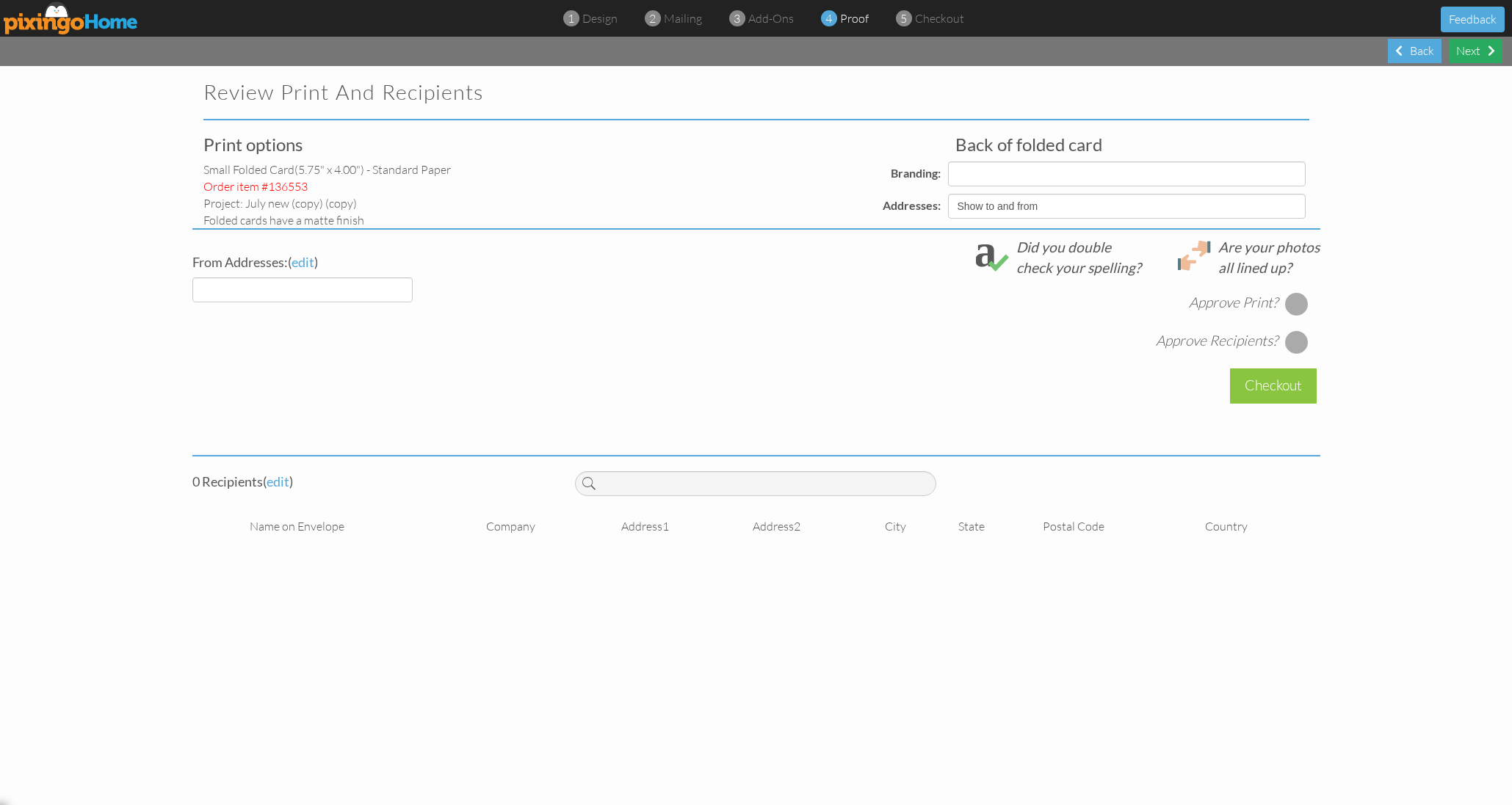
select select "object:17815"
select select "object:17817"
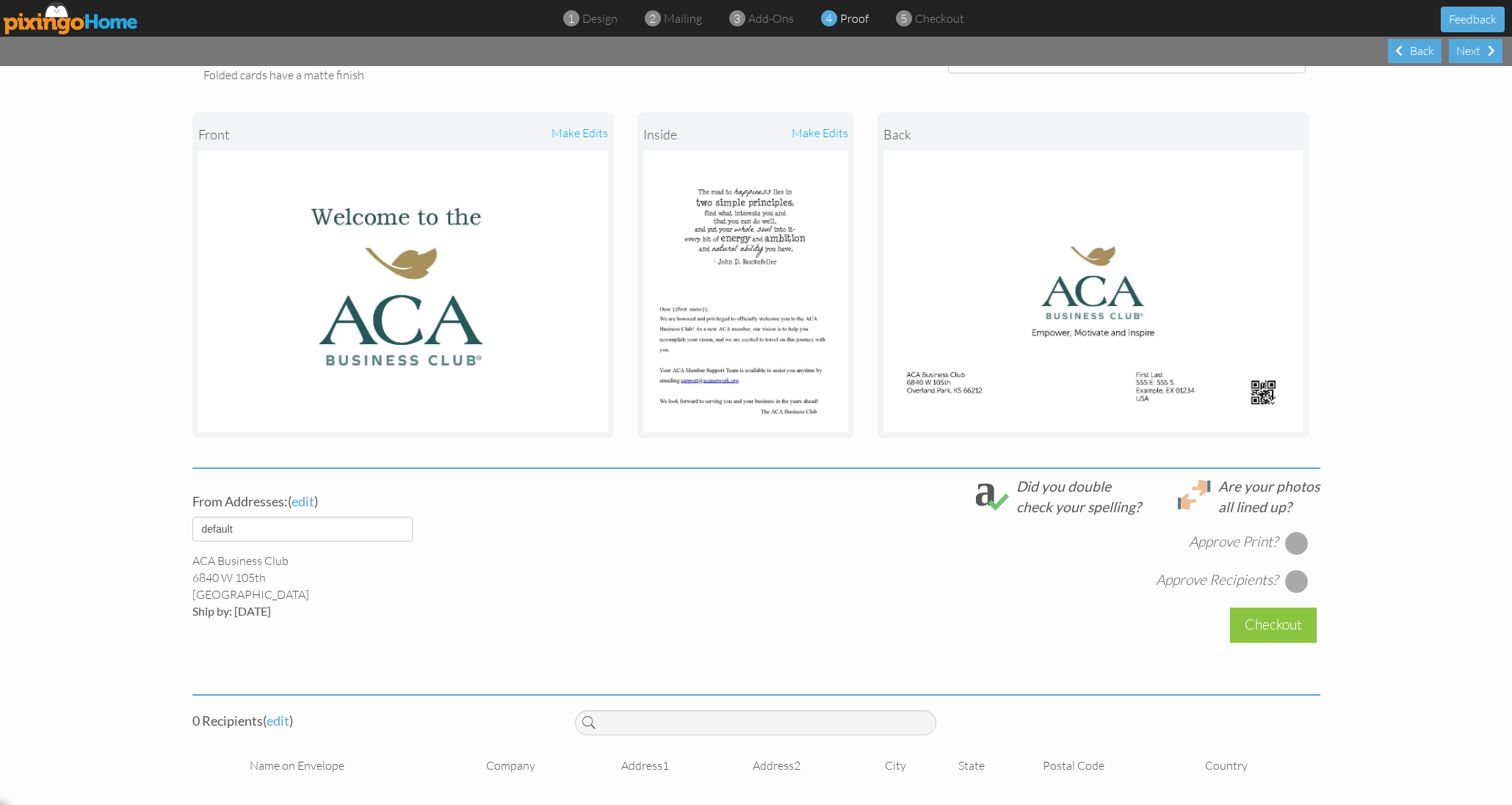
scroll to position [144, 0]
click at [1306, 538] on div at bounding box center [1297, 544] width 24 height 24
click at [1300, 576] on div at bounding box center [1297, 583] width 24 height 24
click at [1295, 576] on div at bounding box center [1297, 583] width 24 height 24
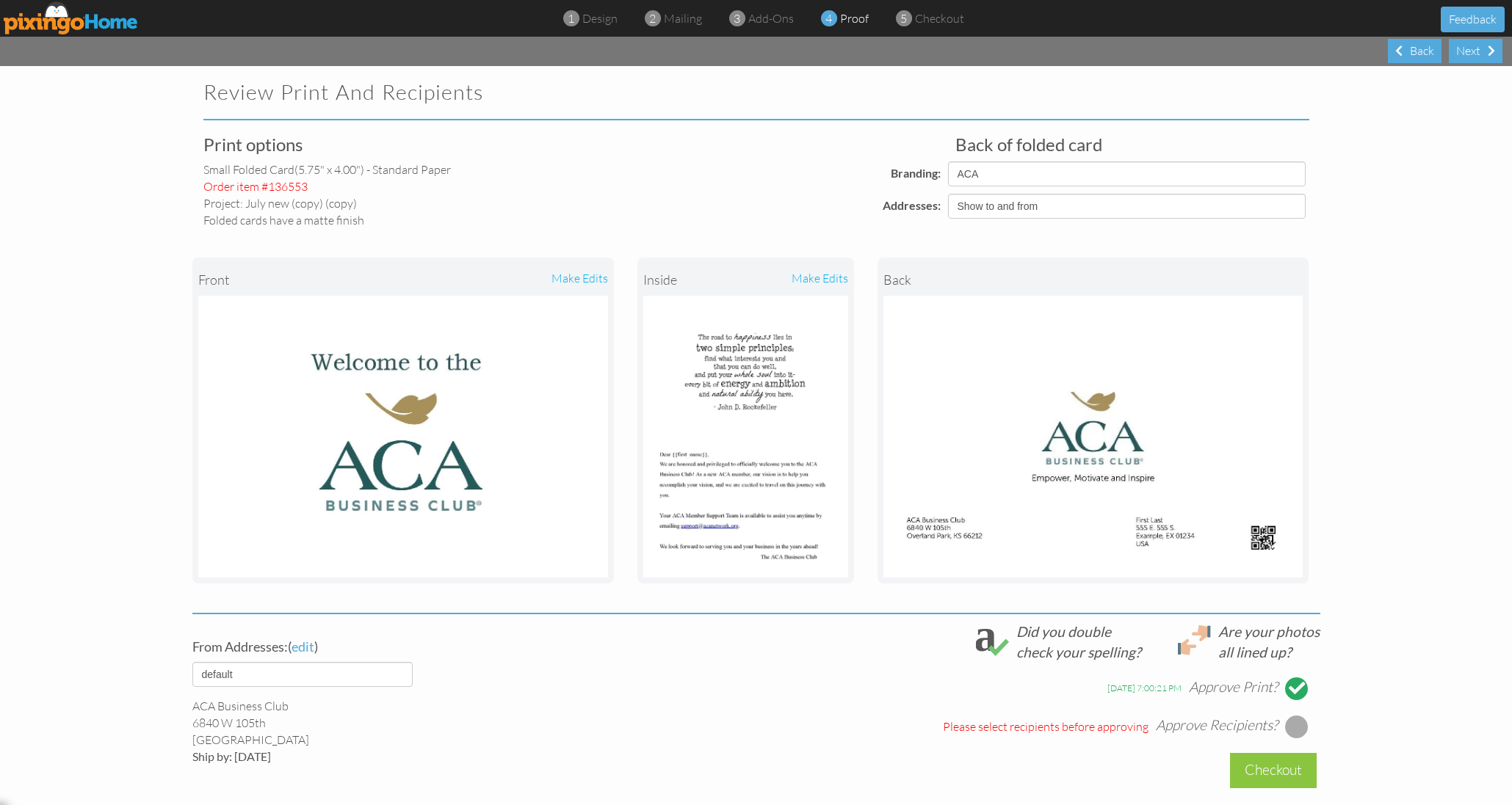
scroll to position [0, 0]
click at [1419, 48] on div "Back" at bounding box center [1414, 51] width 54 height 25
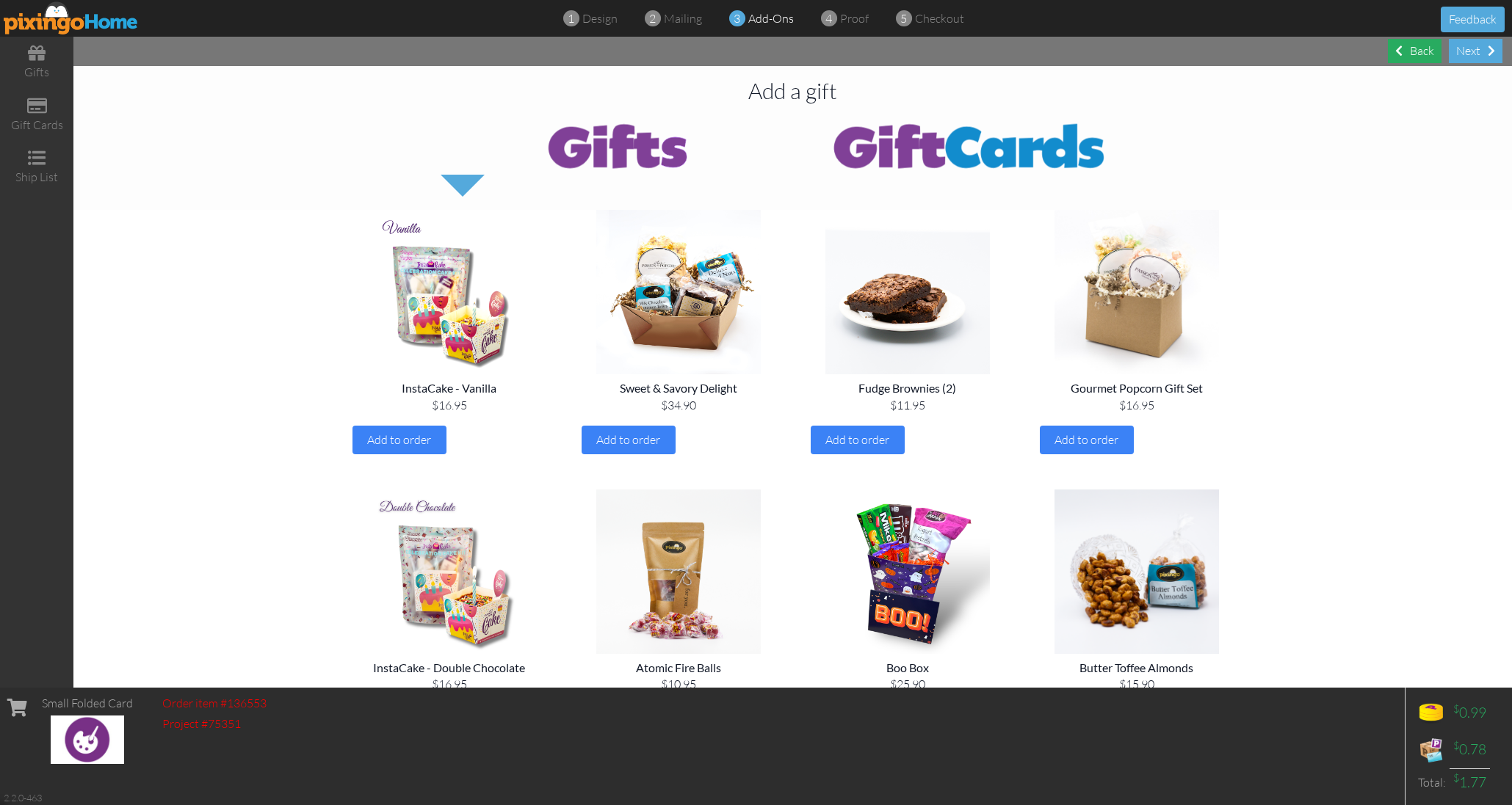
click at [1414, 48] on div "Back" at bounding box center [1414, 51] width 54 height 25
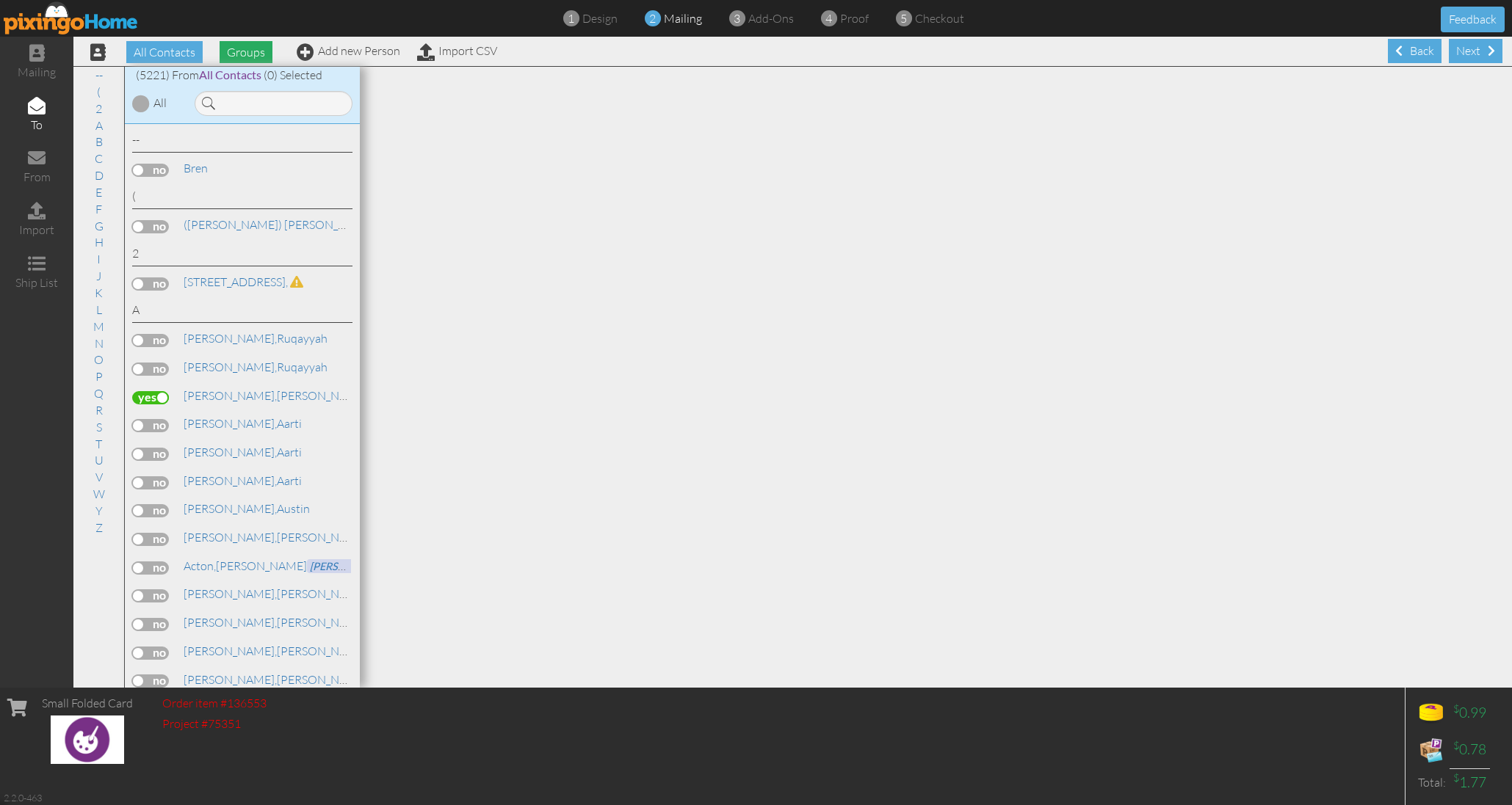
click at [256, 52] on span "Groups" at bounding box center [245, 52] width 53 height 22
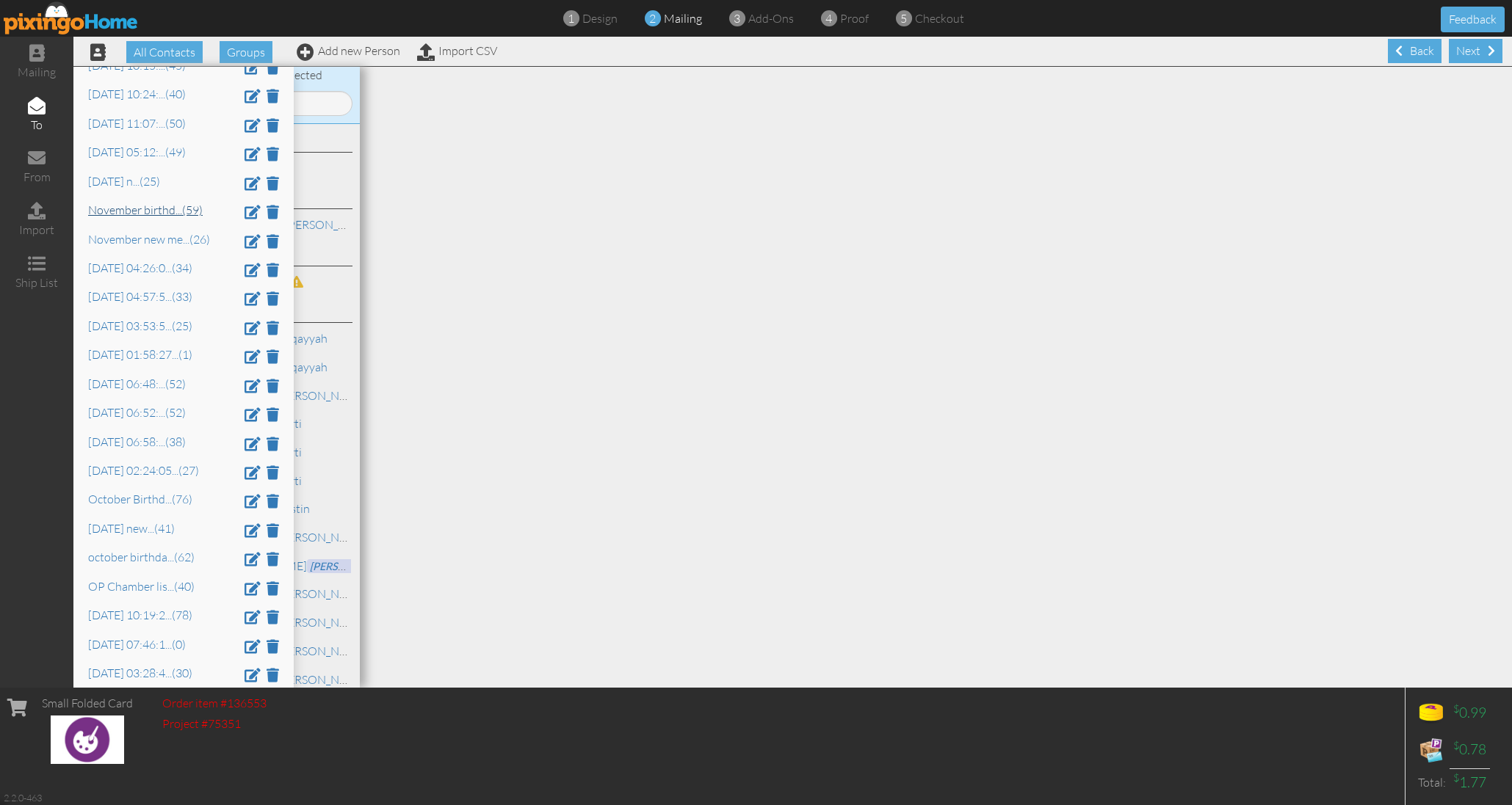
scroll to position [2066, 0]
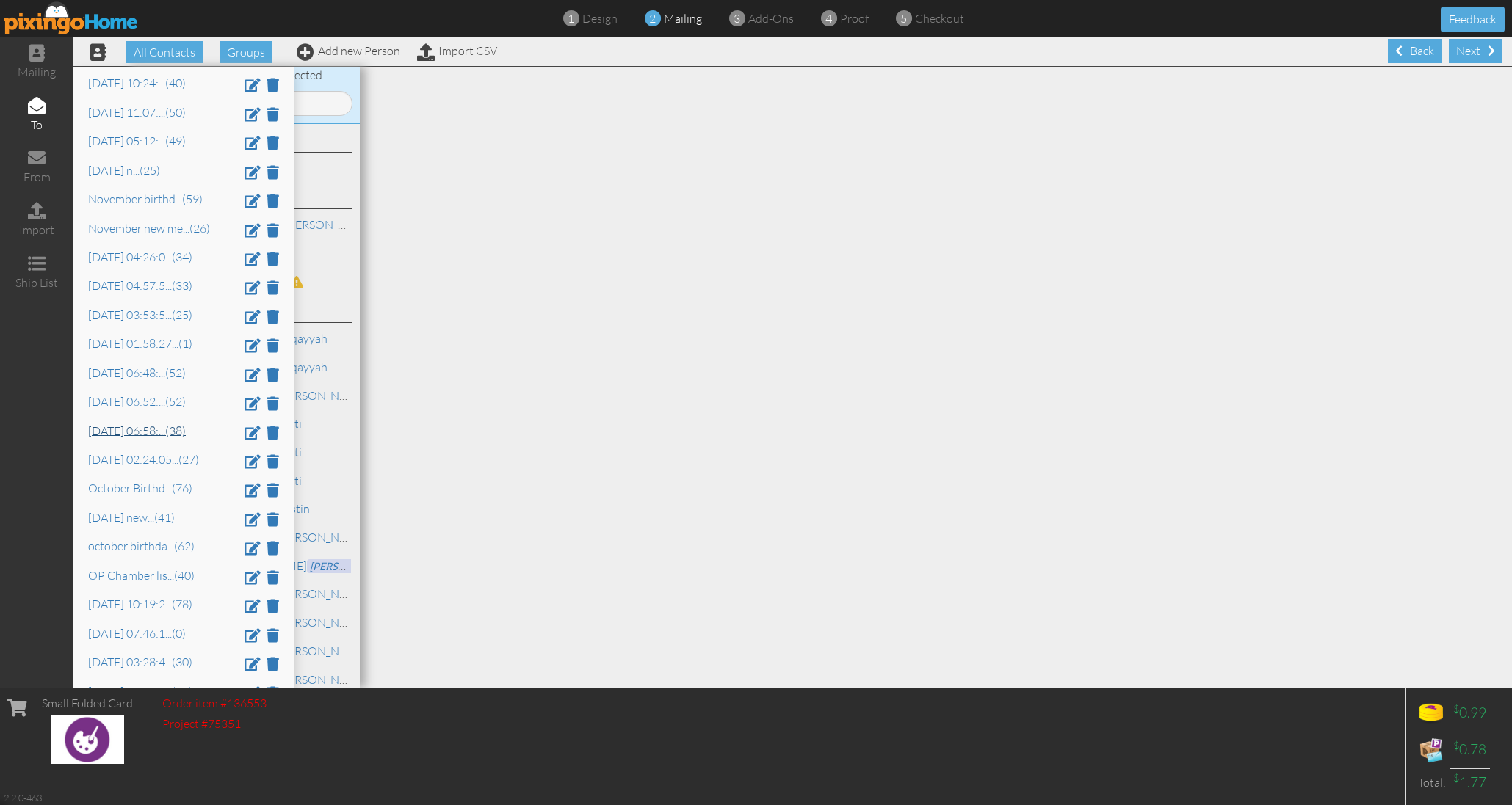
click at [136, 423] on link "[DATE] 06:58: ... (38)" at bounding box center [137, 430] width 98 height 14
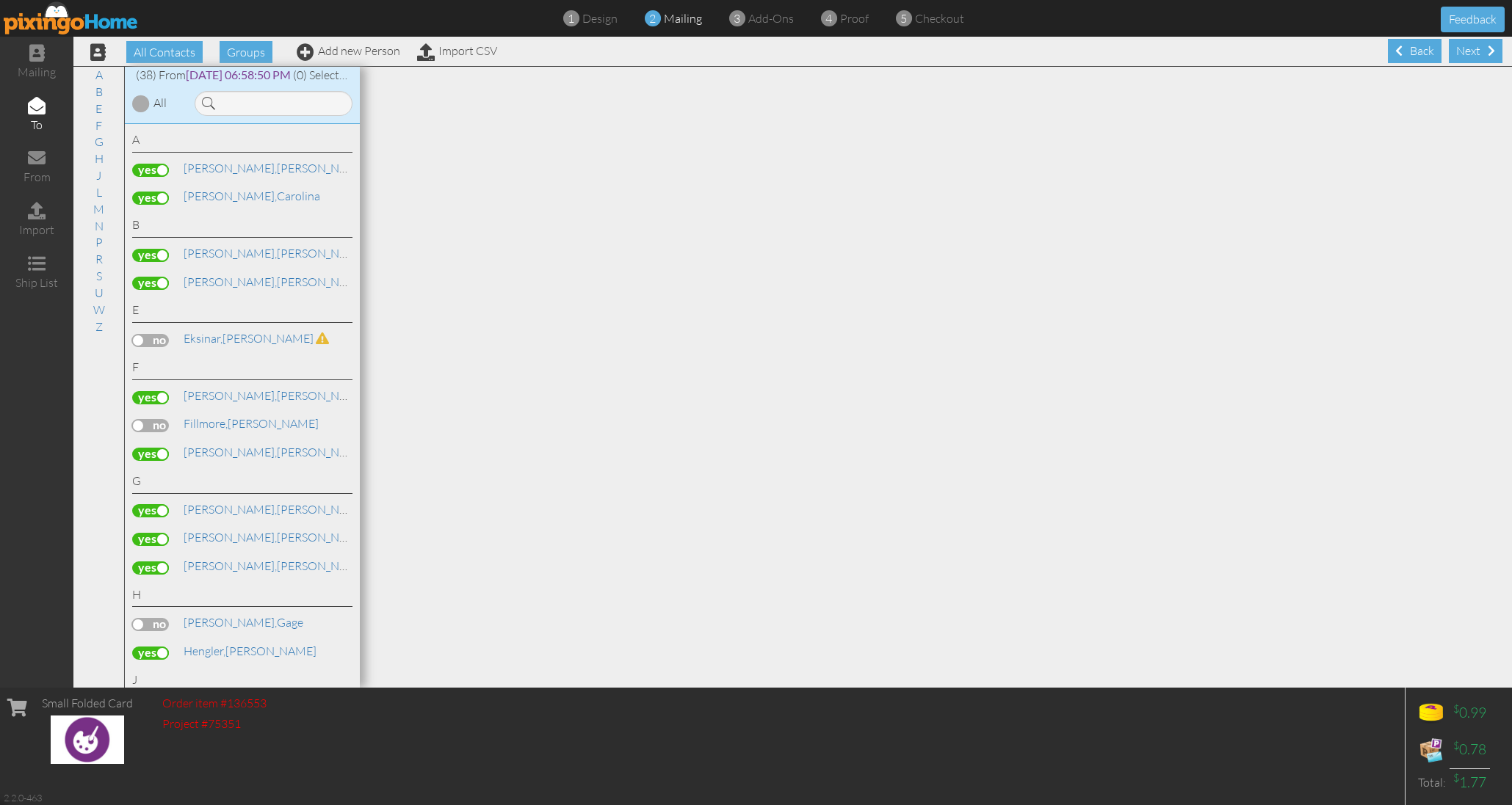
click at [552, 341] on div at bounding box center [936, 377] width 1152 height 621
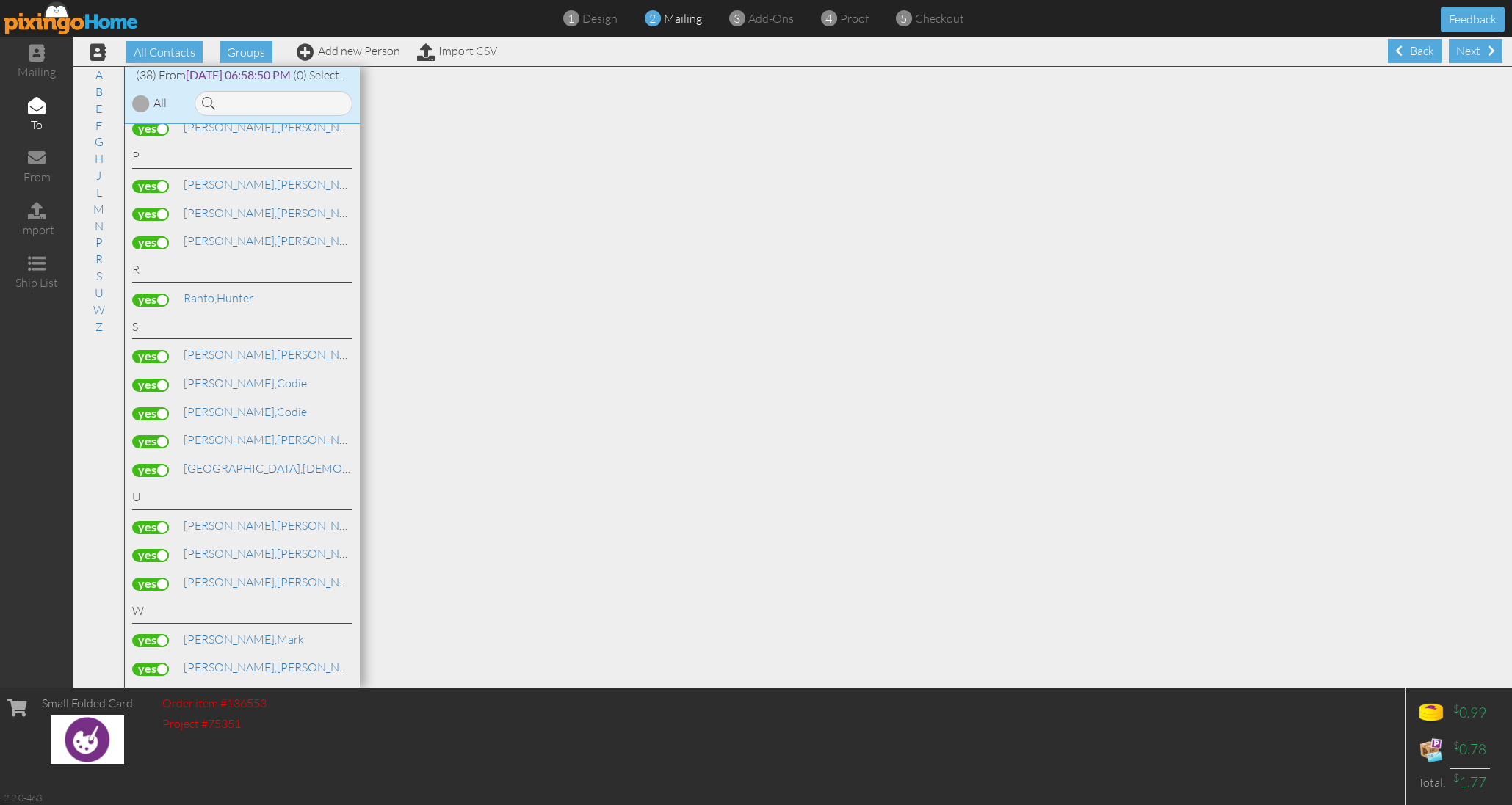
scroll to position [921, 0]
click at [1478, 41] on div "Next" at bounding box center [1475, 51] width 54 height 25
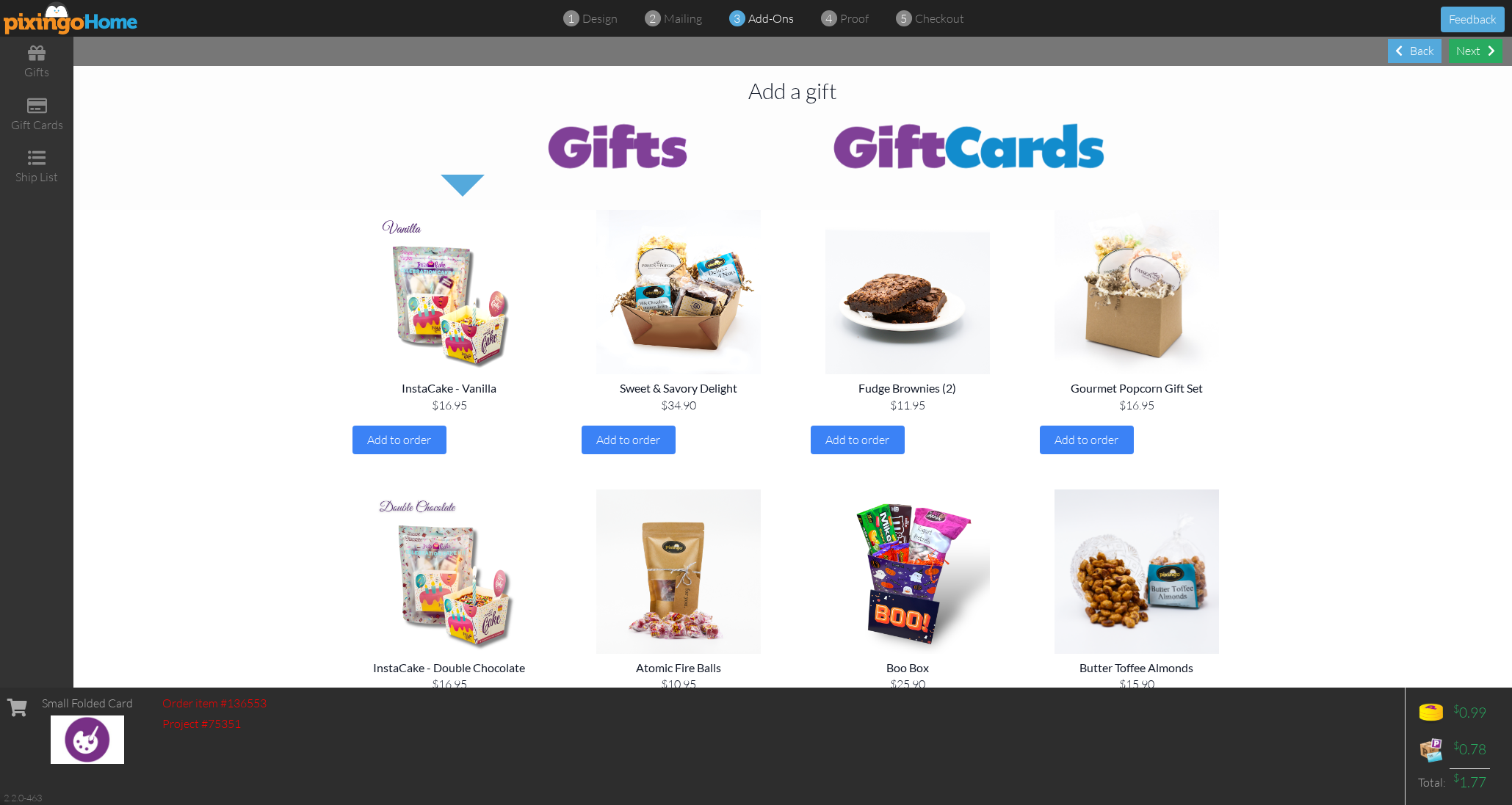
click at [1486, 41] on div "Next" at bounding box center [1475, 51] width 54 height 25
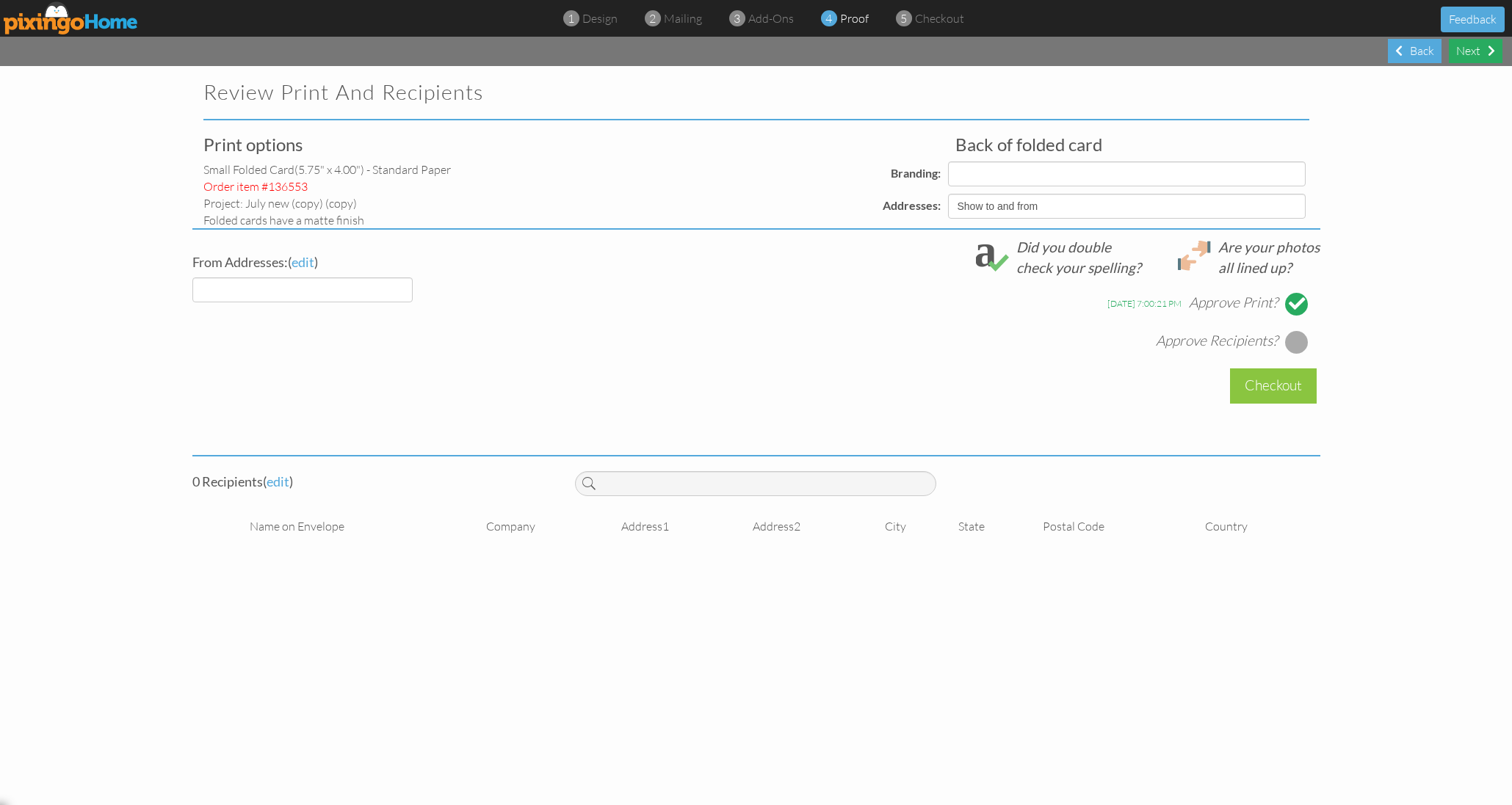
select select "object:30402"
select select "object:30399"
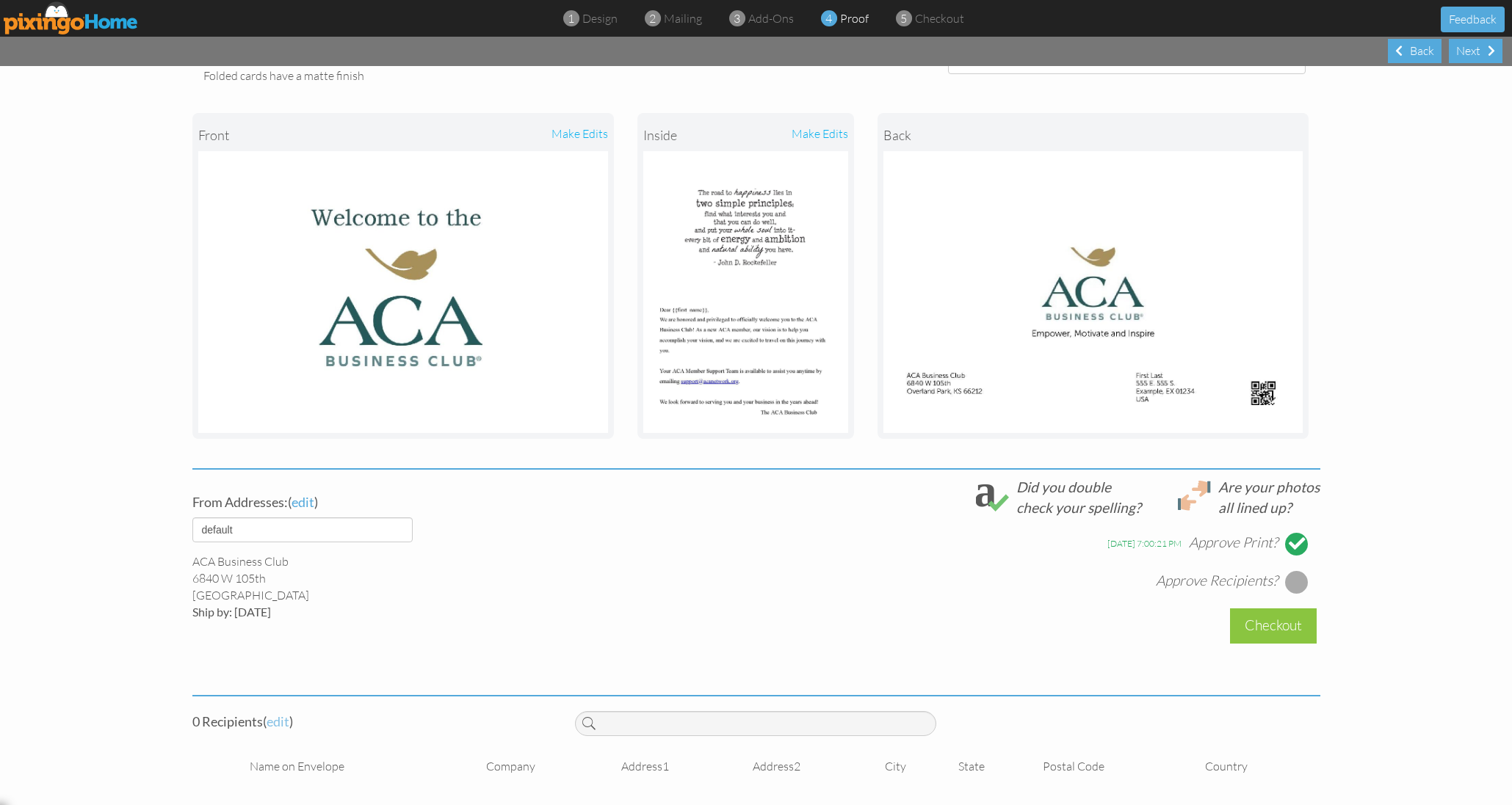
click at [281, 716] on span "edit" at bounding box center [278, 721] width 23 height 16
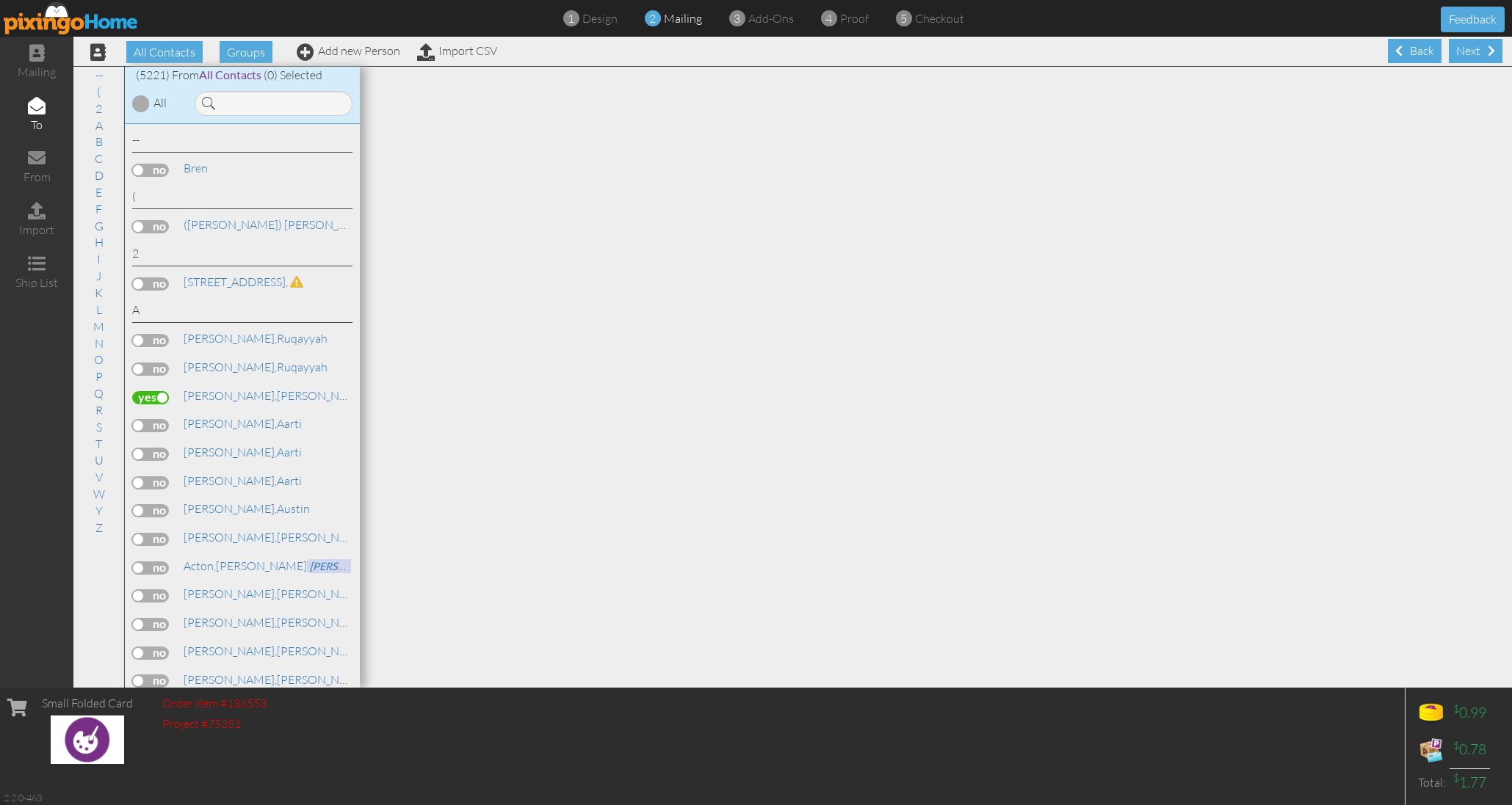
click at [144, 100] on div at bounding box center [141, 103] width 18 height 18
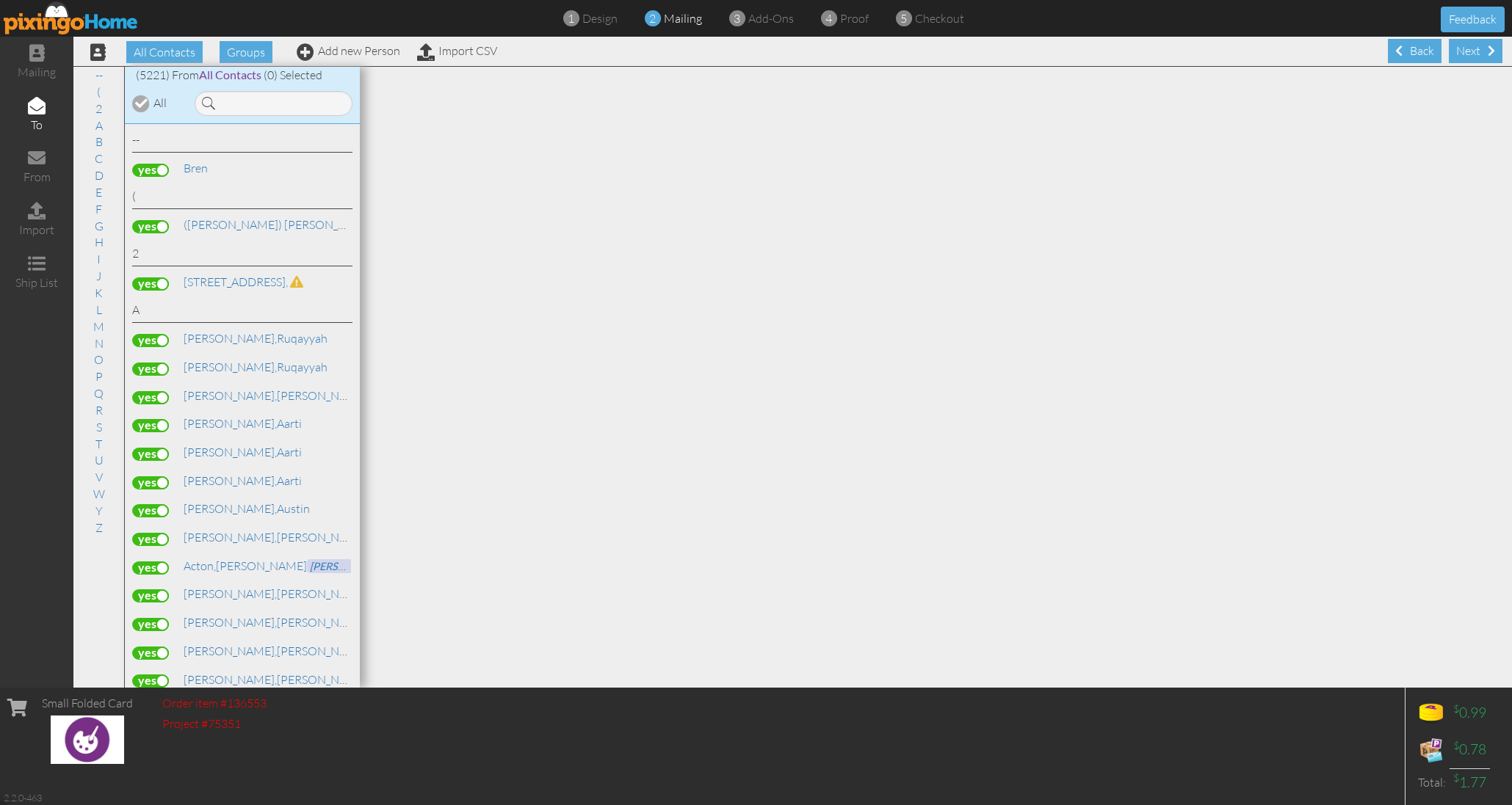
click at [144, 99] on div at bounding box center [141, 103] width 13 height 13
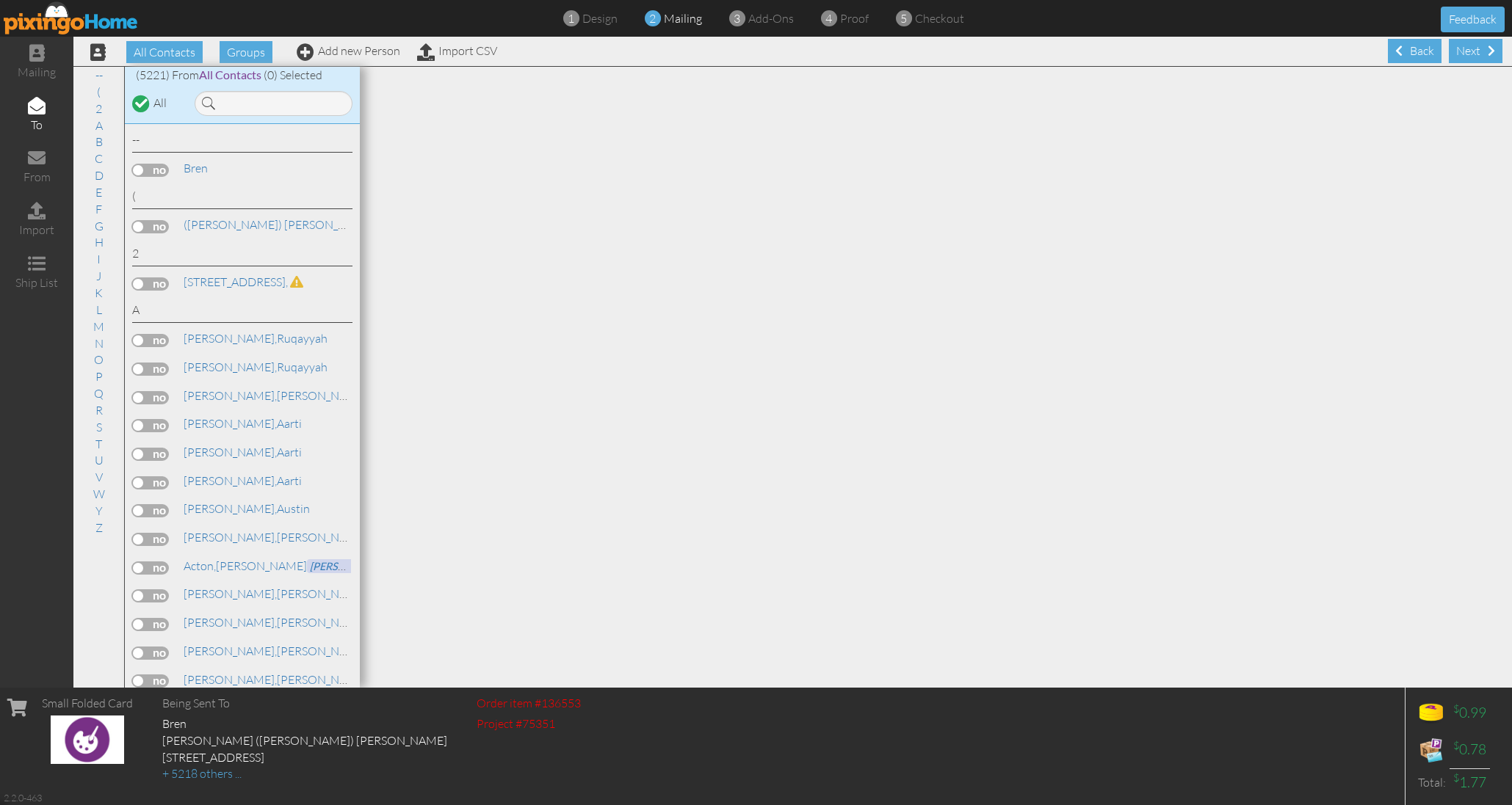
drag, startPoint x: 144, startPoint y: 99, endPoint x: 160, endPoint y: 381, distance: 282.5
click at [144, 99] on div at bounding box center [141, 103] width 18 height 18
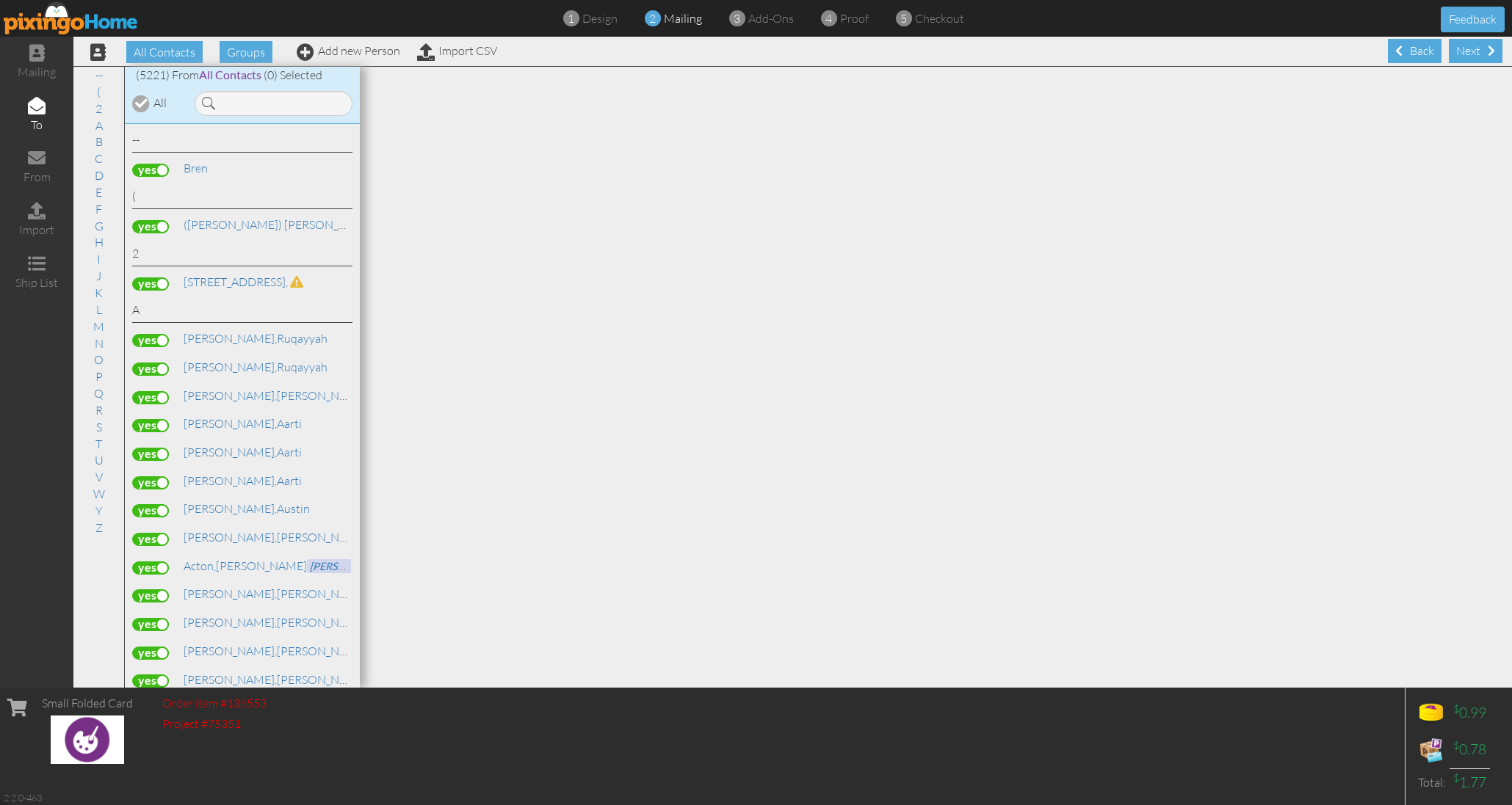
click at [160, 391] on label at bounding box center [150, 398] width 37 height 14
click at [0, 0] on input "checkbox" at bounding box center [0, 0] width 0 height 0
drag, startPoint x: 157, startPoint y: 387, endPoint x: 104, endPoint y: 28, distance: 362.9
click at [157, 391] on label at bounding box center [150, 398] width 37 height 14
click at [0, 0] on input "checkbox" at bounding box center [0, 0] width 0 height 0
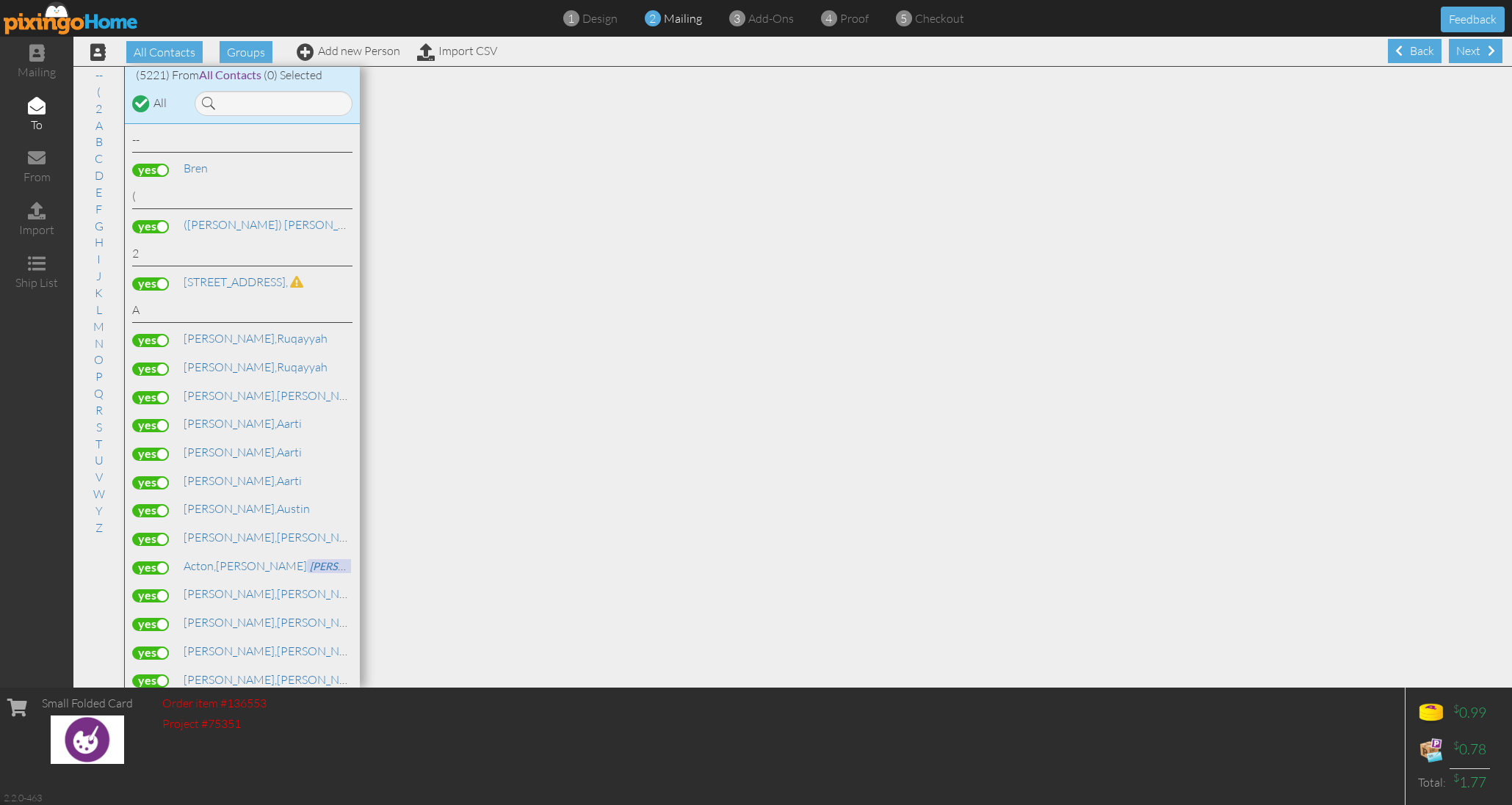
click at [104, 28] on img at bounding box center [71, 18] width 135 height 33
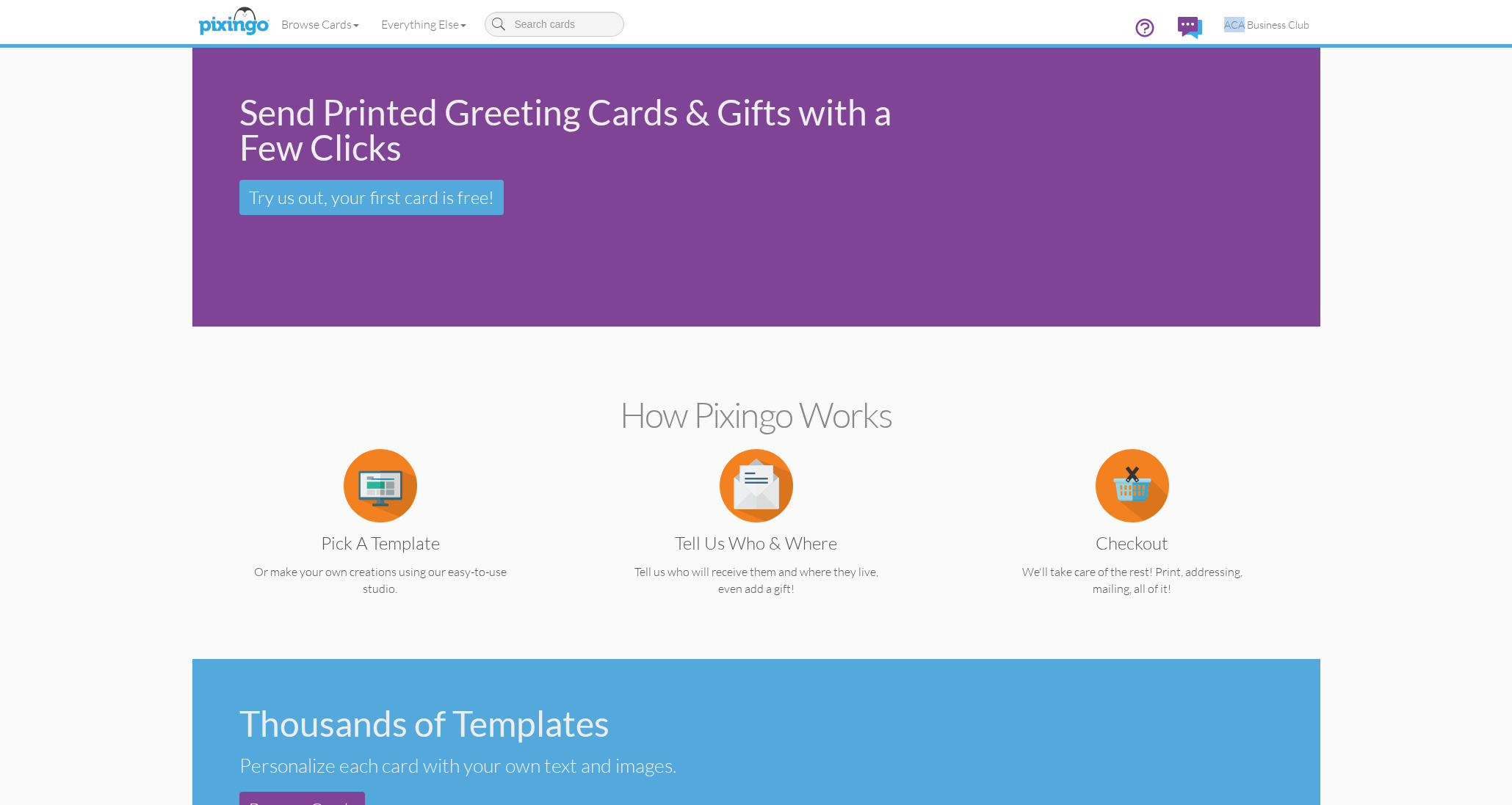
click at [228, 27] on img at bounding box center [234, 21] width 78 height 37
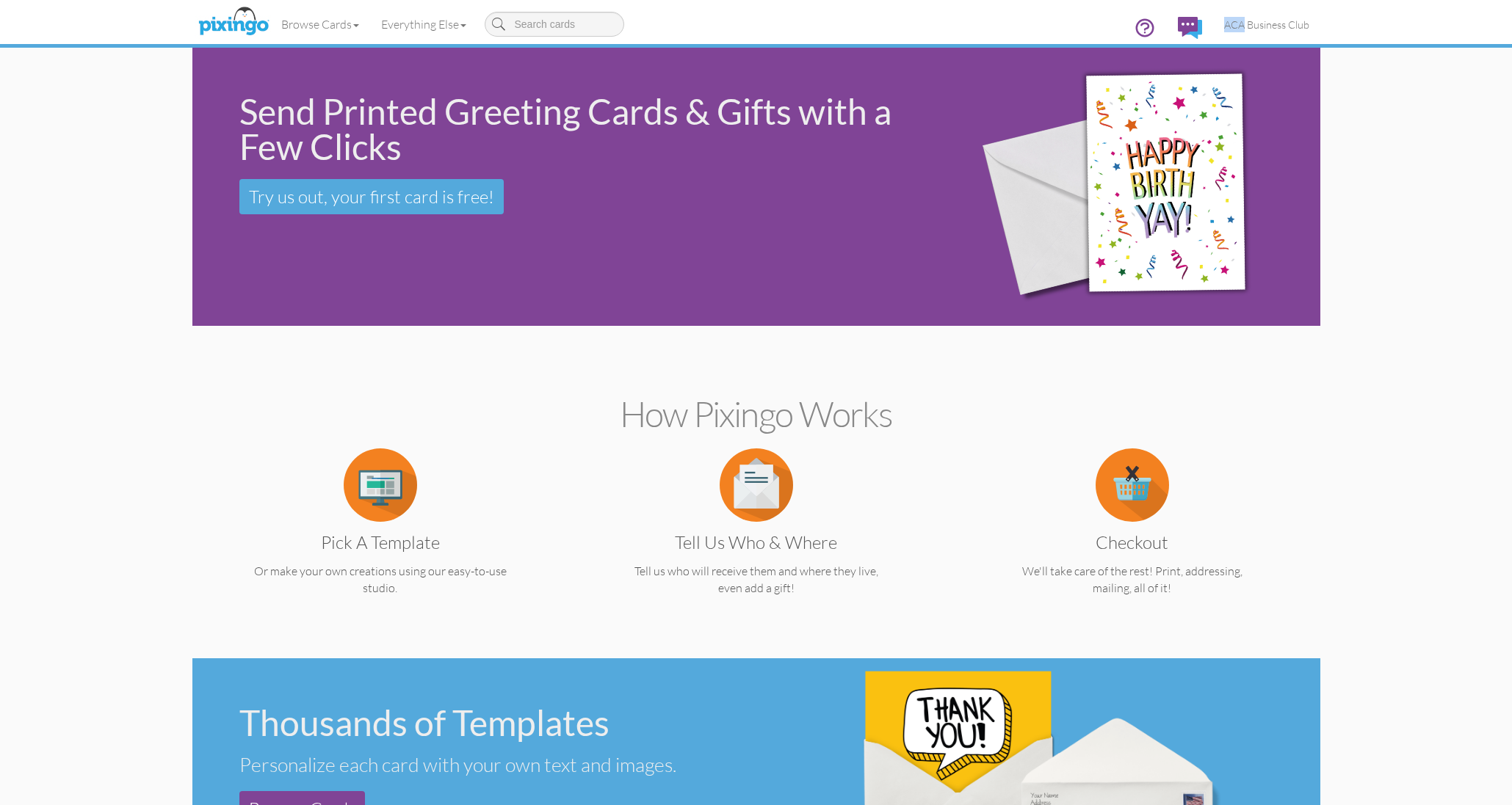
click at [387, 490] on img at bounding box center [381, 485] width 73 height 73
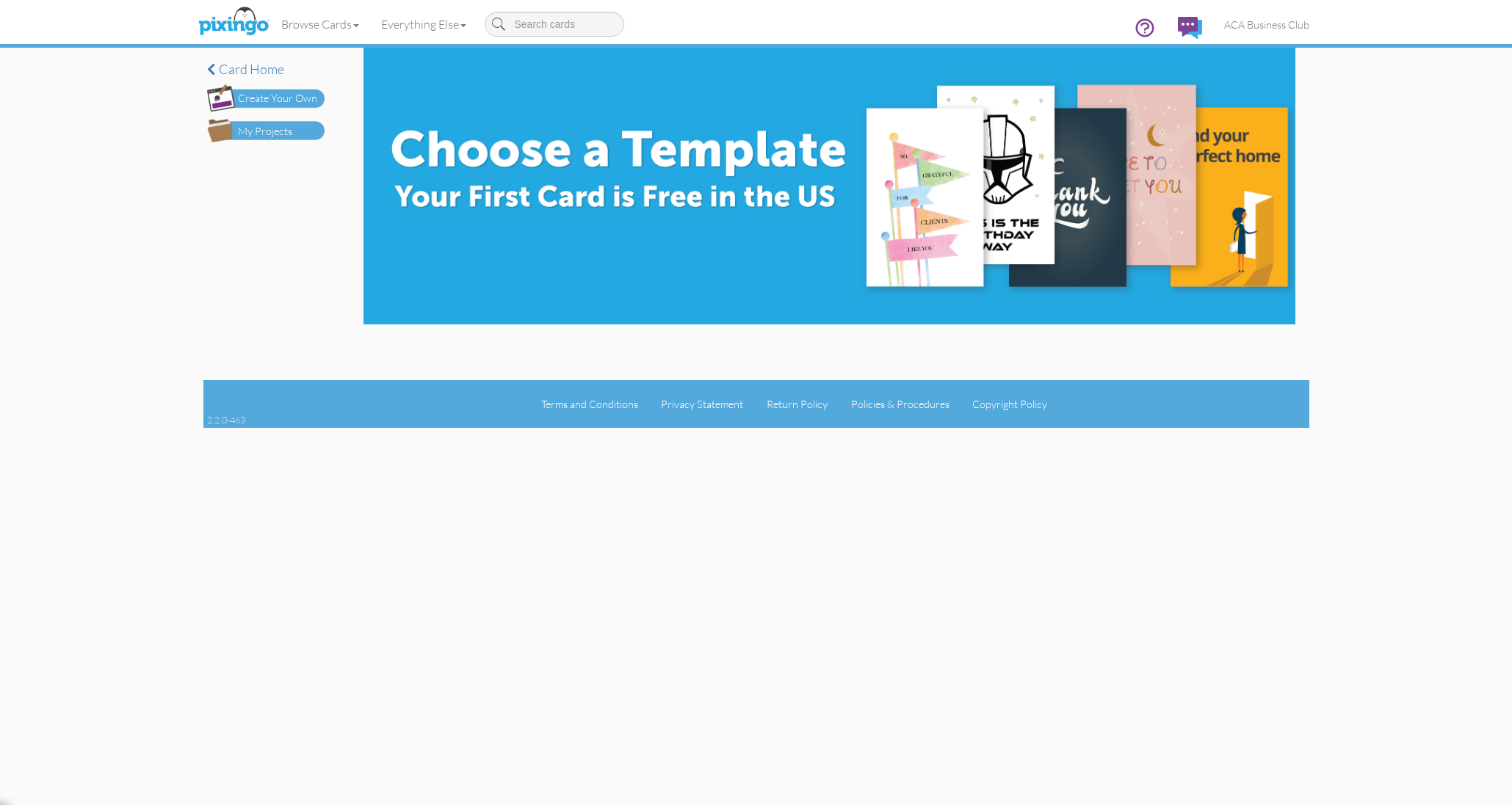
click at [273, 127] on div "My Projects" at bounding box center [265, 132] width 54 height 15
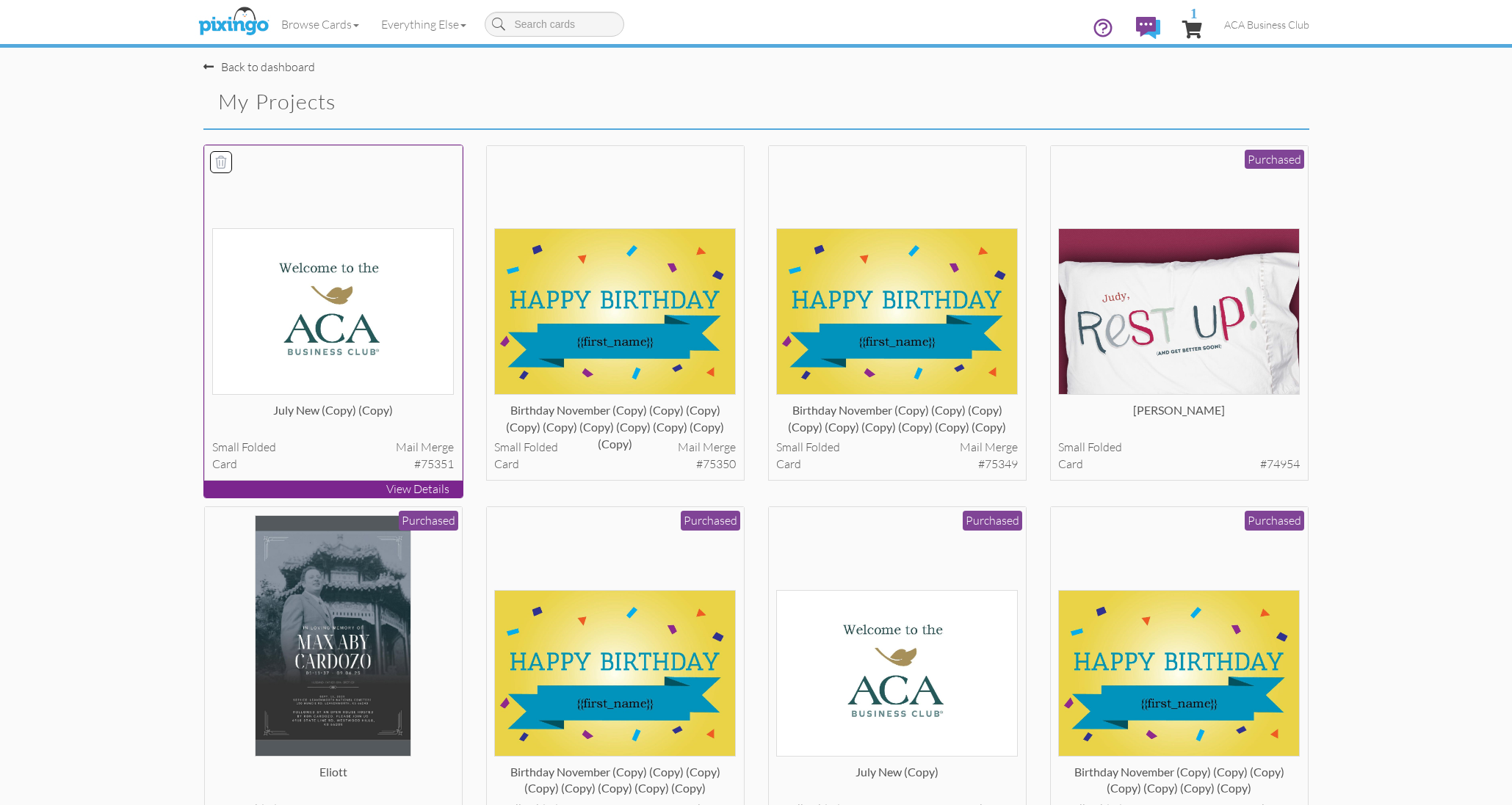
click at [365, 334] on img at bounding box center [333, 312] width 241 height 166
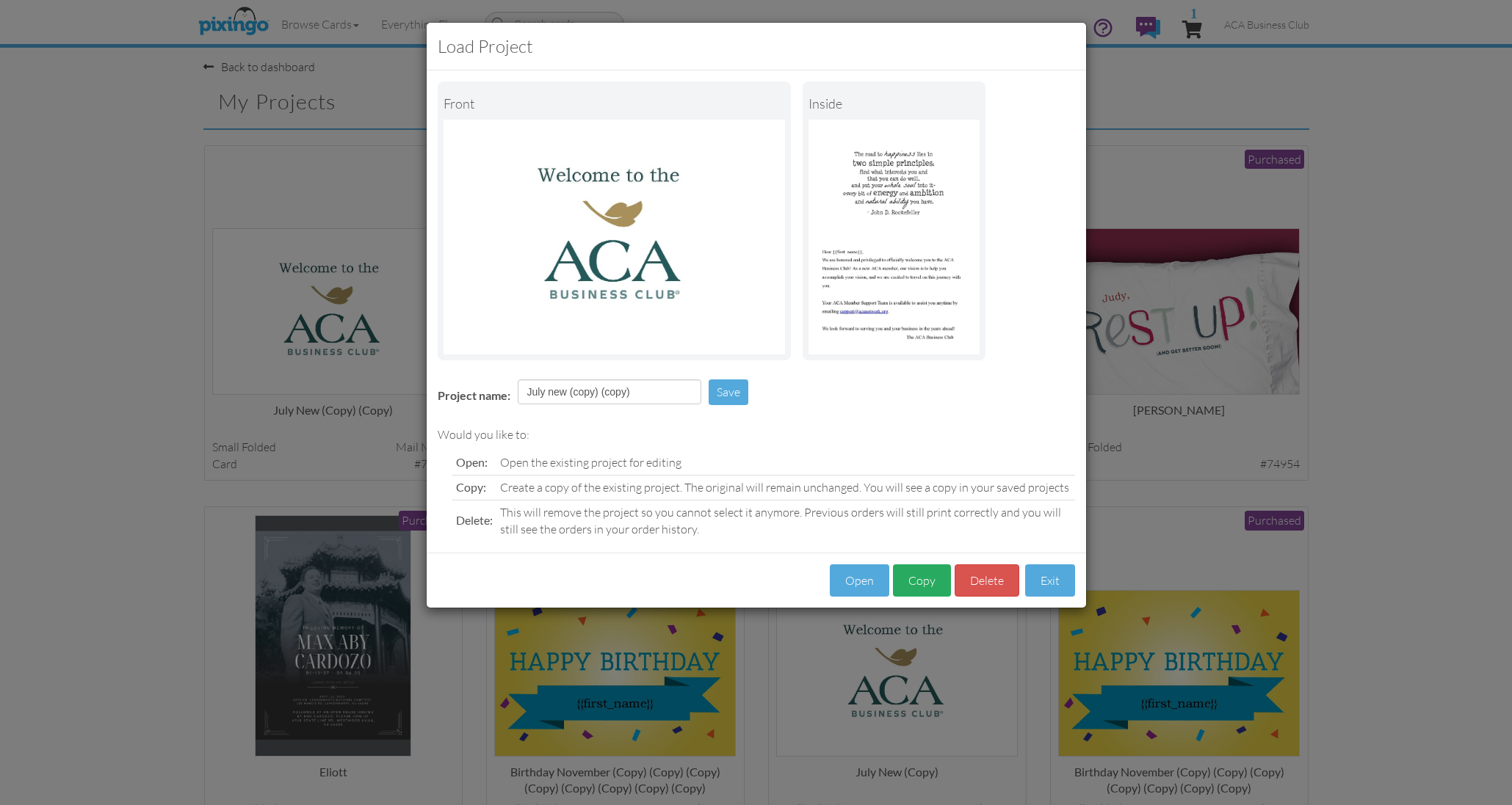
click at [928, 580] on button "Copy" at bounding box center [922, 581] width 58 height 33
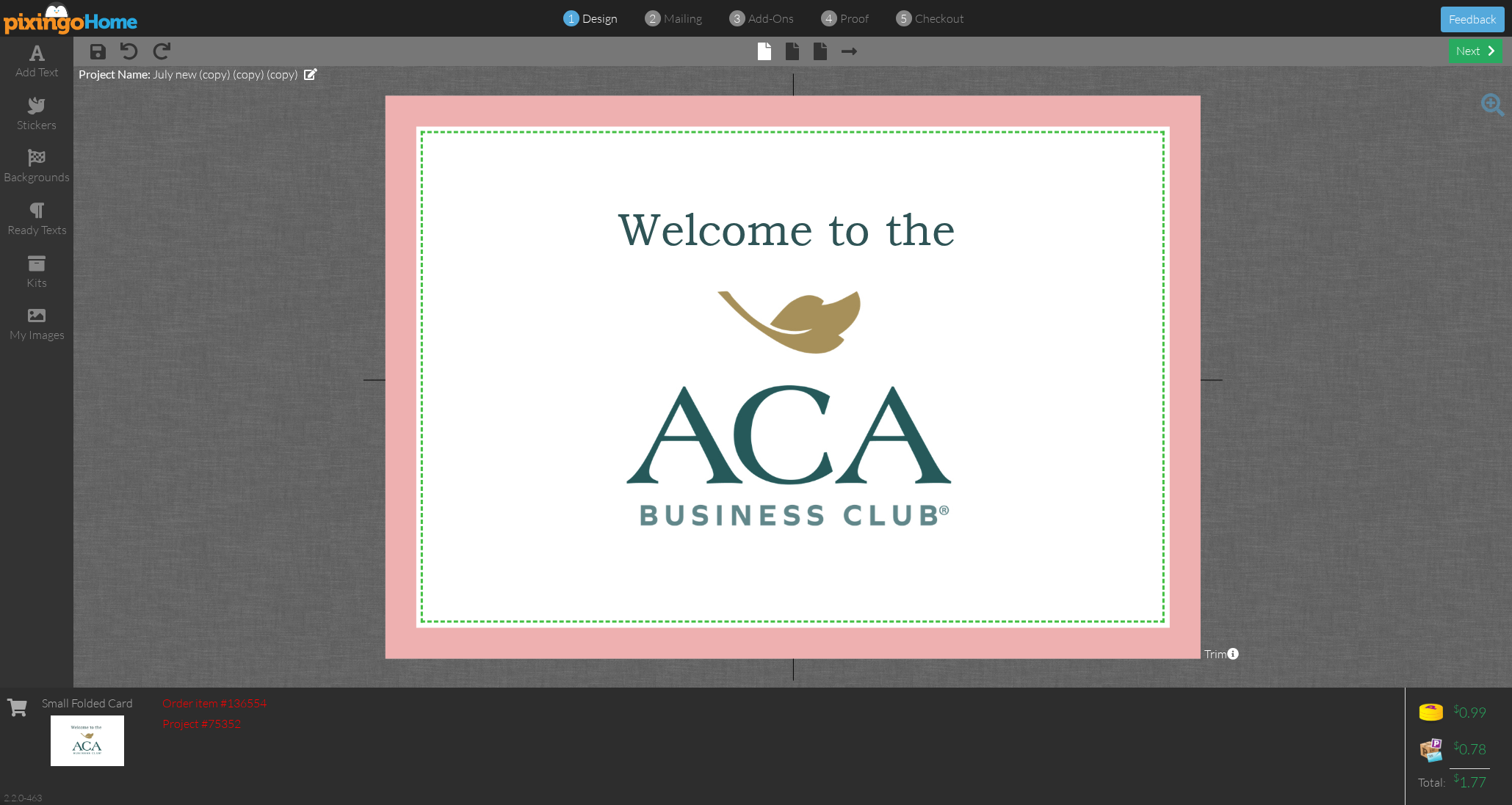
click at [1458, 49] on div "next" at bounding box center [1475, 51] width 54 height 25
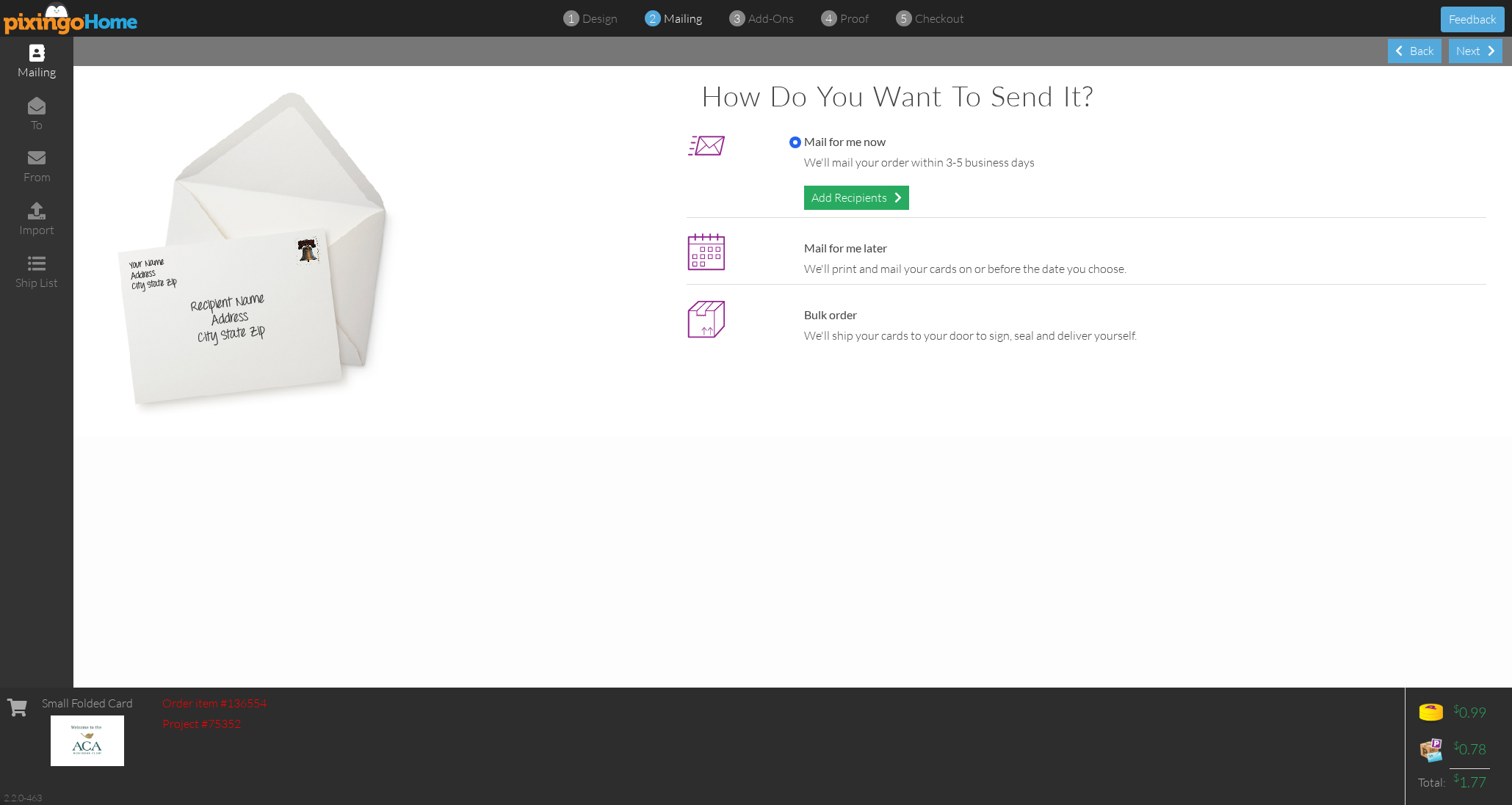
click at [849, 193] on div "Add Recipients" at bounding box center [856, 198] width 105 height 25
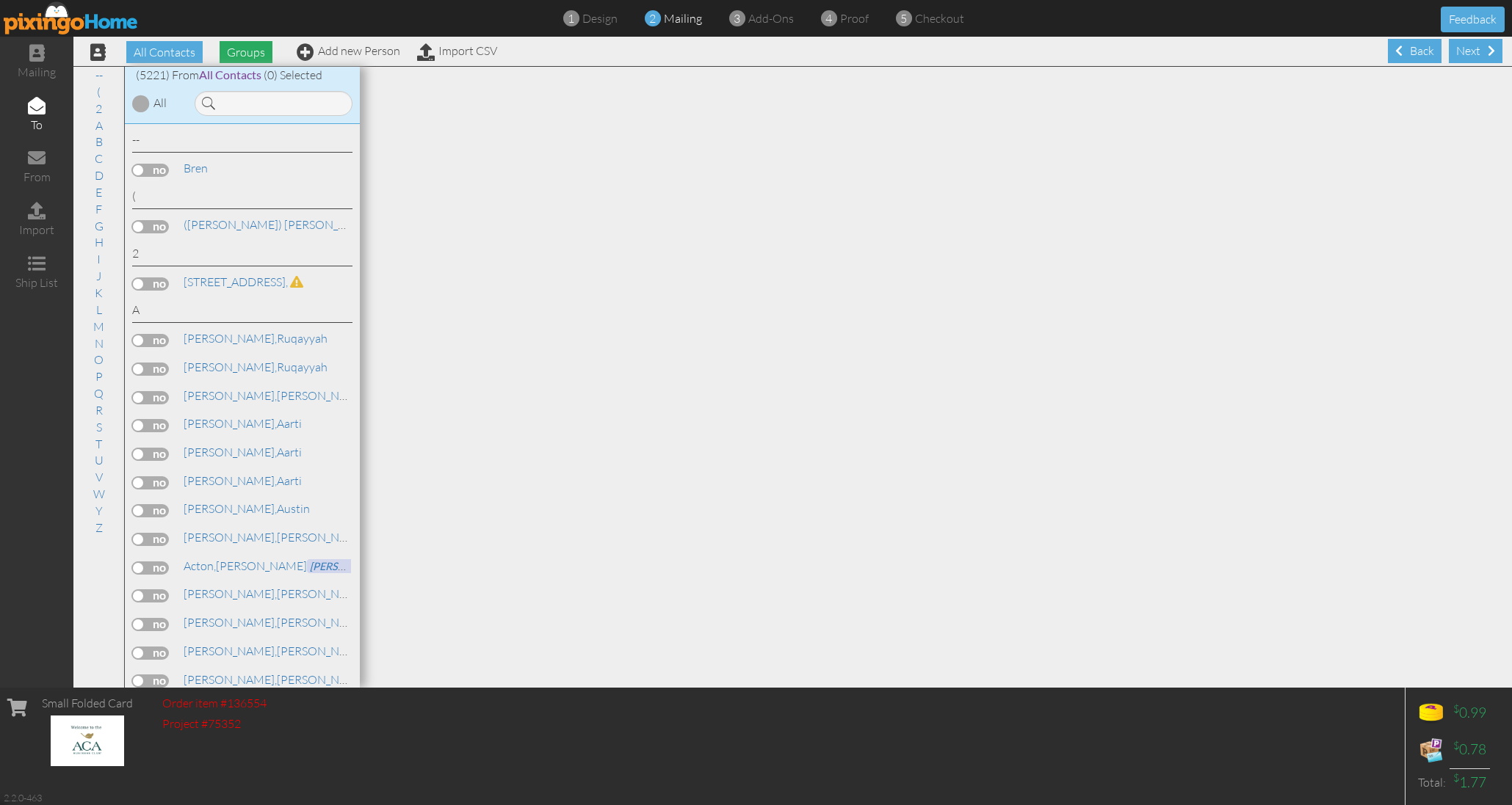
click at [251, 45] on span "Groups" at bounding box center [245, 52] width 53 height 22
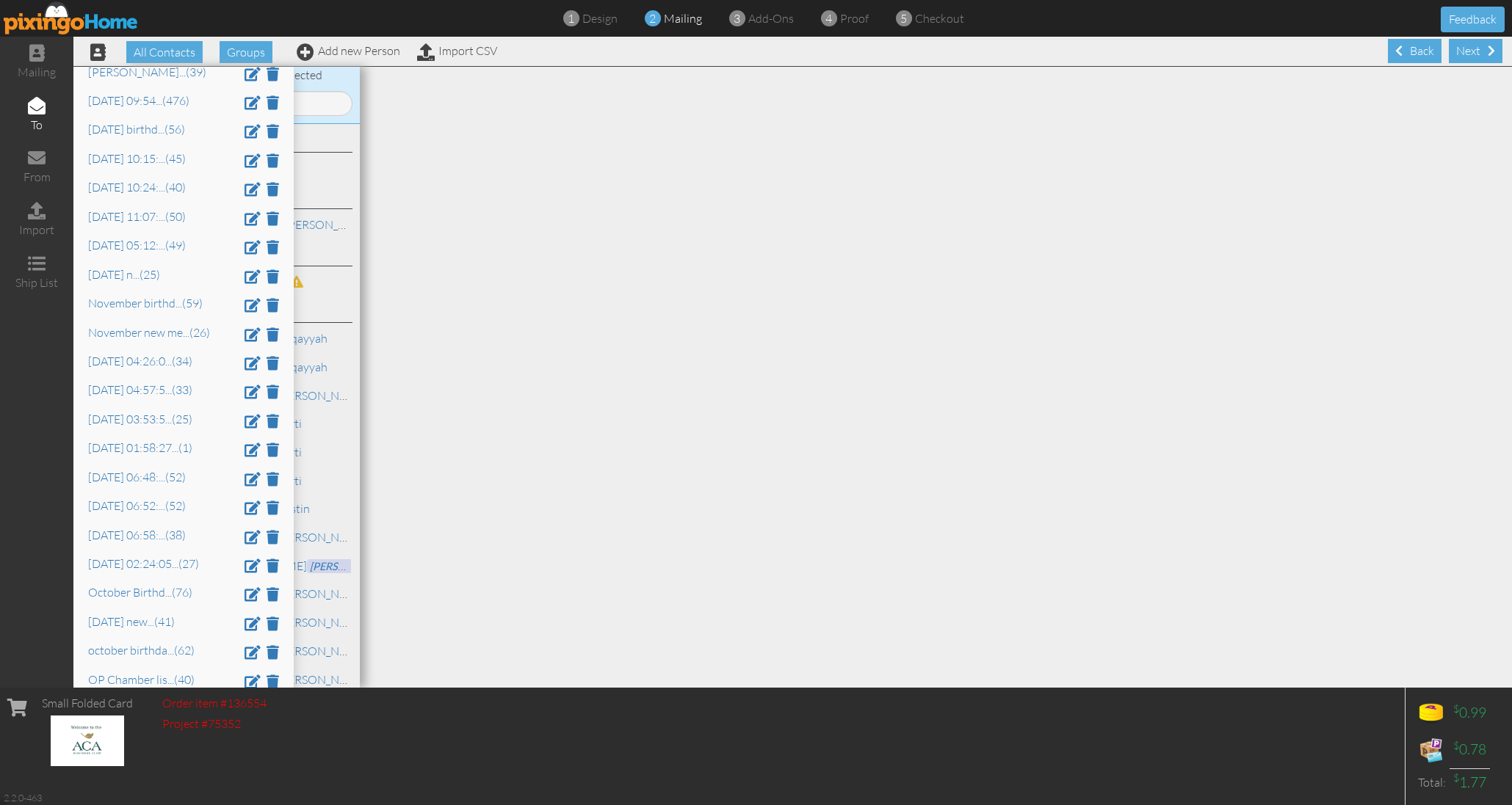
scroll to position [1962, 0]
click at [122, 526] on link "[DATE] 06:58: ... (38)" at bounding box center [137, 533] width 98 height 14
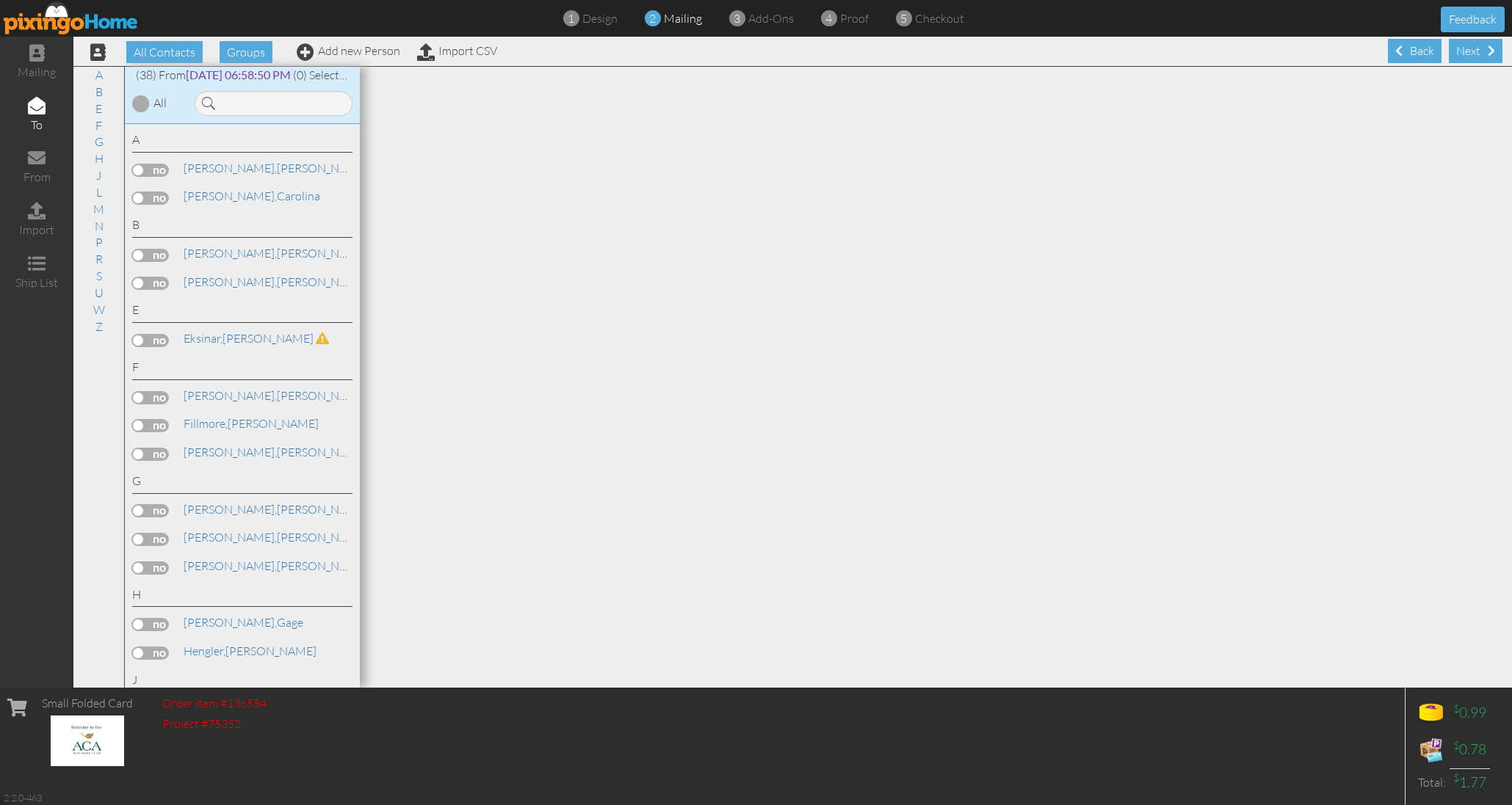
click at [138, 99] on div at bounding box center [141, 103] width 18 height 18
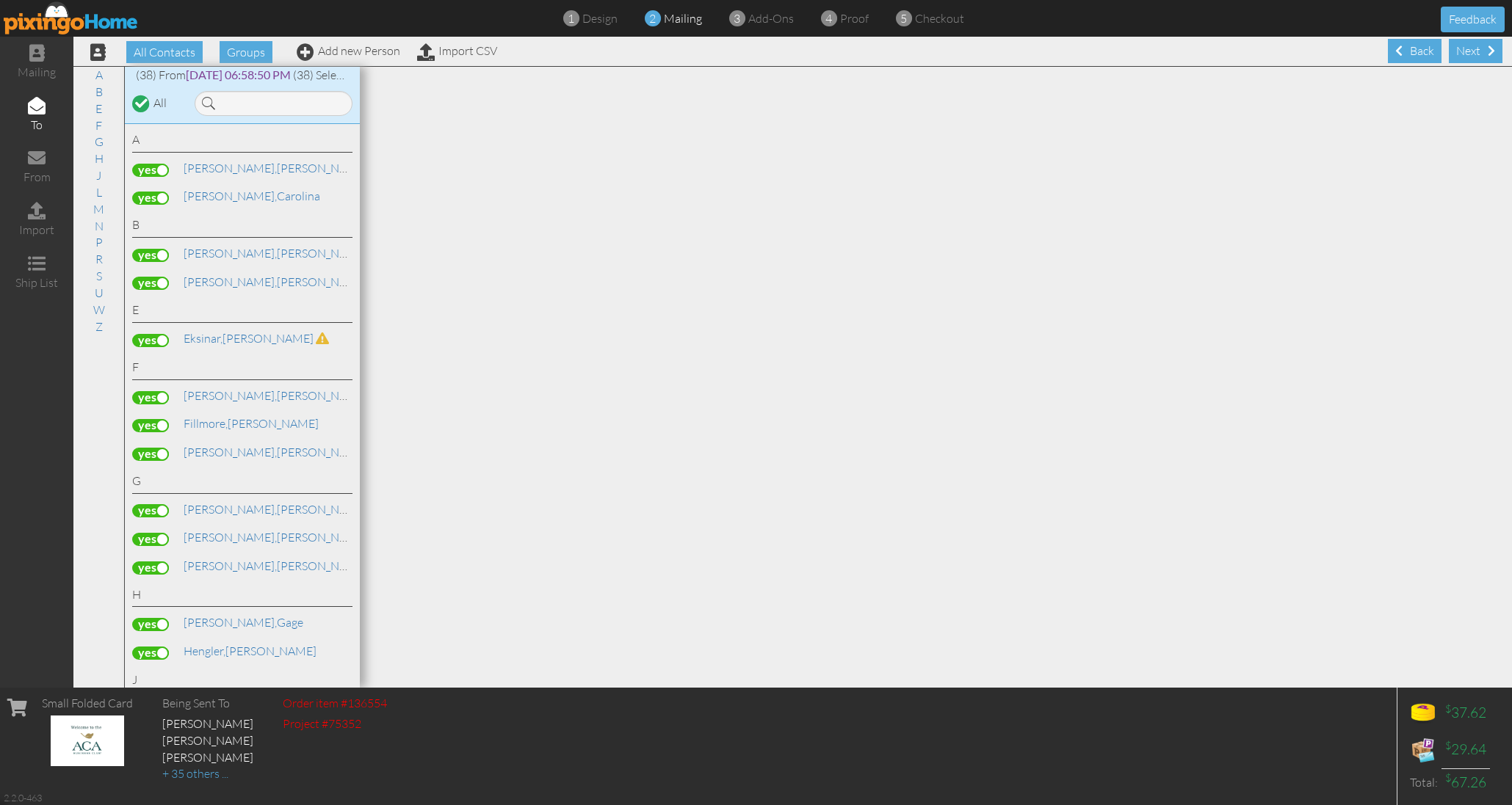
click at [154, 334] on label at bounding box center [150, 341] width 37 height 14
click at [0, 0] on input "checkbox" at bounding box center [0, 0] width 0 height 0
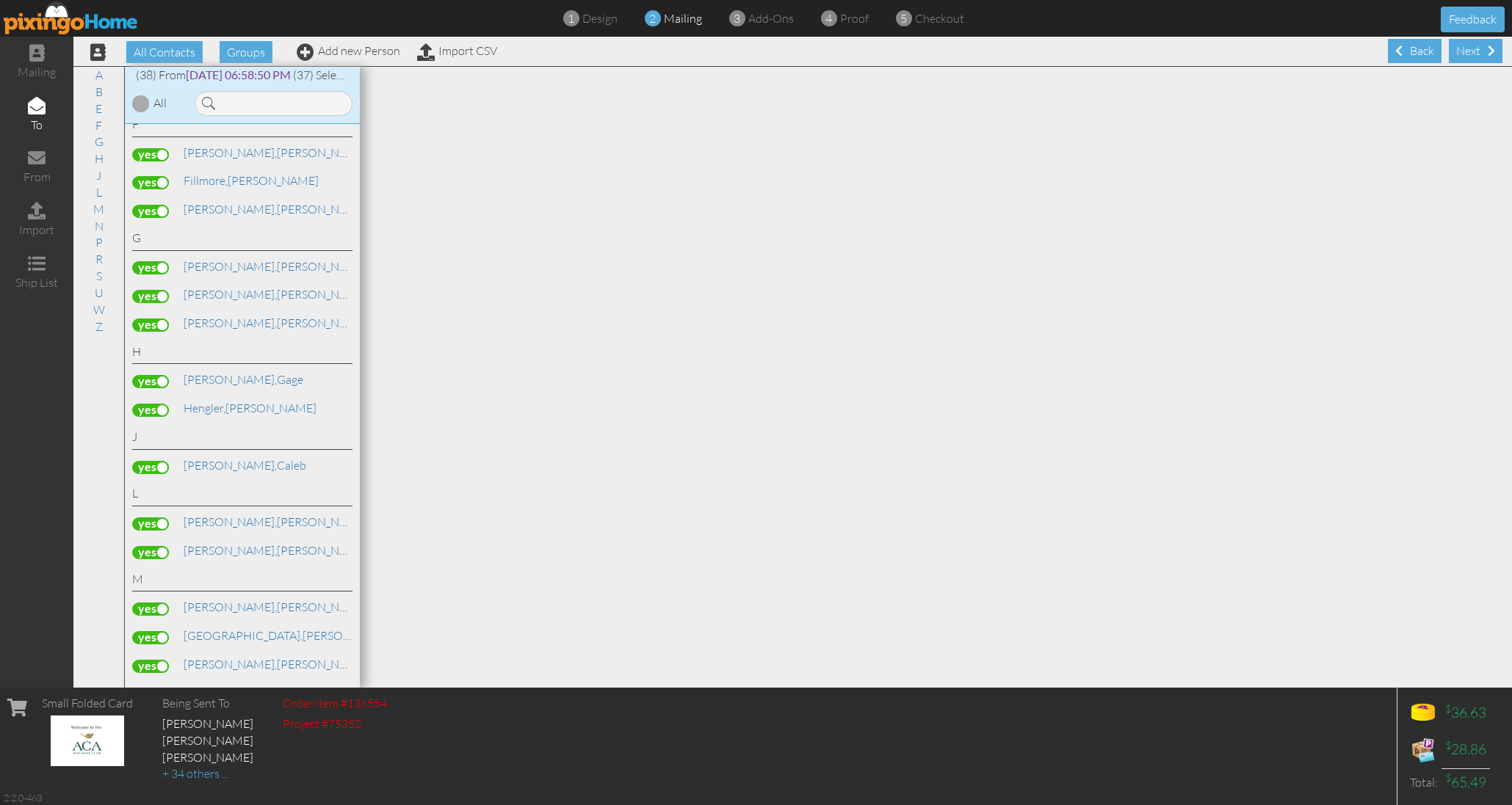
scroll to position [245, 0]
click at [144, 373] on label at bounding box center [150, 380] width 37 height 14
click at [0, 0] on input "checkbox" at bounding box center [0, 0] width 0 height 0
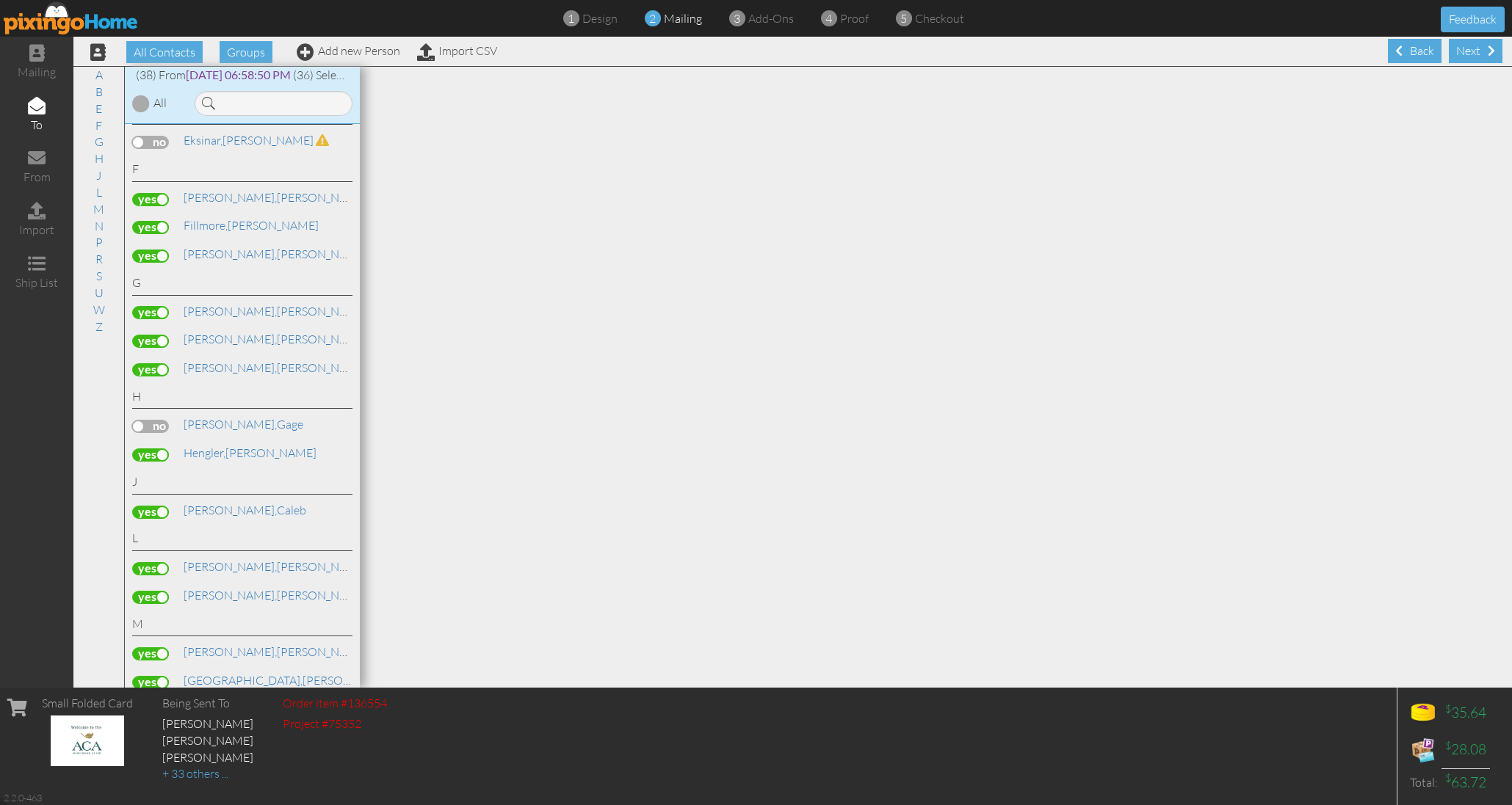
scroll to position [191, 0]
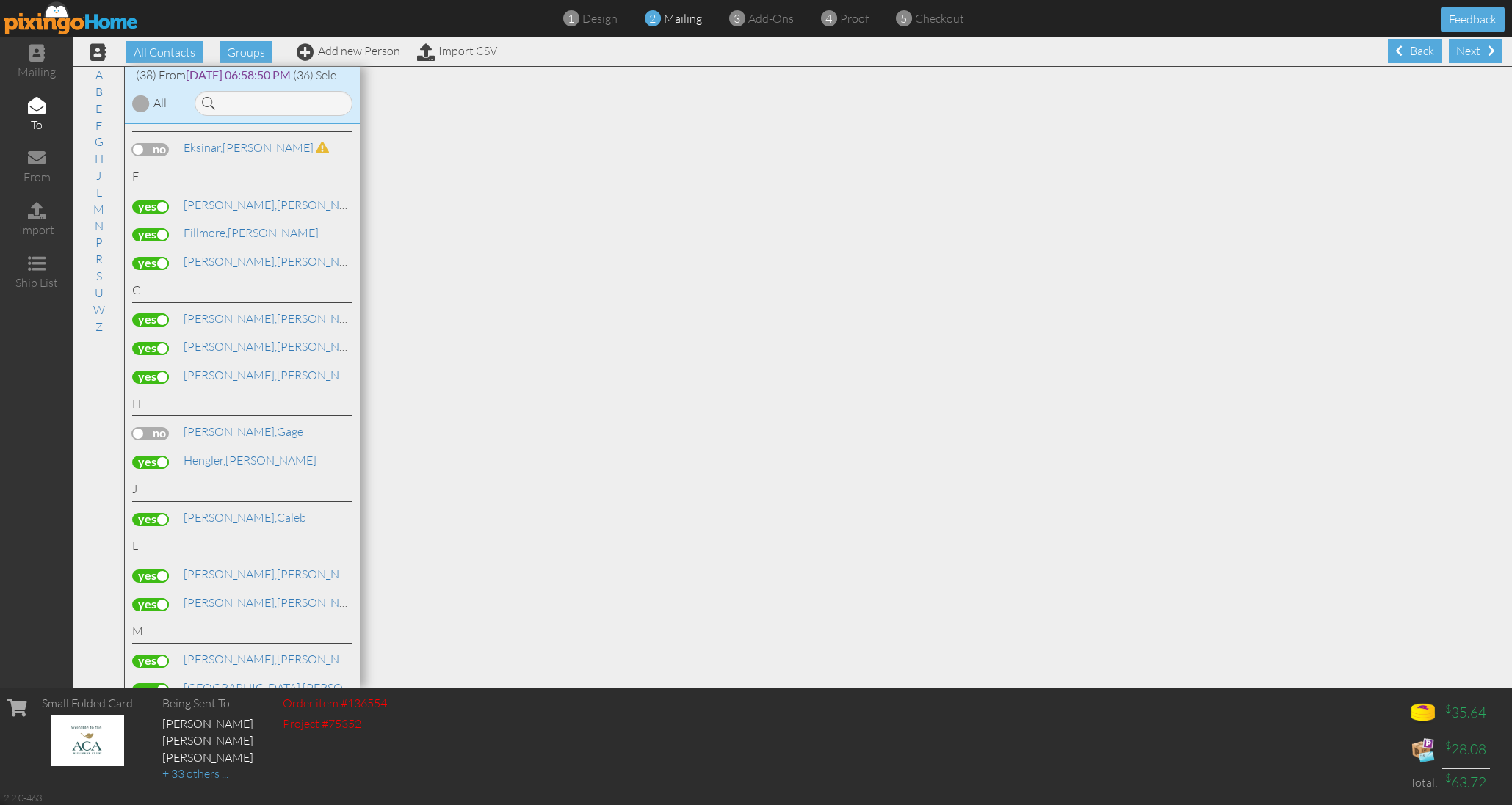
click at [144, 228] on label at bounding box center [150, 235] width 37 height 14
click at [0, 0] on input "checkbox" at bounding box center [0, 0] width 0 height 0
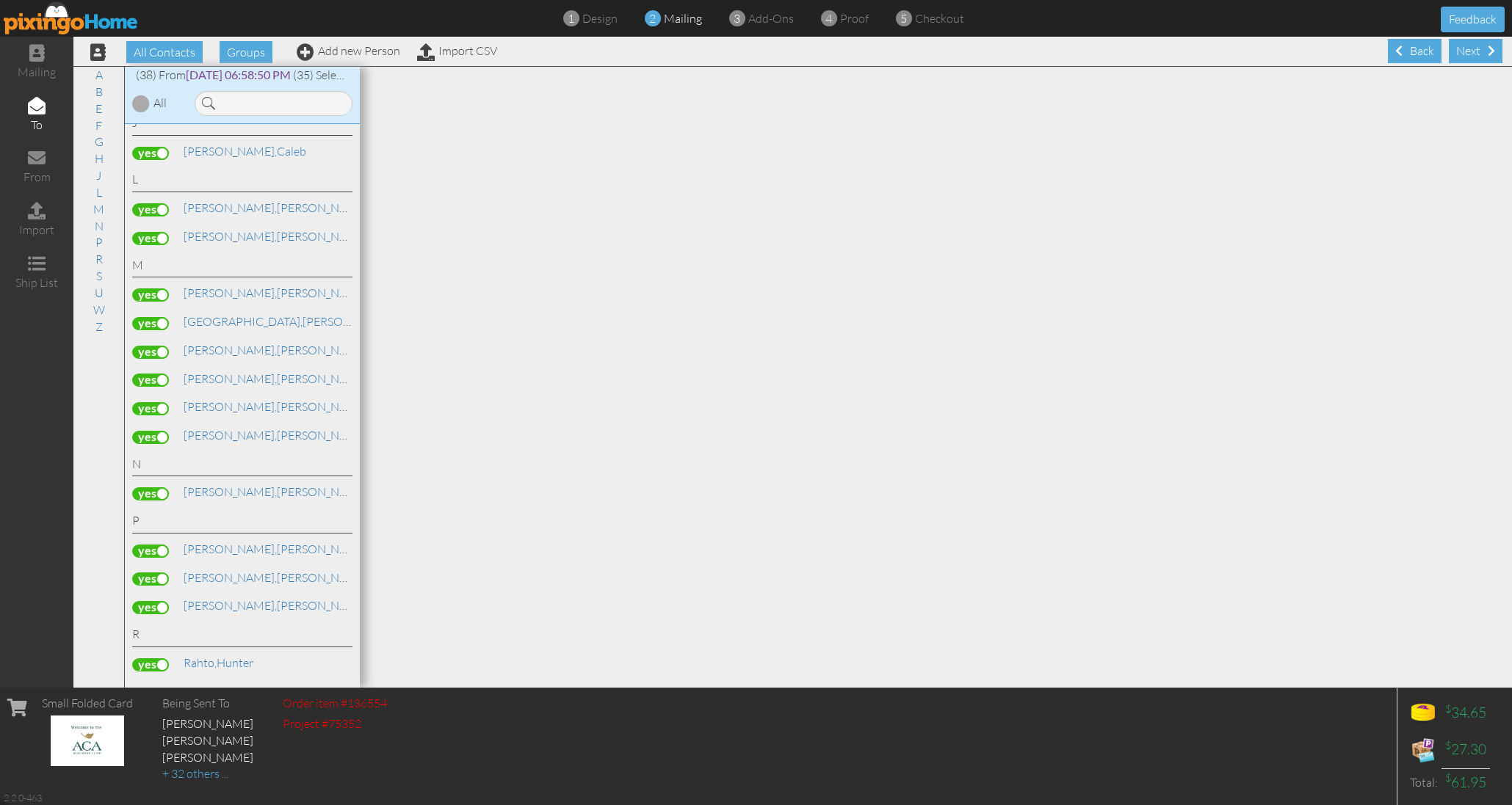
scroll to position [567, 0]
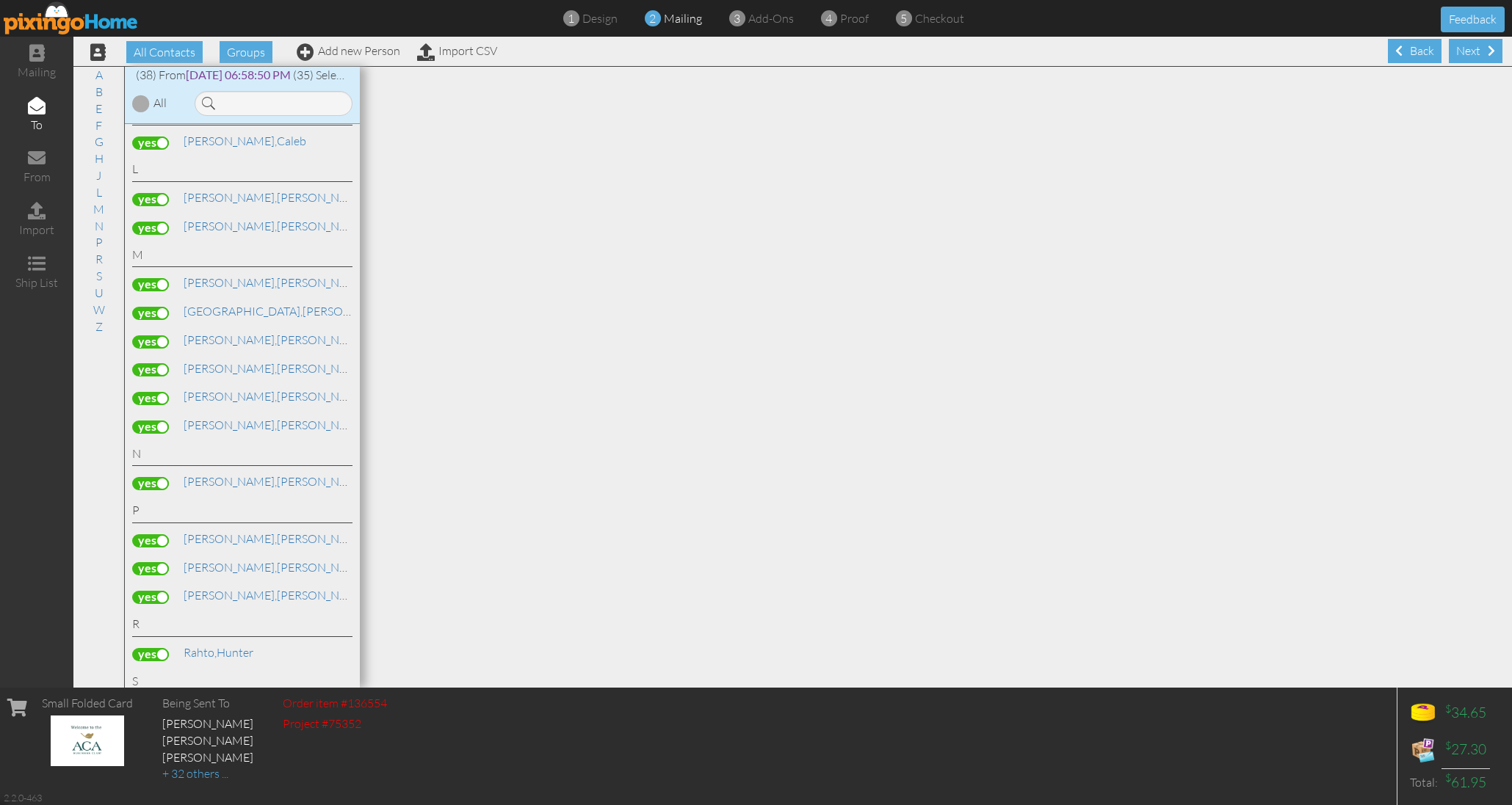
click at [149, 307] on label at bounding box center [150, 313] width 37 height 14
click at [0, 0] on input "checkbox" at bounding box center [0, 0] width 0 height 0
click at [149, 363] on label at bounding box center [150, 370] width 37 height 14
click at [0, 0] on input "checkbox" at bounding box center [0, 0] width 0 height 0
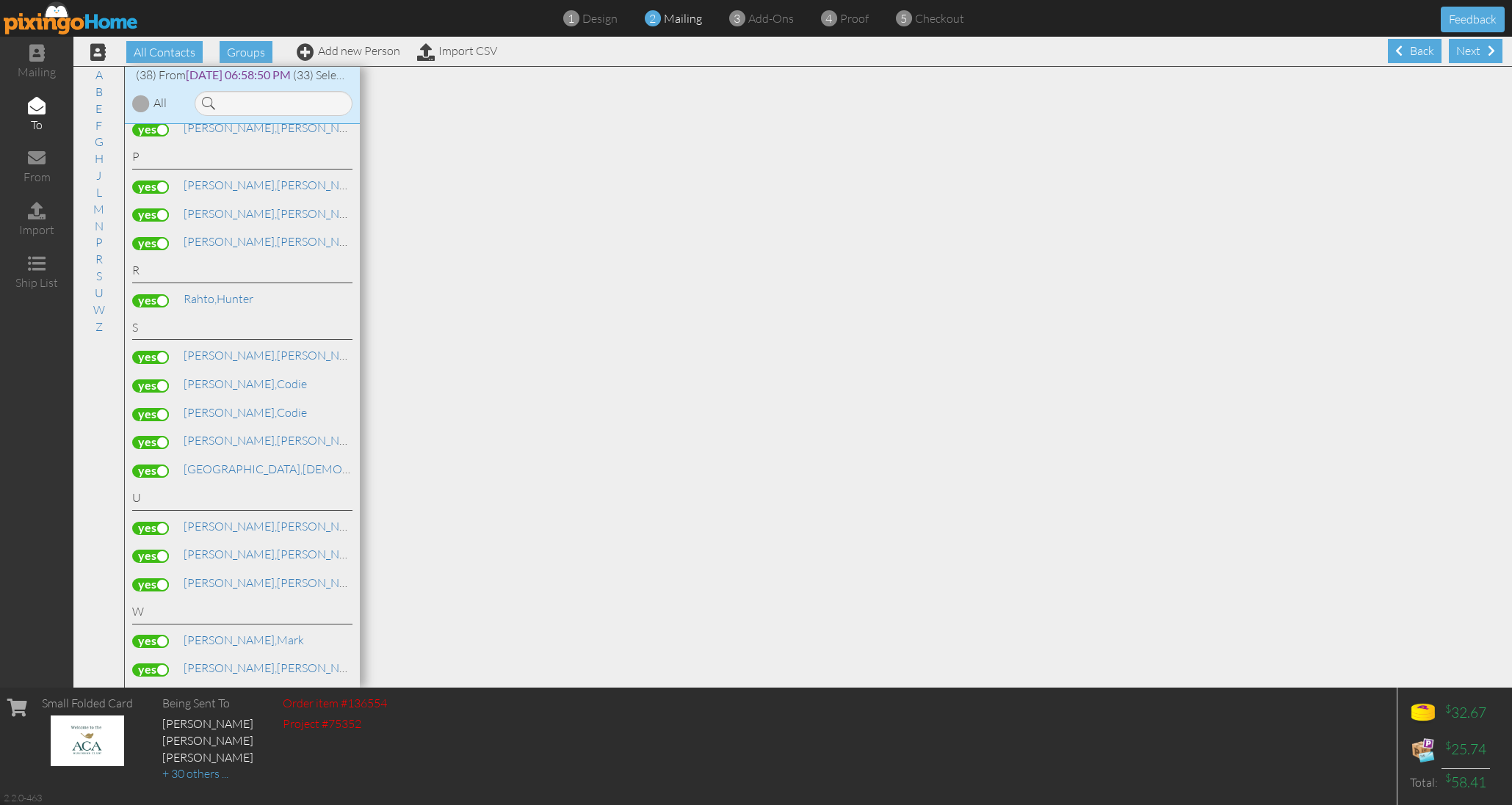
scroll to position [0, 0]
click at [1479, 46] on div "Next" at bounding box center [1475, 51] width 54 height 25
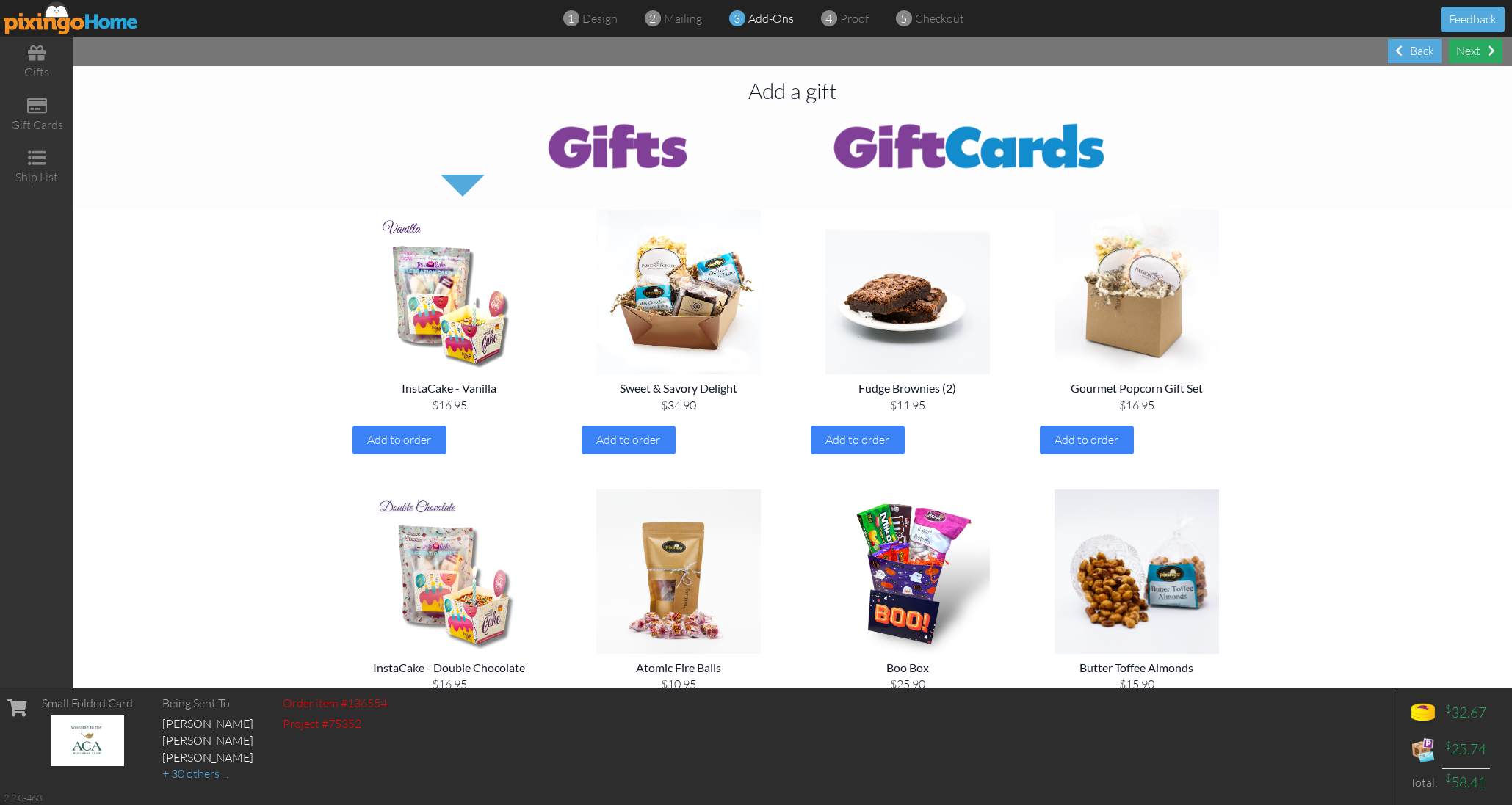
click at [1477, 47] on div "Next" at bounding box center [1475, 51] width 54 height 25
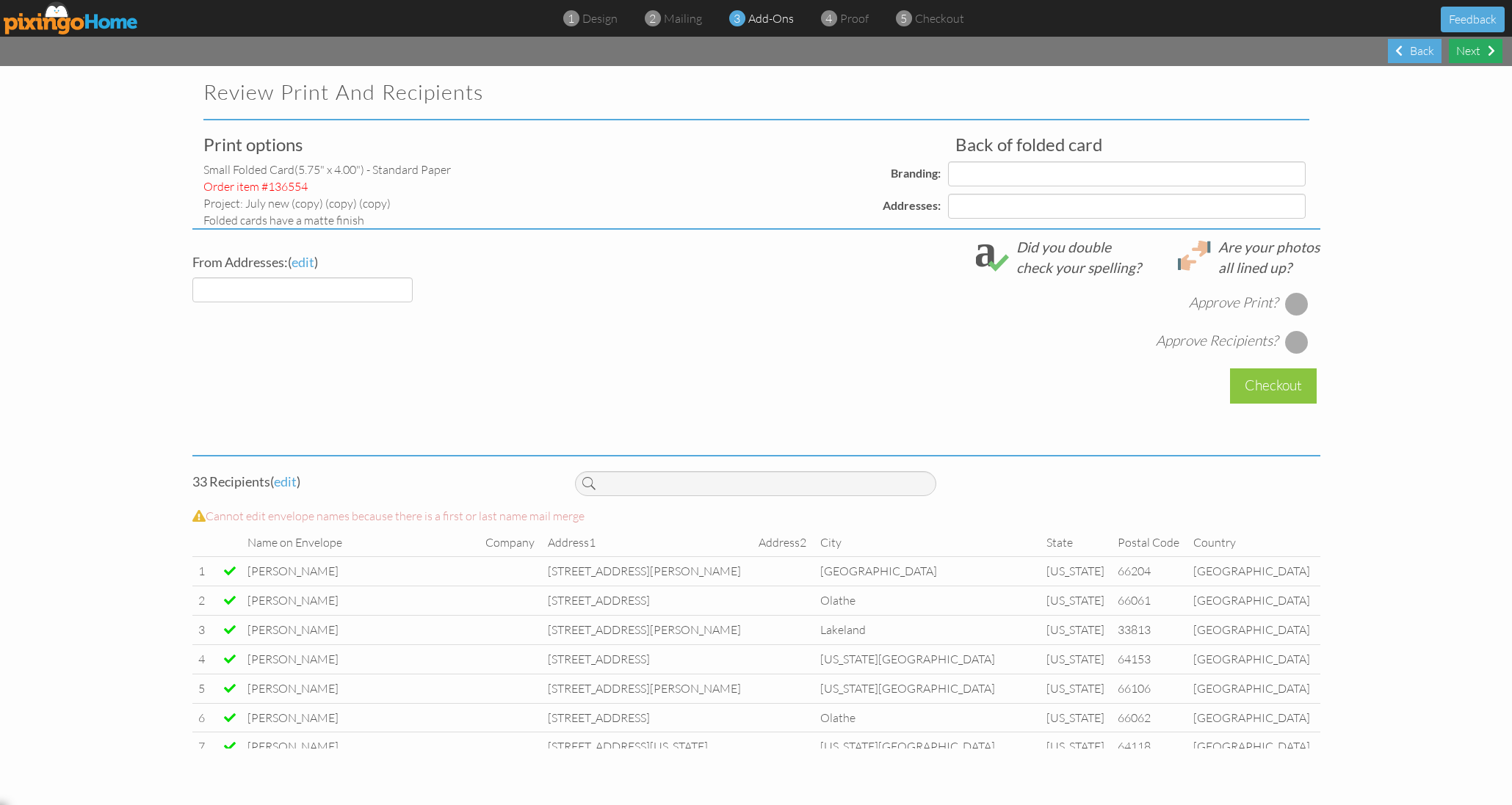
select select "object:56536"
select select "object:56540"
select select "object:56551"
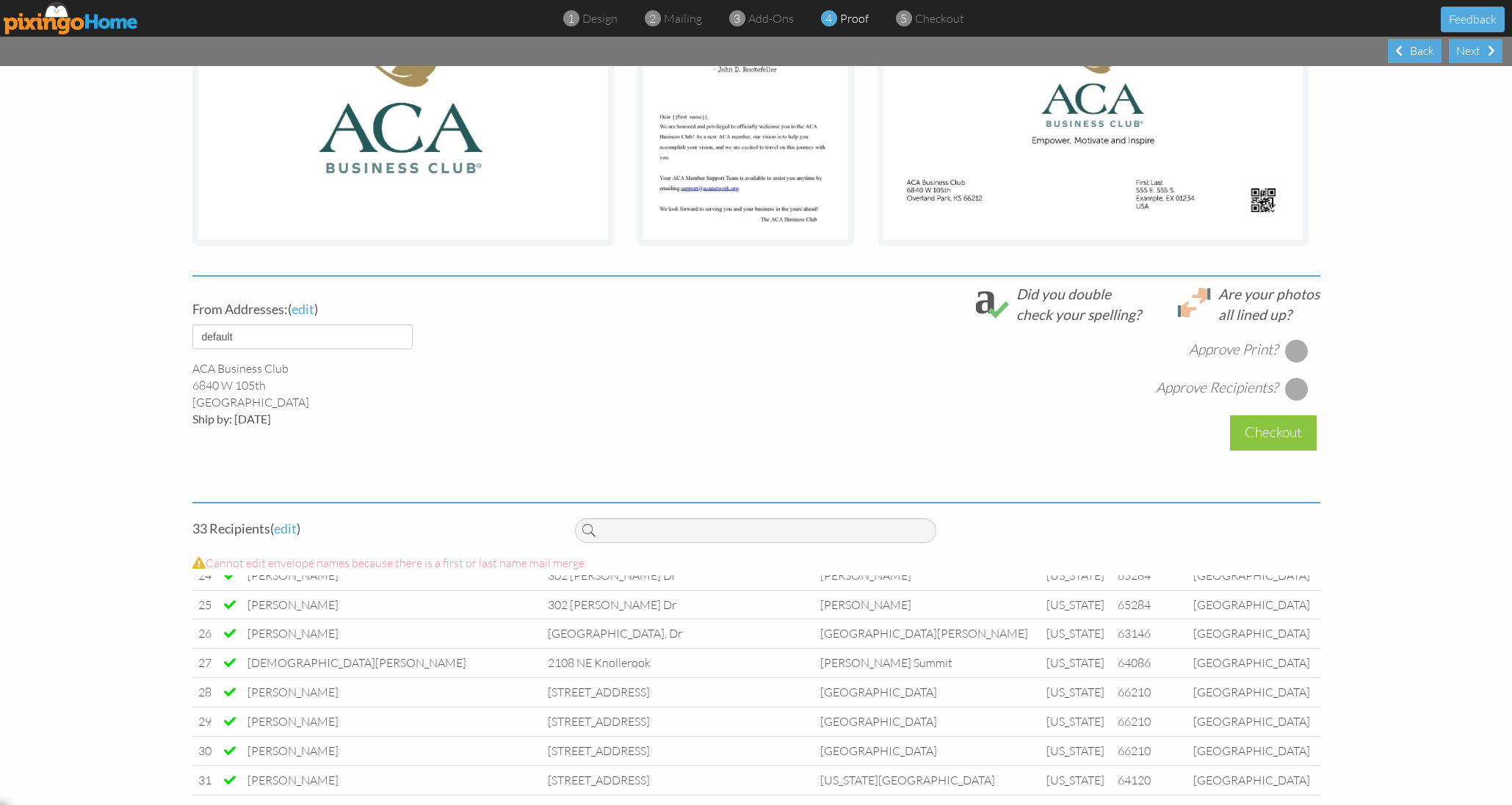
scroll to position [712, 0]
click at [128, 22] on img at bounding box center [71, 18] width 135 height 33
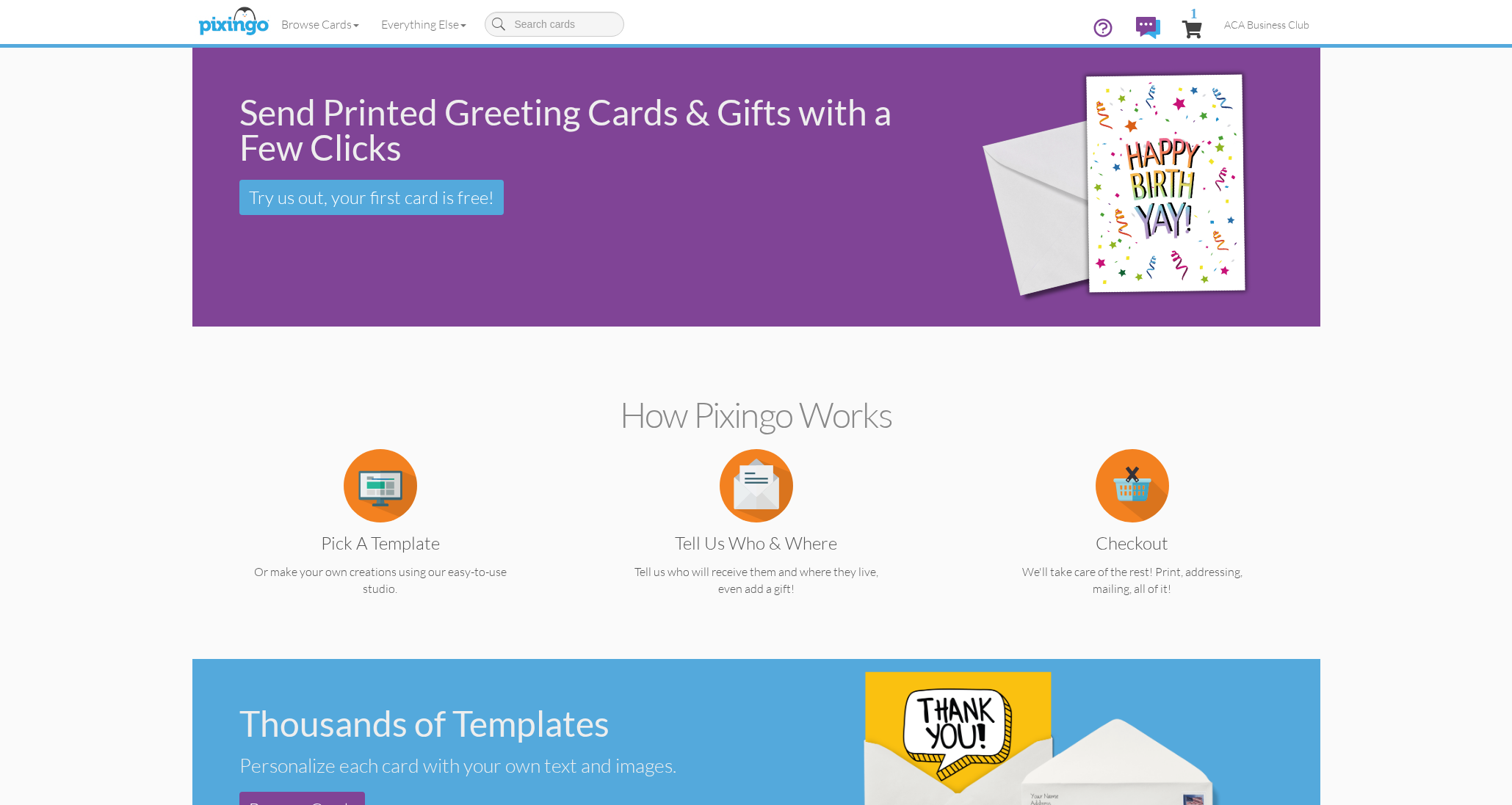
click at [381, 472] on img at bounding box center [381, 486] width 73 height 73
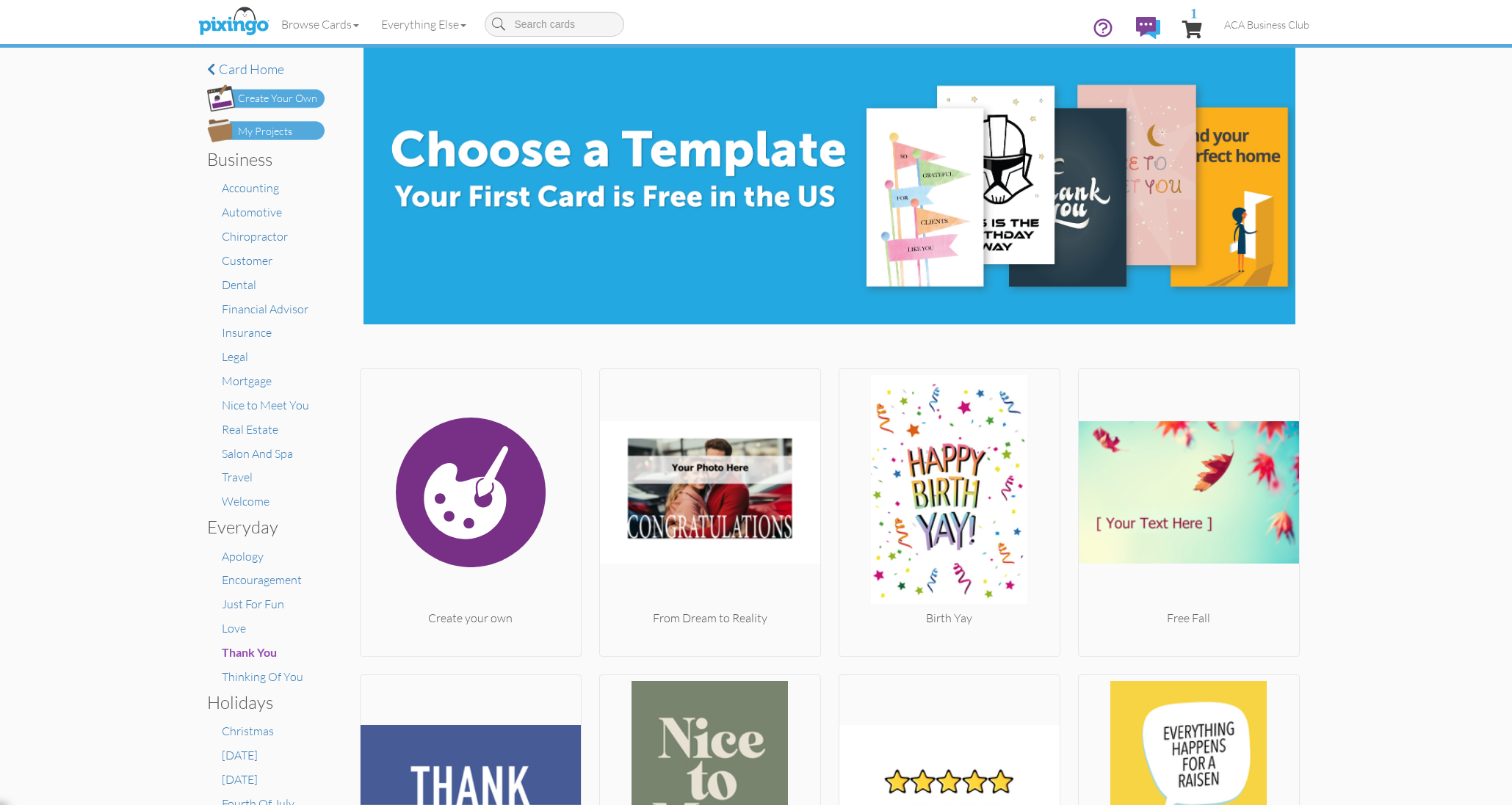
click at [268, 130] on div "My Projects" at bounding box center [265, 132] width 54 height 15
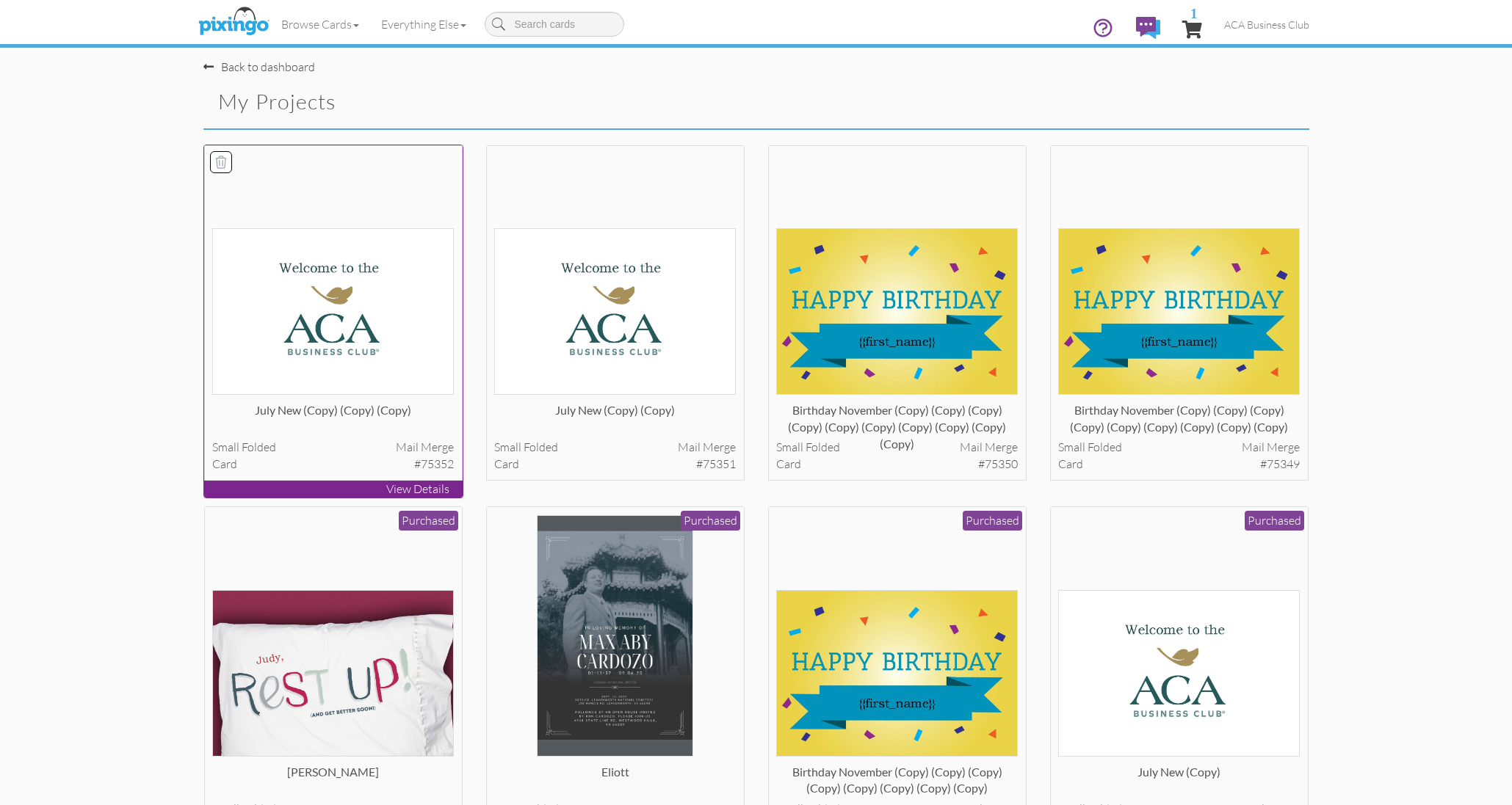
click at [359, 288] on img at bounding box center [333, 312] width 241 height 166
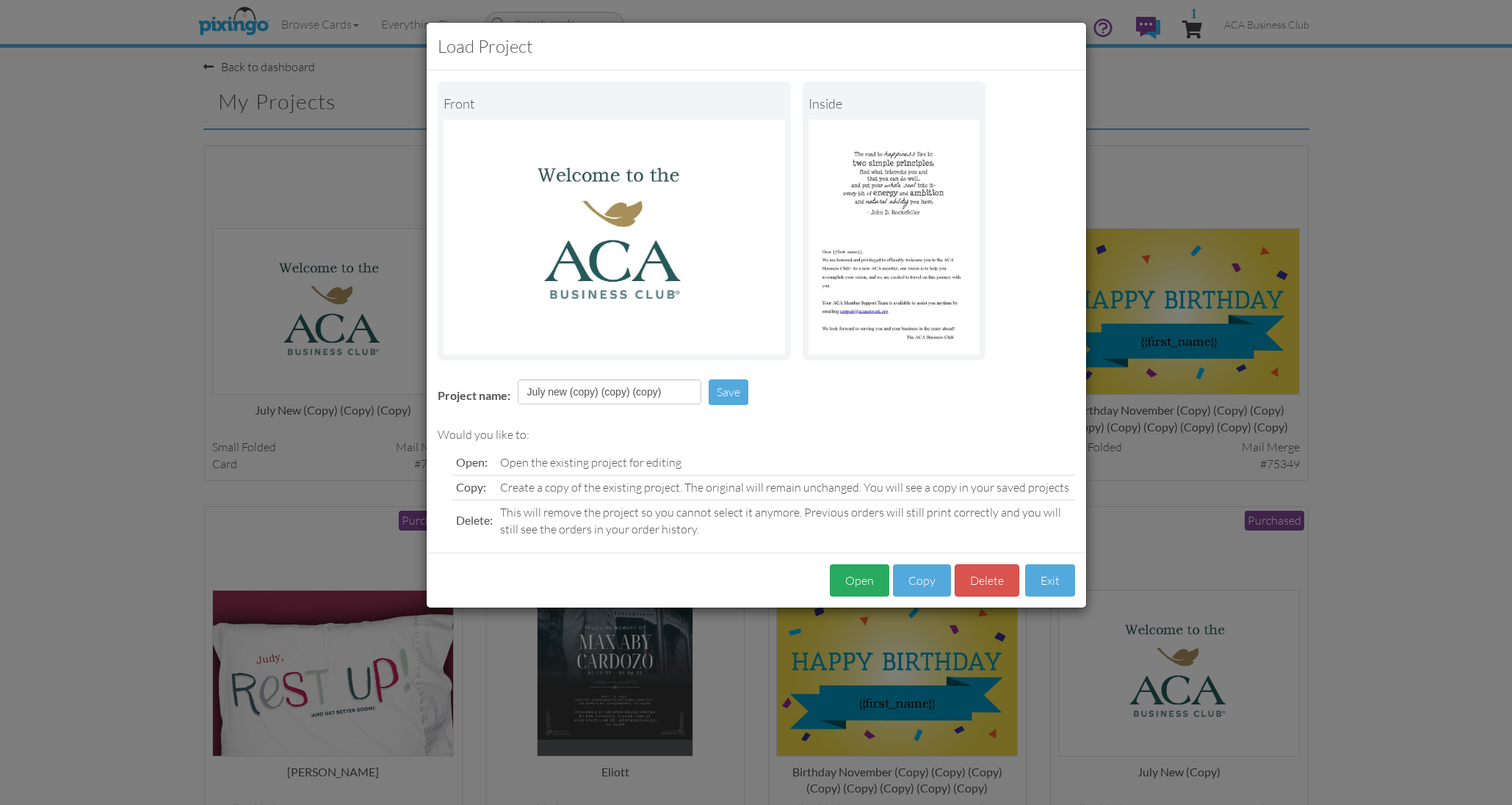
click at [858, 571] on button "Open" at bounding box center [860, 581] width 59 height 33
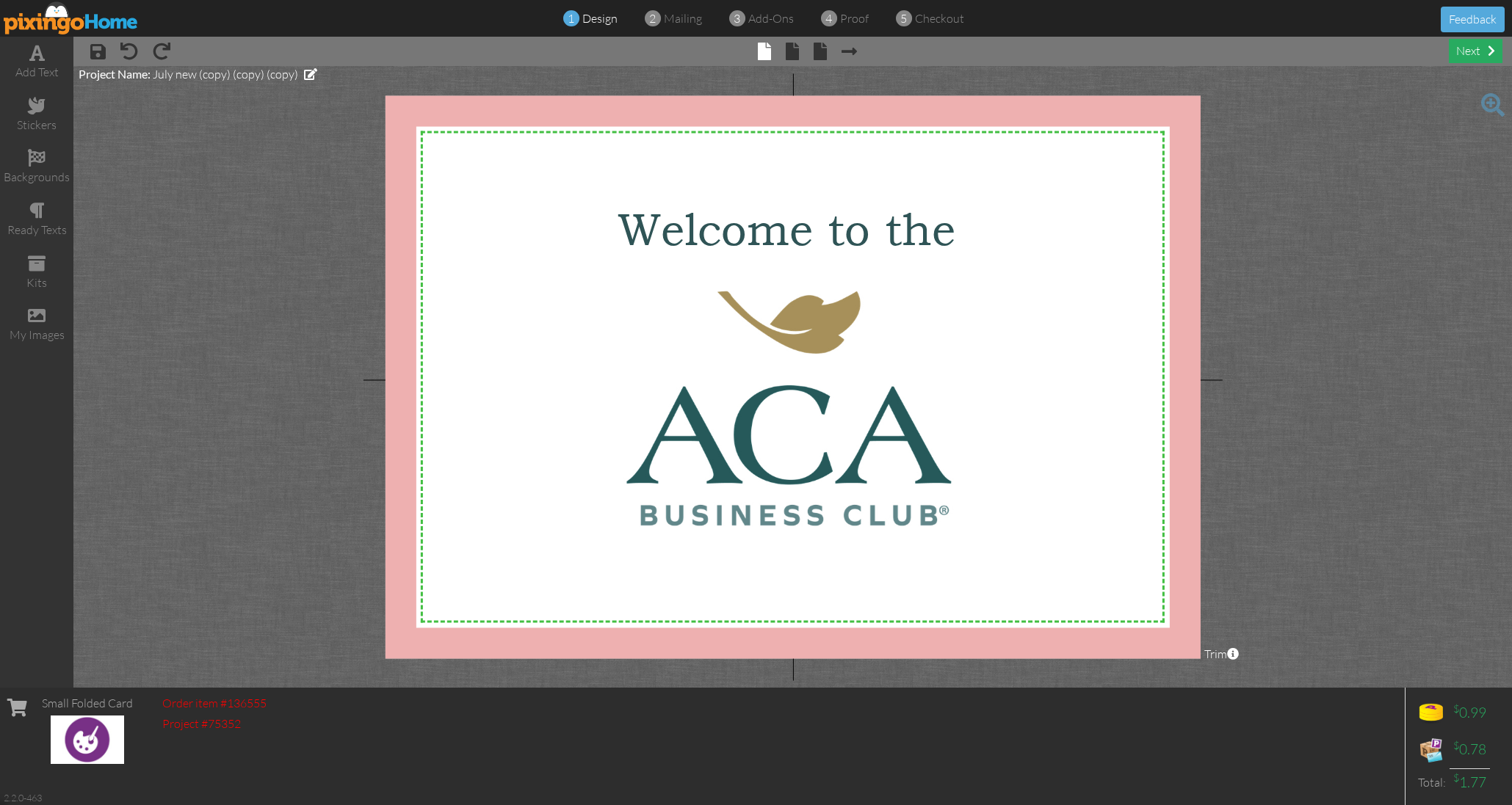
click at [1473, 46] on div "next" at bounding box center [1475, 51] width 54 height 25
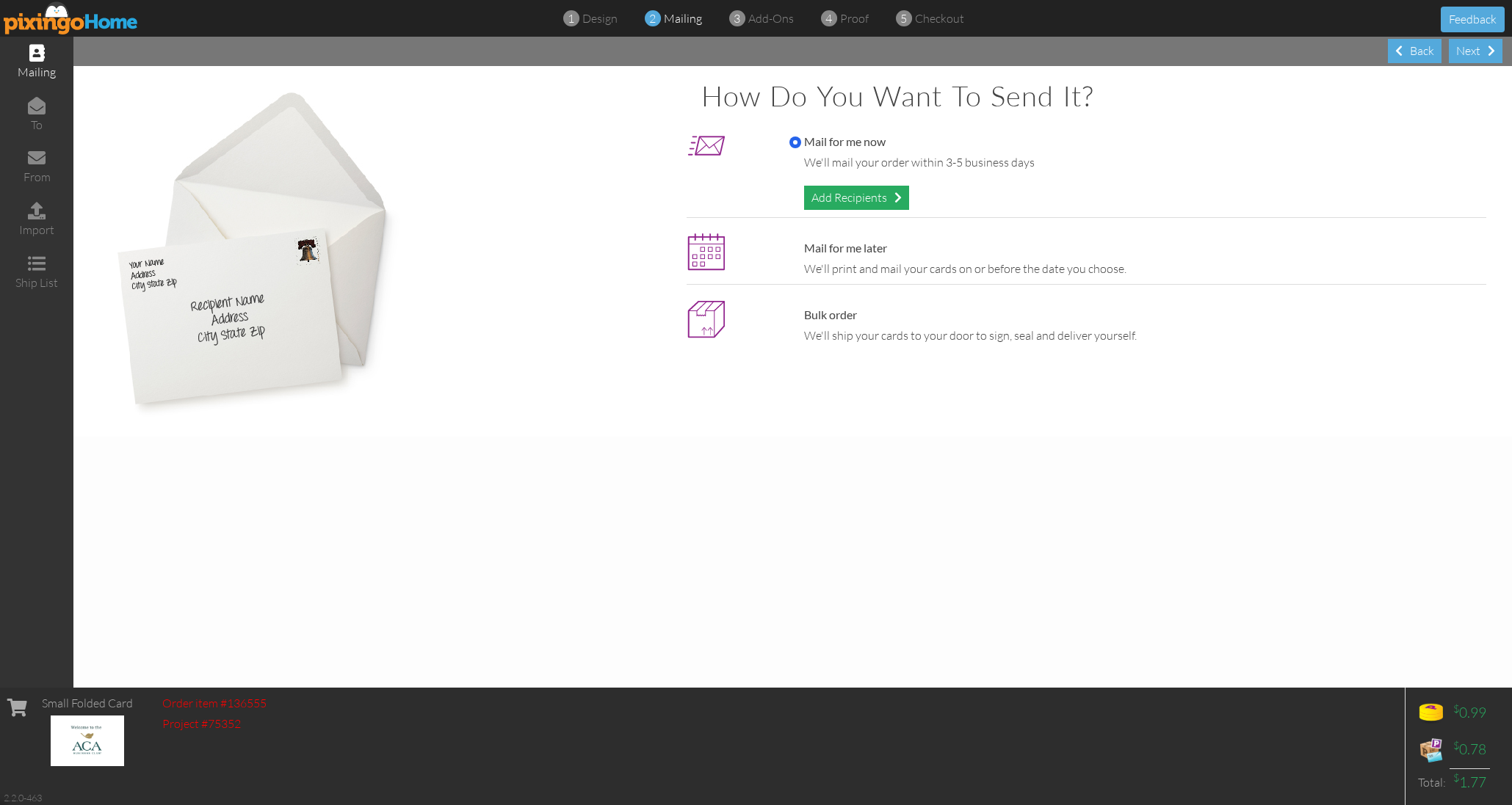
click at [861, 193] on div "Add Recipients" at bounding box center [856, 198] width 105 height 25
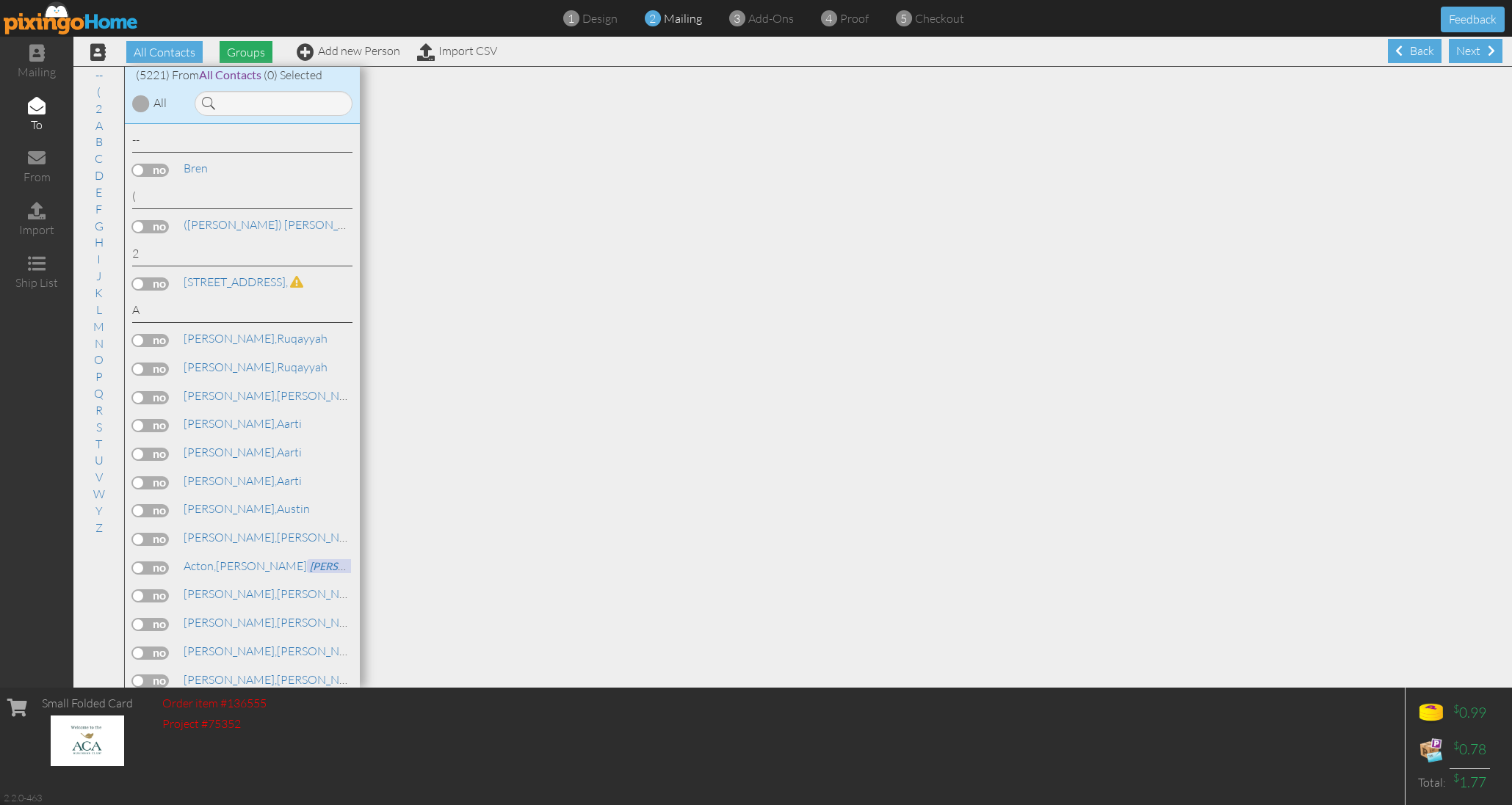
click at [241, 47] on span "Groups" at bounding box center [245, 52] width 53 height 22
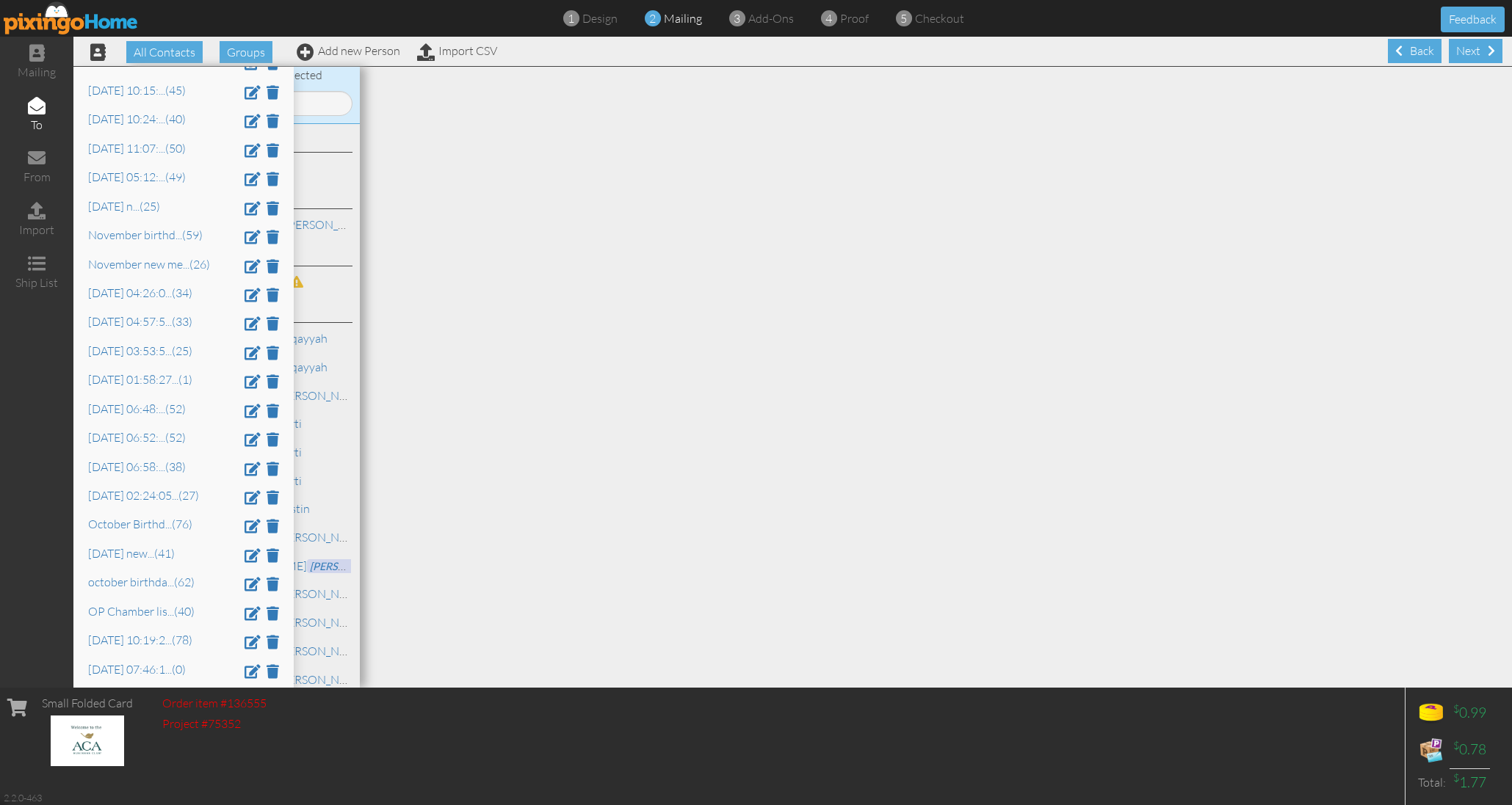
scroll to position [2091, 0]
click at [127, 397] on link "[DATE] 06:58: ... (38)" at bounding box center [137, 404] width 98 height 14
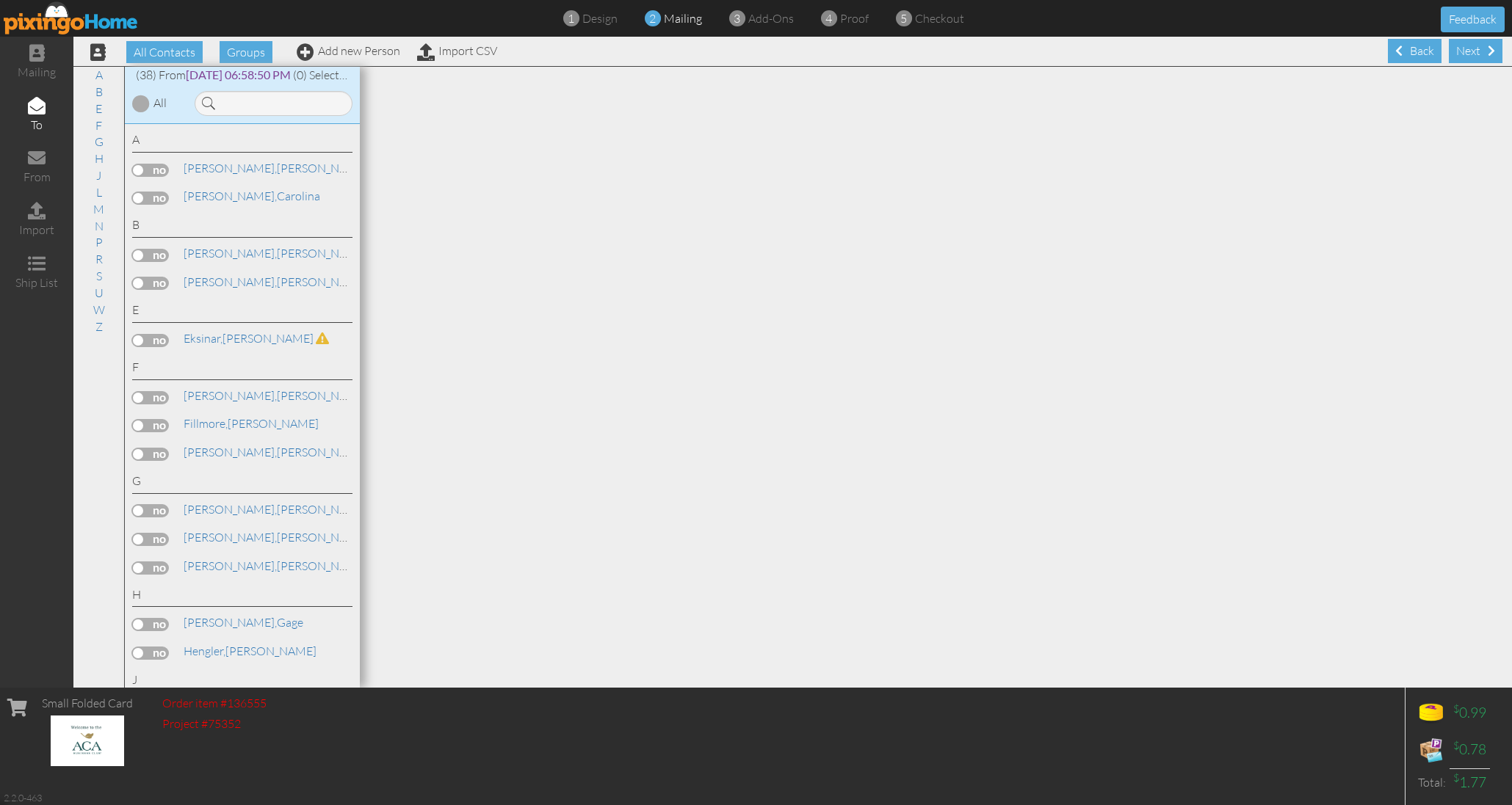
click at [139, 102] on div at bounding box center [141, 103] width 18 height 18
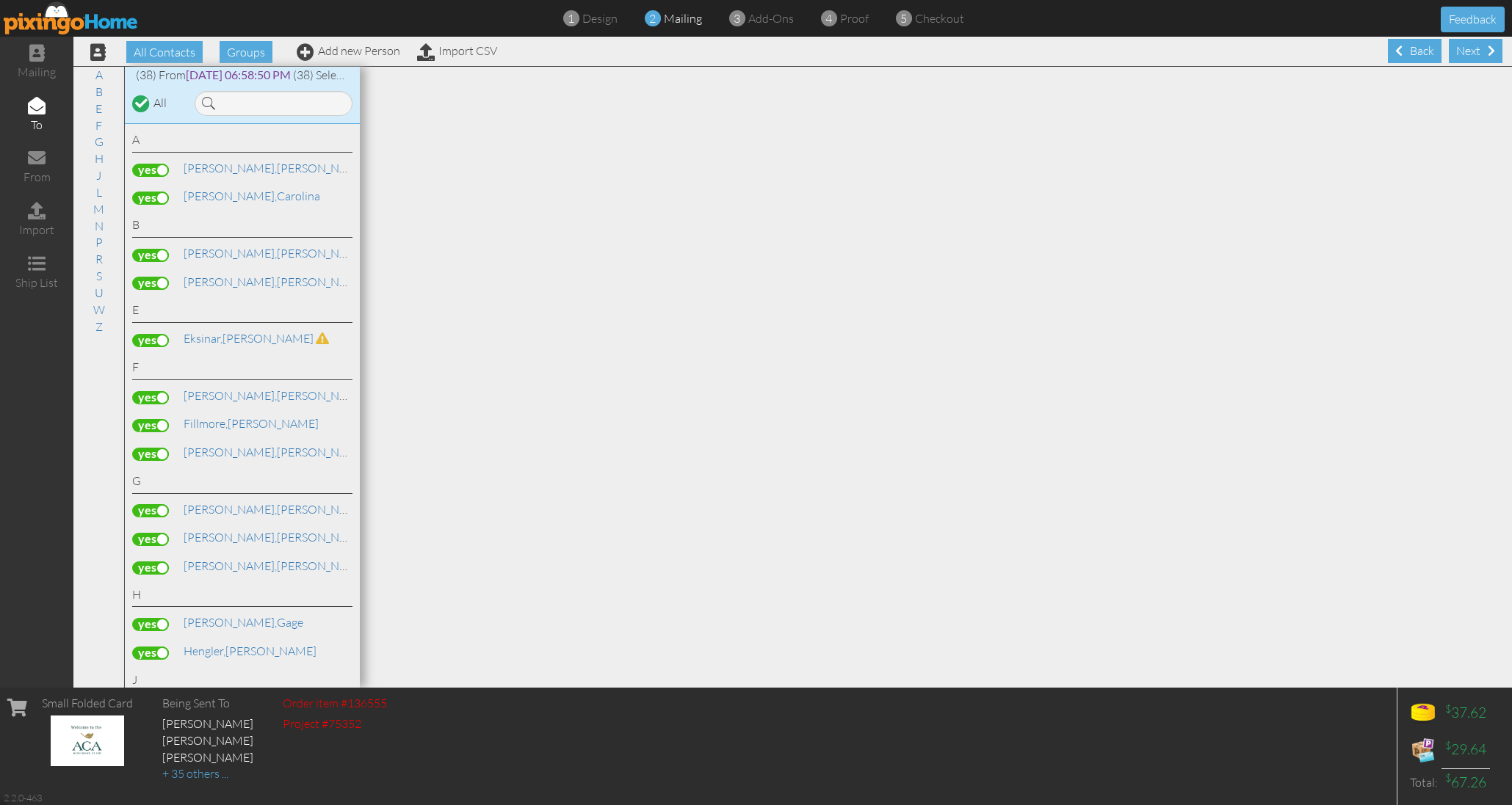
click at [149, 334] on label at bounding box center [150, 341] width 37 height 14
click at [0, 0] on input "checkbox" at bounding box center [0, 0] width 0 height 0
click at [147, 419] on label at bounding box center [150, 426] width 37 height 14
click at [0, 0] on input "checkbox" at bounding box center [0, 0] width 0 height 0
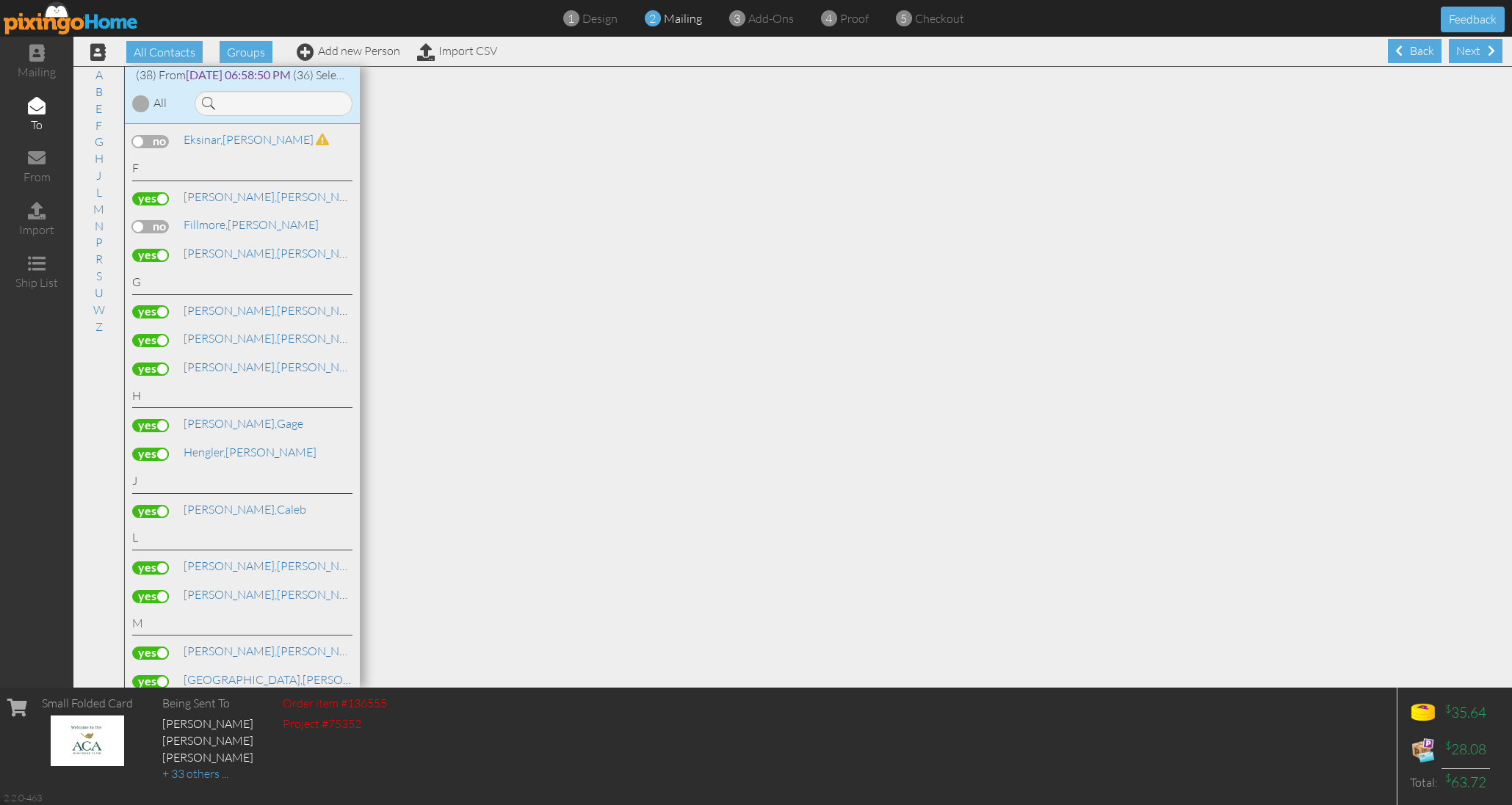
scroll to position [205, 0]
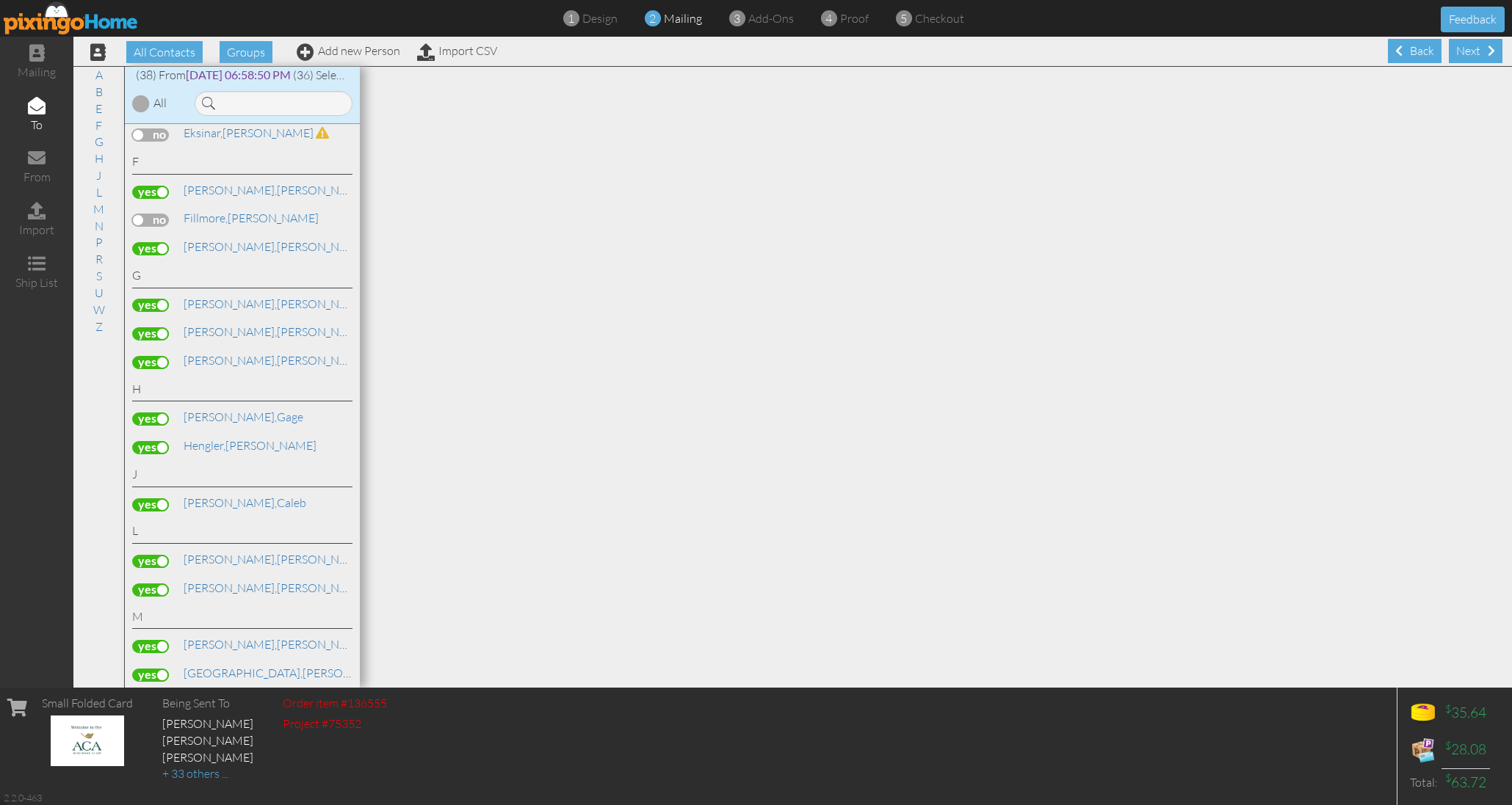
click at [149, 413] on label at bounding box center [150, 419] width 37 height 14
click at [0, 0] on input "checkbox" at bounding box center [0, 0] width 0 height 0
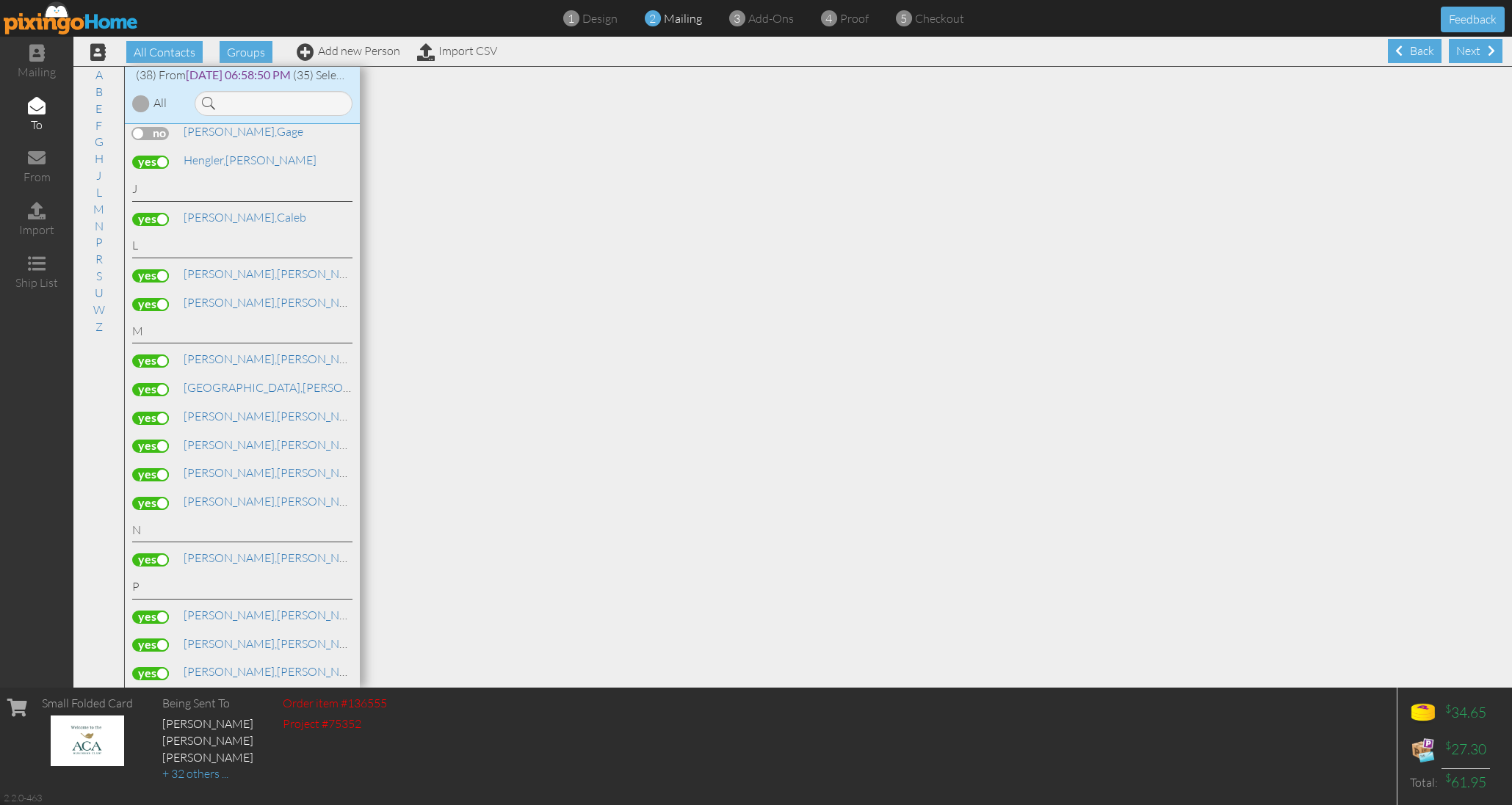
scroll to position [493, 0]
click at [155, 381] on label at bounding box center [150, 388] width 37 height 14
click at [0, 0] on input "checkbox" at bounding box center [0, 0] width 0 height 0
click at [155, 438] on label at bounding box center [150, 445] width 37 height 14
click at [0, 0] on input "checkbox" at bounding box center [0, 0] width 0 height 0
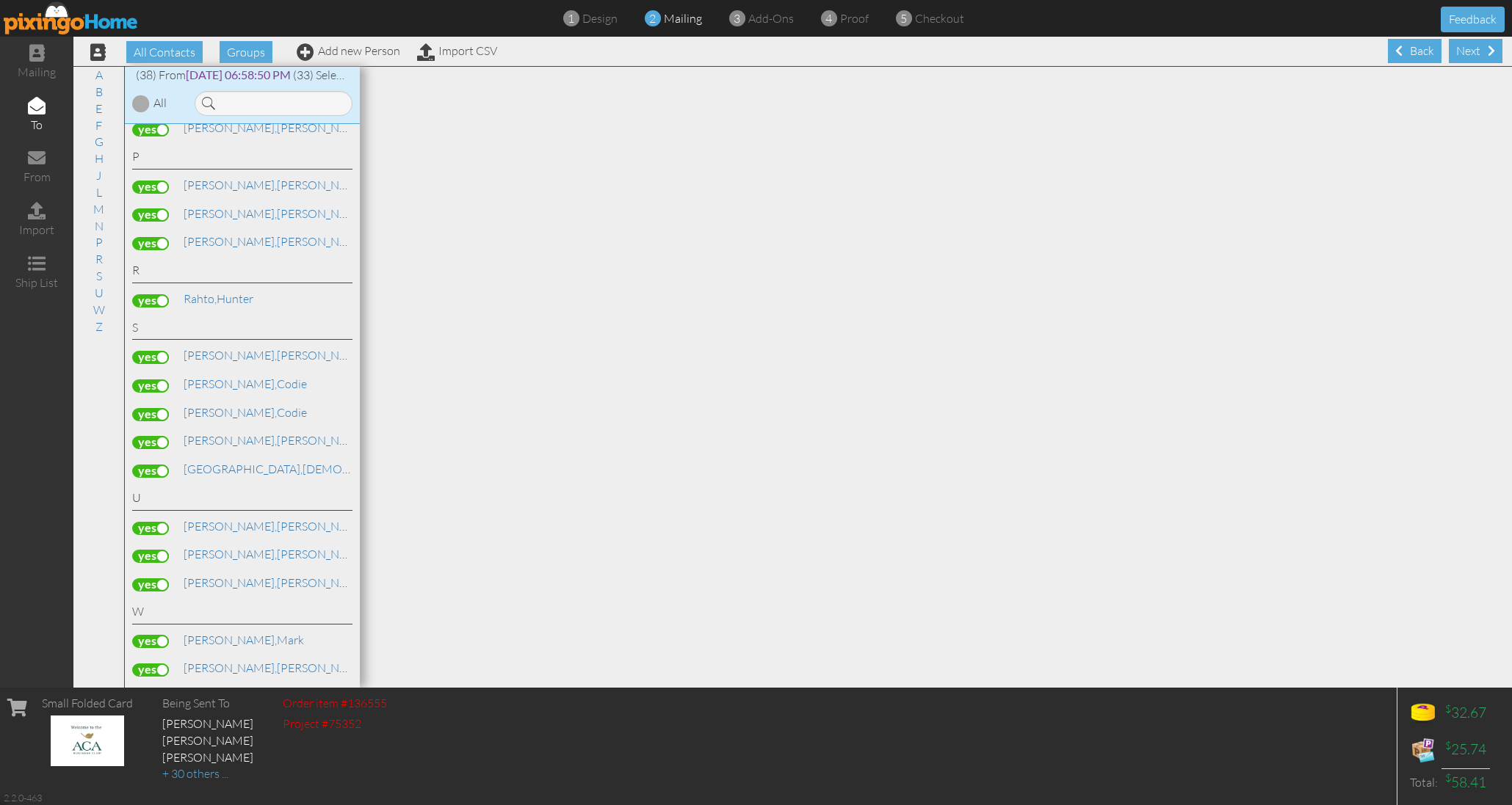
scroll to position [0, 0]
click at [1476, 49] on div "Next" at bounding box center [1475, 51] width 54 height 25
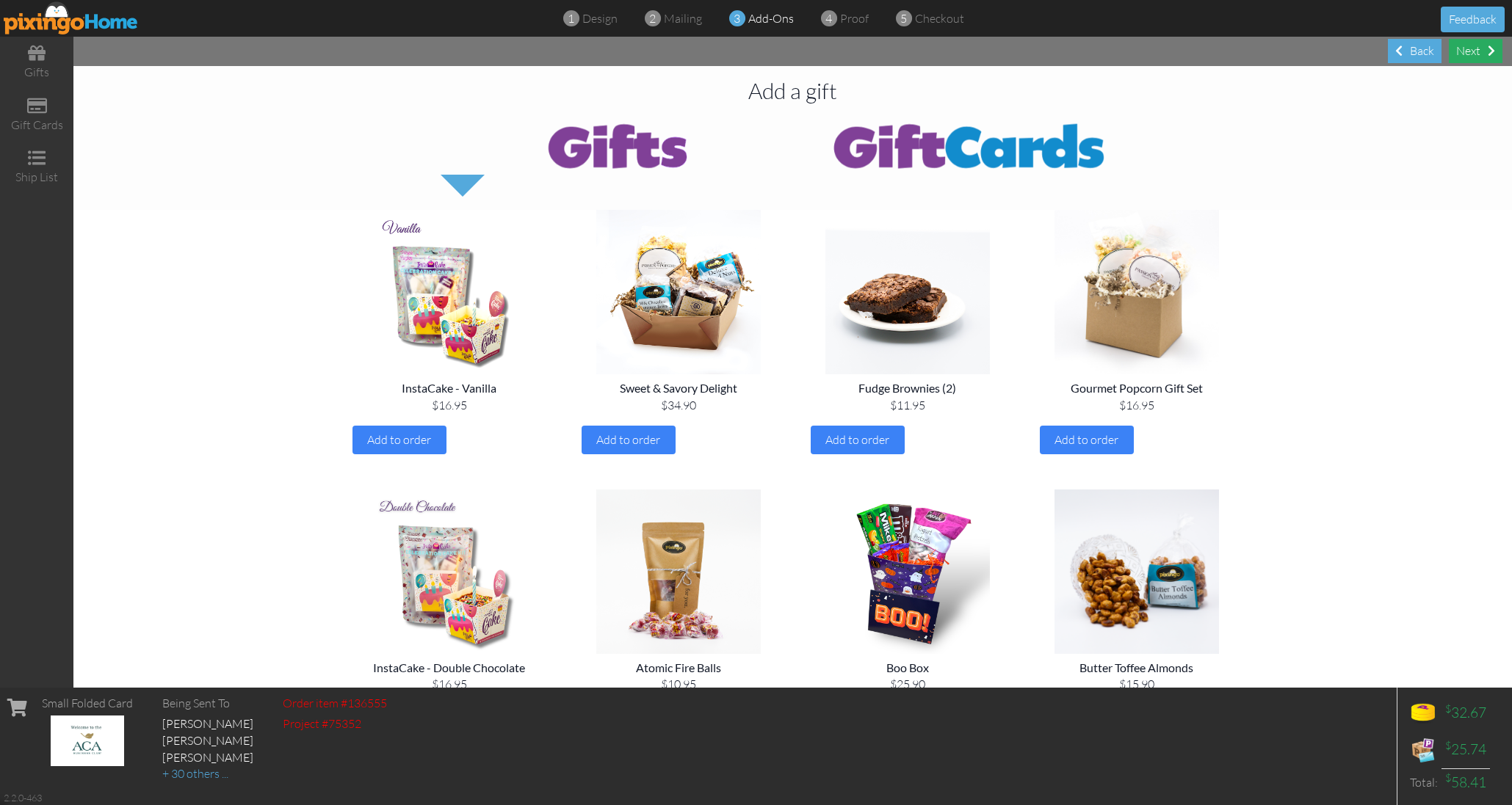
click at [1475, 44] on div "Next" at bounding box center [1475, 51] width 54 height 25
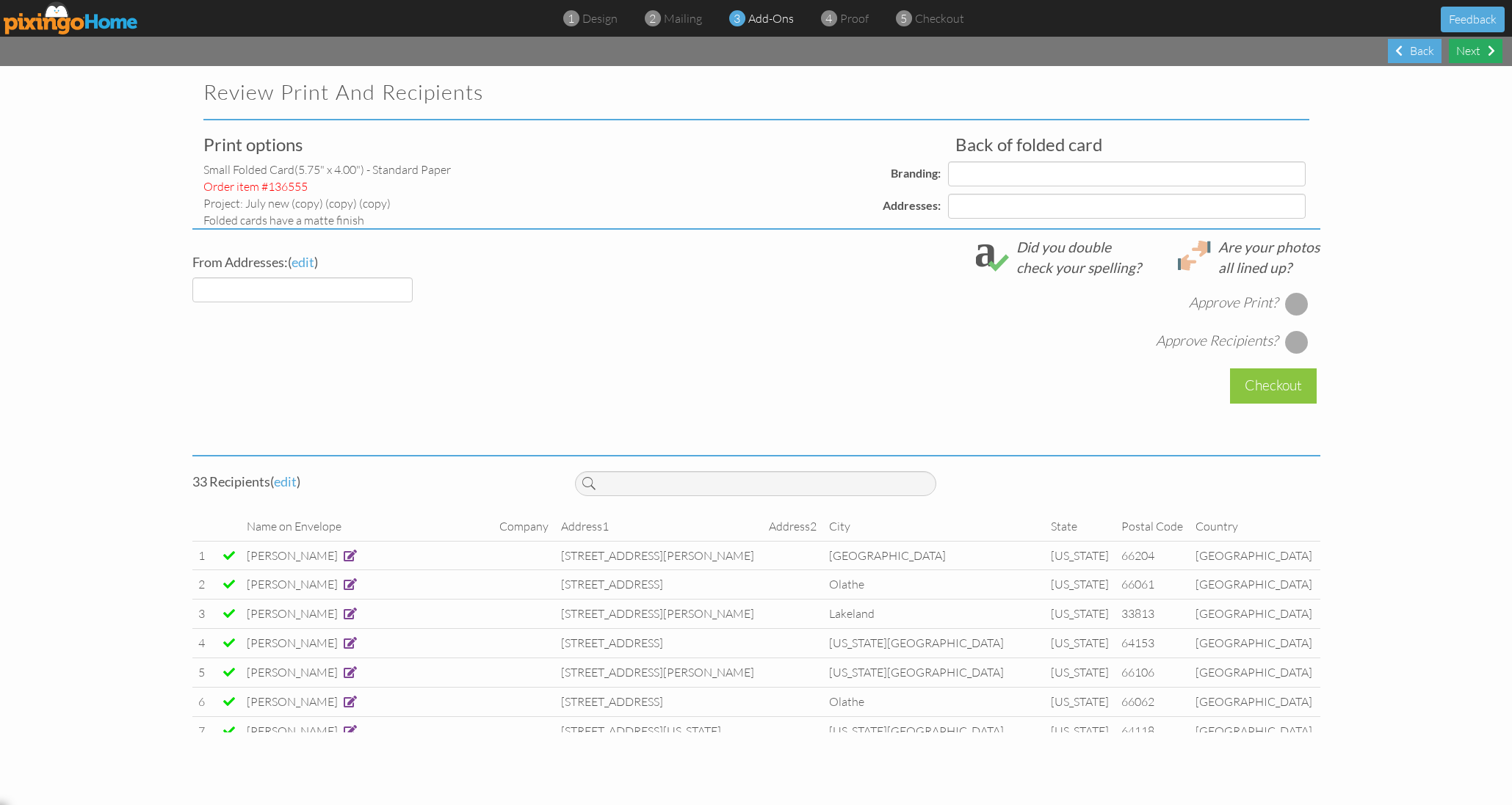
select select "object:70416"
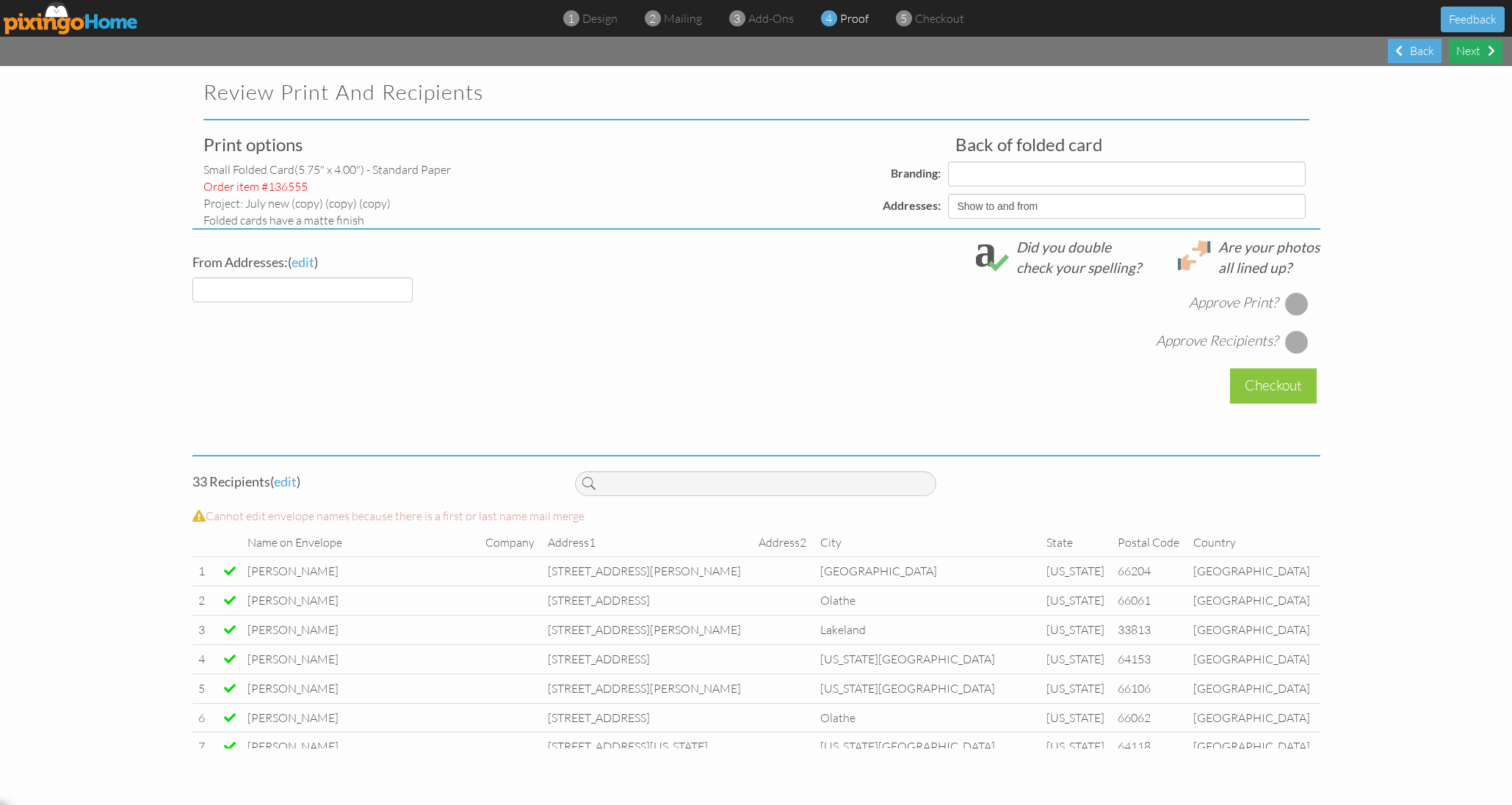
select select "object:70422"
select select "object:70419"
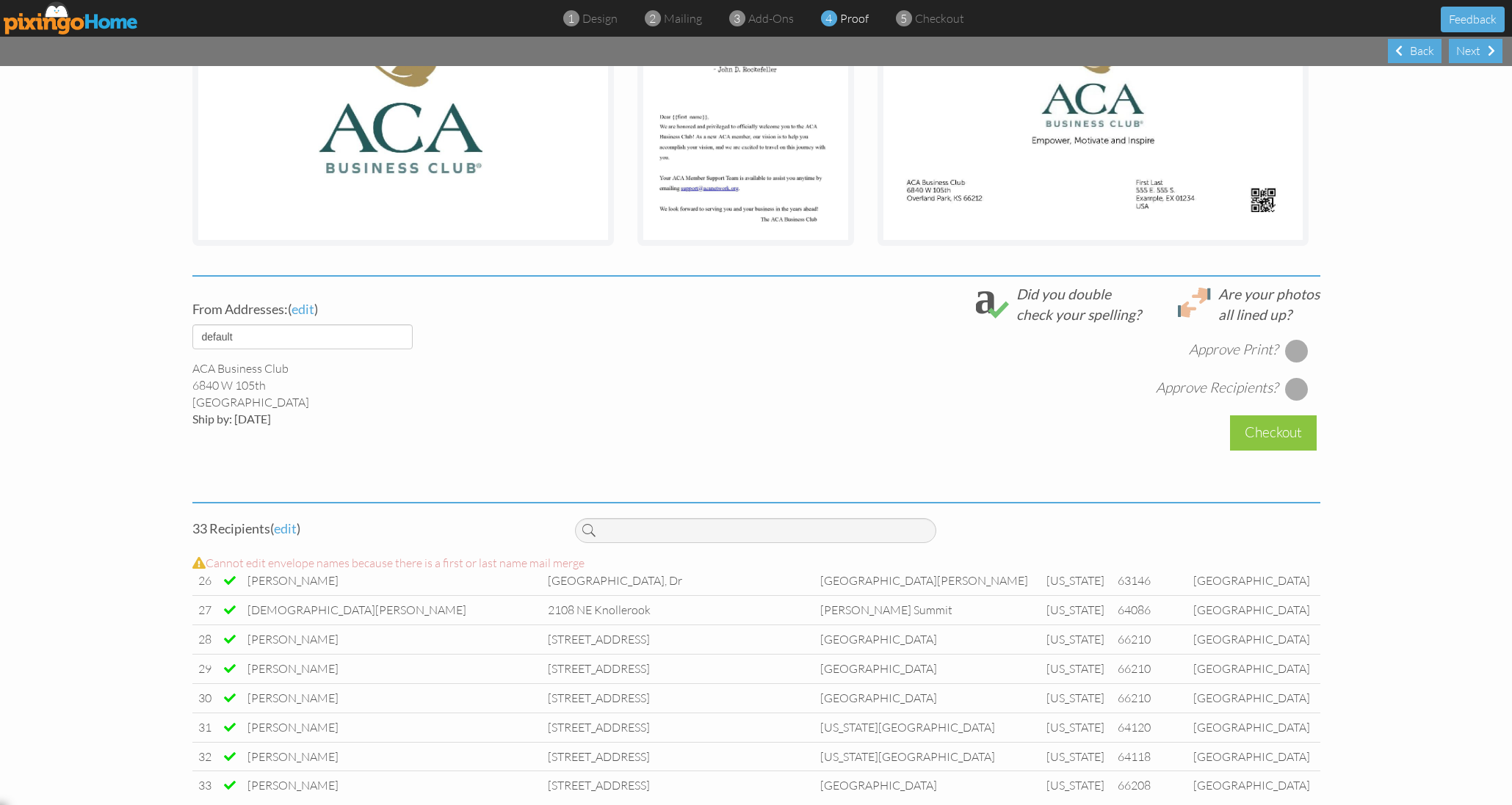
scroll to position [768, 0]
click at [1422, 56] on div "Back" at bounding box center [1414, 51] width 54 height 25
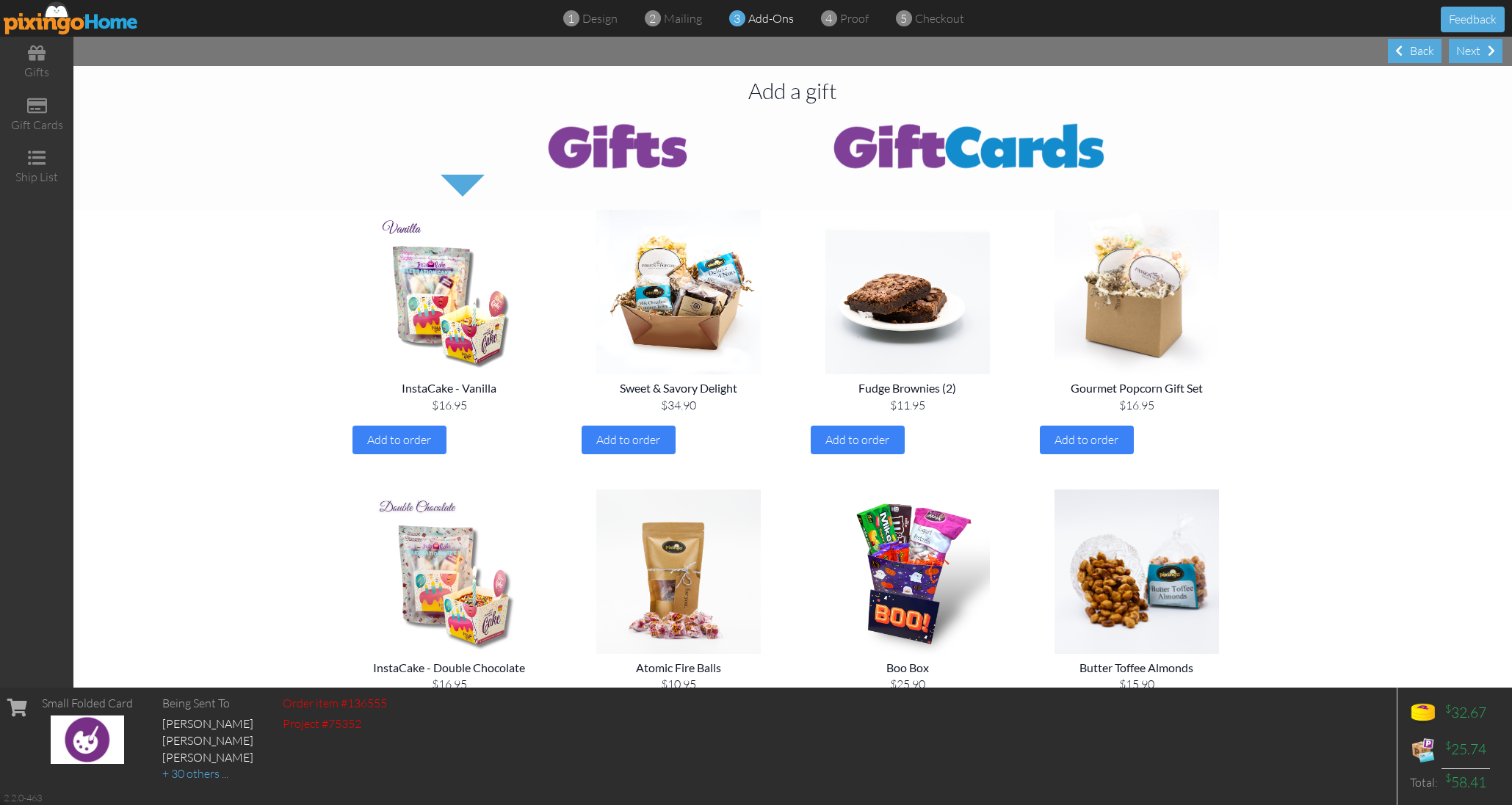
click at [65, 14] on img at bounding box center [71, 18] width 135 height 33
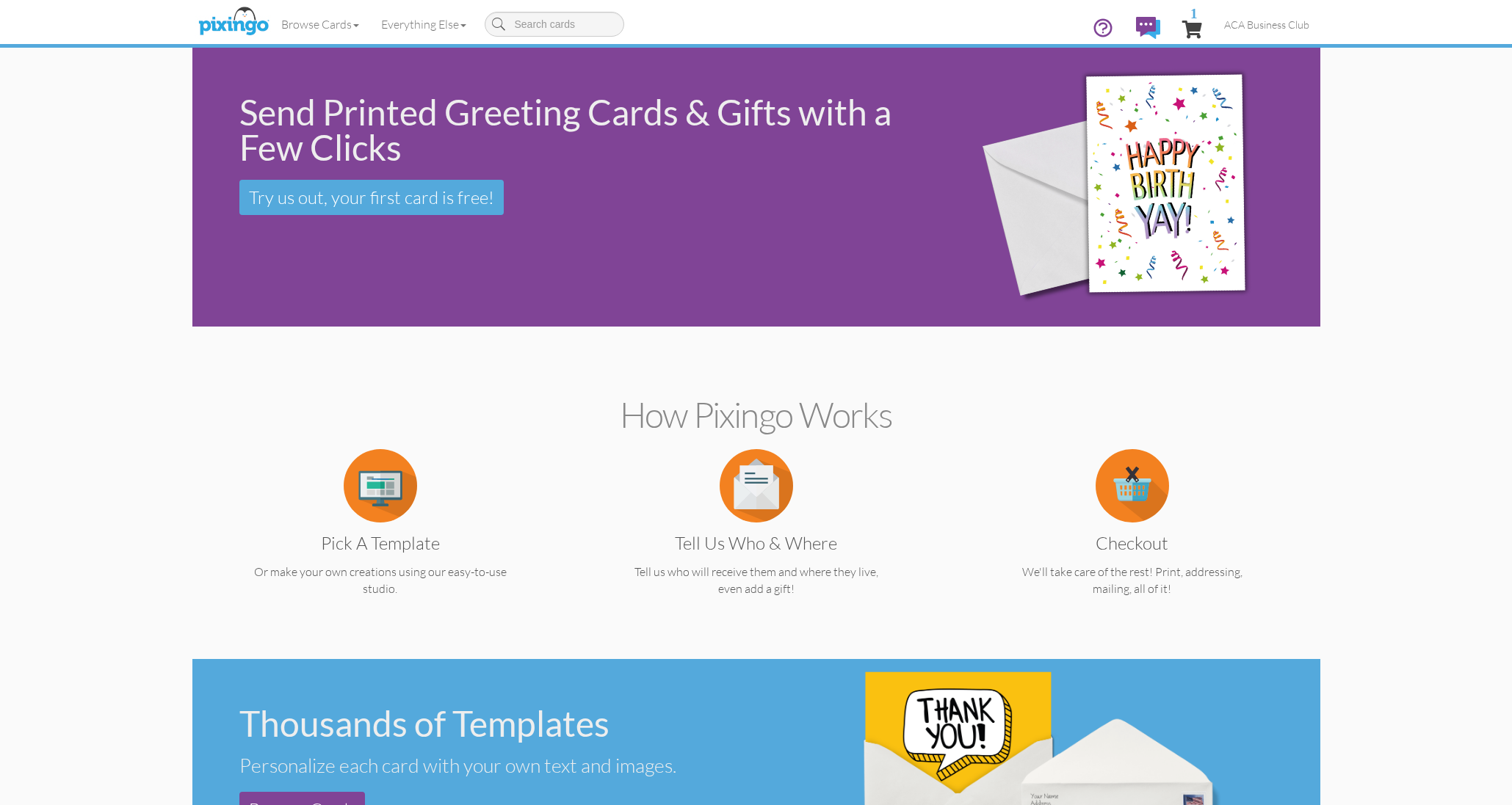
click at [1199, 27] on span "1" at bounding box center [1192, 29] width 20 height 18
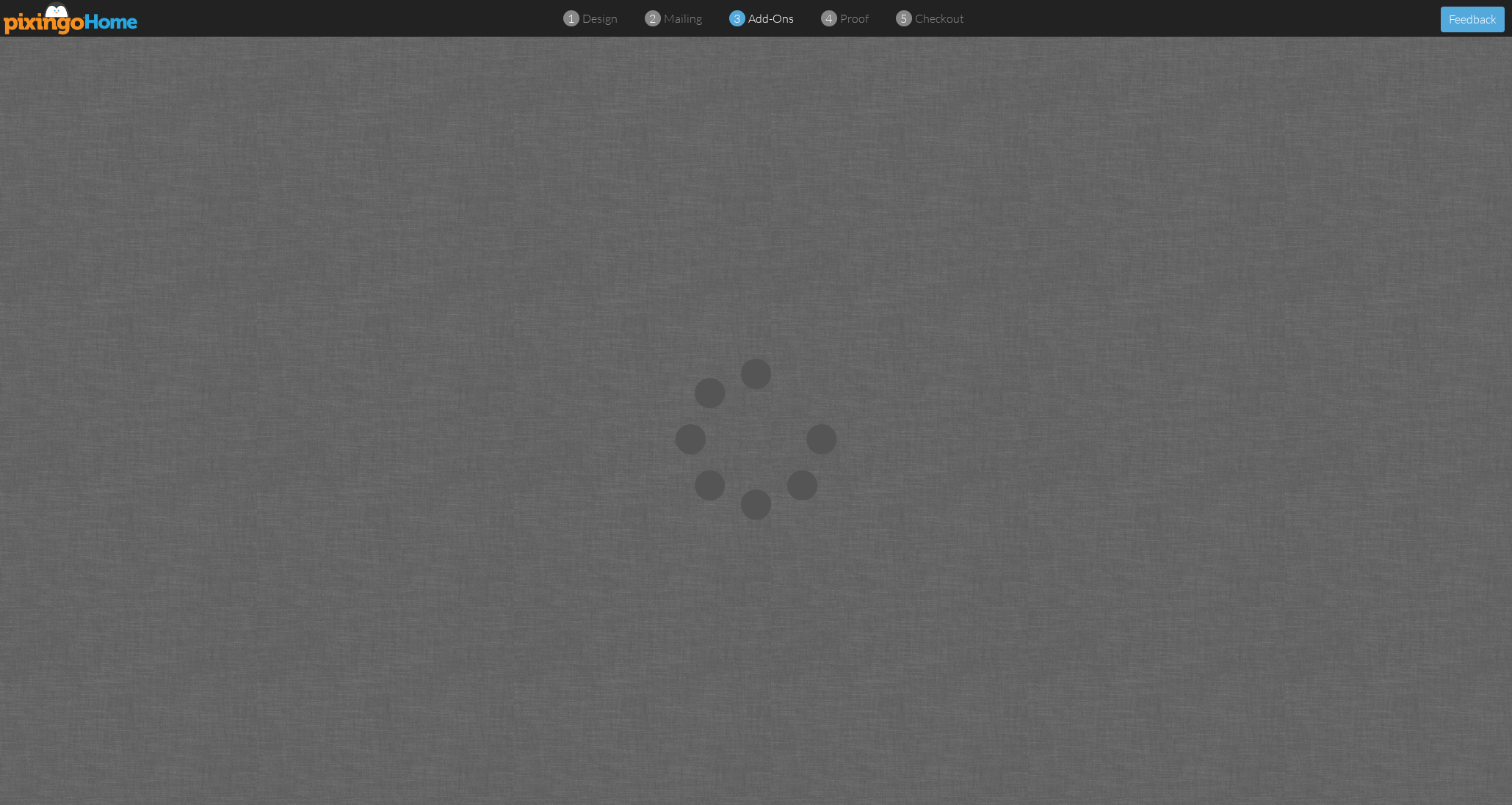
click at [123, 14] on img at bounding box center [71, 18] width 135 height 33
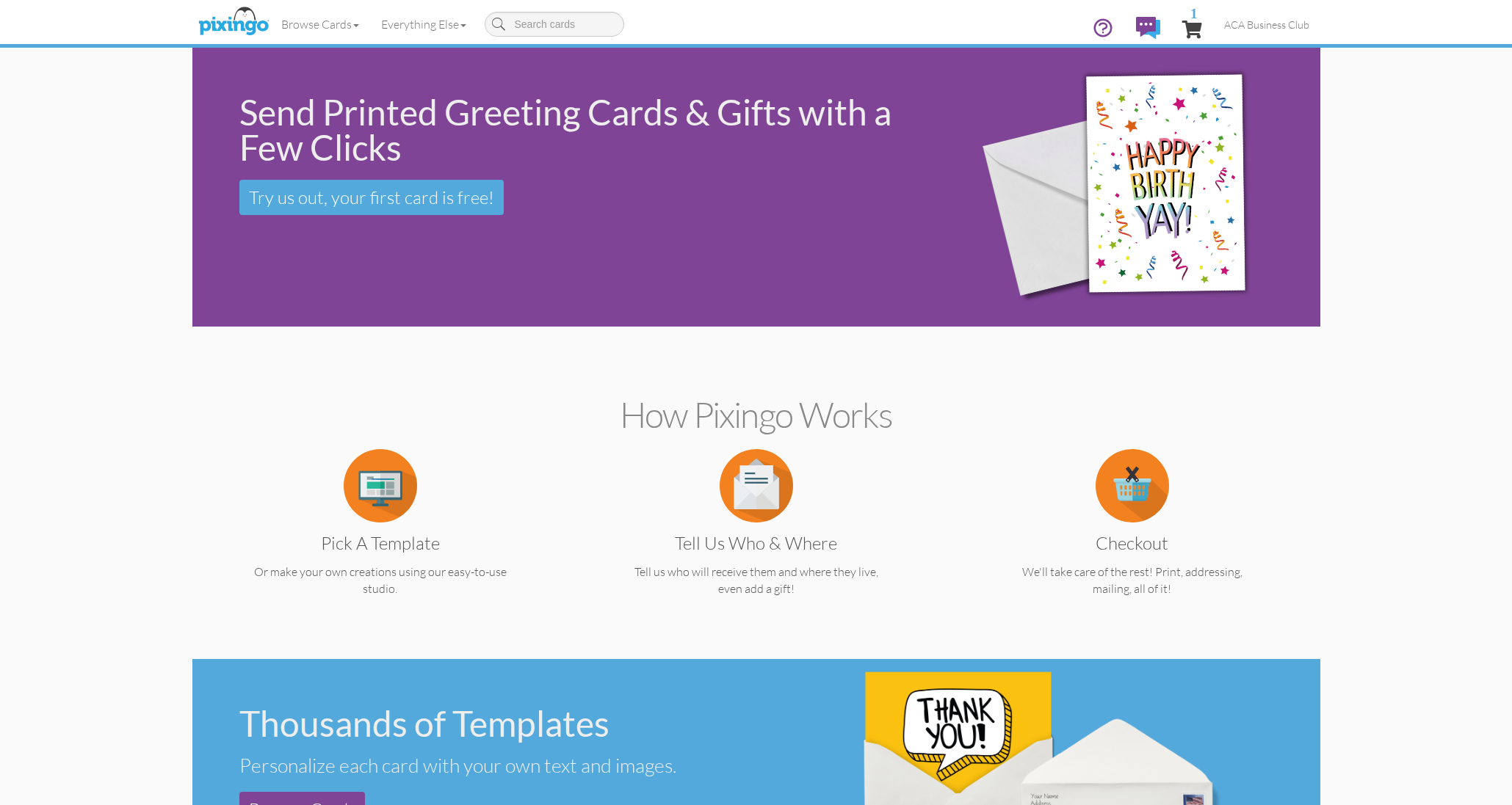
click at [387, 475] on img at bounding box center [381, 486] width 73 height 73
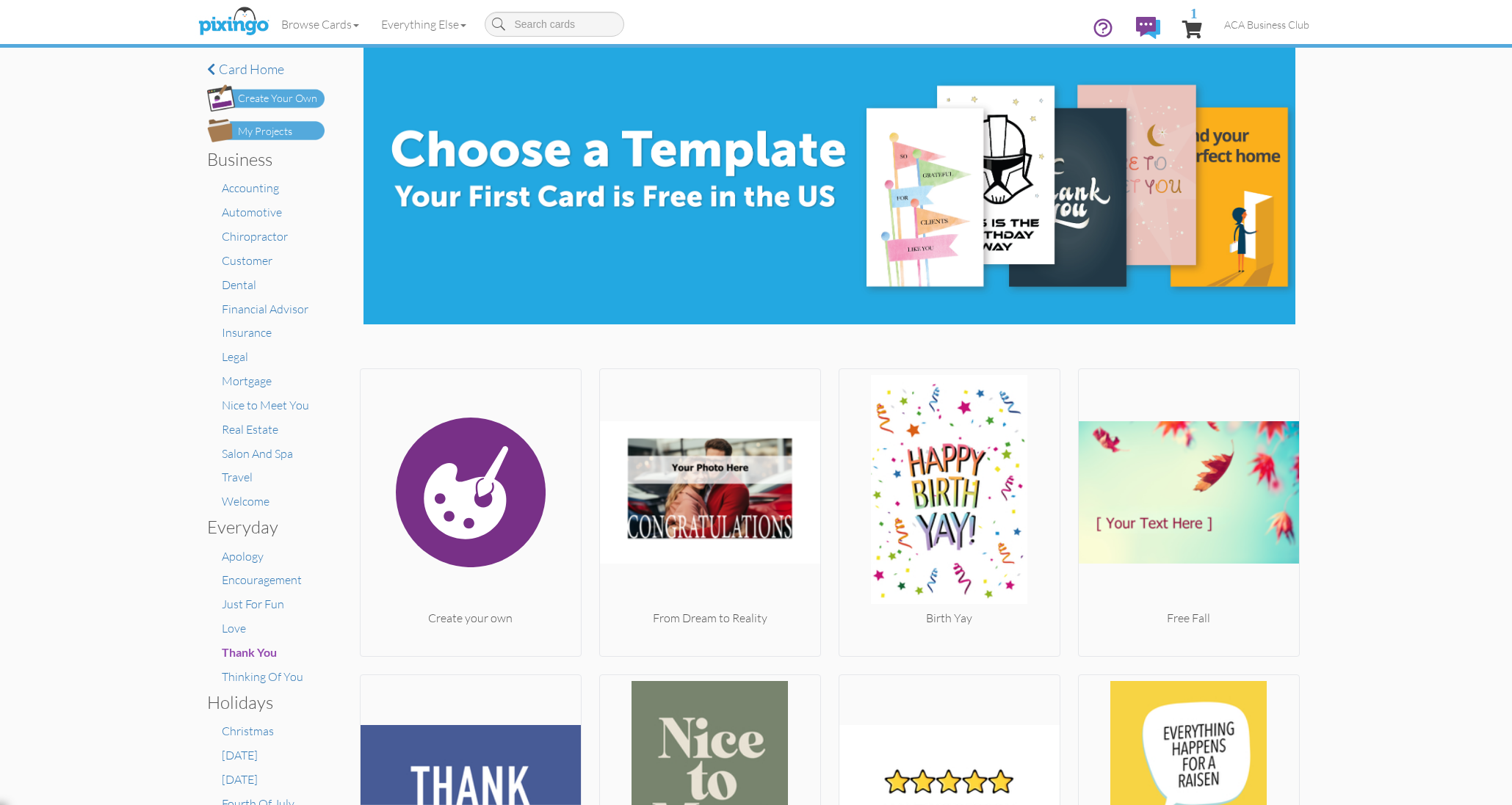
click at [276, 126] on div "My Projects" at bounding box center [265, 132] width 54 height 15
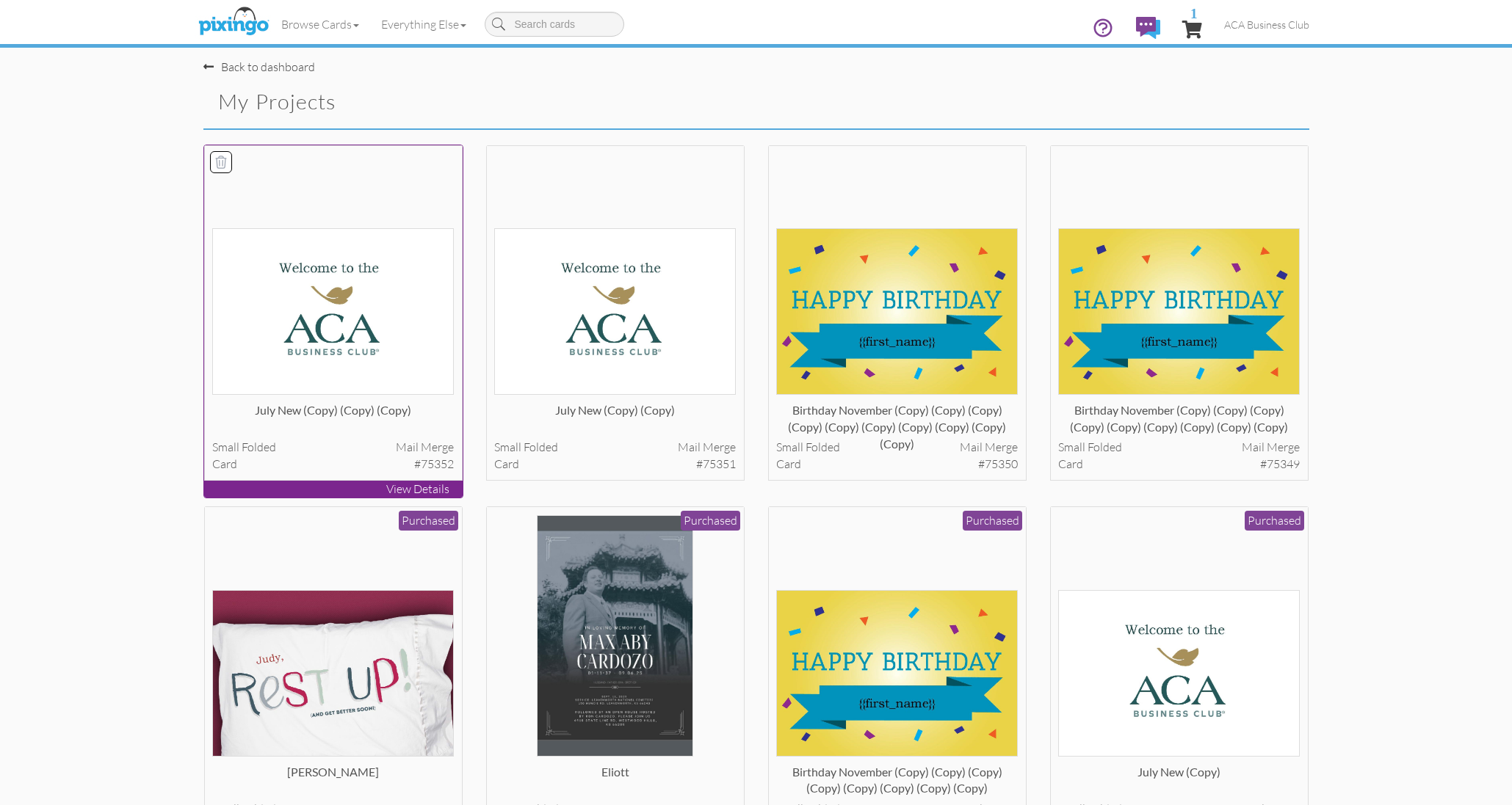
click at [285, 486] on p "View Details" at bounding box center [333, 489] width 258 height 17
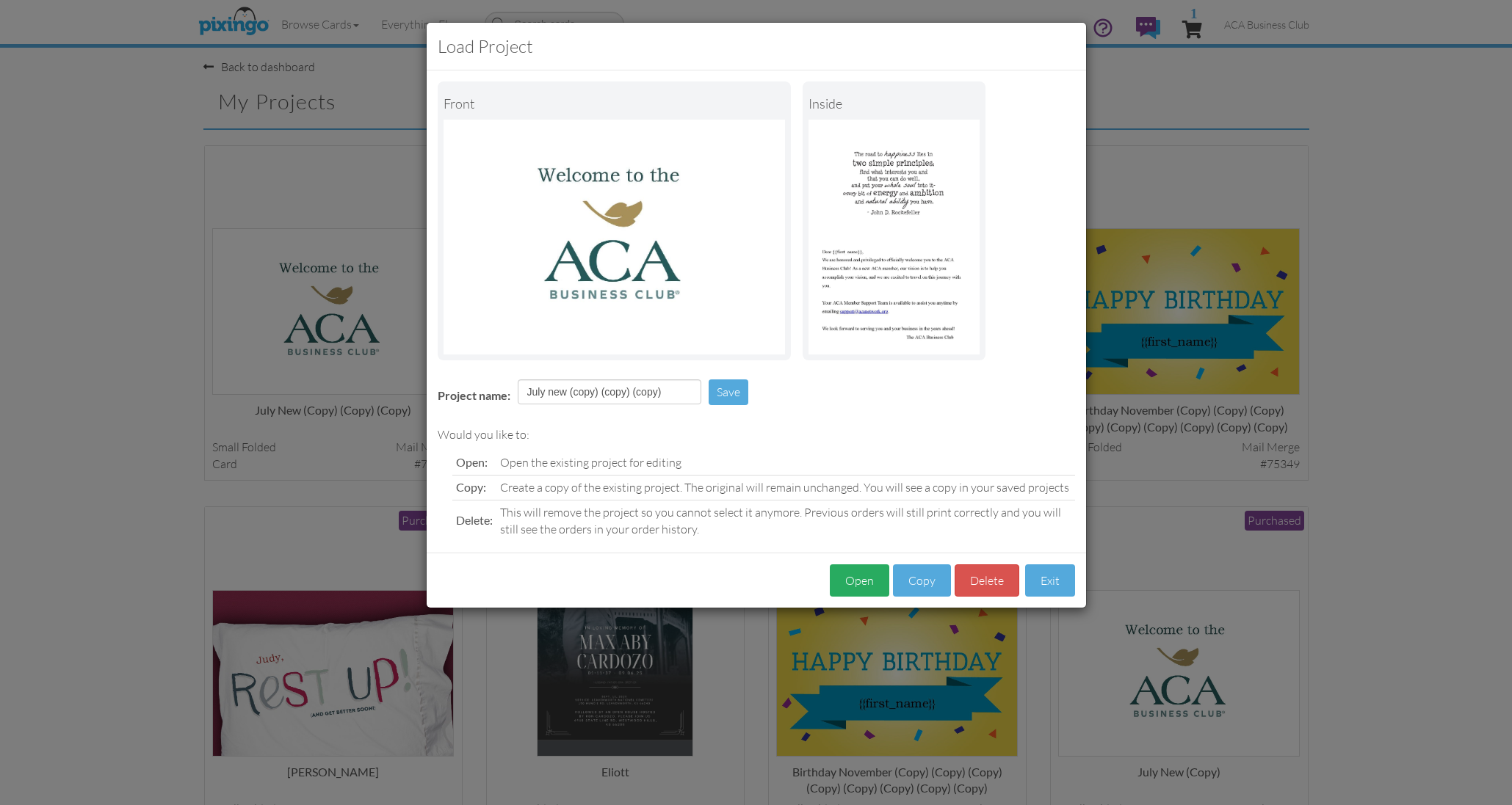
click at [872, 574] on button "Open" at bounding box center [860, 581] width 59 height 33
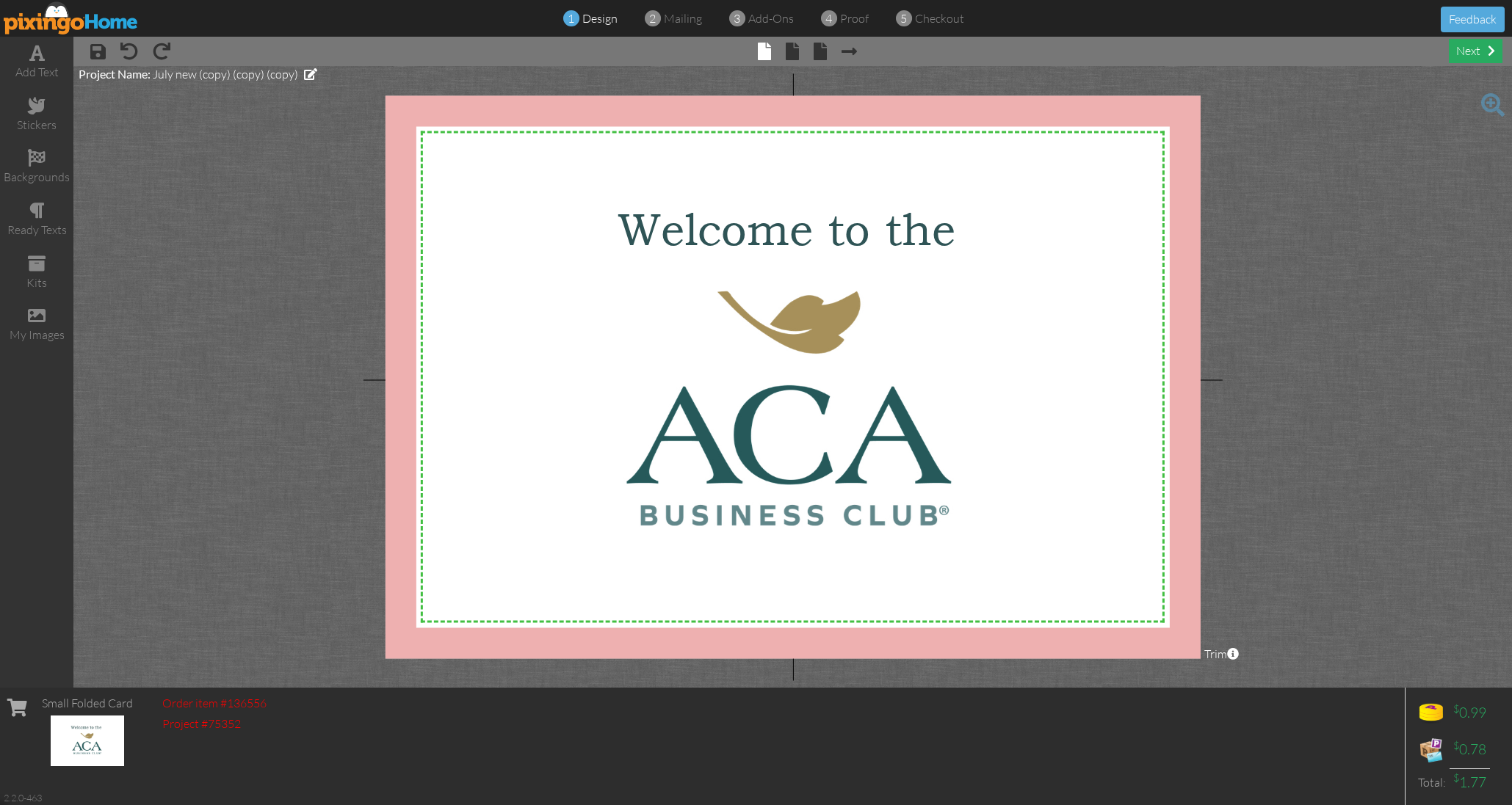
click at [1475, 49] on div "next" at bounding box center [1475, 51] width 54 height 25
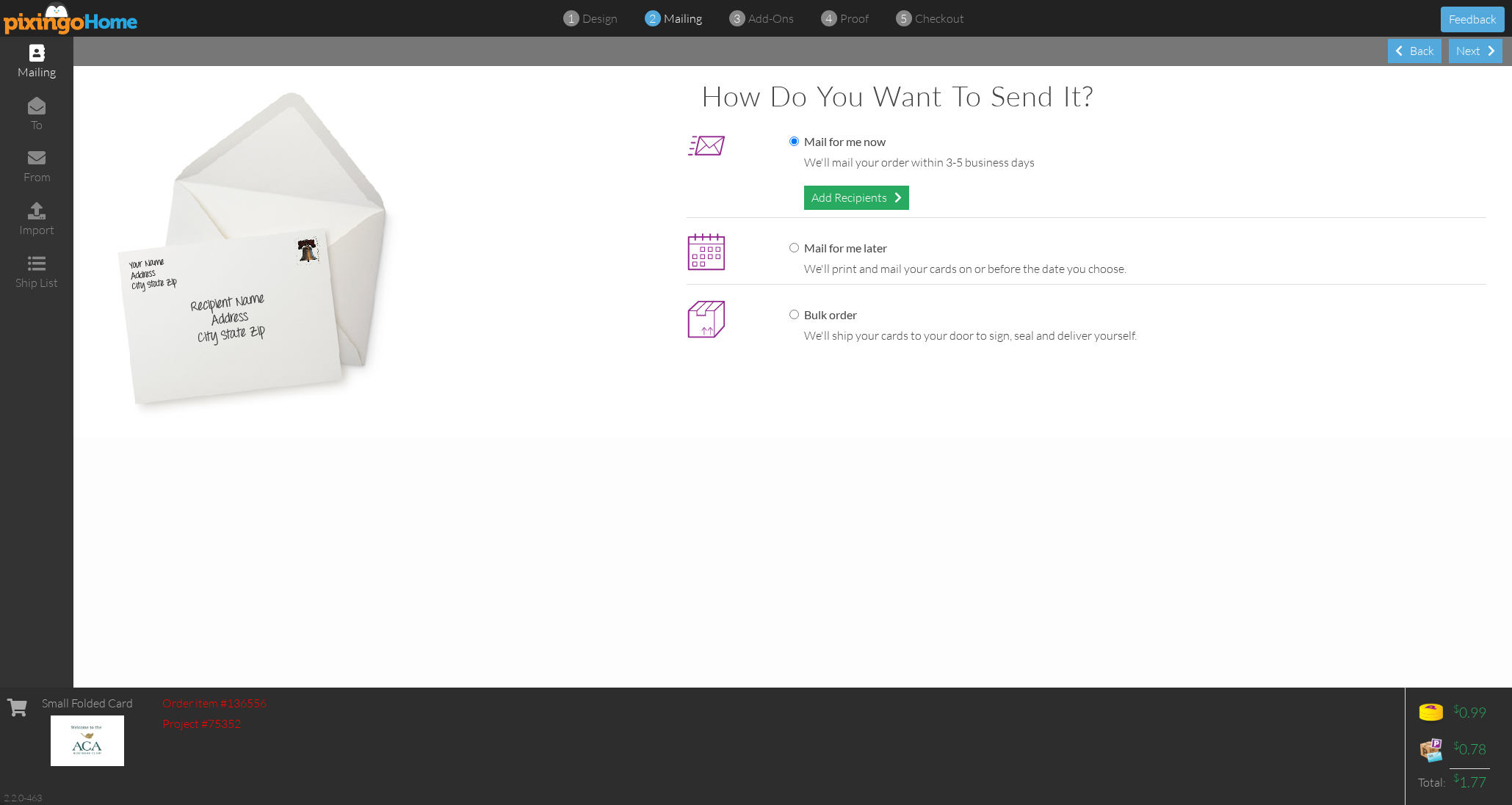
click at [856, 193] on div "Add Recipients" at bounding box center [856, 198] width 105 height 25
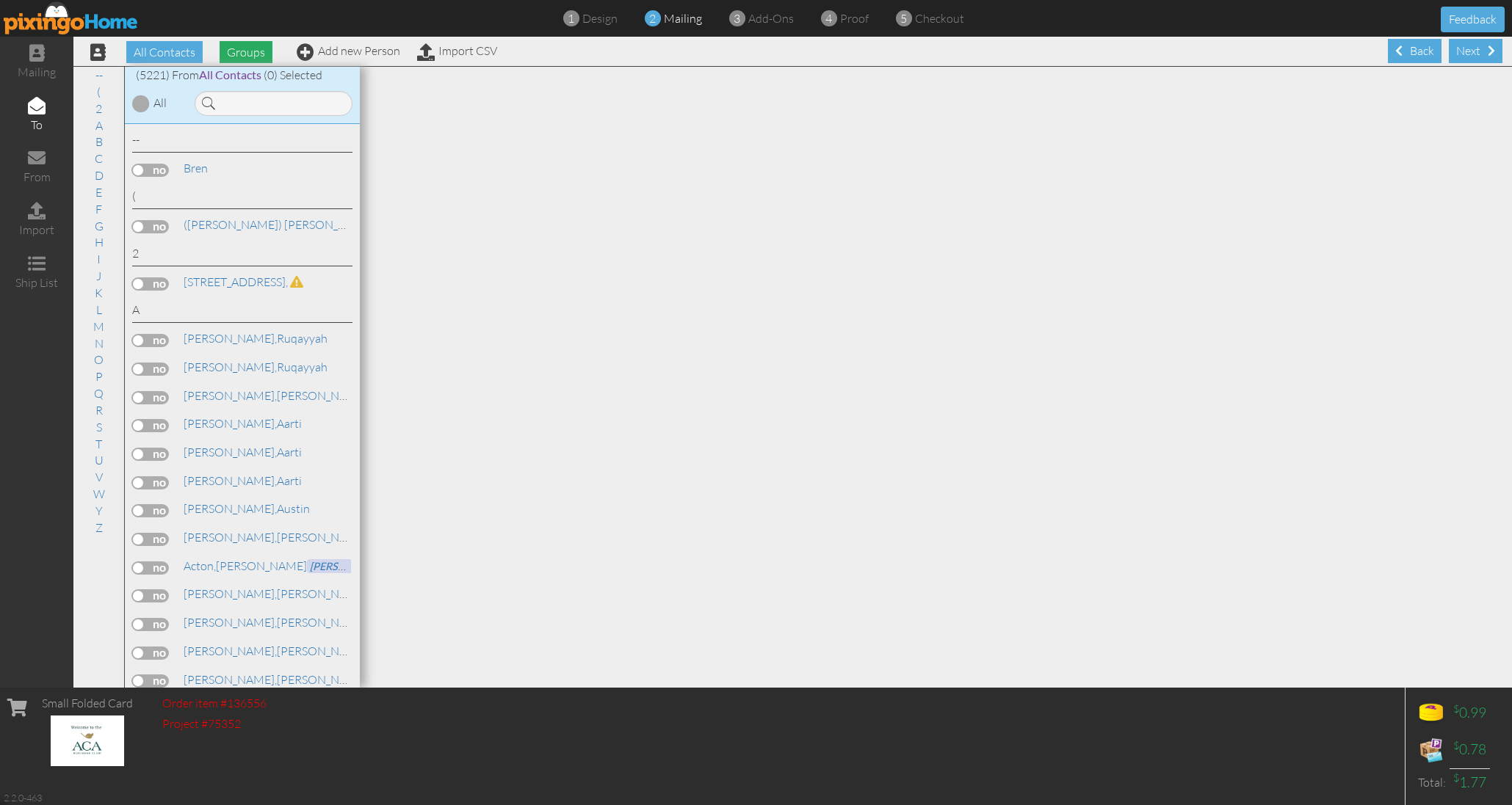
click at [251, 48] on span "Groups" at bounding box center [245, 52] width 53 height 22
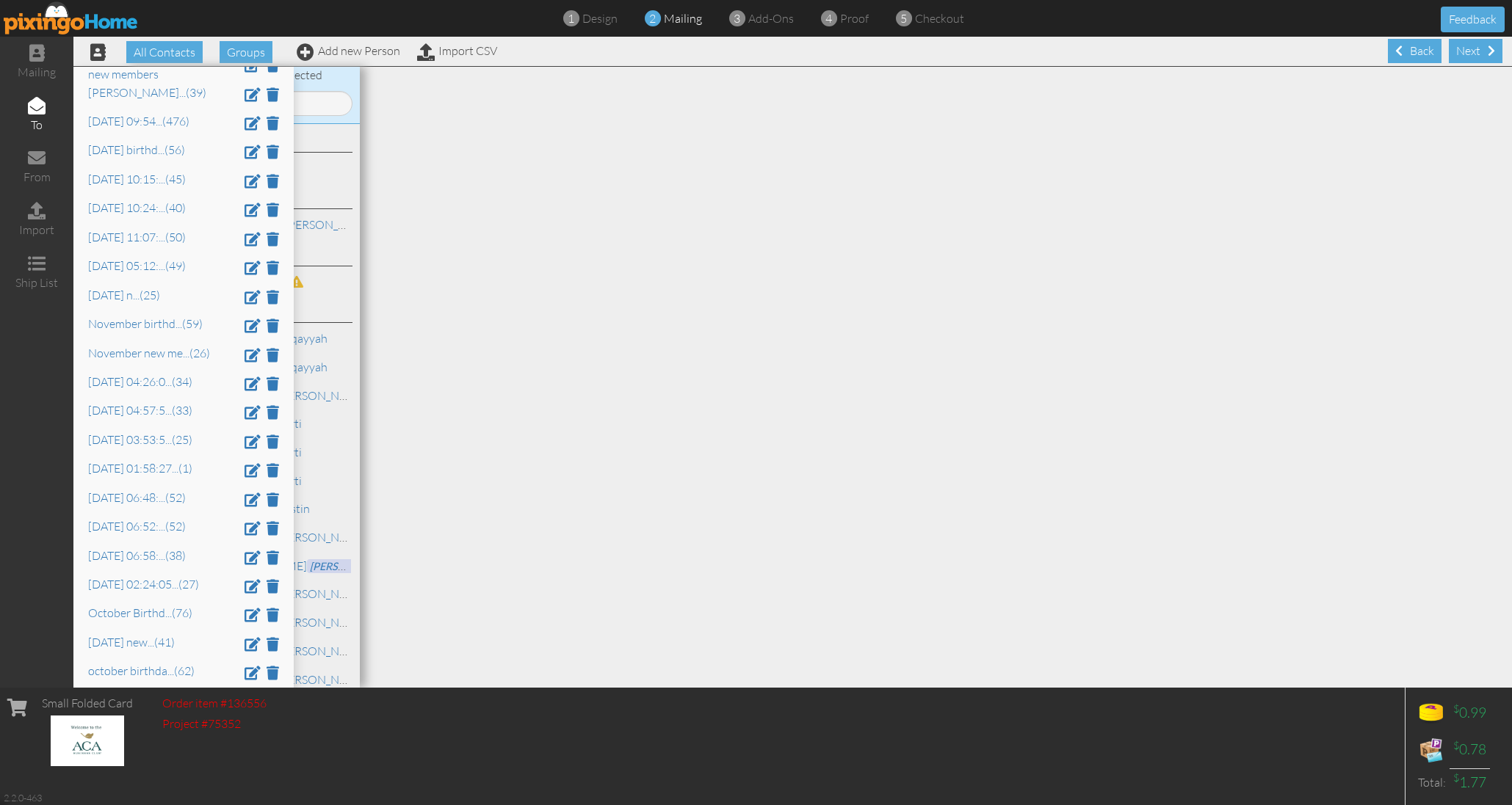
scroll to position [1945, 0]
click at [127, 543] on link "[DATE] 06:58: ... (38)" at bounding box center [137, 550] width 98 height 14
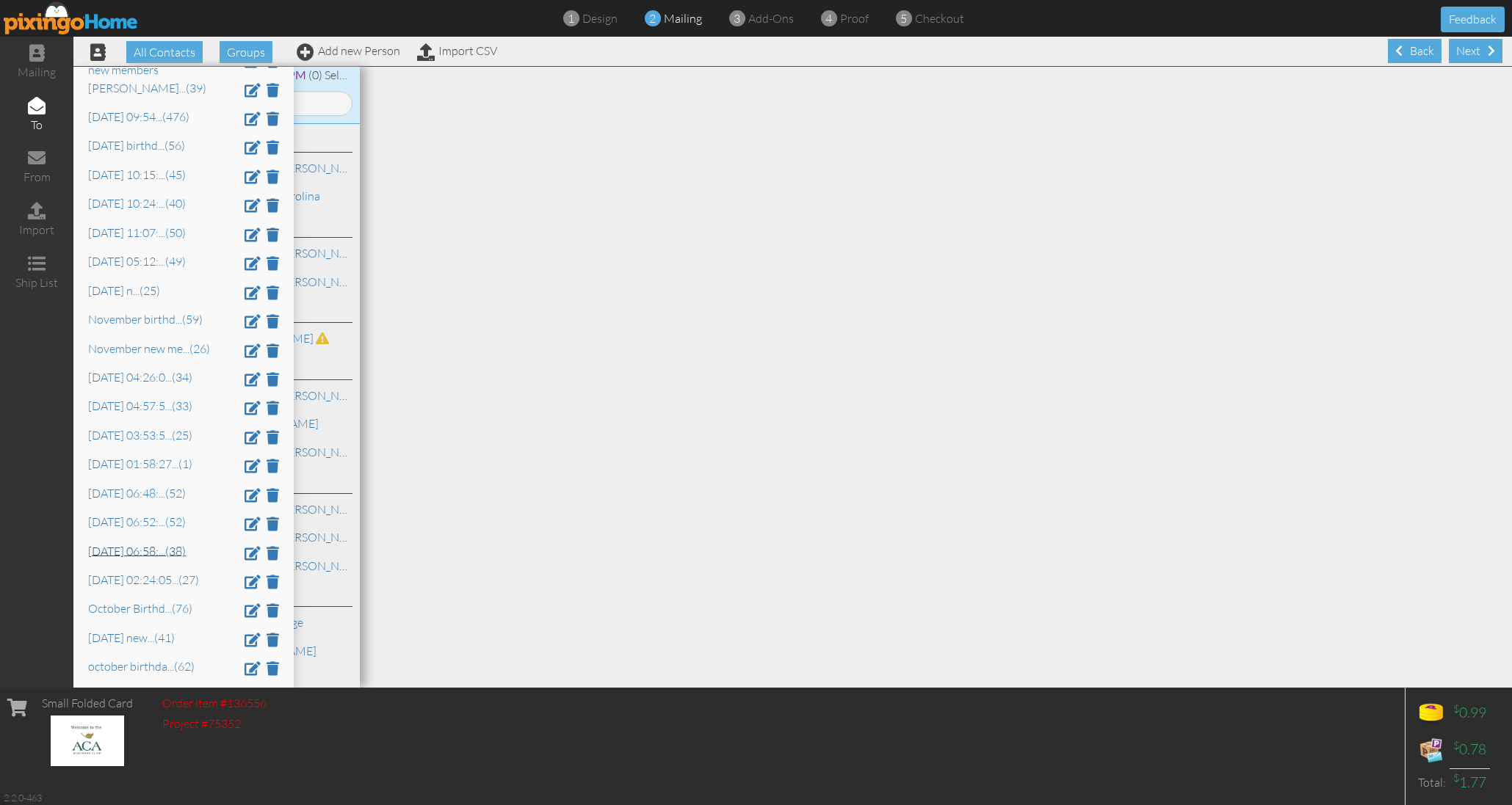
click at [127, 487] on div "A [PERSON_NAME][GEOGRAPHIC_DATA], [GEOGRAPHIC_DATA][PERSON_NAME]," at bounding box center [242, 406] width 235 height 565
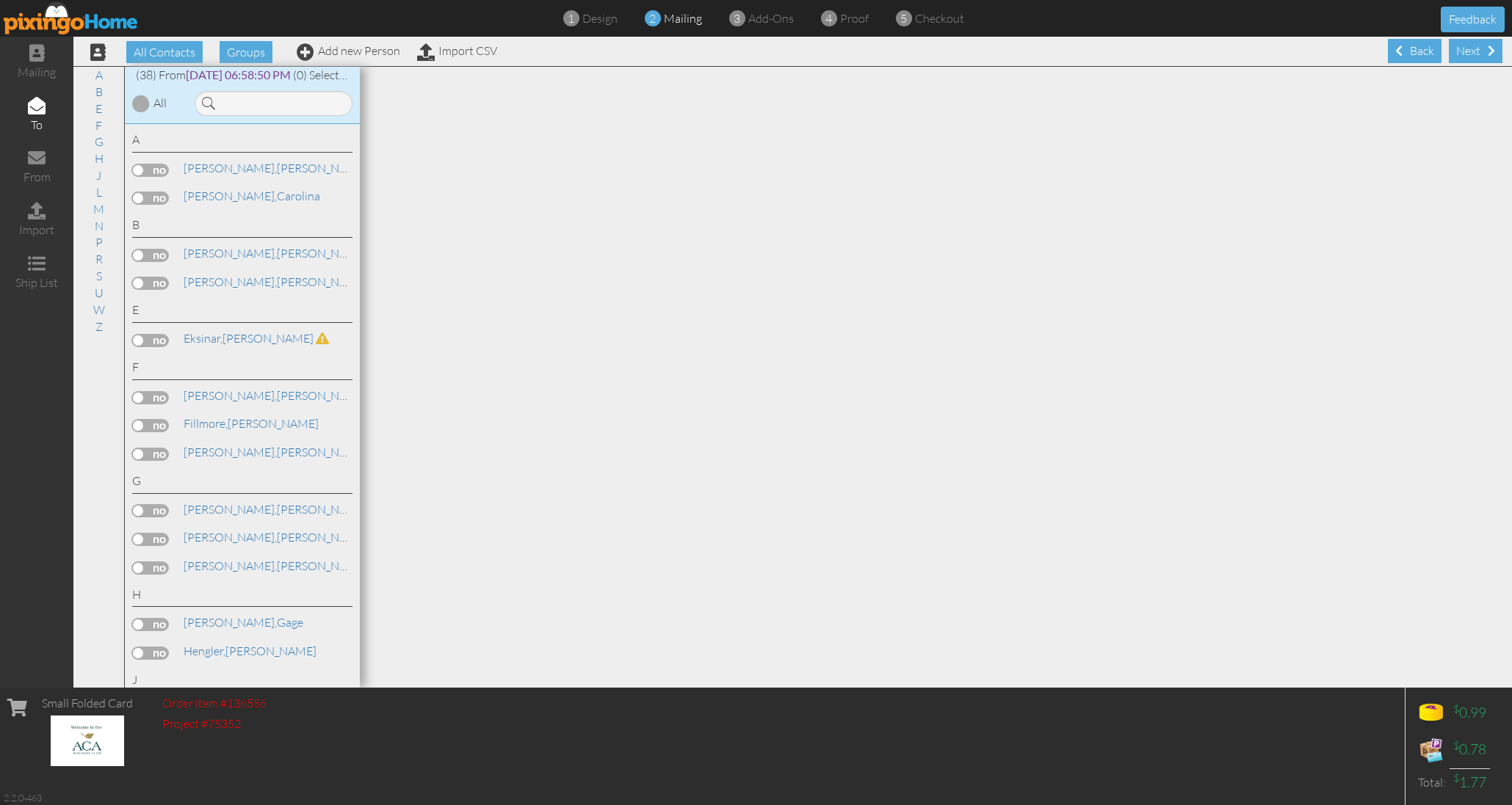
click at [127, 487] on div "A [PERSON_NAME][GEOGRAPHIC_DATA], [GEOGRAPHIC_DATA][PERSON_NAME]," at bounding box center [242, 406] width 235 height 565
click at [140, 96] on div at bounding box center [141, 103] width 18 height 18
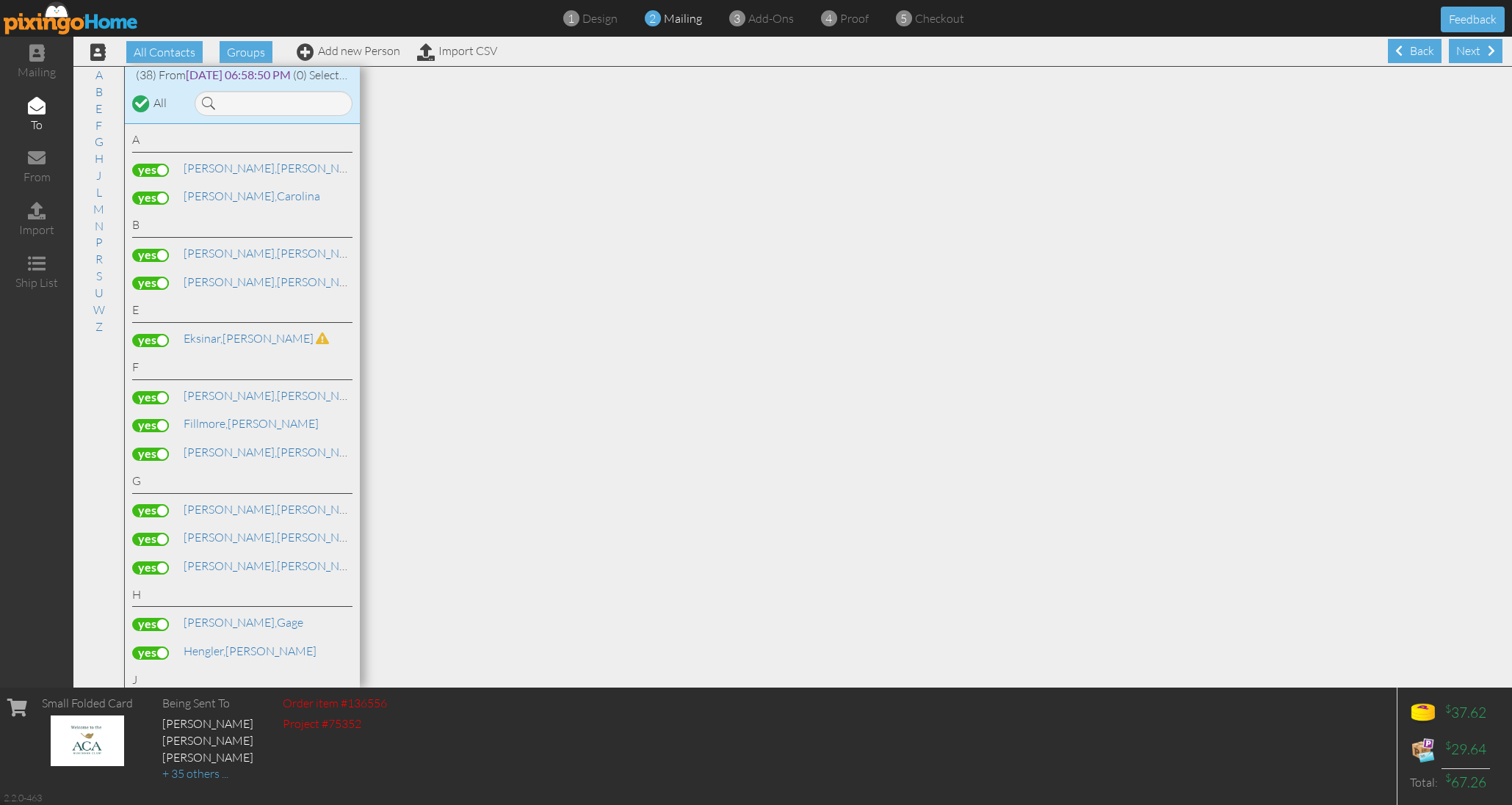
click at [140, 334] on label at bounding box center [150, 341] width 37 height 14
click at [0, 0] on input "checkbox" at bounding box center [0, 0] width 0 height 0
click at [158, 419] on label at bounding box center [150, 426] width 37 height 14
click at [0, 0] on input "checkbox" at bounding box center [0, 0] width 0 height 0
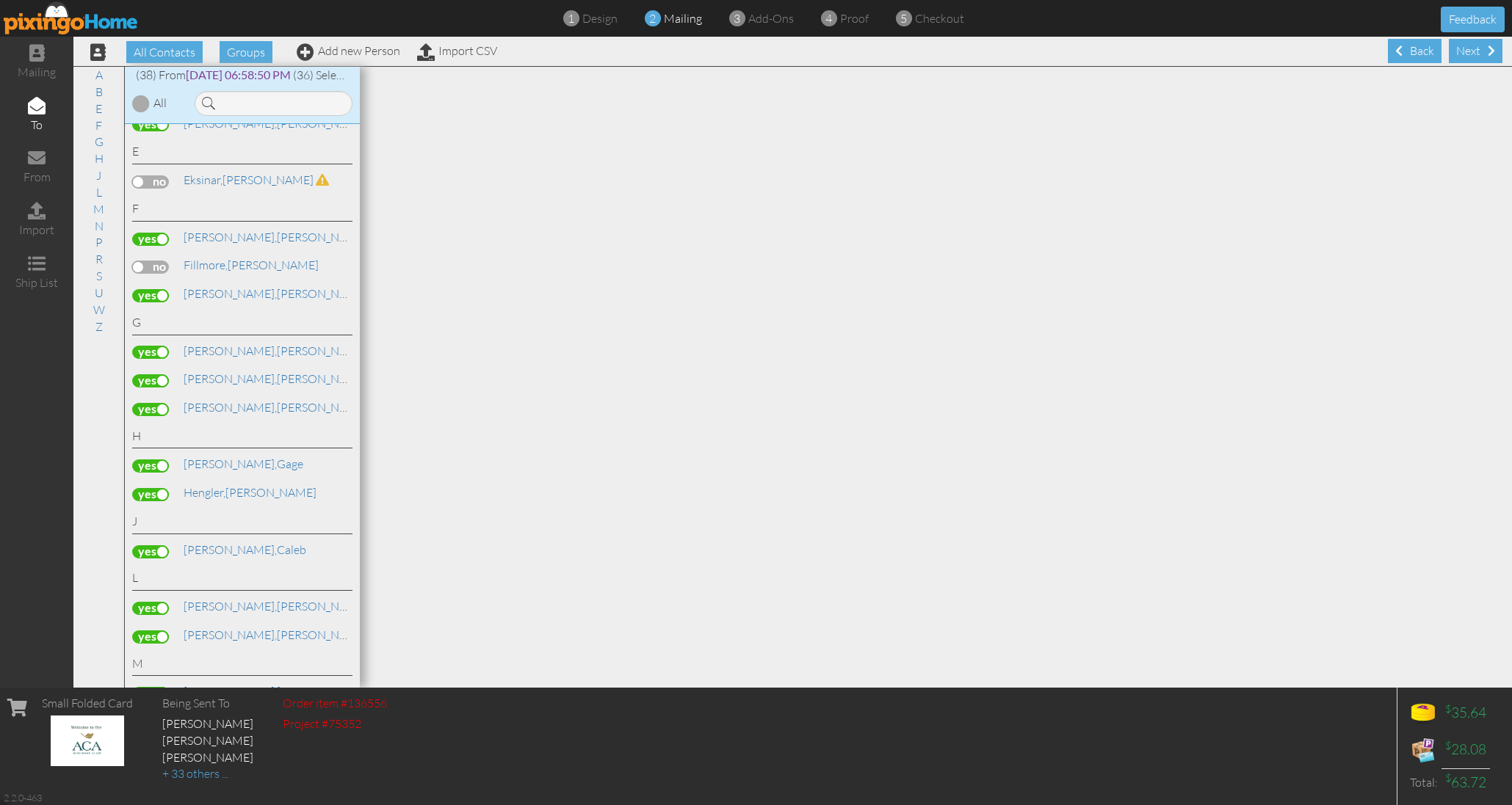
scroll to position [205, 0]
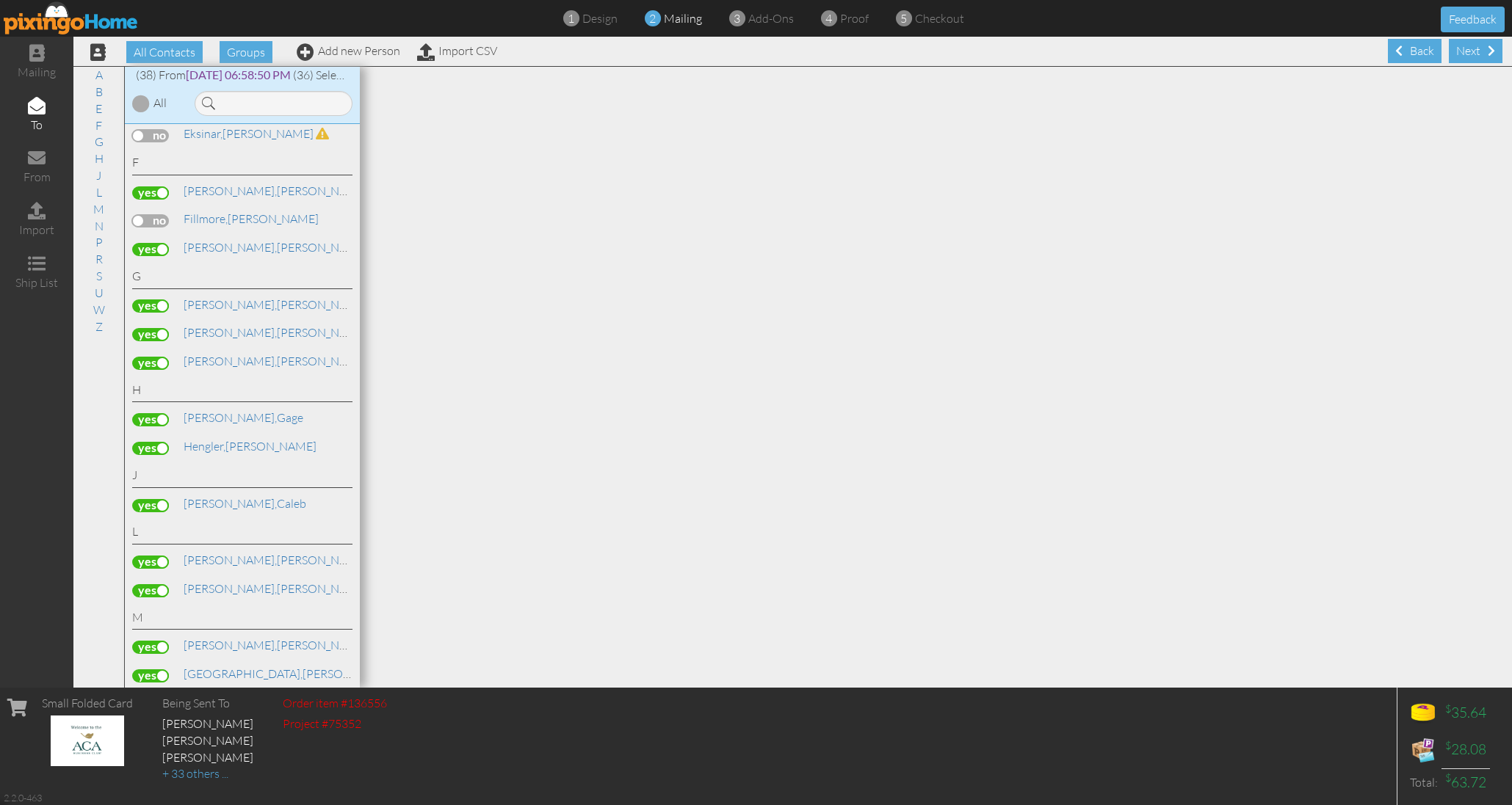
click at [146, 414] on label at bounding box center [150, 420] width 37 height 14
click at [0, 0] on input "checkbox" at bounding box center [0, 0] width 0 height 0
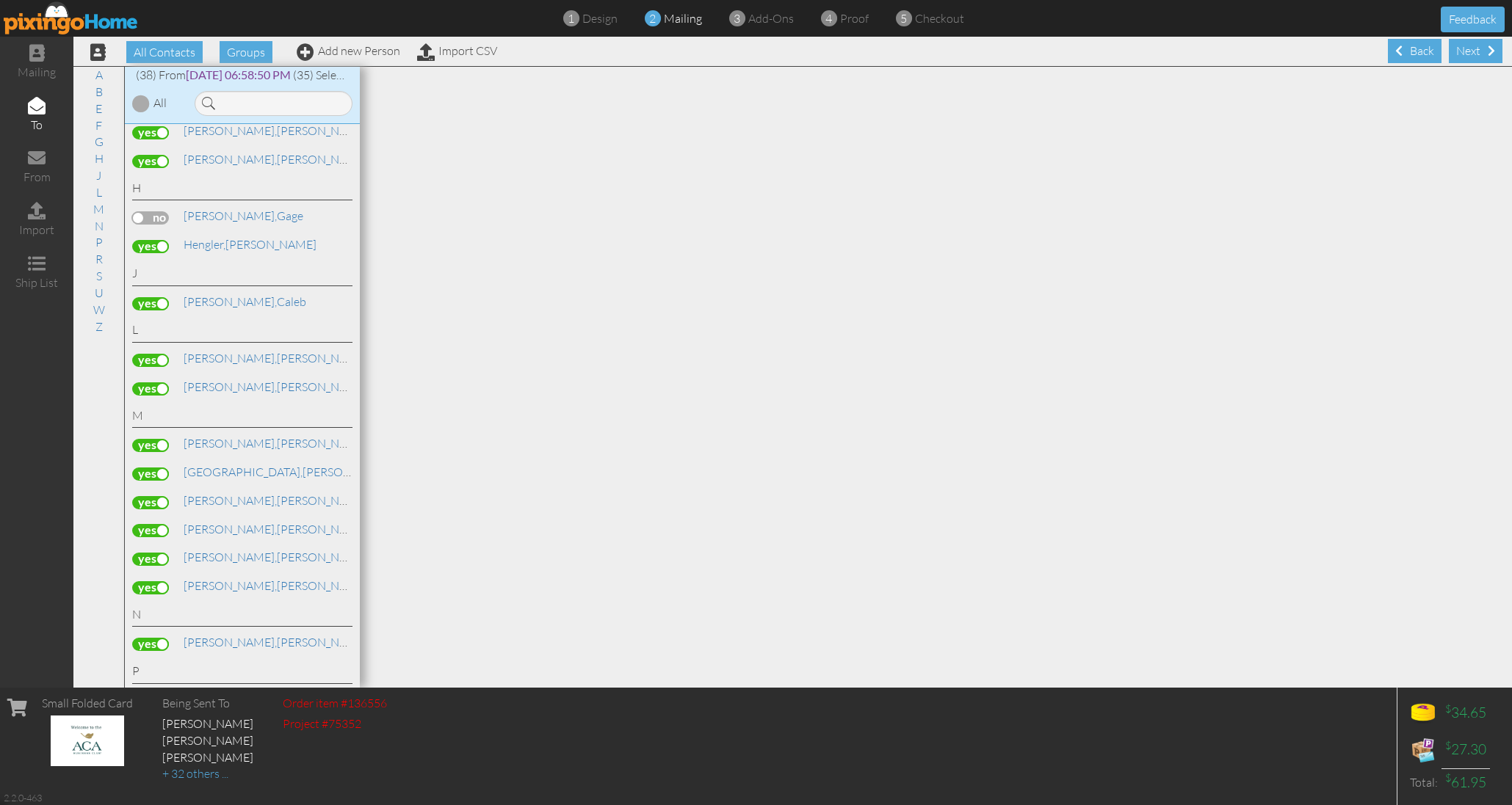
scroll to position [408, 0]
click at [148, 466] on label at bounding box center [150, 473] width 37 height 14
click at [0, 0] on input "checkbox" at bounding box center [0, 0] width 0 height 0
click at [157, 522] on label at bounding box center [150, 529] width 37 height 14
click at [0, 0] on input "checkbox" at bounding box center [0, 0] width 0 height 0
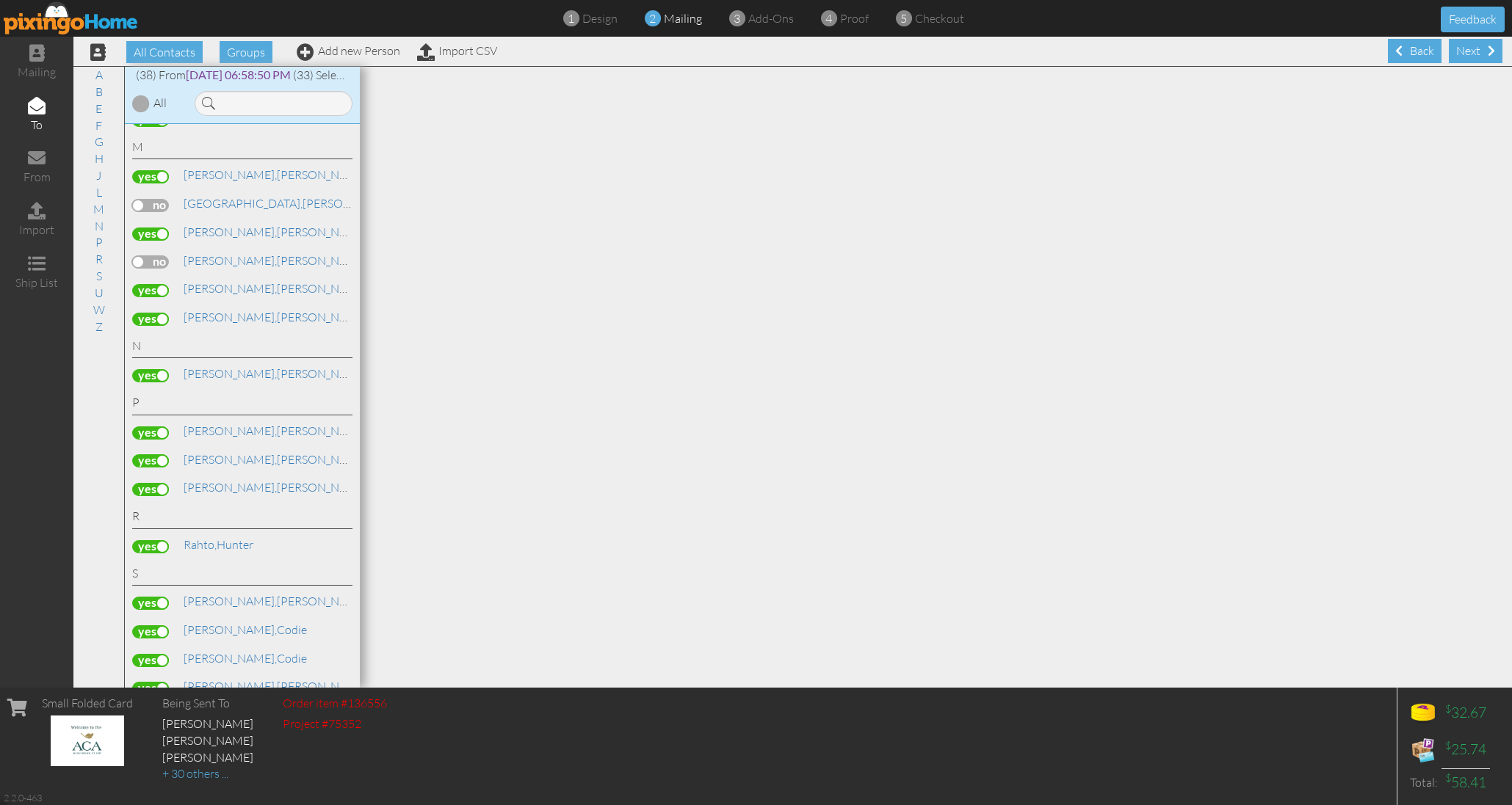
scroll to position [677, 0]
click at [145, 425] on label at bounding box center [150, 431] width 37 height 14
click at [0, 0] on input "checkbox" at bounding box center [0, 0] width 0 height 0
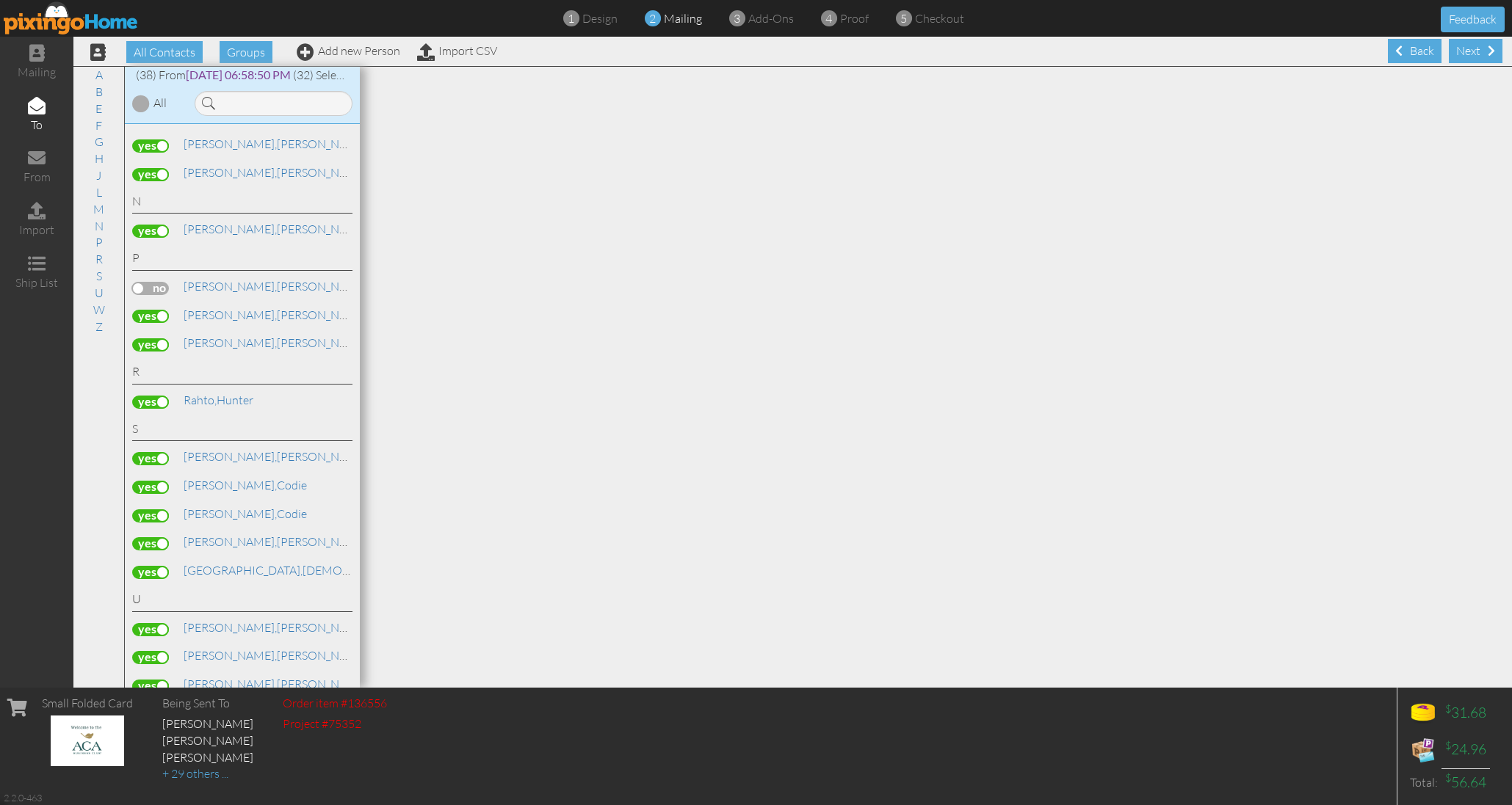
scroll to position [820, 0]
click at [144, 480] on label at bounding box center [150, 487] width 37 height 14
click at [0, 0] on input "checkbox" at bounding box center [0, 0] width 0 height 0
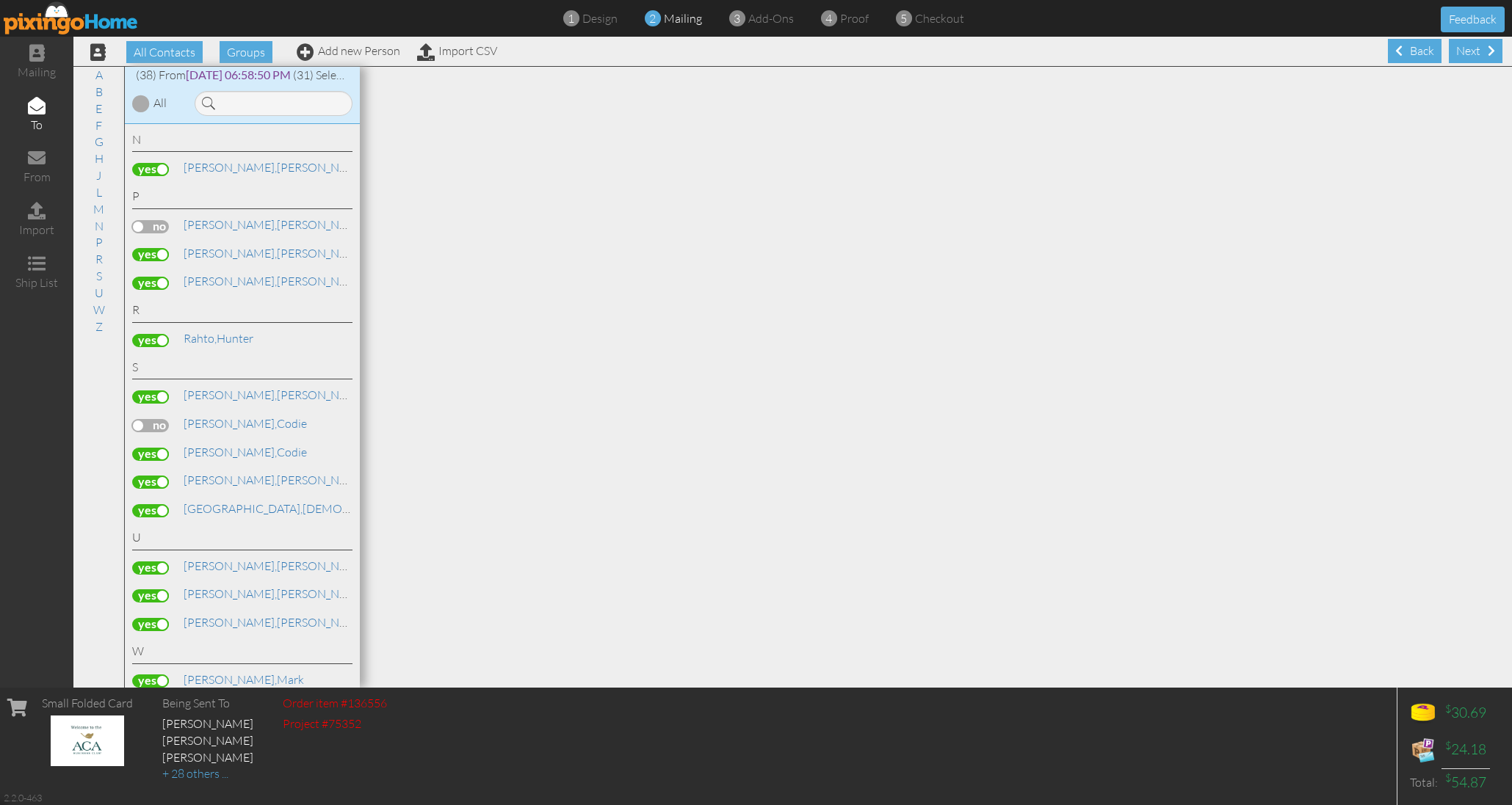
scroll to position [908, 0]
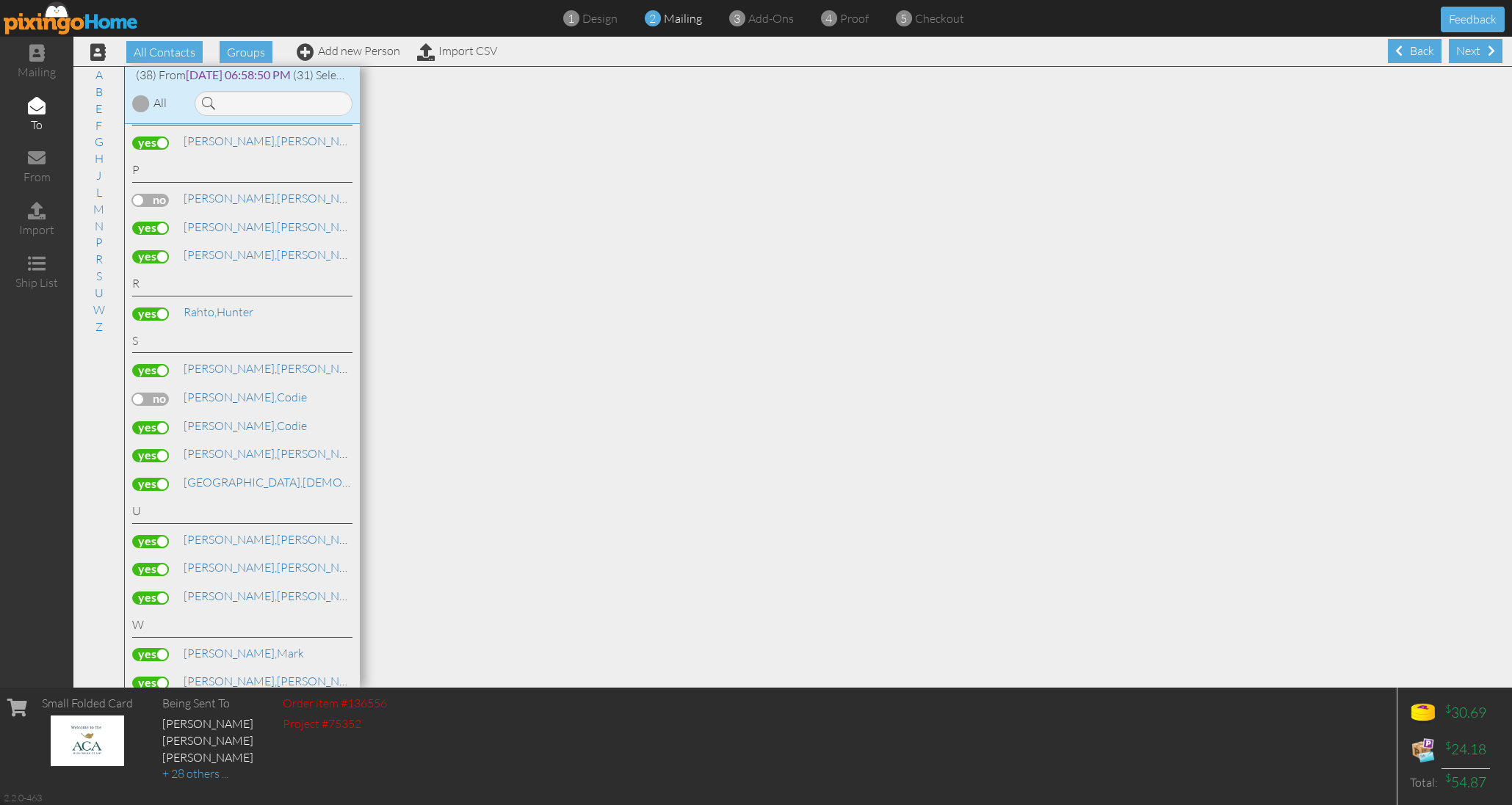
click at [147, 535] on label at bounding box center [150, 542] width 37 height 14
click at [0, 0] on input "checkbox" at bounding box center [0, 0] width 0 height 0
click at [154, 563] on label at bounding box center [150, 570] width 37 height 14
click at [0, 0] on input "checkbox" at bounding box center [0, 0] width 0 height 0
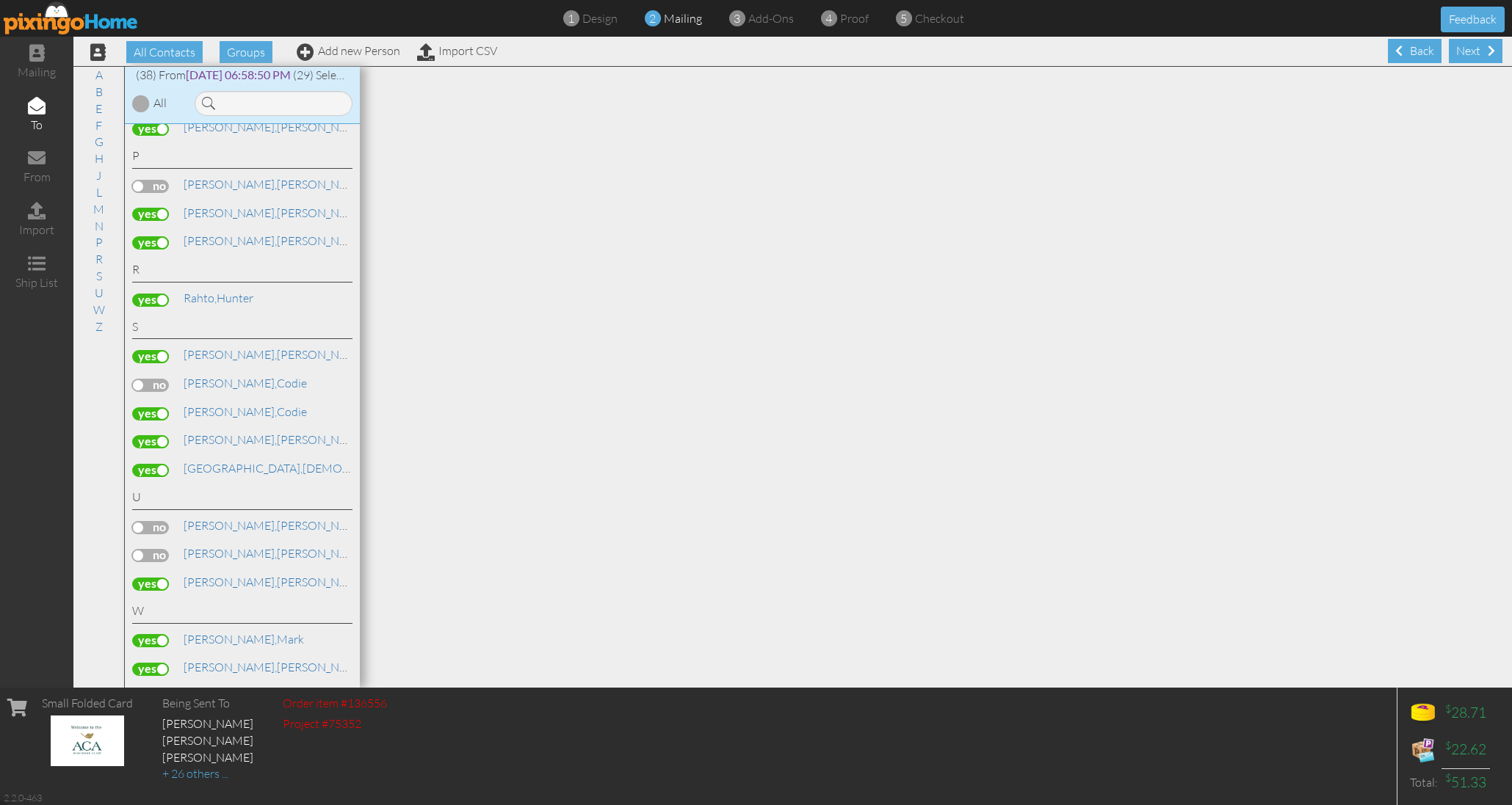
scroll to position [921, 0]
click at [1468, 53] on div "Next" at bounding box center [1475, 51] width 54 height 25
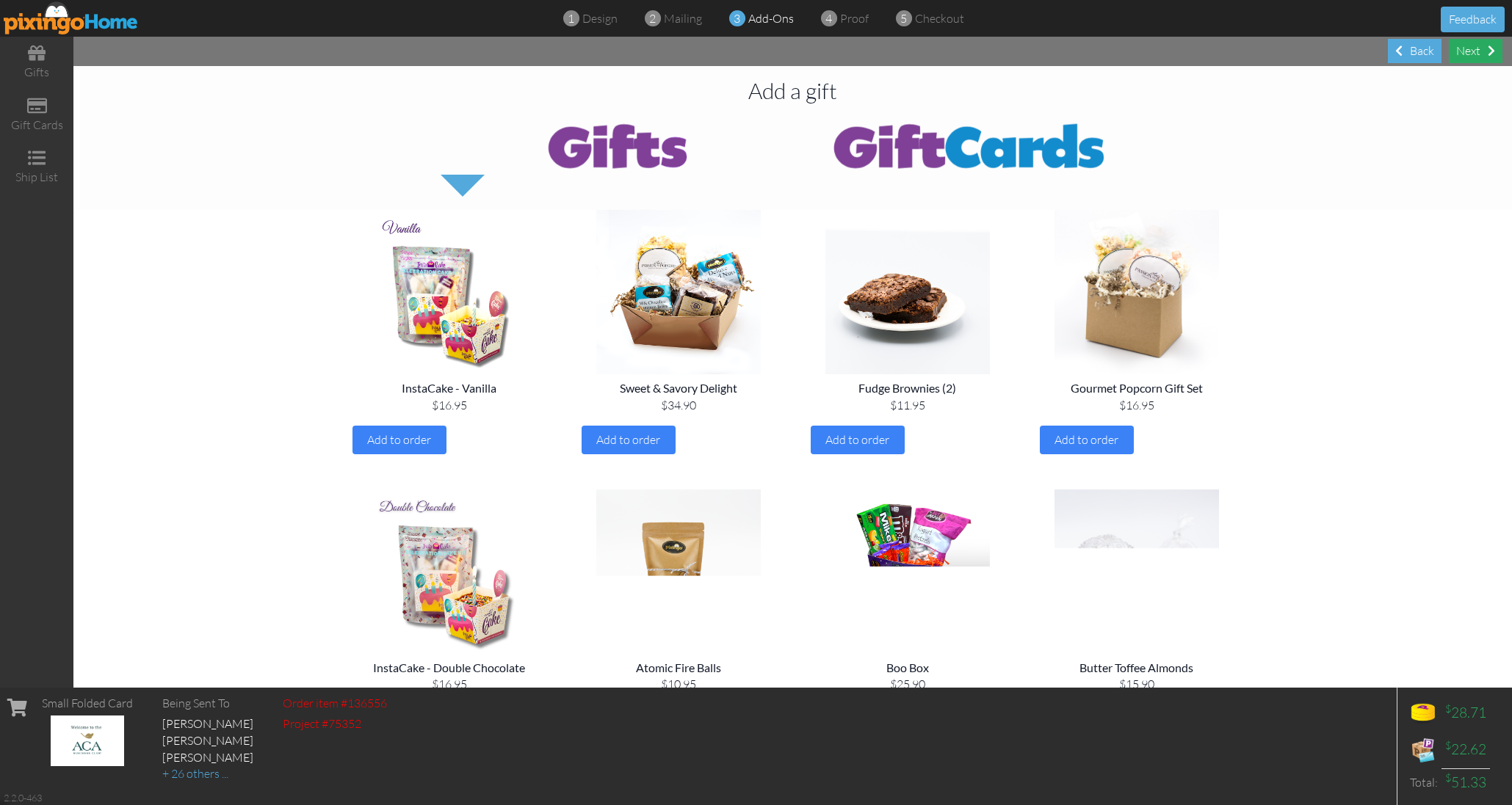
click at [1465, 48] on div "Next" at bounding box center [1475, 51] width 54 height 25
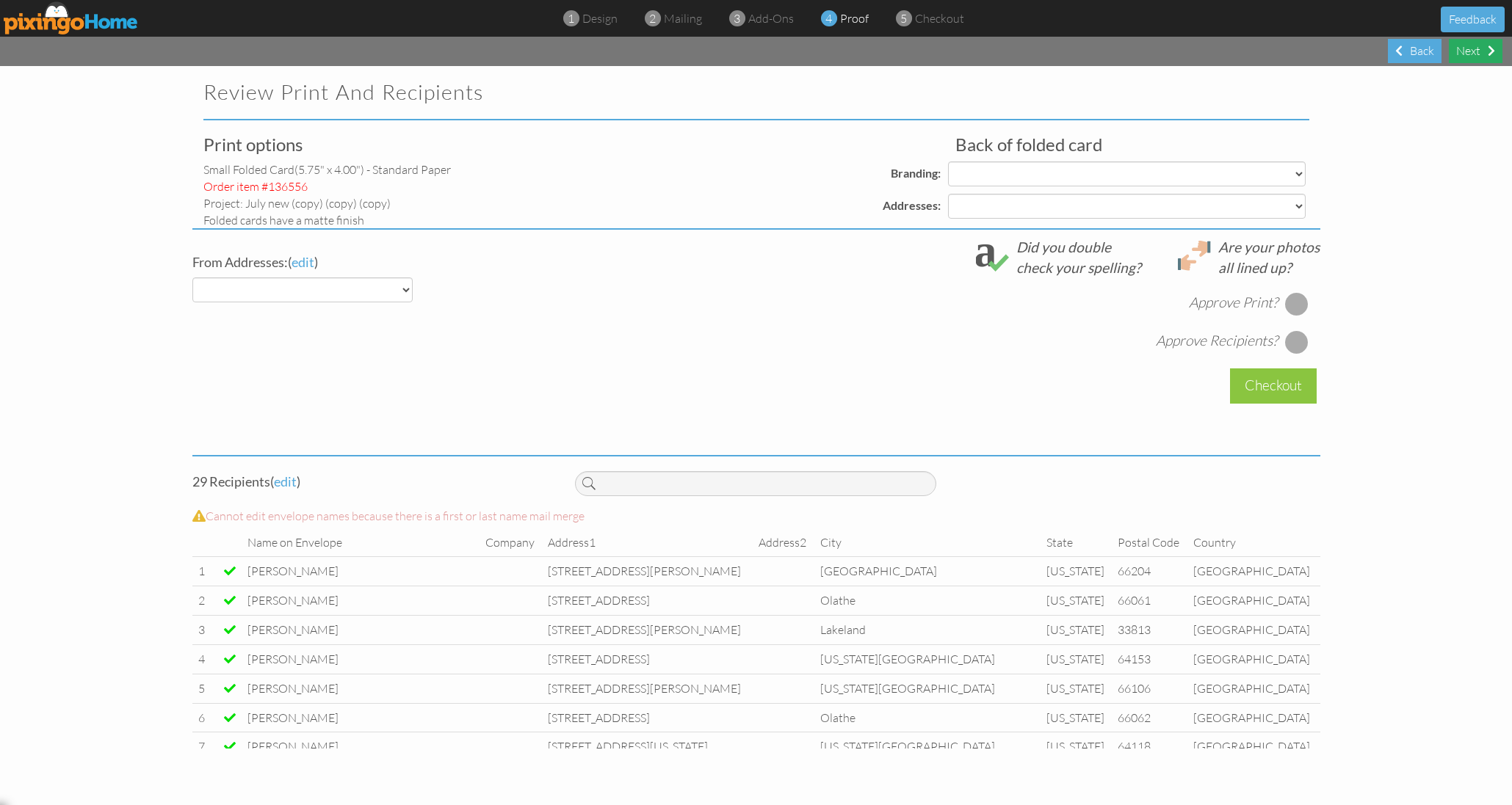
select select "object:84718"
select select "object:84722"
select select "object:84724"
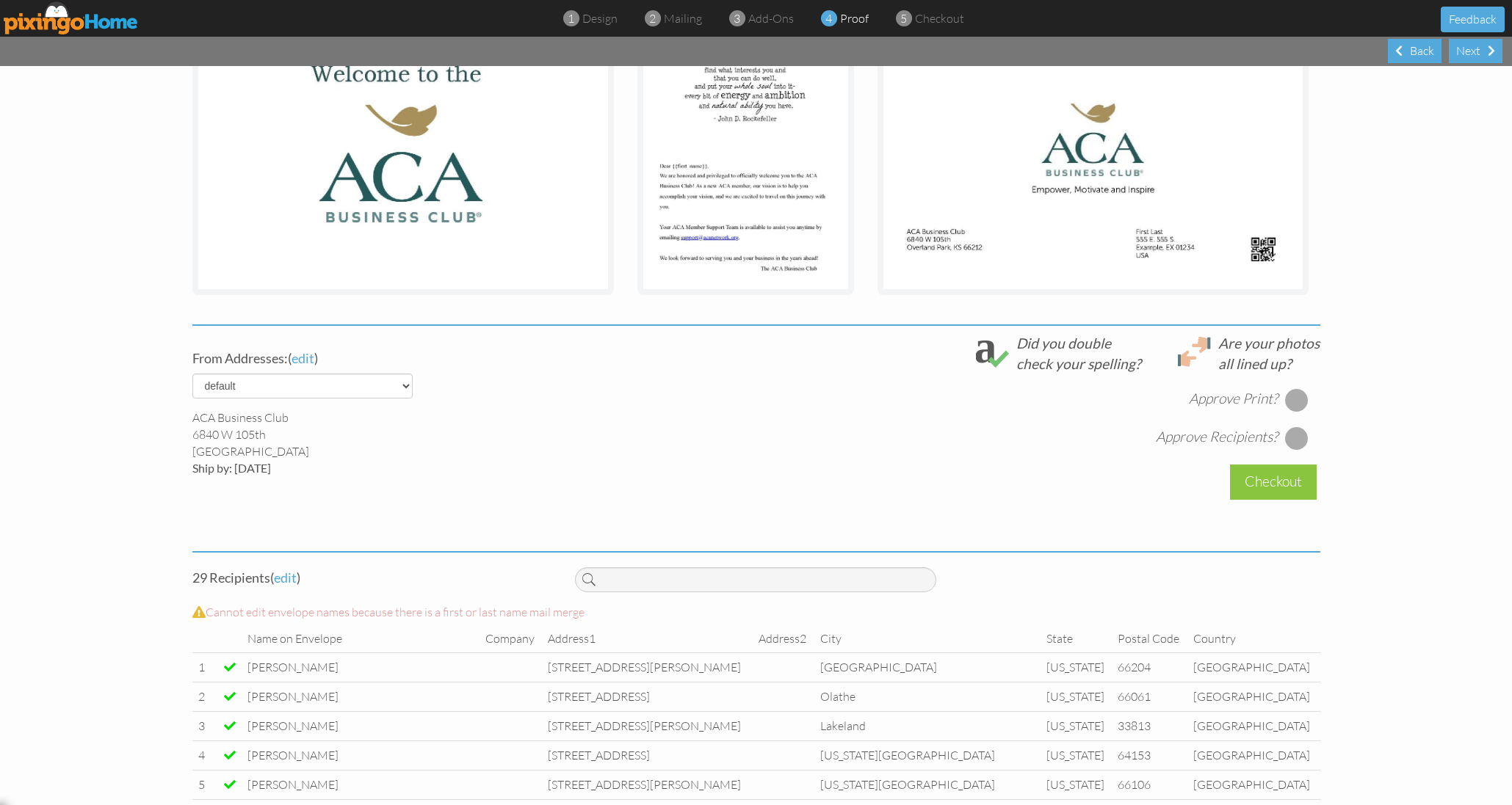
scroll to position [290, 0]
click at [1294, 396] on div at bounding box center [1297, 399] width 24 height 24
click at [1295, 428] on div at bounding box center [1297, 436] width 24 height 24
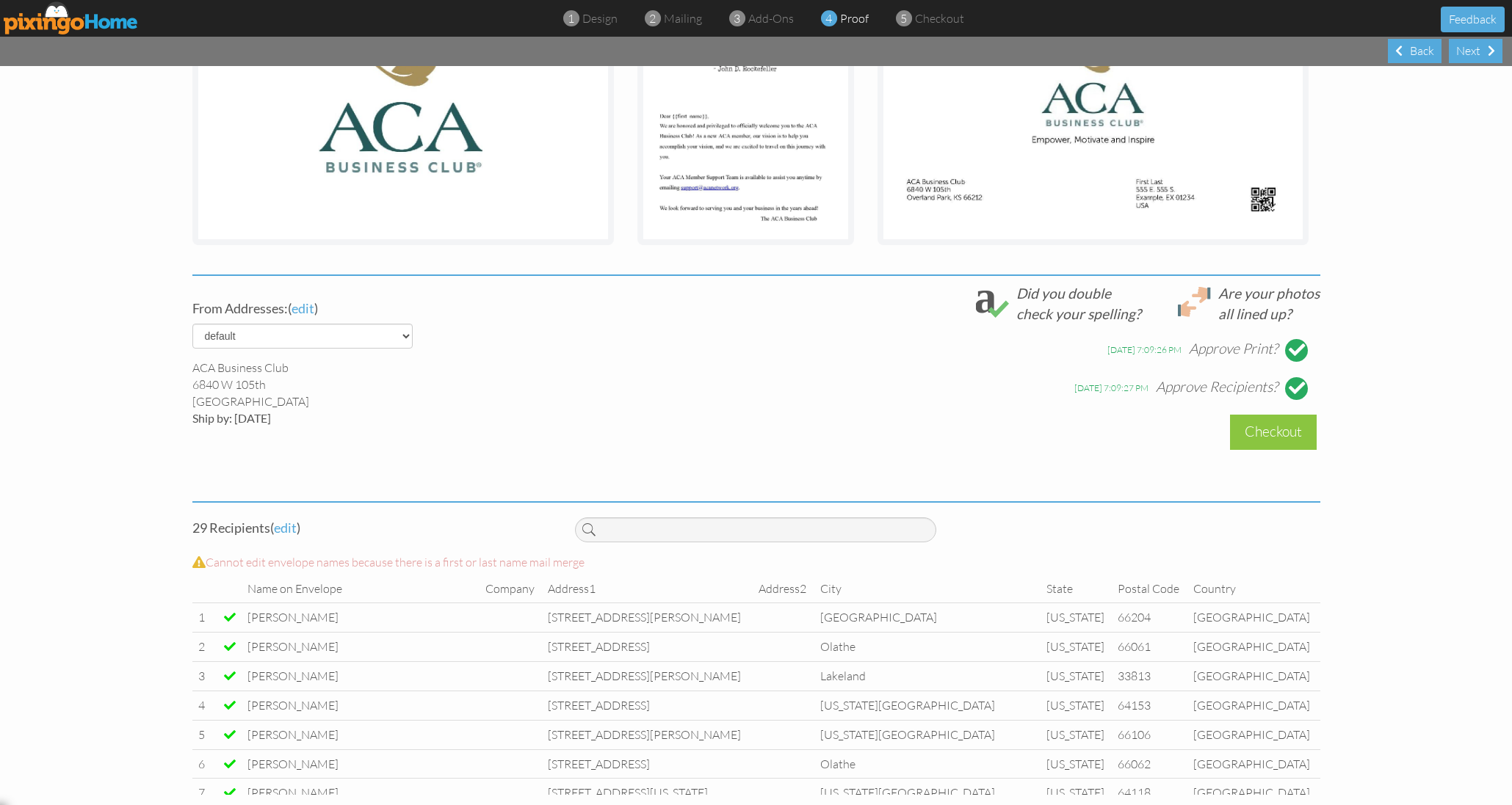
scroll to position [338, 0]
click at [1252, 425] on div "Checkout" at bounding box center [1273, 432] width 87 height 35
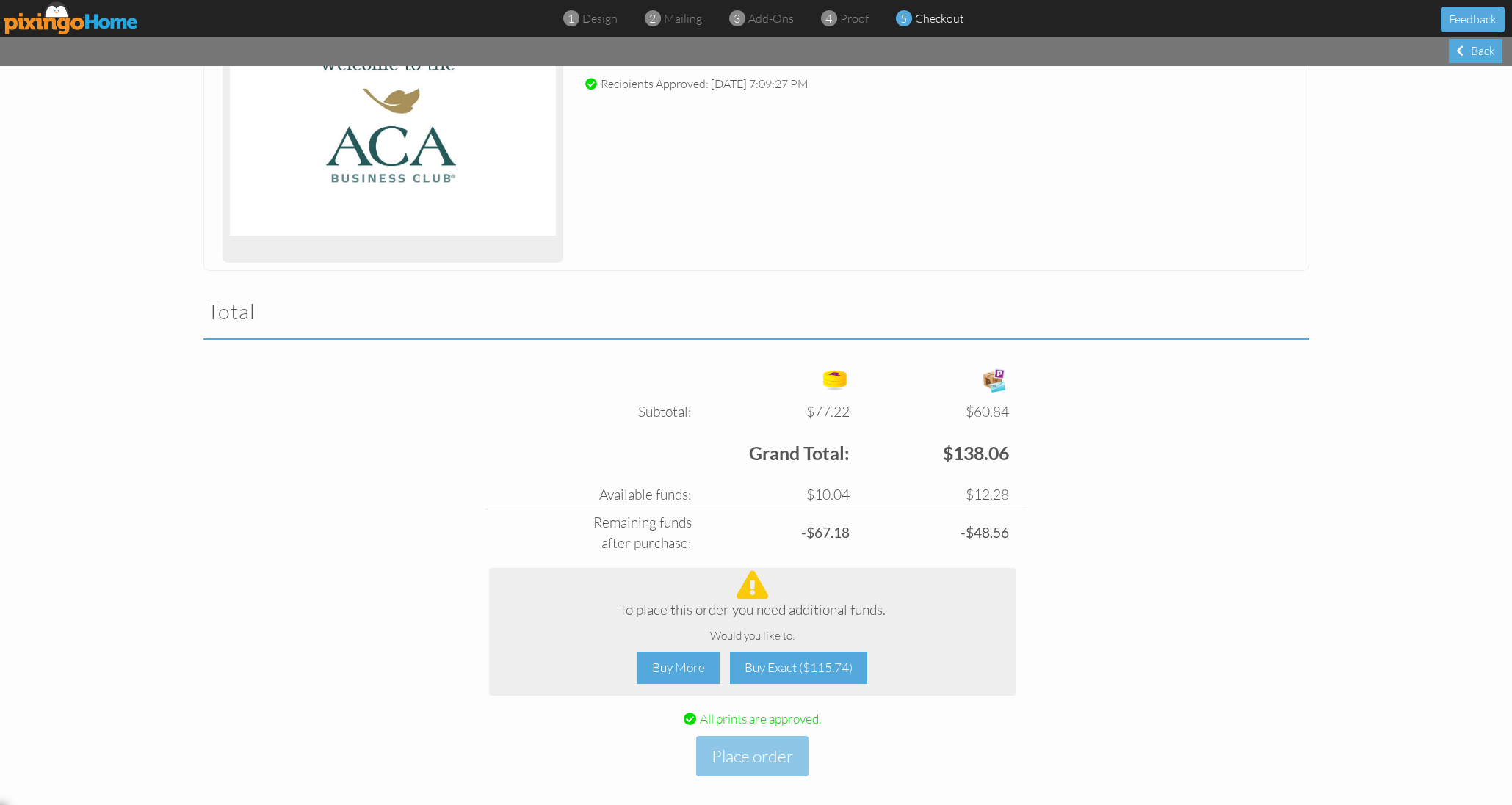
scroll to position [689, 0]
click at [674, 653] on div "Buy More" at bounding box center [678, 669] width 82 height 33
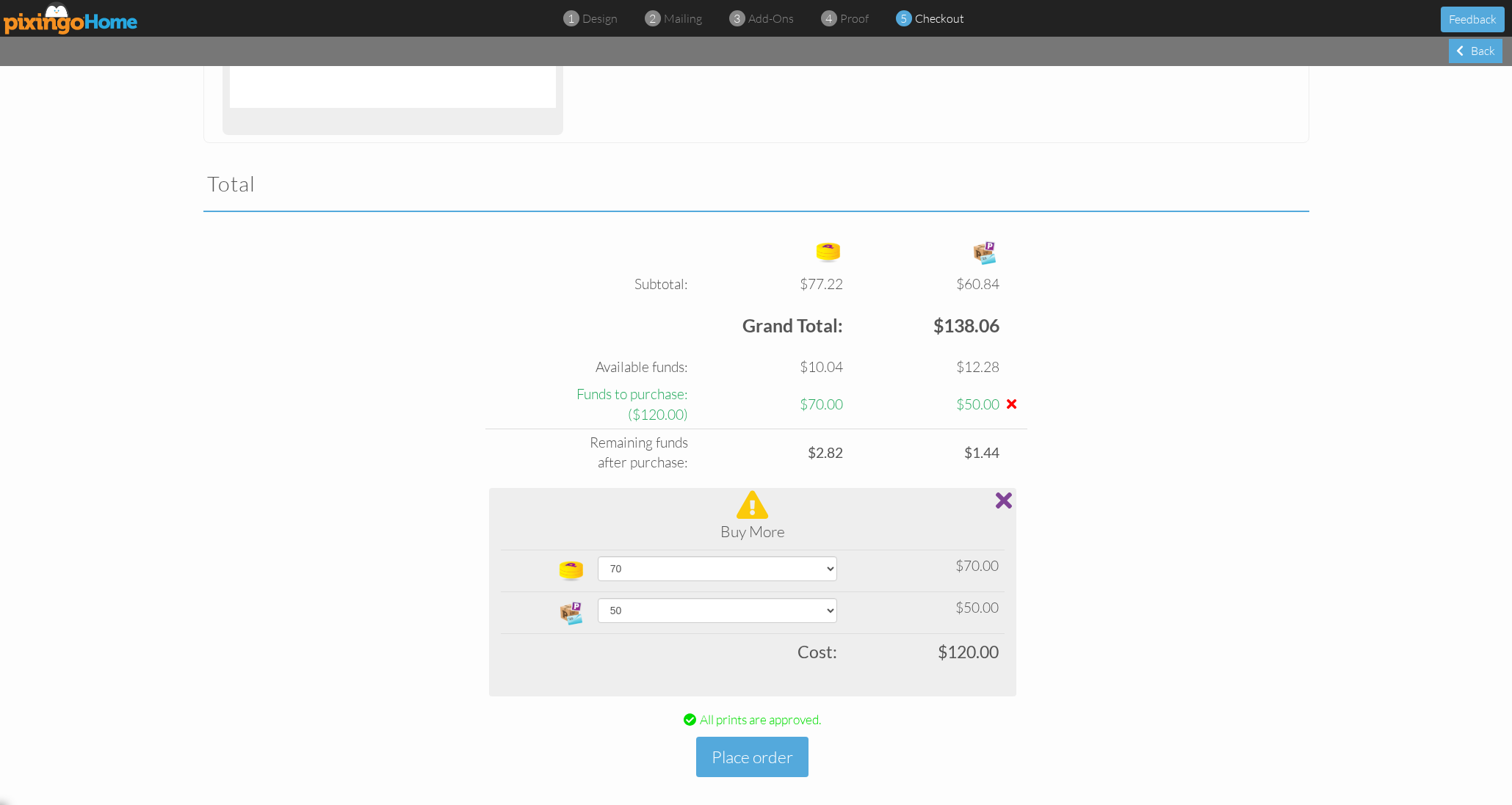
scroll to position [817, 0]
select select "object:84793"
select select "number:70"
click at [747, 746] on button "Place order" at bounding box center [752, 758] width 112 height 41
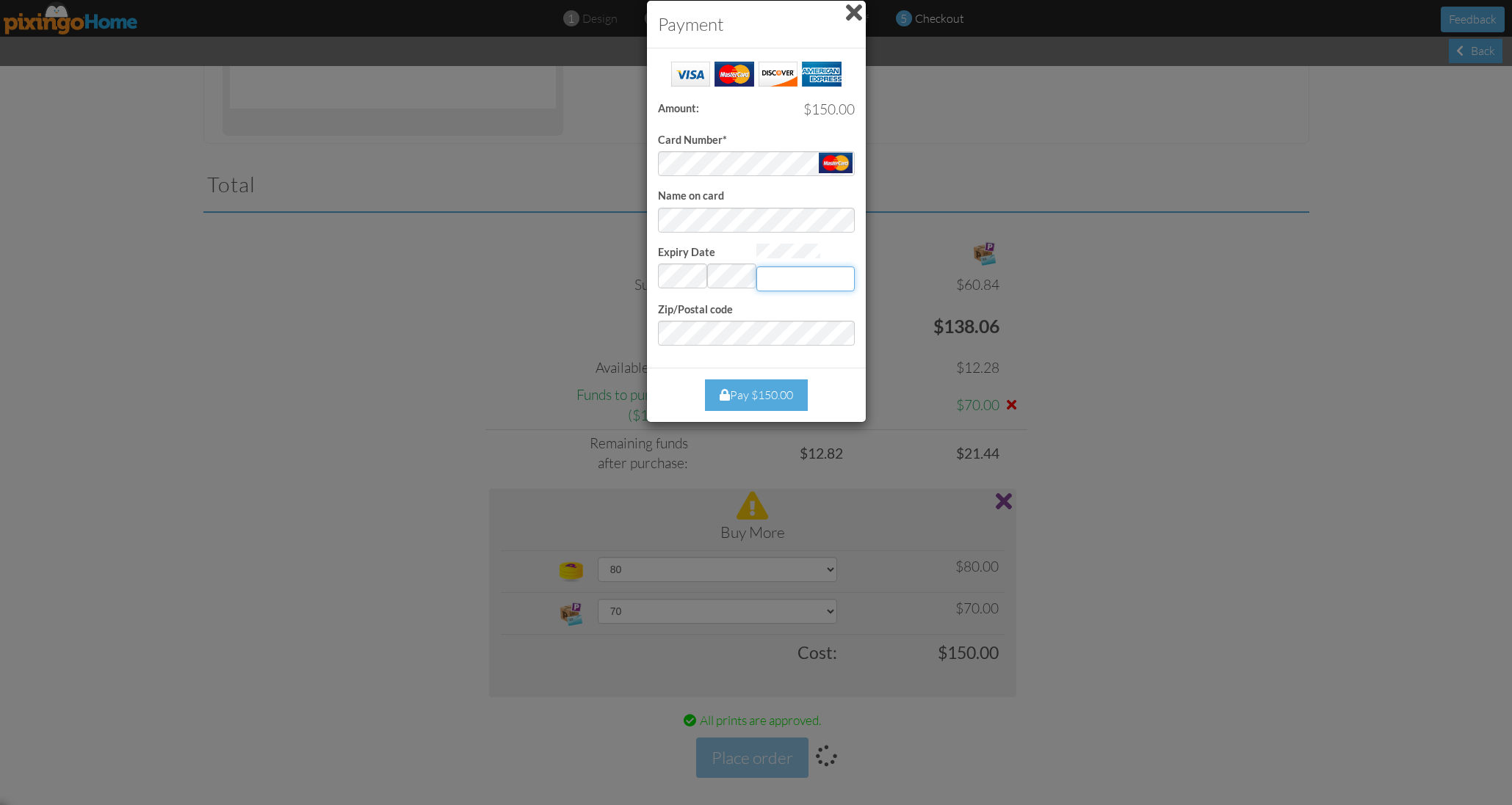
click at [782, 277] on input "Expiry Date" at bounding box center [805, 279] width 99 height 25
type input "882"
click at [755, 392] on div "Pay $150.00" at bounding box center [756, 395] width 103 height 31
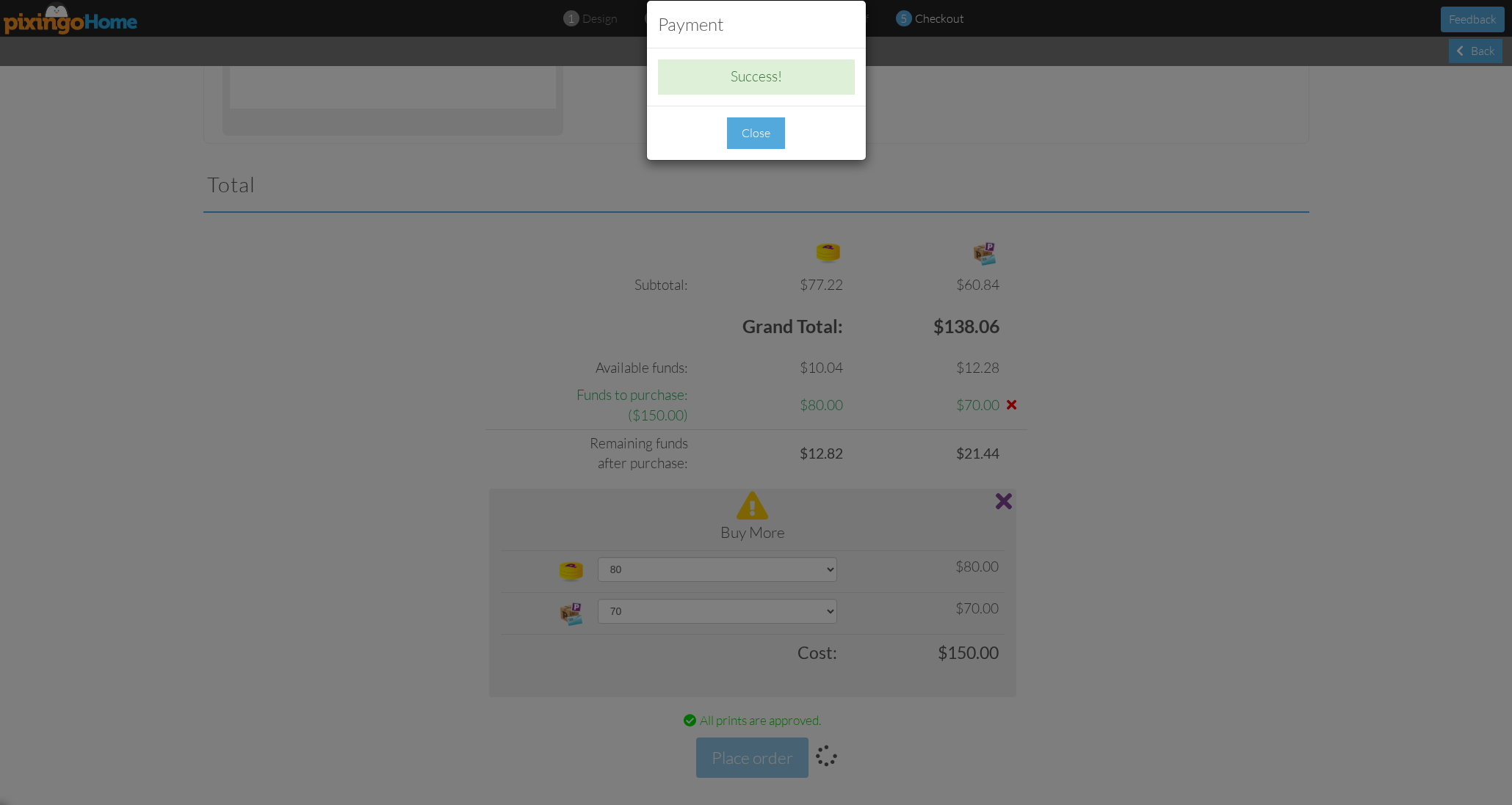
click at [758, 138] on div "Close" at bounding box center [756, 132] width 58 height 31
